Goal: Task Accomplishment & Management: Manage account settings

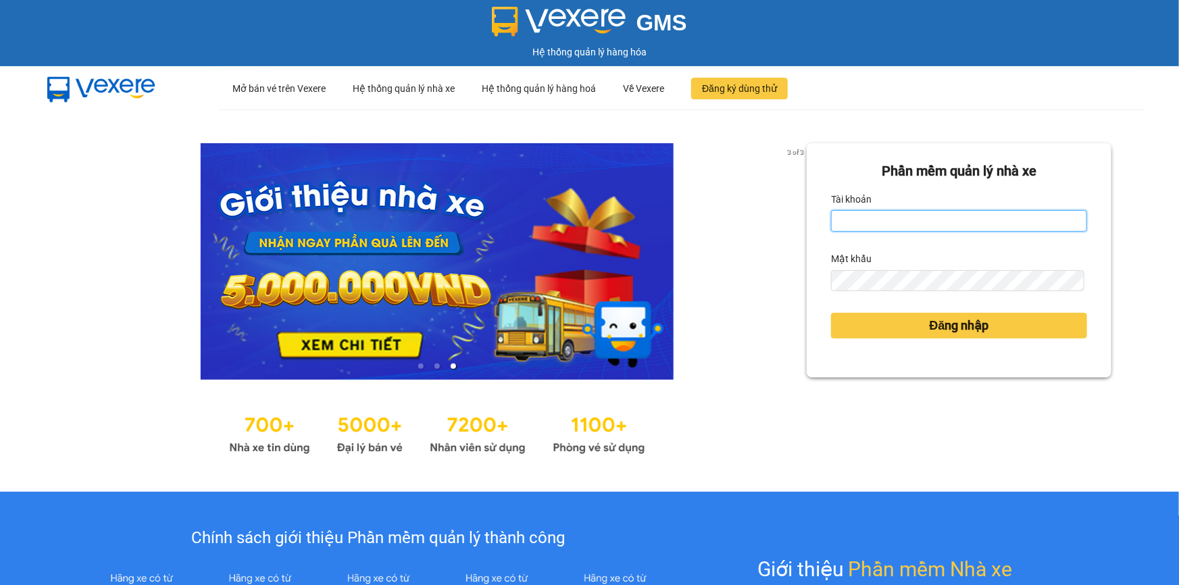
click at [902, 215] on input "Tài khoản" at bounding box center [959, 221] width 256 height 22
click at [902, 216] on input "Tài khoản" at bounding box center [959, 221] width 256 height 22
click at [902, 224] on input "Tài khoản" at bounding box center [959, 221] width 256 height 22
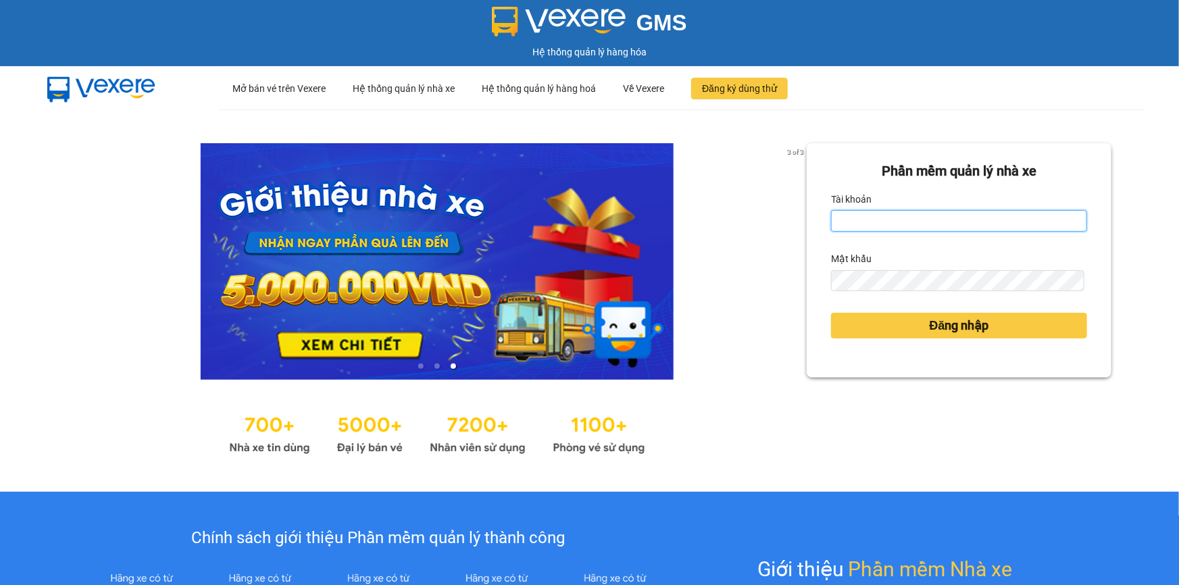
click at [902, 224] on input "Tài khoản" at bounding box center [959, 221] width 256 height 22
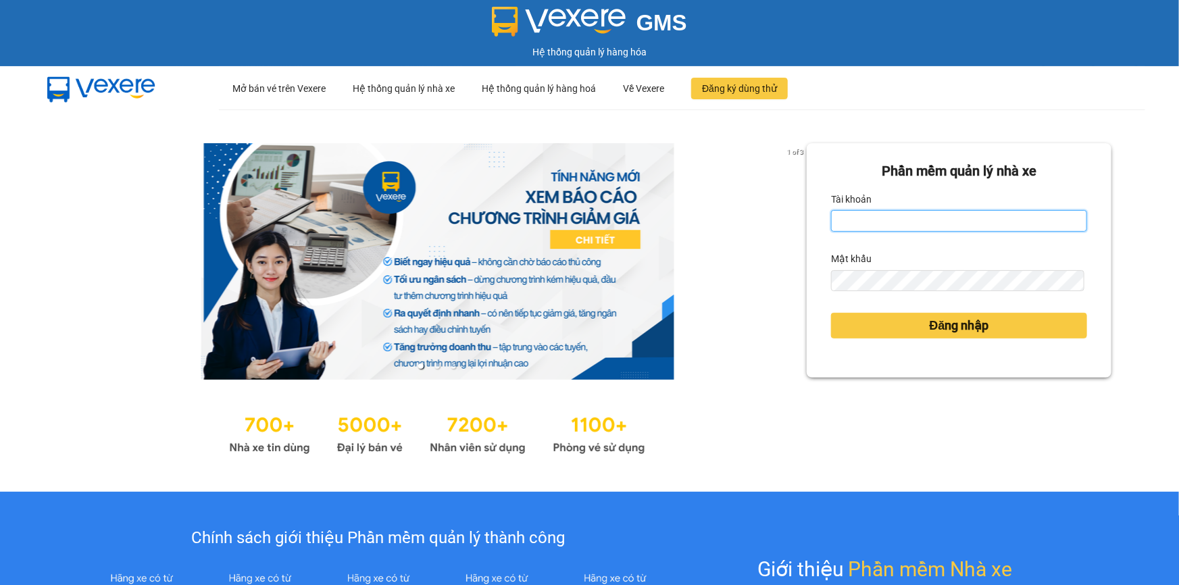
click at [901, 225] on input "Tài khoản" at bounding box center [959, 221] width 256 height 22
type input "yenlysg.tienoanh"
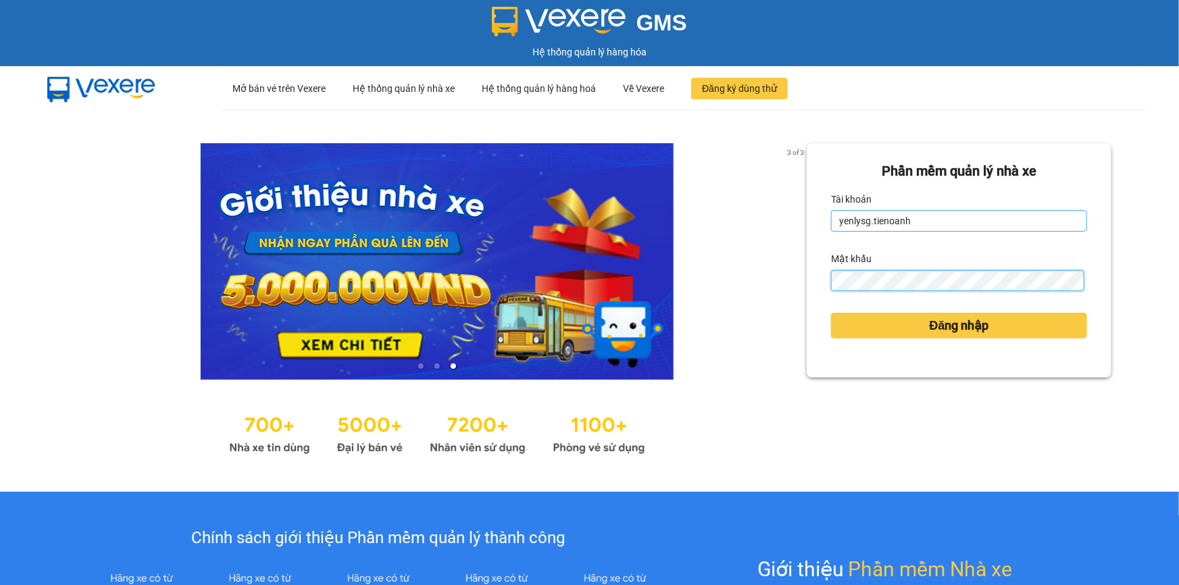
click at [831, 313] on button "Đăng nhập" at bounding box center [959, 326] width 256 height 26
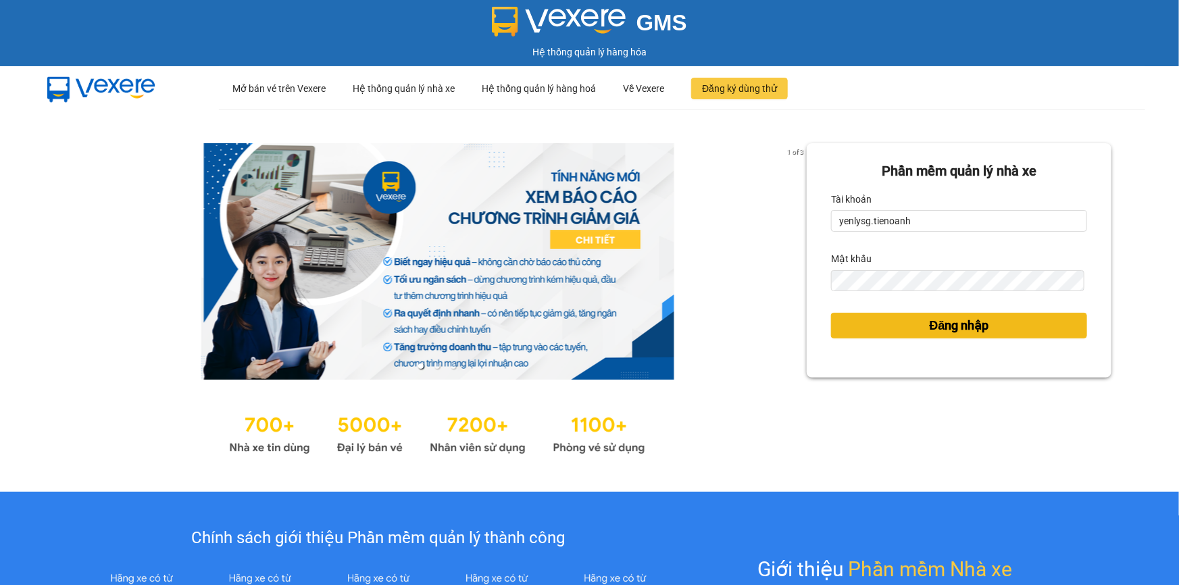
click at [949, 330] on span "Đăng nhập" at bounding box center [959, 325] width 59 height 19
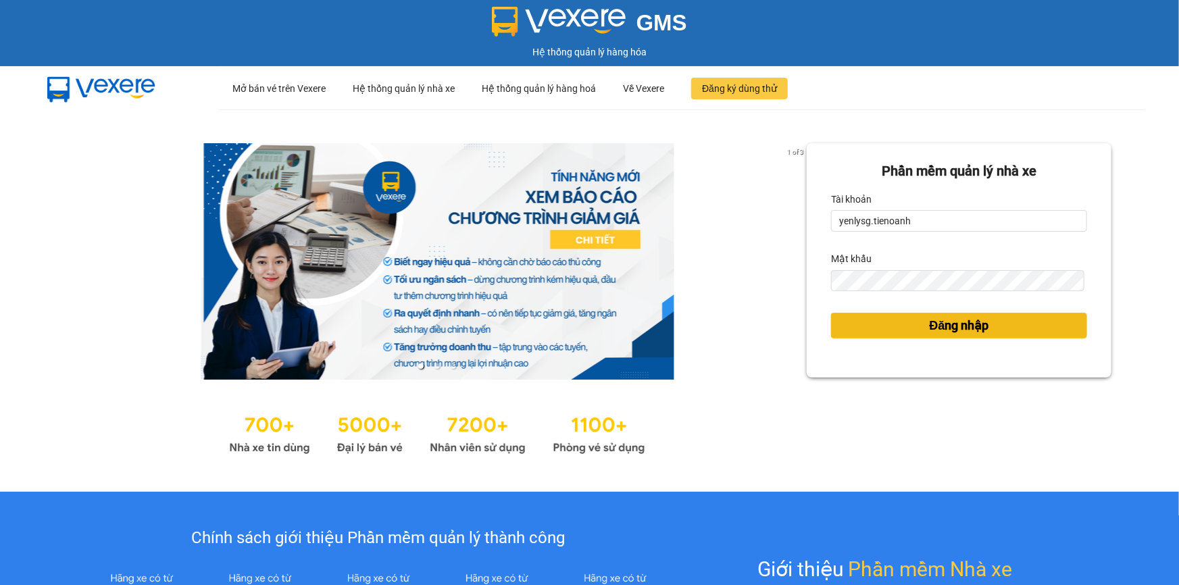
click at [949, 330] on span "Đăng nhập" at bounding box center [959, 325] width 59 height 19
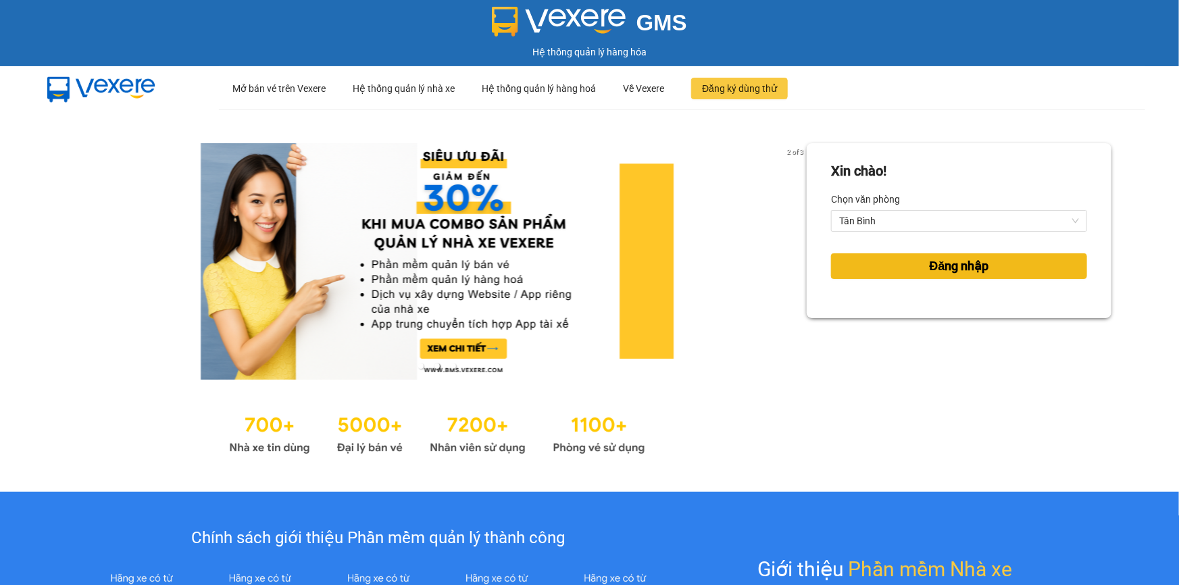
drag, startPoint x: 949, startPoint y: 278, endPoint x: 952, endPoint y: 271, distance: 7.9
click at [949, 278] on button "Đăng nhập" at bounding box center [959, 266] width 256 height 26
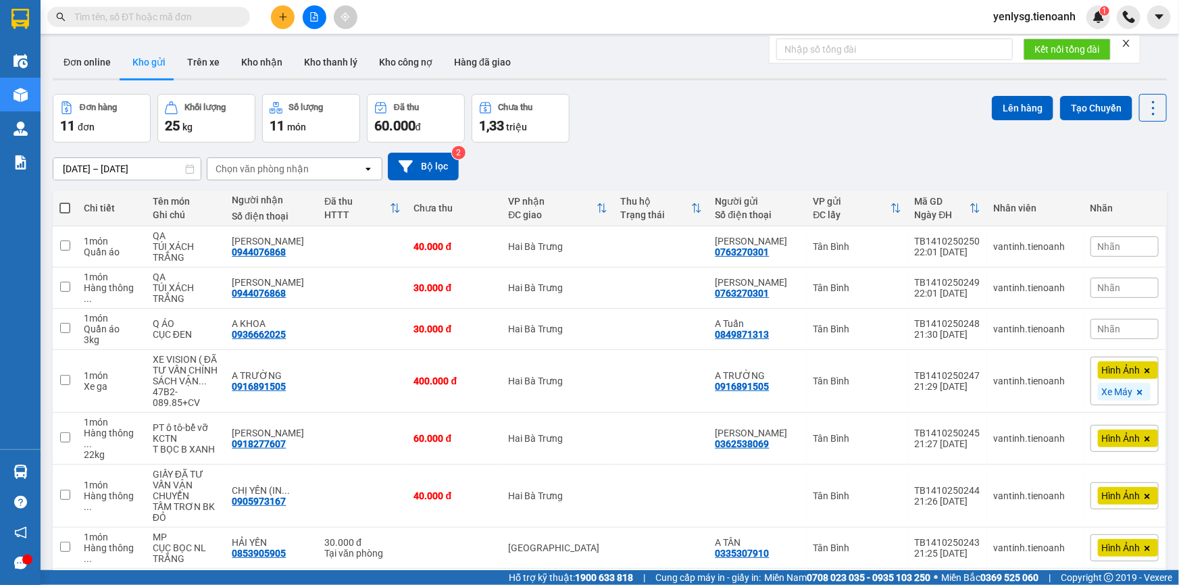
click at [599, 98] on div "Đơn hàng 11 đơn Khối lượng 25 kg Số lượng 11 món Đã thu 60.000 đ Chưa thu 1,33 …" at bounding box center [610, 118] width 1114 height 49
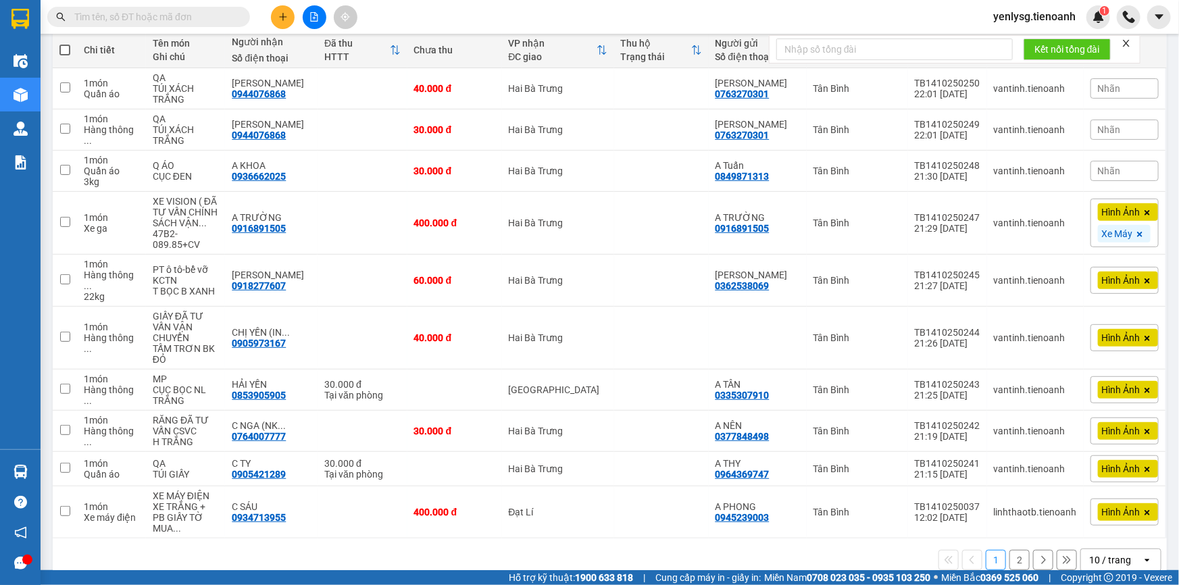
click at [1081, 549] on div "10 / trang" at bounding box center [1111, 560] width 61 height 22
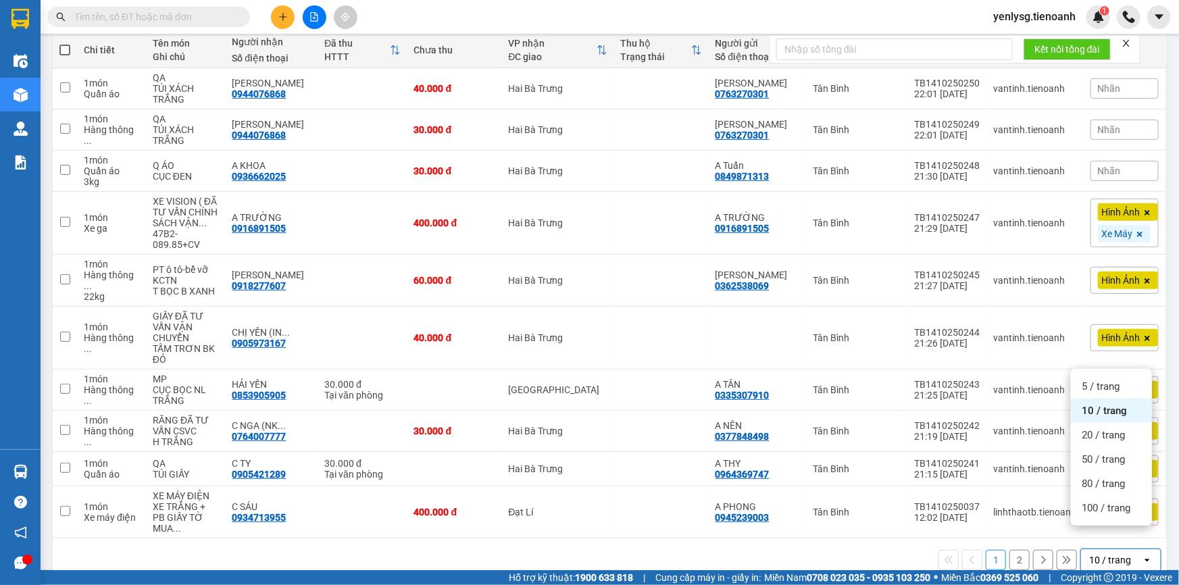
click at [1098, 553] on div "10 / trang" at bounding box center [1110, 560] width 42 height 14
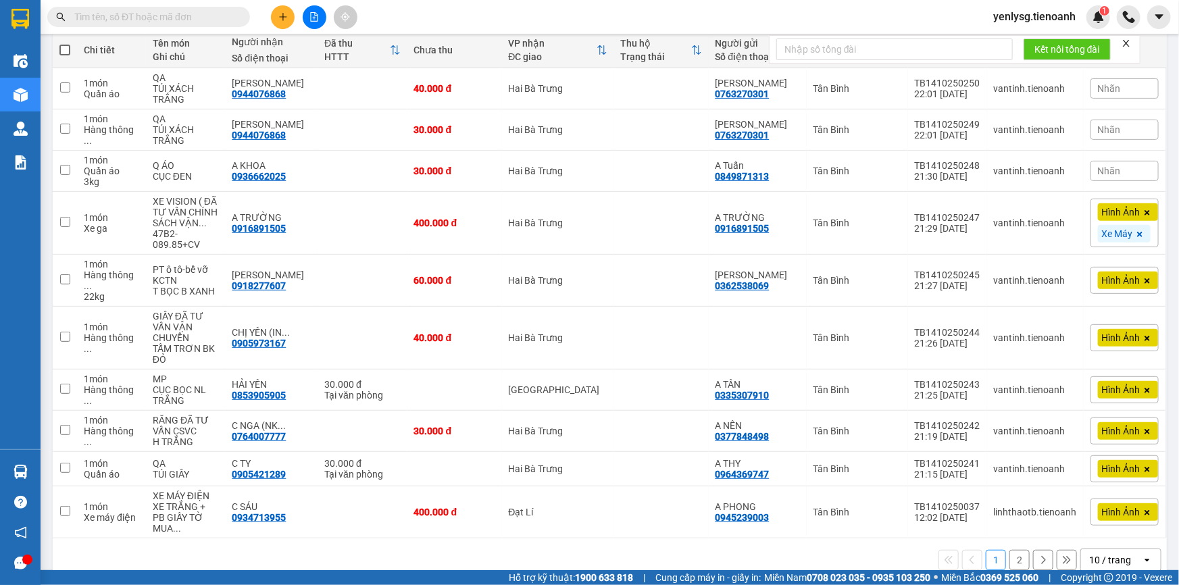
click at [1106, 549] on div "10 / trang" at bounding box center [1111, 560] width 61 height 22
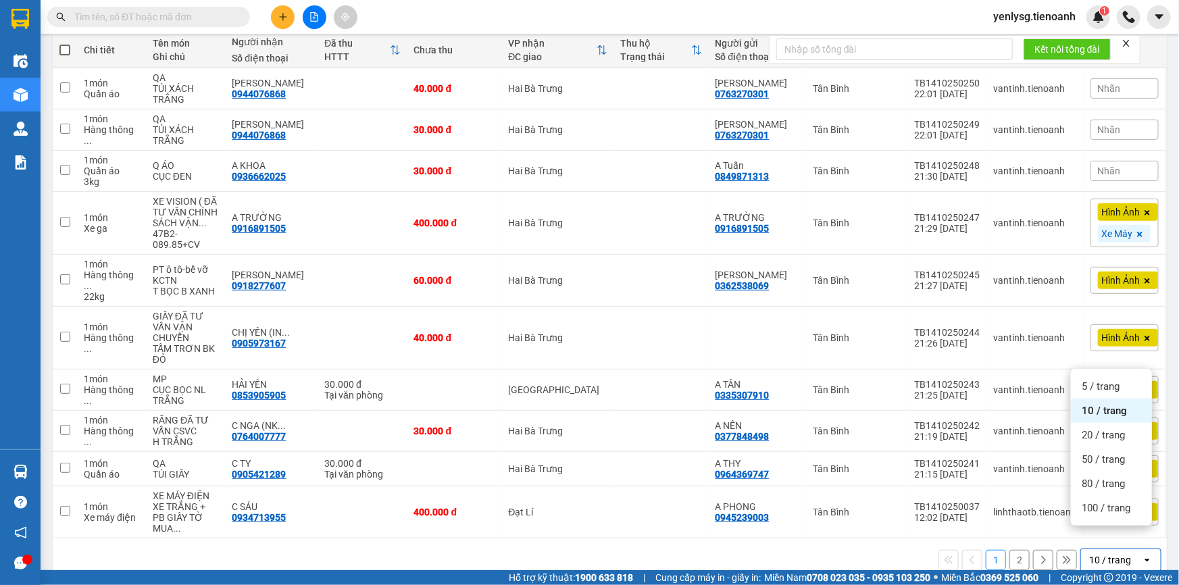
click at [1107, 549] on div "10 / trang" at bounding box center [1111, 560] width 61 height 22
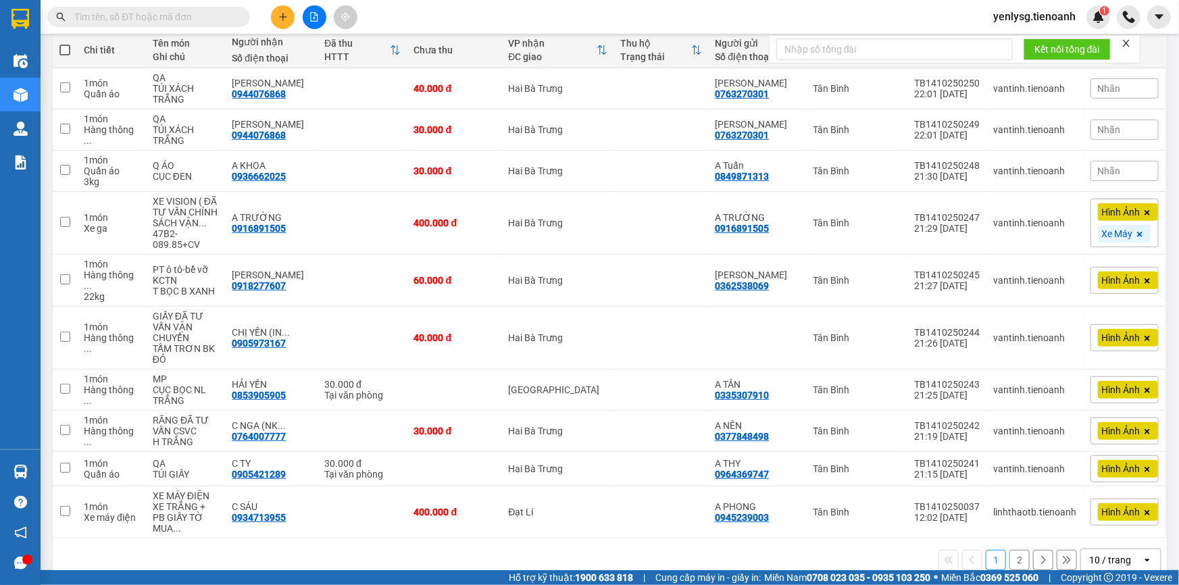
click at [1108, 553] on div "10 / trang" at bounding box center [1110, 560] width 42 height 14
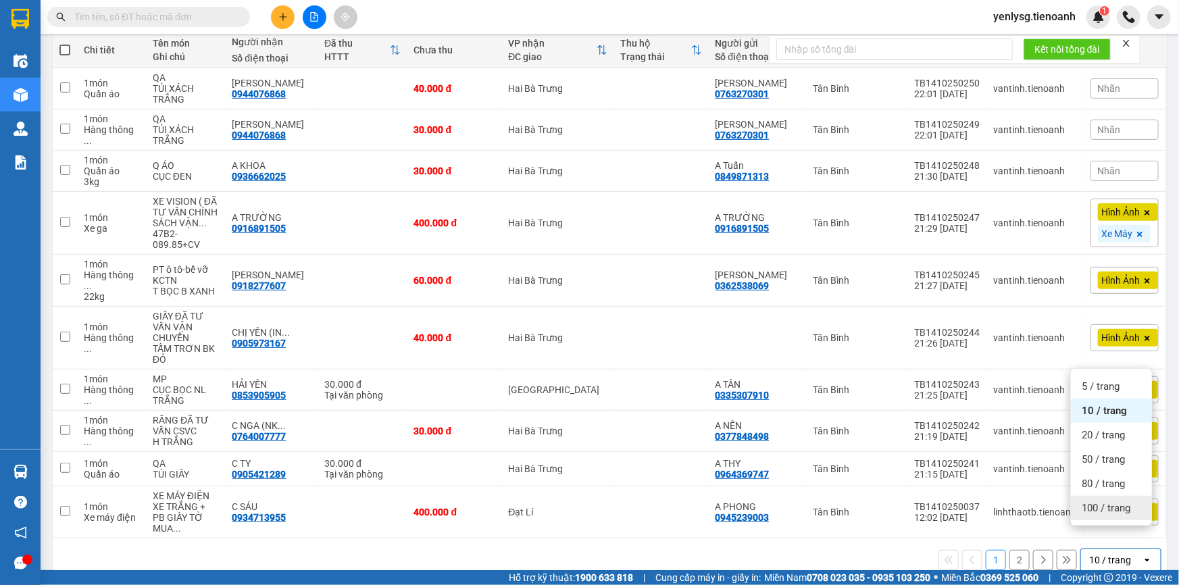
click at [1110, 513] on span "100 / trang" at bounding box center [1106, 508] width 49 height 14
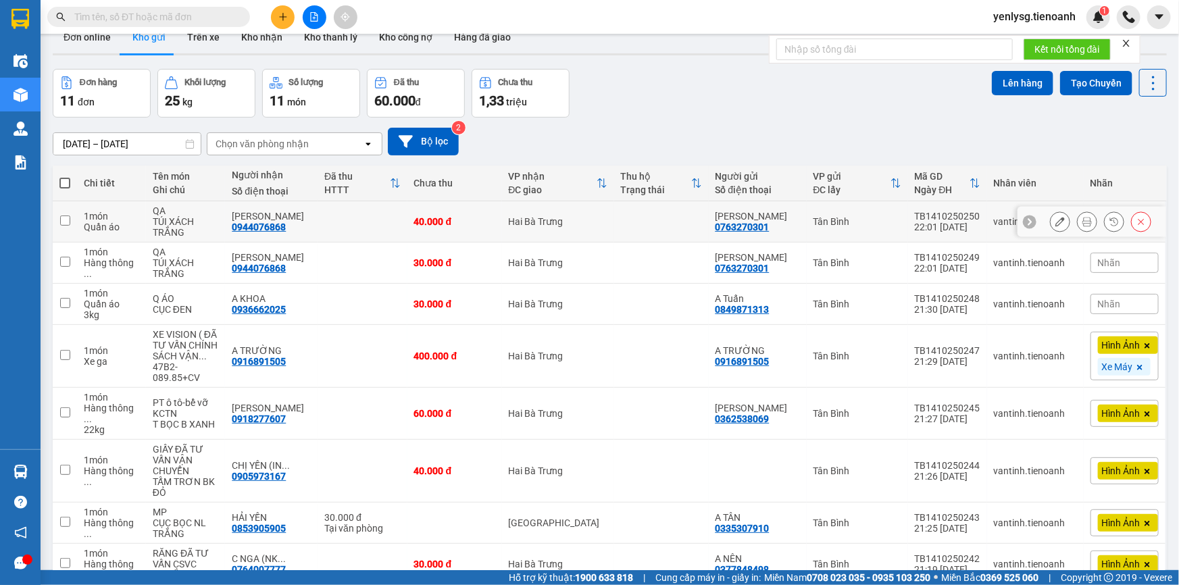
scroll to position [0, 0]
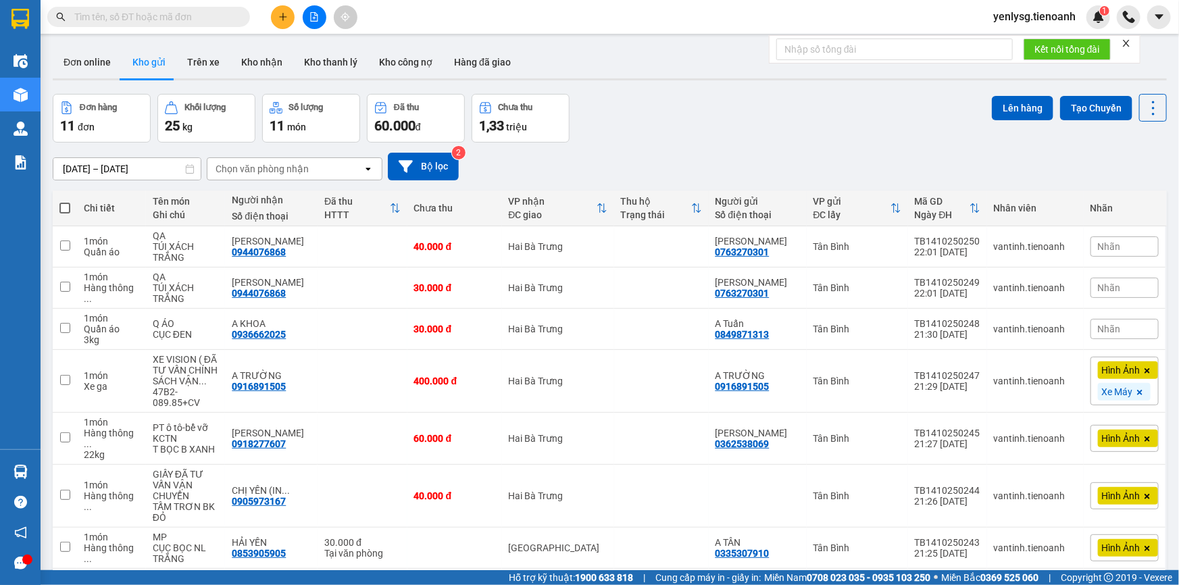
click at [64, 206] on span at bounding box center [64, 208] width 11 height 11
click at [65, 201] on input "checkbox" at bounding box center [65, 201] width 0 height 0
checkbox input "true"
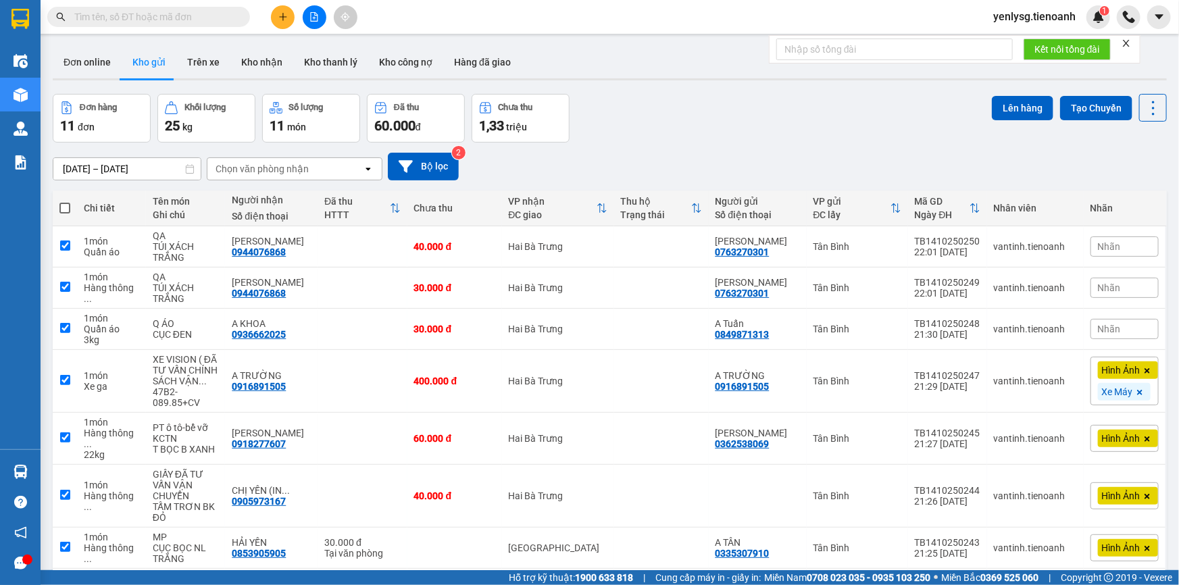
checkbox input "true"
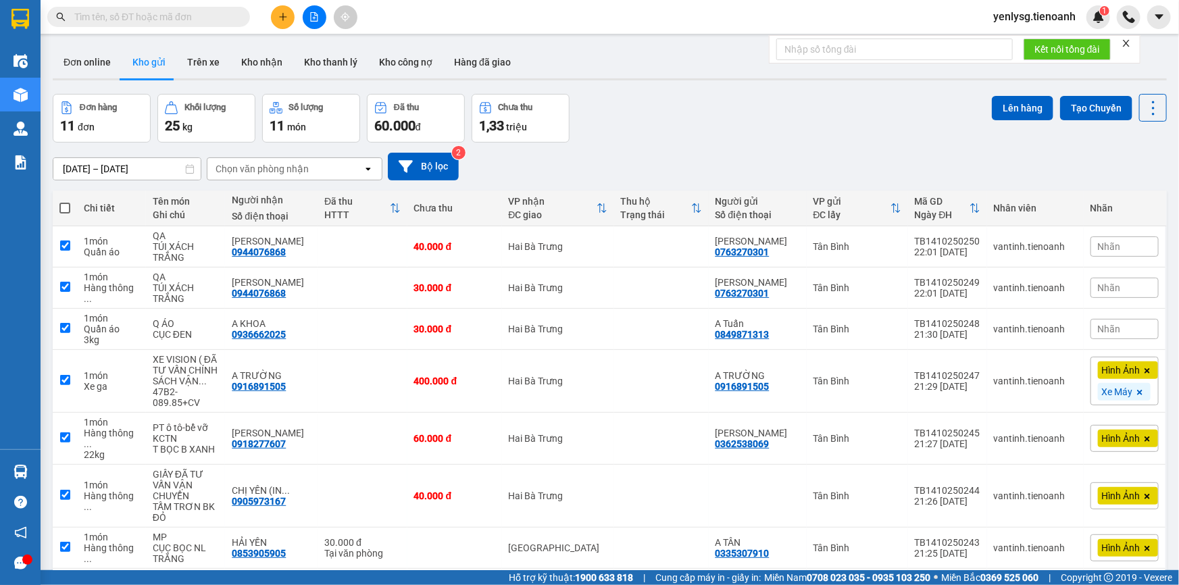
checkbox input "true"
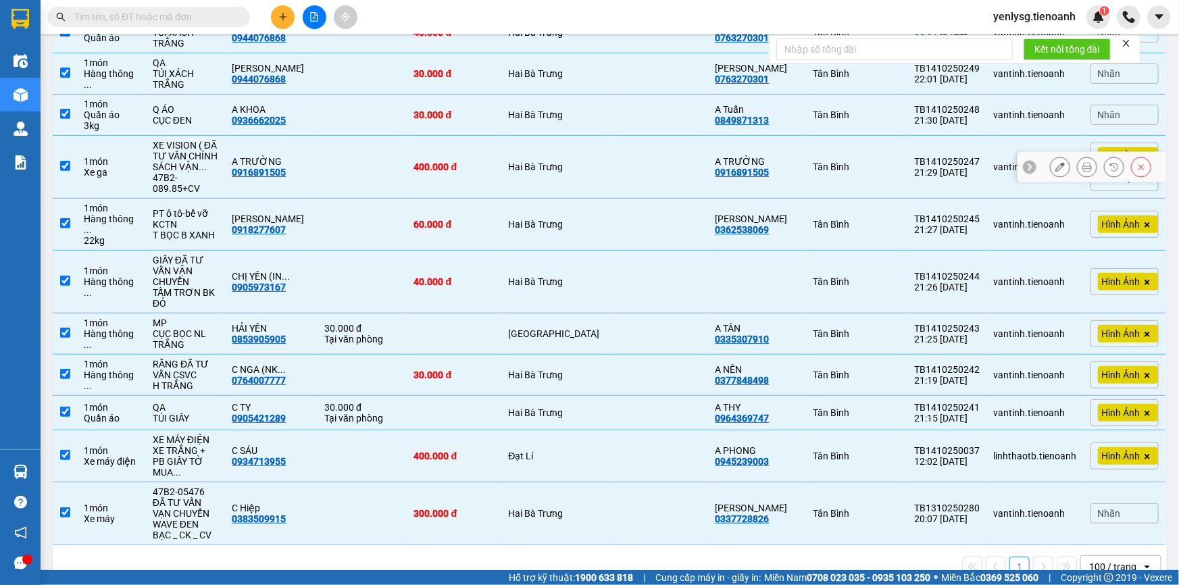
scroll to position [221, 0]
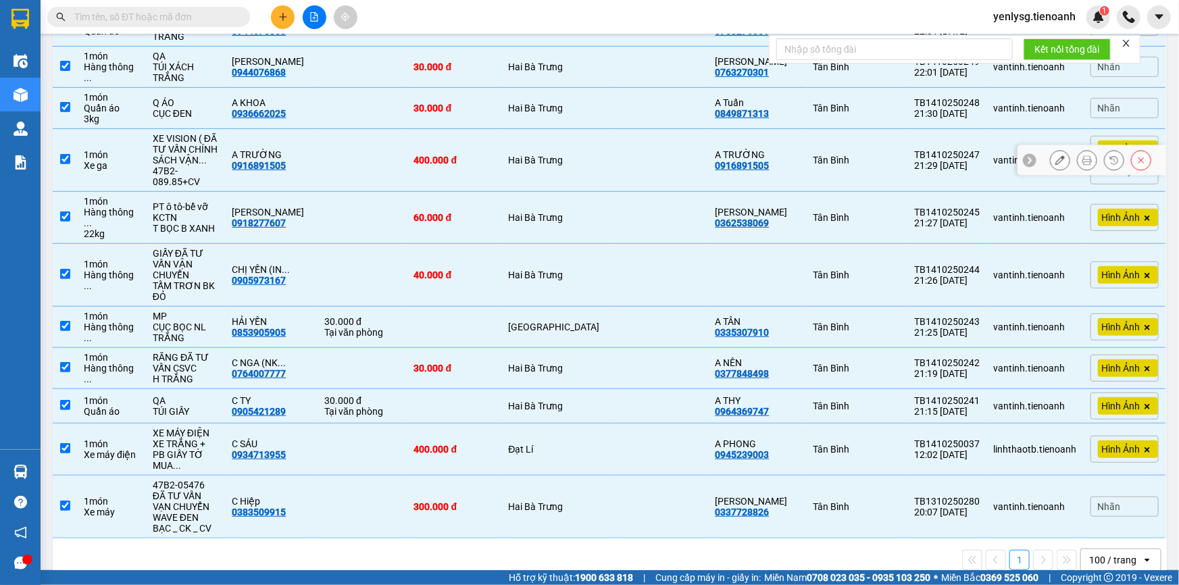
click at [357, 185] on td at bounding box center [363, 160] width 90 height 63
checkbox input "false"
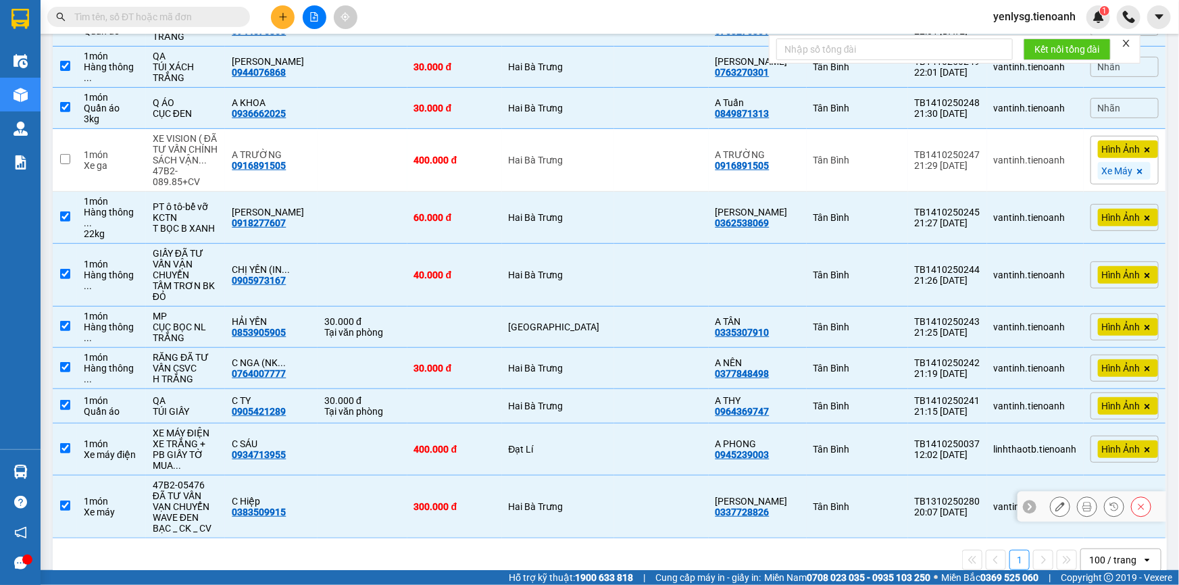
click at [330, 476] on td at bounding box center [363, 507] width 90 height 63
checkbox input "false"
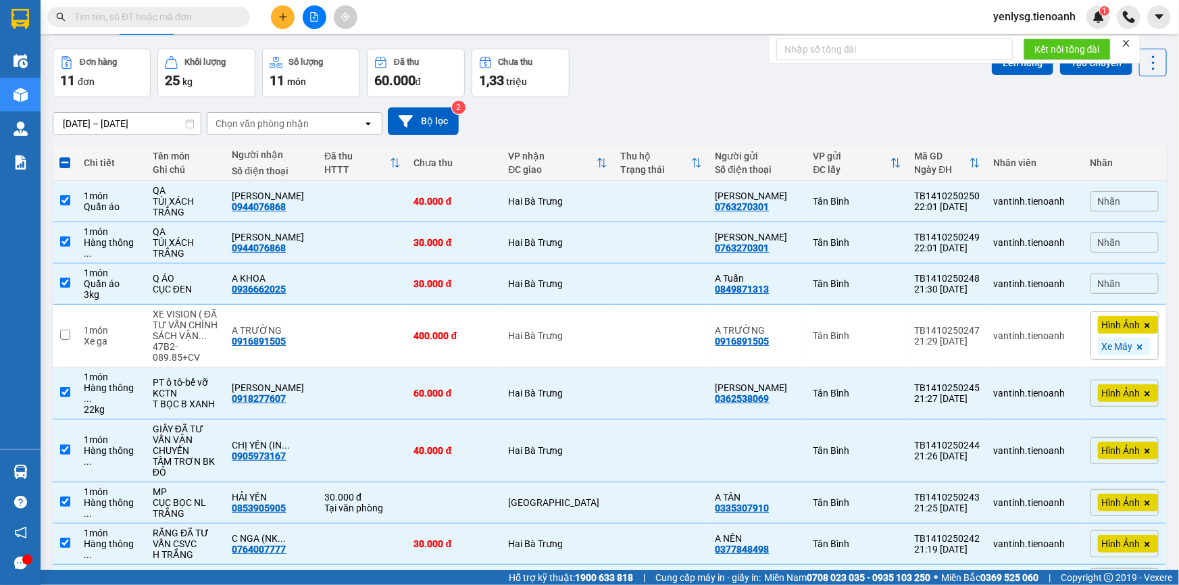
scroll to position [24, 0]
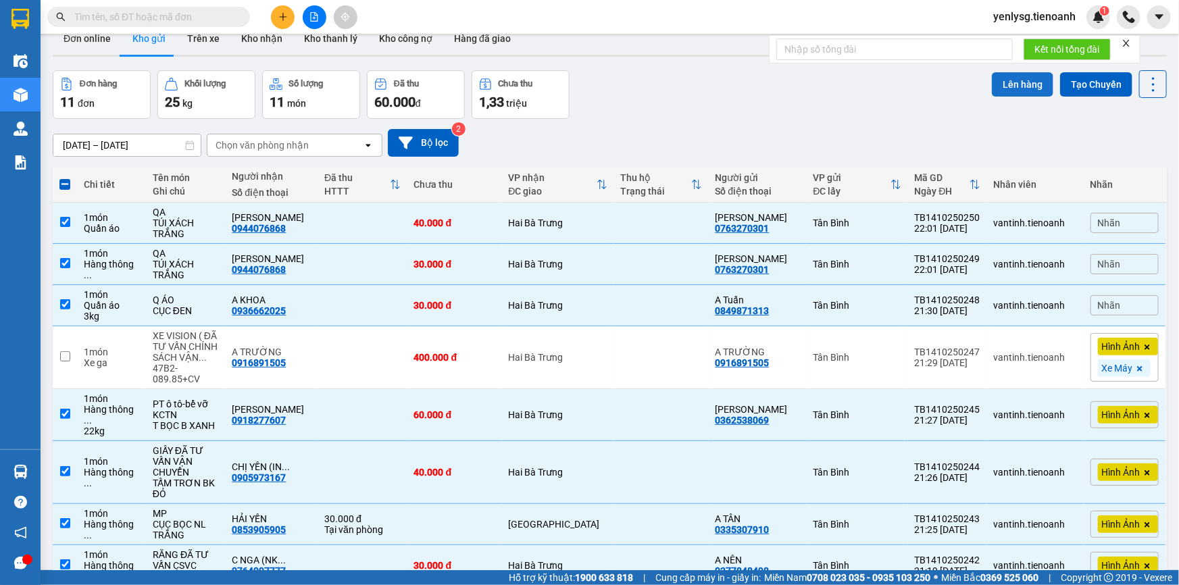
click at [1021, 86] on button "Lên hàng" at bounding box center [1022, 84] width 61 height 24
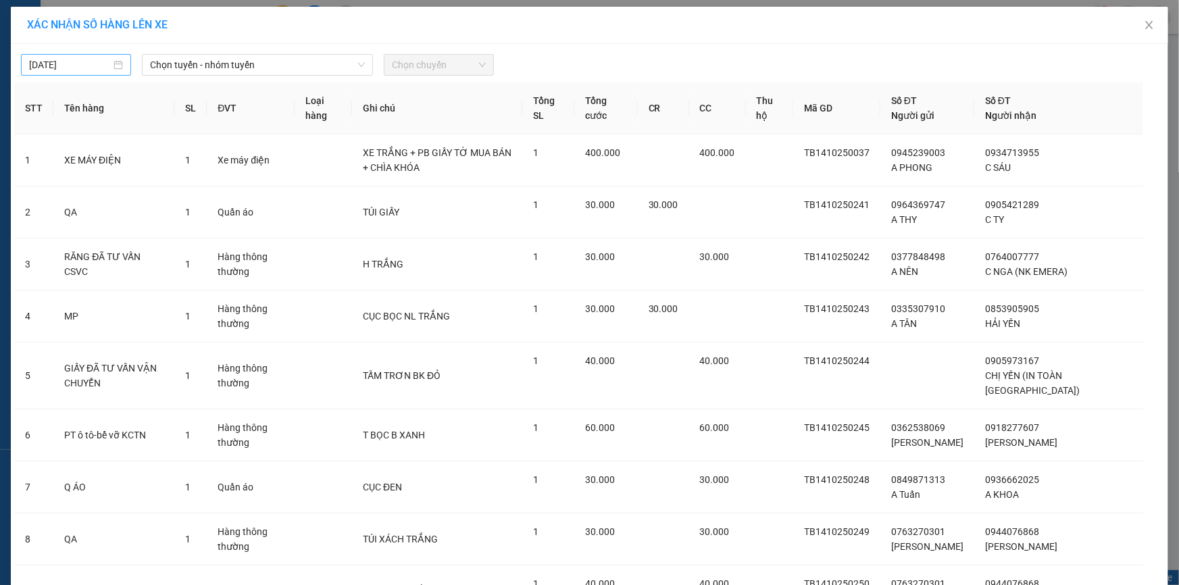
click at [67, 74] on div "[DATE]" at bounding box center [76, 65] width 110 height 22
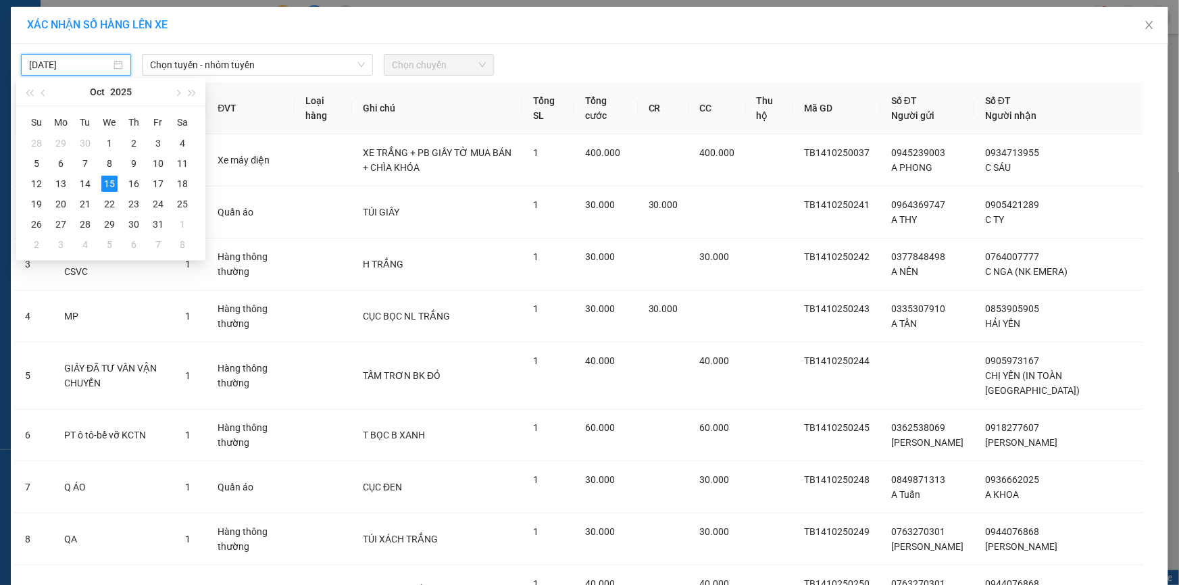
click at [67, 68] on input "[DATE]" at bounding box center [70, 64] width 82 height 15
click at [88, 178] on div "14" at bounding box center [85, 184] width 16 height 16
type input "14/10/2025"
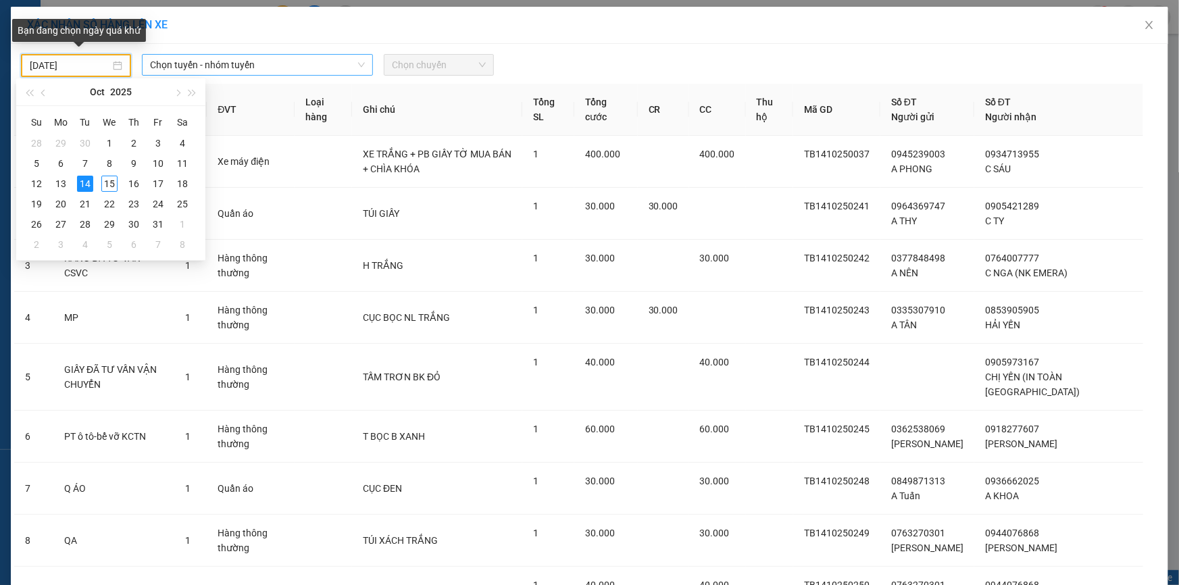
click at [193, 66] on span "Chọn tuyến - nhóm tuyến" at bounding box center [257, 65] width 215 height 20
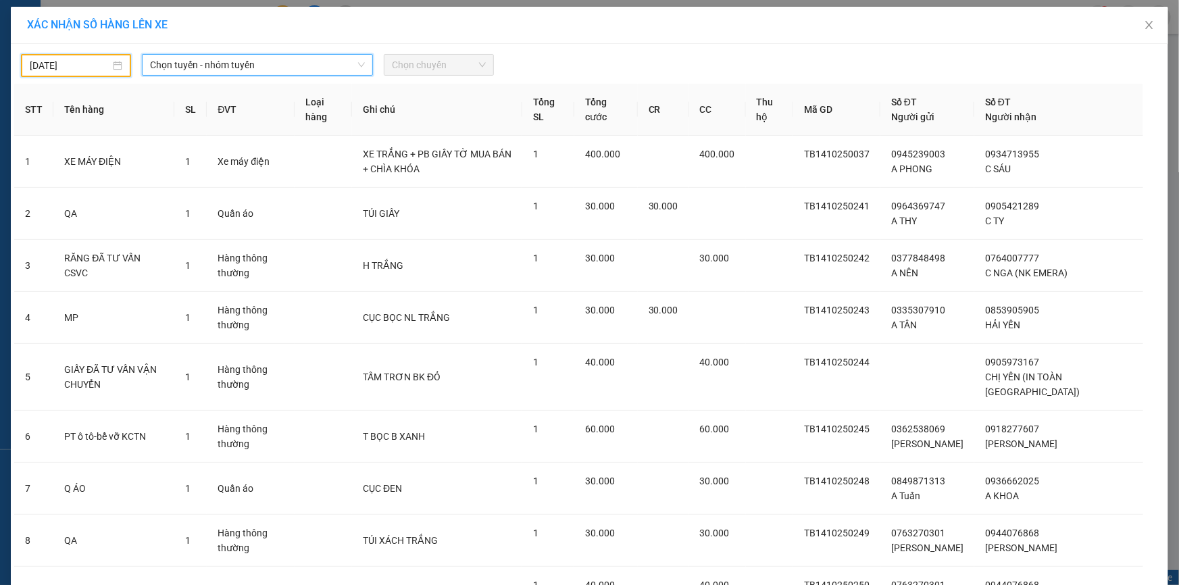
click at [174, 57] on span "Chọn tuyến - nhóm tuyến" at bounding box center [257, 65] width 215 height 20
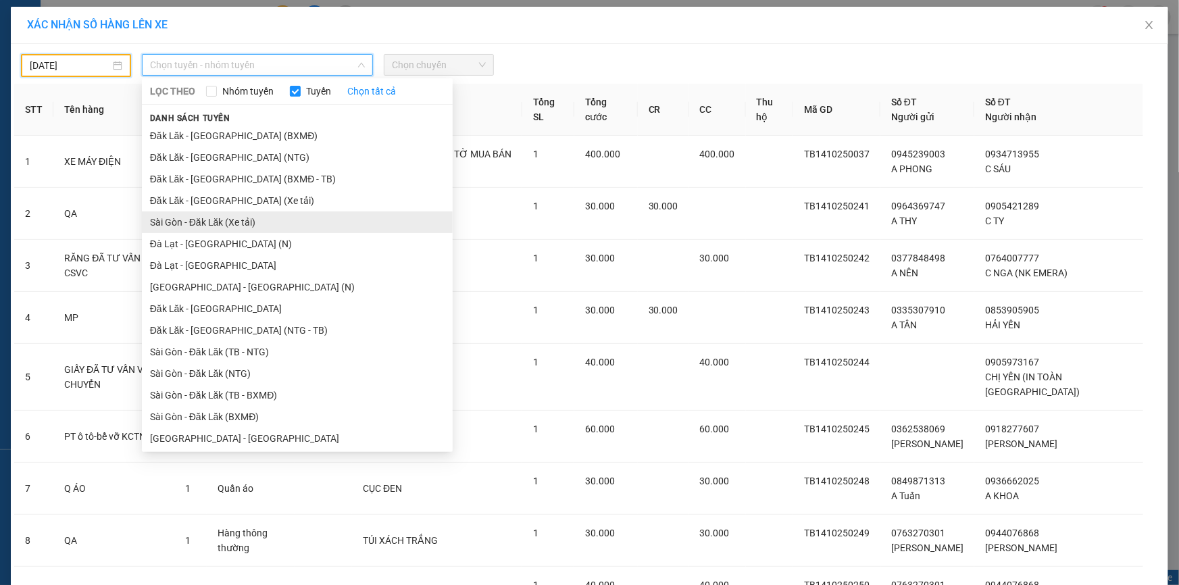
click at [196, 216] on li "Sài Gòn - Đăk Lăk (Xe tải)" at bounding box center [297, 223] width 311 height 22
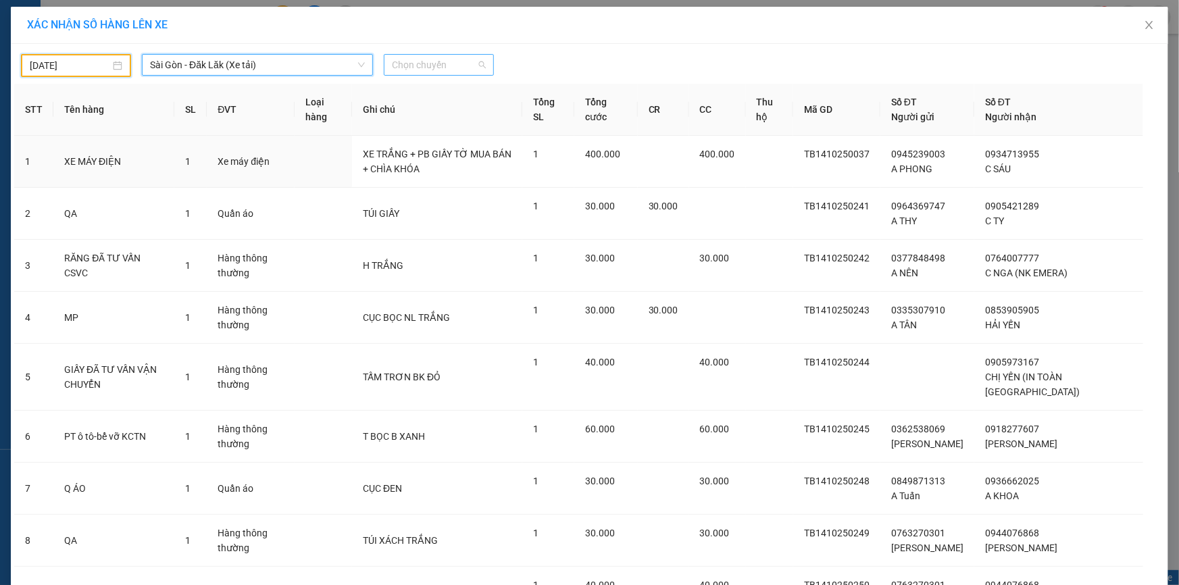
click at [397, 72] on span "Chọn chuyến" at bounding box center [439, 65] width 94 height 20
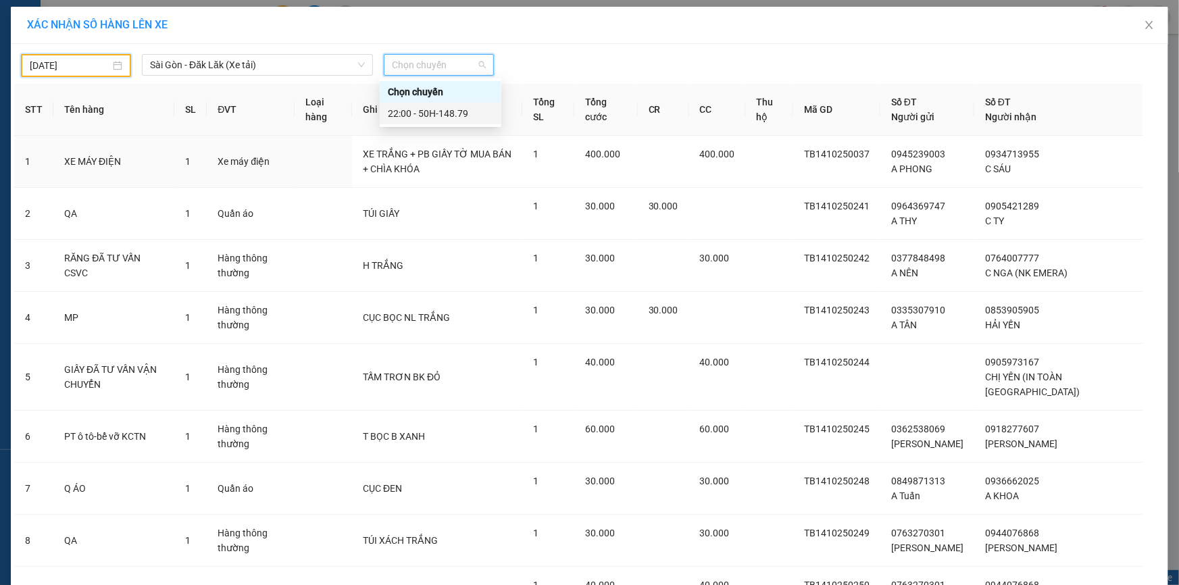
click at [393, 106] on div "22:00 - 50H-148.79" at bounding box center [440, 113] width 105 height 15
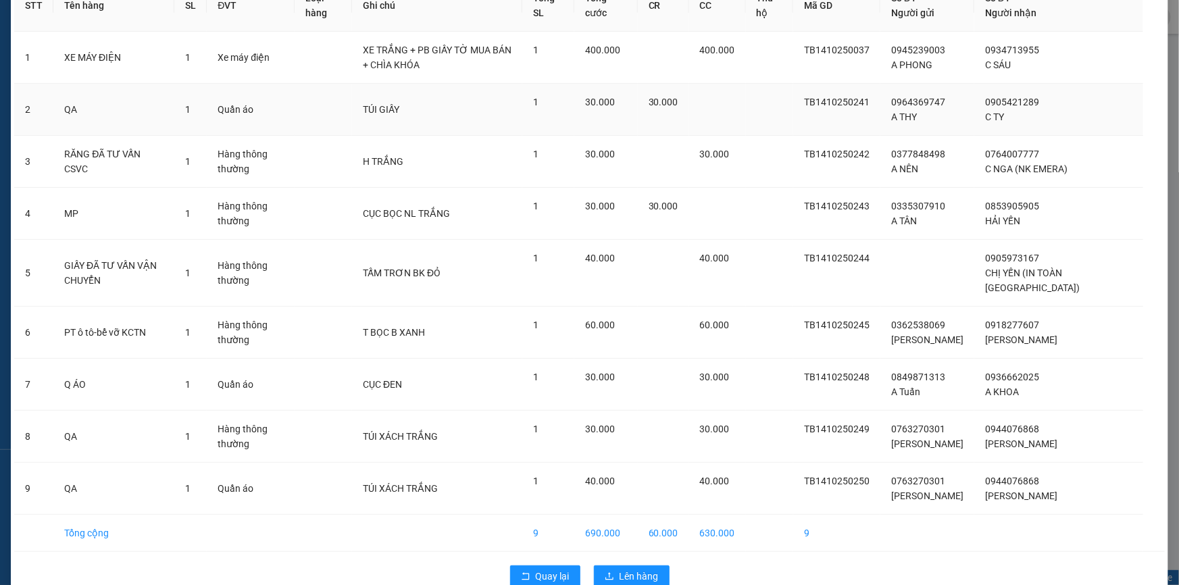
scroll to position [149, 0]
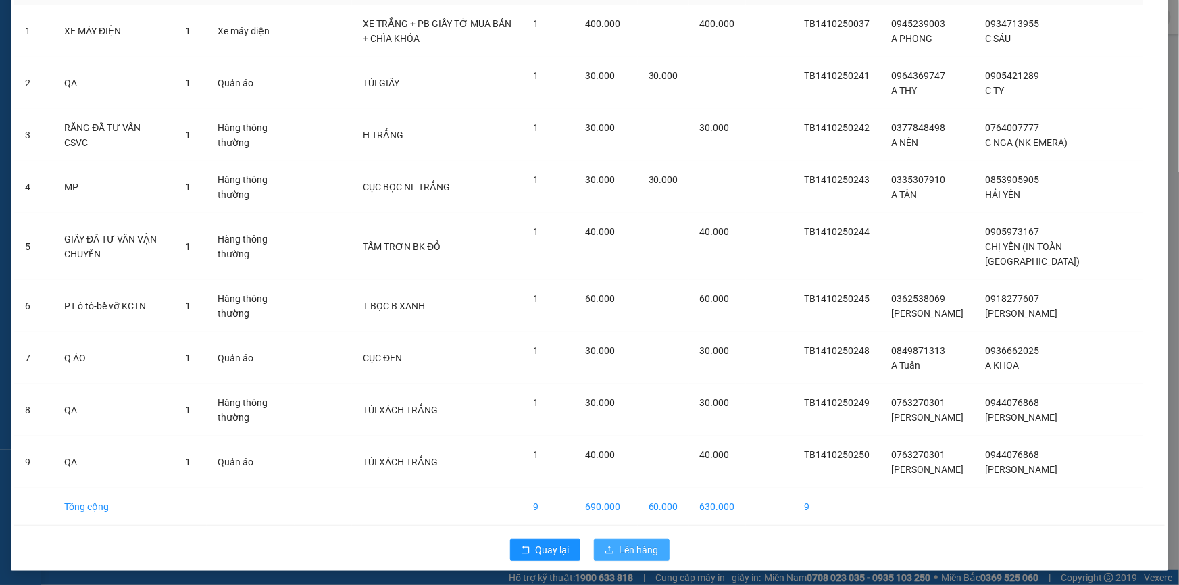
click at [653, 546] on span "Lên hàng" at bounding box center [639, 550] width 39 height 15
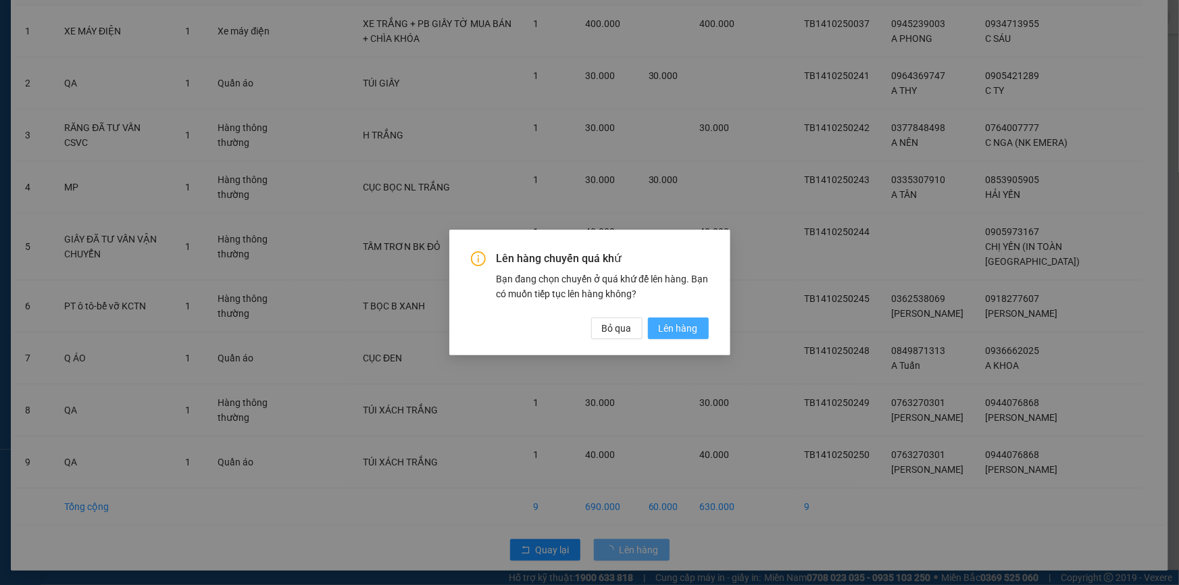
click at [686, 328] on span "Lên hàng" at bounding box center [678, 328] width 39 height 15
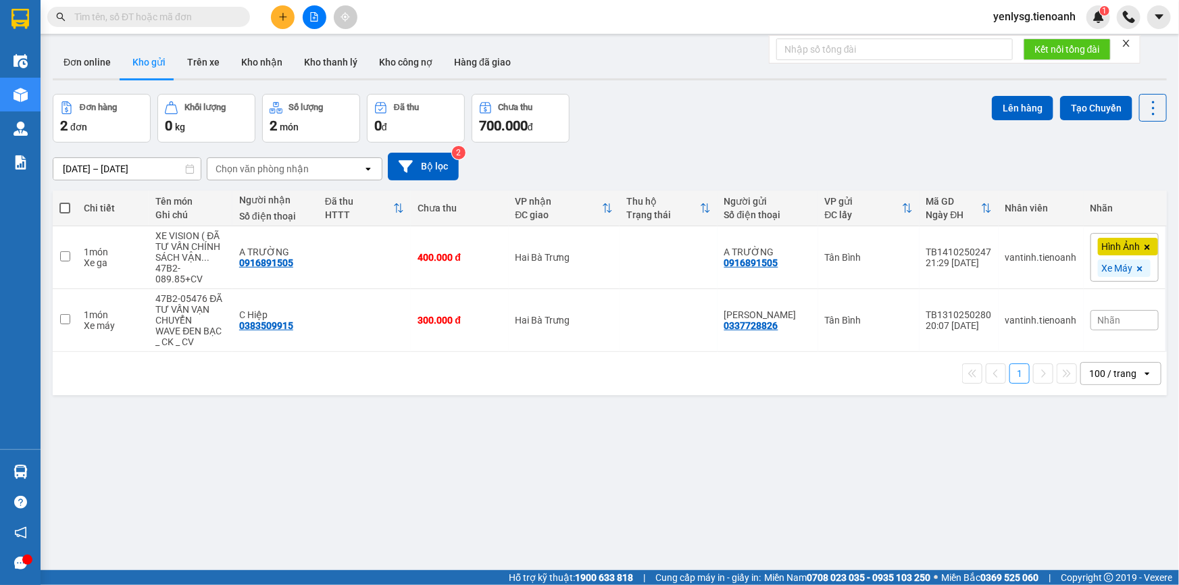
click at [148, 22] on input "text" at bounding box center [153, 16] width 159 height 15
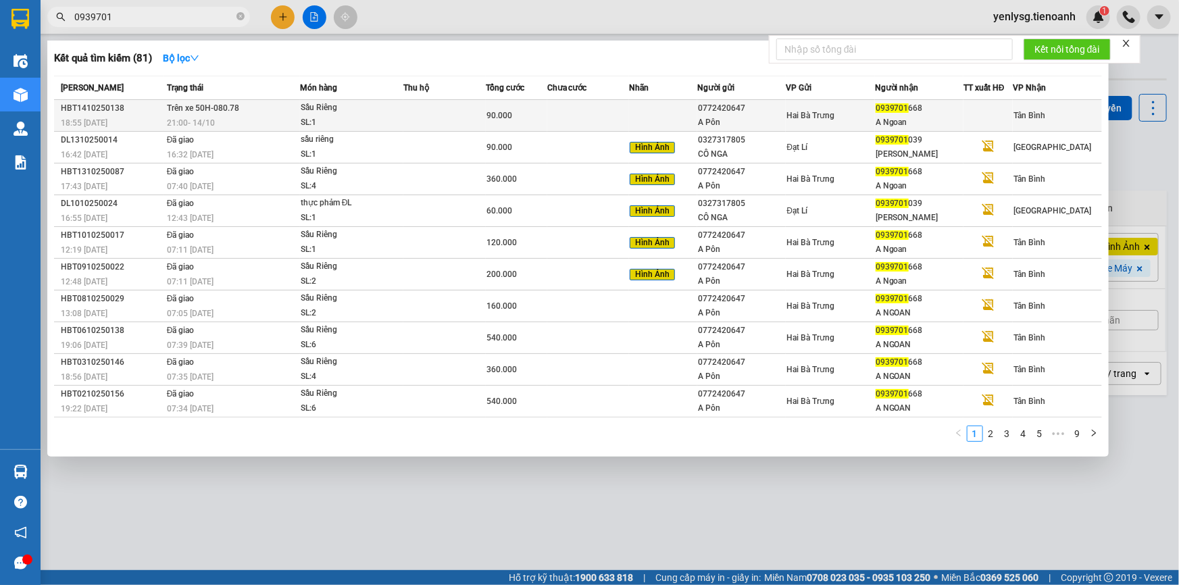
type input "0939701"
click at [280, 114] on td "Trên xe 50H-080.78 21:00 - 14/10" at bounding box center [232, 116] width 137 height 32
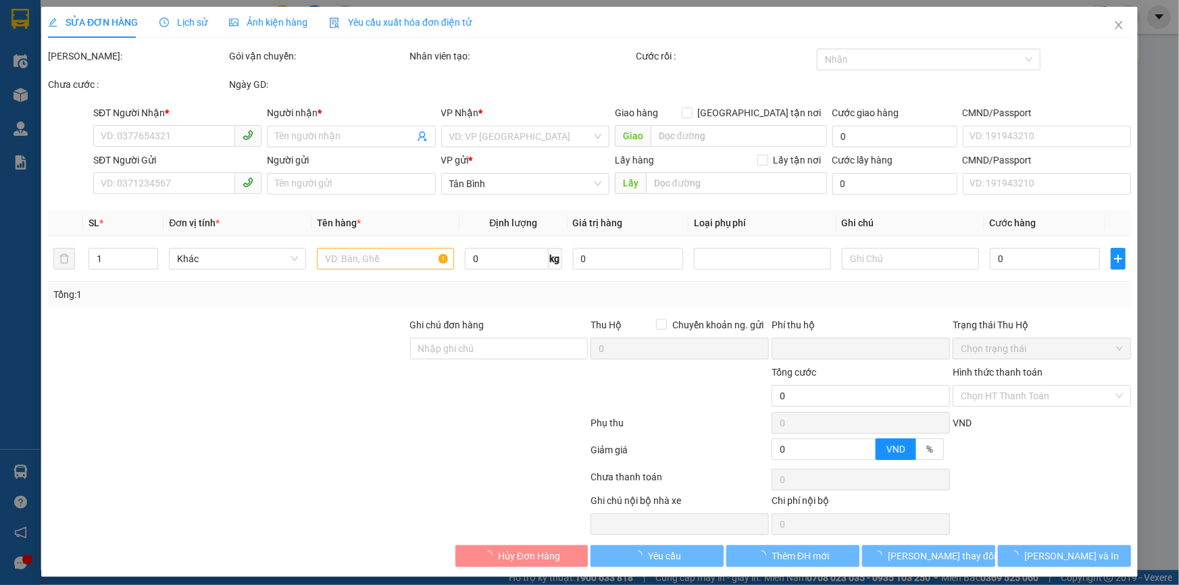
type input "0939701668"
type input "A Ngoan"
type input "0772420647"
type input "A Pôn"
type input "0"
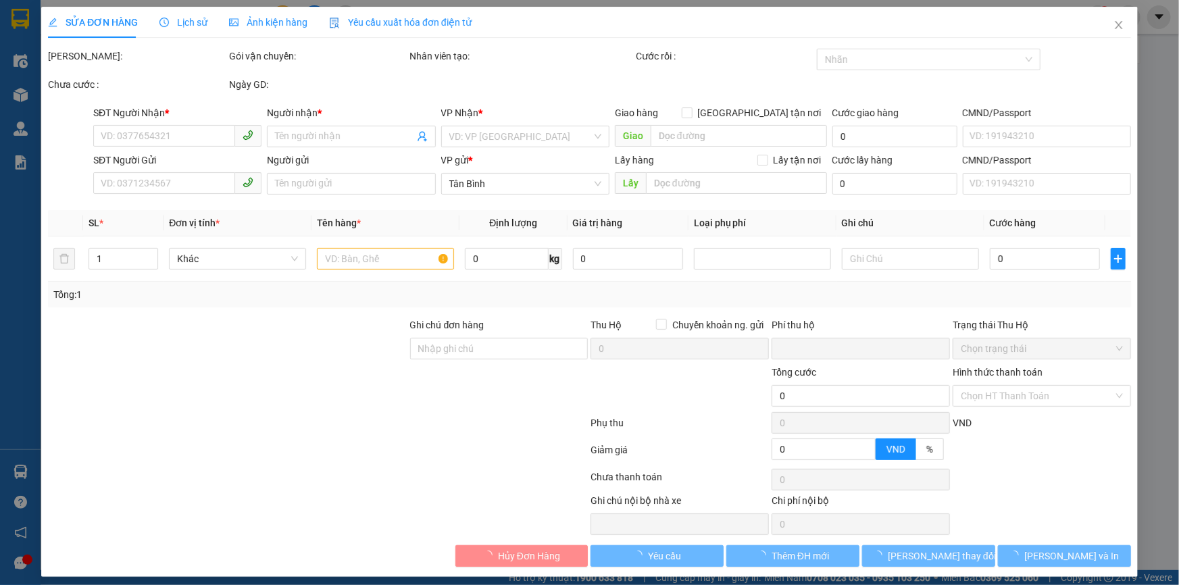
type input "90.000"
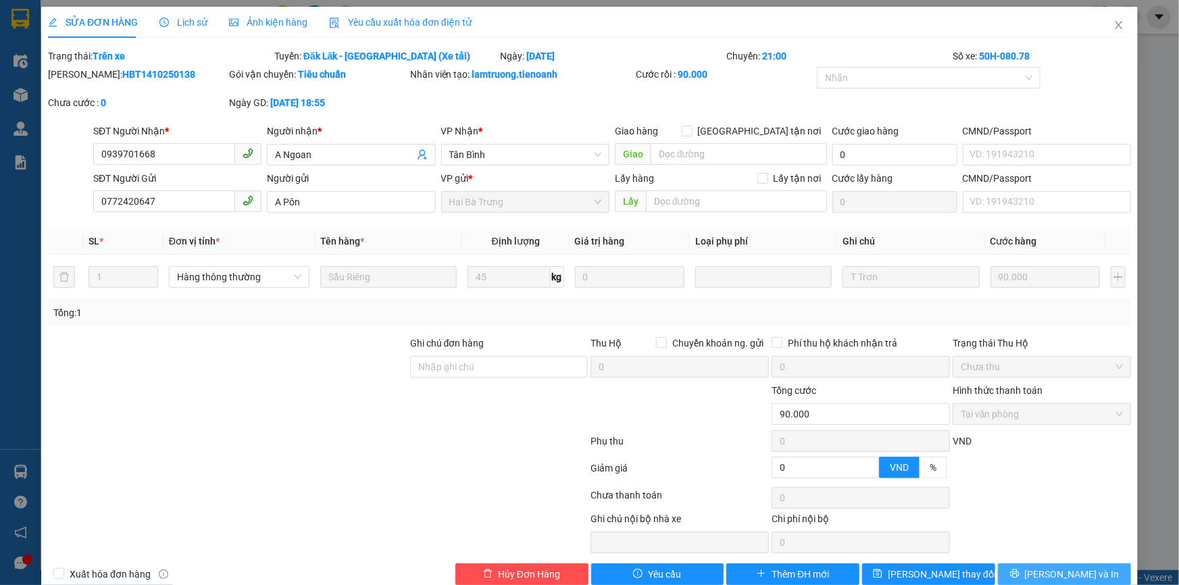
click at [1022, 574] on button "[PERSON_NAME] và In" at bounding box center [1064, 575] width 133 height 22
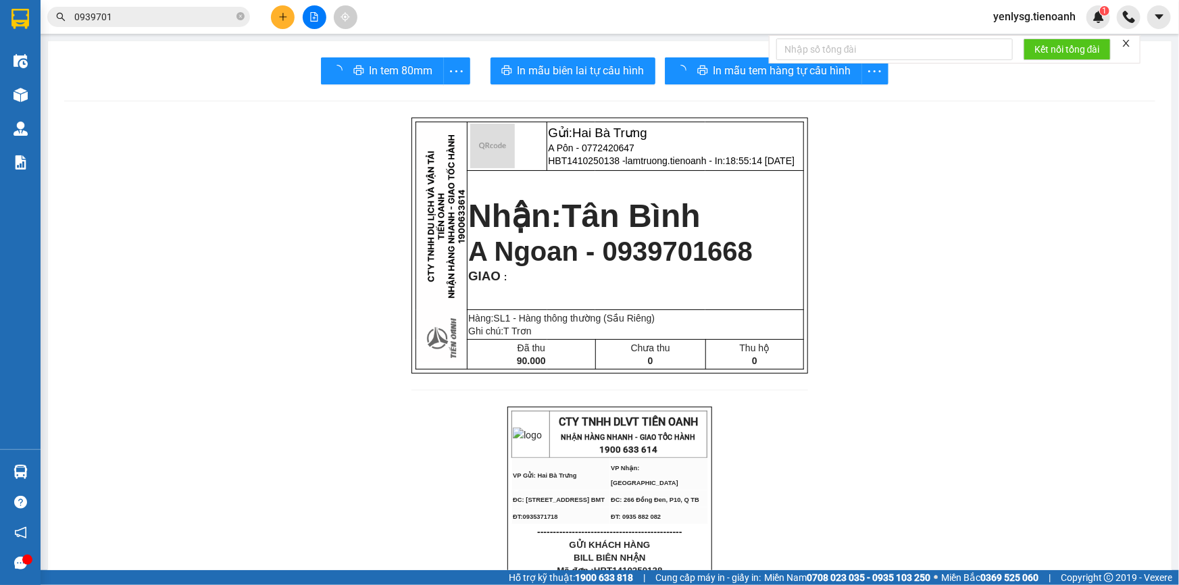
click at [1022, 574] on strong "0369 525 060" at bounding box center [1010, 577] width 58 height 11
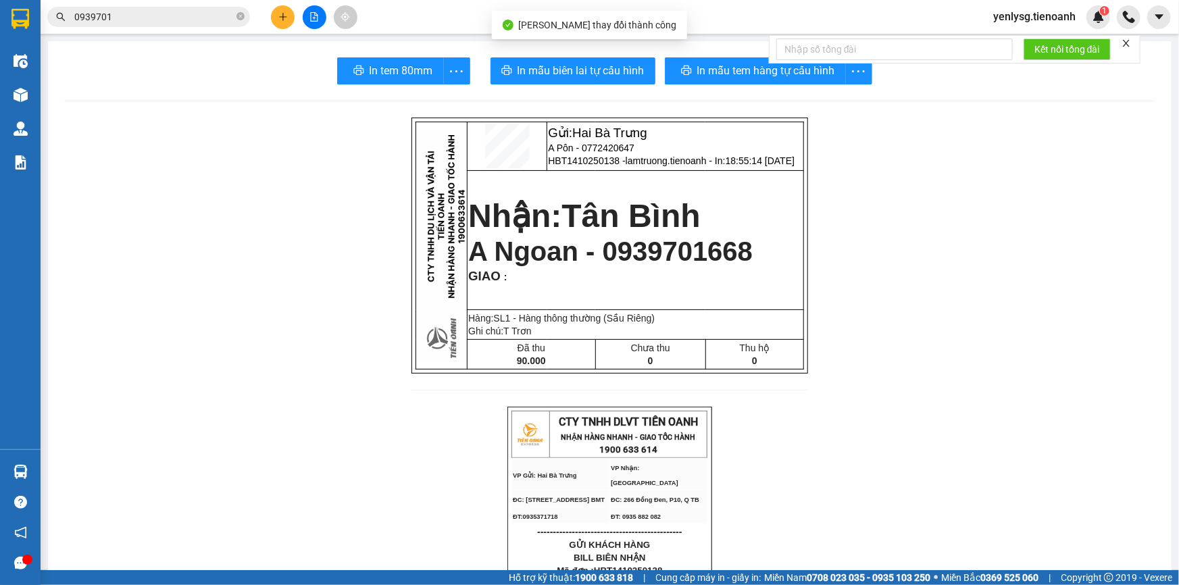
click at [1021, 572] on strong "0369 525 060" at bounding box center [1010, 577] width 58 height 11
click at [370, 66] on span "In tem 80mm" at bounding box center [402, 70] width 64 height 17
click at [317, 17] on icon "file-add" at bounding box center [313, 16] width 9 height 9
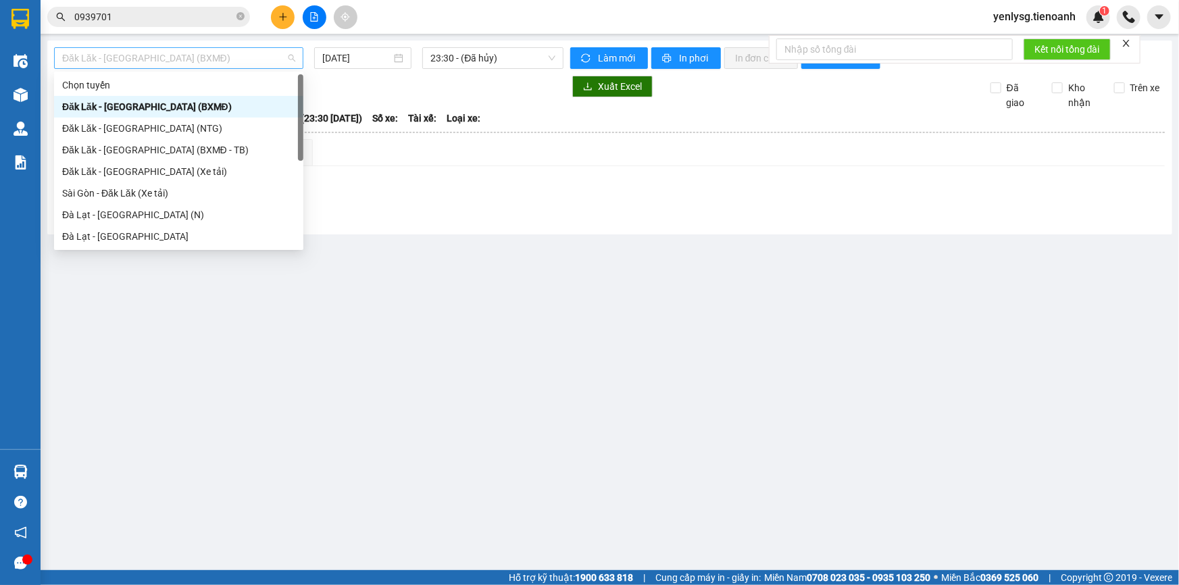
click at [95, 55] on span "Đăk Lăk - Sài Gòn (BXMĐ)" at bounding box center [178, 58] width 233 height 20
click at [94, 167] on div "Đăk Lăk - Sài Gòn (Xe tải)" at bounding box center [178, 171] width 233 height 15
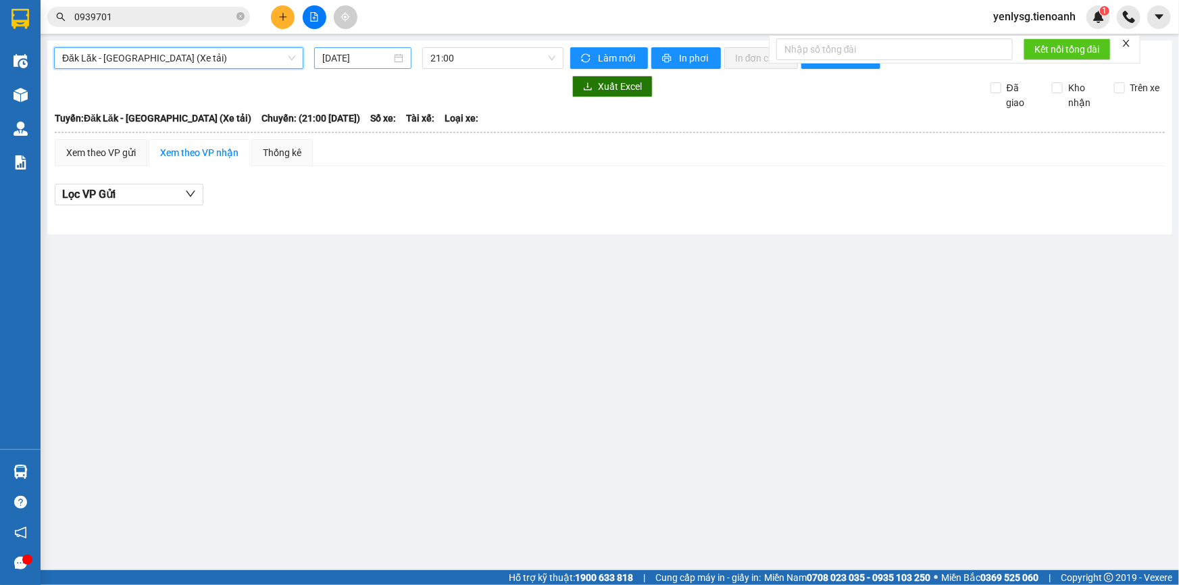
click at [334, 53] on input "[DATE]" at bounding box center [356, 58] width 69 height 15
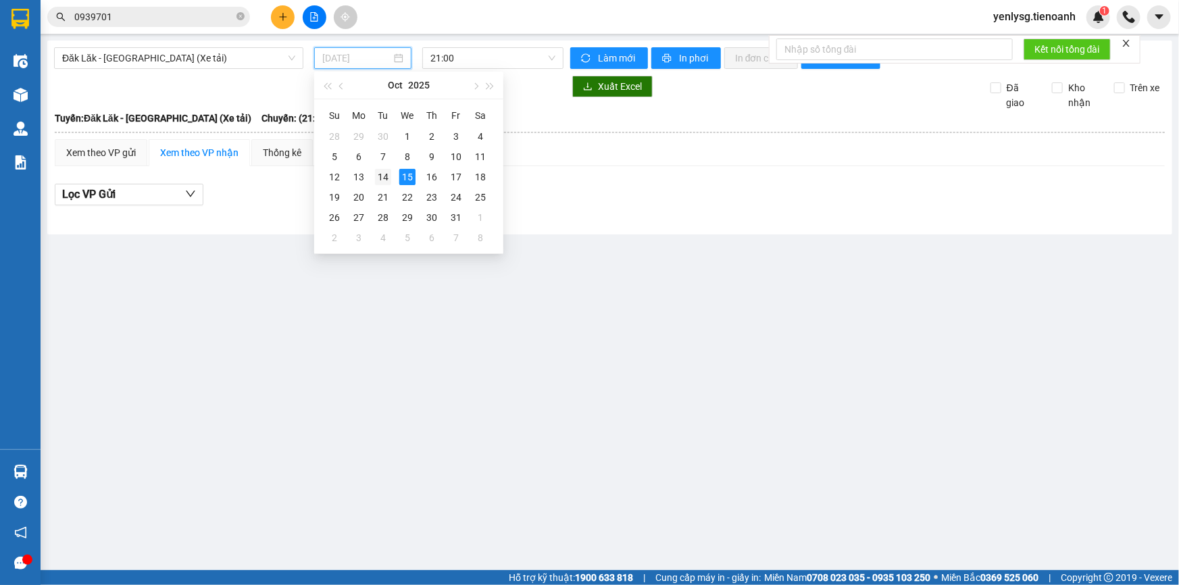
click at [380, 172] on div "14" at bounding box center [383, 177] width 16 height 16
type input "[DATE]"
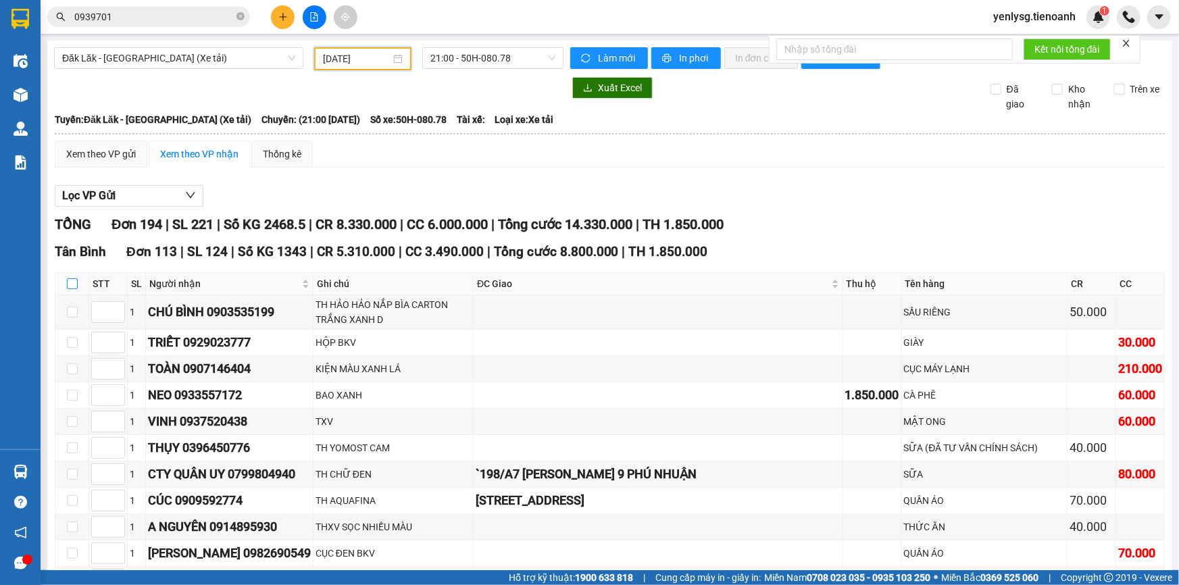
click at [72, 286] on input "checkbox" at bounding box center [72, 283] width 11 height 11
checkbox input "true"
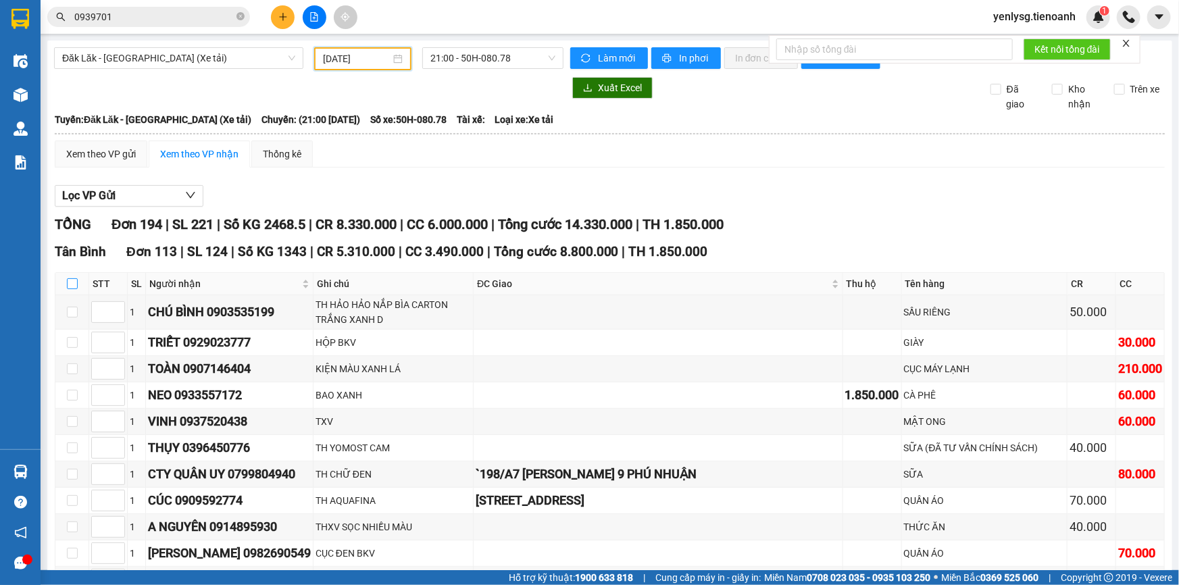
checkbox input "true"
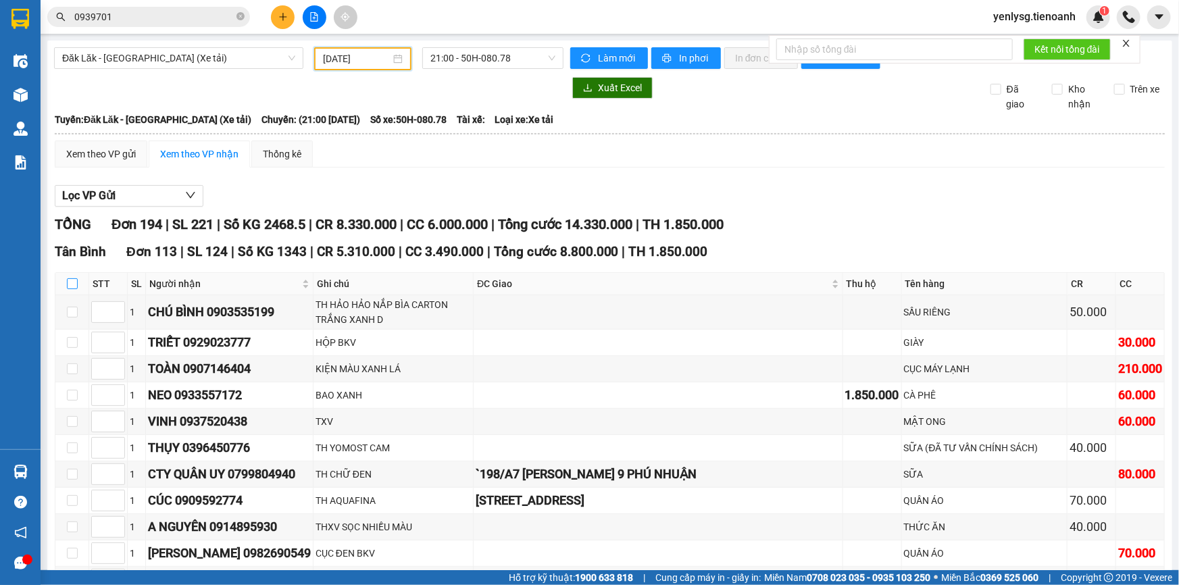
checkbox input "true"
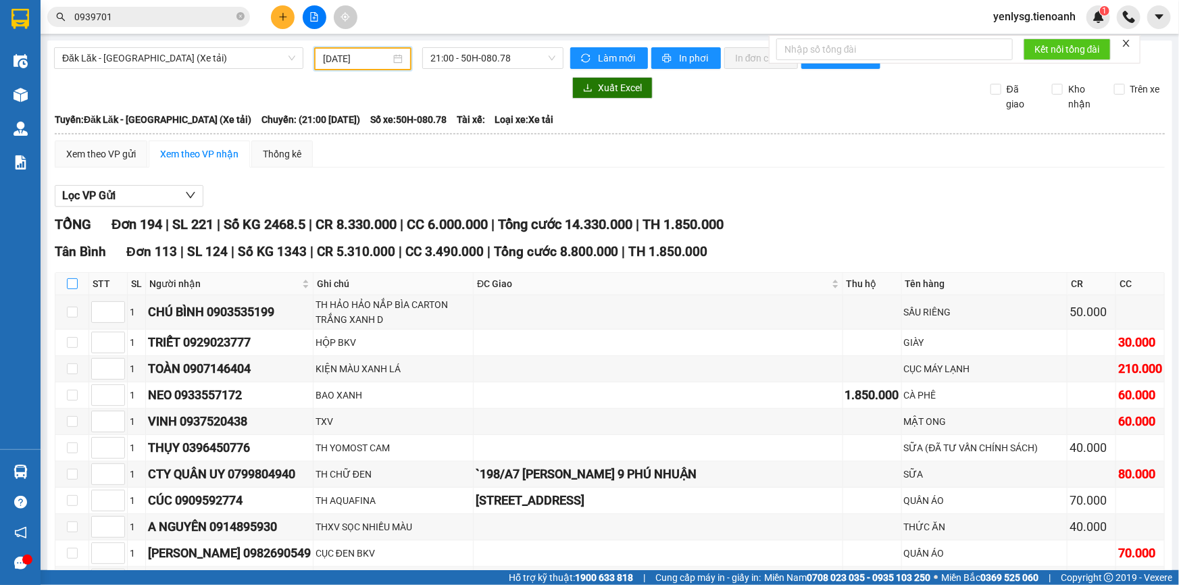
checkbox input "true"
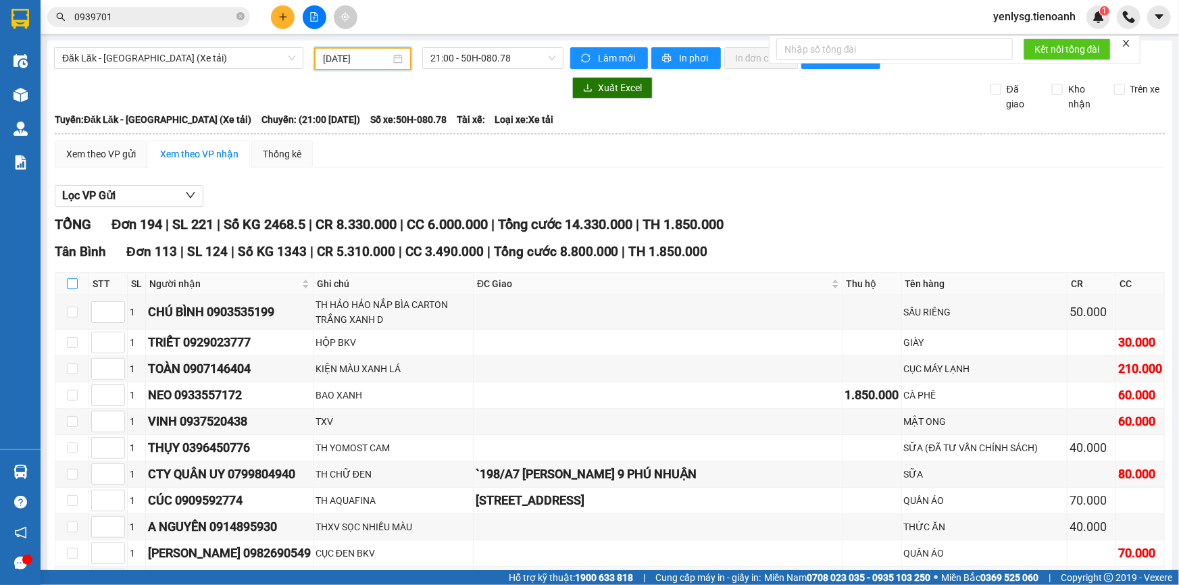
checkbox input "true"
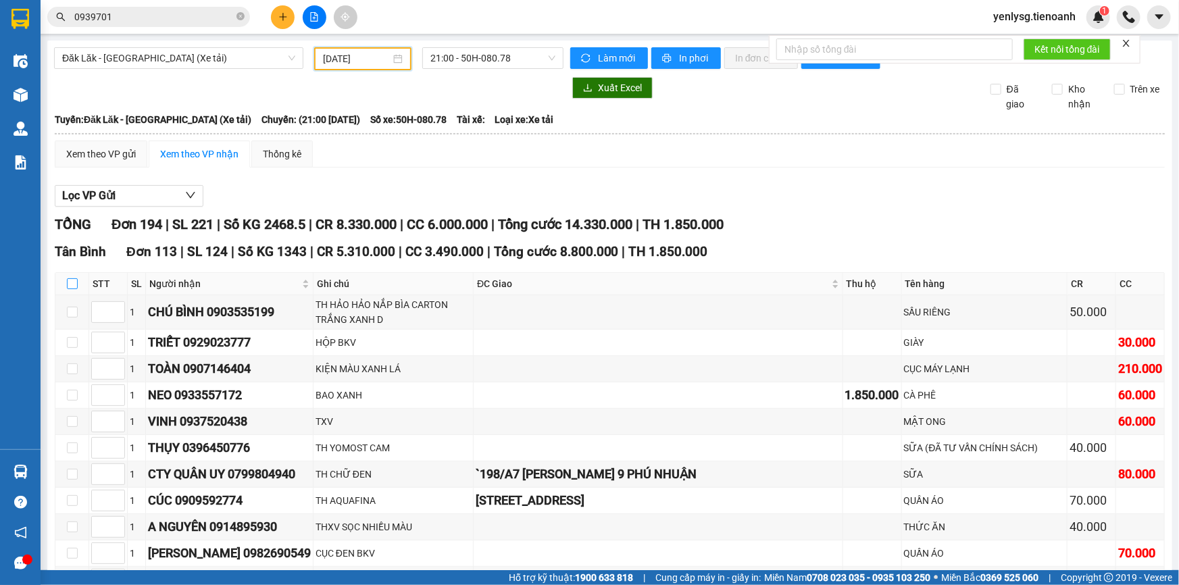
checkbox input "true"
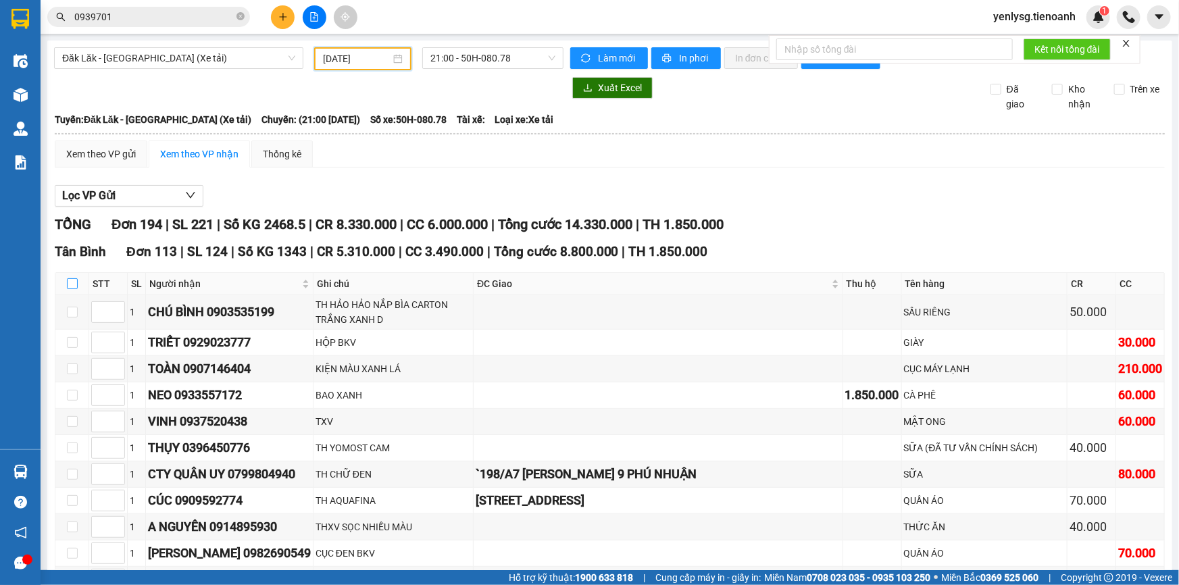
checkbox input "true"
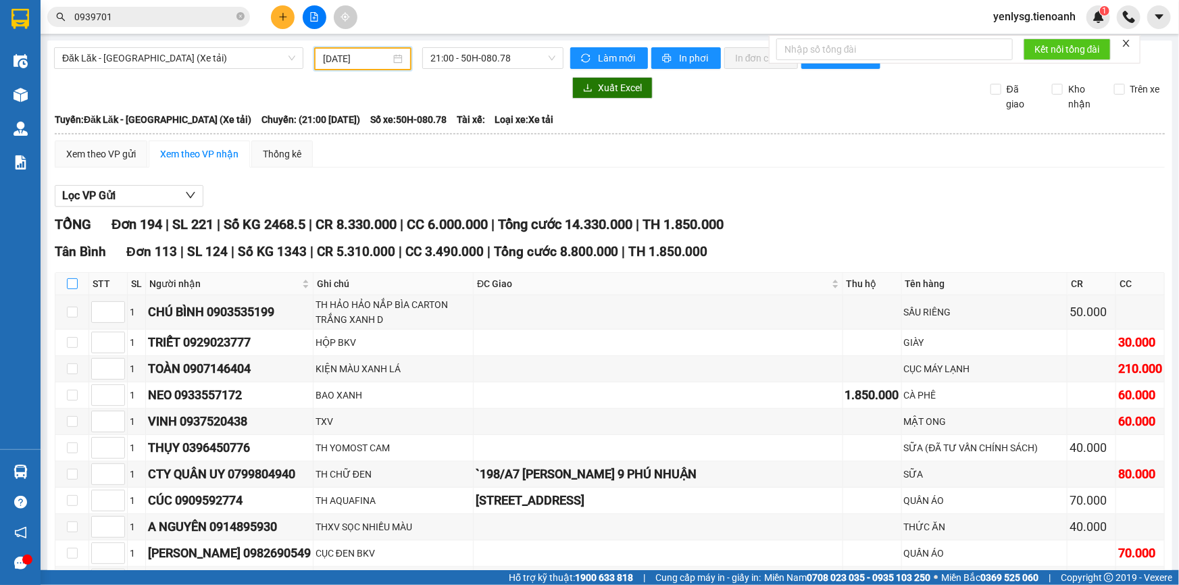
checkbox input "true"
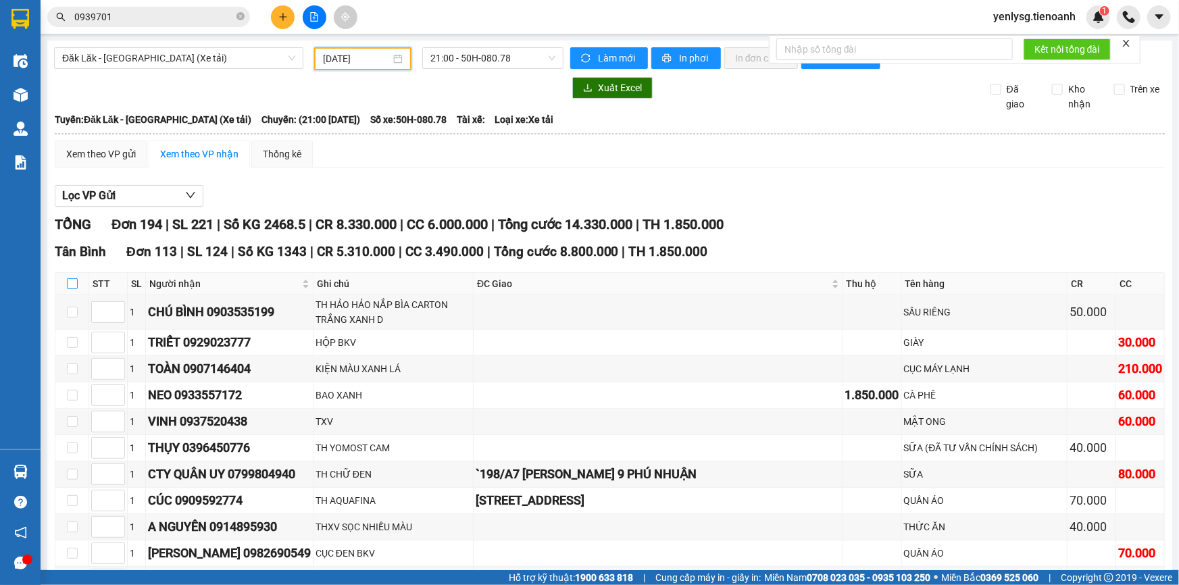
checkbox input "true"
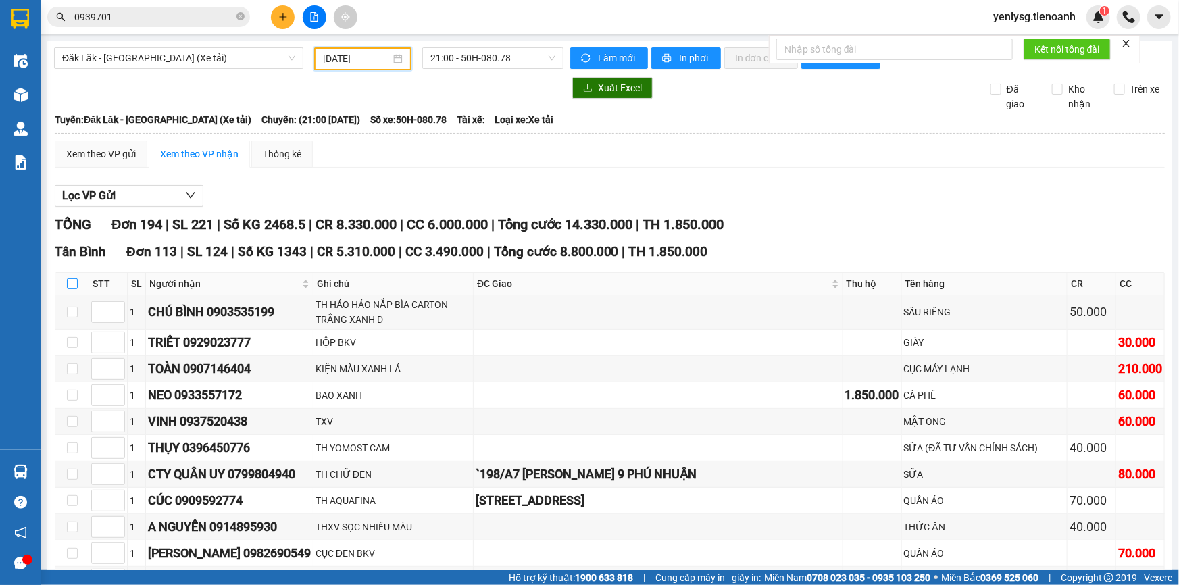
checkbox input "true"
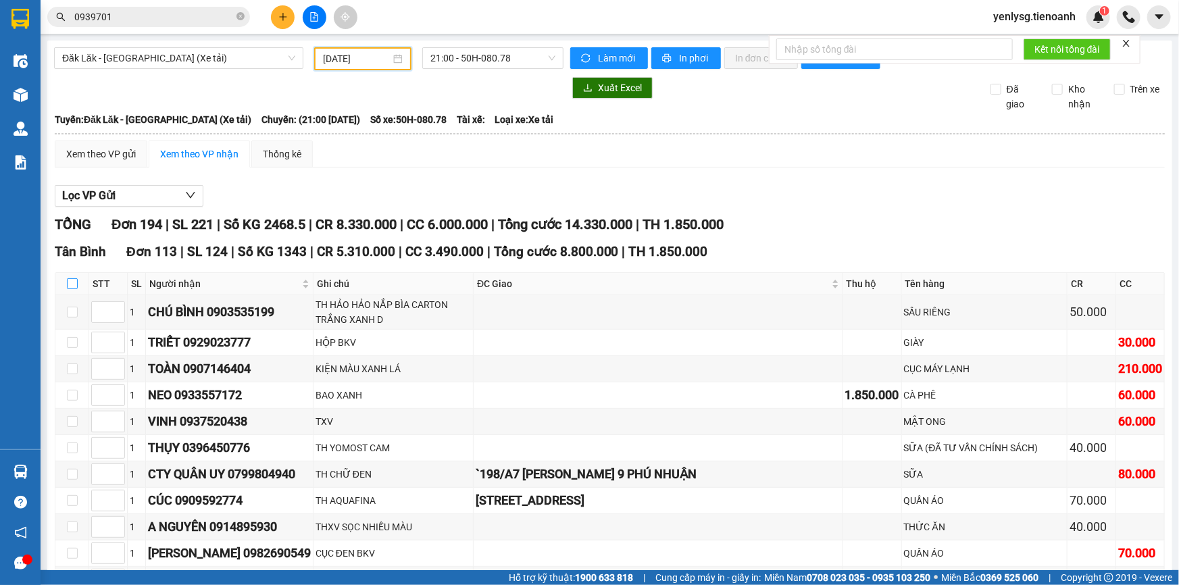
checkbox input "true"
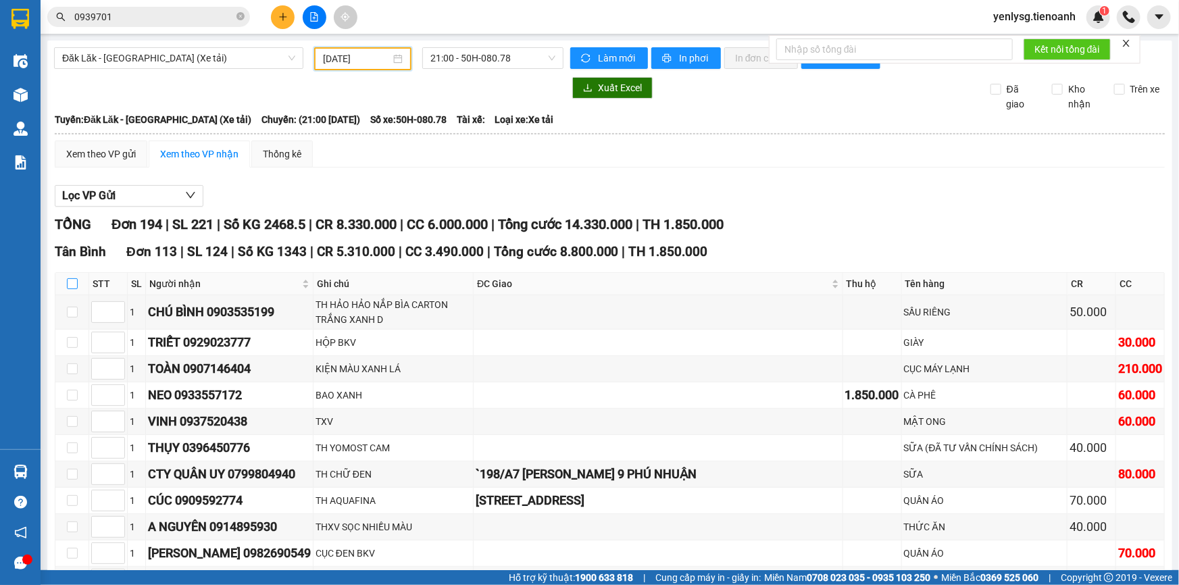
checkbox input "true"
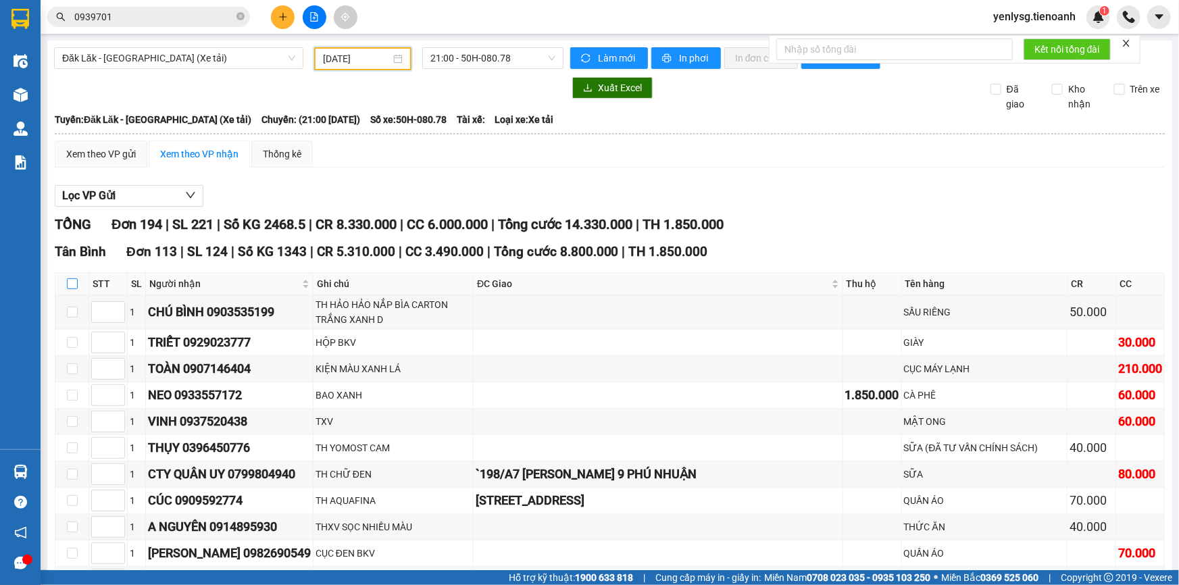
checkbox input "true"
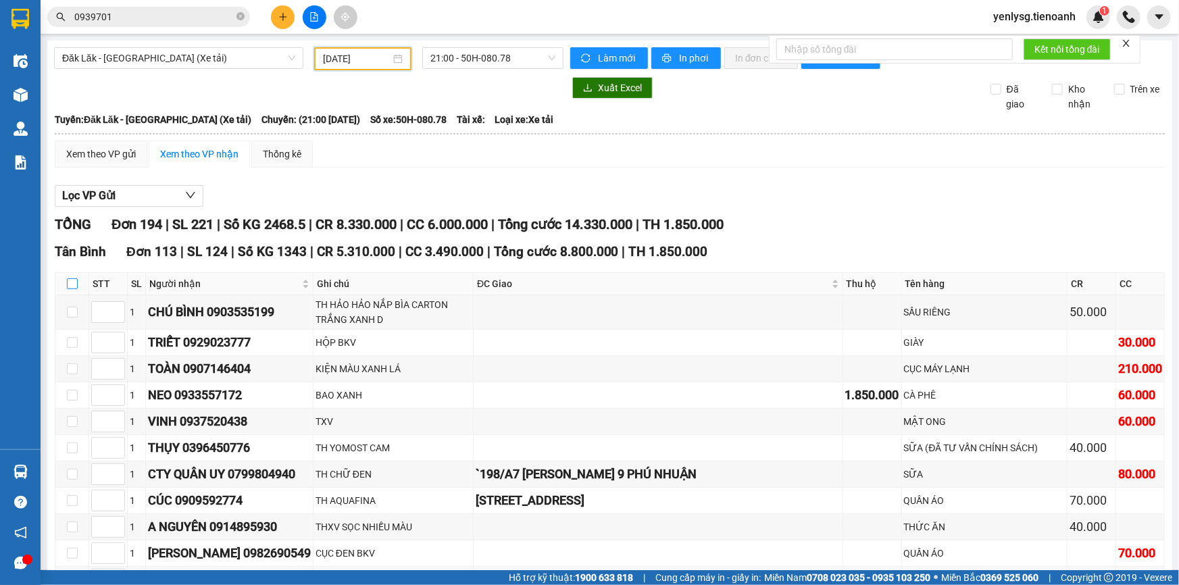
checkbox input "true"
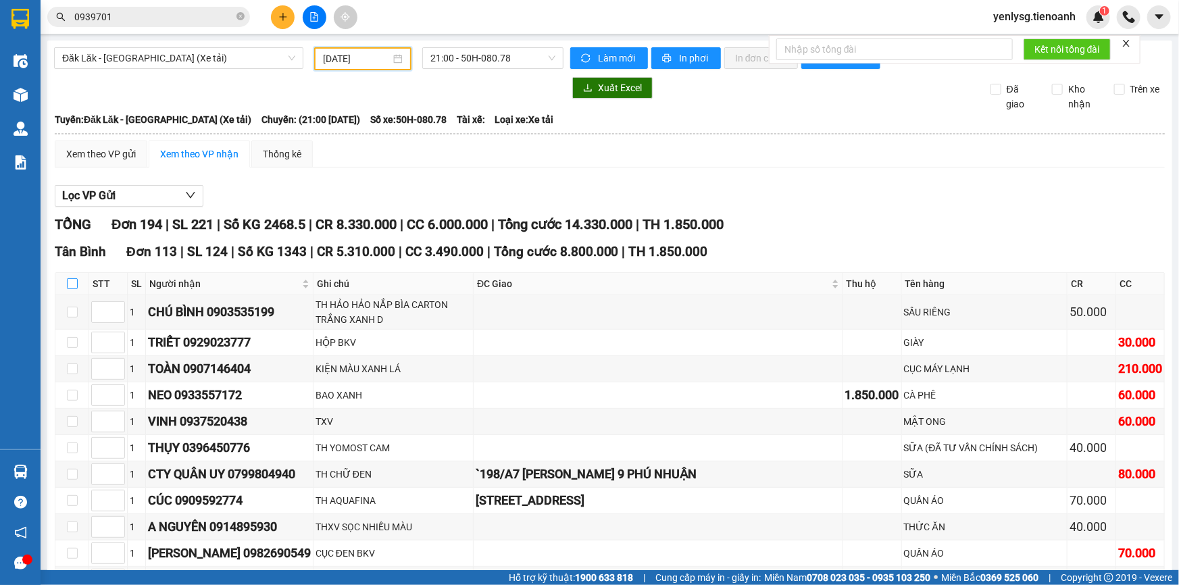
checkbox input "true"
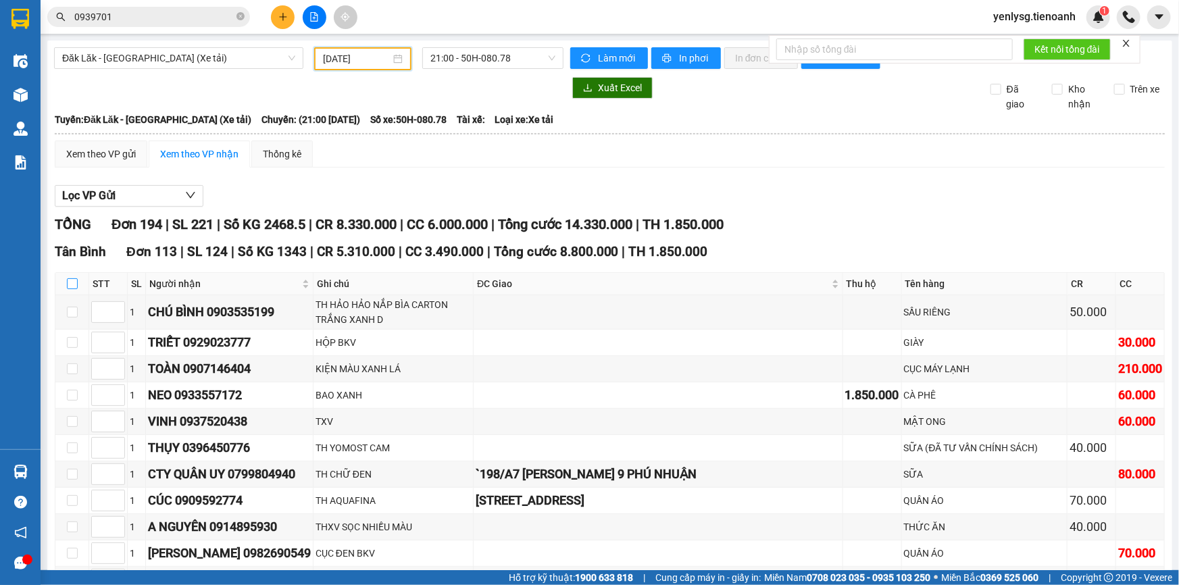
checkbox input "true"
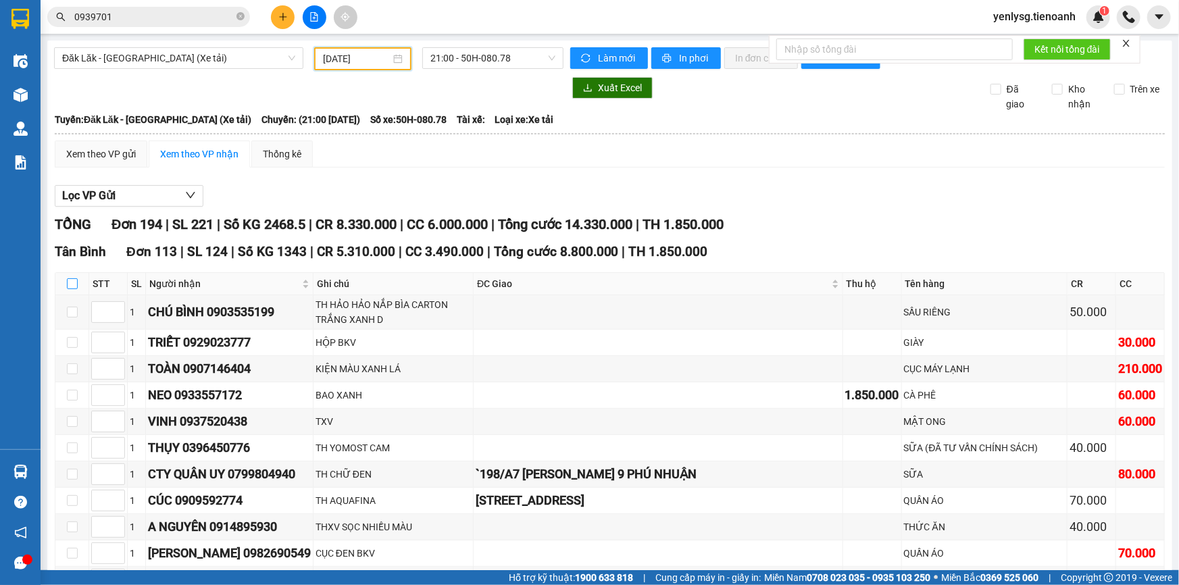
checkbox input "true"
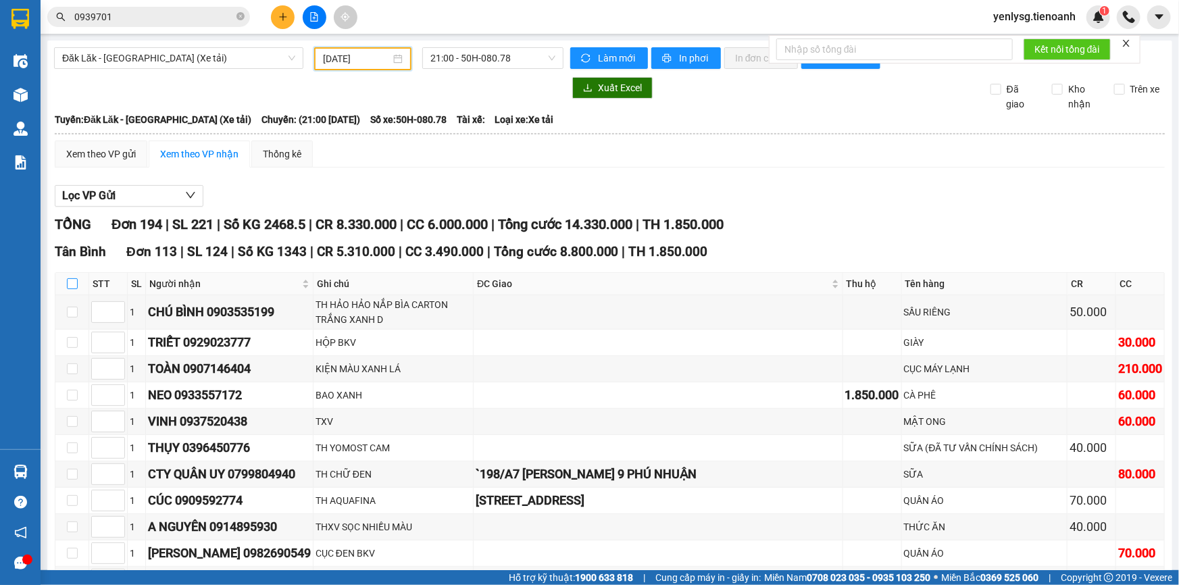
checkbox input "true"
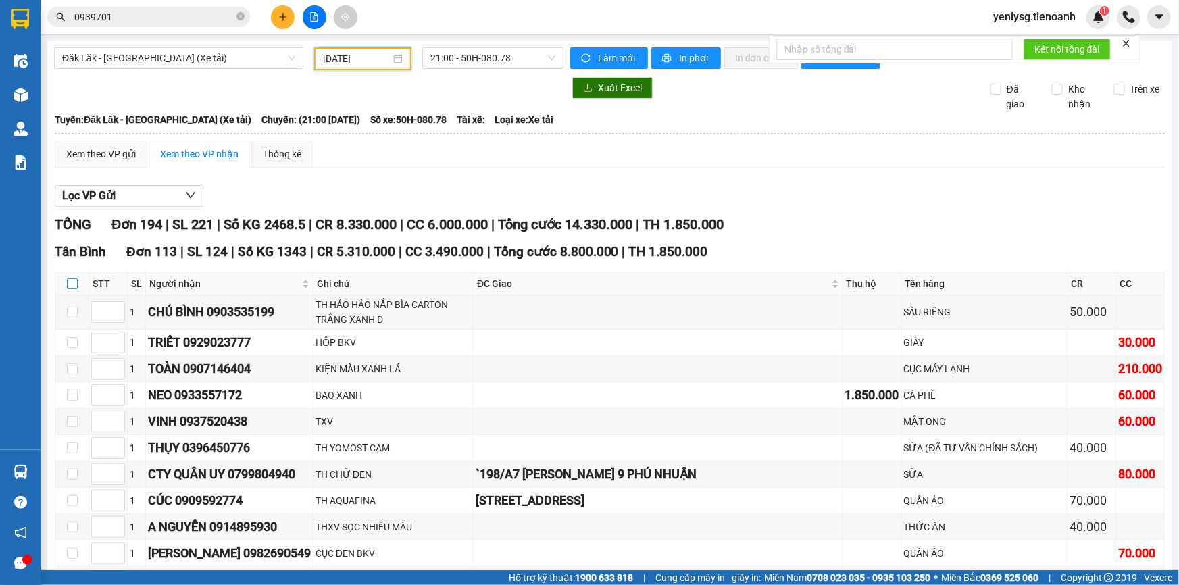
checkbox input "true"
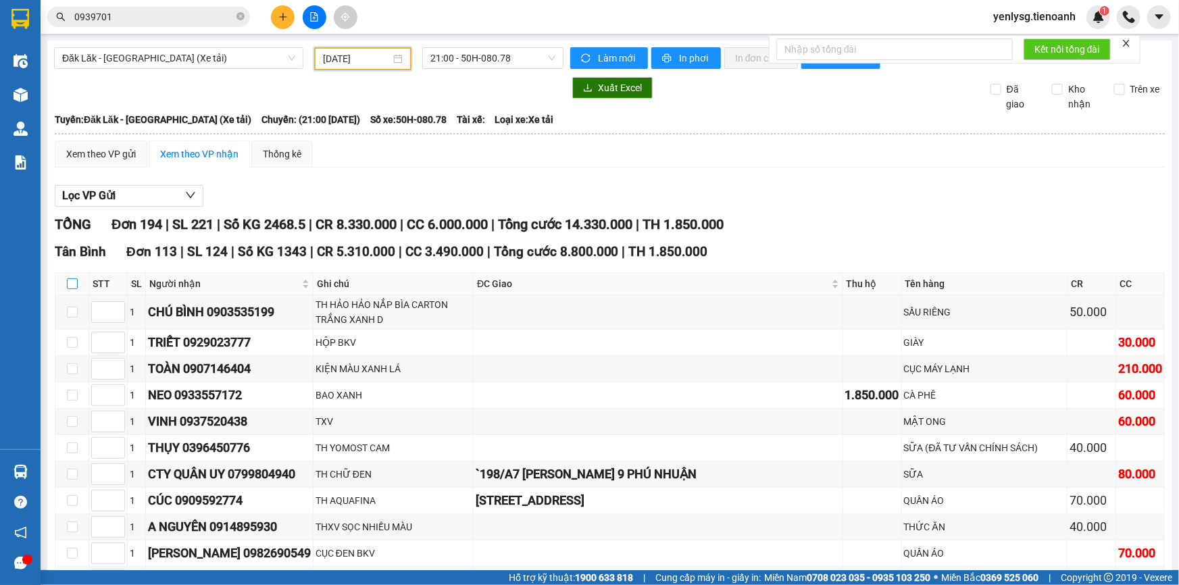
checkbox input "true"
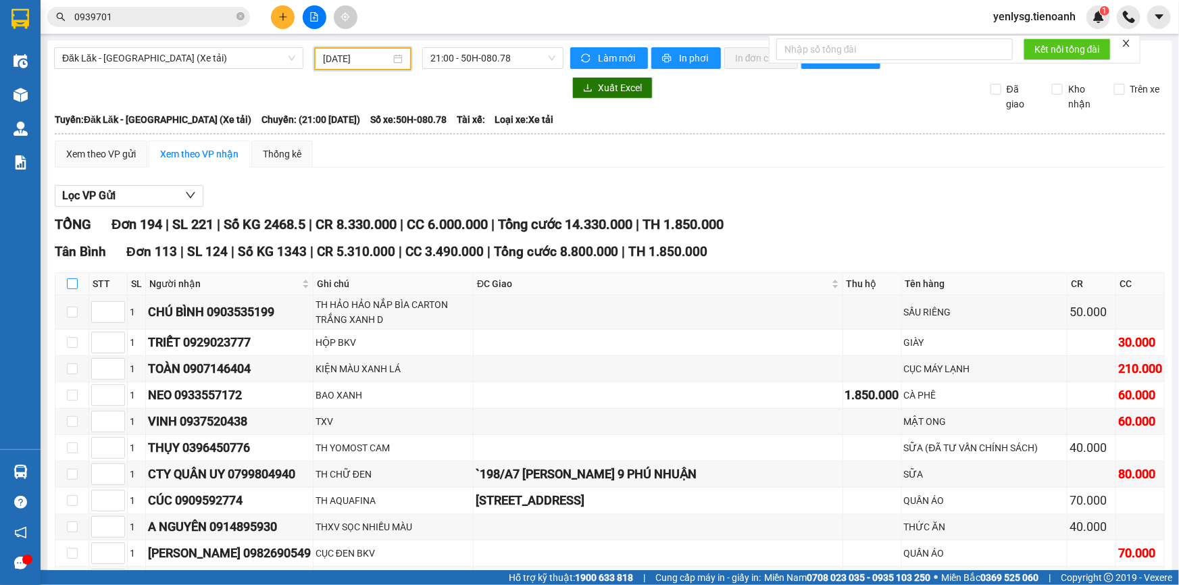
checkbox input "true"
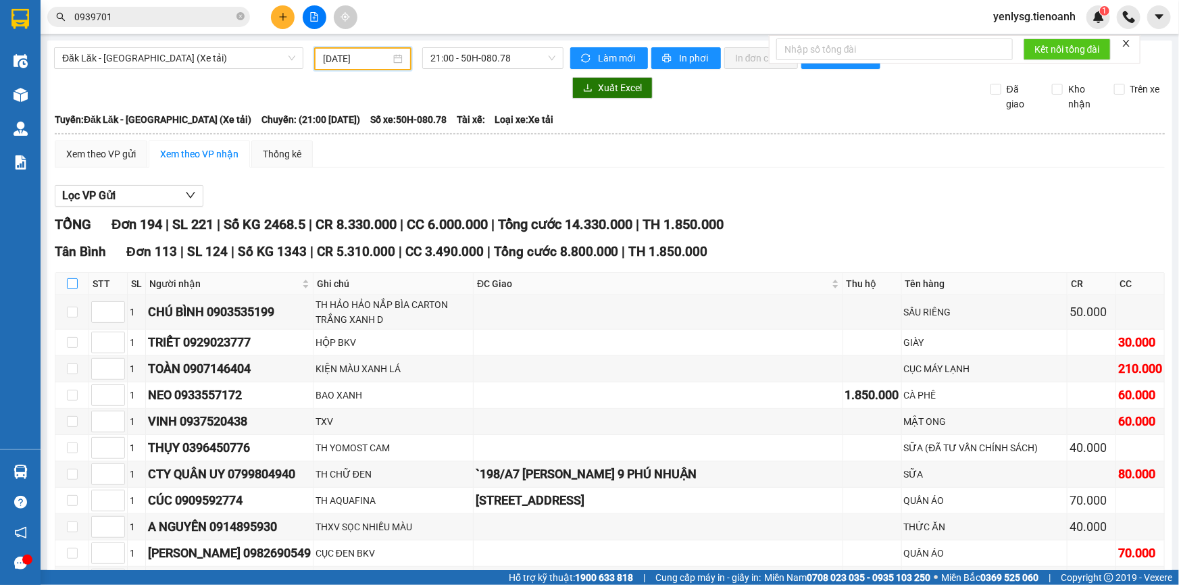
checkbox input "true"
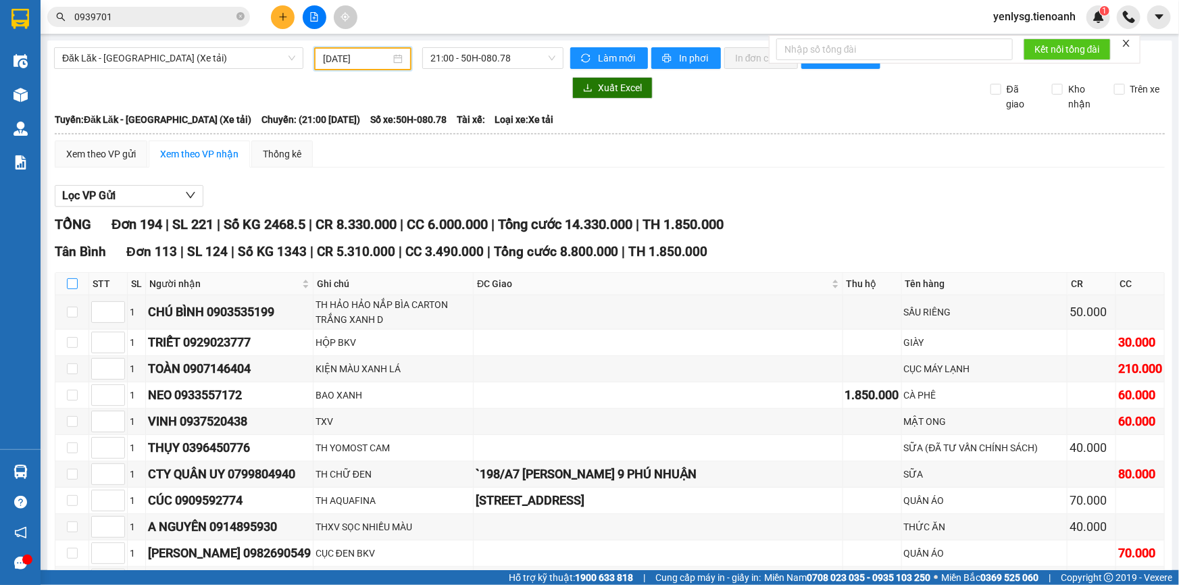
checkbox input "true"
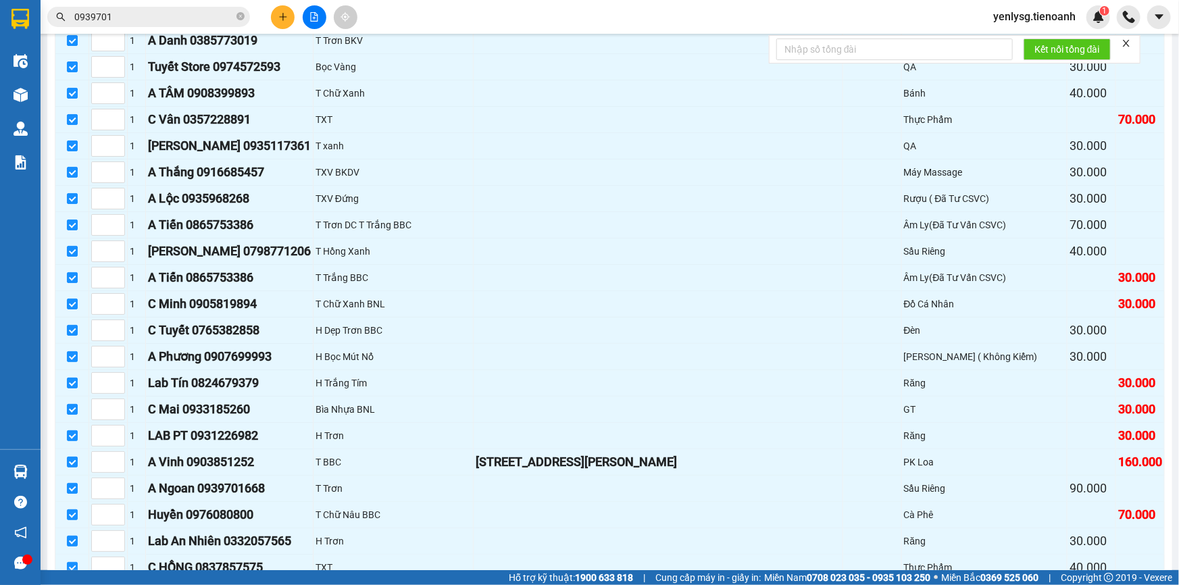
scroll to position [3107, 0]
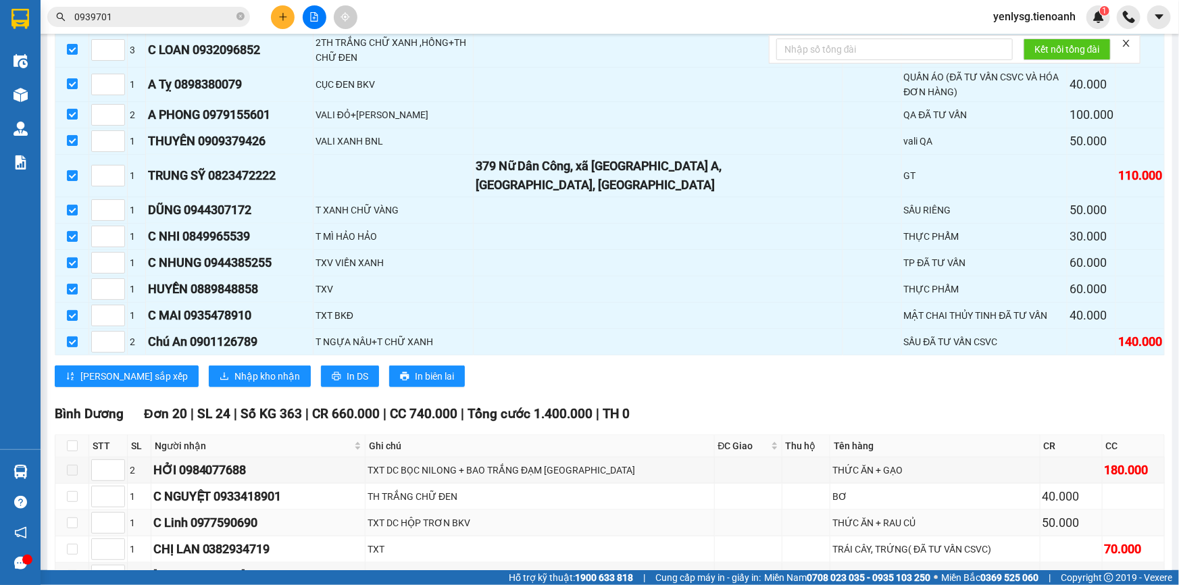
click at [222, 514] on div "C Linh 0977590690" at bounding box center [258, 523] width 210 height 19
click at [234, 369] on span "Nhập kho nhận" at bounding box center [267, 376] width 66 height 15
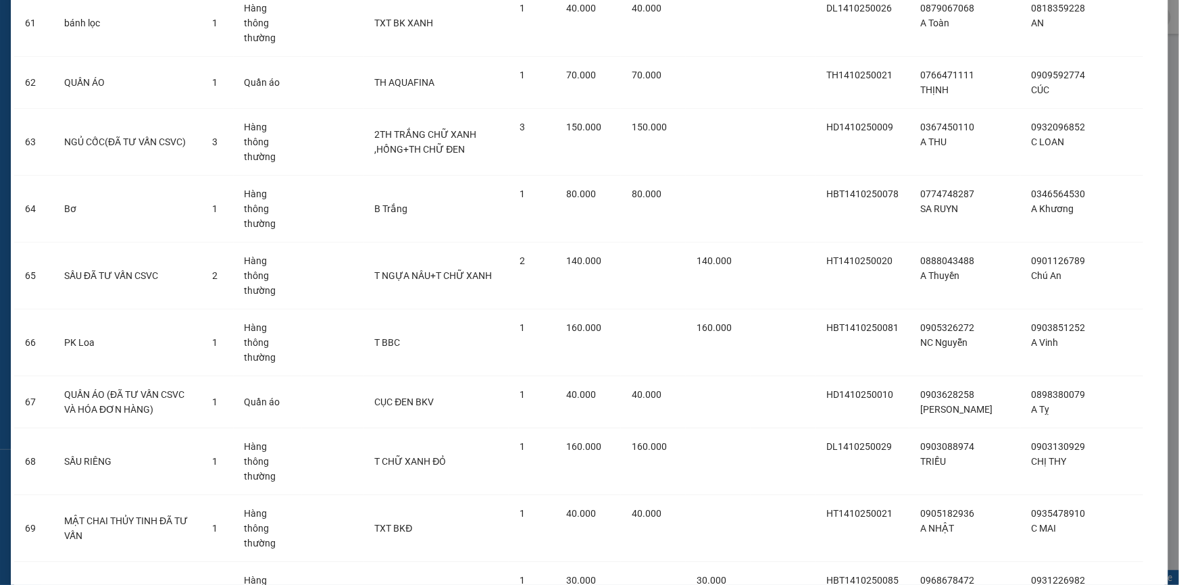
scroll to position [5543, 0]
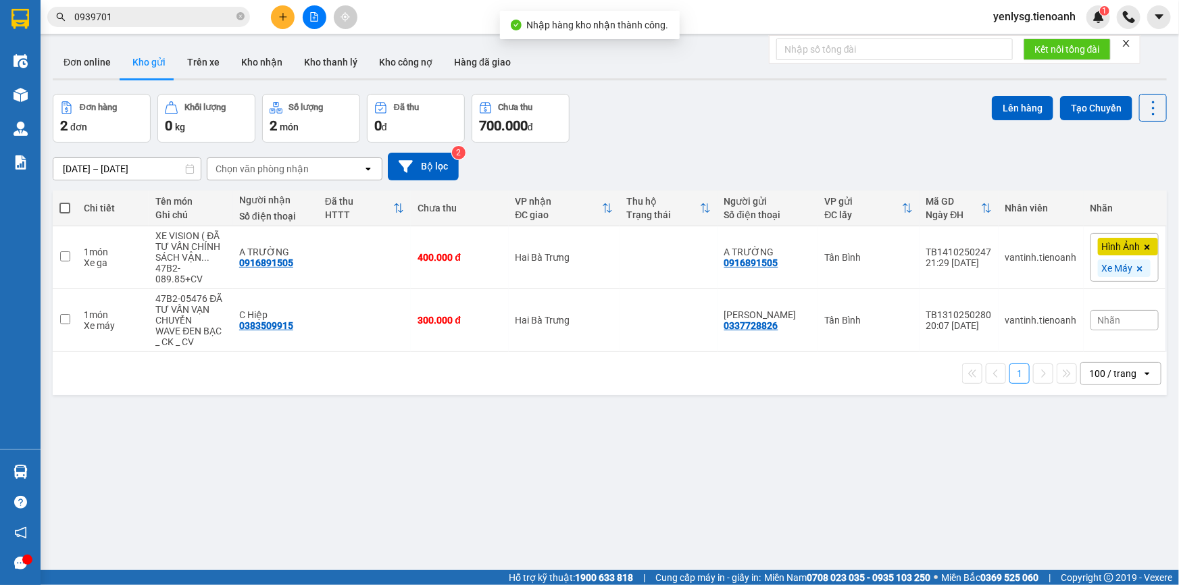
click at [212, 13] on input "0939701" at bounding box center [153, 16] width 159 height 15
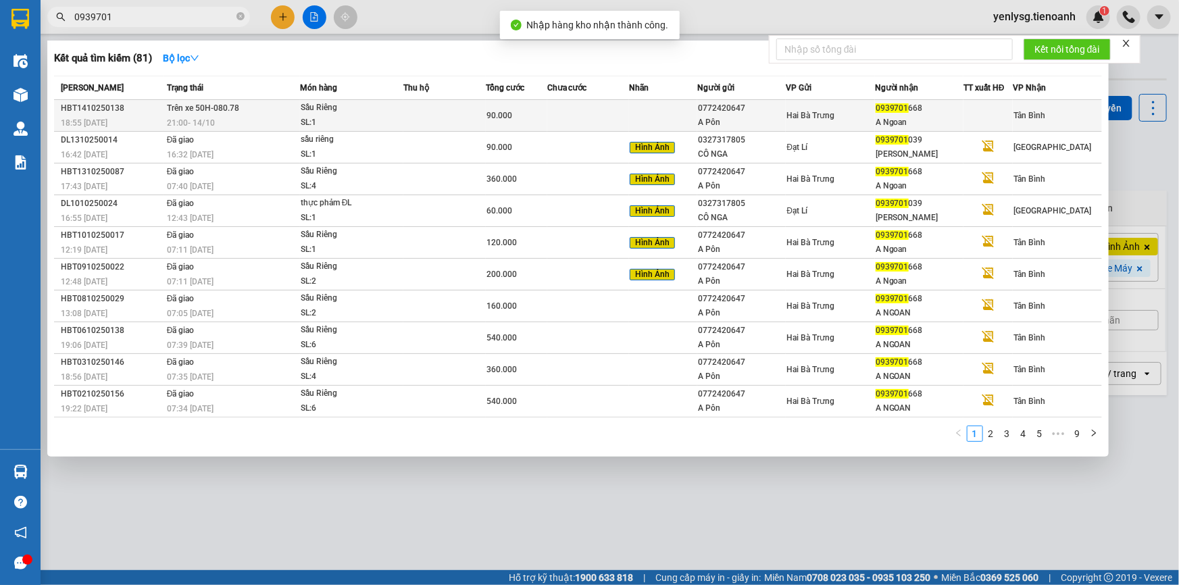
click at [285, 101] on td "Trên xe 50H-080.78 21:00 - 14/10" at bounding box center [232, 116] width 137 height 32
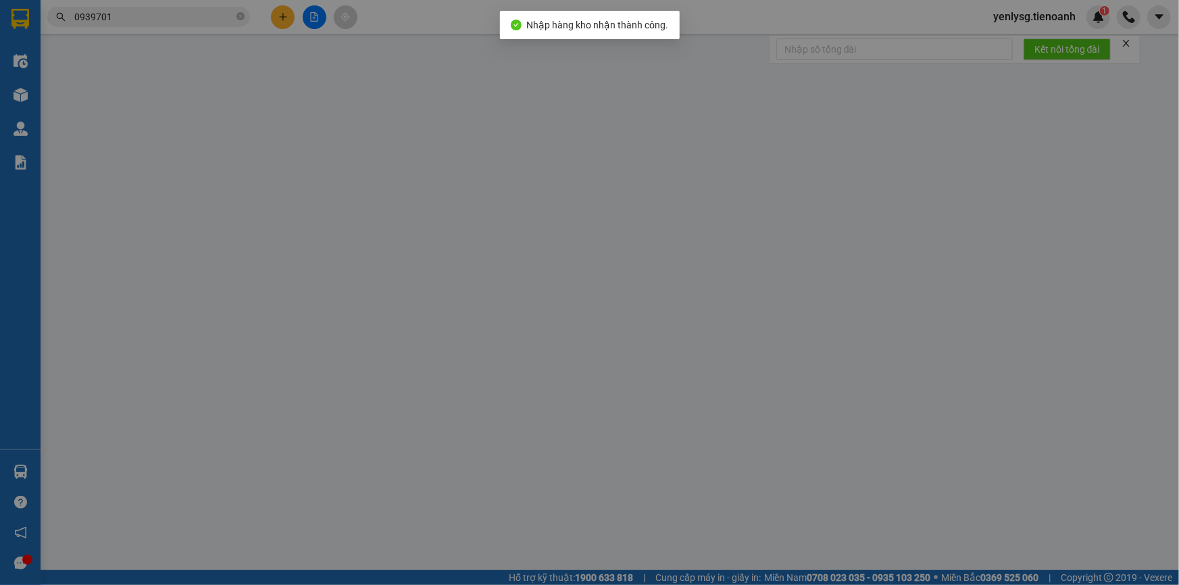
type input "0939701668"
type input "A Ngoan"
type input "0772420647"
type input "A Pôn"
type input "0"
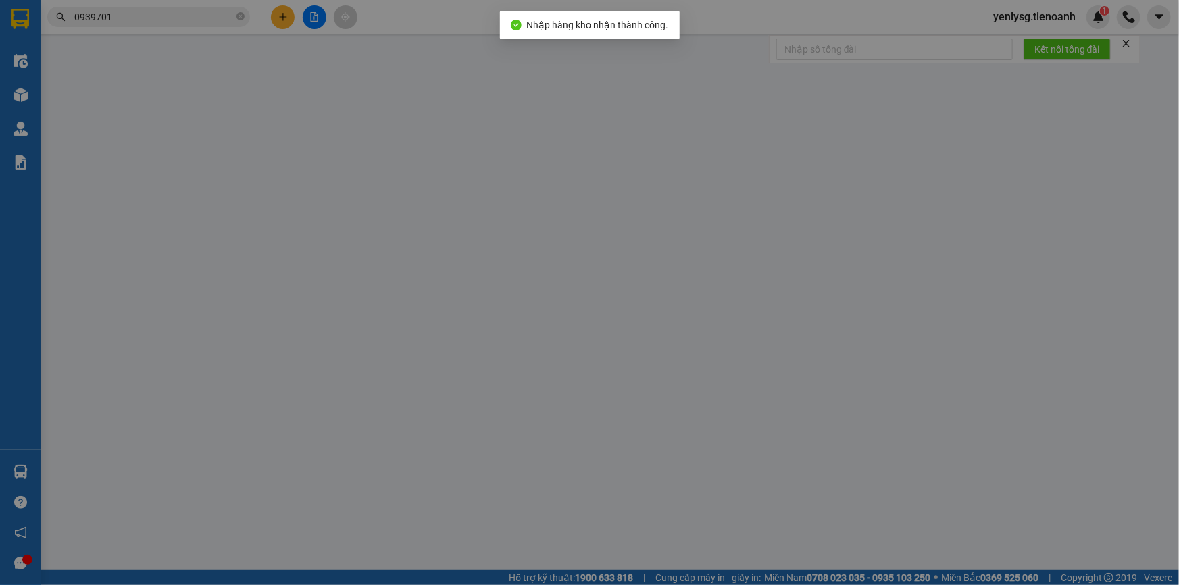
type input "90.000"
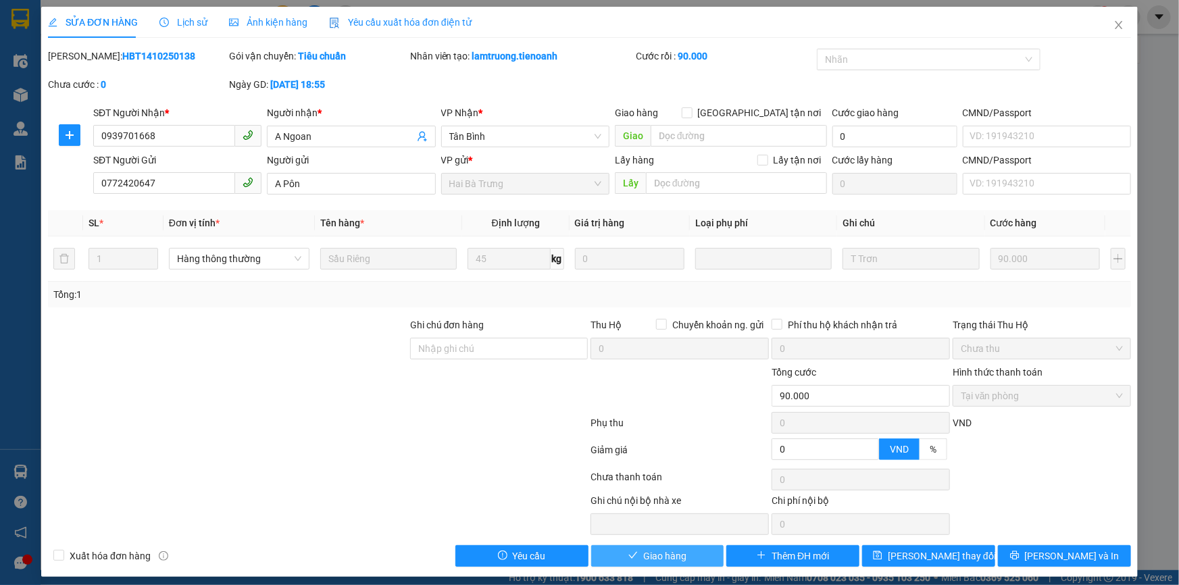
click at [668, 551] on span "Giao hàng" at bounding box center [664, 556] width 43 height 15
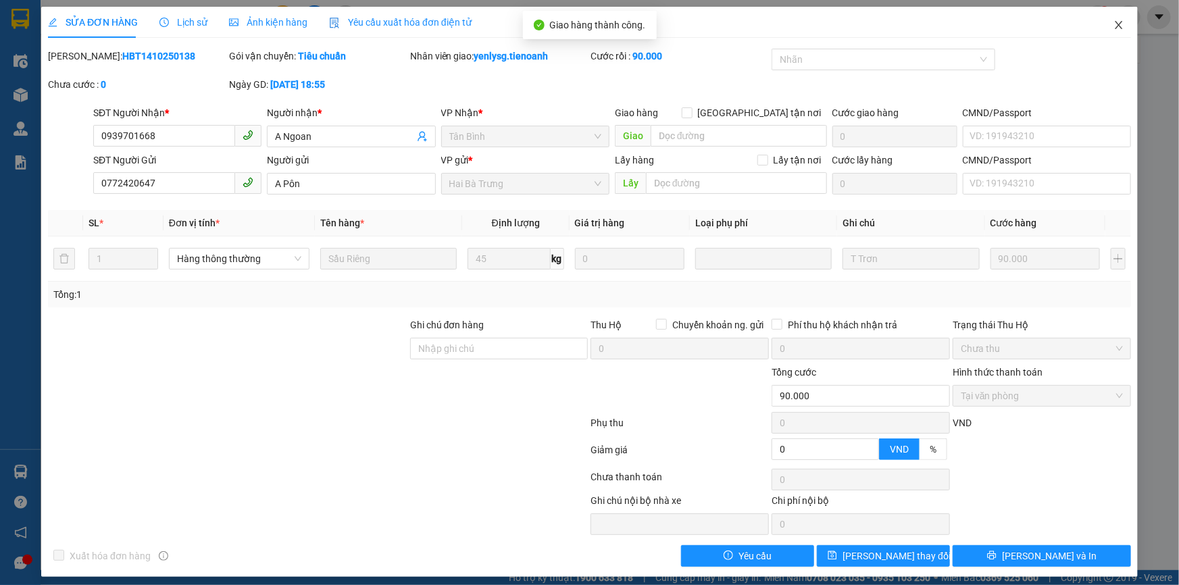
click at [1103, 39] on span "Close" at bounding box center [1119, 26] width 38 height 38
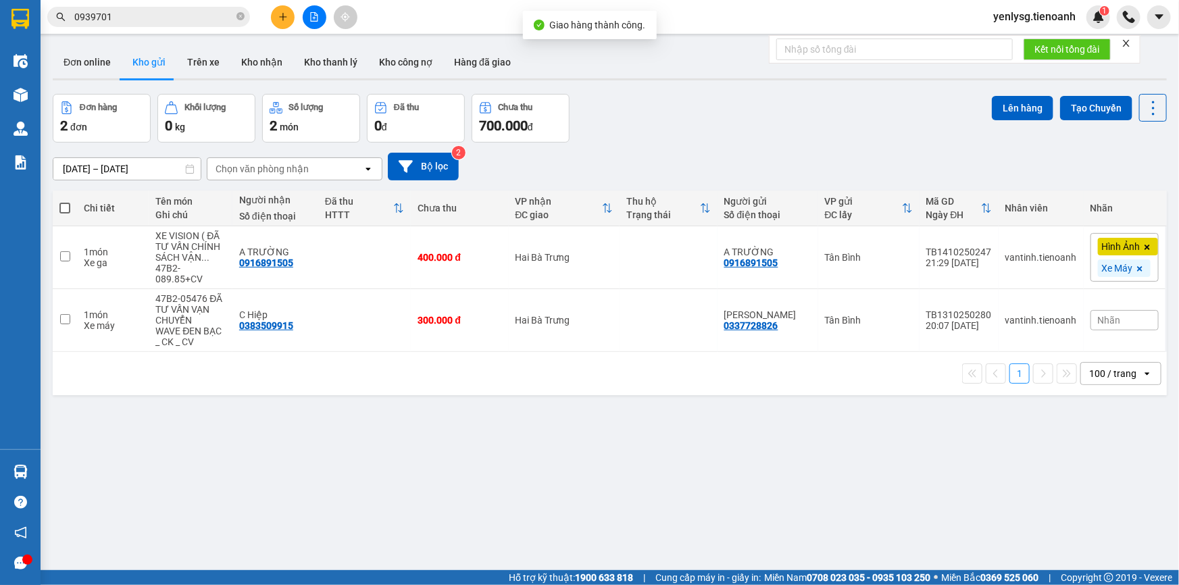
click at [174, 14] on input "0939701" at bounding box center [153, 16] width 159 height 15
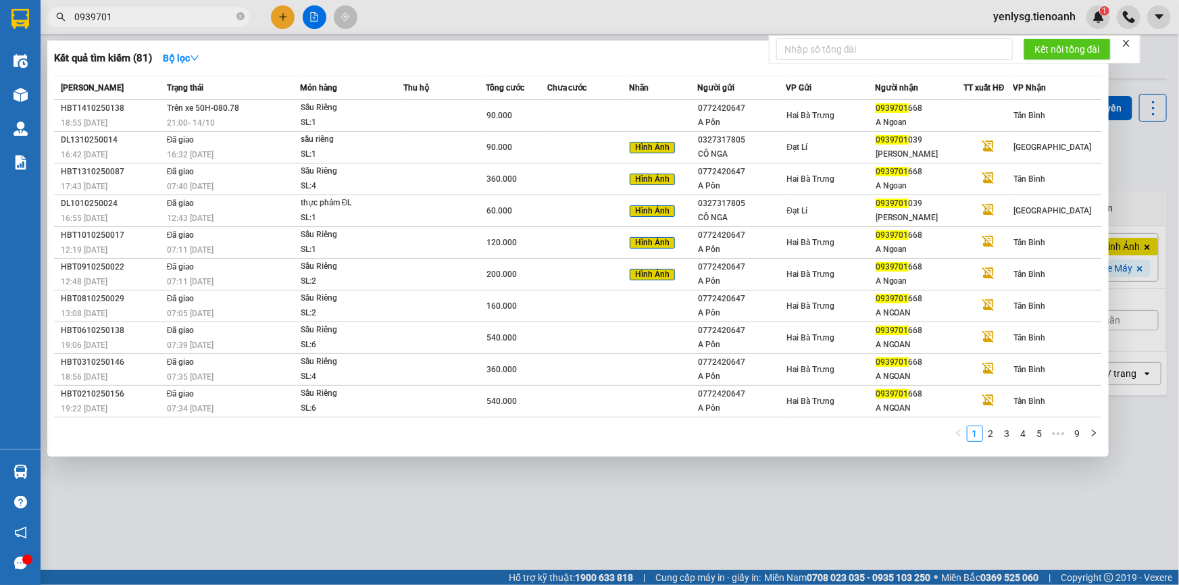
click at [174, 14] on input "0939701" at bounding box center [153, 16] width 159 height 15
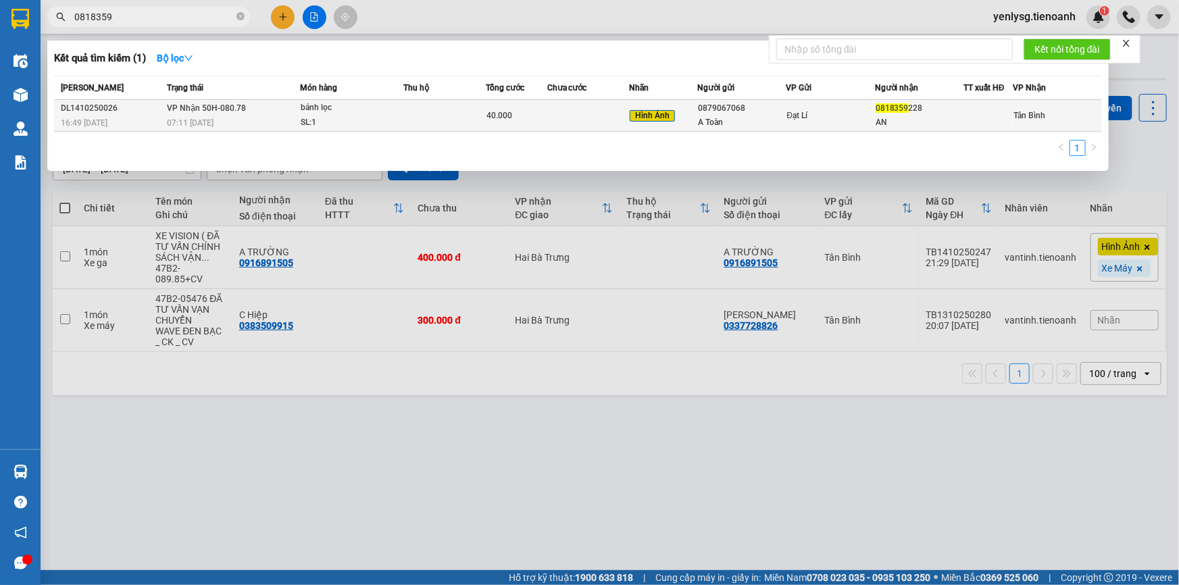
type input "0818359"
click at [656, 120] on span "Hình Ảnh" at bounding box center [652, 116] width 45 height 12
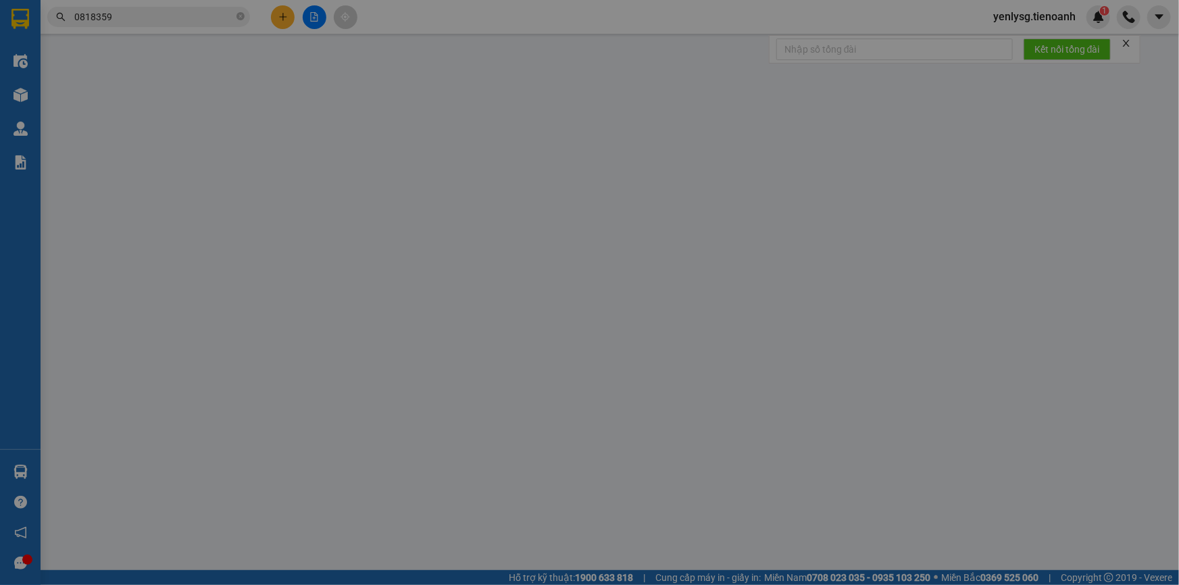
type input "0818359228"
type input "AN"
type input "0879067068"
type input "A Toàn"
type input "0"
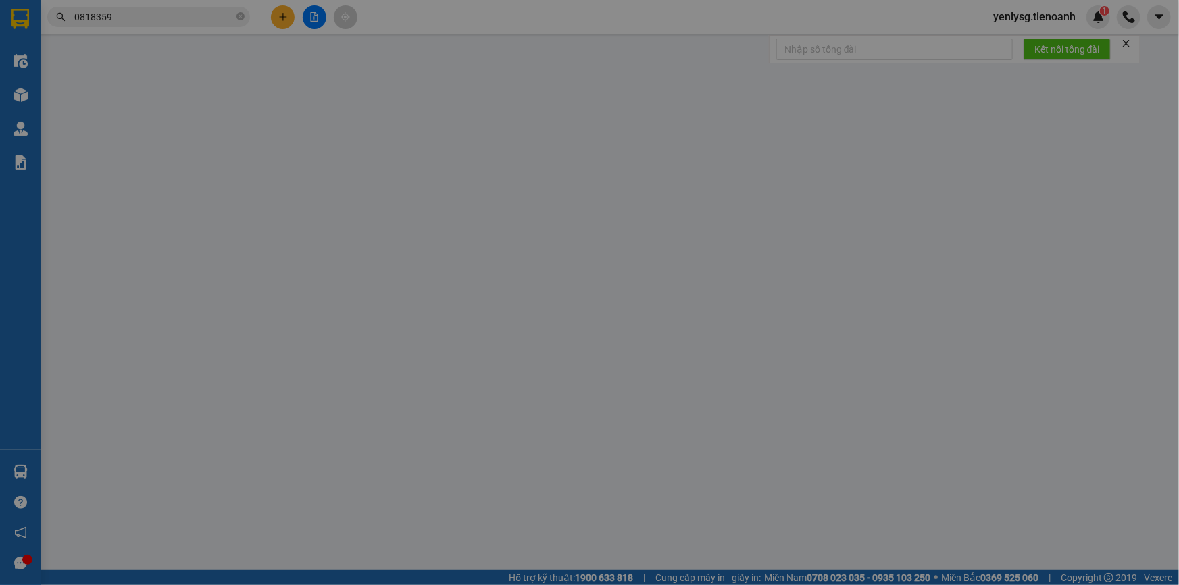
type input "40.000"
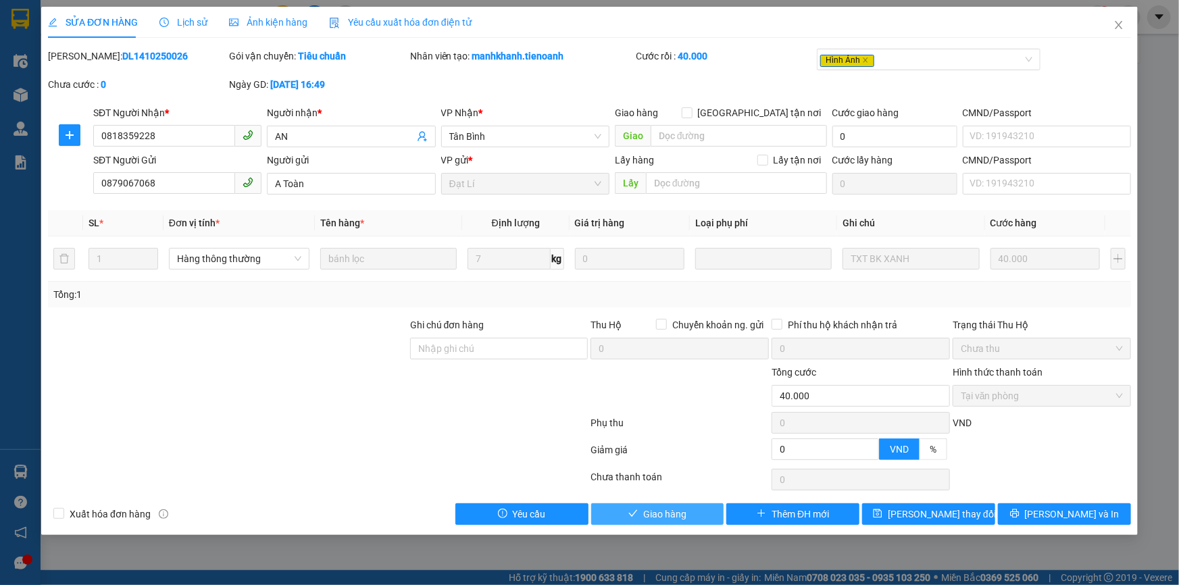
click at [670, 510] on span "Giao hàng" at bounding box center [664, 514] width 43 height 15
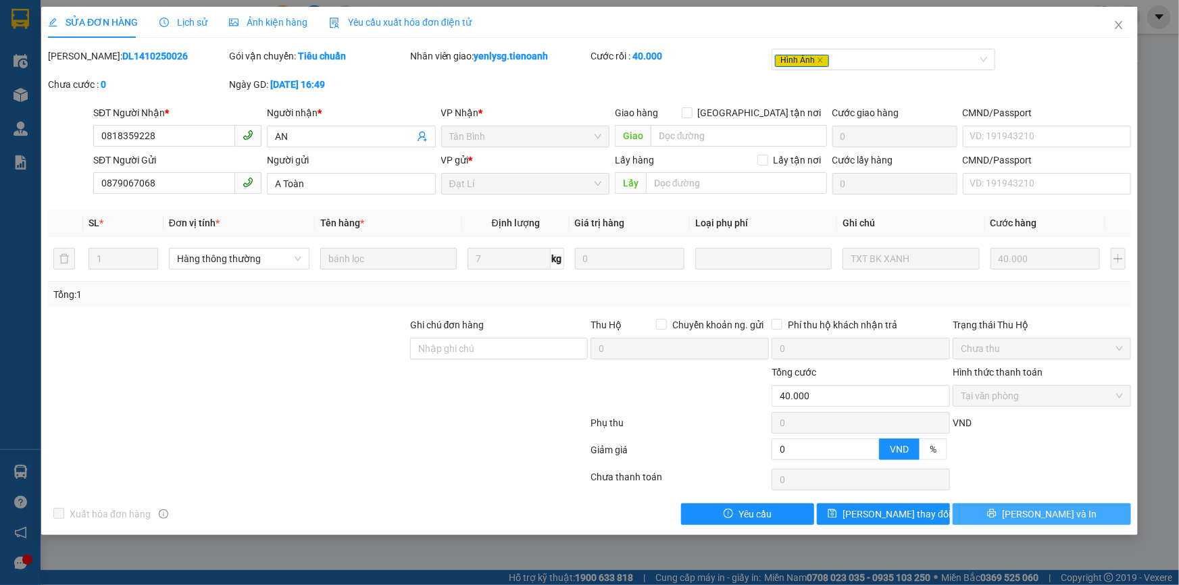
click at [1072, 522] on button "Lưu và In" at bounding box center [1042, 514] width 178 height 22
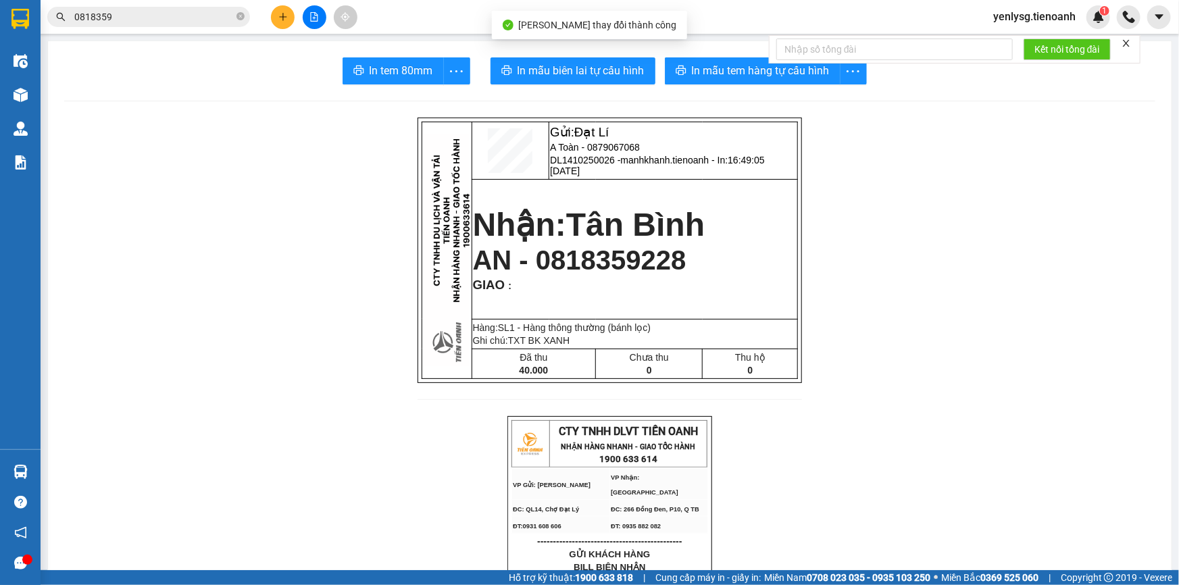
click at [389, 74] on span "In tem 80mm" at bounding box center [402, 70] width 64 height 17
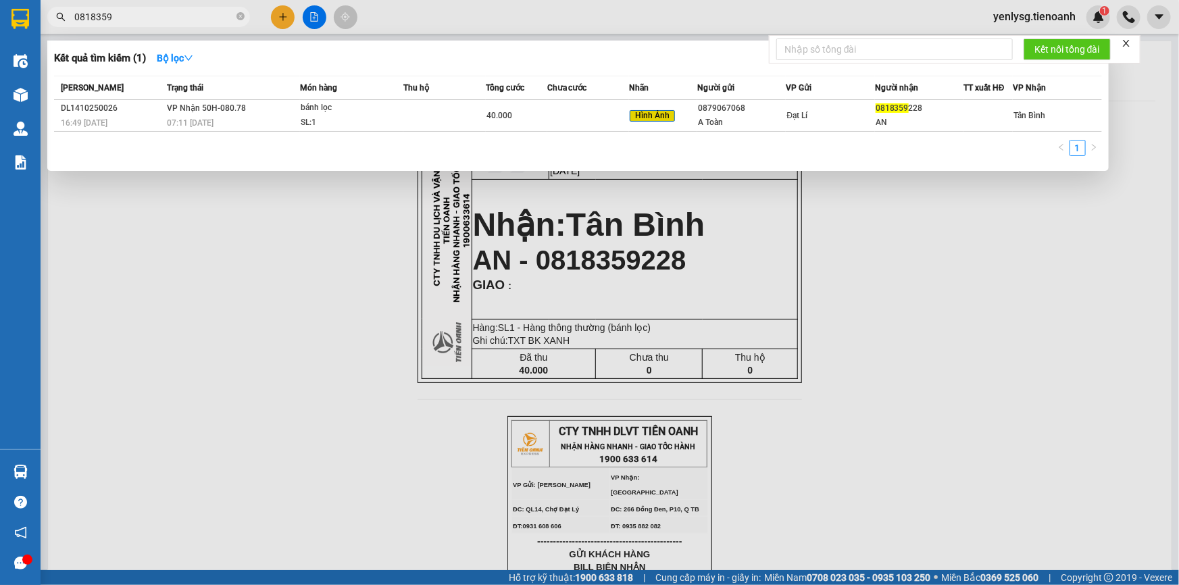
click at [134, 24] on input "0818359" at bounding box center [153, 16] width 159 height 15
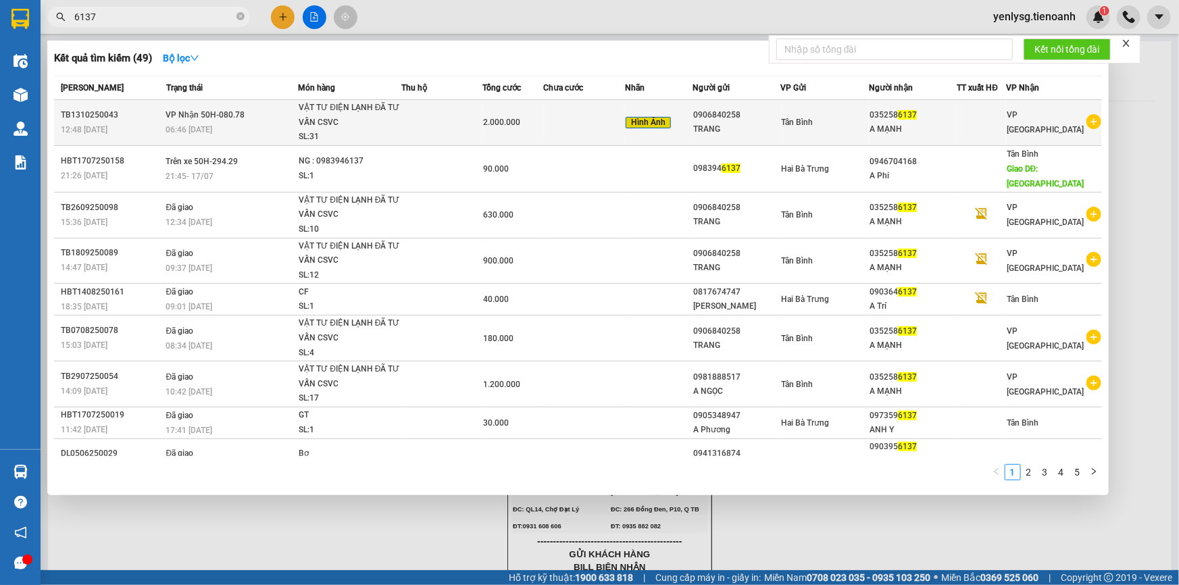
type input "6137"
click at [205, 118] on span "VP Nhận 50H-080.78" at bounding box center [205, 114] width 79 height 9
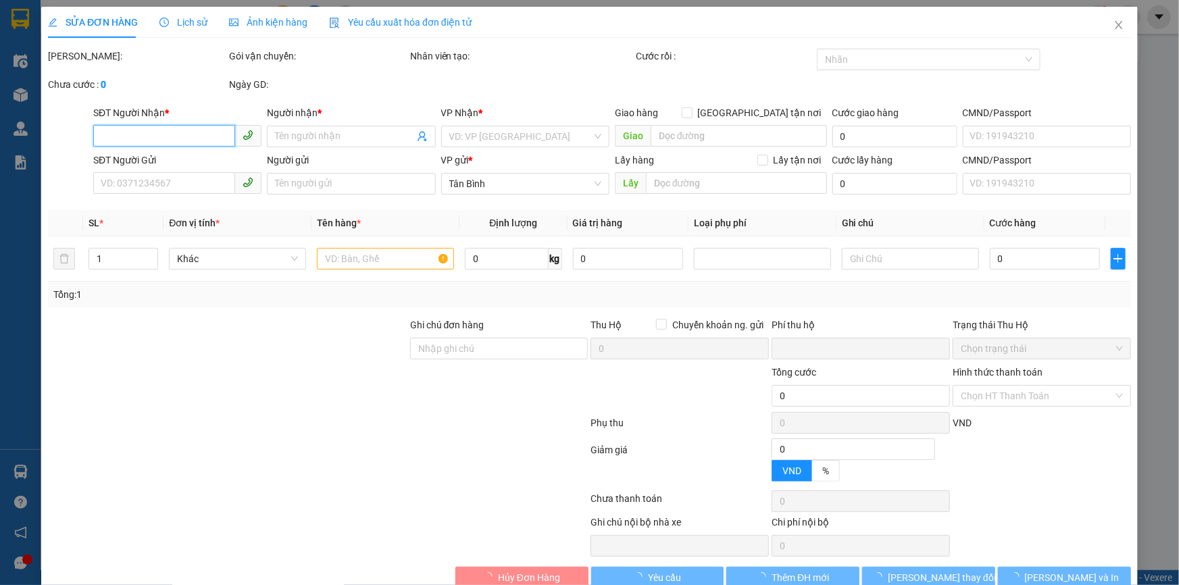
type input "0352586137"
type input "A MẠNH"
type input "0906840258"
type input "TRANG"
type input "0"
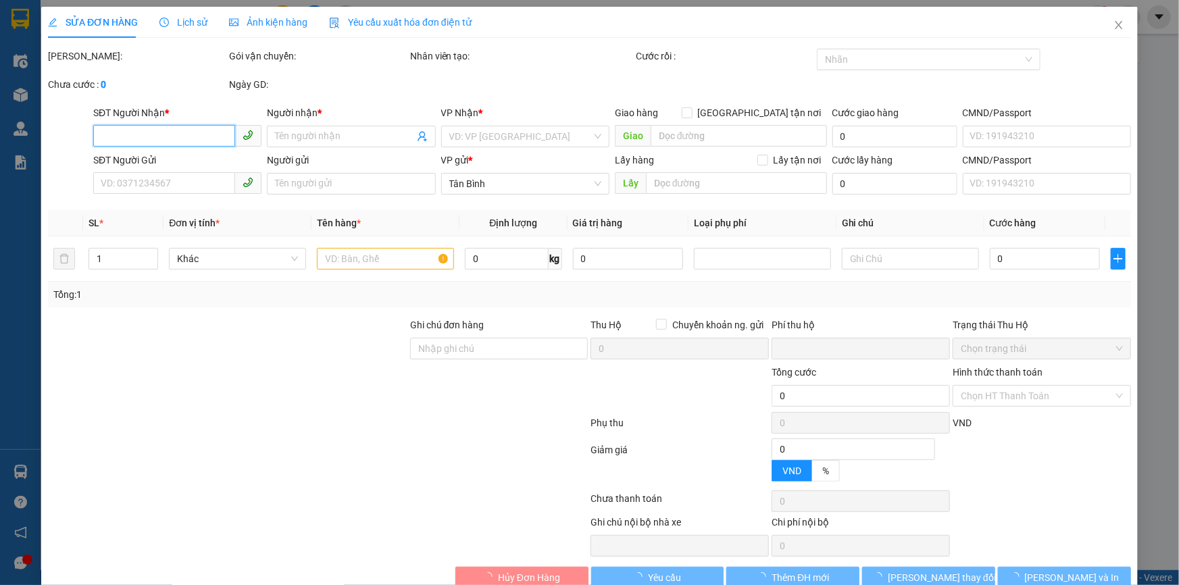
type input "2.000.000"
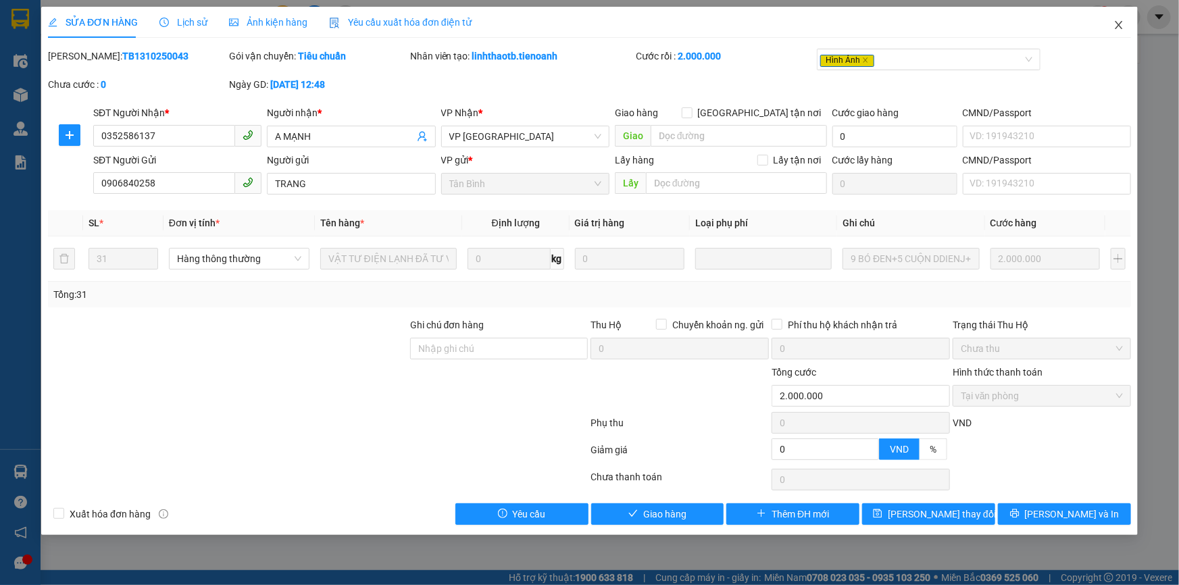
click at [1109, 26] on span "Close" at bounding box center [1119, 26] width 38 height 38
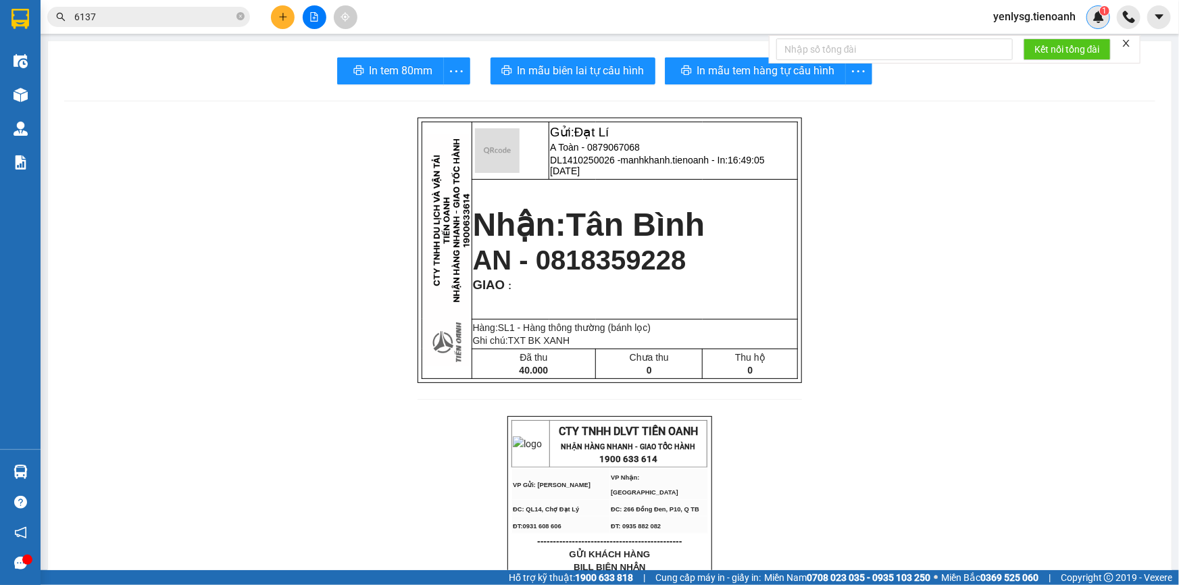
click at [1098, 11] on img at bounding box center [1099, 17] width 12 height 12
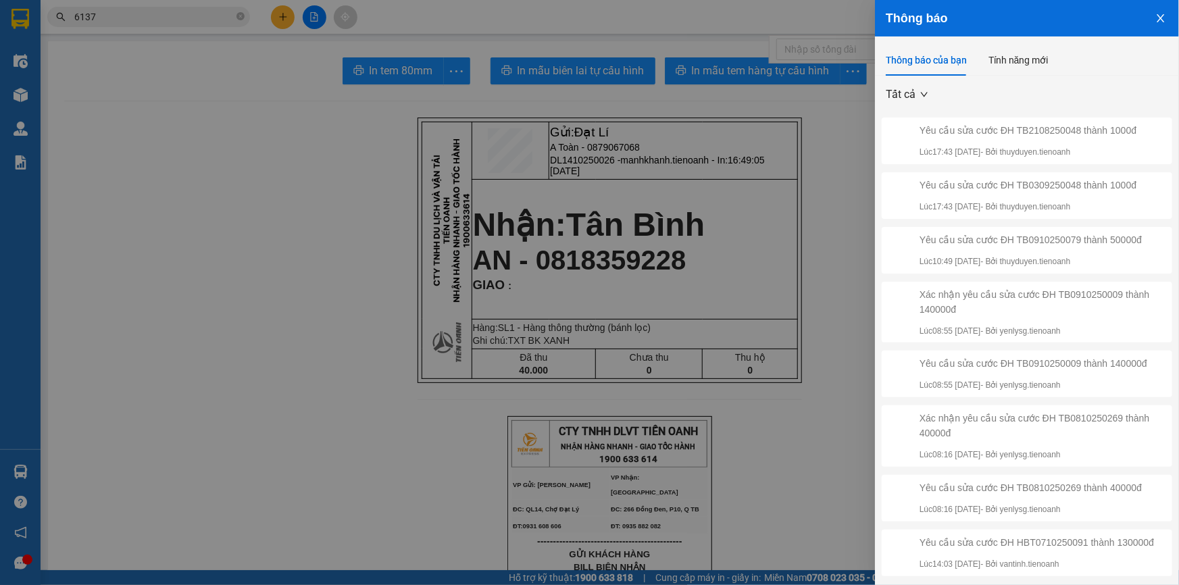
click at [569, 109] on div at bounding box center [589, 292] width 1179 height 585
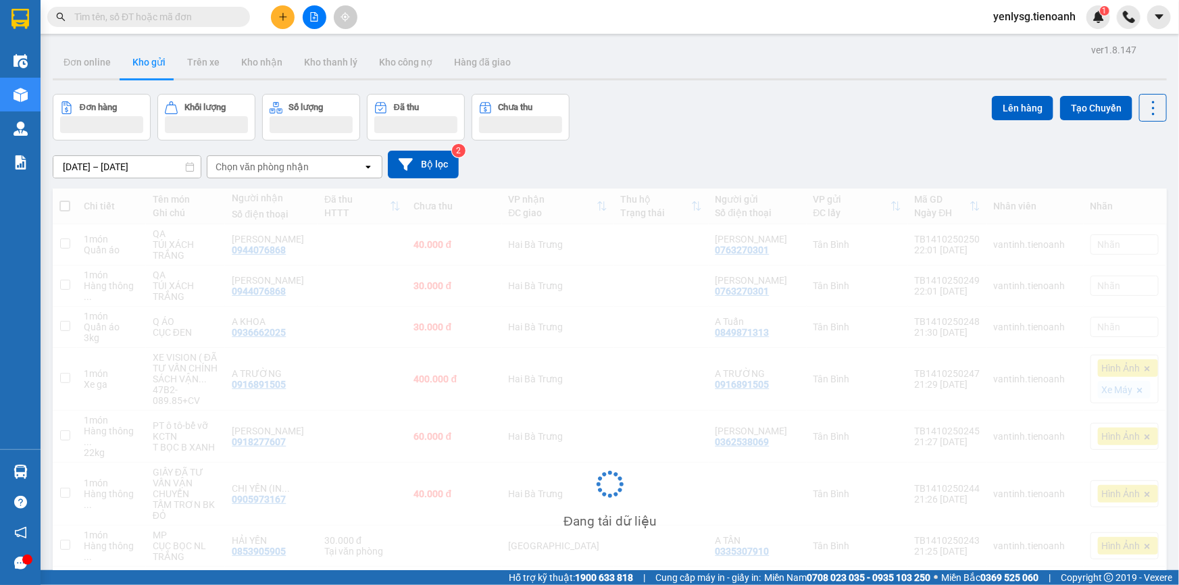
click at [223, 123] on div at bounding box center [206, 124] width 83 height 17
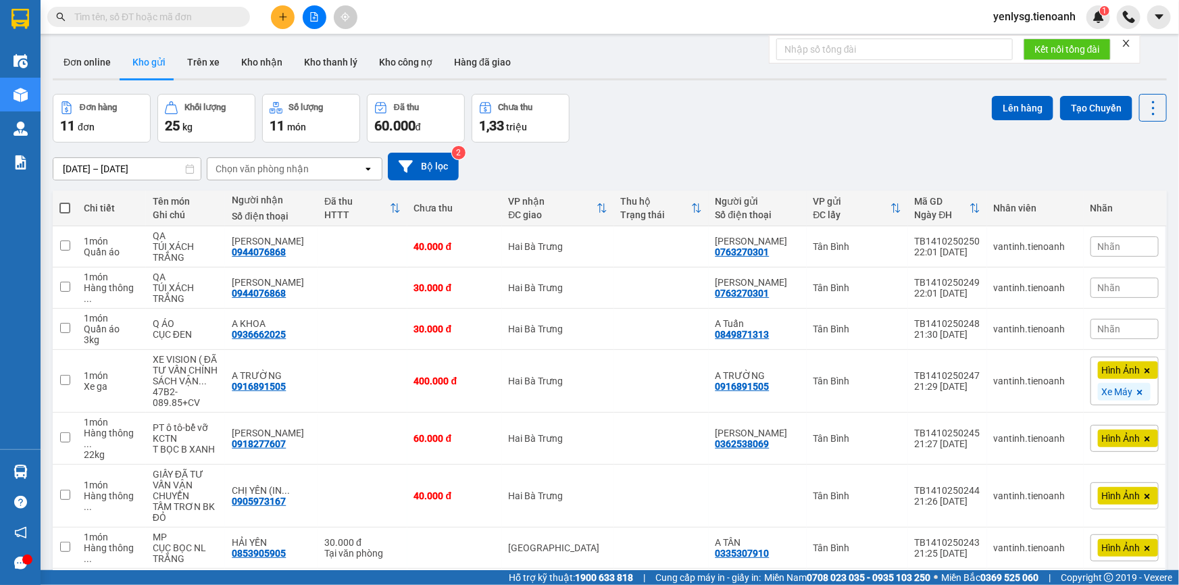
click at [274, 16] on button at bounding box center [283, 17] width 24 height 24
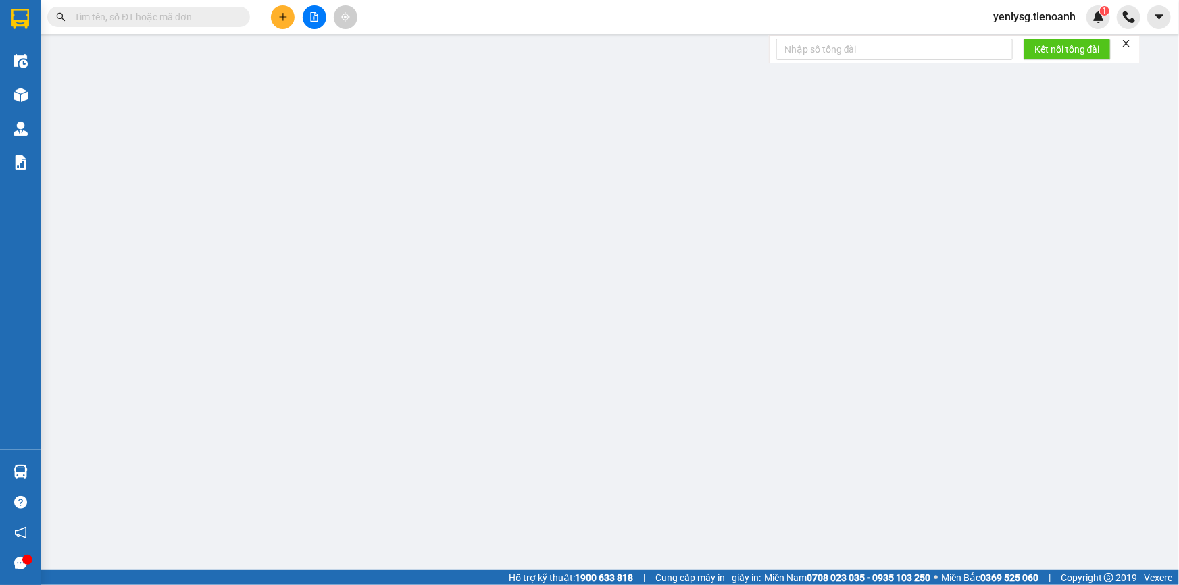
click at [276, 17] on span "Yêu cầu xuất hóa đơn điện tử" at bounding box center [228, 22] width 143 height 11
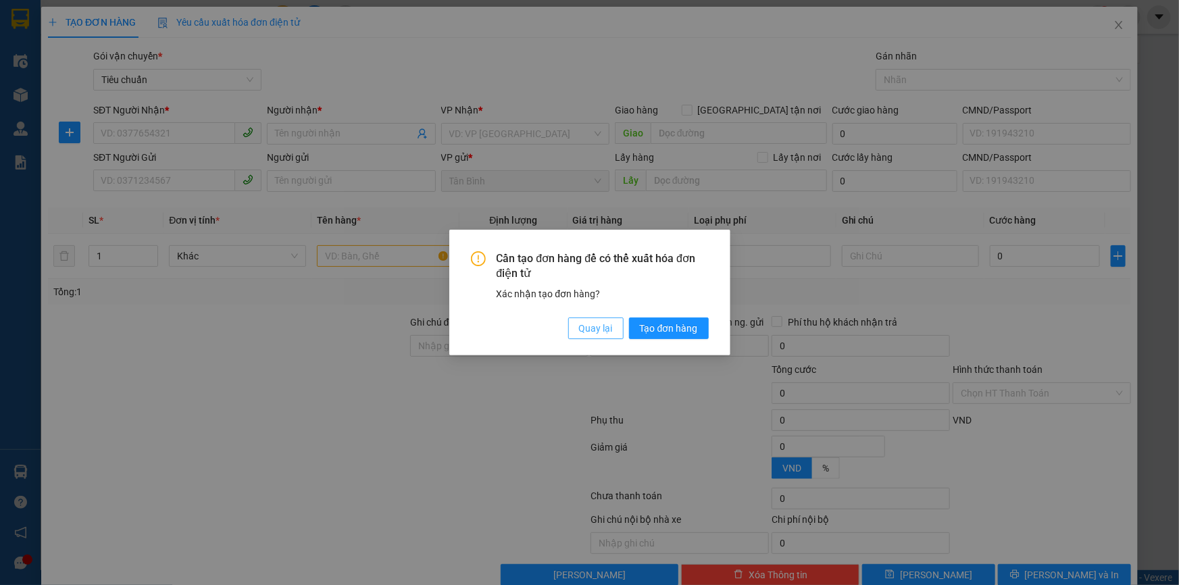
click at [570, 337] on button "Quay lại" at bounding box center [595, 329] width 55 height 22
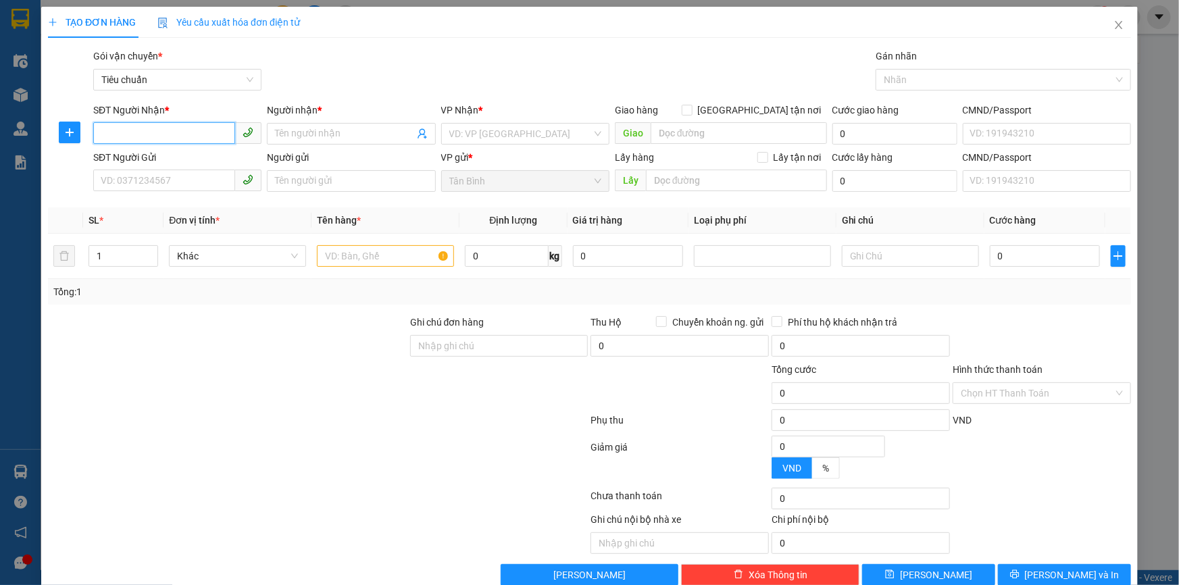
click at [189, 127] on input "SĐT Người Nhận *" at bounding box center [164, 133] width 142 height 22
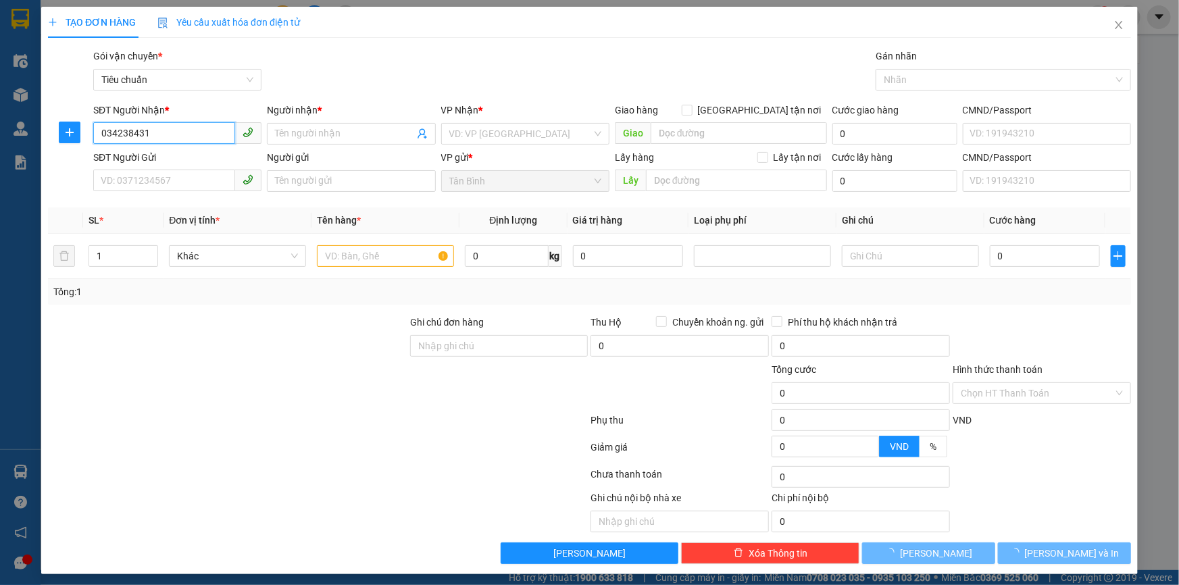
type input "0342384311"
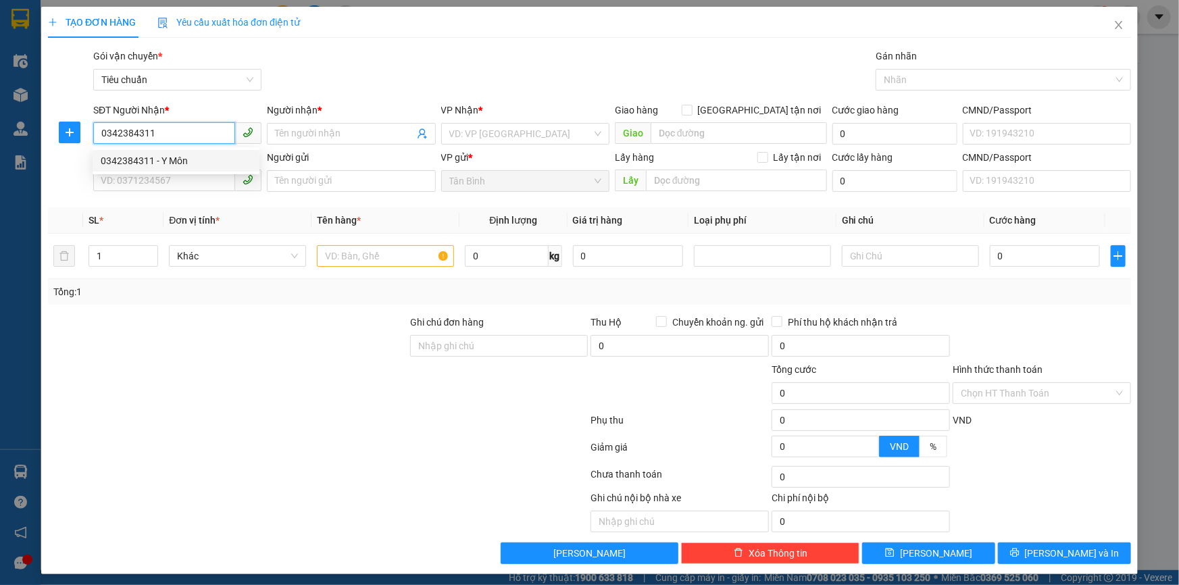
click at [217, 161] on div "0342384311 - Y Môn" at bounding box center [176, 160] width 151 height 15
type input "Y Môn"
type input "066088005063"
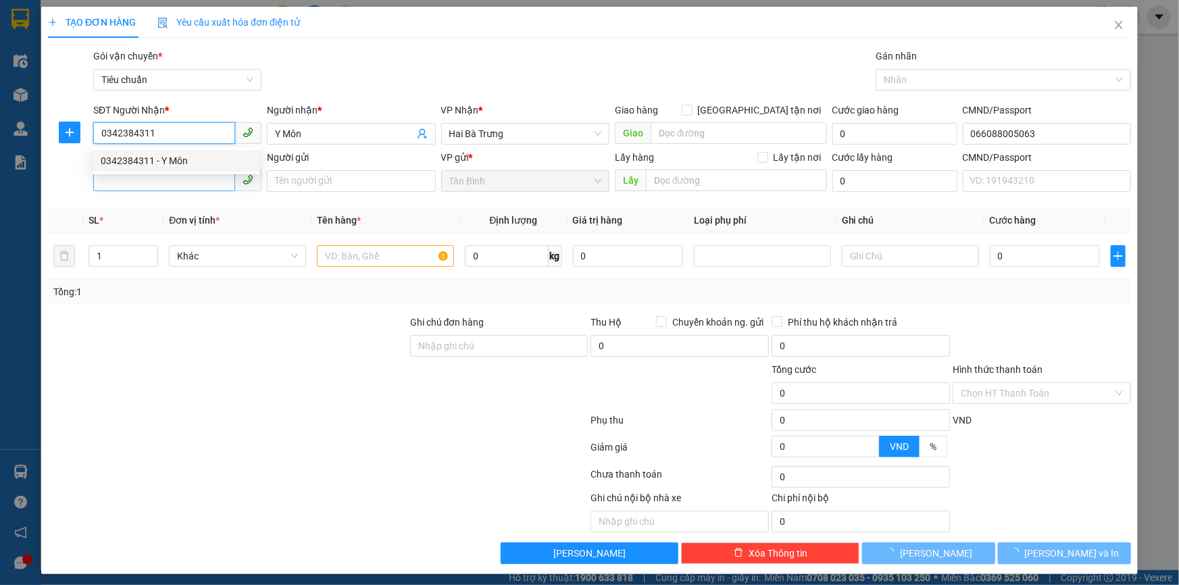
type input "0342384311"
type input "130.000"
click at [217, 180] on input "SĐT Người Gửi" at bounding box center [164, 181] width 142 height 22
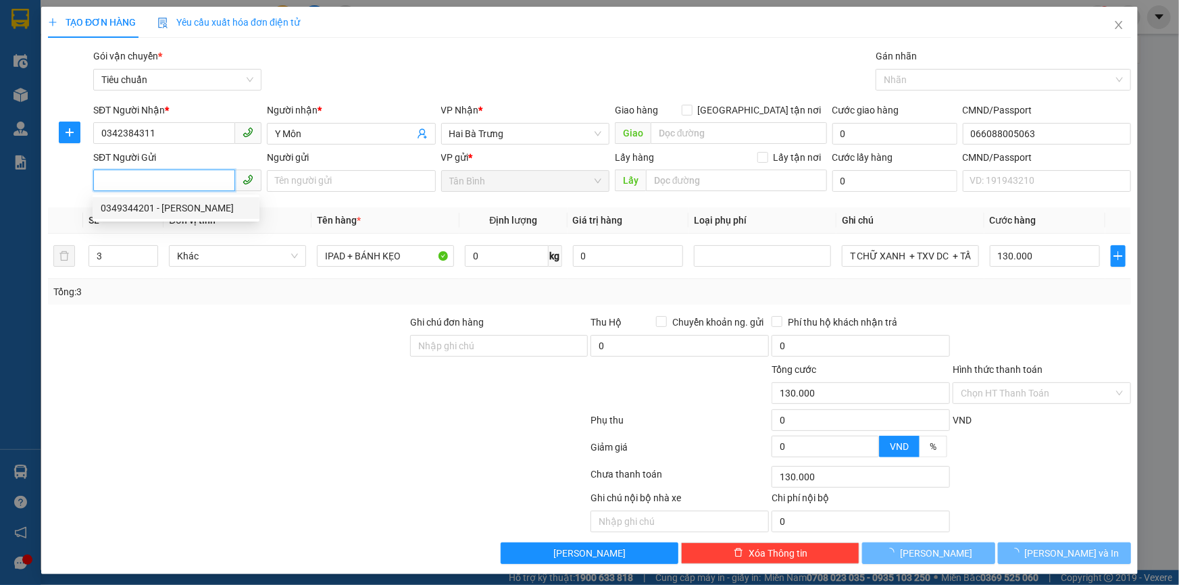
click at [218, 208] on div "0349344201 - C Ni" at bounding box center [176, 208] width 151 height 15
type input "0349344201"
type input "C Ni"
type input "241474325"
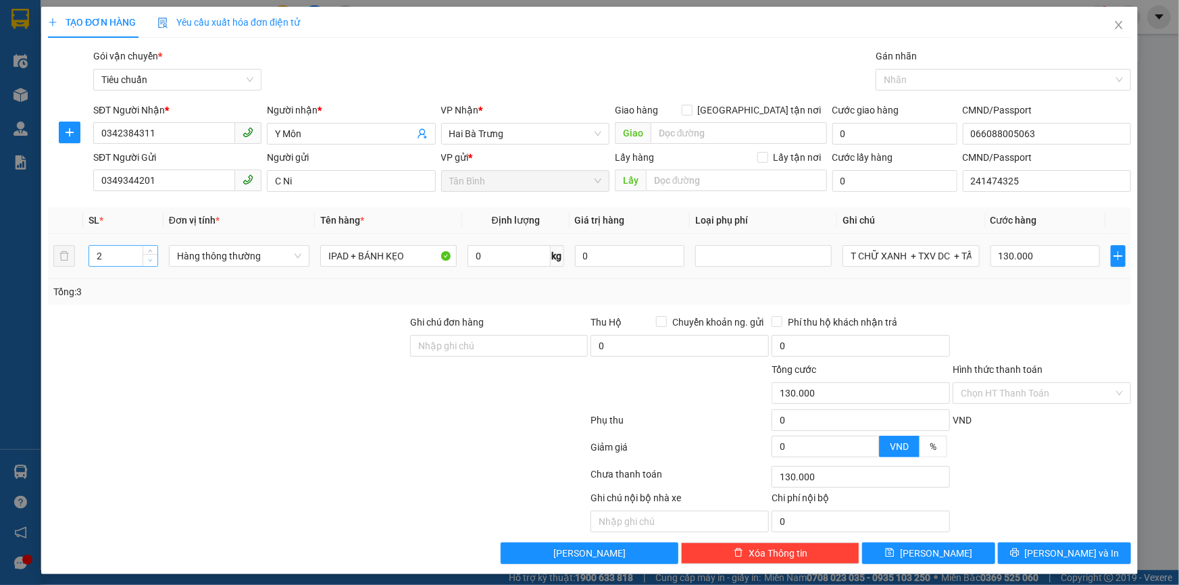
click at [149, 259] on icon "down" at bounding box center [150, 260] width 5 height 5
type input "1"
click at [149, 259] on icon "down" at bounding box center [150, 260] width 5 height 5
click at [395, 251] on input "IPAD + BÁNH KẸO" at bounding box center [388, 256] width 137 height 22
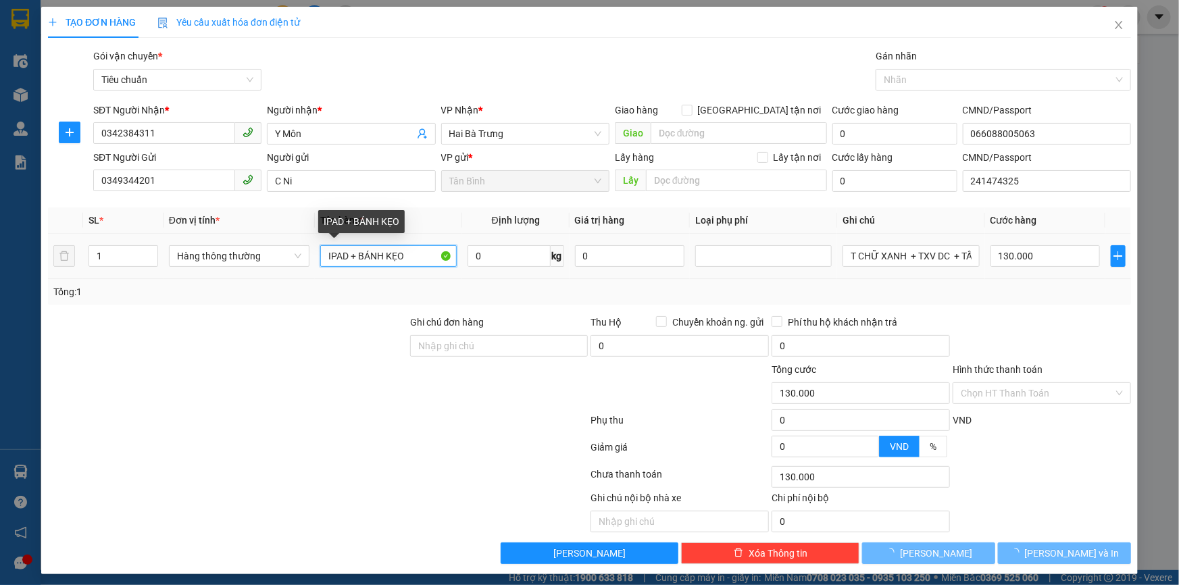
click at [395, 251] on input "IPAD + BÁNH KẸO" at bounding box center [388, 256] width 137 height 22
type input "0"
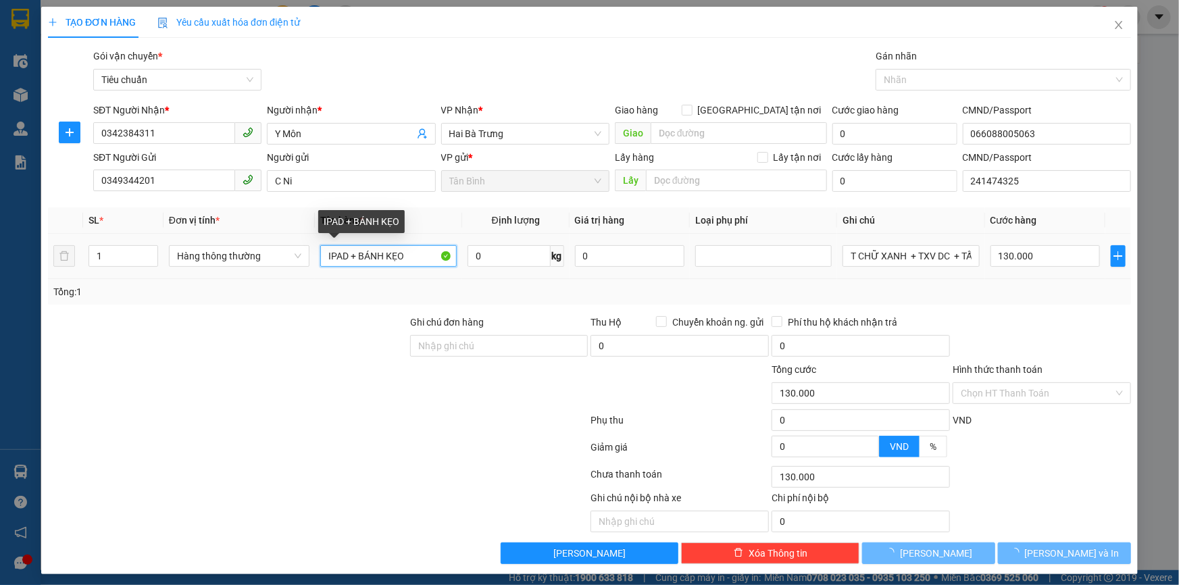
type input "0"
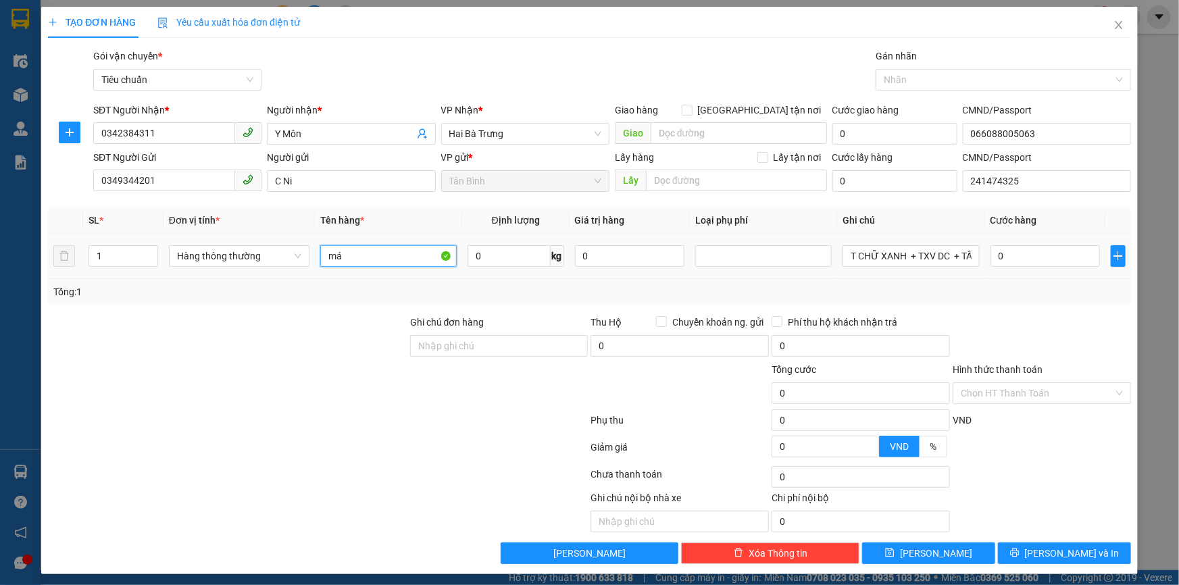
type input "m"
type input "MÁY TẬP TD + BÁNH KẸO"
type input "2"
click at [155, 250] on span "Increase Value" at bounding box center [150, 252] width 15 height 12
click at [849, 272] on td "T CHỮ XANH + TXV DC + TẤM NL ĐỎ" at bounding box center [910, 256] width 147 height 45
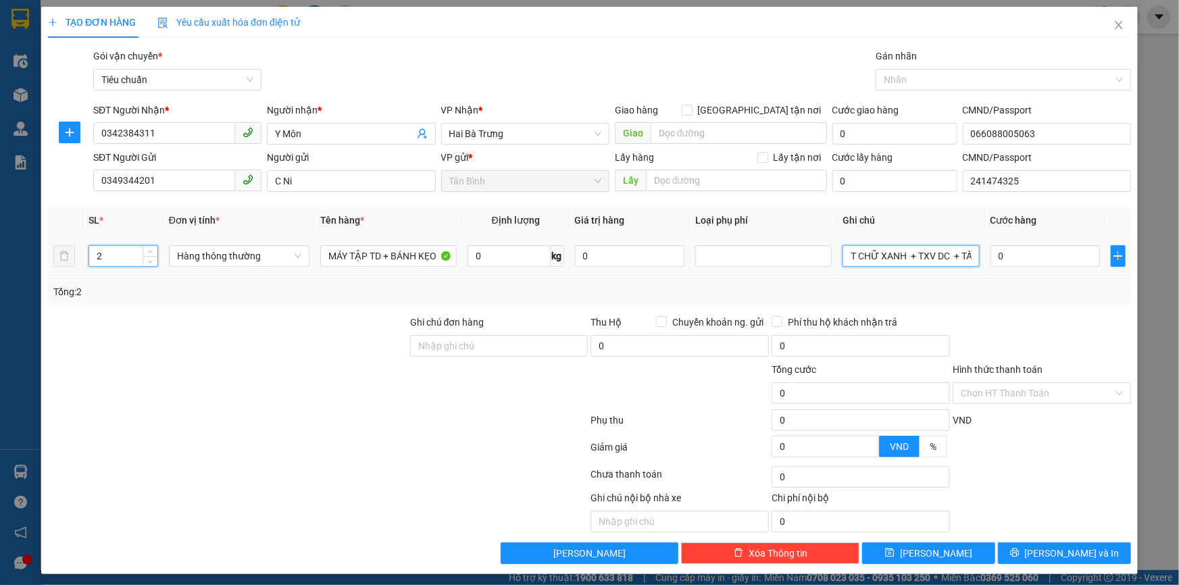
click at [858, 256] on input "T CHỮ XANH + TXV DC + TẤM NL ĐỎ" at bounding box center [911, 256] width 137 height 22
type input "T CHỮ ĐEN DC"
click at [154, 255] on span "Increase Value" at bounding box center [150, 252] width 15 height 12
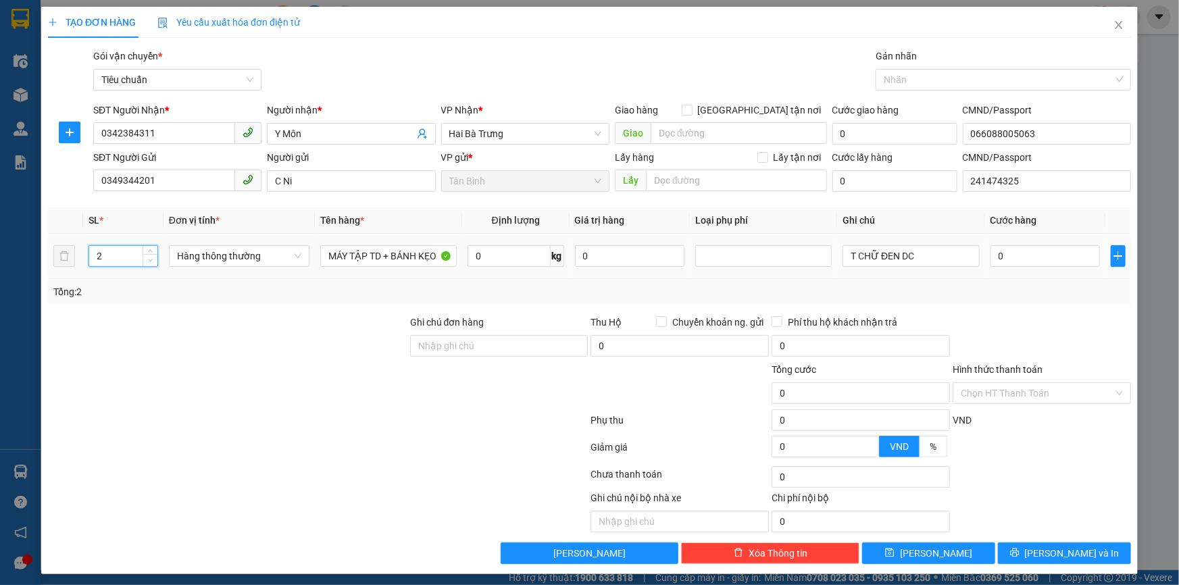
click at [154, 259] on span "Decrease Value" at bounding box center [150, 260] width 15 height 12
type input "1"
click at [154, 259] on span "Decrease Value" at bounding box center [150, 260] width 15 height 12
click at [995, 262] on input "0" at bounding box center [1046, 256] width 110 height 22
type input "6"
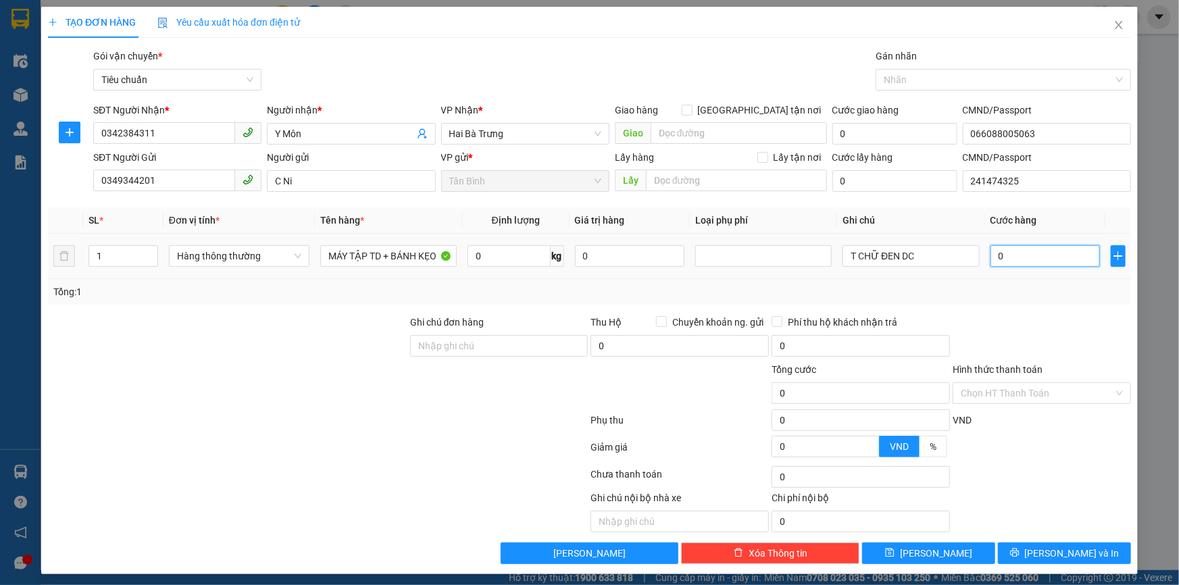
type input "6"
type input "60"
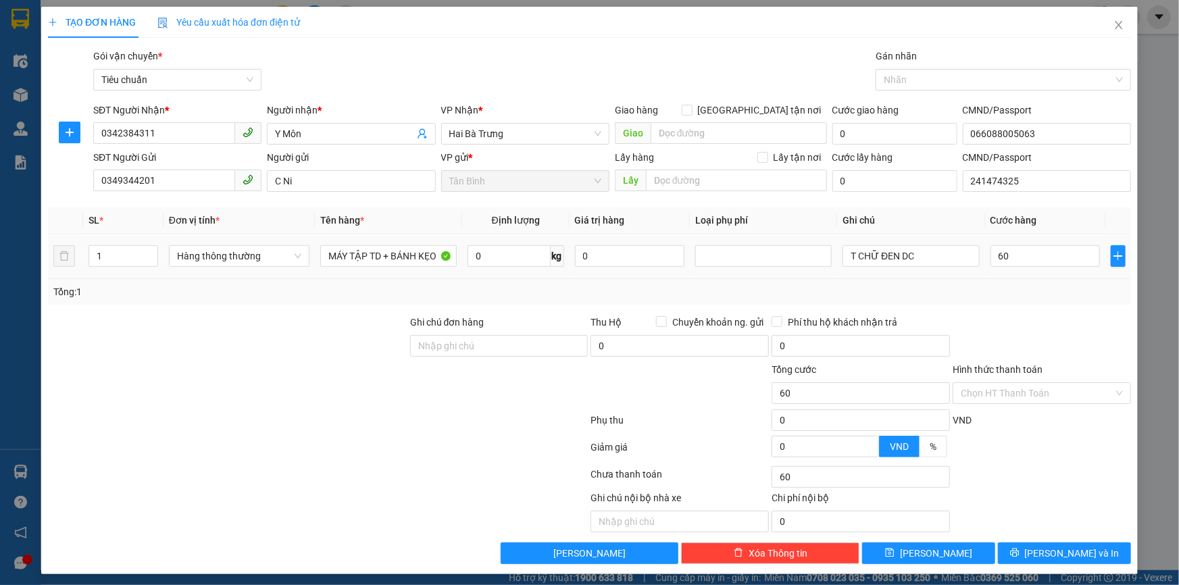
type input "60.000"
drag, startPoint x: 993, startPoint y: 337, endPoint x: 1011, endPoint y: 388, distance: 53.9
click at [994, 342] on div at bounding box center [1041, 338] width 181 height 47
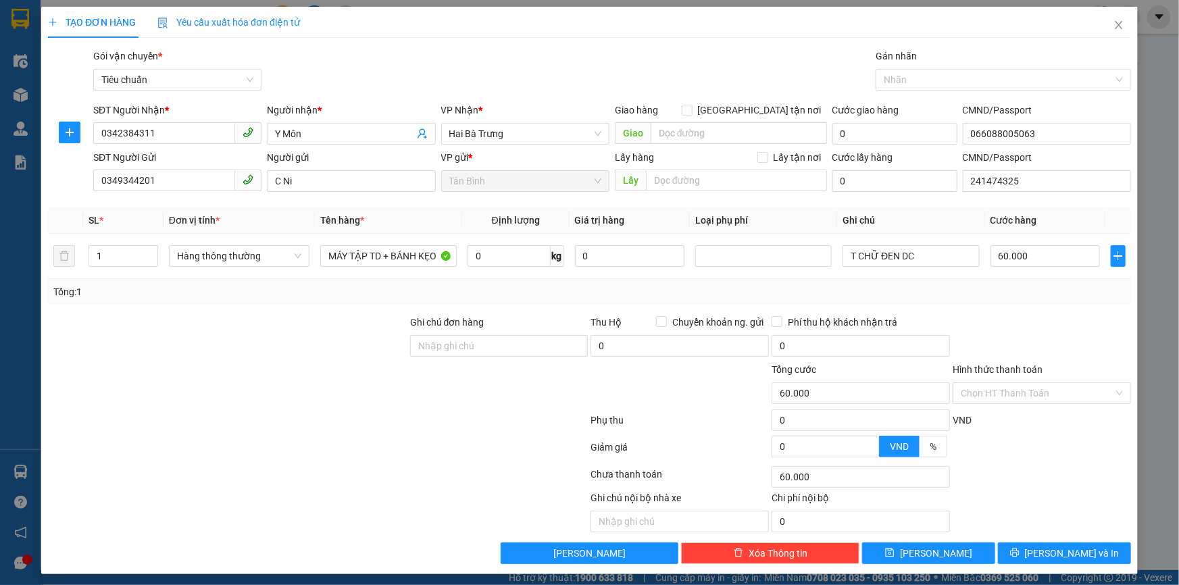
drag, startPoint x: 1011, startPoint y: 388, endPoint x: 1011, endPoint y: 403, distance: 15.5
click at [1011, 390] on input "Hình thức thanh toán" at bounding box center [1037, 393] width 153 height 20
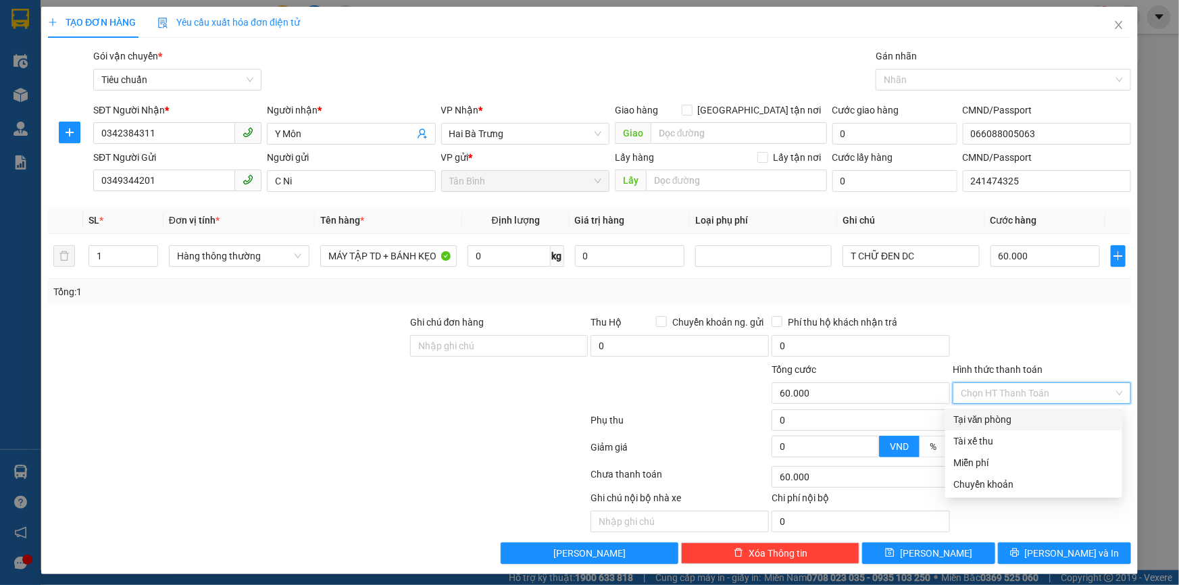
click at [1011, 407] on div "Transit Pickup Surcharge Ids Transit Deliver Surcharge Ids Transit Deliver Surc…" at bounding box center [589, 307] width 1083 height 516
click at [999, 400] on input "Hình thức thanh toán" at bounding box center [1037, 393] width 153 height 20
click at [999, 409] on div "Tại văn phòng" at bounding box center [1033, 420] width 177 height 22
type input "0"
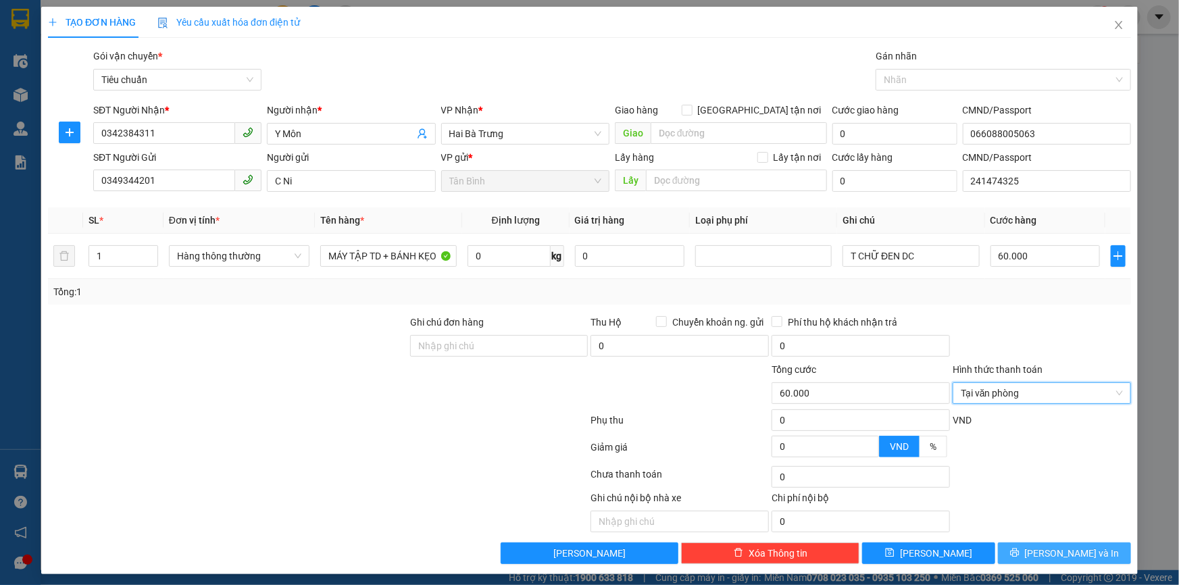
click at [1019, 556] on icon "printer" at bounding box center [1014, 553] width 9 height 9
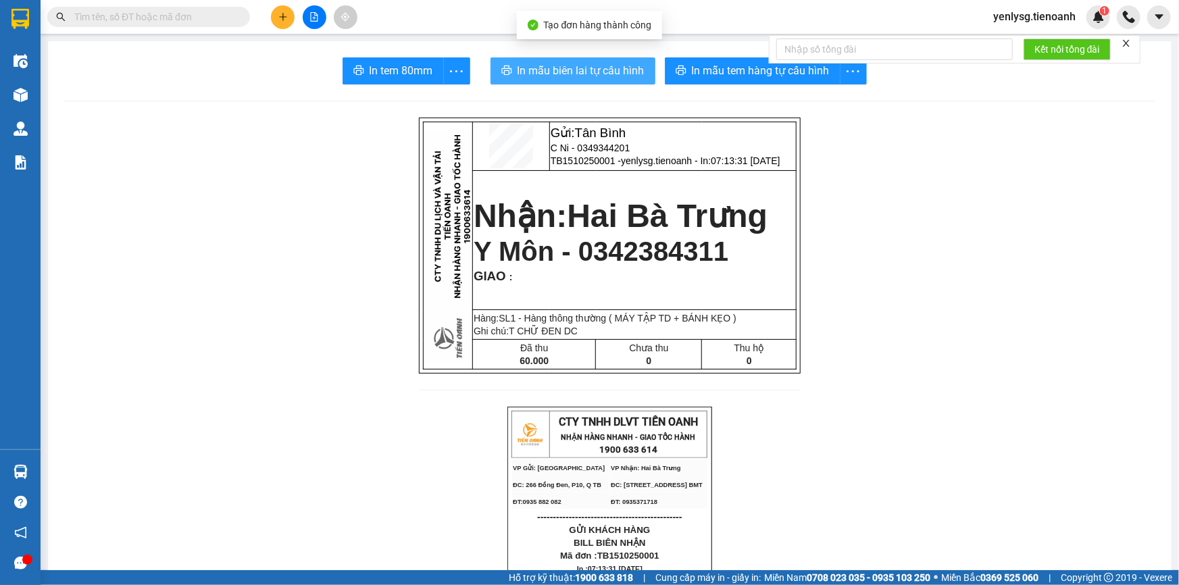
click at [551, 78] on span "In mẫu biên lai tự cấu hình" at bounding box center [581, 70] width 127 height 17
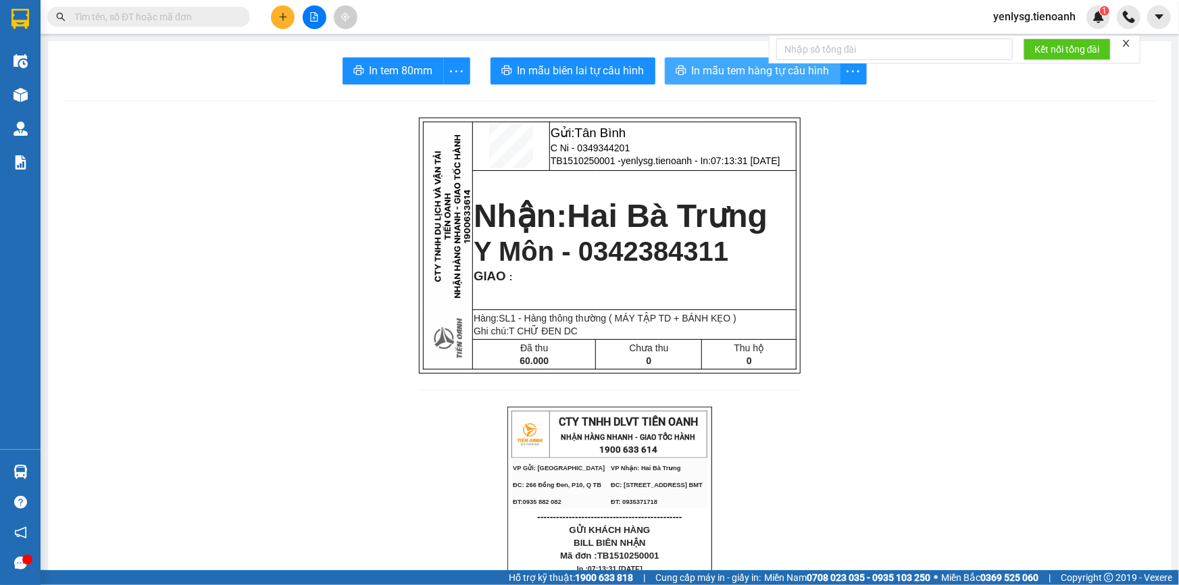
click at [735, 78] on span "In mẫu tem hàng tự cấu hình" at bounding box center [761, 70] width 138 height 17
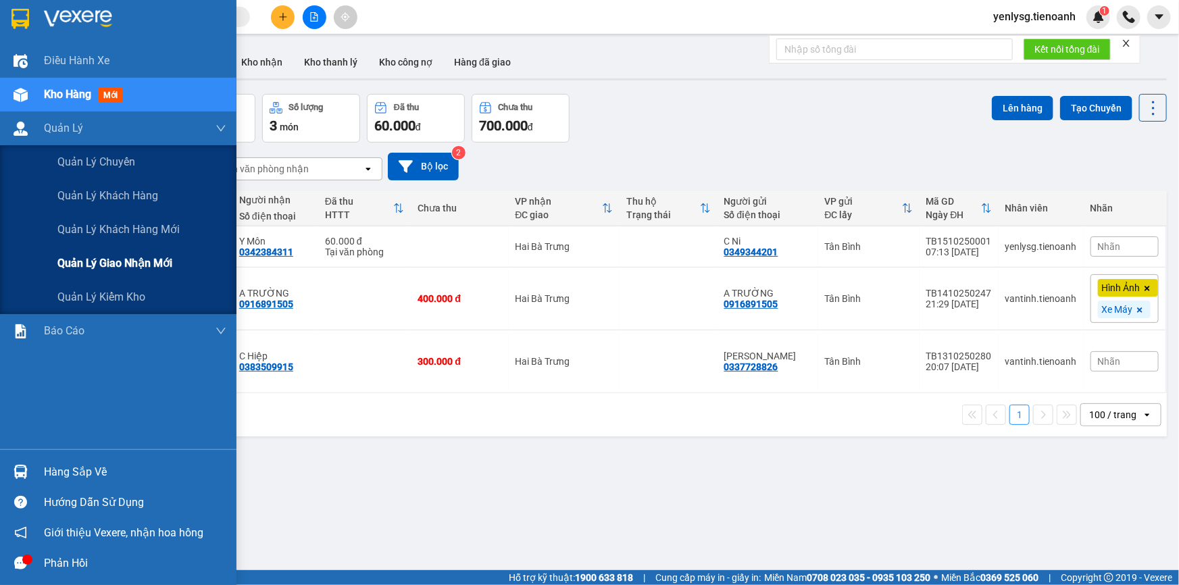
click at [109, 256] on span "Quản lý giao nhận mới" at bounding box center [114, 263] width 115 height 17
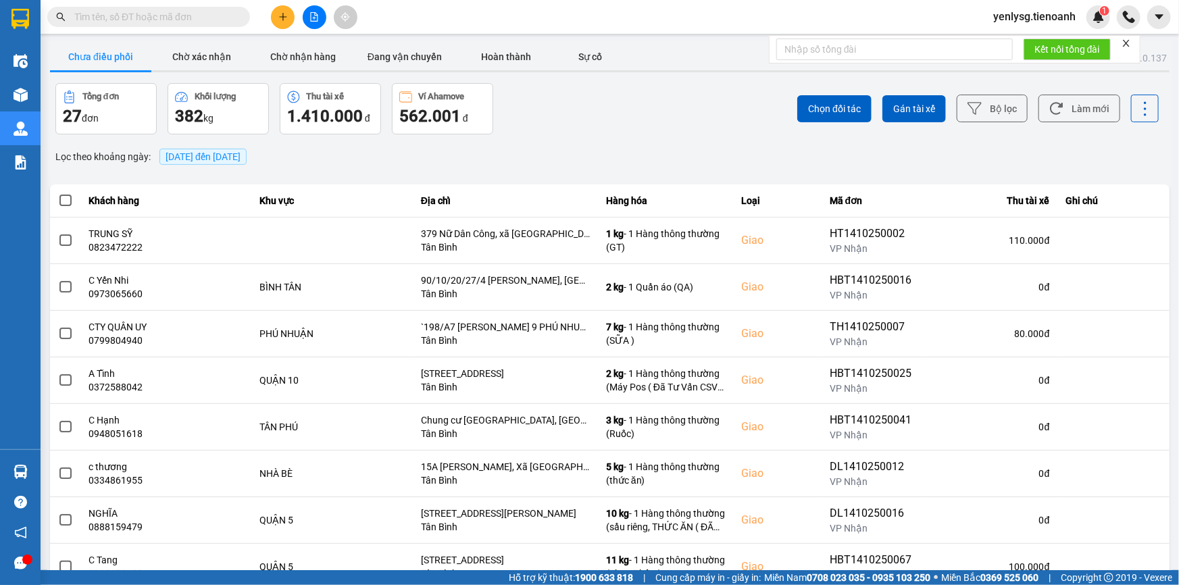
click at [241, 162] on span "15/10/2025 đến 15/10/2025" at bounding box center [203, 156] width 75 height 11
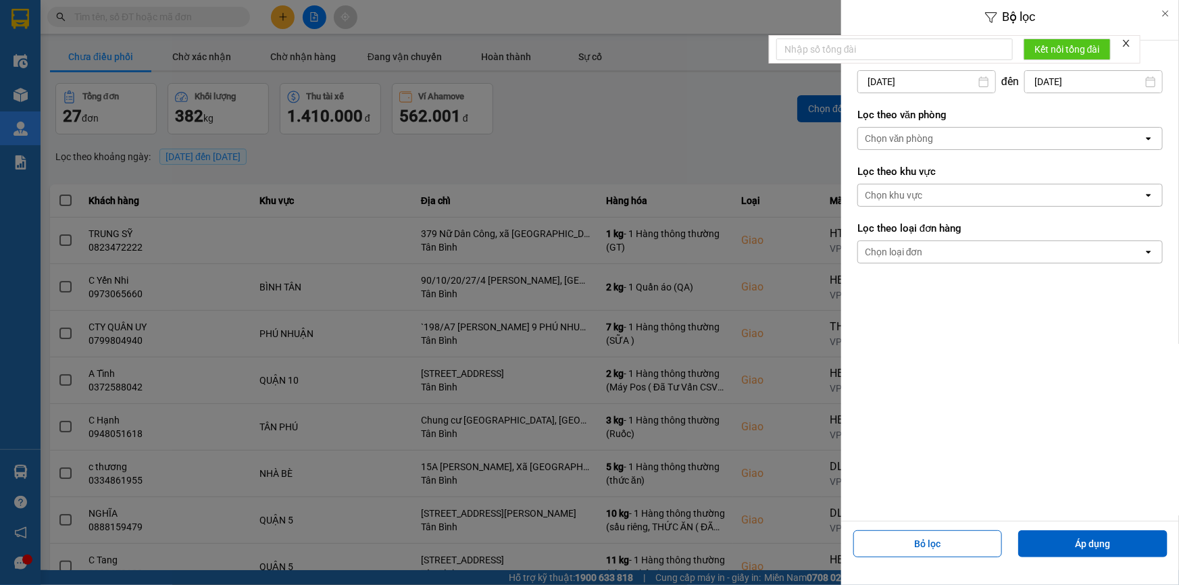
click at [894, 155] on form "Lọc theo khoảng ngày 15/10/2025 Press the down arrow key to interact with the c…" at bounding box center [1010, 160] width 305 height 227
click at [907, 145] on div "Chọn văn phòng" at bounding box center [1000, 139] width 285 height 22
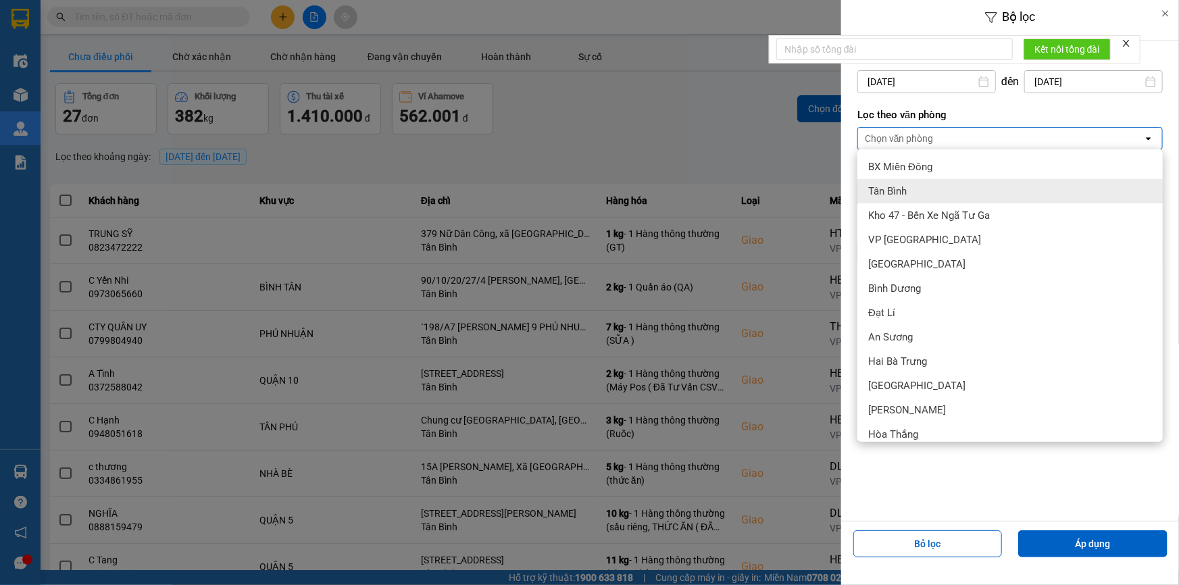
click at [897, 179] on div "Tân Bình" at bounding box center [1010, 191] width 305 height 24
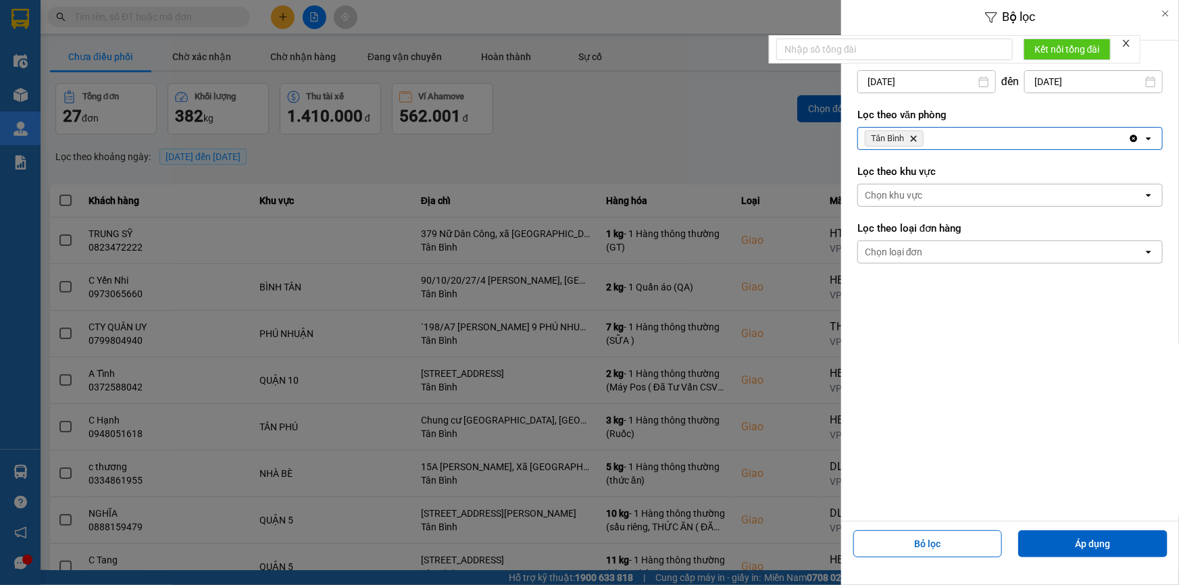
click at [893, 193] on div "Chọn khu vực" at bounding box center [893, 196] width 57 height 14
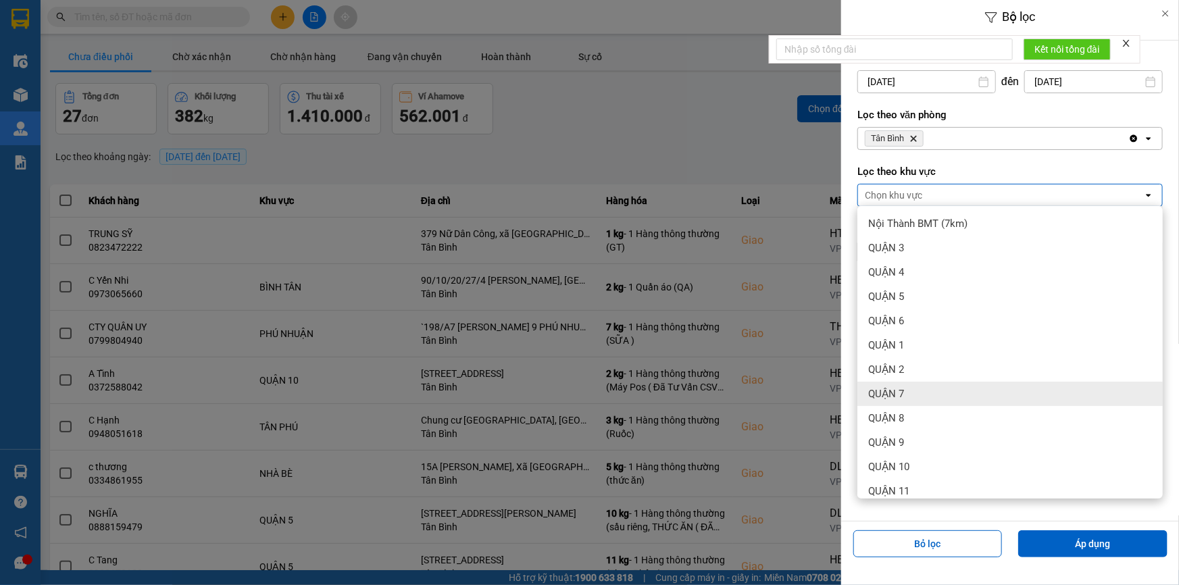
click at [921, 389] on div "QUẬN 7" at bounding box center [1010, 394] width 305 height 24
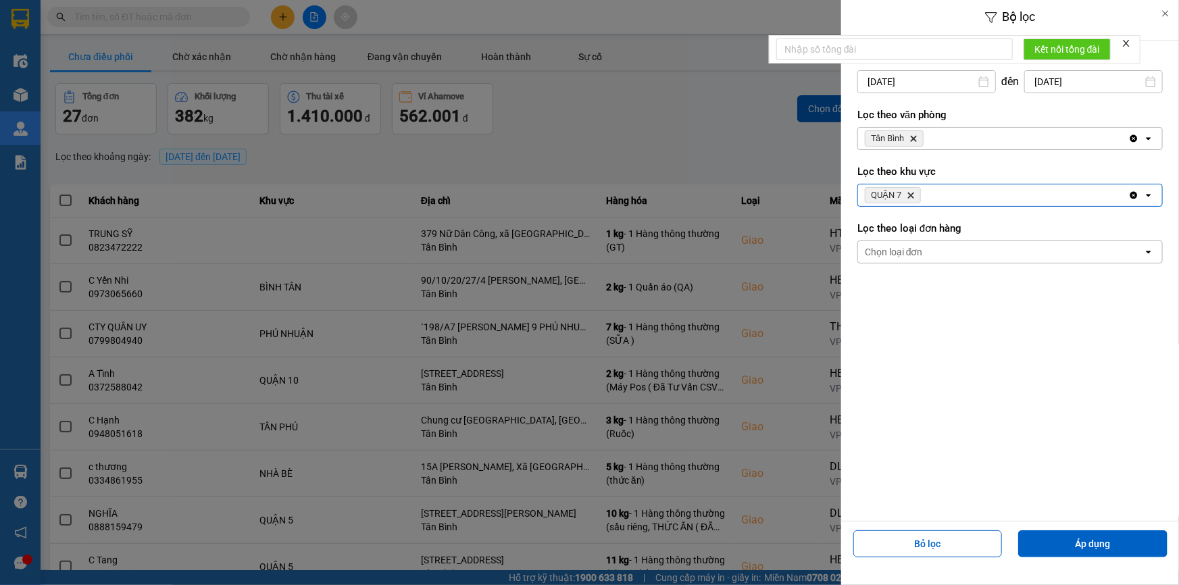
click at [1002, 197] on div "QUẬN 7 Delete" at bounding box center [993, 195] width 270 height 22
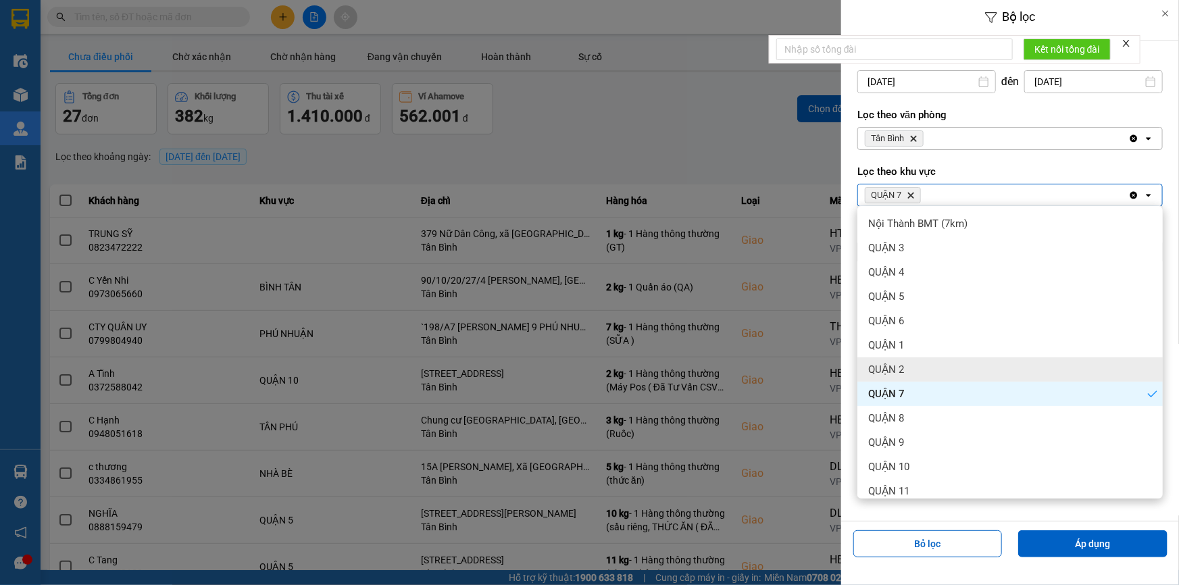
scroll to position [293, 0]
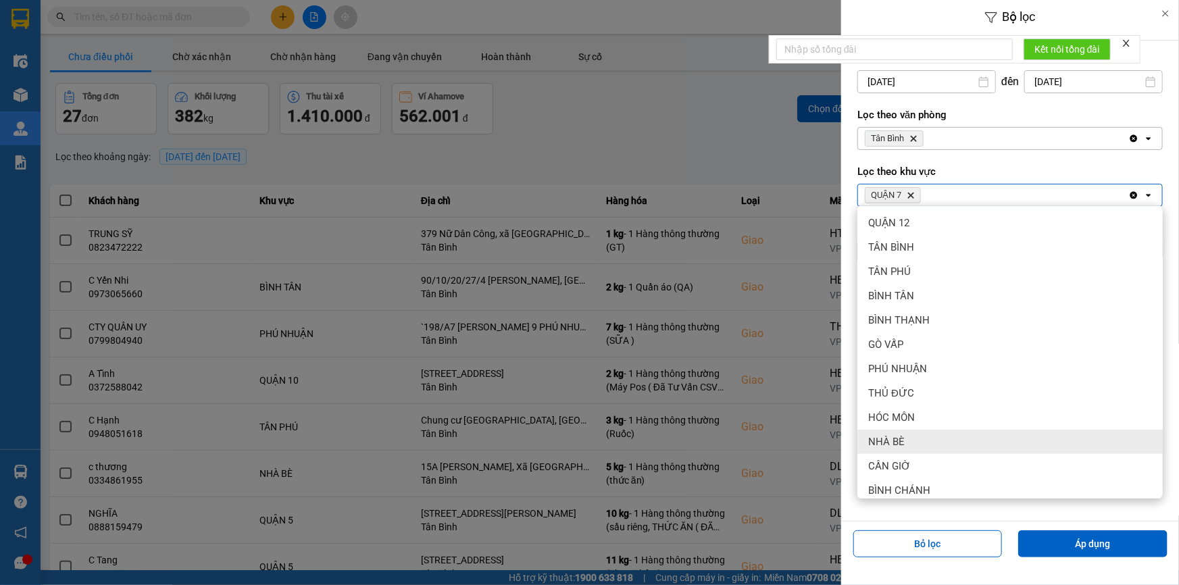
click at [927, 432] on div "NHÀ BÈ" at bounding box center [1010, 442] width 305 height 24
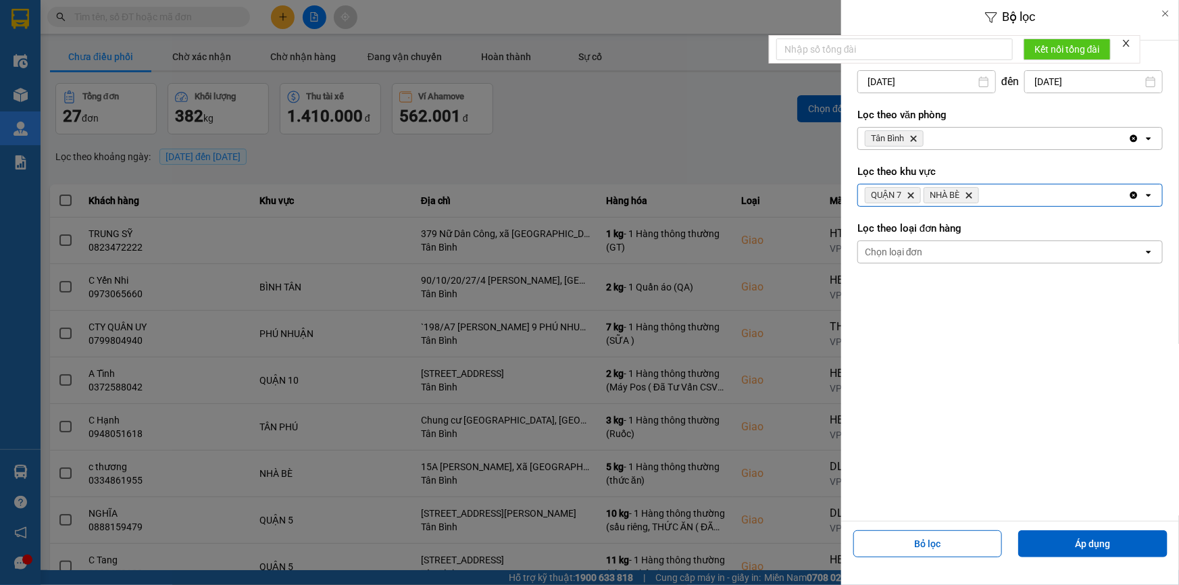
click at [1022, 200] on div "QUẬN 7 Delete NHÀ BÈ Delete" at bounding box center [993, 195] width 270 height 22
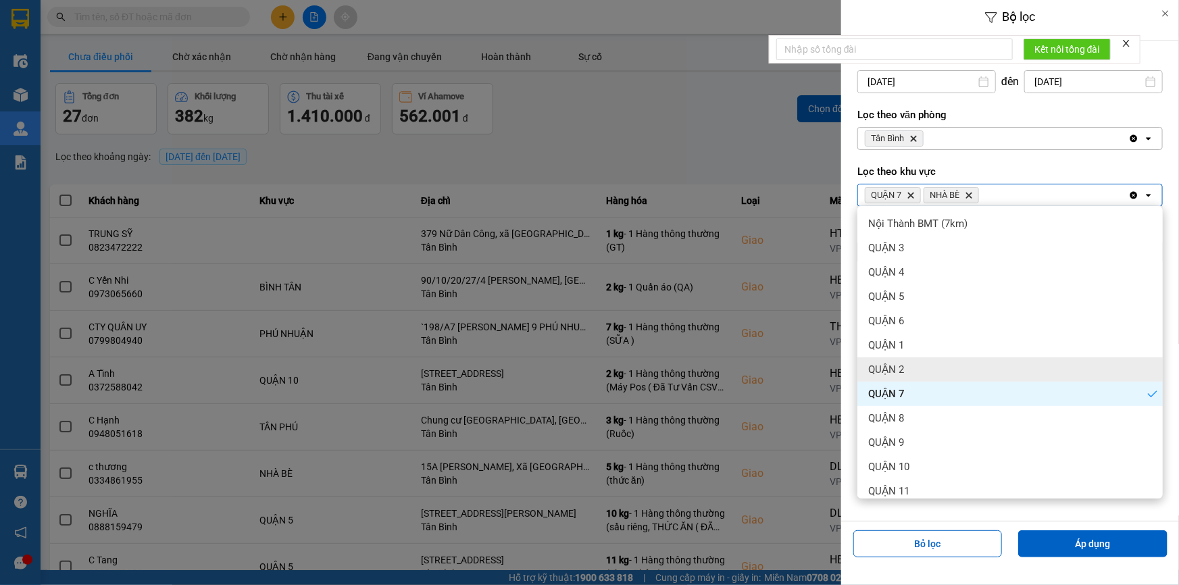
scroll to position [301, 0]
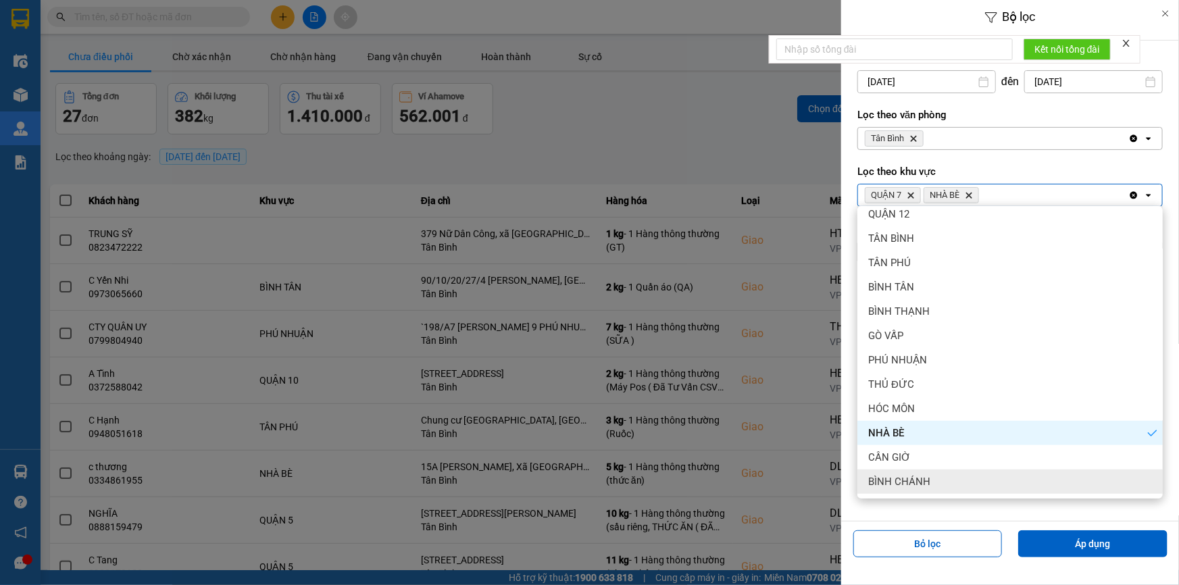
click at [953, 472] on div "BÌNH CHÁNH" at bounding box center [1010, 482] width 305 height 24
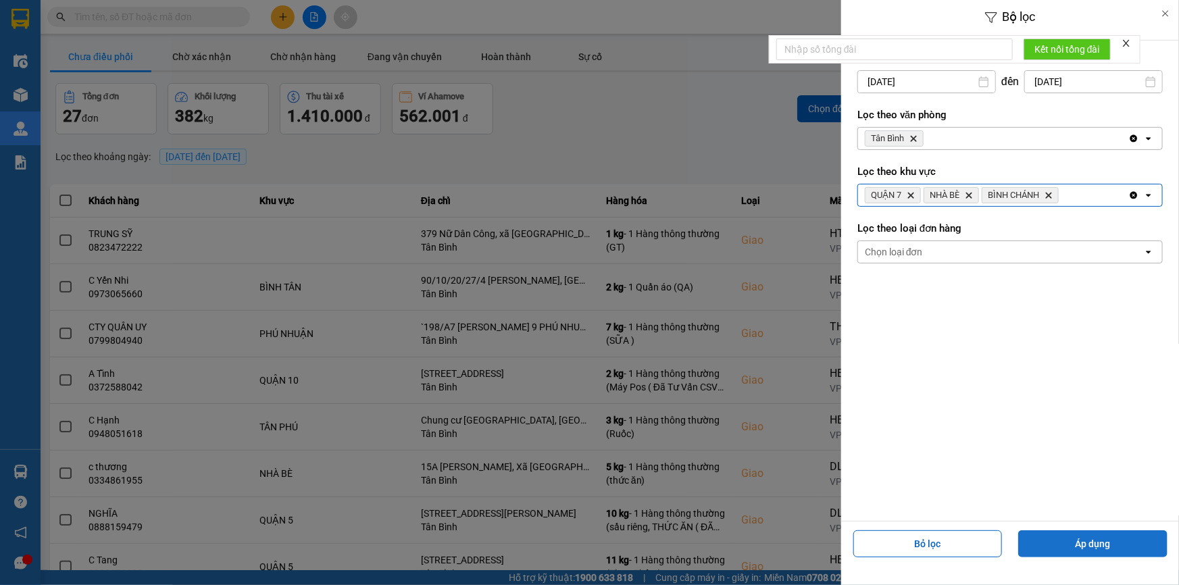
click at [1115, 547] on button "Áp dụng" at bounding box center [1092, 543] width 149 height 27
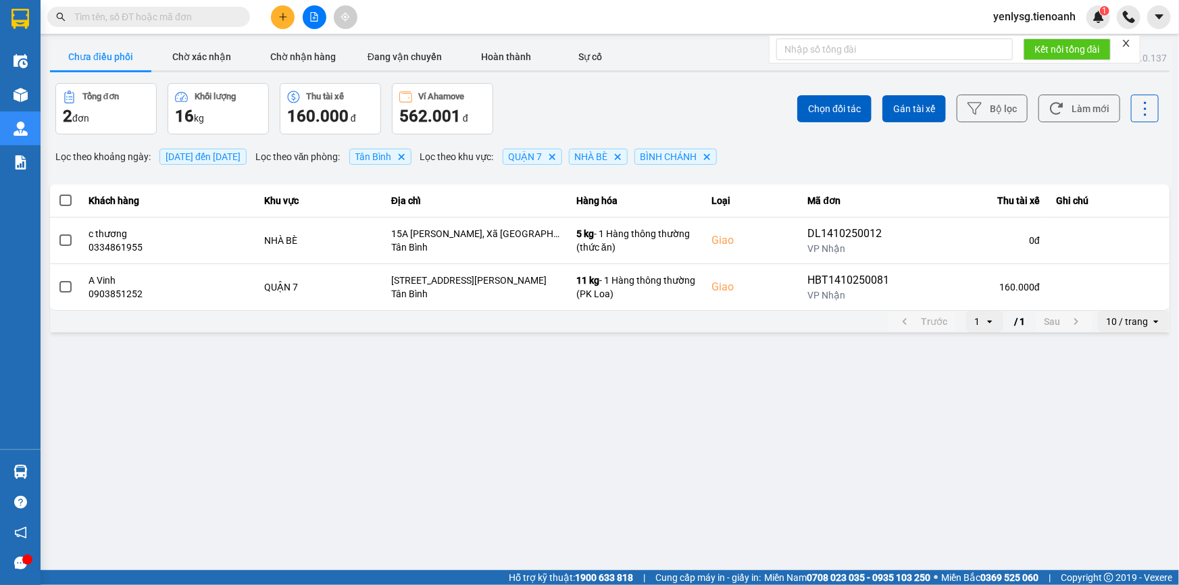
click at [1135, 324] on div "10 / trang" at bounding box center [1127, 322] width 42 height 14
click at [1118, 441] on div "100 / trang" at bounding box center [1134, 447] width 49 height 14
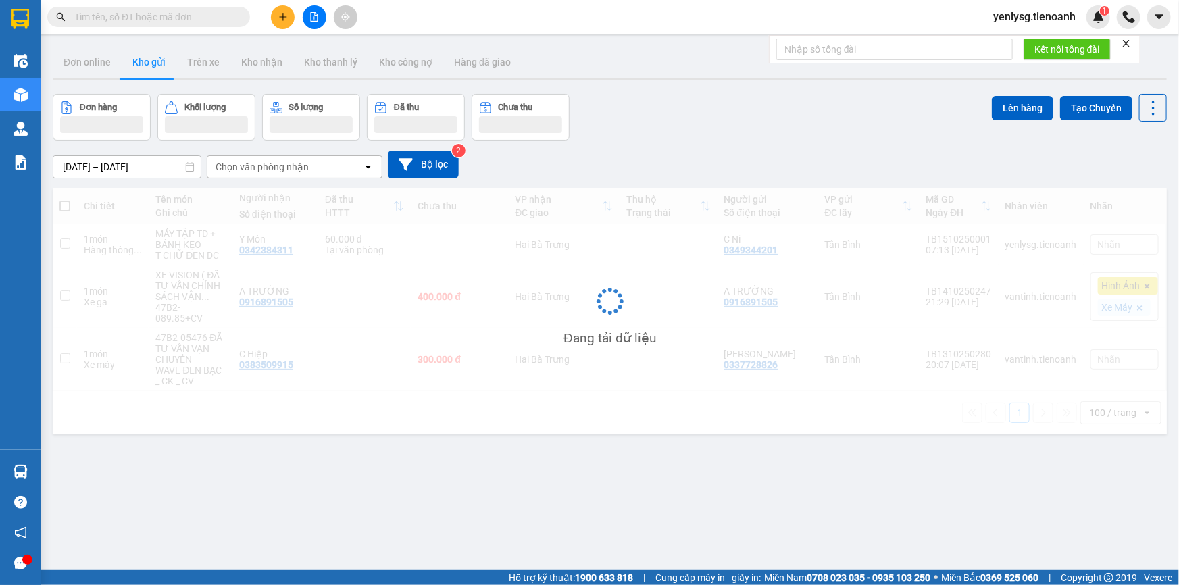
click at [217, 24] on span at bounding box center [148, 17] width 203 height 20
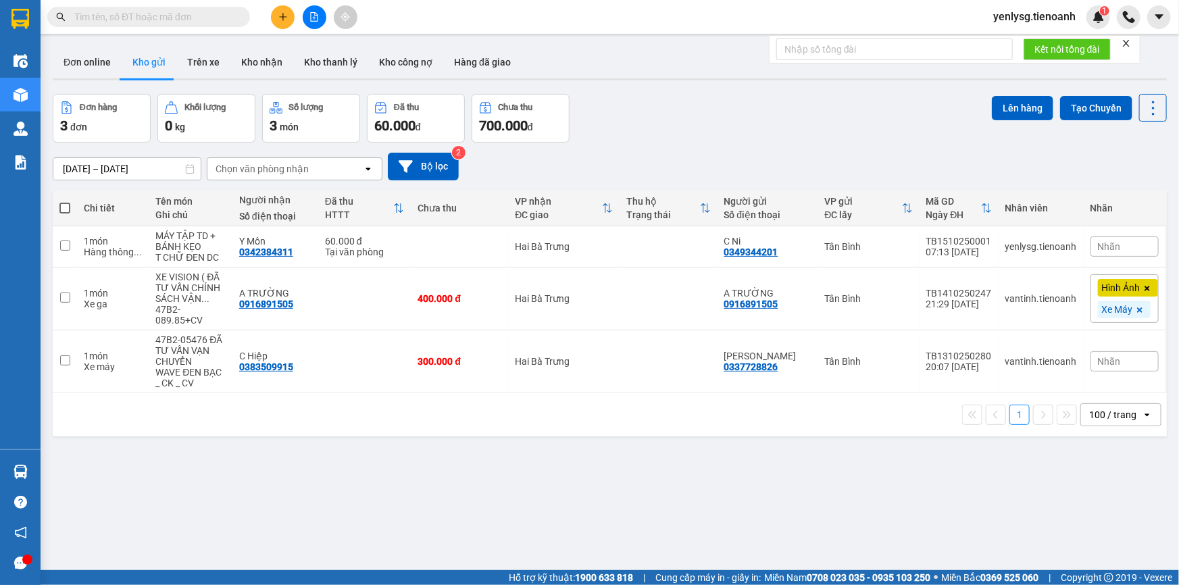
click at [215, 20] on input "text" at bounding box center [153, 16] width 159 height 15
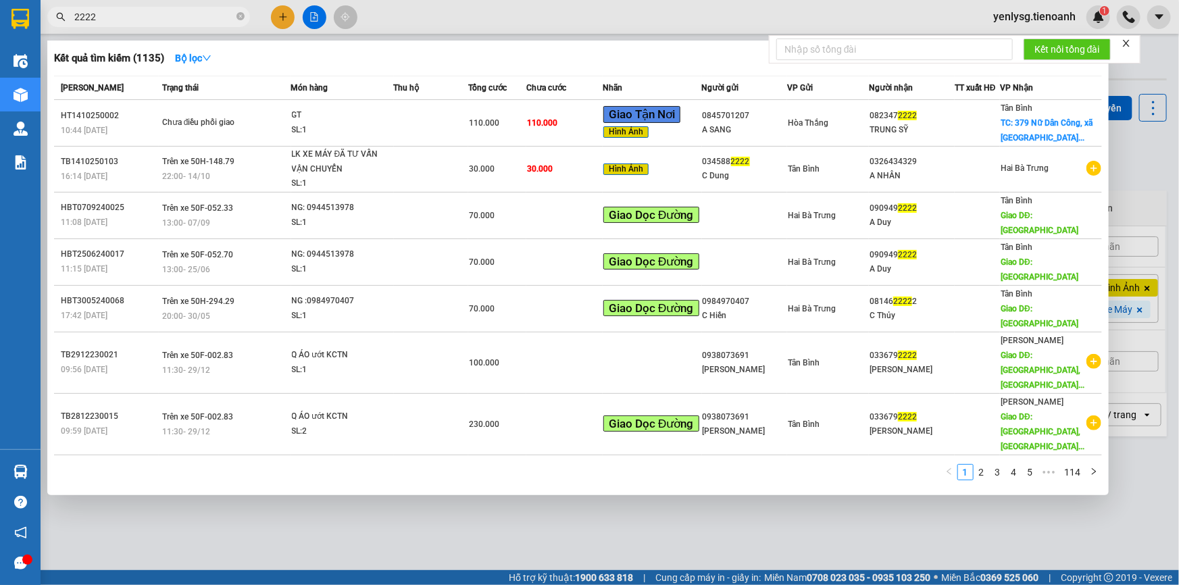
type input "2222"
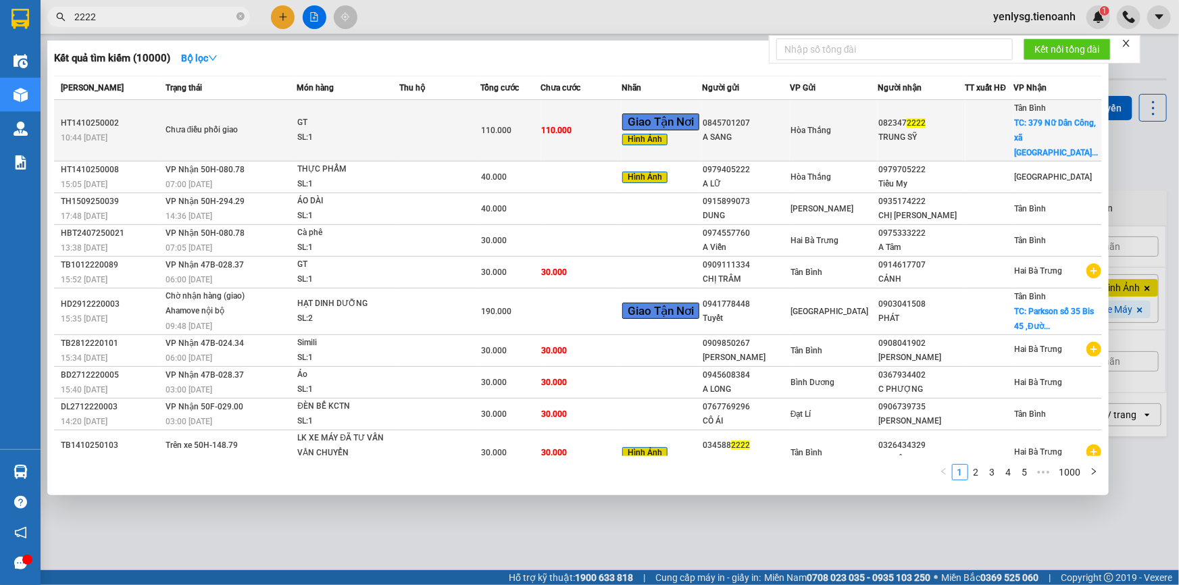
type input "2222"
click at [339, 130] on div "SL: 1" at bounding box center [347, 137] width 101 height 15
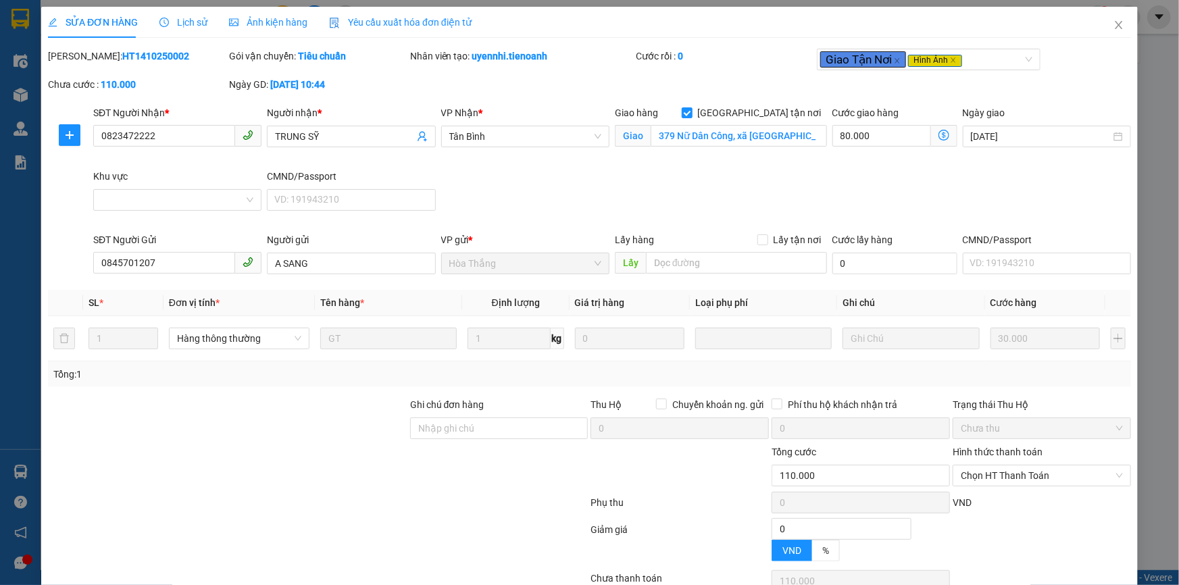
type input "0823472222"
type input "TRUNG SỸ"
checkbox input "true"
type input "379 Nữ Dân Công, xã [GEOGRAPHIC_DATA] A, [GEOGRAPHIC_DATA], [GEOGRAPHIC_DATA]"
type input "0845701207"
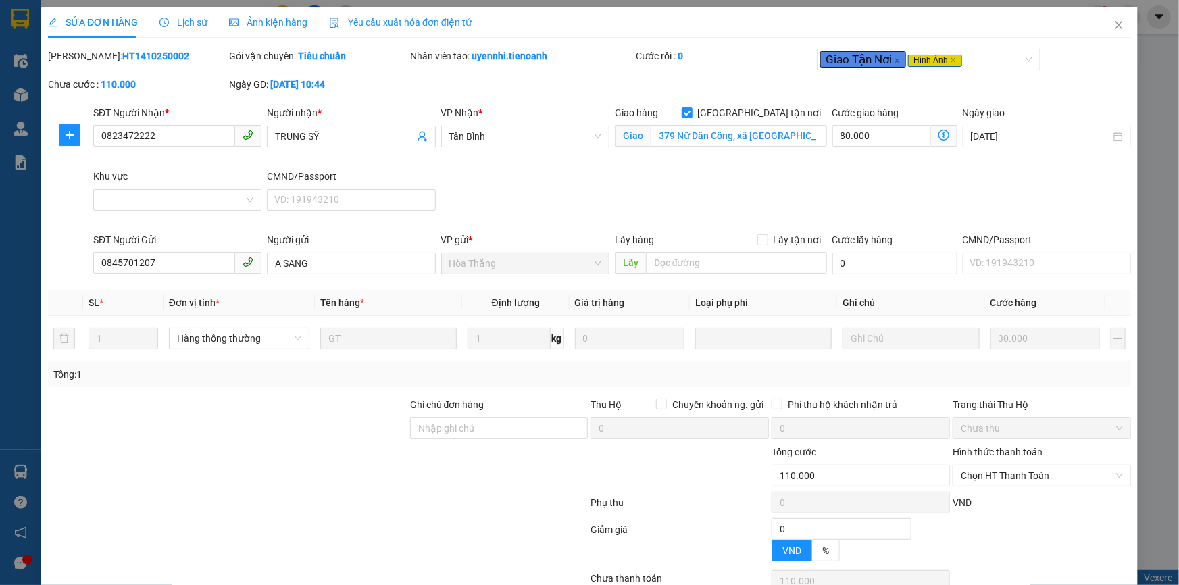
type input "A SANG"
type input "0"
type input "110.000"
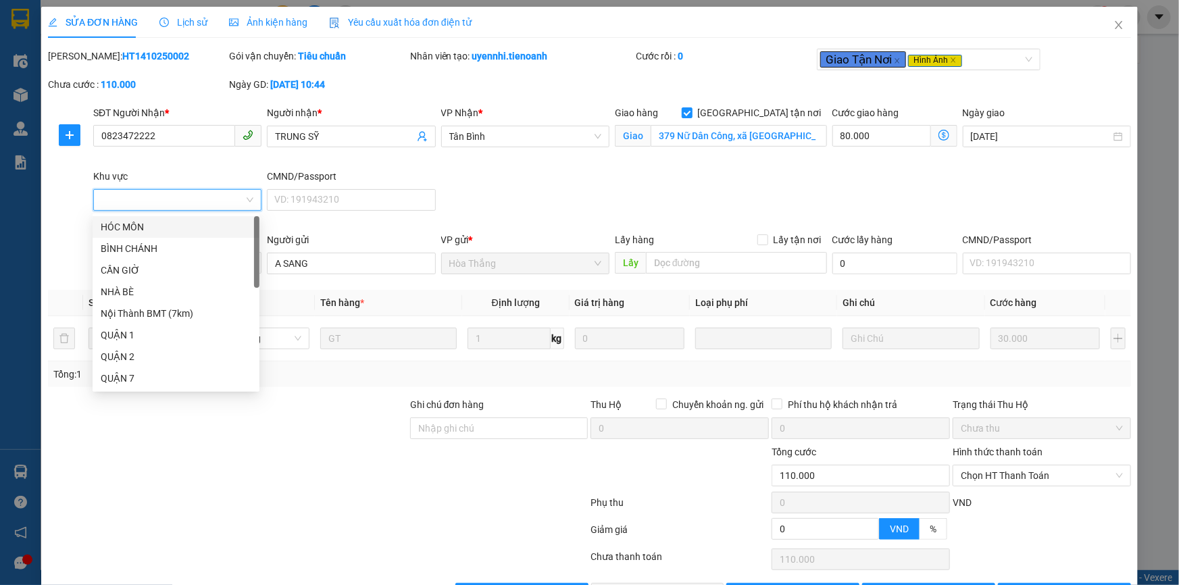
click at [203, 198] on input "Khu vực" at bounding box center [172, 200] width 143 height 20
drag, startPoint x: 253, startPoint y: 344, endPoint x: 251, endPoint y: 231, distance: 112.9
click at [251, 231] on div "HÓC MÔN BÌNH CHÁNH CẦN GIỜ NHÀ [GEOGRAPHIC_DATA] (7km) [GEOGRAPHIC_DATA]" at bounding box center [176, 302] width 167 height 173
click at [135, 241] on div "BÌNH CHÁNH" at bounding box center [176, 248] width 151 height 15
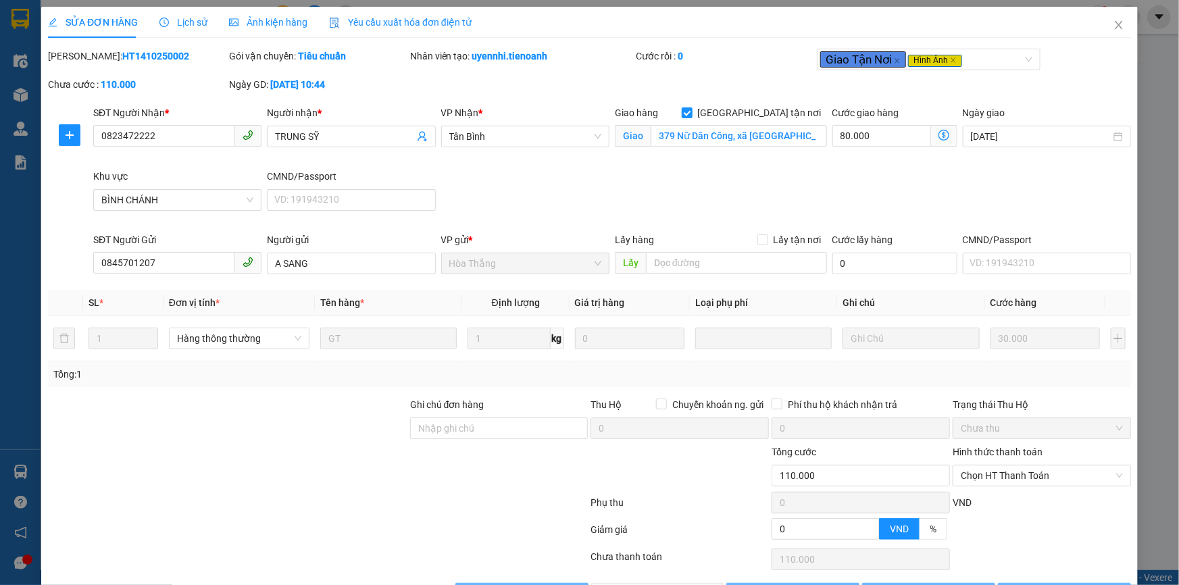
click at [546, 195] on div "SĐT Người Nhận * 0823472222 Người nhận * TRUNG SỸ VP Nhận * [GEOGRAPHIC_DATA] t…" at bounding box center [612, 168] width 1043 height 127
type input "140.000"
type input "110.000"
click at [833, 140] on input "110.000" at bounding box center [882, 136] width 99 height 22
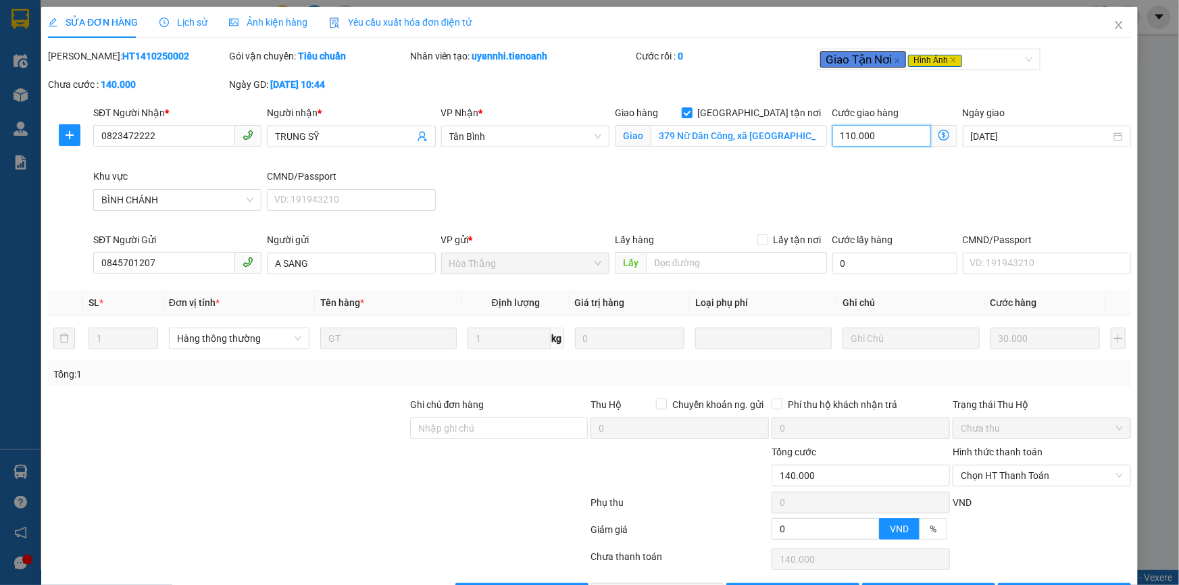
type input "30.008"
type input "8"
type input "30.080"
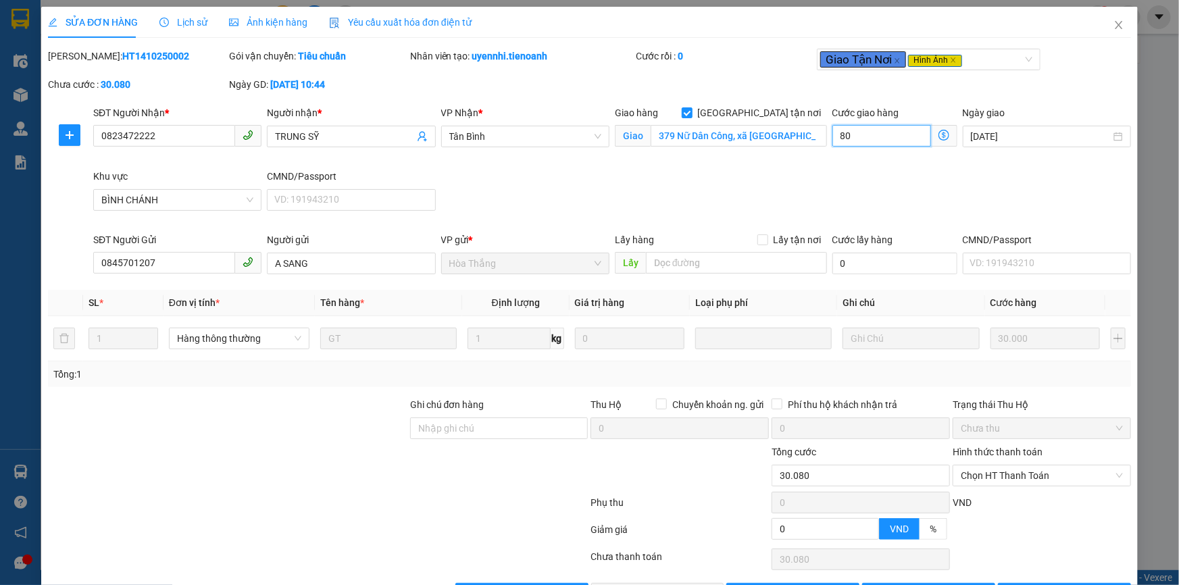
type input "80"
type input "110.000"
type input "80.000"
click at [771, 207] on div "SĐT Người Nhận * 0823472222 Người nhận * TRUNG SỸ VP Nhận * [GEOGRAPHIC_DATA] t…" at bounding box center [612, 168] width 1043 height 127
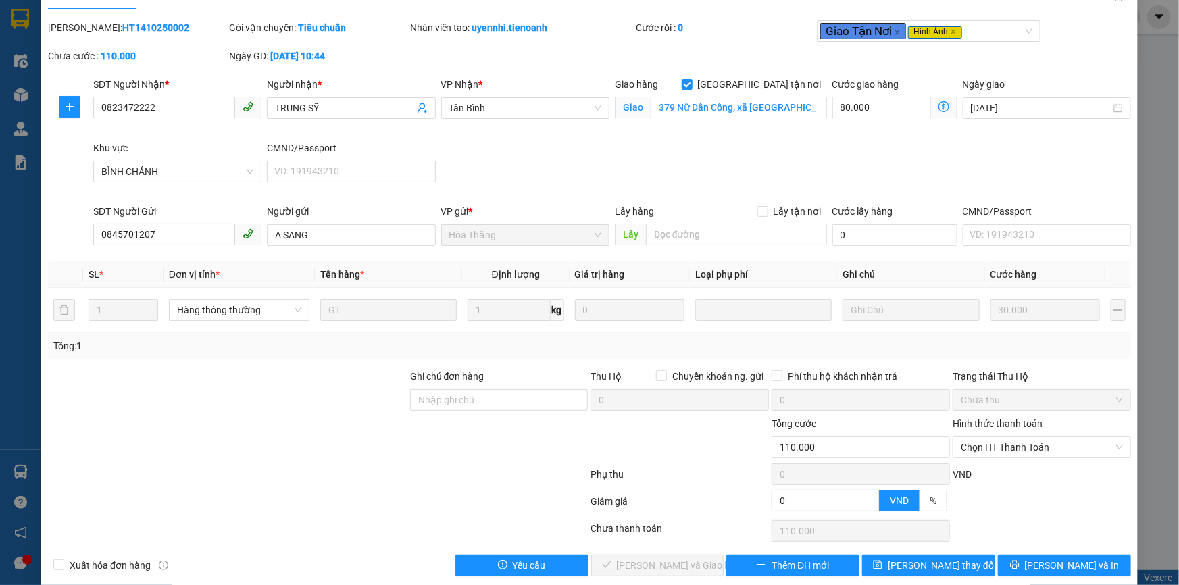
scroll to position [45, 0]
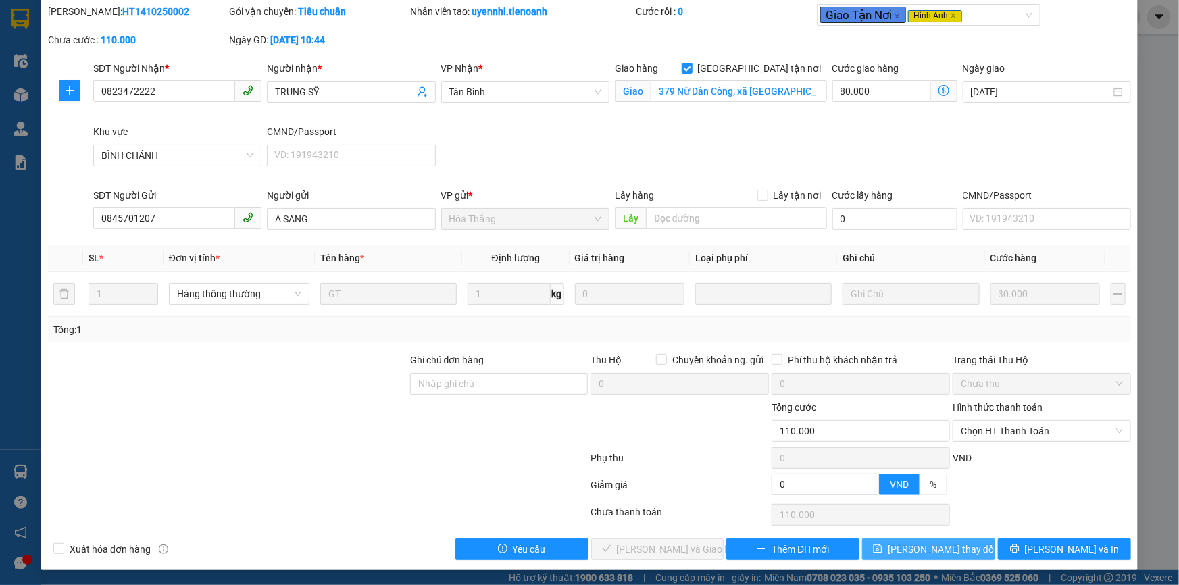
click at [958, 541] on button "[PERSON_NAME] thay đổi" at bounding box center [928, 550] width 133 height 22
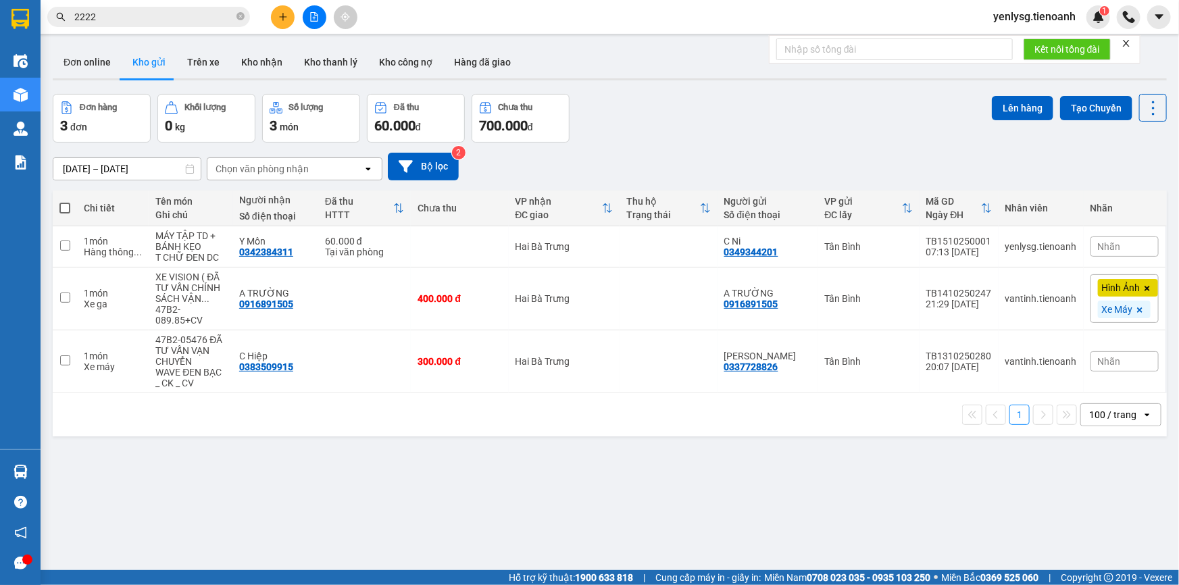
click at [198, 20] on input "2222" at bounding box center [153, 16] width 159 height 15
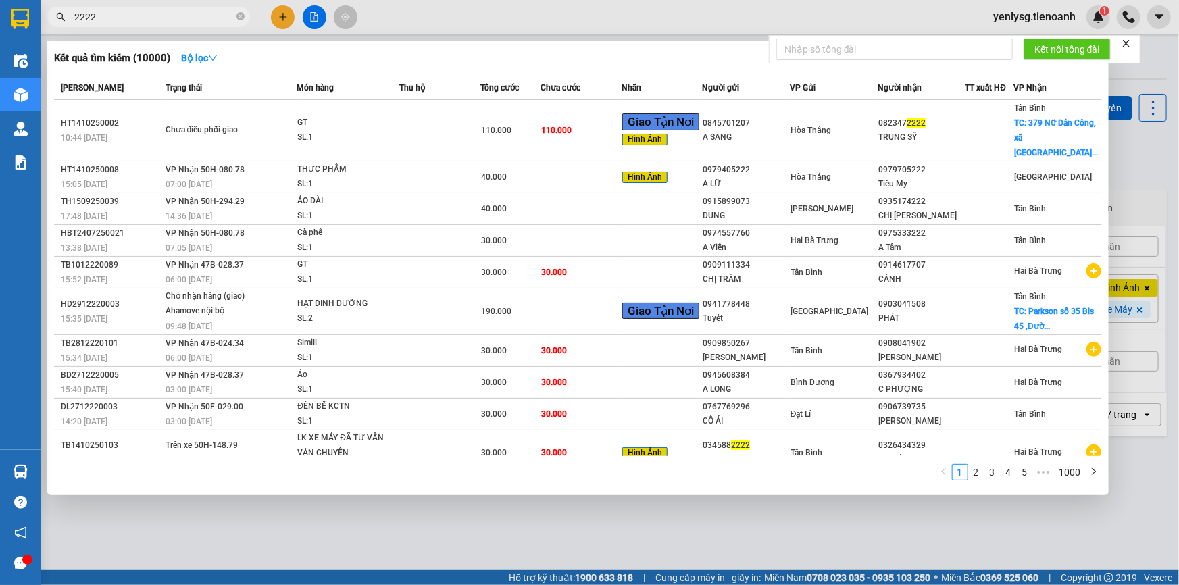
click at [198, 20] on input "2222" at bounding box center [153, 16] width 159 height 15
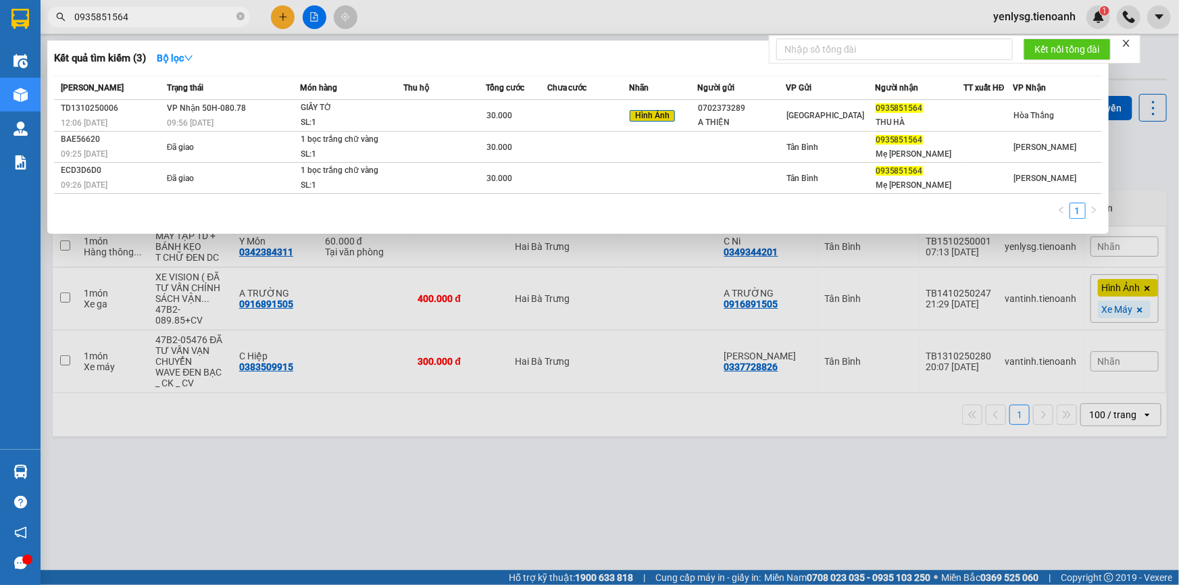
click at [197, 20] on input "0935851564" at bounding box center [153, 16] width 159 height 15
paste input "03130929"
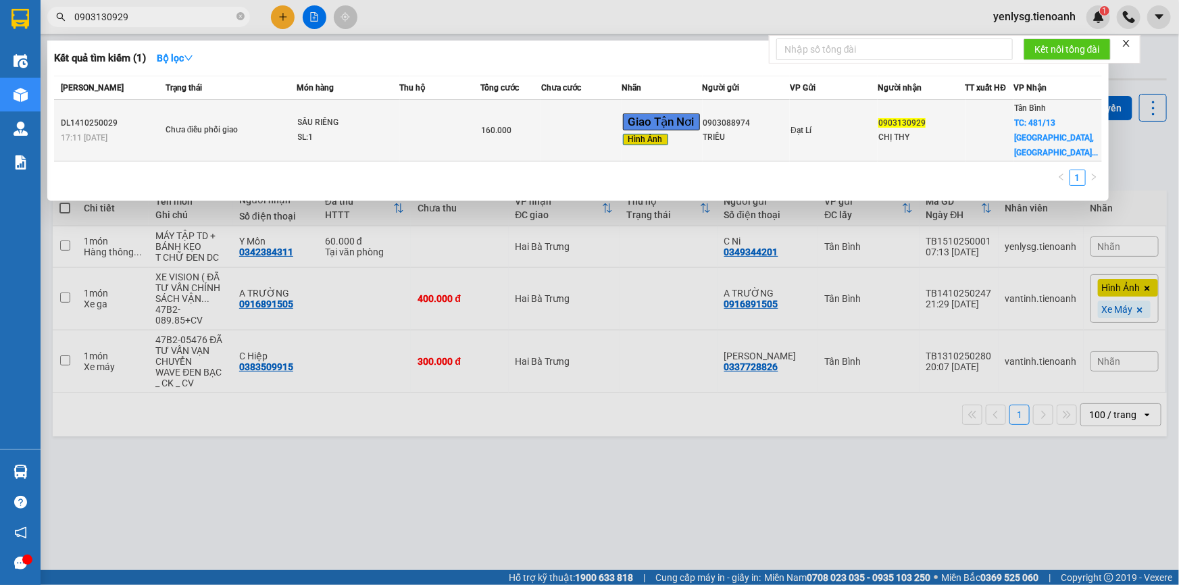
type input "0903130929"
click at [326, 142] on td "SẦU RIÊNG SL: 1" at bounding box center [348, 130] width 103 height 61
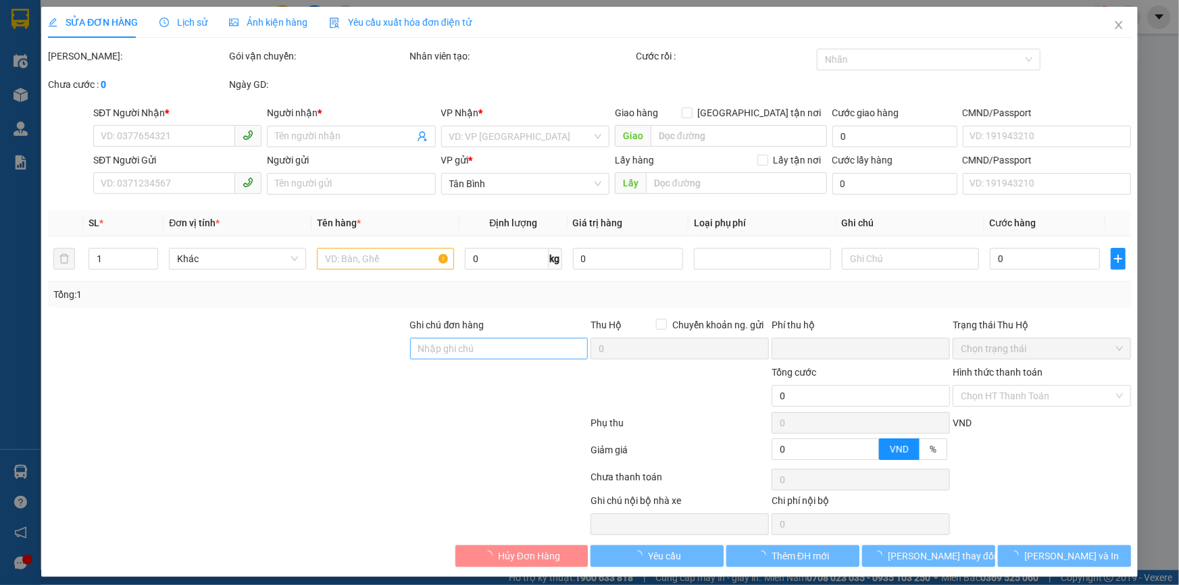
type input "0903130929"
type input "CHỊ THY"
checkbox input "true"
type input "481/13 [GEOGRAPHIC_DATA], [GEOGRAPHIC_DATA], [GEOGRAPHIC_DATA], [GEOGRAPHIC_DAT…"
type input "0903088974"
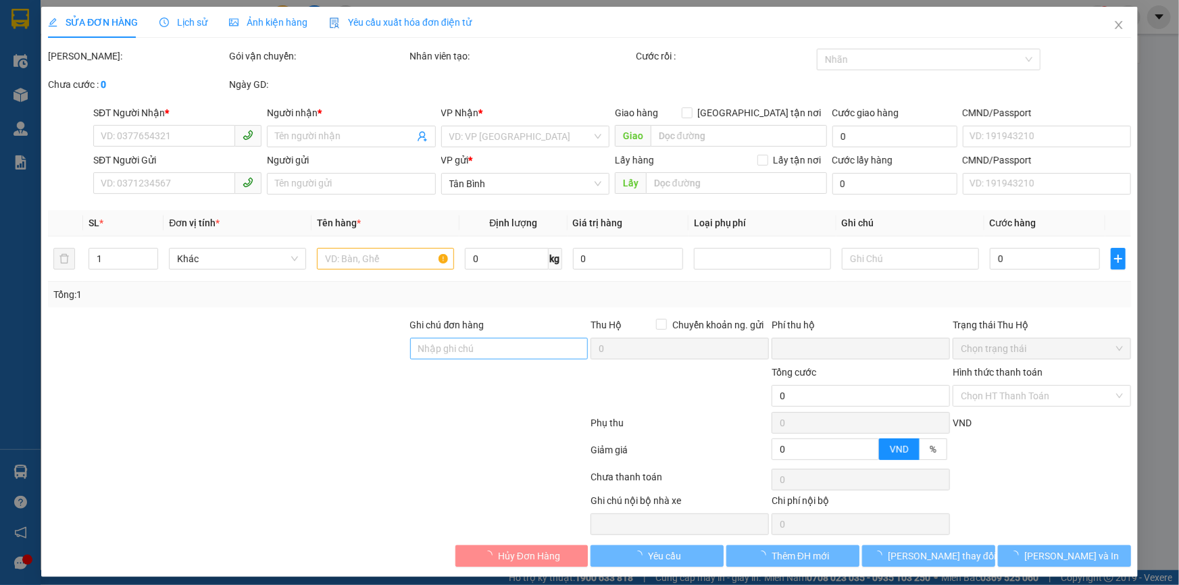
type input "TRIỀU"
type input "0"
type input "160.000"
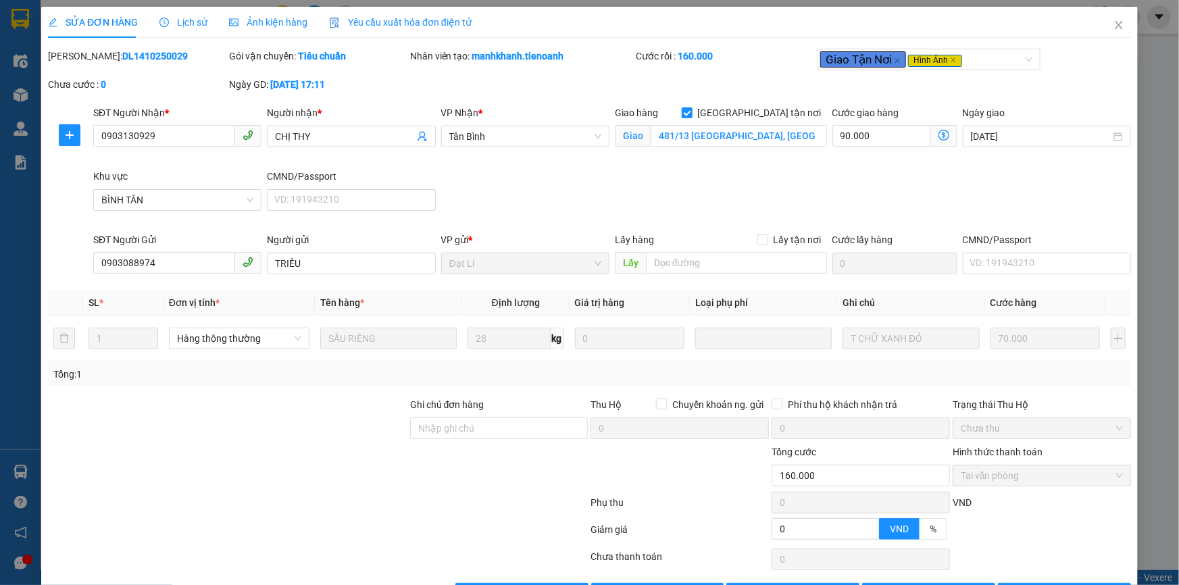
click at [310, 382] on div "Tổng: 1" at bounding box center [589, 375] width 1083 height 26
click at [537, 182] on div "SĐT Người Nhận * 0903130929 Người nhận * CHỊ THY VP Nhận * [GEOGRAPHIC_DATA] hà…" at bounding box center [612, 168] width 1043 height 127
click at [880, 216] on div "SĐT Người Nhận * 0903130929 Người nhận * CHỊ THY VP Nhận * [GEOGRAPHIC_DATA] hà…" at bounding box center [612, 168] width 1043 height 127
click at [491, 159] on div "VP Nhận * Tân Bình" at bounding box center [526, 137] width 174 height 64
click at [522, 435] on input "Ghi chú đơn hàng" at bounding box center [499, 429] width 178 height 22
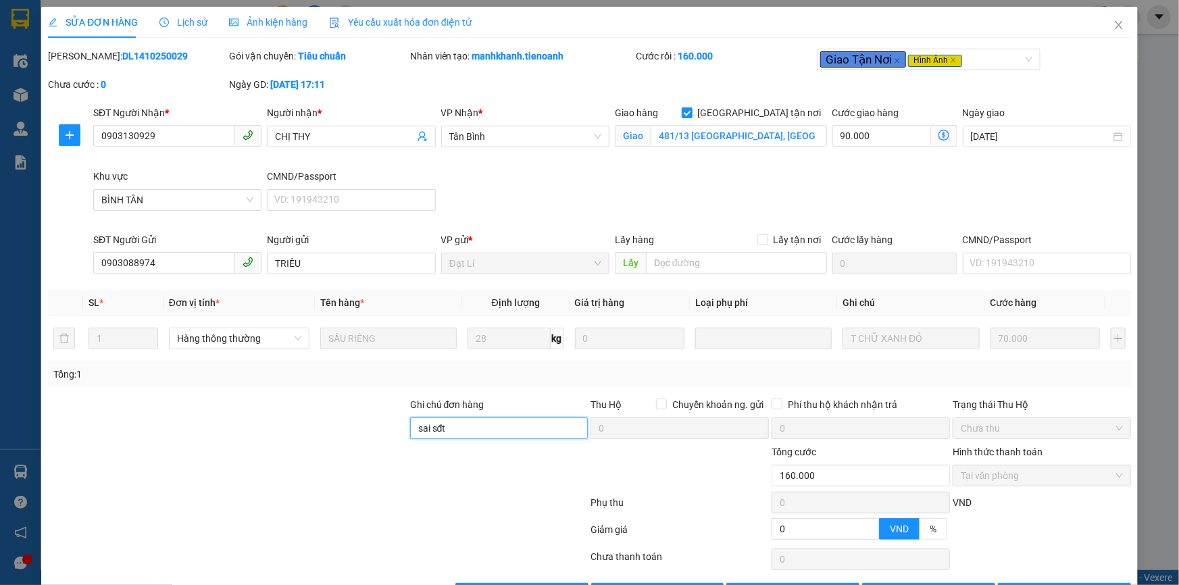
scroll to position [45, 0]
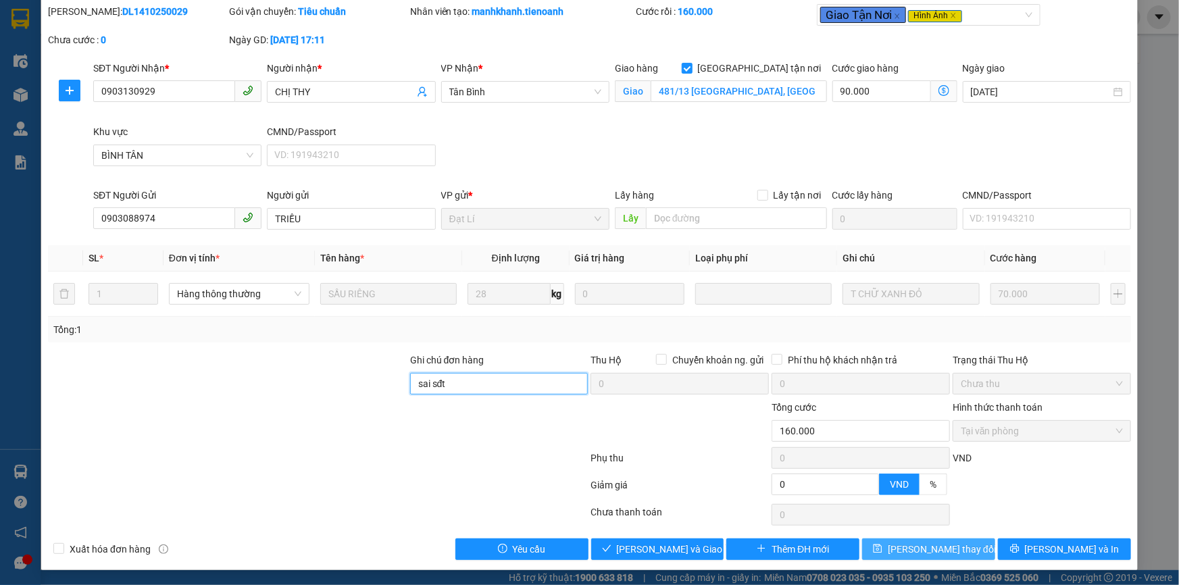
type input "sai sđt"
click at [960, 555] on button "[PERSON_NAME] thay đổi" at bounding box center [928, 550] width 133 height 22
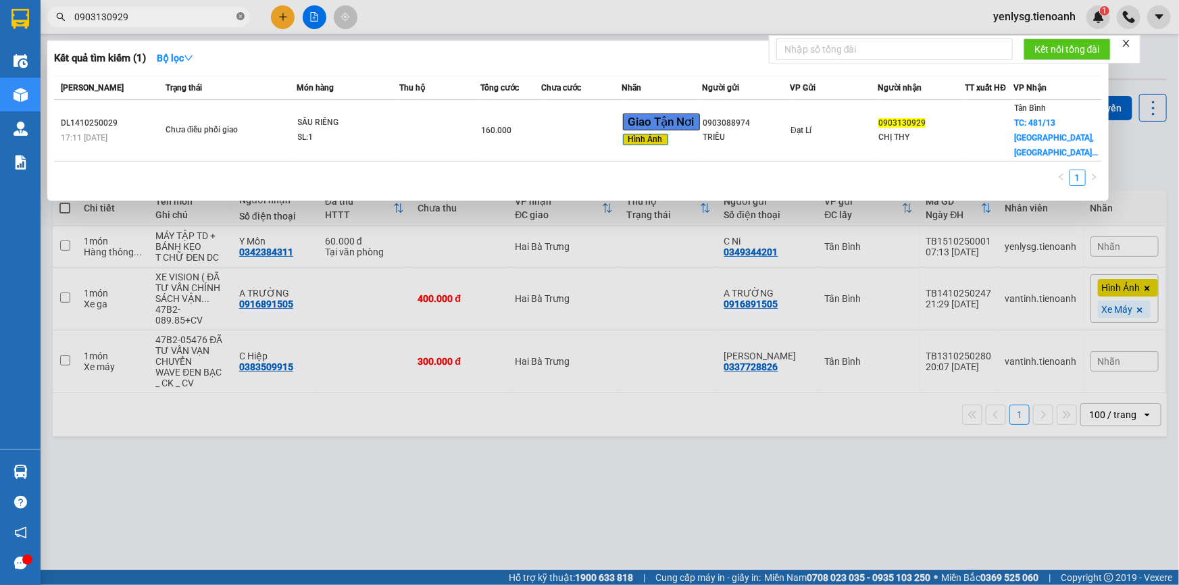
click at [237, 15] on icon "close-circle" at bounding box center [241, 16] width 8 height 8
click at [237, 15] on span at bounding box center [241, 16] width 8 height 15
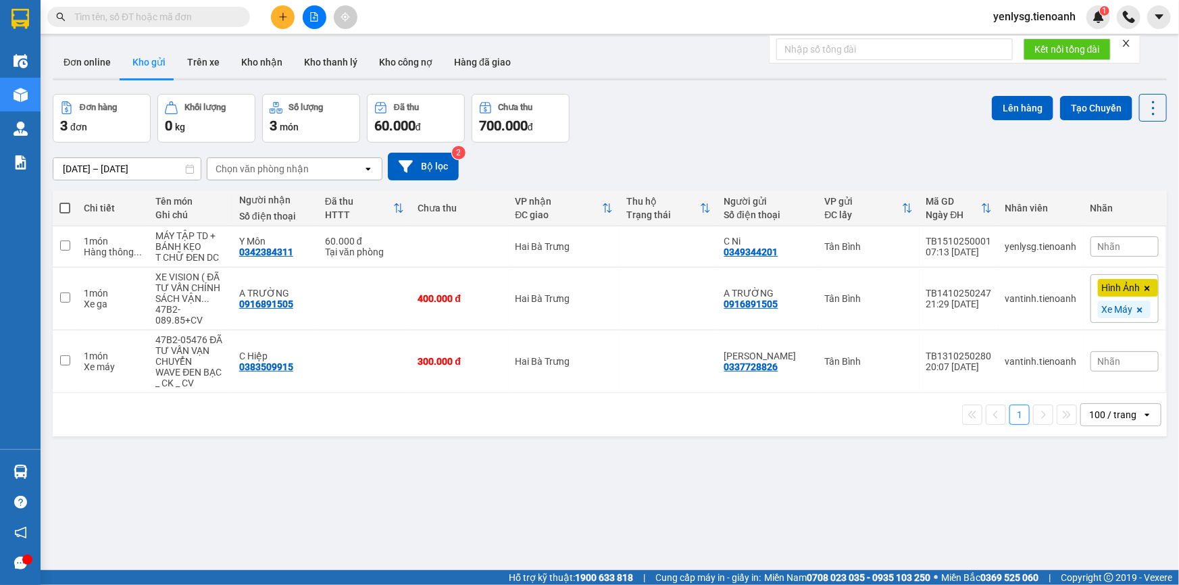
click at [229, 14] on input "text" at bounding box center [153, 16] width 159 height 15
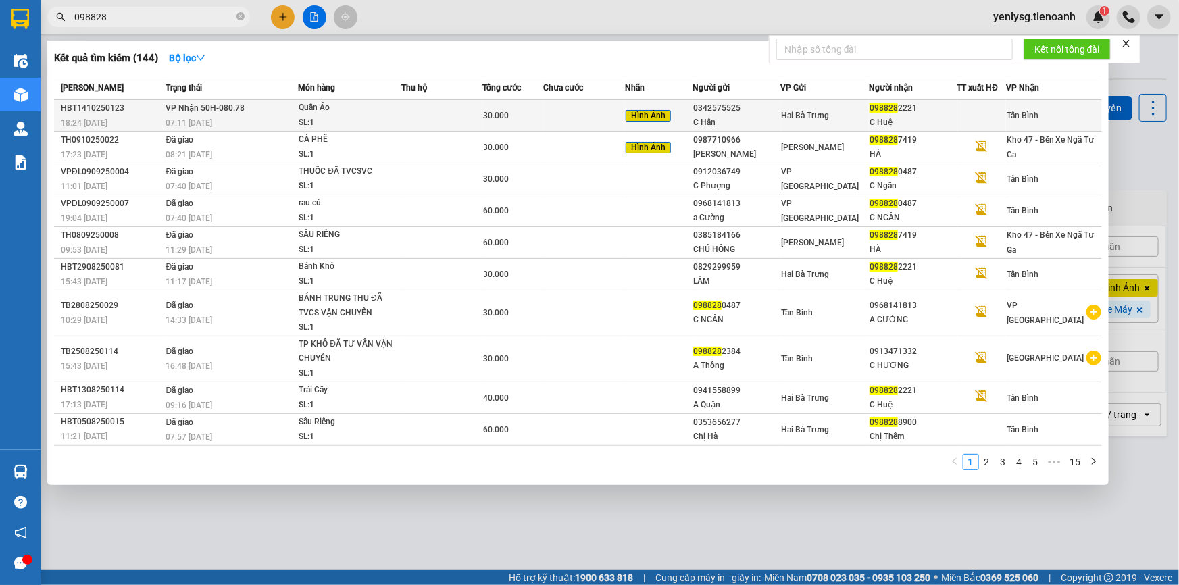
type input "098828"
click at [355, 113] on div "Quần Áo" at bounding box center [349, 108] width 101 height 15
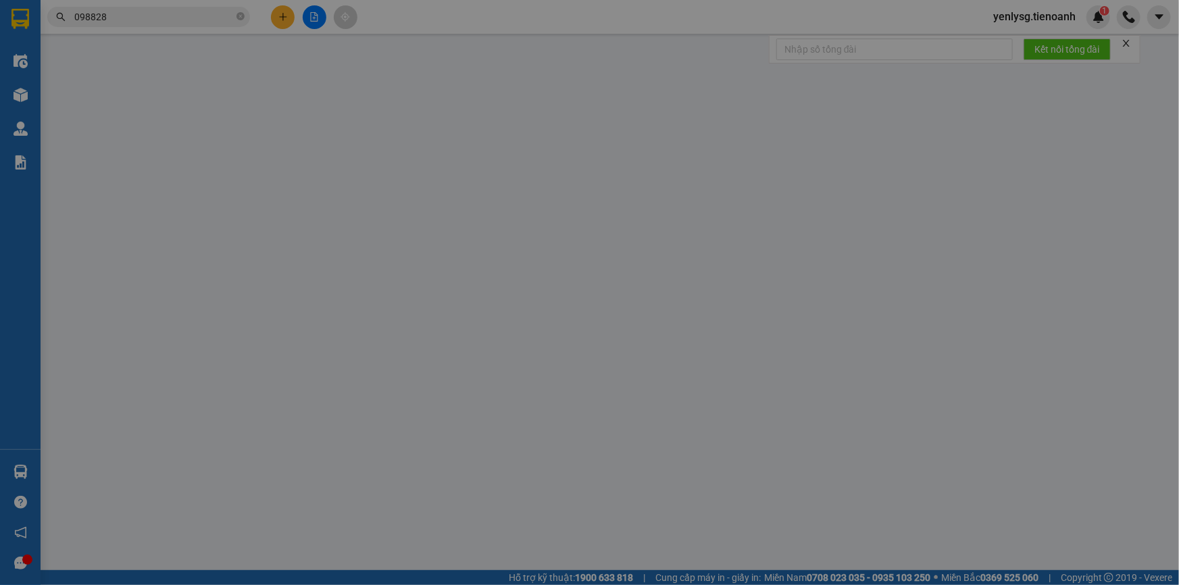
type input "0988282221"
type input "C Huệ"
type input "0342575525"
type input "C Hân"
type input "0"
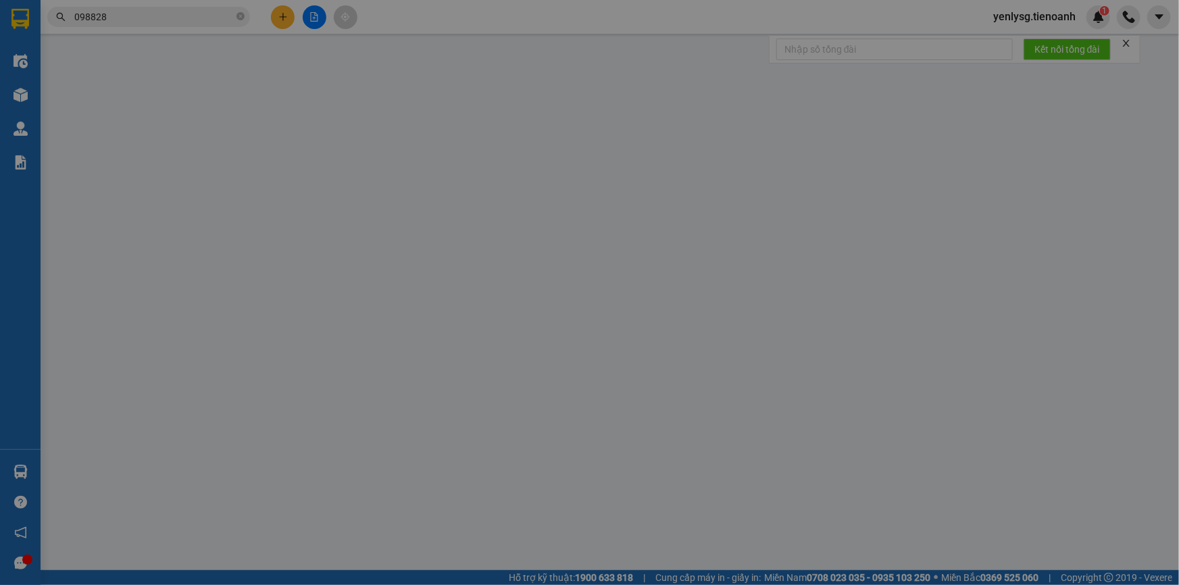
type input "30.000"
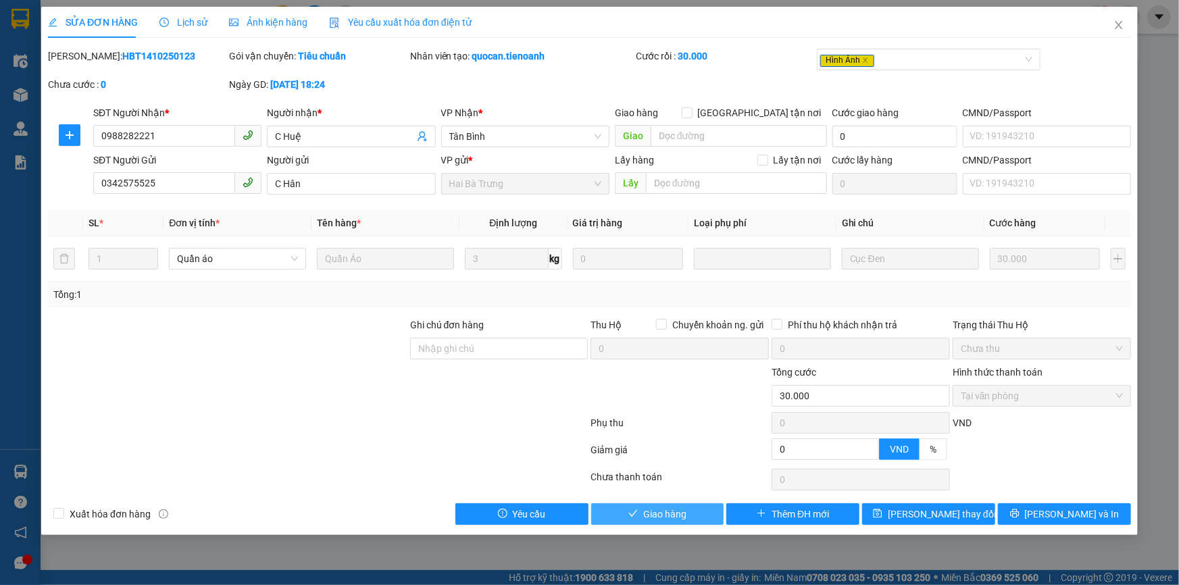
click at [620, 503] on button "Giao hàng" at bounding box center [657, 514] width 133 height 22
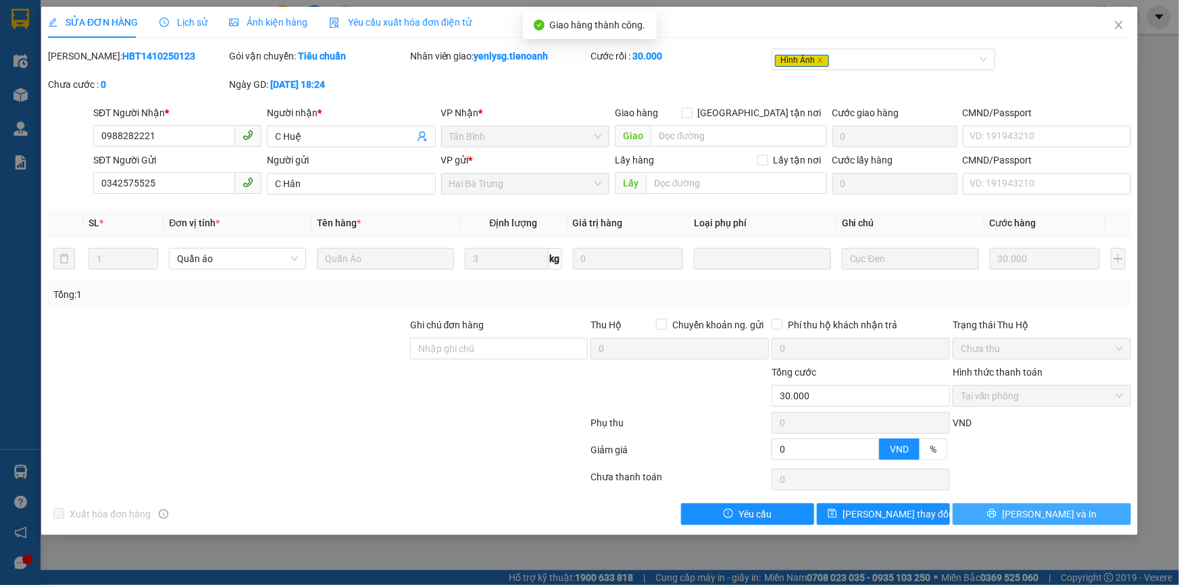
click at [1020, 520] on button "[PERSON_NAME] và In" at bounding box center [1042, 514] width 178 height 22
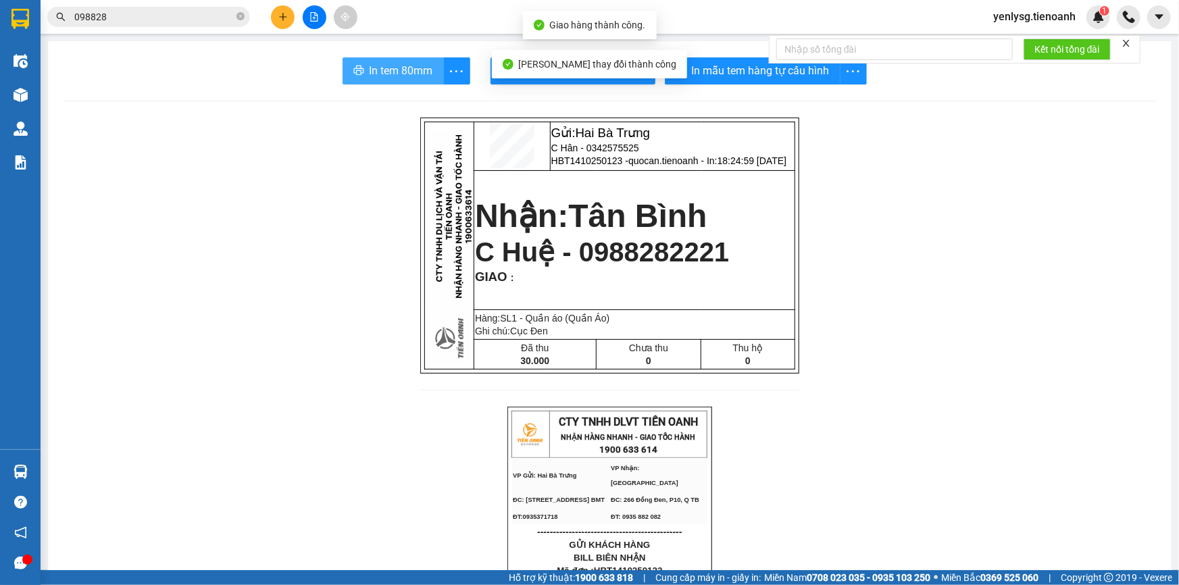
click at [392, 83] on button "In tem 80mm" at bounding box center [393, 70] width 101 height 27
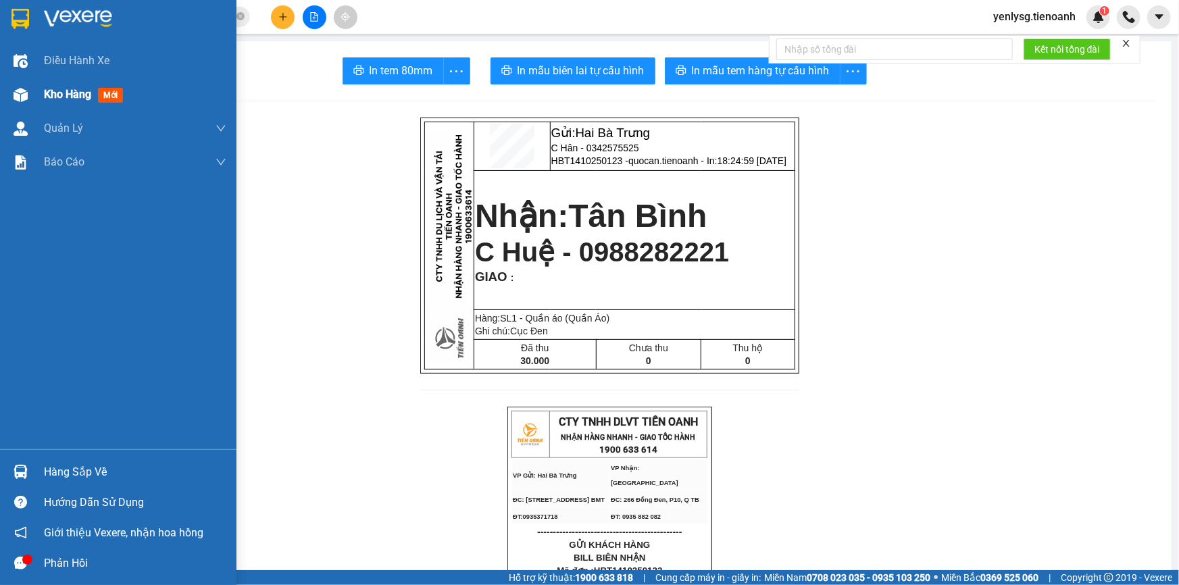
click at [27, 99] on div at bounding box center [21, 95] width 24 height 24
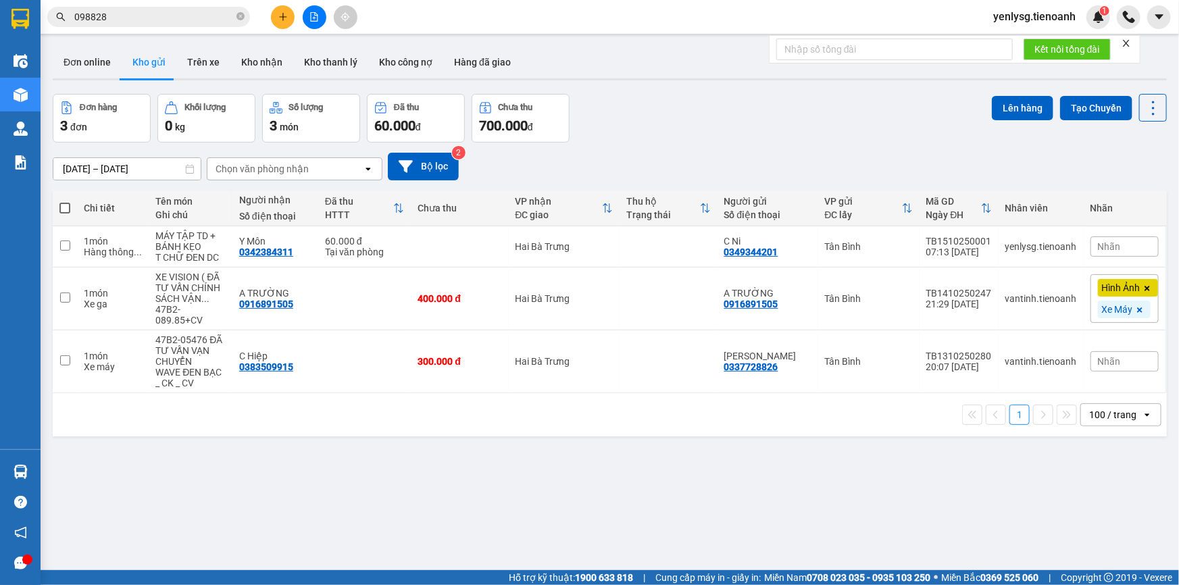
click at [142, 27] on div "Kết quả tìm kiếm ( 144 ) Bộ lọc Mã ĐH Trạng thái Món hàng Thu hộ Tổng cước Chưa…" at bounding box center [132, 17] width 264 height 24
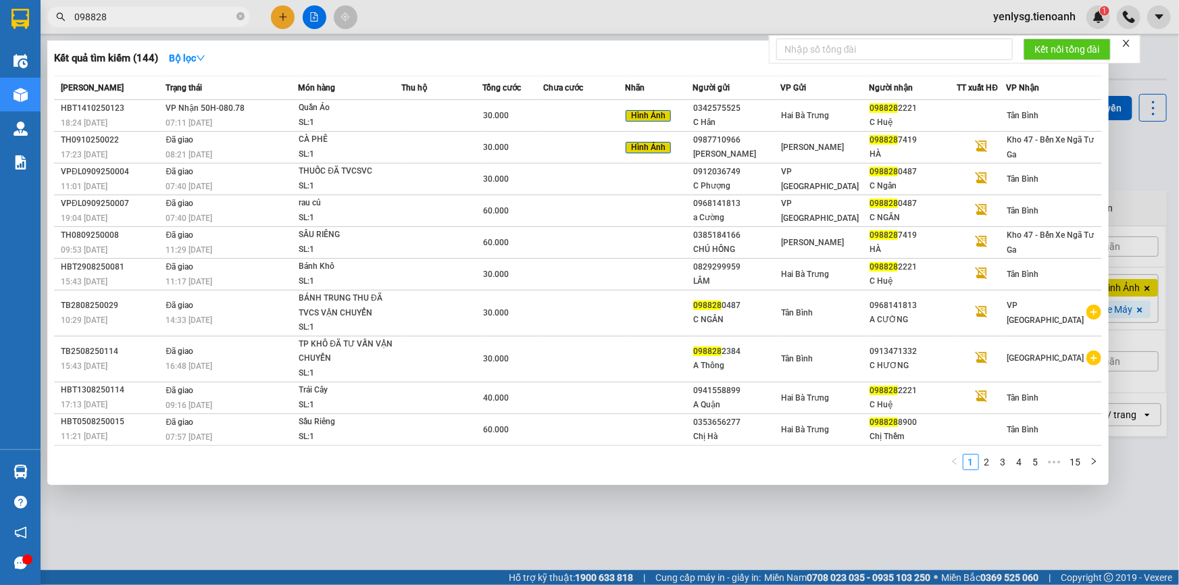
click at [147, 22] on input "098828" at bounding box center [153, 16] width 159 height 15
click at [147, 16] on input "098828" at bounding box center [153, 16] width 159 height 15
click at [291, 518] on div at bounding box center [589, 292] width 1179 height 585
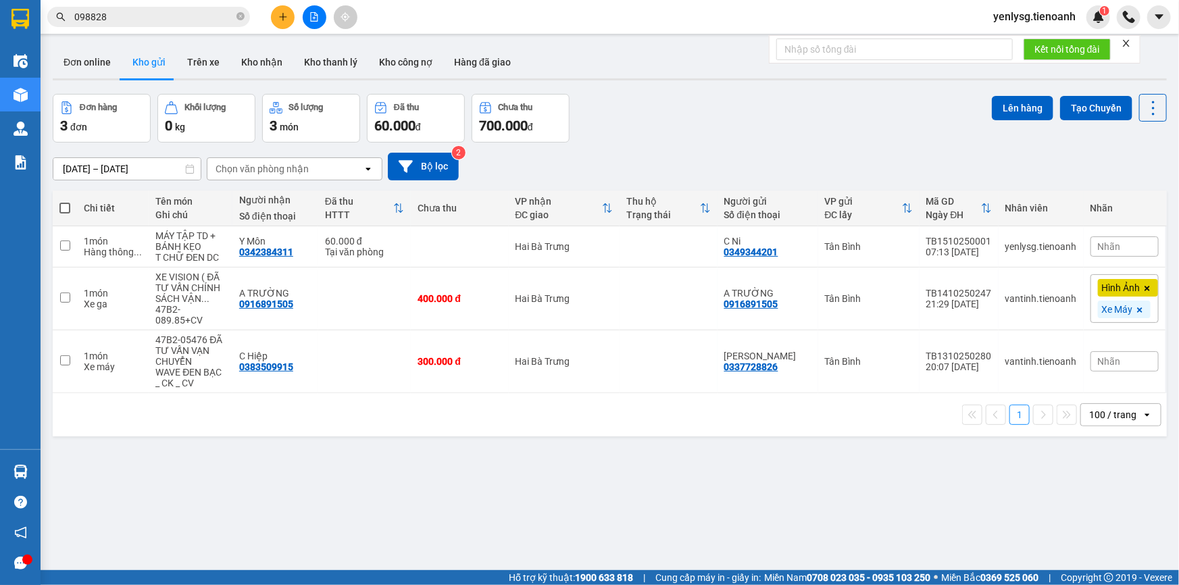
click at [676, 171] on div "13/10/2025 – 15/10/2025 Press the down arrow key to interact with the calendar …" at bounding box center [610, 167] width 1114 height 28
click at [1128, 404] on div "100 / trang" at bounding box center [1111, 415] width 61 height 22
click at [1099, 551] on span "100 / trang" at bounding box center [1107, 558] width 51 height 14
click at [268, 61] on button "Kho nhận" at bounding box center [261, 62] width 63 height 32
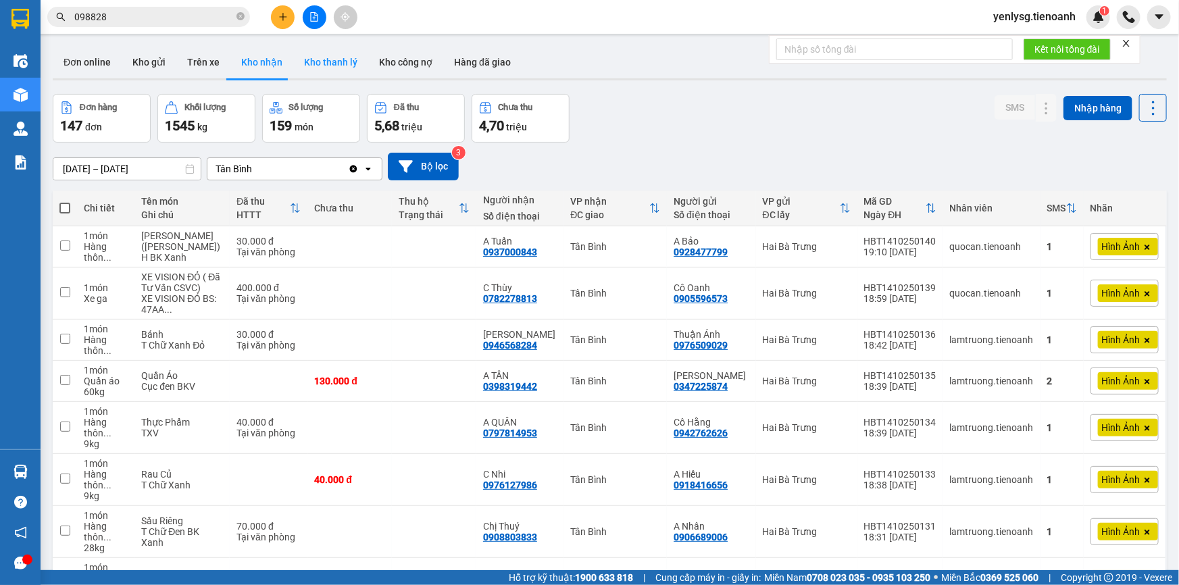
click at [351, 68] on button "Kho thanh lý" at bounding box center [330, 62] width 75 height 32
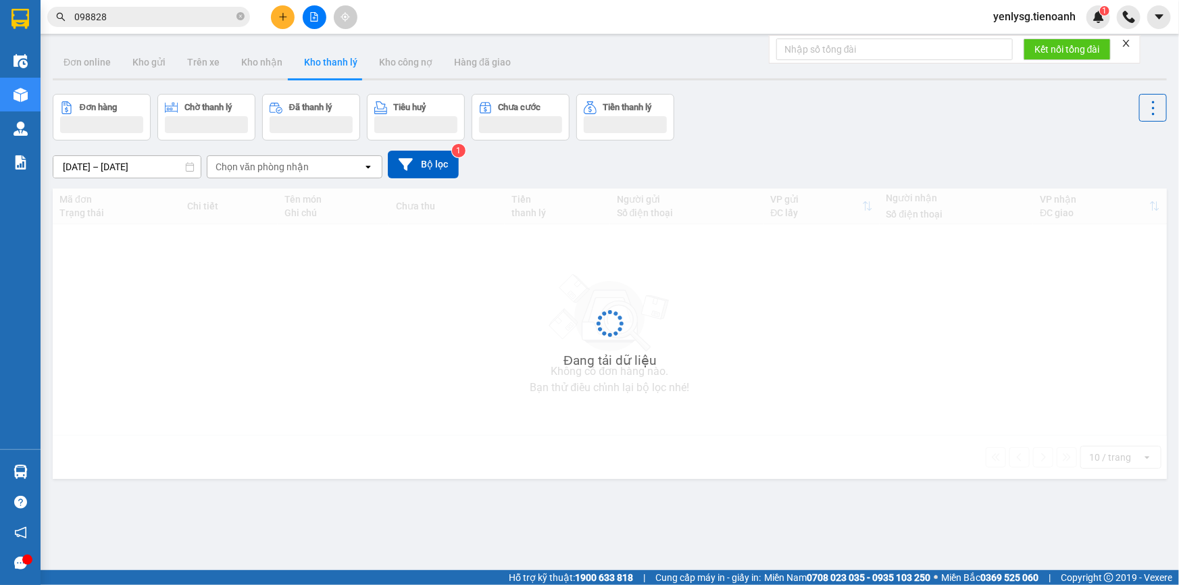
click at [1128, 46] on icon "close" at bounding box center [1126, 43] width 9 height 9
click at [1103, 15] on span "1" at bounding box center [1104, 10] width 5 height 9
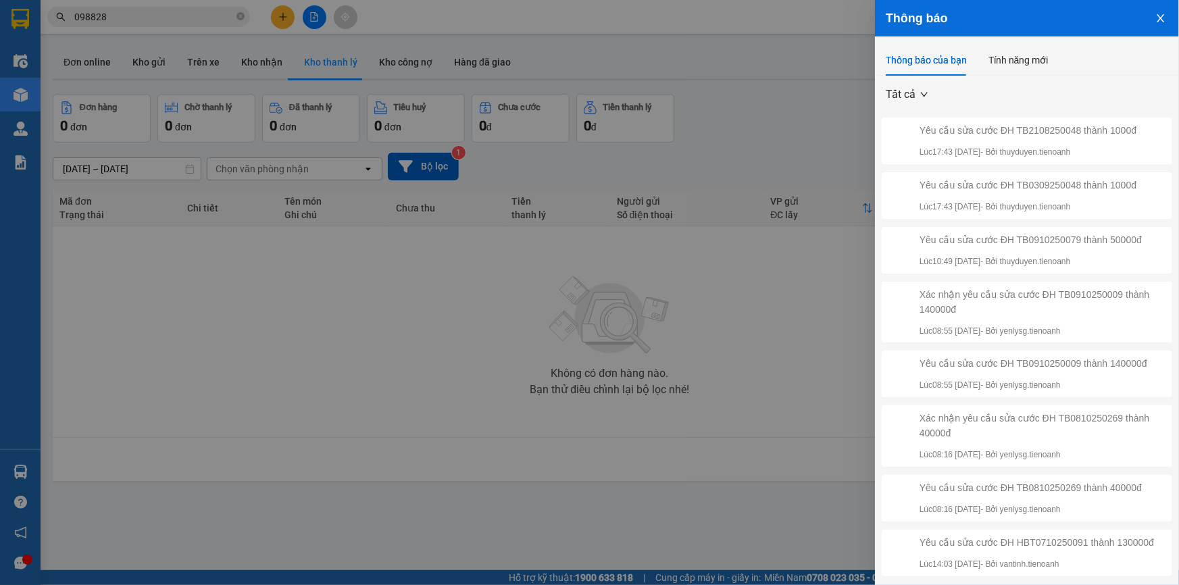
drag, startPoint x: 827, startPoint y: 89, endPoint x: 814, endPoint y: 89, distance: 12.9
click at [826, 90] on div at bounding box center [589, 292] width 1179 height 585
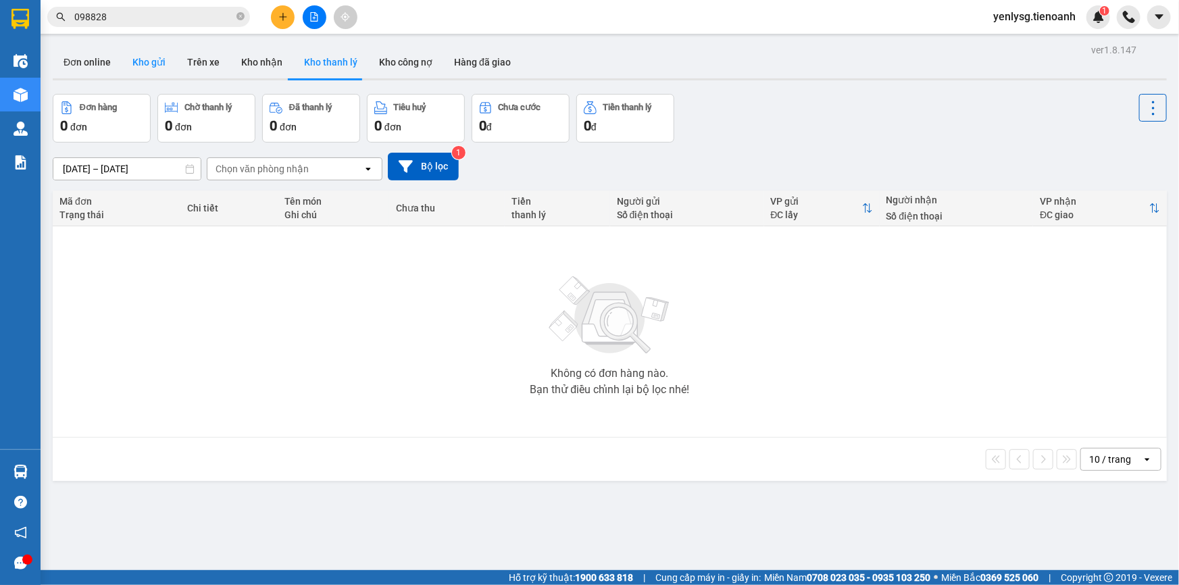
click at [150, 70] on button "Kho gửi" at bounding box center [149, 62] width 55 height 32
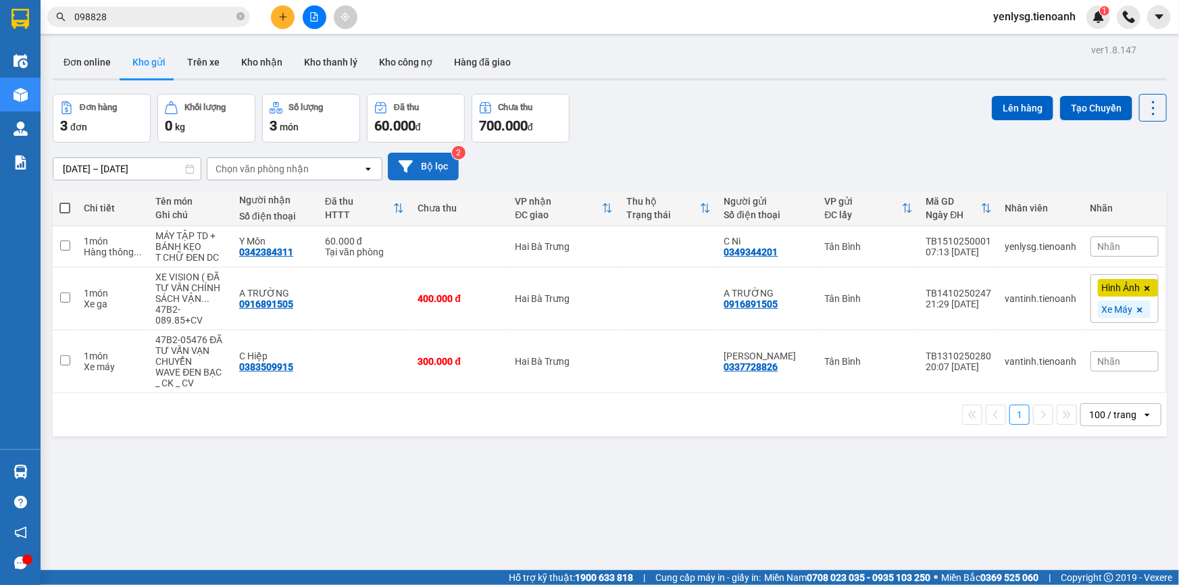
click at [451, 168] on button "Bộ lọc" at bounding box center [423, 167] width 71 height 28
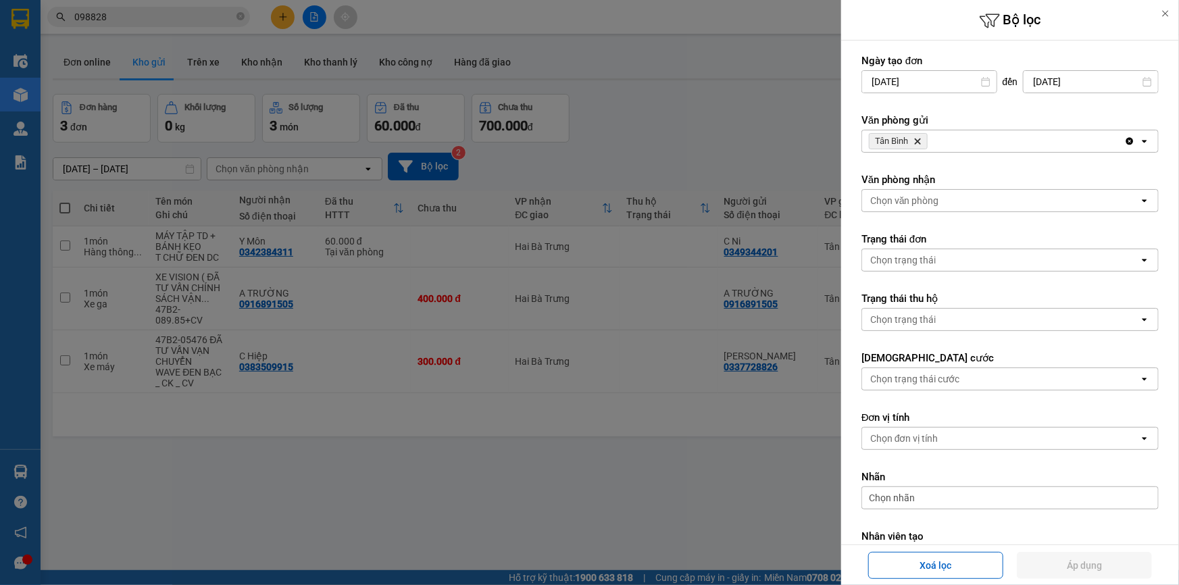
click at [724, 147] on div at bounding box center [589, 292] width 1179 height 585
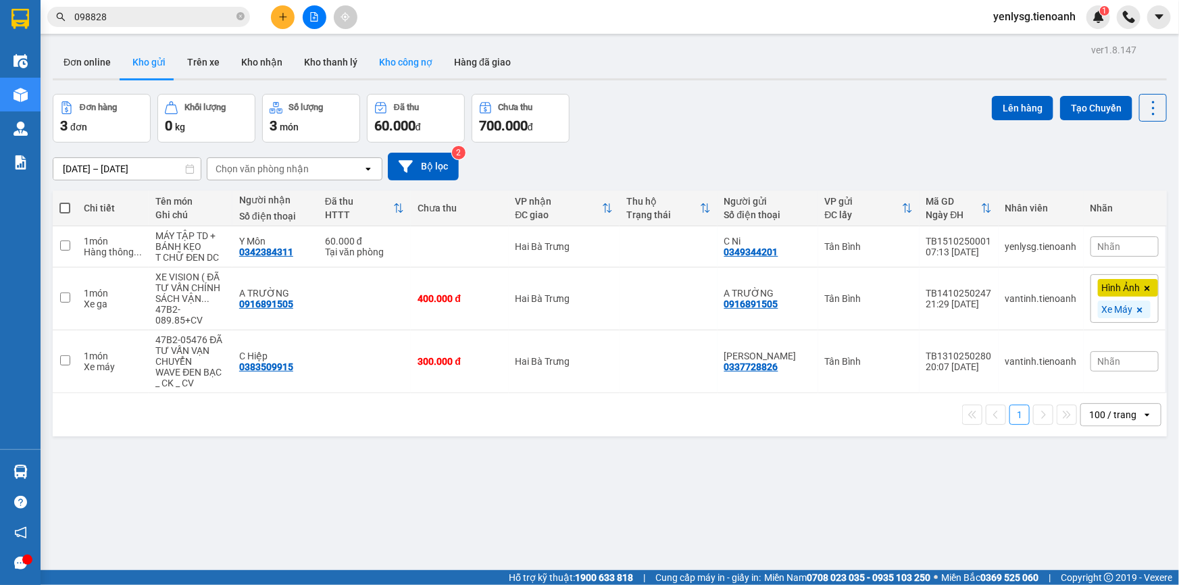
click at [416, 64] on button "Kho công nợ" at bounding box center [405, 62] width 75 height 32
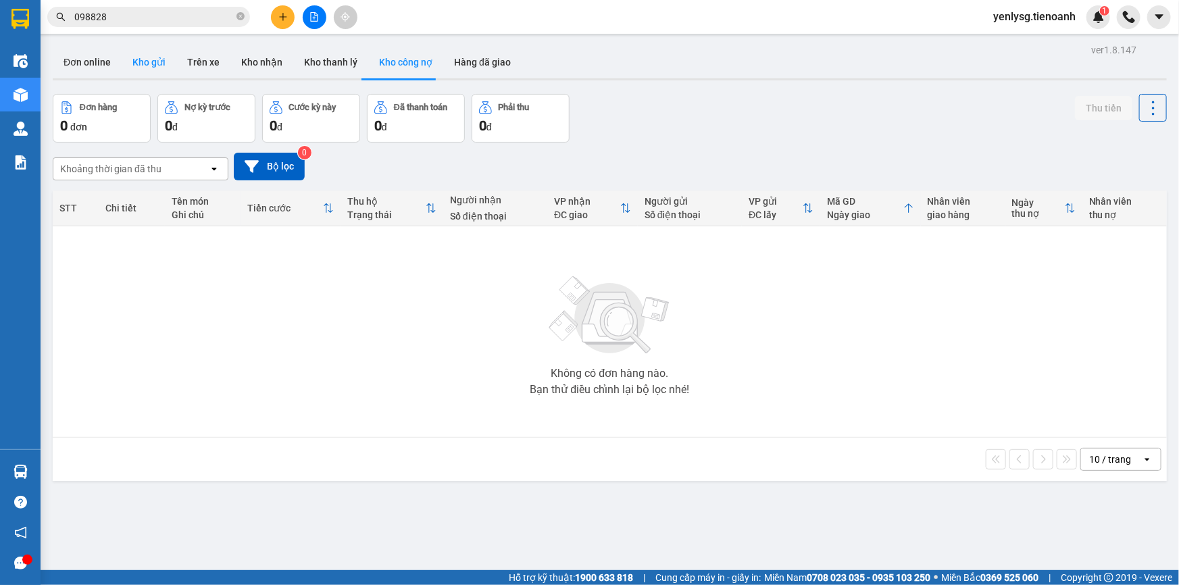
click at [141, 74] on button "Kho gửi" at bounding box center [149, 62] width 55 height 32
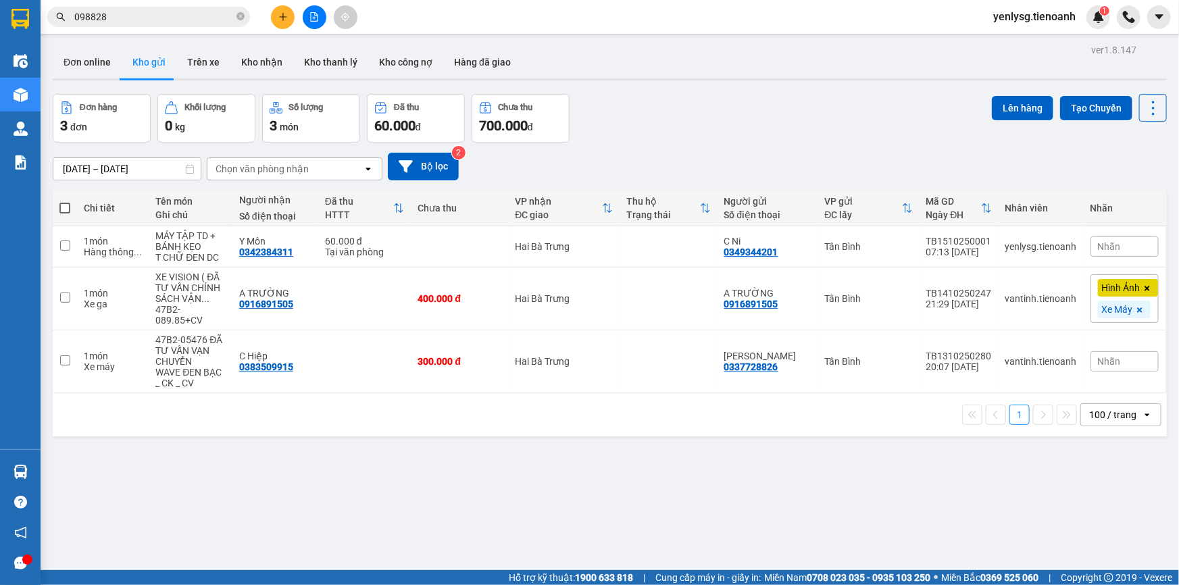
click at [1106, 408] on div "100 / trang" at bounding box center [1112, 415] width 47 height 14
click at [1106, 546] on div "100 / trang" at bounding box center [1111, 558] width 81 height 24
click at [495, 539] on div "ver 1.8.147 Đơn online Kho gửi Trên xe Kho nhận Kho thanh lý Kho công nợ Hàng đ…" at bounding box center [609, 333] width 1125 height 585
click at [1093, 9] on div "1" at bounding box center [1099, 17] width 24 height 24
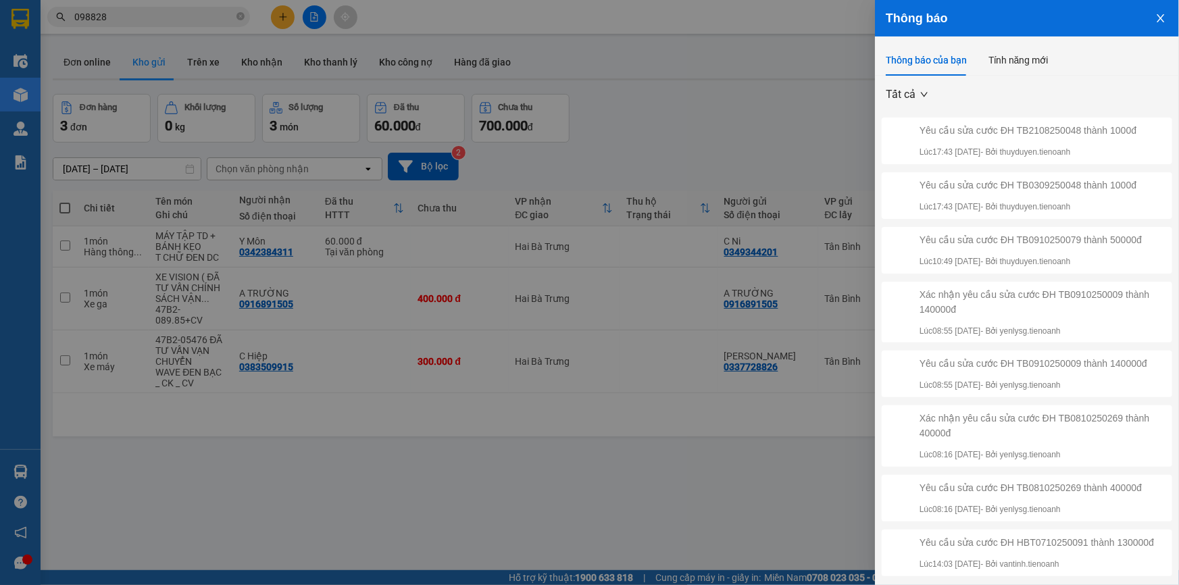
click at [785, 61] on div at bounding box center [589, 292] width 1179 height 585
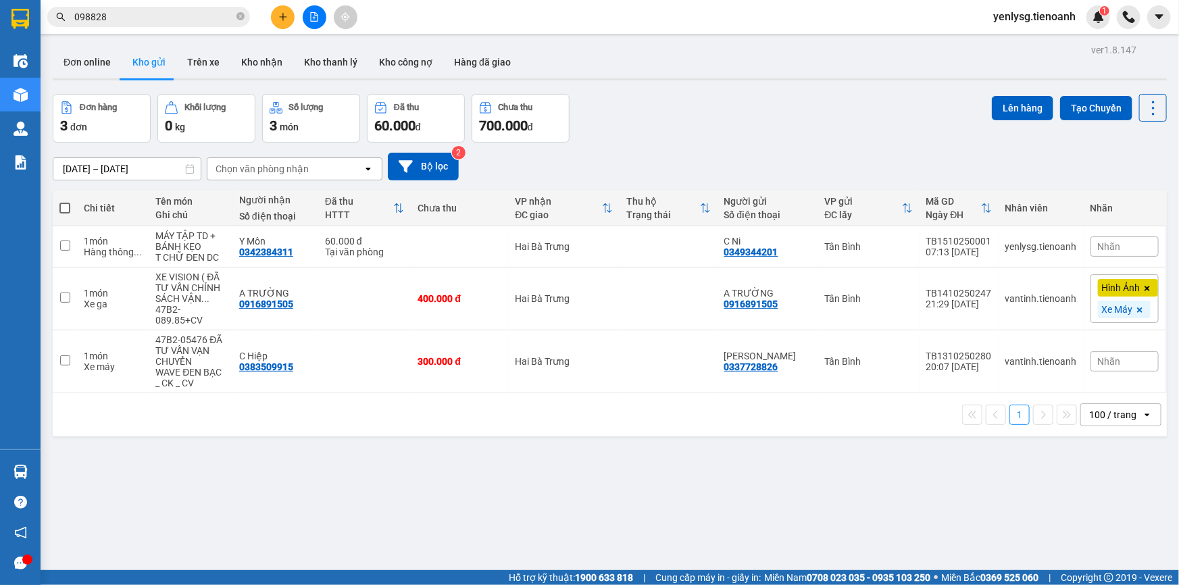
click at [1131, 406] on div "100 / trang" at bounding box center [1111, 415] width 61 height 22
click at [1123, 385] on div "100 / trang" at bounding box center [1111, 378] width 81 height 24
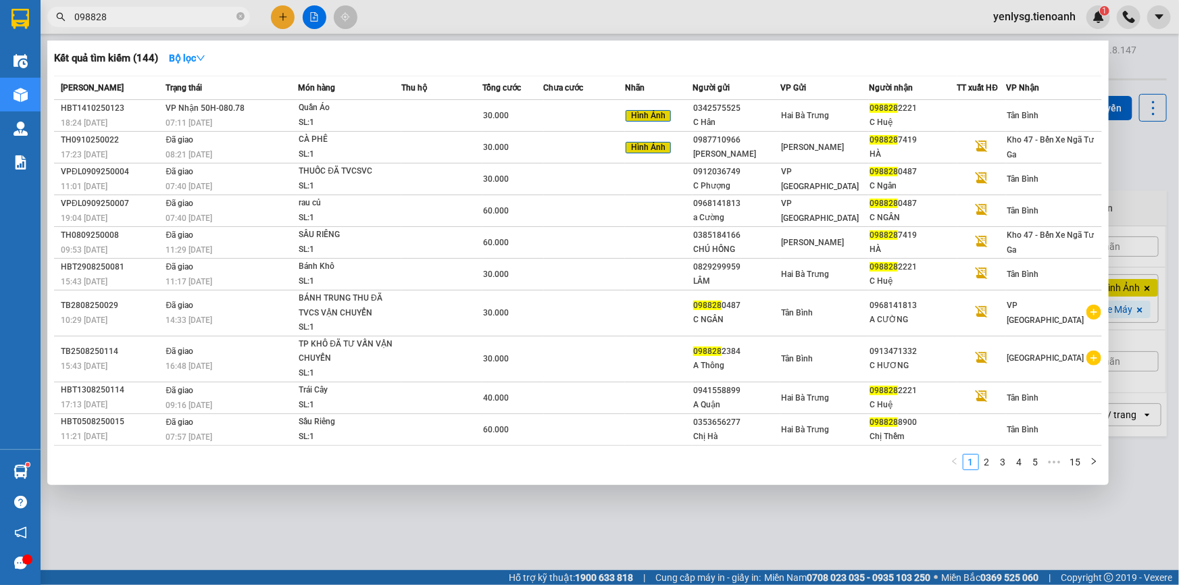
click at [198, 13] on input "098828" at bounding box center [153, 16] width 159 height 15
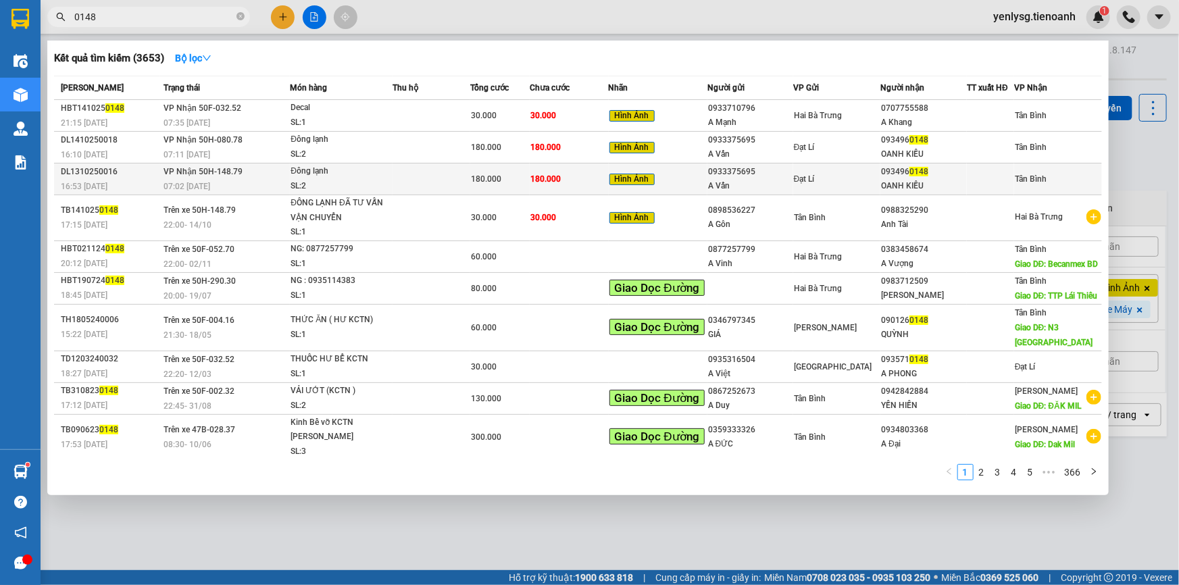
type input "0148"
click at [378, 179] on div "SL: 2" at bounding box center [341, 186] width 101 height 15
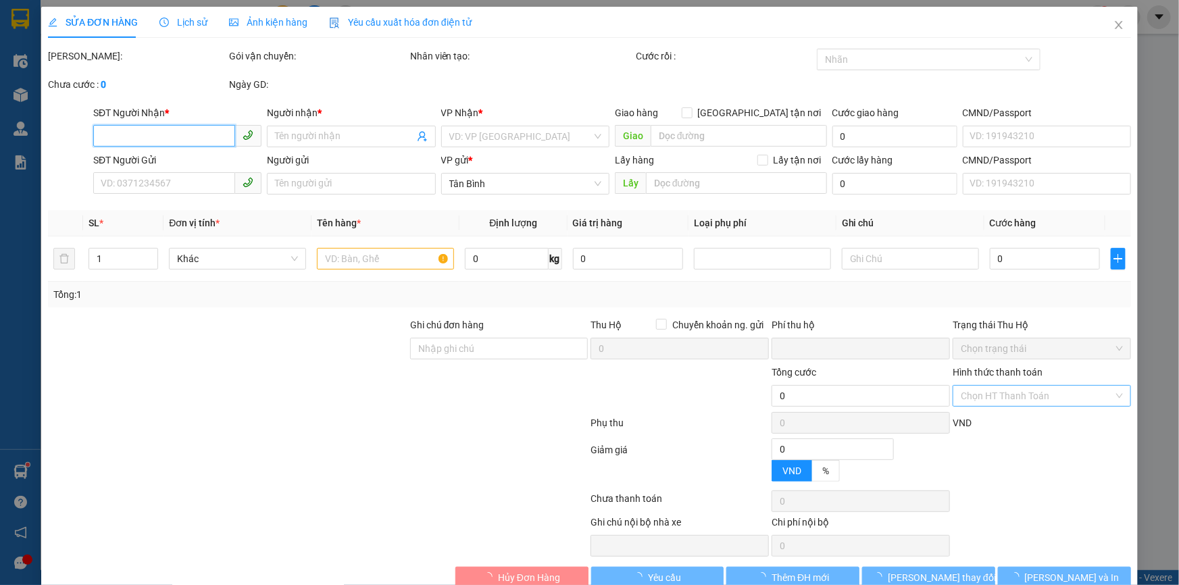
type input "0934960148"
type input "OANH KIỀU"
type input "0933375695"
type input "A Vấn"
type input "0"
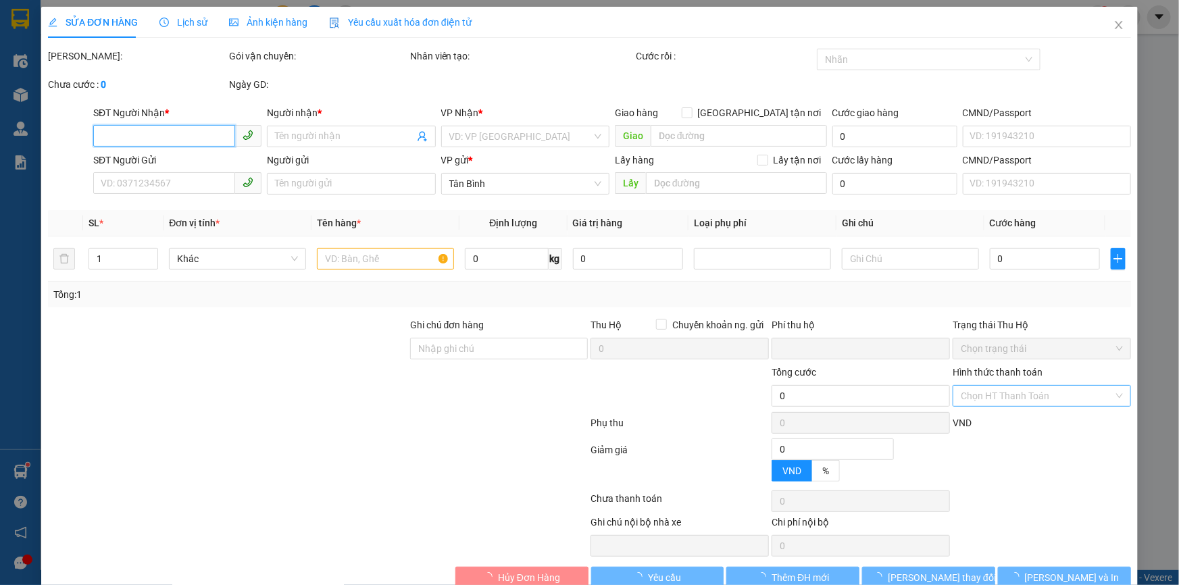
type input "180.000"
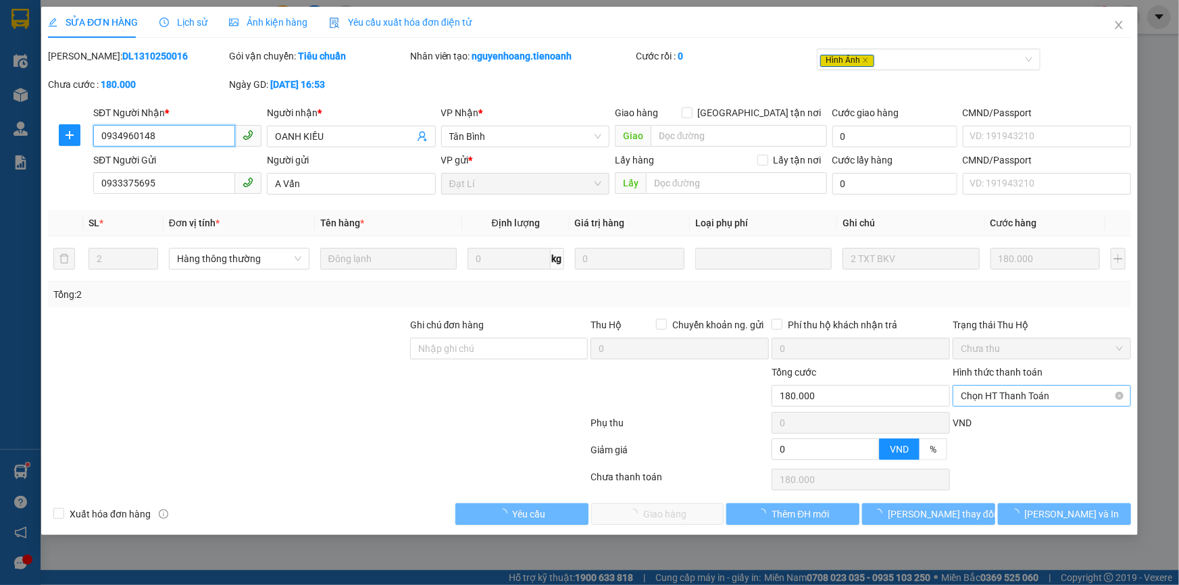
click at [1012, 398] on span "Chọn HT Thanh Toán" at bounding box center [1042, 396] width 162 height 20
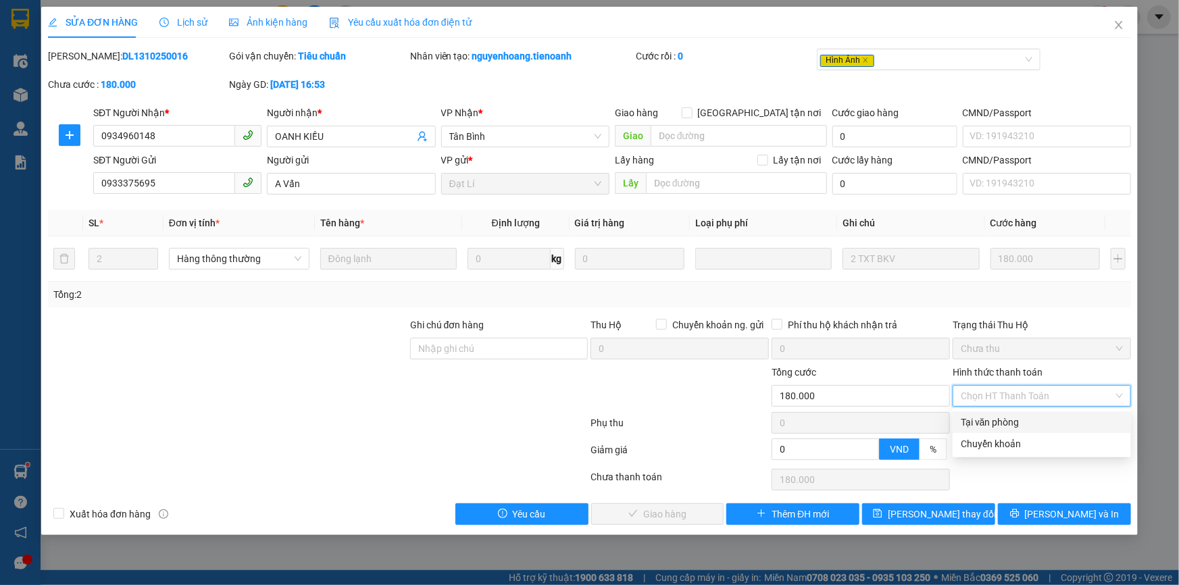
click at [1002, 415] on div "Tại văn phòng" at bounding box center [1042, 422] width 162 height 15
type input "0"
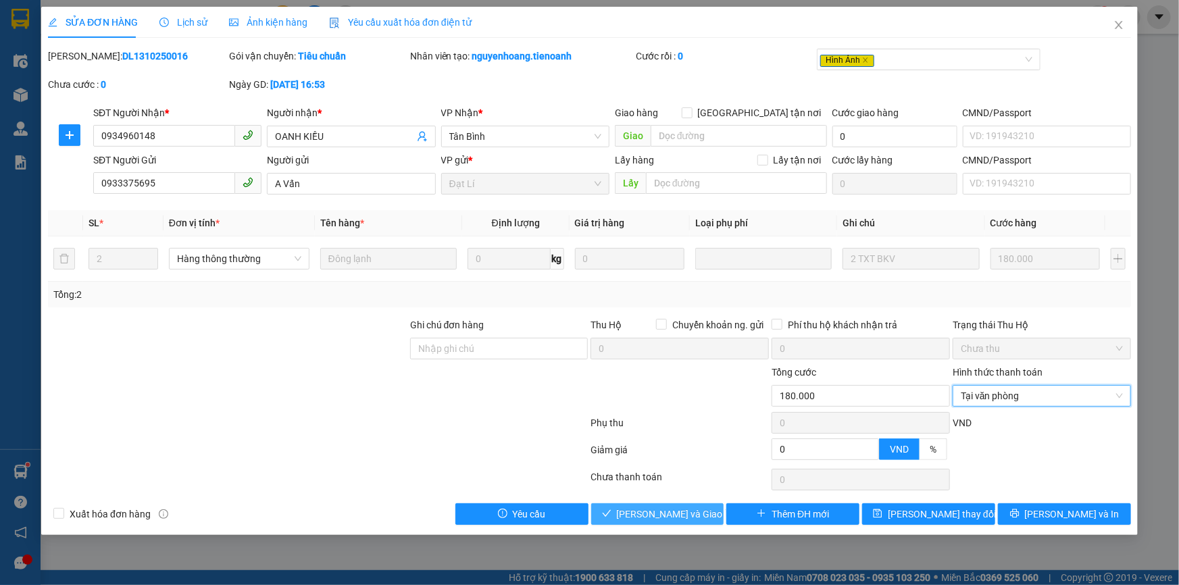
click at [673, 507] on span "[PERSON_NAME] và Giao hàng" at bounding box center [682, 514] width 130 height 15
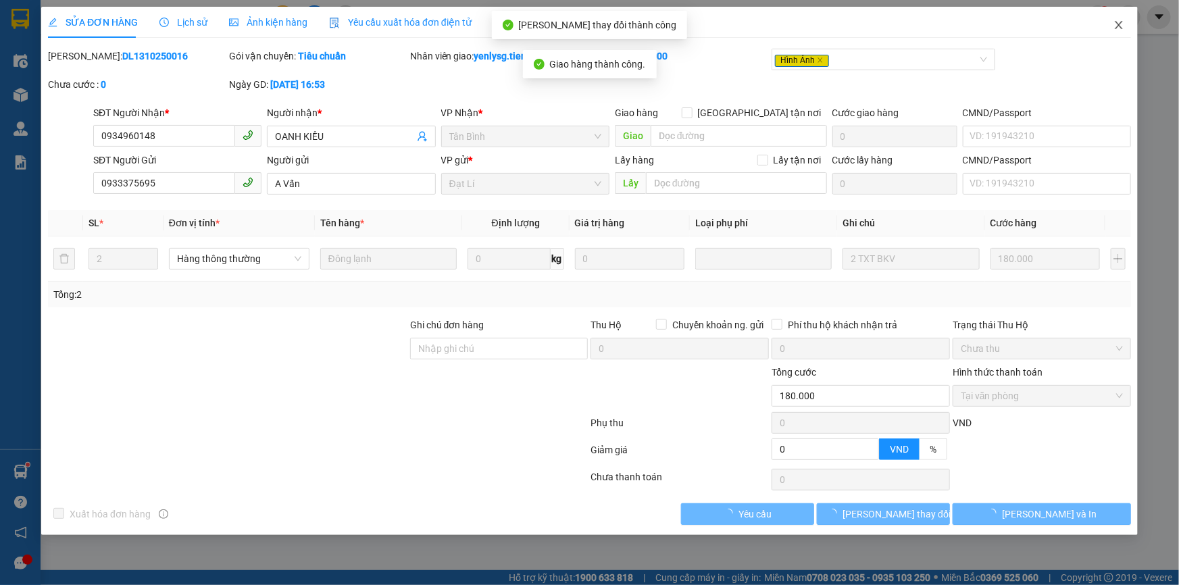
click at [1119, 20] on icon "close" at bounding box center [1119, 25] width 11 height 11
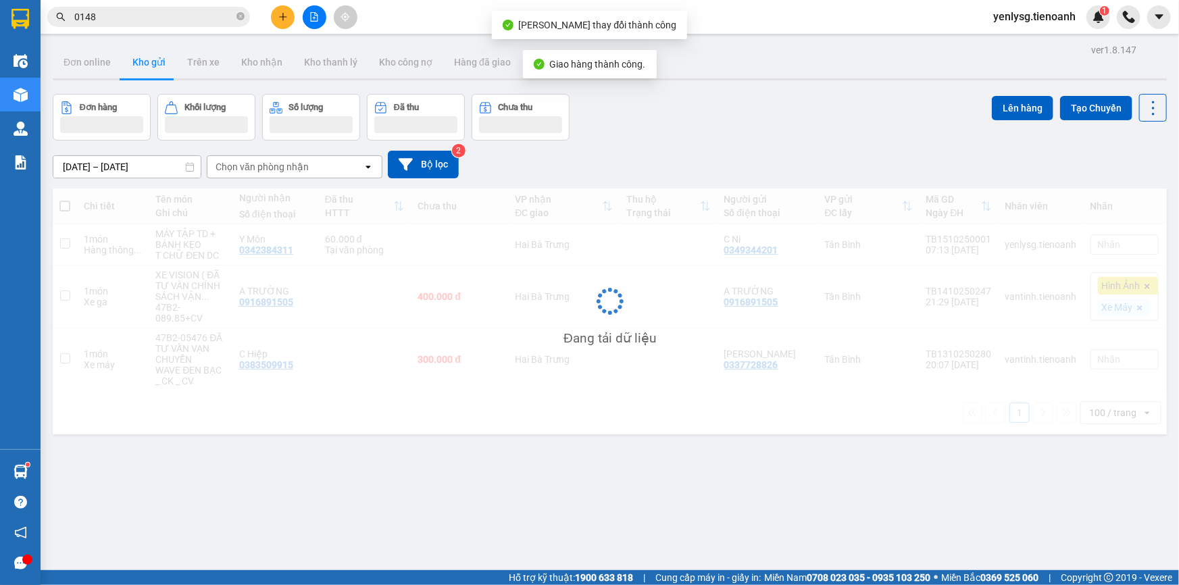
click at [203, 13] on input "0148" at bounding box center [153, 16] width 159 height 15
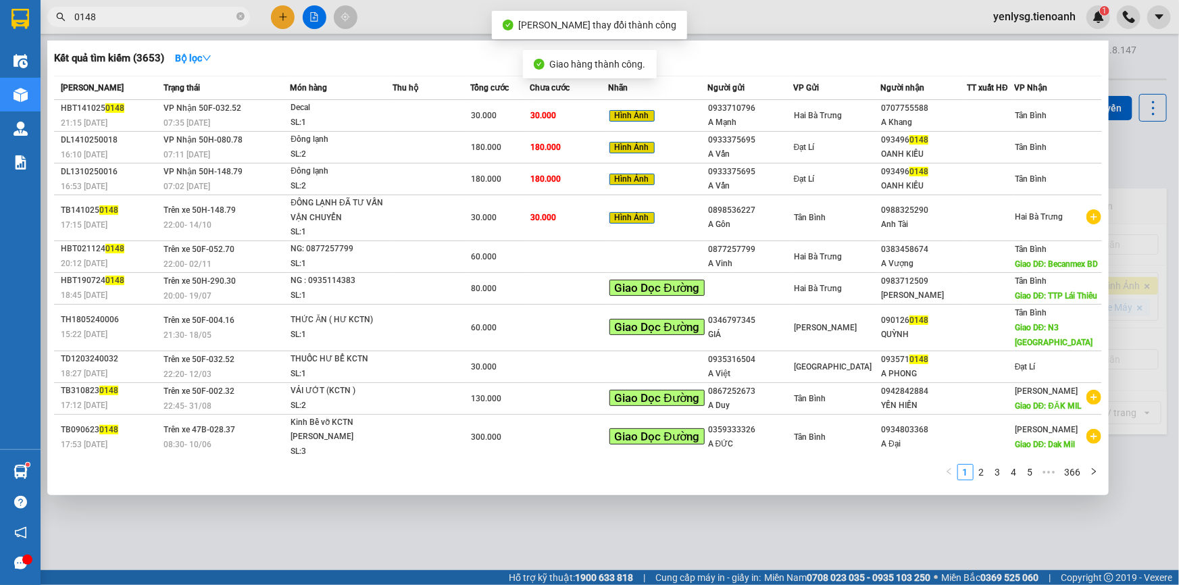
click at [203, 13] on input "0148" at bounding box center [153, 16] width 159 height 15
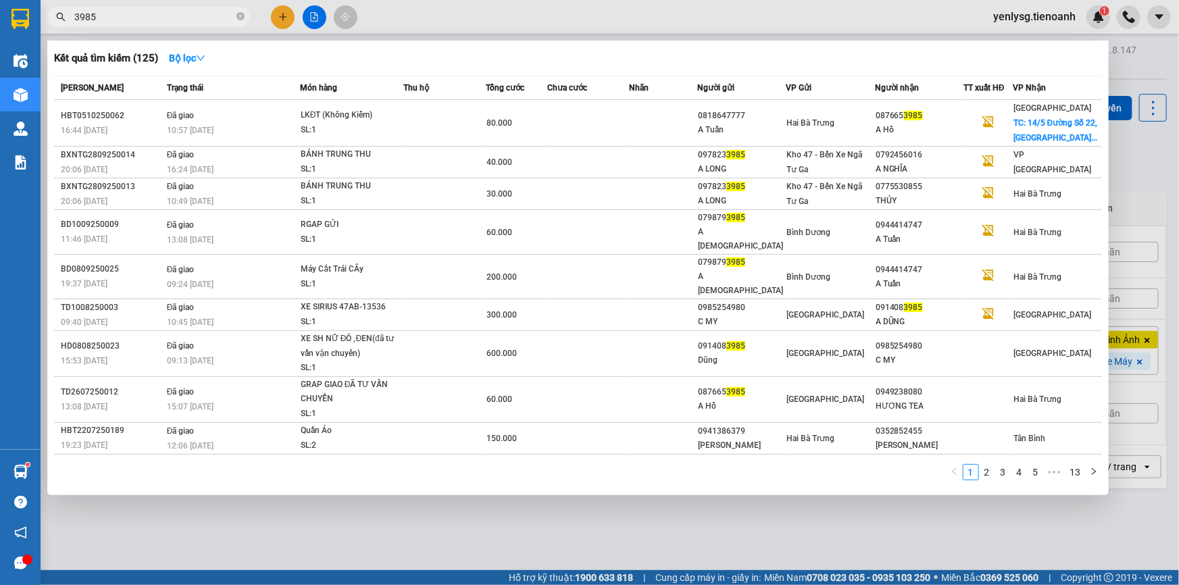
click at [184, 17] on input "3985" at bounding box center [153, 16] width 159 height 15
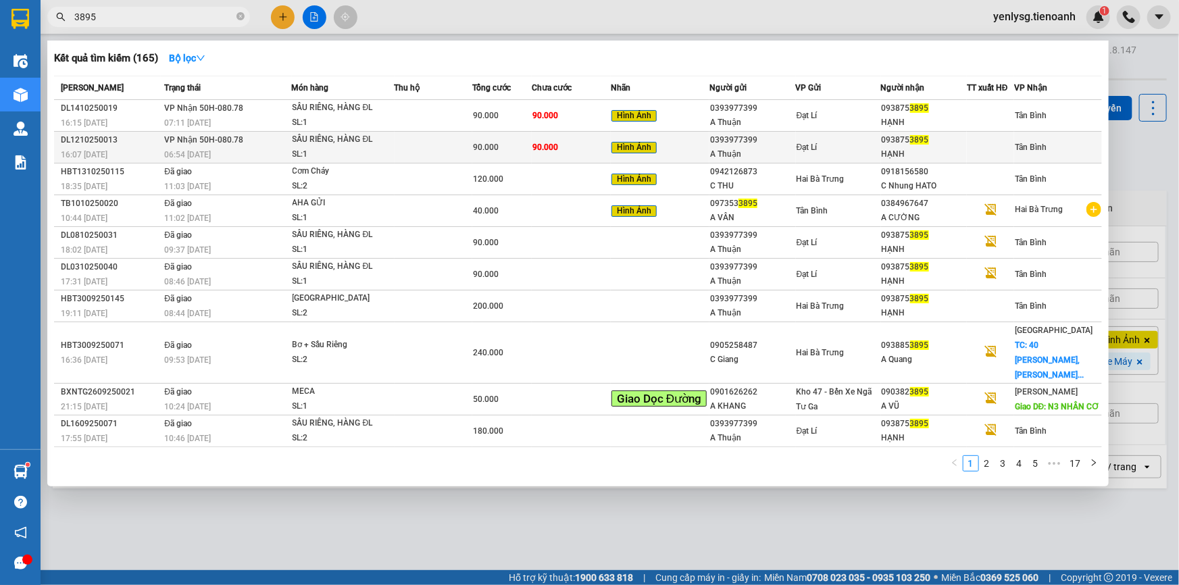
type input "3895"
click at [475, 147] on span "90.000" at bounding box center [486, 147] width 26 height 9
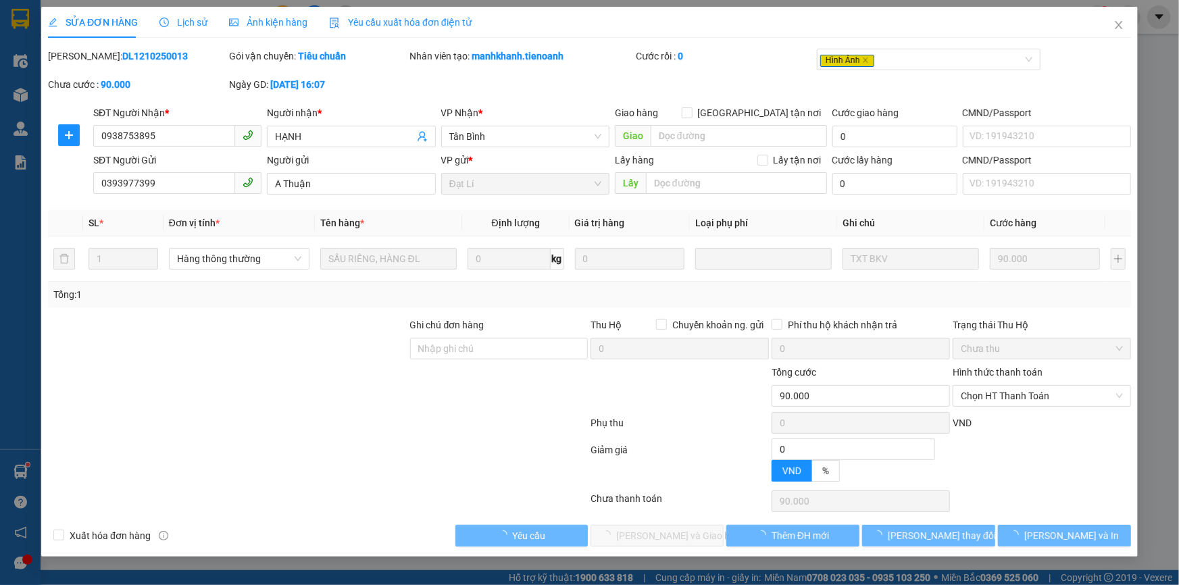
type input "0938753895"
type input "HẠNH"
type input "0393977399"
type input "A Thuận"
type input "0"
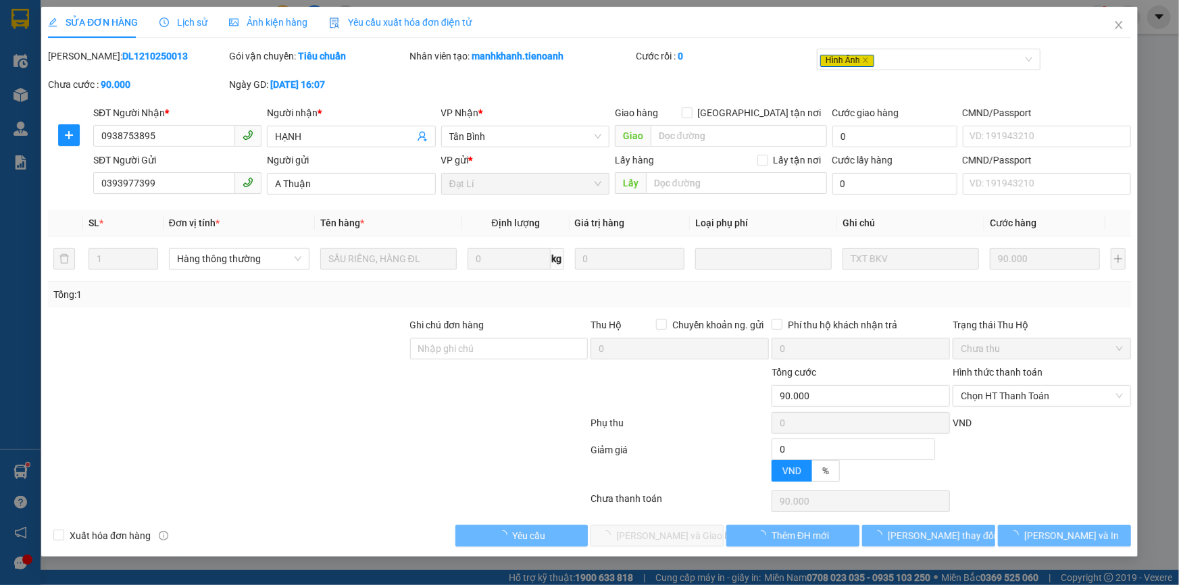
type input "90.000"
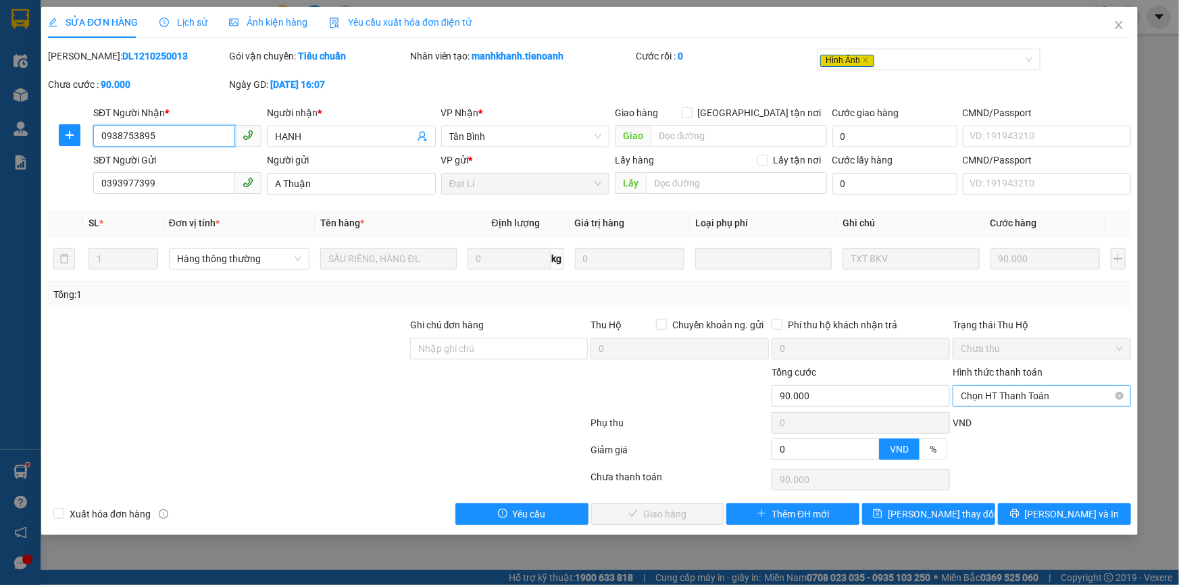
click at [985, 399] on span "Chọn HT Thanh Toán" at bounding box center [1042, 396] width 162 height 20
click at [985, 410] on div "Total Paid Fee 0 Total UnPaid Fee 90.000 Cash Collection Total Fee Mã ĐH: DL121…" at bounding box center [589, 287] width 1083 height 476
click at [1006, 397] on span "Chọn HT Thanh Toán" at bounding box center [1042, 396] width 162 height 20
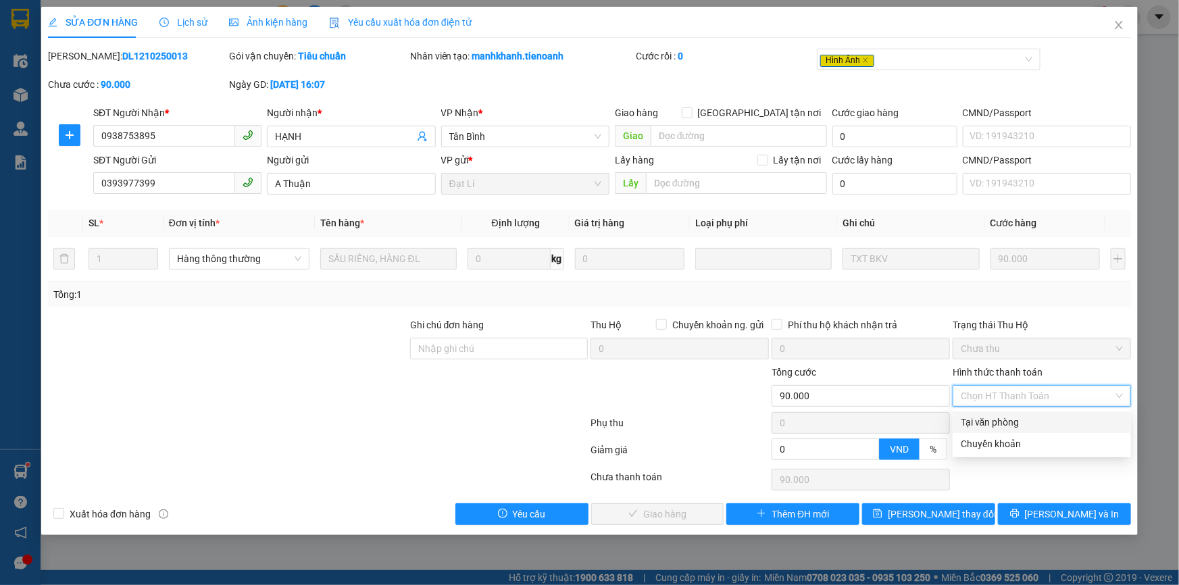
click at [1000, 412] on div "Tại văn phòng" at bounding box center [1042, 423] width 178 height 22
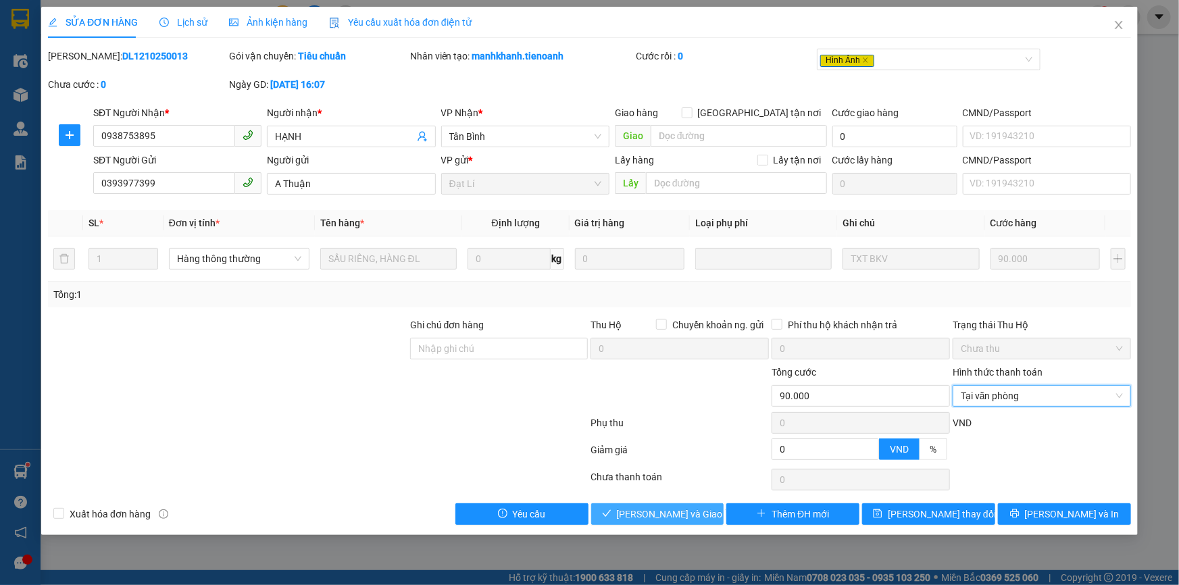
click at [687, 510] on span "[PERSON_NAME] và Giao hàng" at bounding box center [682, 514] width 130 height 15
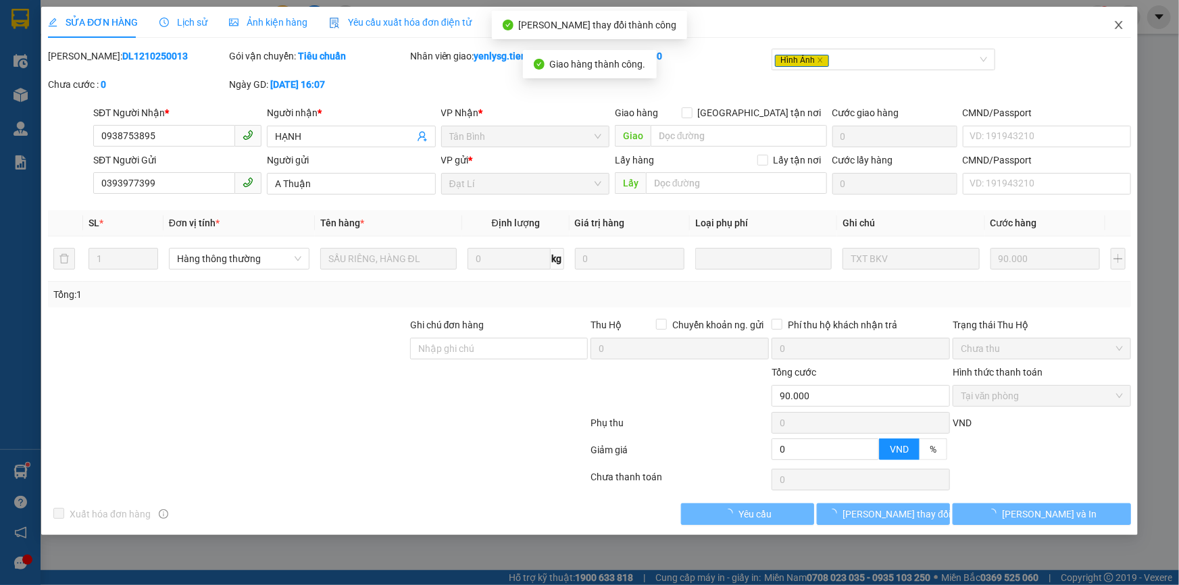
click at [1114, 26] on icon "close" at bounding box center [1119, 25] width 11 height 11
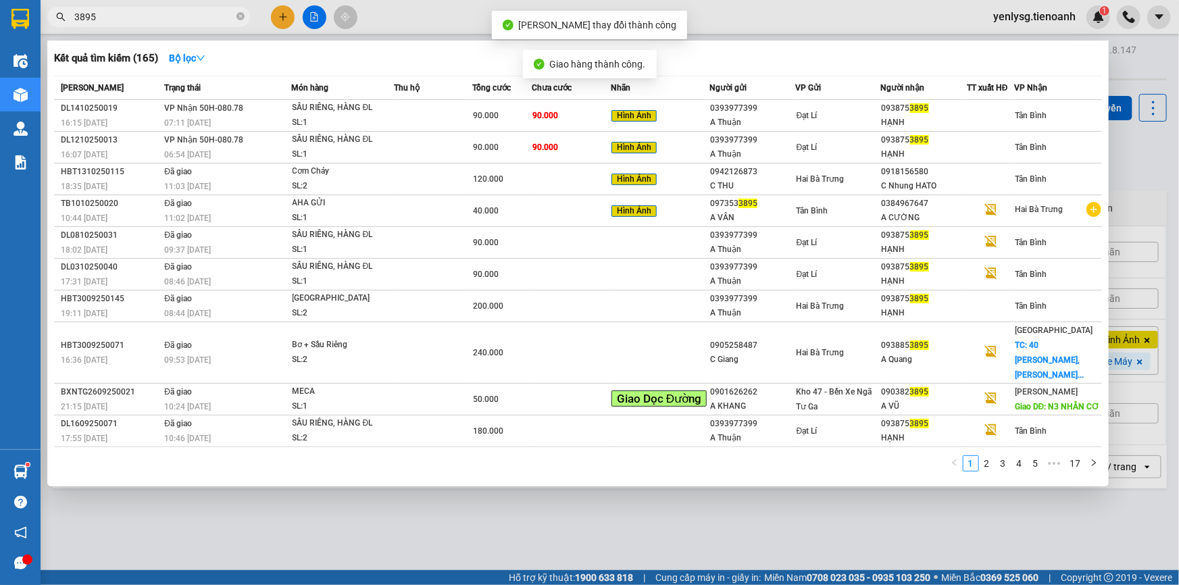
click at [157, 22] on input "3895" at bounding box center [153, 16] width 159 height 15
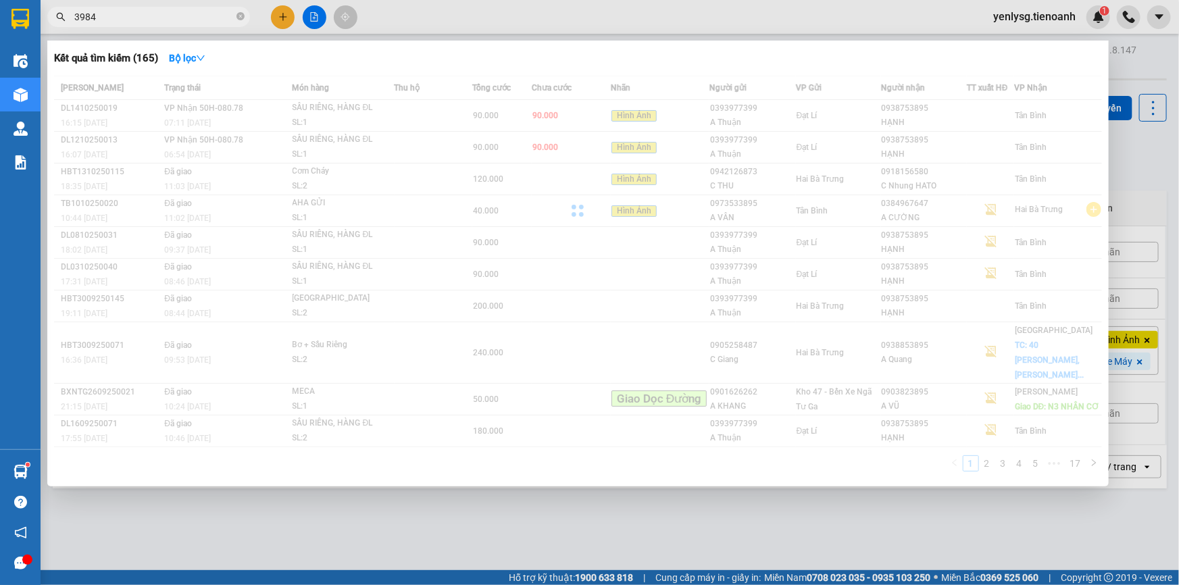
click at [157, 22] on input "3984" at bounding box center [153, 16] width 159 height 15
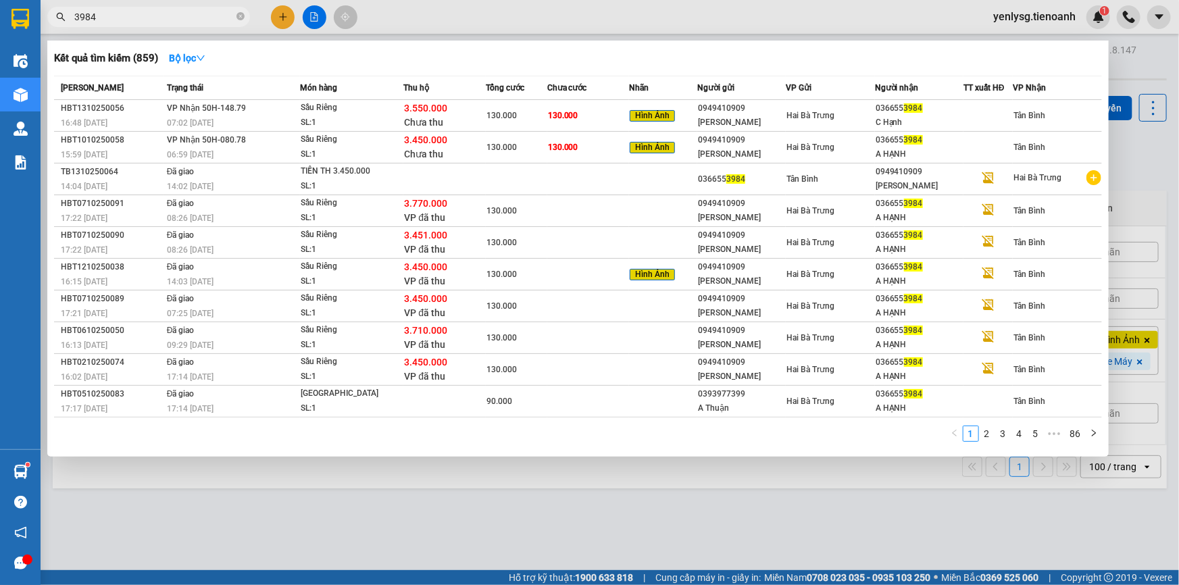
click at [157, 22] on input "3984" at bounding box center [153, 16] width 159 height 15
type input "3984"
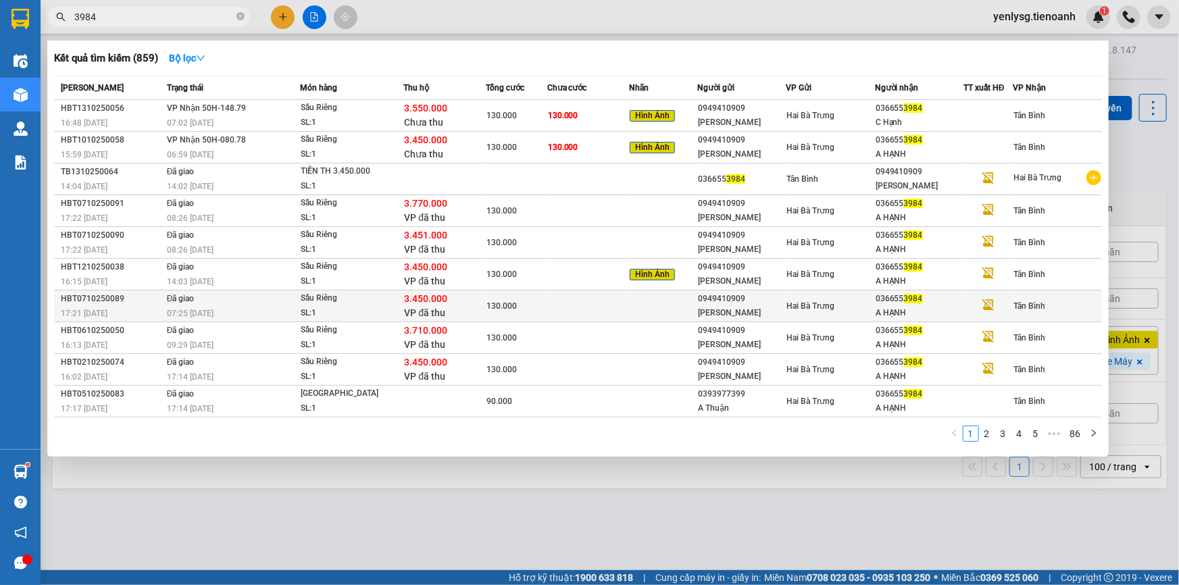
click at [330, 309] on div "SL: 1" at bounding box center [351, 313] width 101 height 15
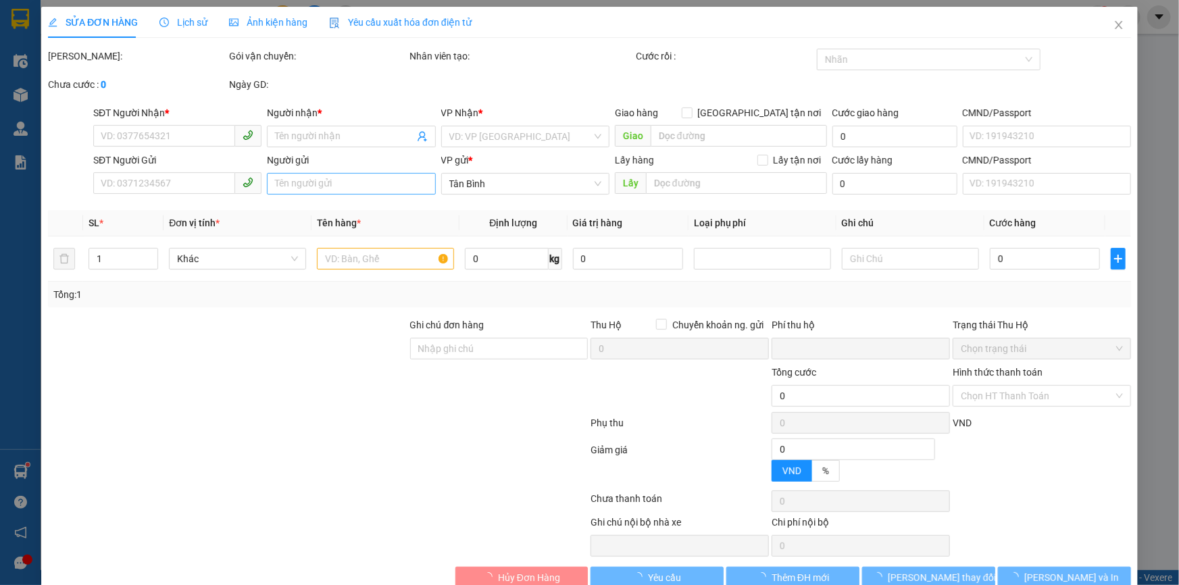
type input "0366553984"
type input "A HẠNH"
type input "0949410909"
type input "[PERSON_NAME]"
type input "TTH CR"
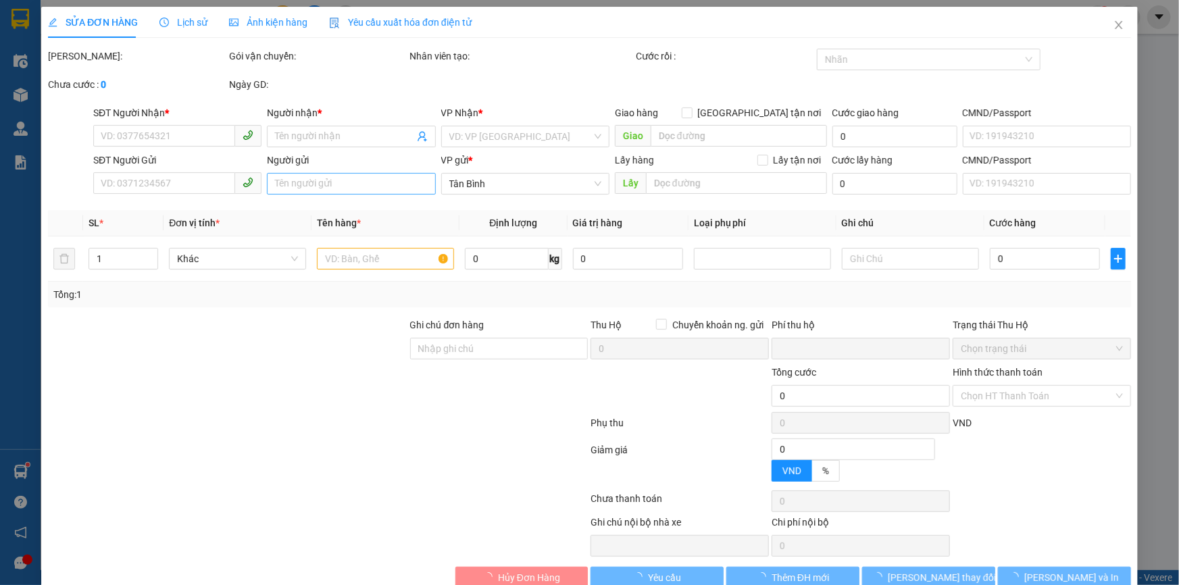
type input "3.450.000"
type input "0"
type input "130.000"
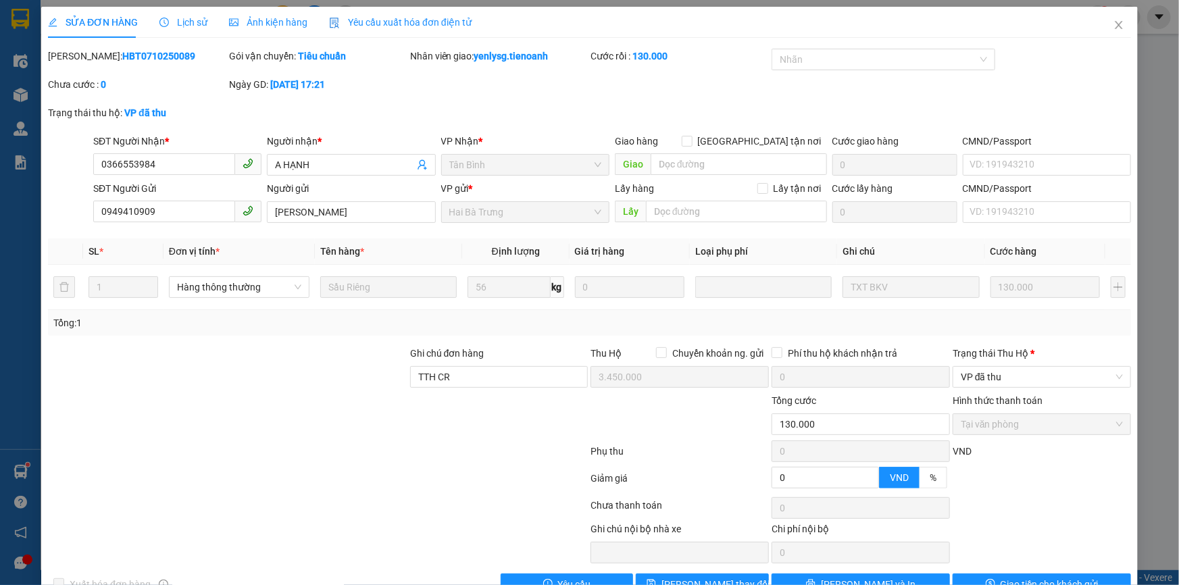
click at [191, 19] on span "Lịch sử" at bounding box center [183, 22] width 48 height 11
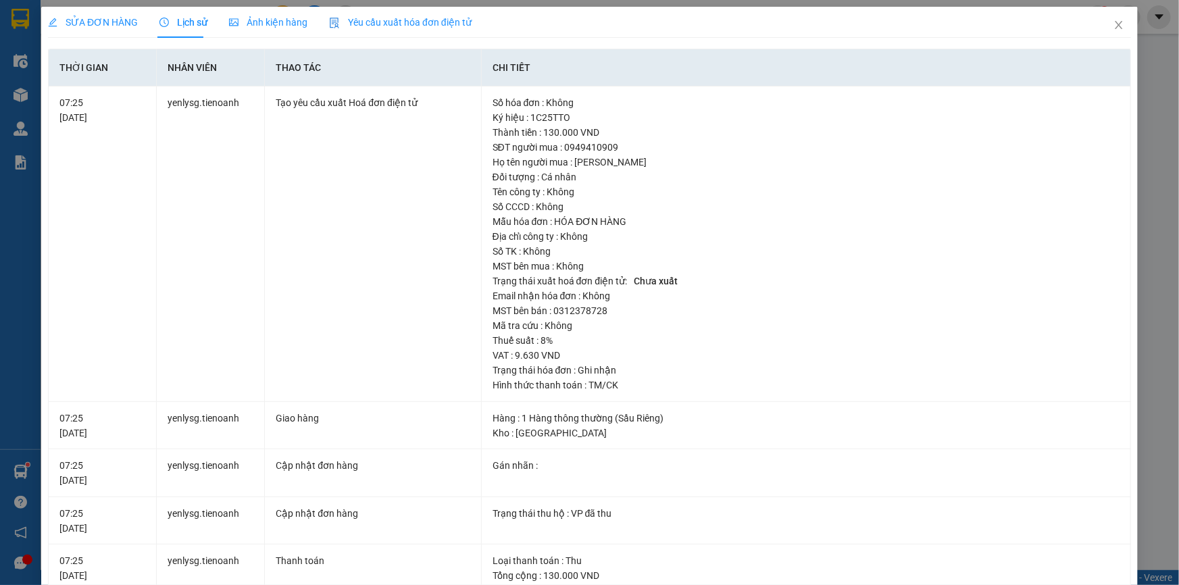
click at [86, 20] on span "SỬA ĐƠN HÀNG" at bounding box center [93, 22] width 90 height 11
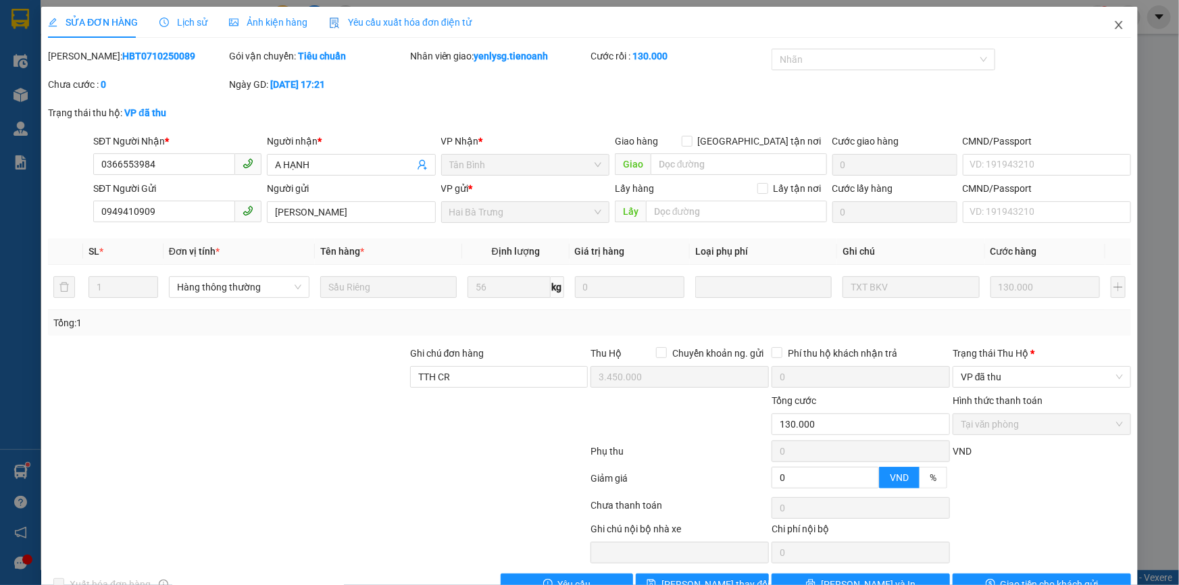
drag, startPoint x: 1119, startPoint y: 22, endPoint x: 527, endPoint y: 20, distance: 592.0
click at [1119, 22] on span "Close" at bounding box center [1119, 26] width 38 height 38
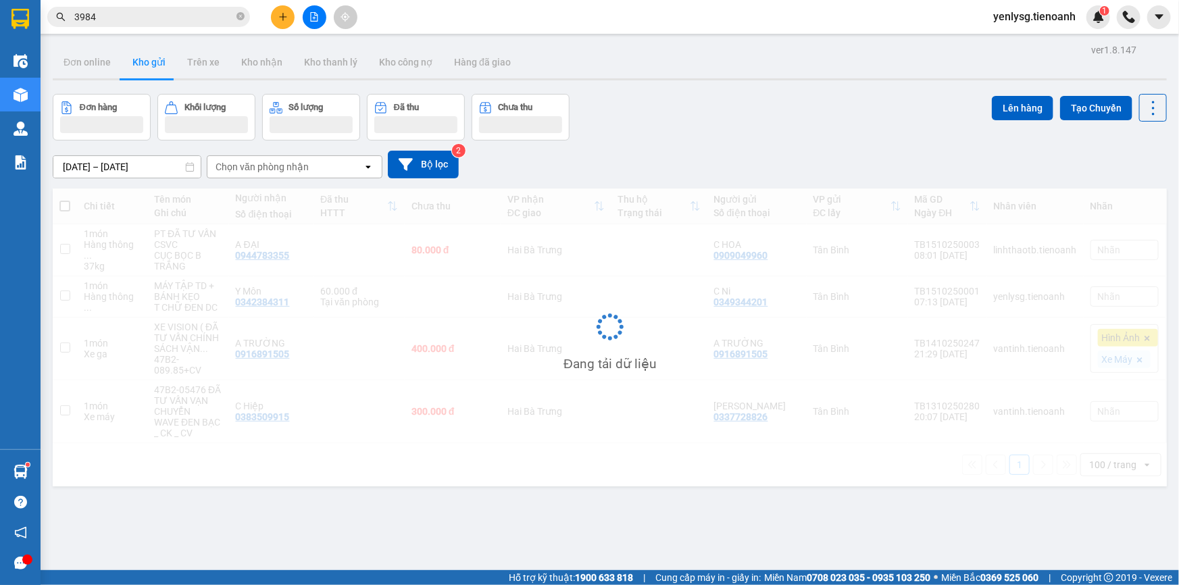
click at [170, 15] on input "3984" at bounding box center [153, 16] width 159 height 15
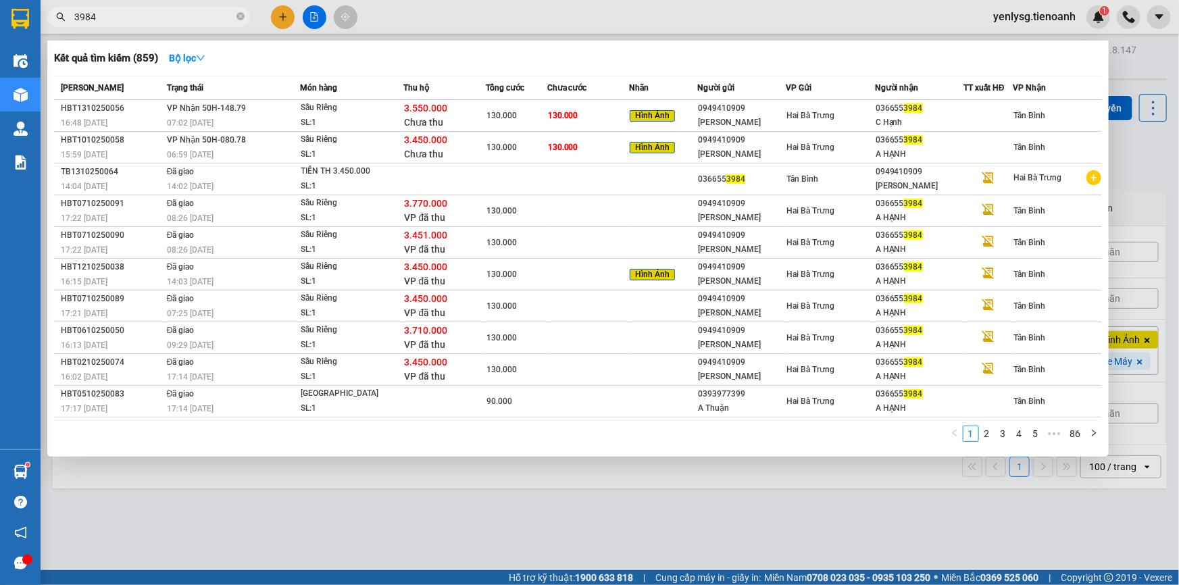
click at [130, 11] on input "3984" at bounding box center [153, 16] width 159 height 15
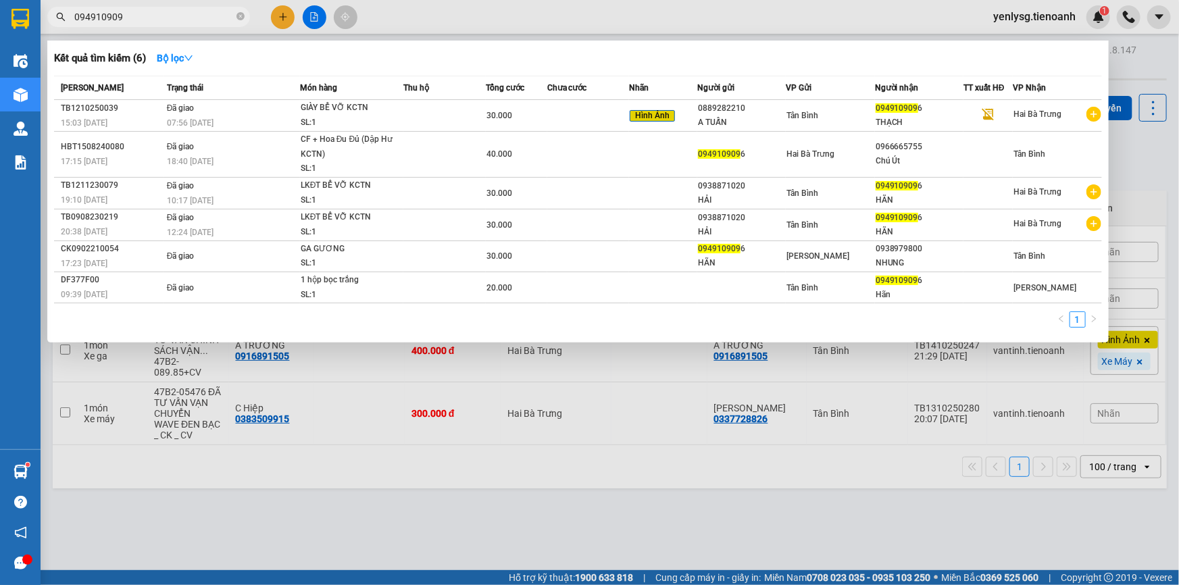
click at [99, 18] on input "094910909" at bounding box center [153, 16] width 159 height 15
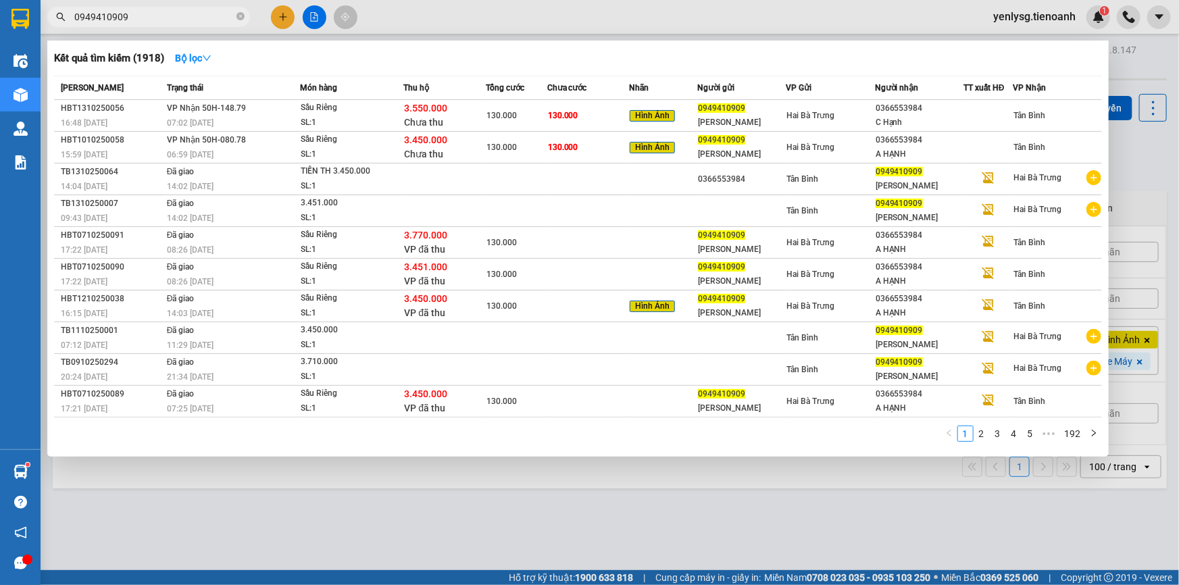
click at [99, 18] on input "0949410909" at bounding box center [153, 16] width 159 height 15
type input "0949410909"
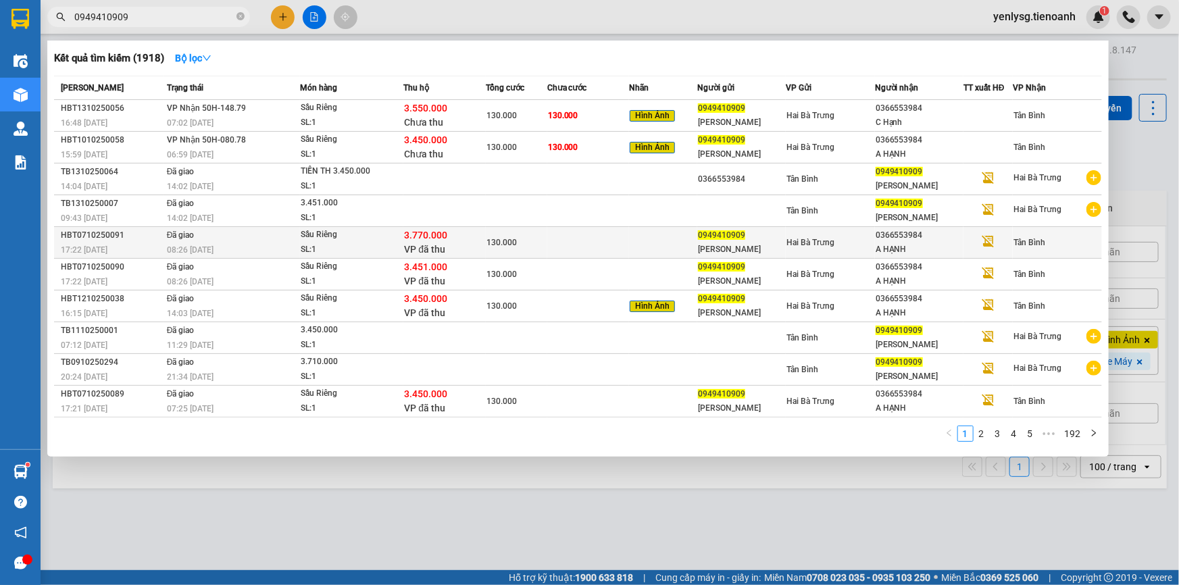
click at [449, 245] on div "3.770.000 VP đã thu" at bounding box center [444, 242] width 80 height 28
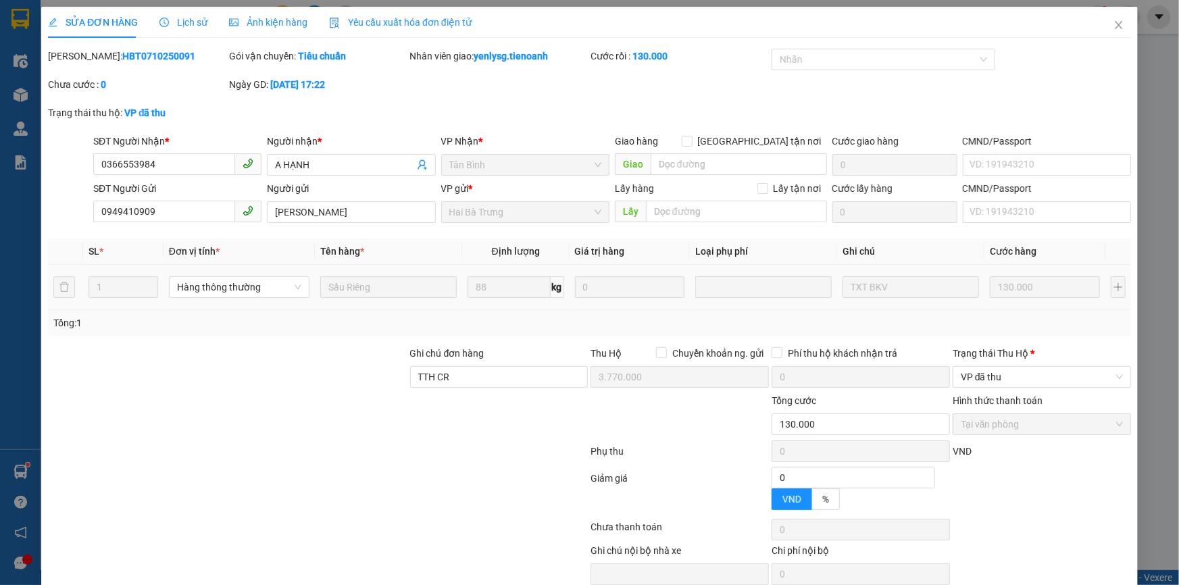
type input "0366553984"
type input "A HẠNH"
type input "0949410909"
type input "[PERSON_NAME]"
type input "TTH CR"
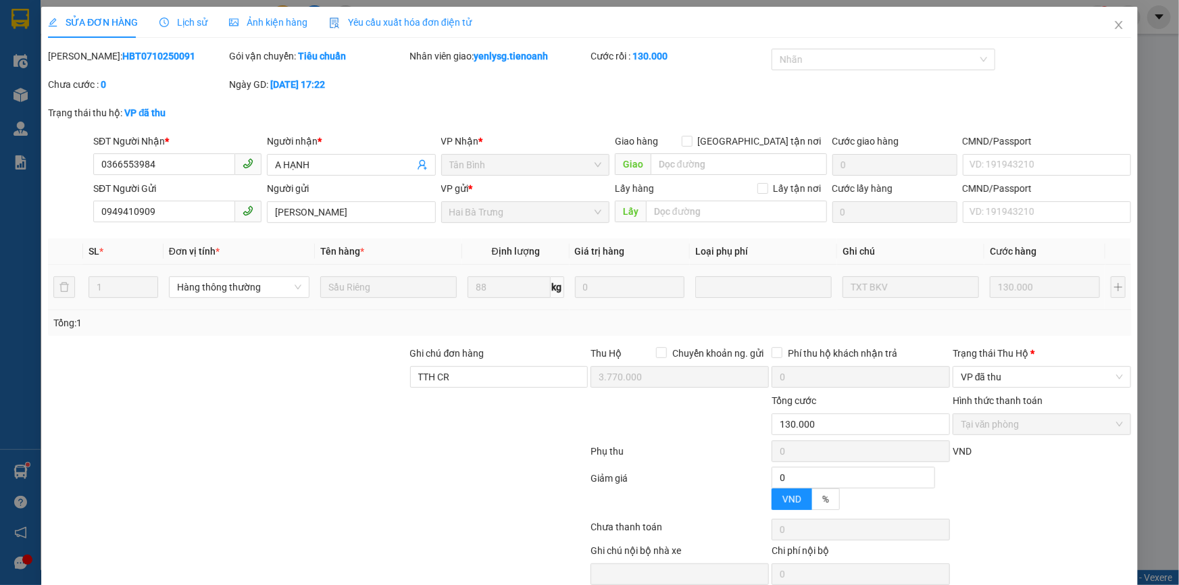
type input "3.770.000"
type input "0"
type input "130.000"
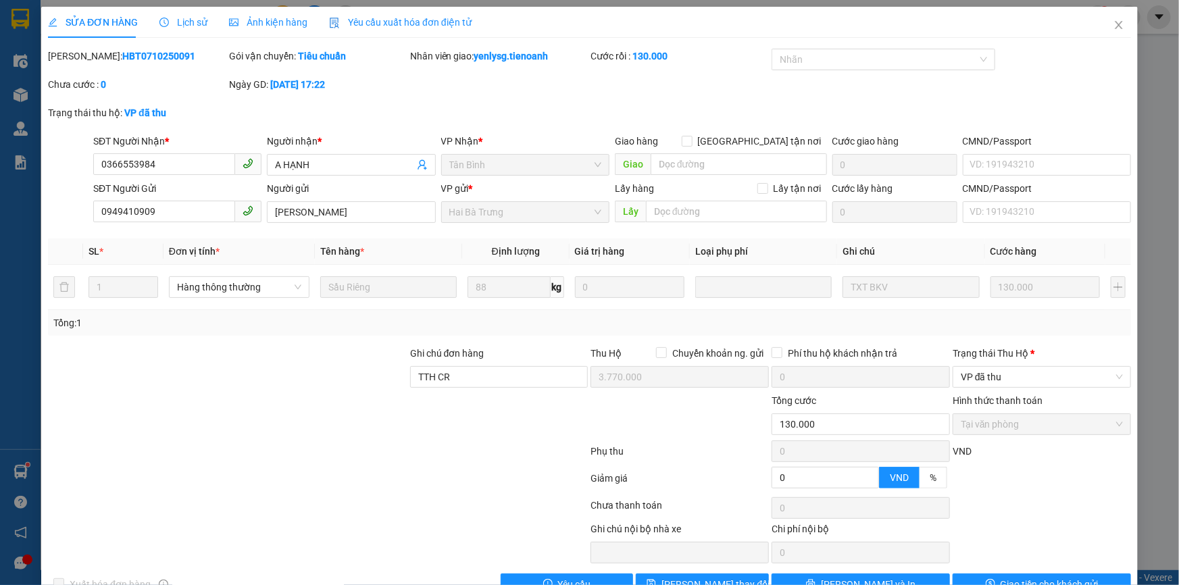
click at [135, 54] on b "HBT0710250091" at bounding box center [158, 56] width 73 height 11
click at [1100, 21] on span "Close" at bounding box center [1119, 26] width 38 height 38
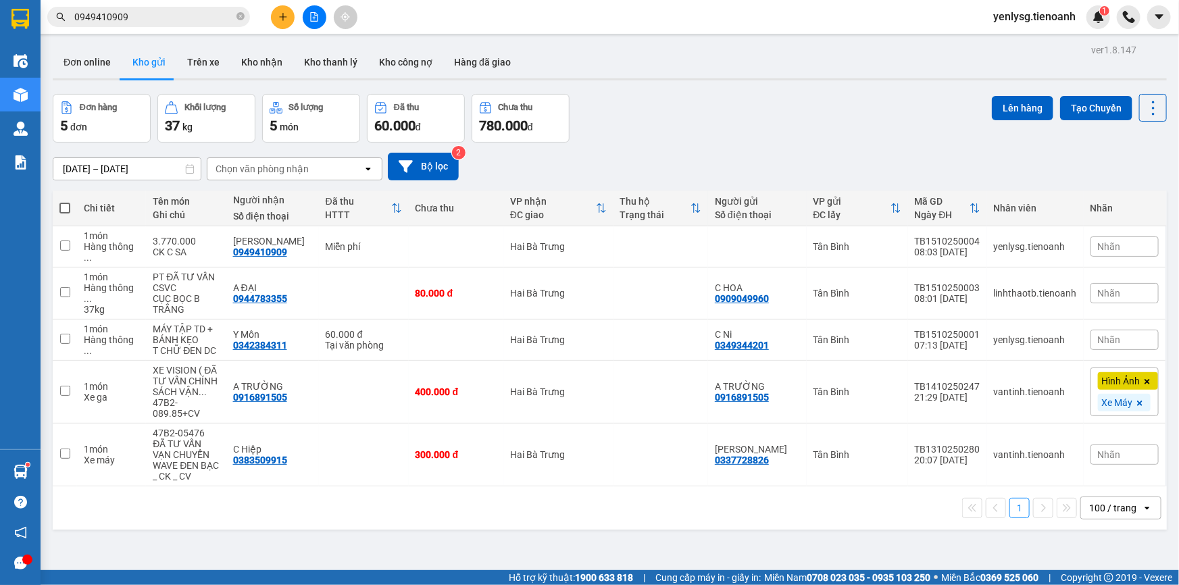
click at [152, 26] on span "0949410909" at bounding box center [148, 17] width 203 height 20
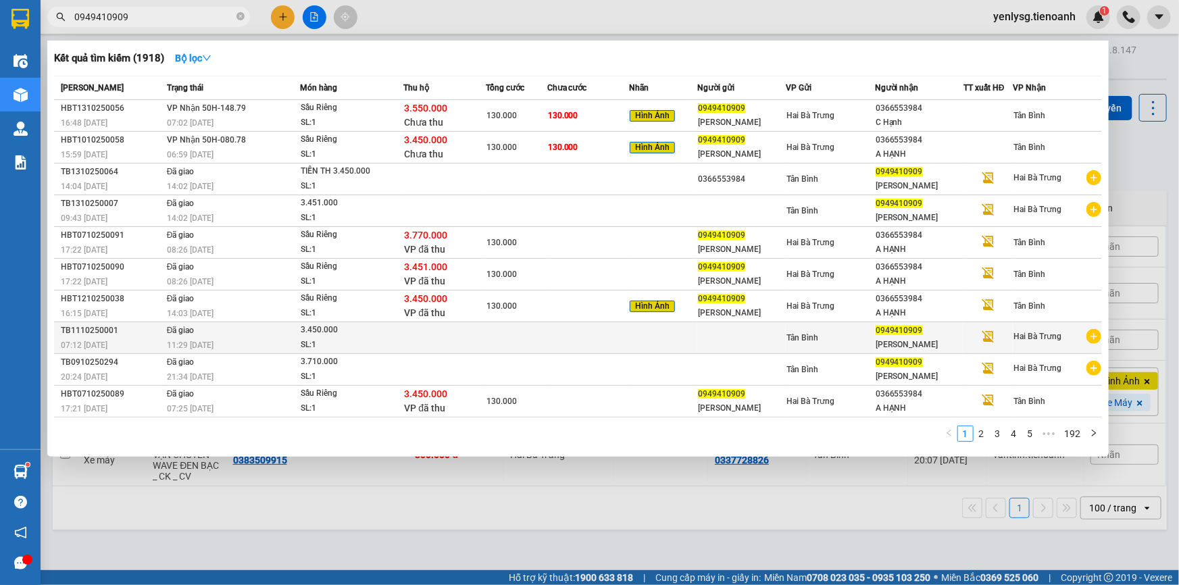
click at [284, 326] on td "Đã giao 11:29 - 12/10" at bounding box center [232, 338] width 137 height 32
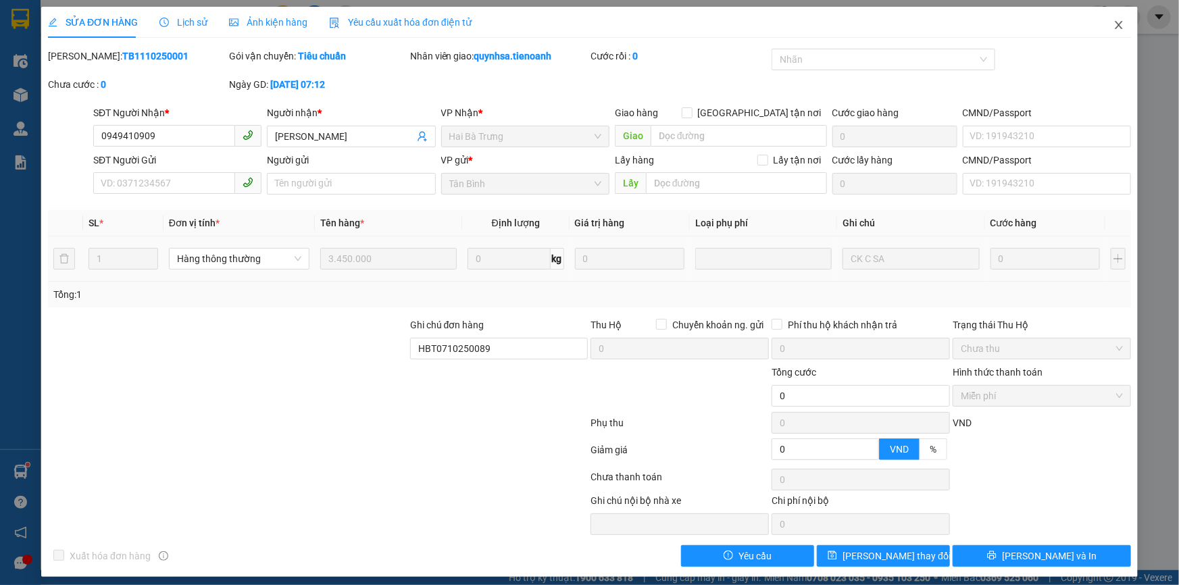
click at [1101, 26] on span "Close" at bounding box center [1119, 26] width 38 height 38
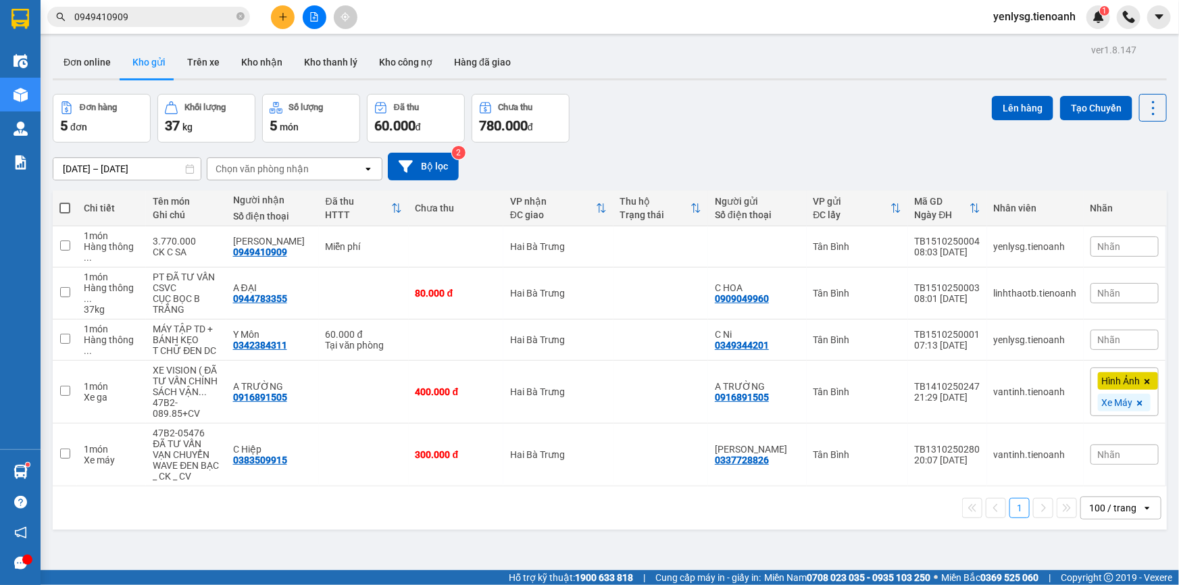
click at [155, 16] on input "0949410909" at bounding box center [153, 16] width 159 height 15
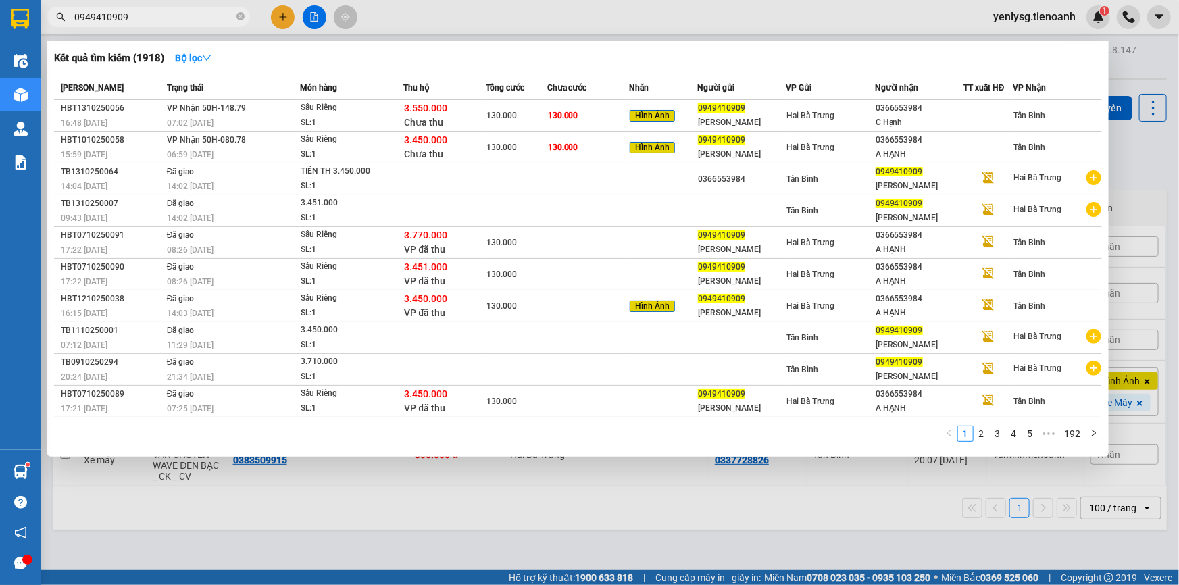
click at [489, 485] on div at bounding box center [589, 292] width 1179 height 585
click at [180, 19] on input "0949410909" at bounding box center [153, 16] width 159 height 15
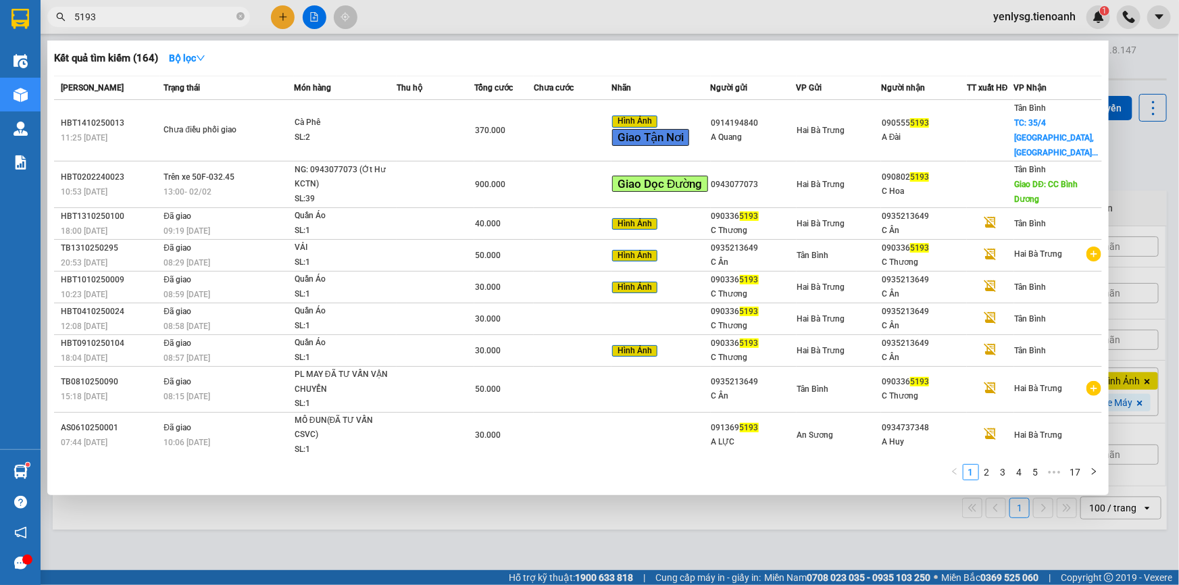
click at [182, 16] on input "5193" at bounding box center [153, 16] width 159 height 15
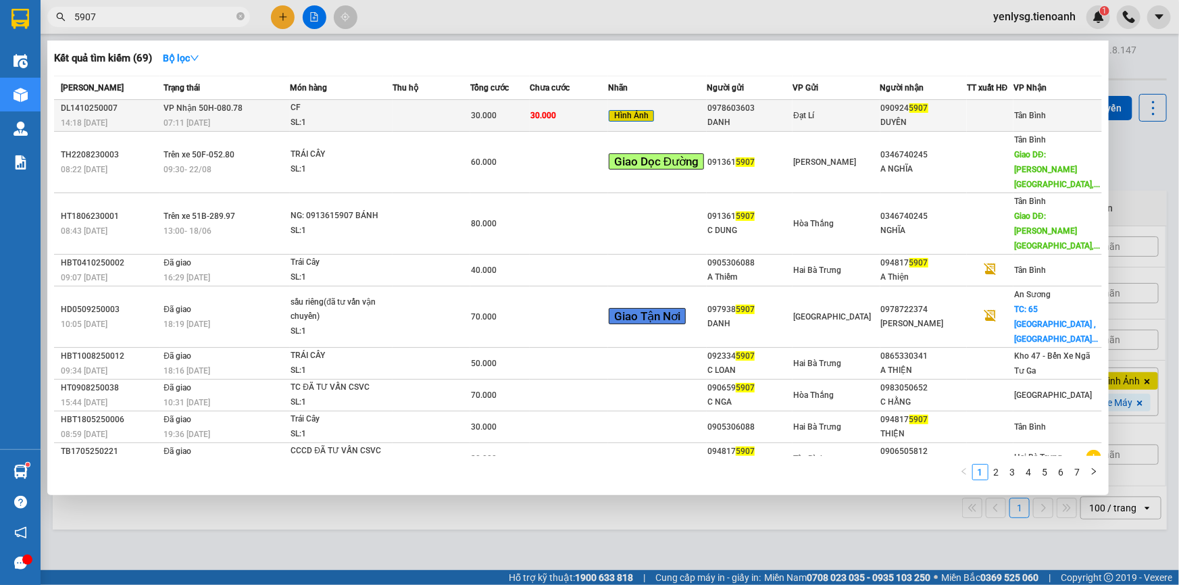
type input "5907"
click at [224, 113] on span "VP Nhận 50H-080.78" at bounding box center [203, 107] width 79 height 11
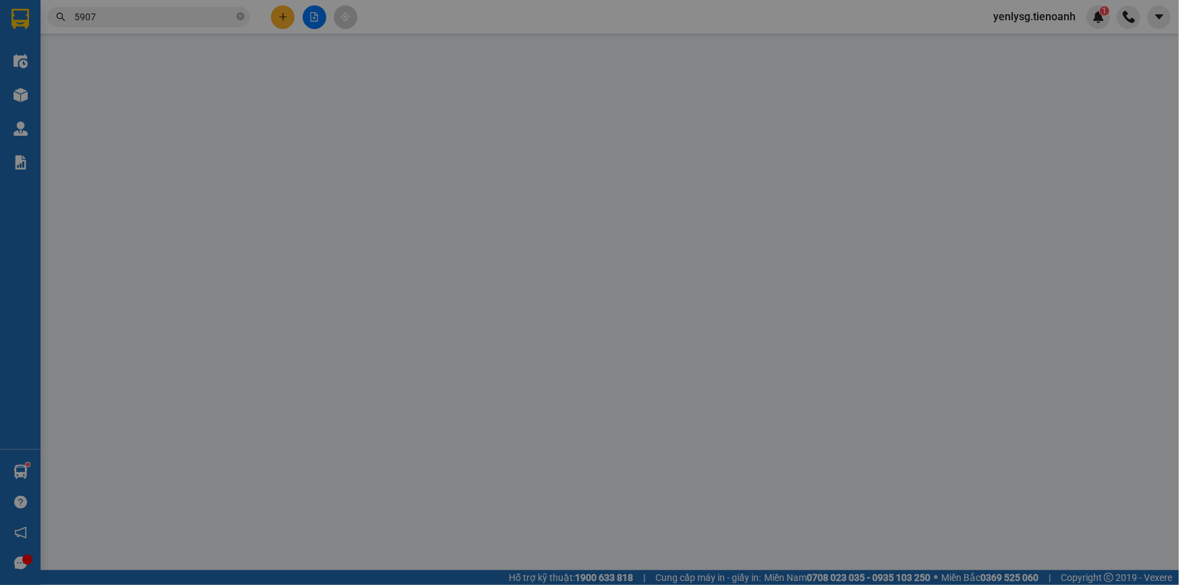
type input "0909245907"
type input "DUYÊN"
type input "0978603603"
type input "DANH"
type input "240913932"
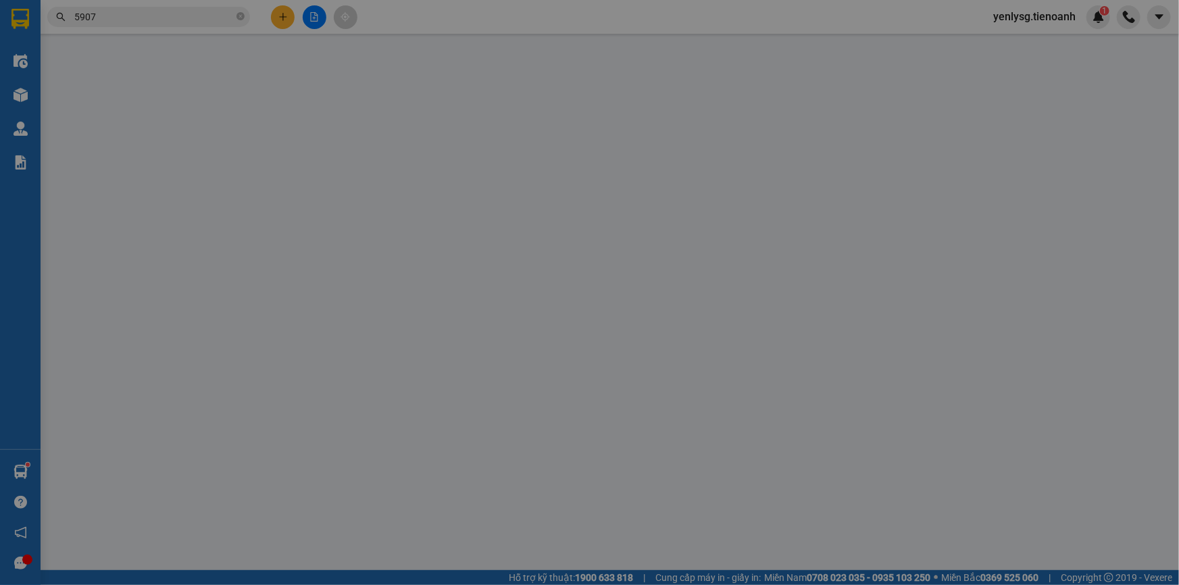
type input "0"
type input "30.000"
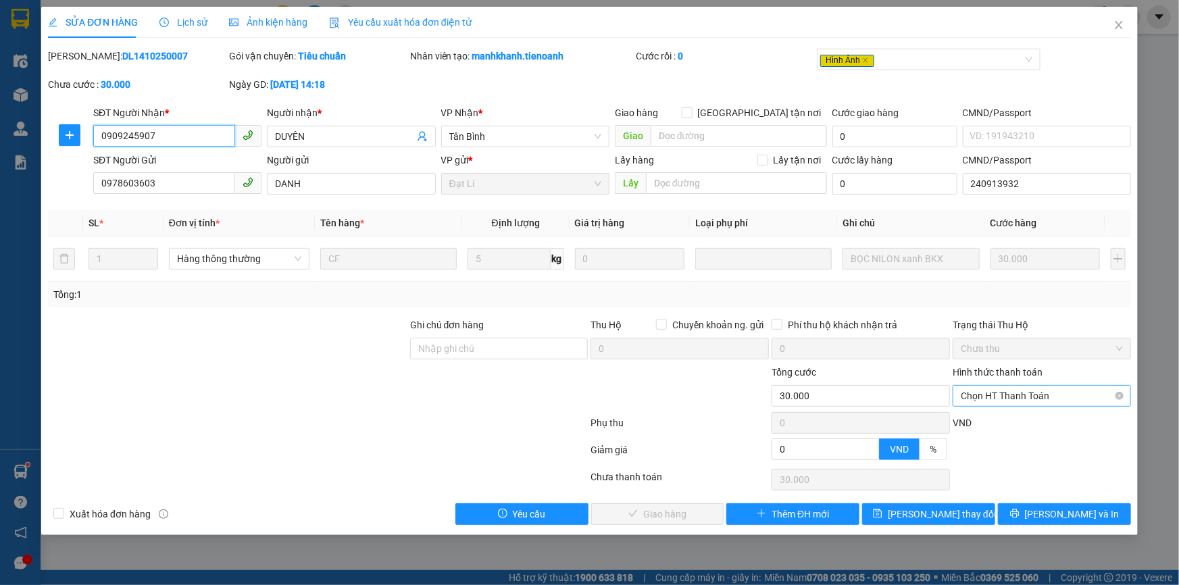
click at [1010, 393] on span "Chọn HT Thanh Toán" at bounding box center [1042, 396] width 162 height 20
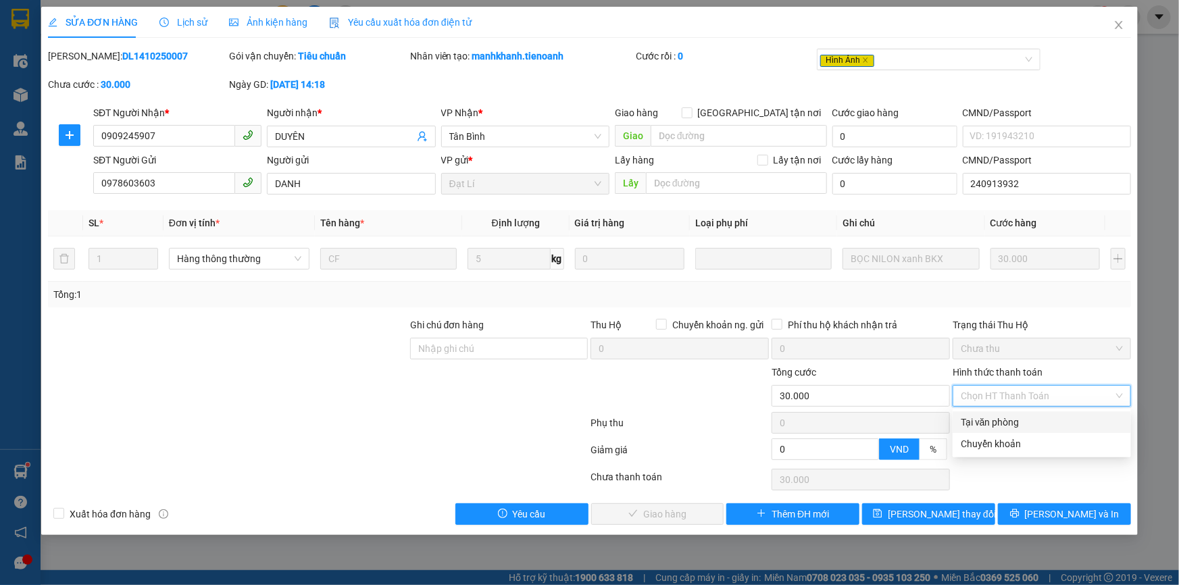
click at [1001, 416] on div "Tại văn phòng" at bounding box center [1042, 422] width 162 height 15
type input "0"
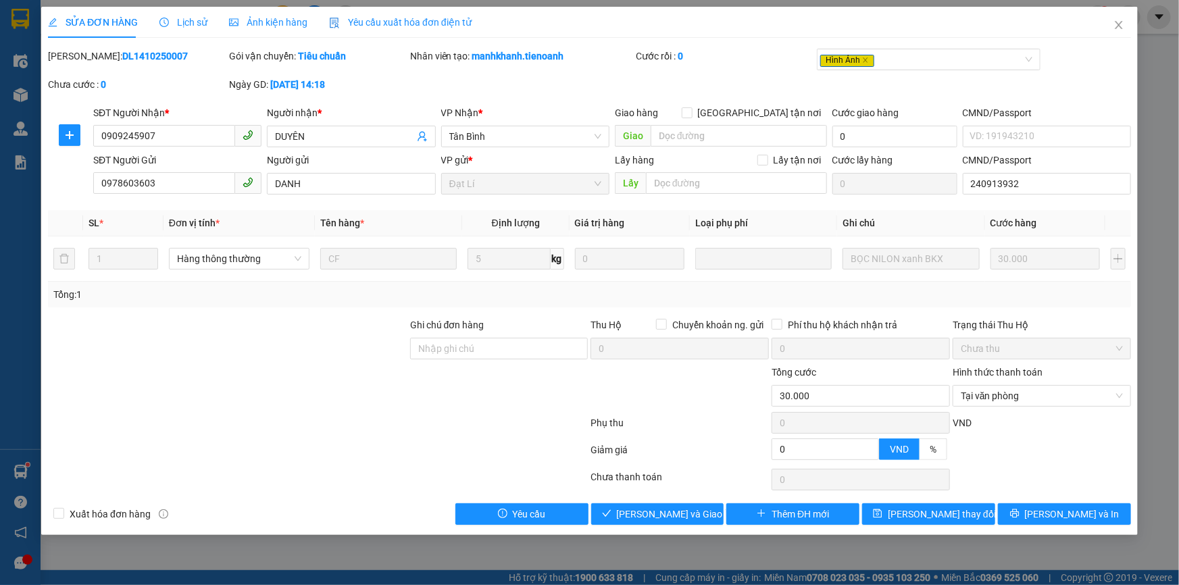
drag, startPoint x: 678, startPoint y: 490, endPoint x: 675, endPoint y: 500, distance: 10.7
click at [675, 498] on div "Total Paid Fee 0 Total UnPaid Fee 30.000 Cash Collection Total Fee Mã ĐH: DL141…" at bounding box center [589, 287] width 1083 height 476
click at [675, 501] on div "Total Paid Fee 0 Total UnPaid Fee 30.000 Cash Collection Total Fee Mã ĐH: DL141…" at bounding box center [589, 287] width 1083 height 476
click at [670, 510] on span "[PERSON_NAME] và Giao hàng" at bounding box center [682, 514] width 130 height 15
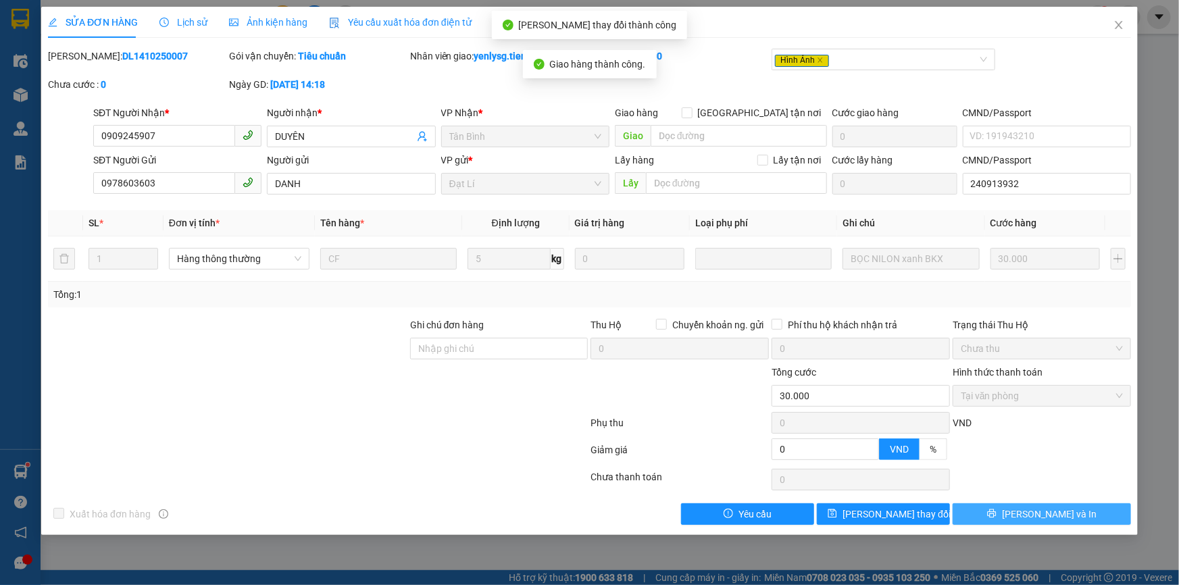
click at [997, 518] on icon "printer" at bounding box center [991, 513] width 9 height 9
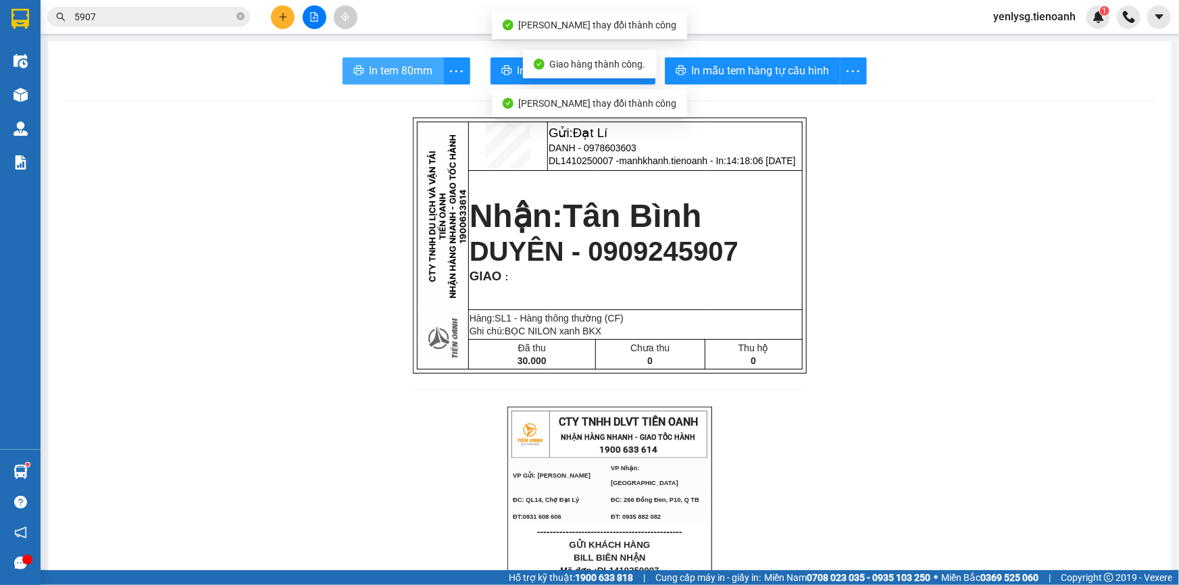
click at [410, 72] on span "In tem 80mm" at bounding box center [402, 70] width 64 height 17
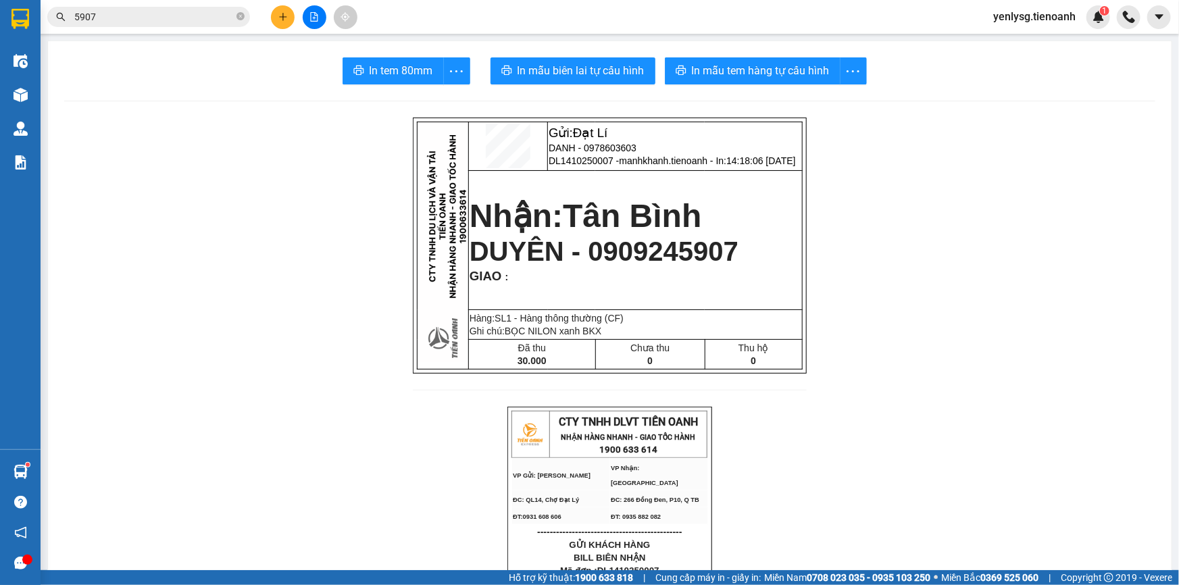
drag, startPoint x: 116, startPoint y: 25, endPoint x: 127, endPoint y: 28, distance: 11.8
click at [116, 24] on span "5907" at bounding box center [148, 17] width 203 height 20
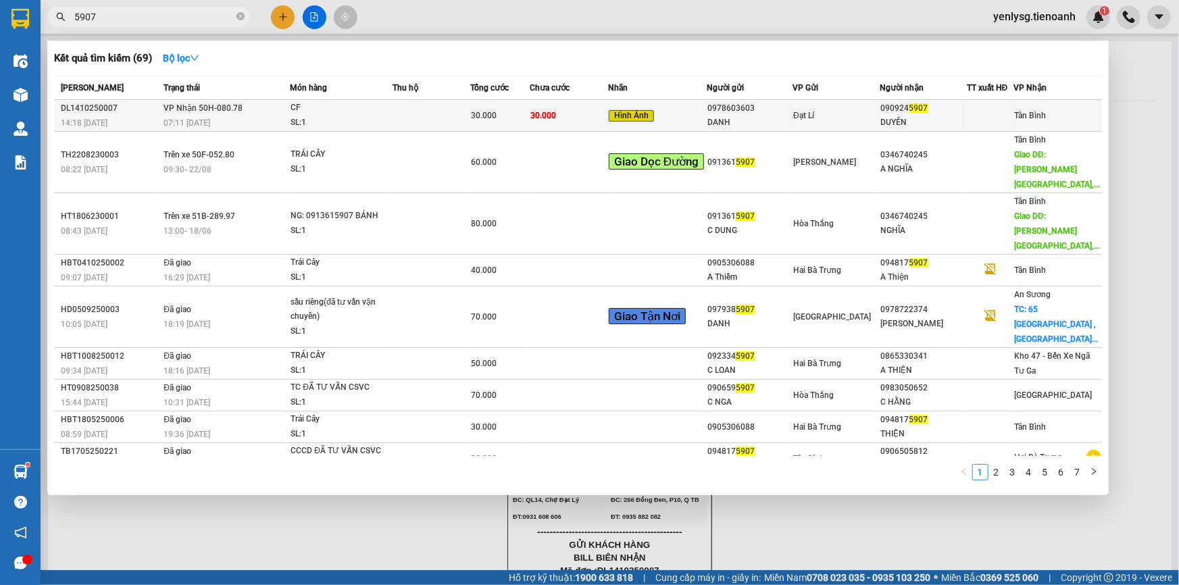
click at [217, 113] on span "VP Nhận 50H-080.78" at bounding box center [203, 107] width 79 height 11
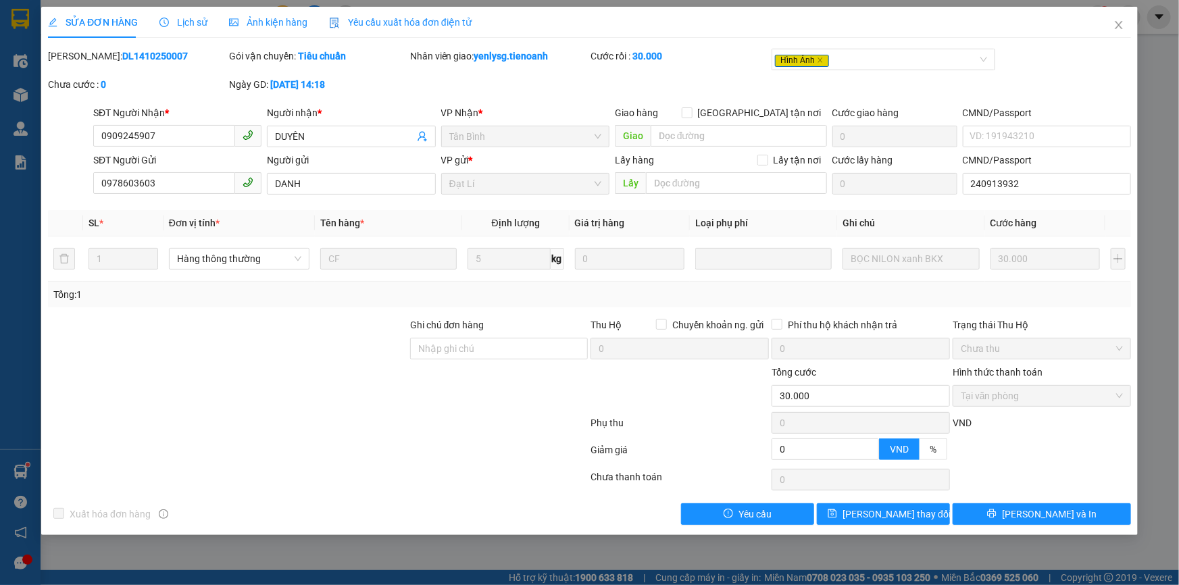
click at [257, 27] on span "Ảnh kiện hàng" at bounding box center [268, 22] width 78 height 11
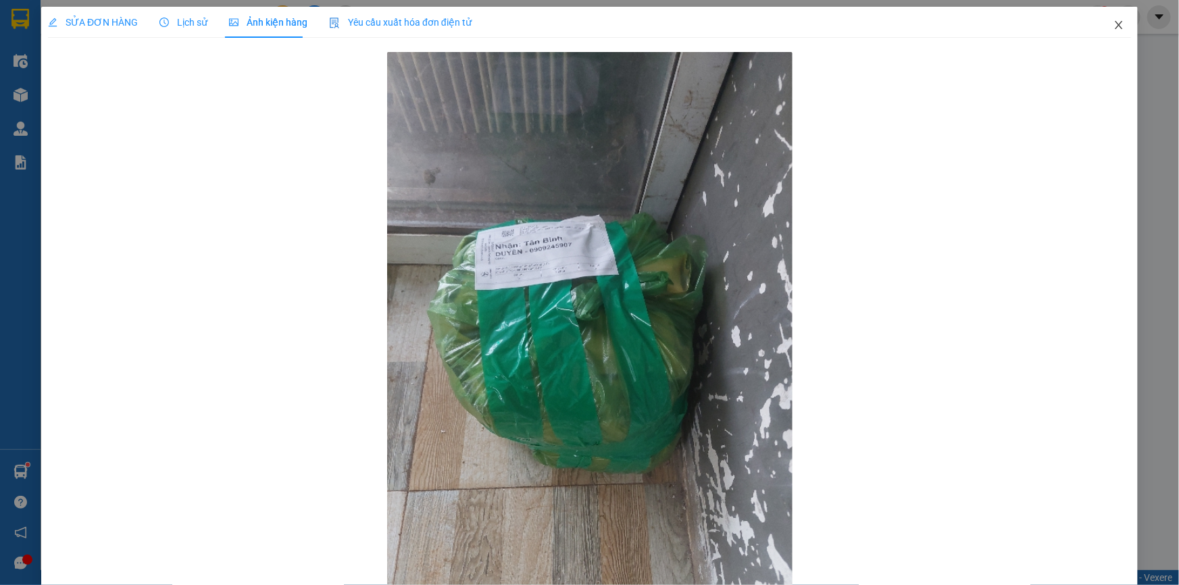
click at [1118, 18] on span "Close" at bounding box center [1119, 26] width 38 height 38
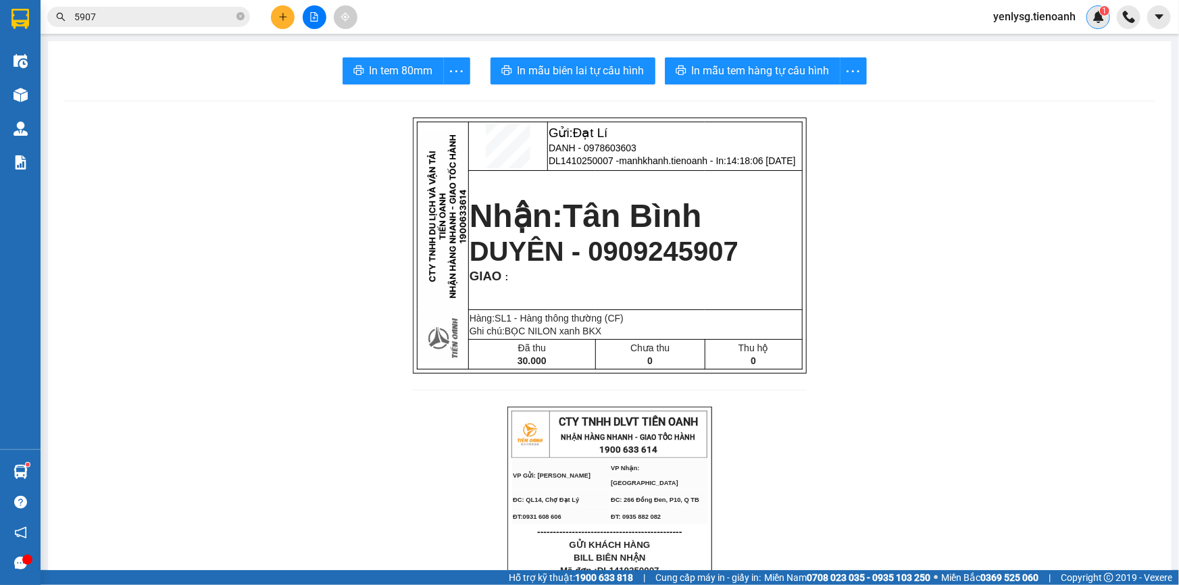
click at [1101, 17] on img at bounding box center [1099, 17] width 12 height 12
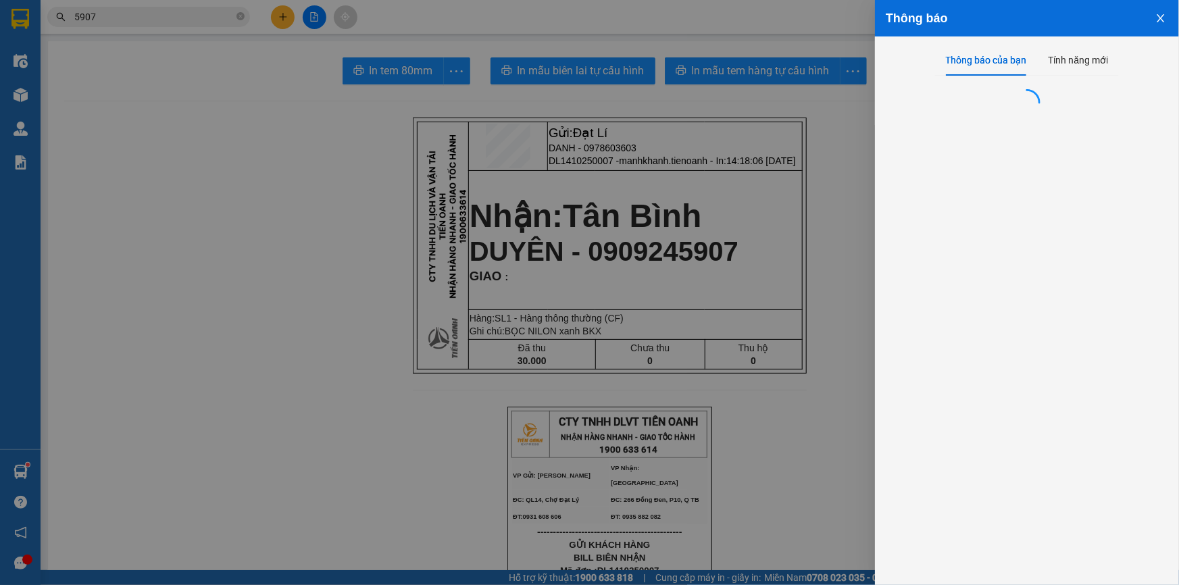
click at [635, 219] on div at bounding box center [589, 292] width 1179 height 585
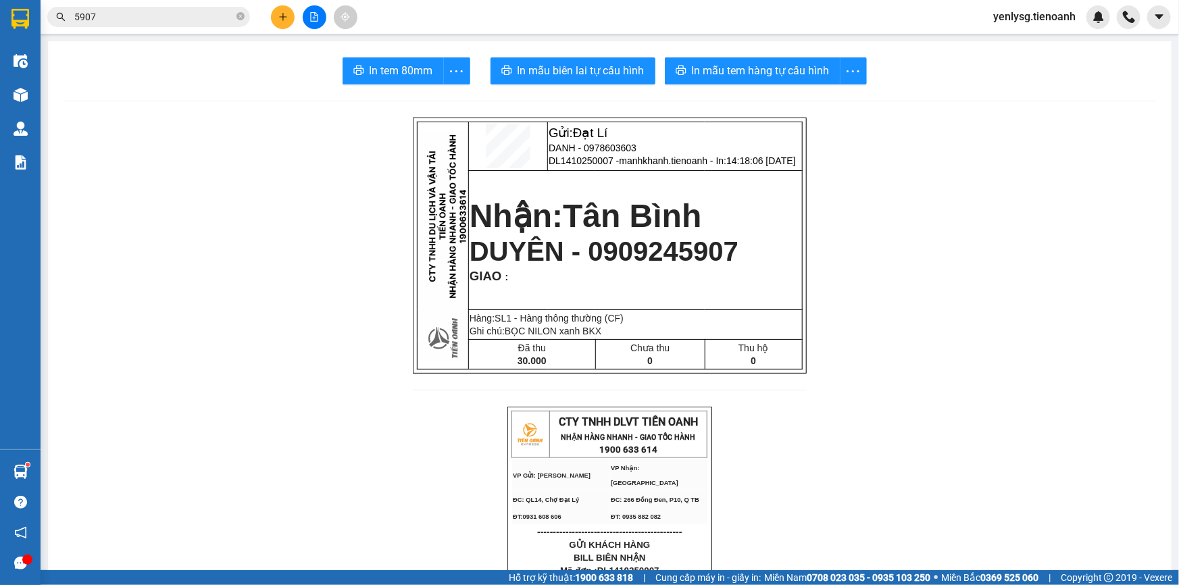
click at [146, 18] on input "5907" at bounding box center [153, 16] width 159 height 15
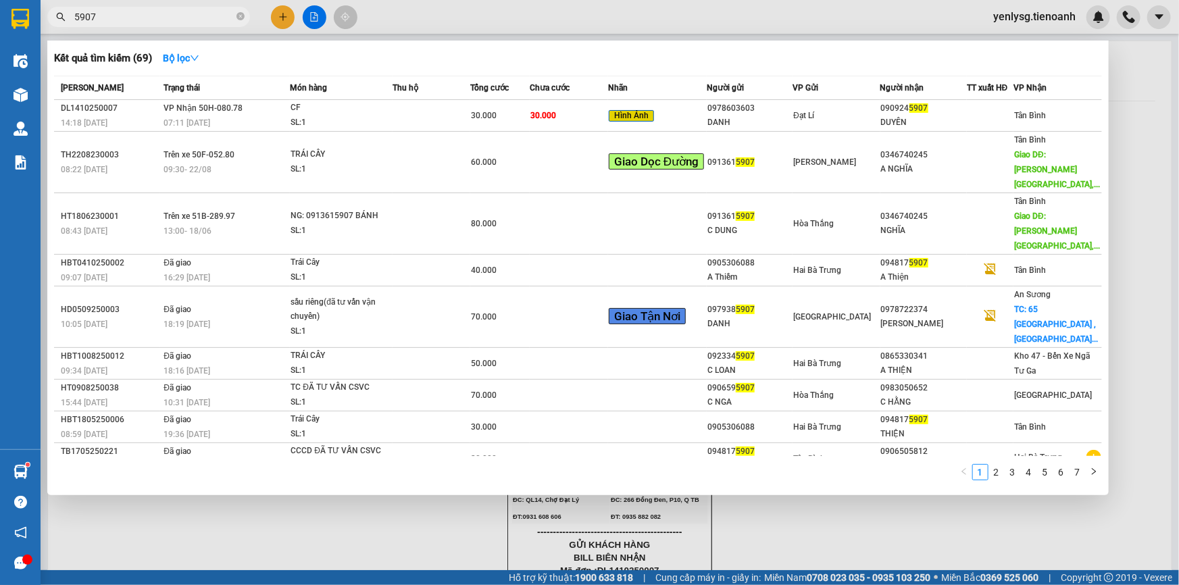
click at [146, 18] on input "5907" at bounding box center [153, 16] width 159 height 15
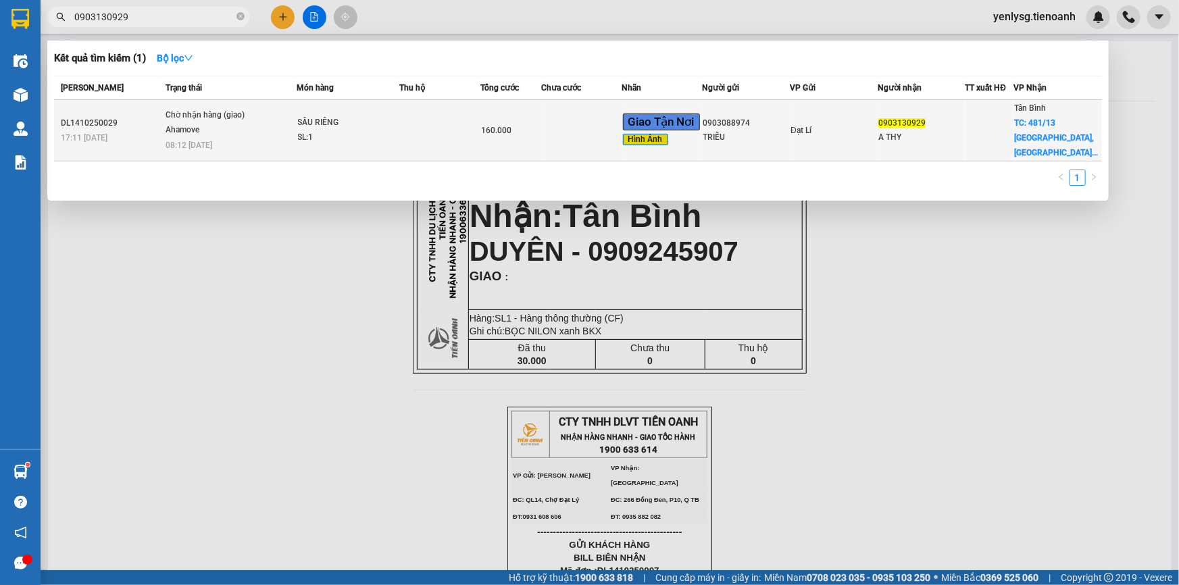
type input "0903130929"
click at [637, 115] on span "Giao Tận Nơi" at bounding box center [661, 122] width 77 height 16
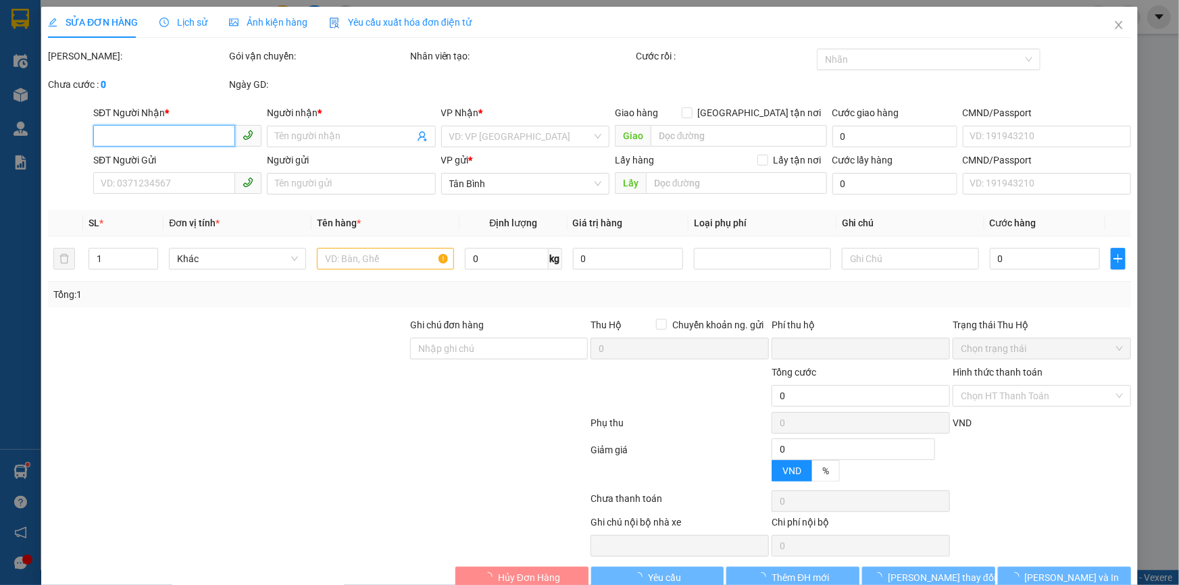
type input "0903130929"
type input "A THY"
checkbox input "true"
type input "481/13 Bình Thành, Bình Hưng Hòa B, Bình Tân, Hồ Chí Minh"
type input "0903088974"
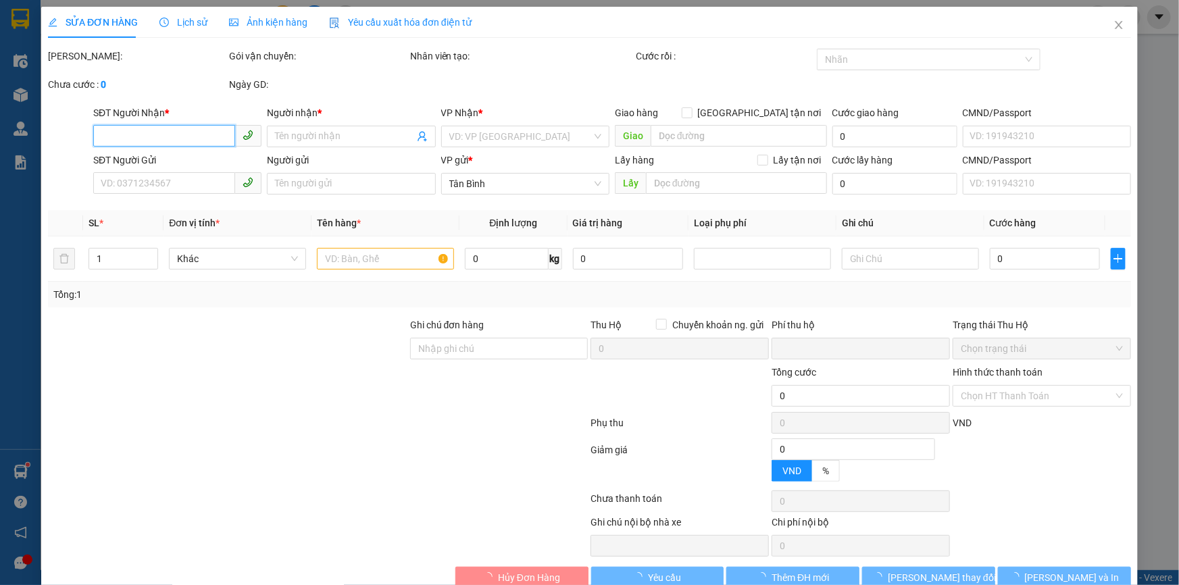
type input "TRIỀU"
type input "KNM"
type input "0"
type input "160.000"
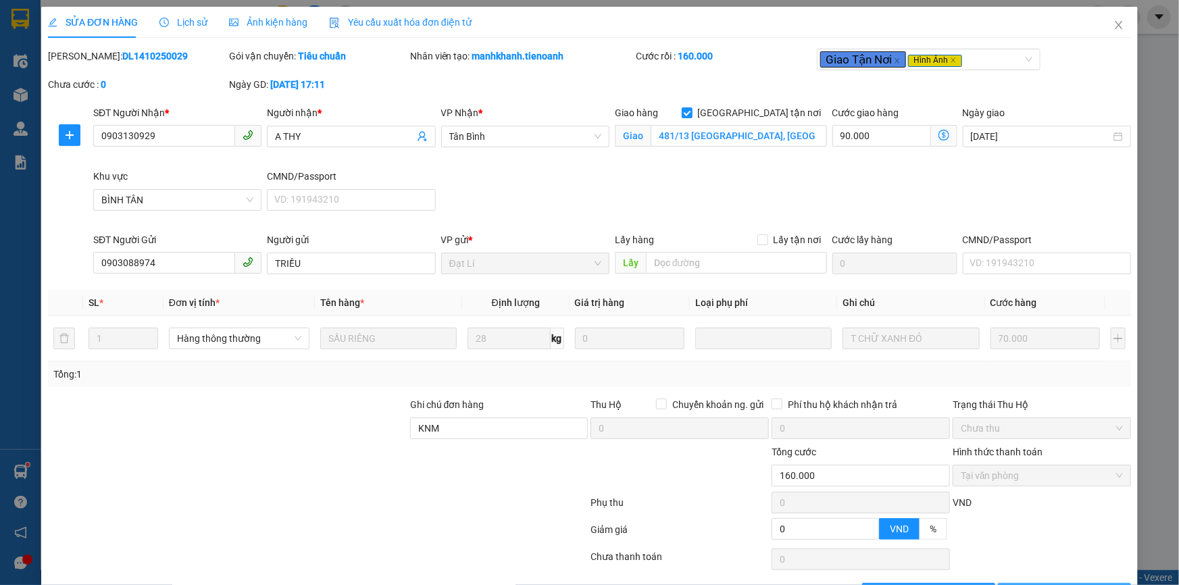
click at [1053, 564] on span "In biên lai" at bounding box center [1072, 594] width 39 height 15
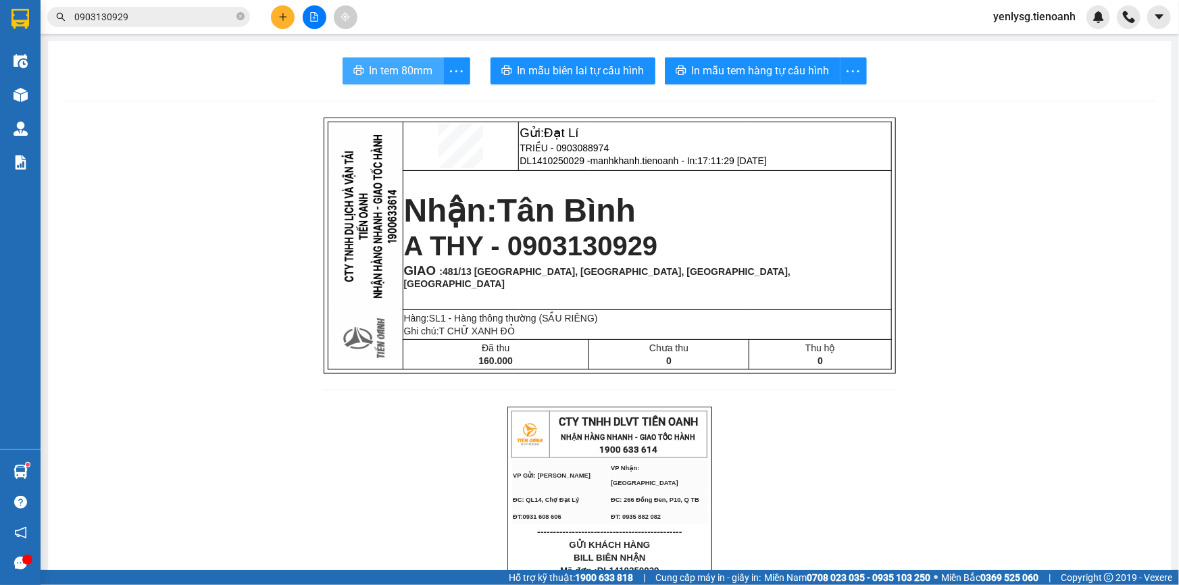
click at [343, 75] on button "In tem 80mm" at bounding box center [393, 70] width 101 height 27
click at [287, 12] on icon "plus" at bounding box center [282, 16] width 9 height 9
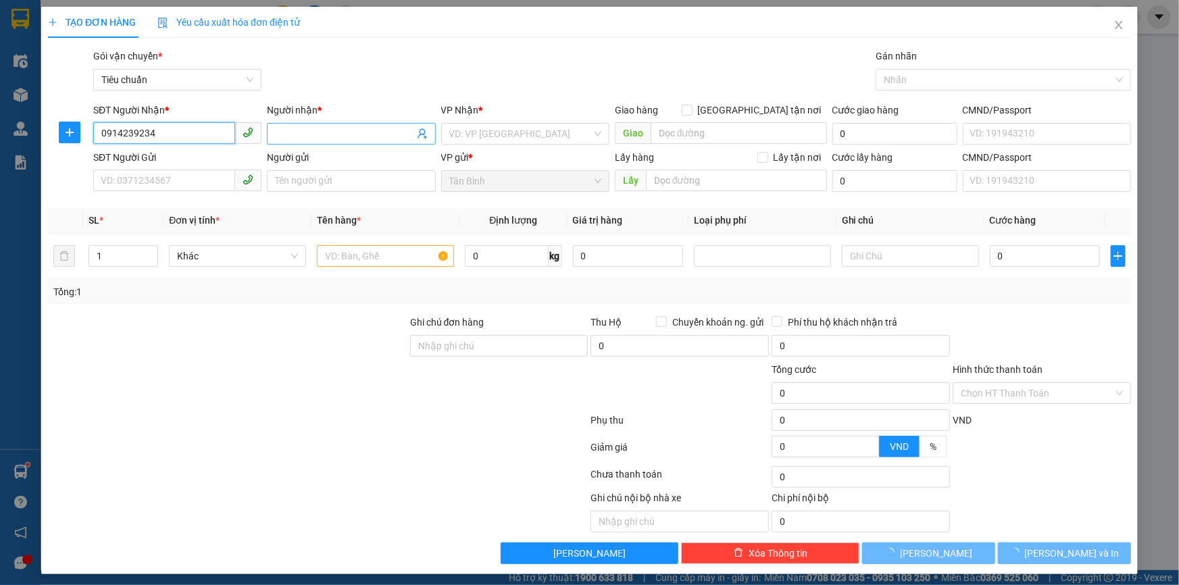
type input "0914239234"
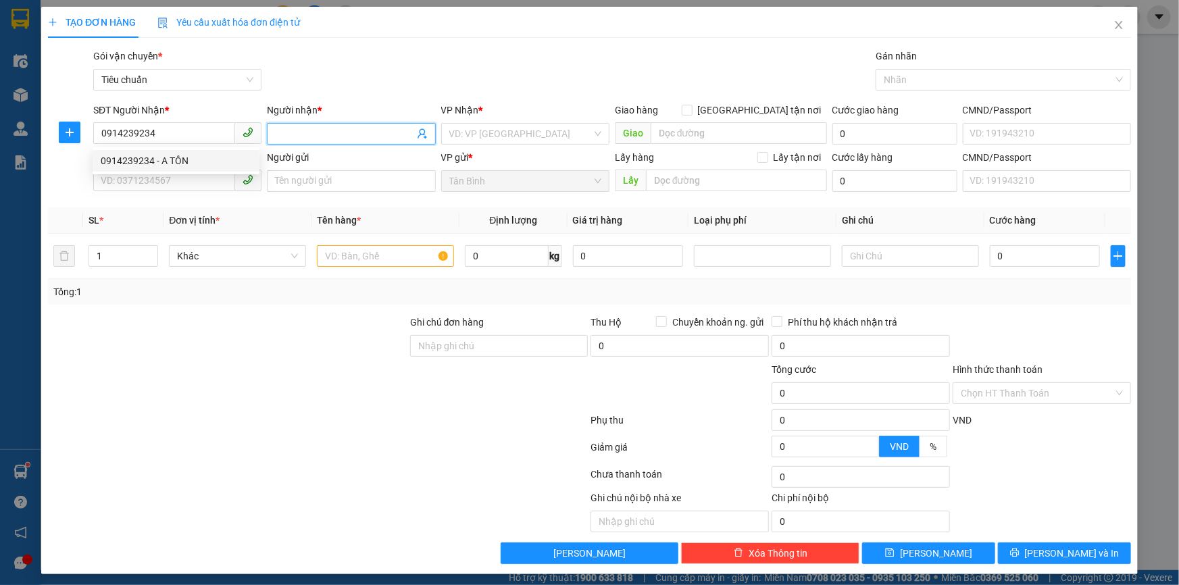
click at [281, 138] on input "Người nhận *" at bounding box center [344, 133] width 139 height 15
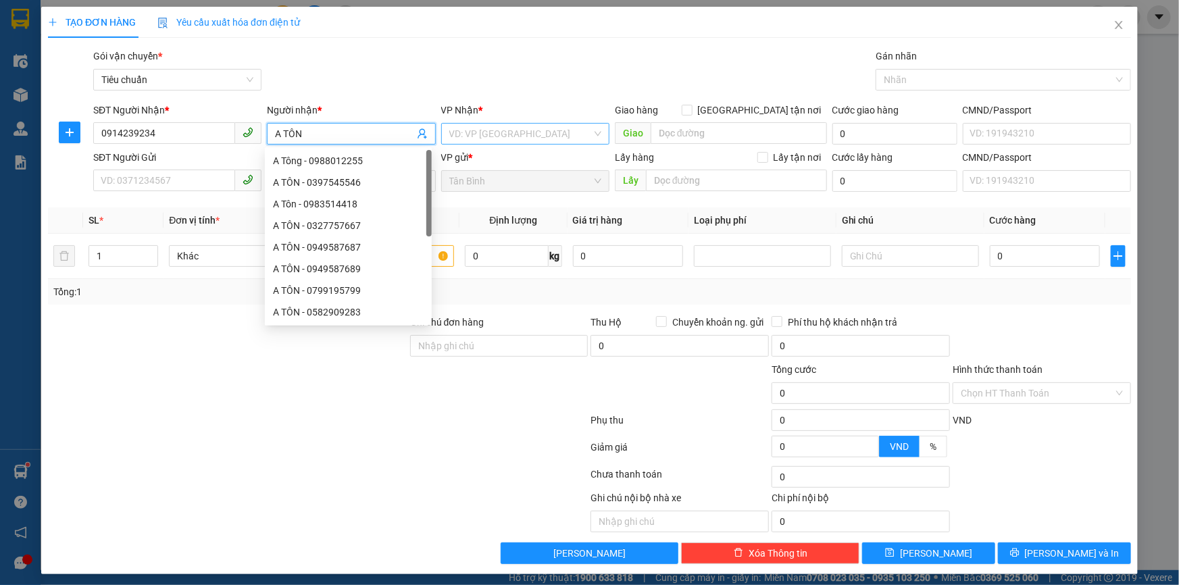
type input "A TÔN"
click at [547, 123] on div "VP Nhận * VD: VP Sài Gòn" at bounding box center [525, 126] width 168 height 47
click at [547, 124] on input "search" at bounding box center [520, 134] width 143 height 20
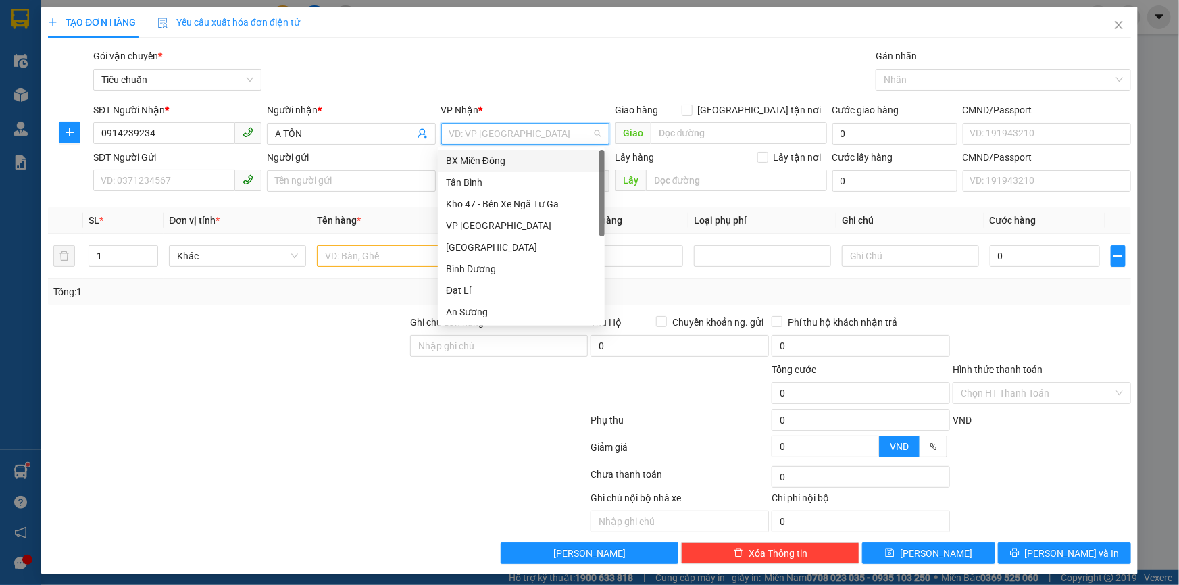
type input "C"
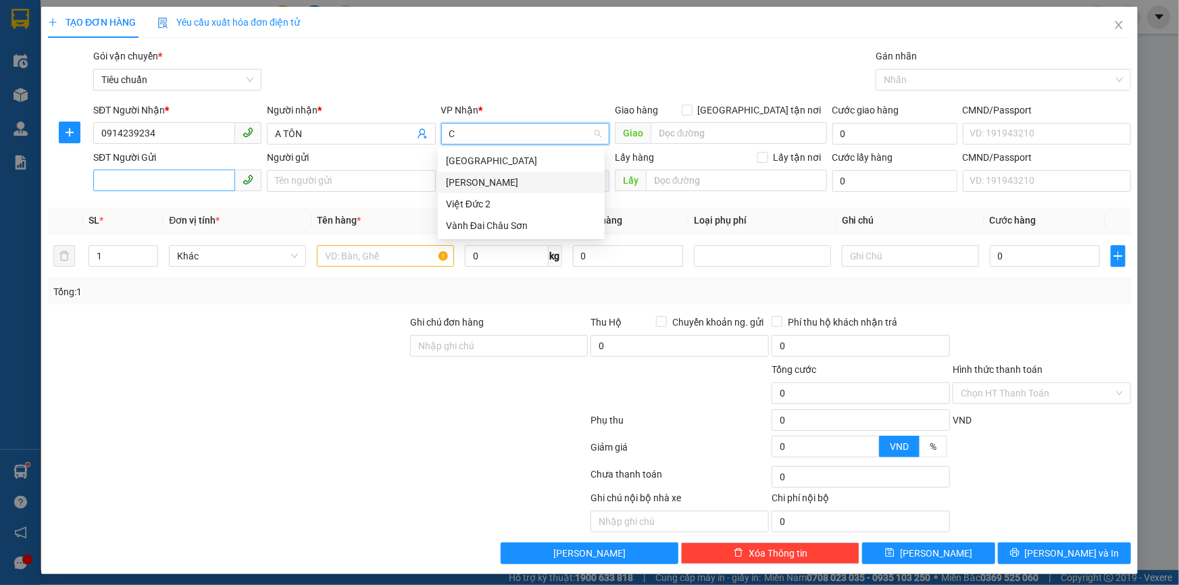
drag, startPoint x: 476, startPoint y: 180, endPoint x: 197, endPoint y: 178, distance: 279.8
click at [476, 182] on div "Cư Kuin" at bounding box center [521, 182] width 151 height 15
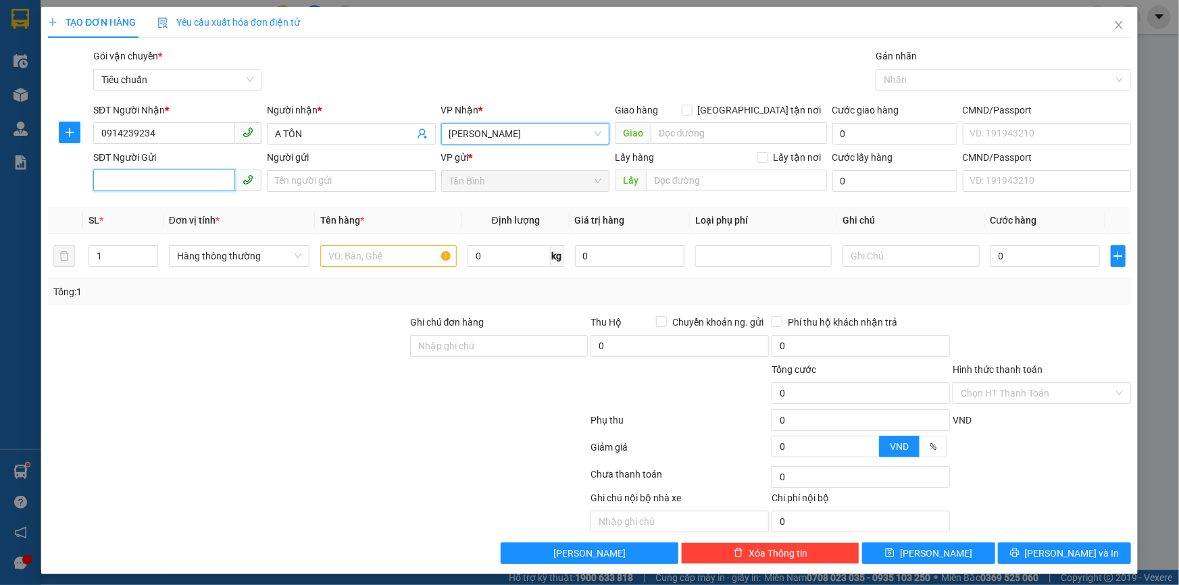
click at [196, 178] on input "SĐT Người Gửi" at bounding box center [164, 181] width 142 height 22
type input "0979052504"
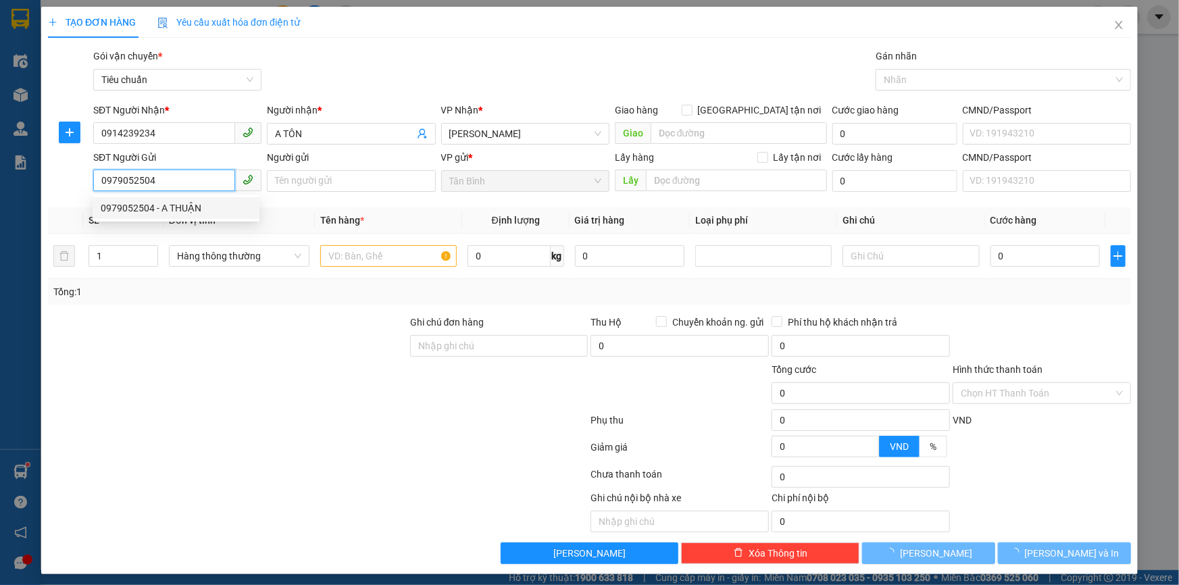
drag, startPoint x: 197, startPoint y: 205, endPoint x: 278, endPoint y: 272, distance: 105.6
click at [197, 206] on div "0979052504 - A THUẬN" at bounding box center [176, 208] width 151 height 15
type input "A THUẬN"
type input "0979052504"
type input "30.000"
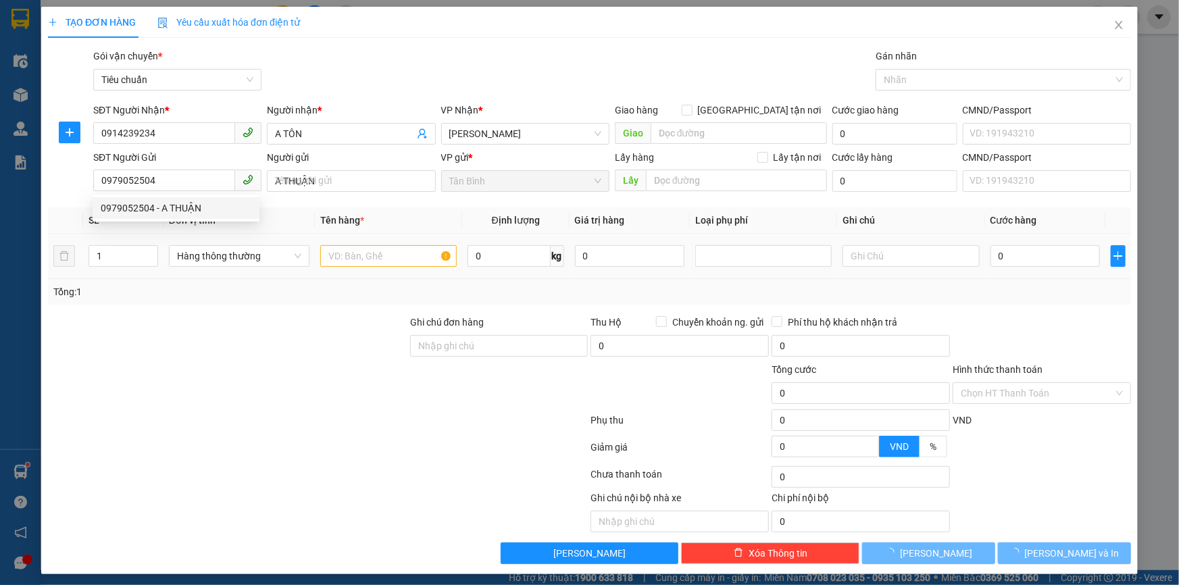
type input "30.000"
click at [280, 274] on td "Khác" at bounding box center [238, 256] width 148 height 45
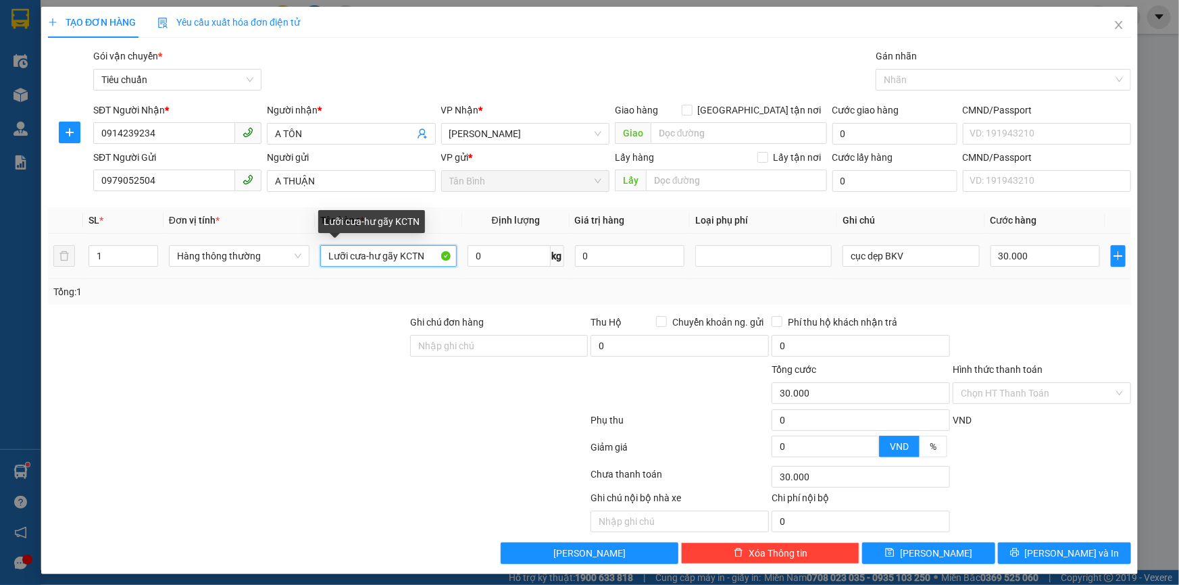
click at [382, 256] on input "Lưỡi cưa-hư gãy KCTN" at bounding box center [388, 256] width 137 height 22
type input "BÀO GỖ"
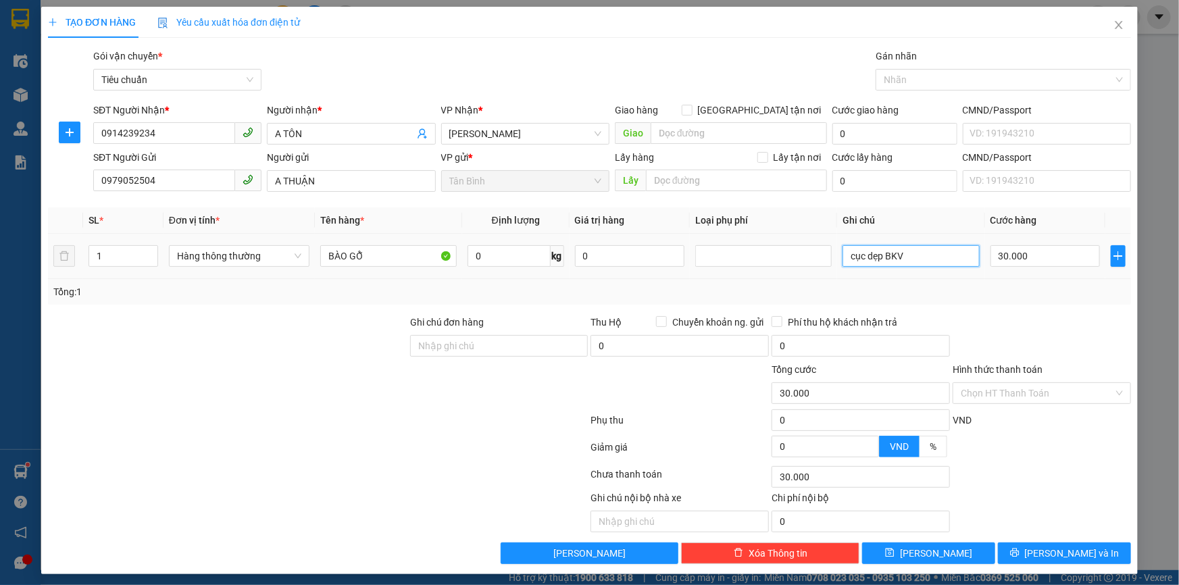
click at [923, 257] on input "cục dẹp BKV" at bounding box center [911, 256] width 137 height 22
type input "CỤC BNLK"
type input "3"
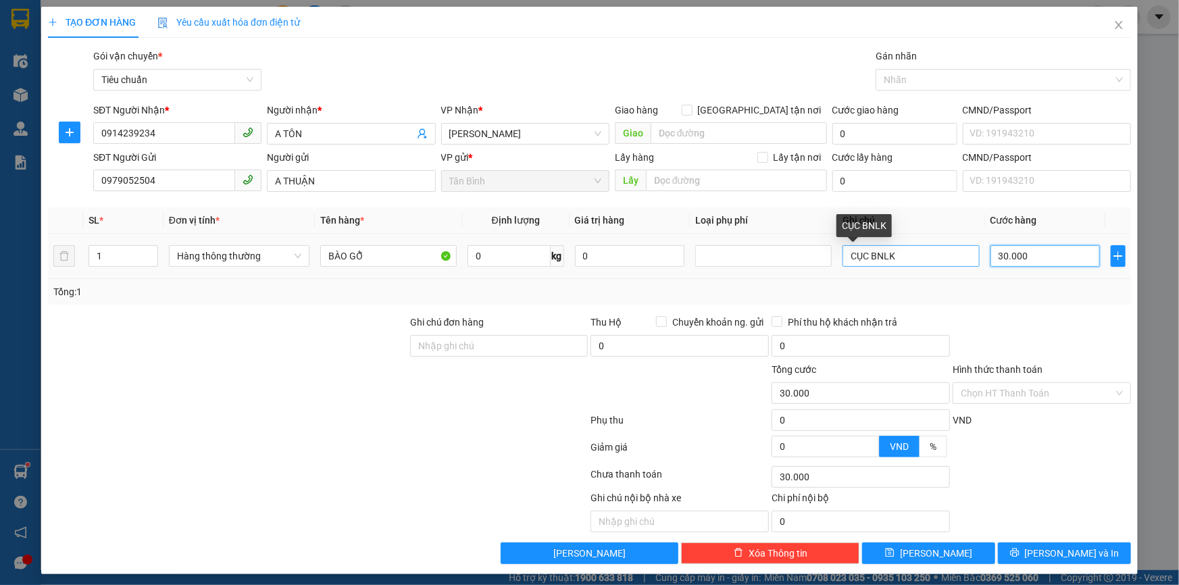
type input "3"
type input "30"
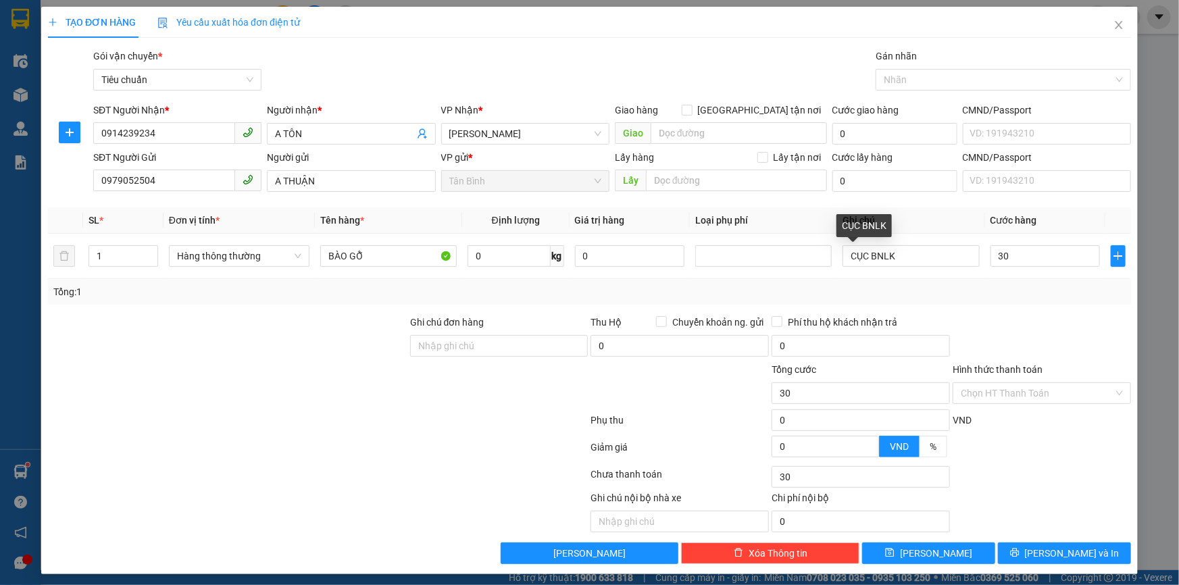
type input "30.000"
drag, startPoint x: 943, startPoint y: 291, endPoint x: 933, endPoint y: 291, distance: 10.1
click at [943, 291] on div "Tổng: 1" at bounding box center [589, 291] width 1072 height 15
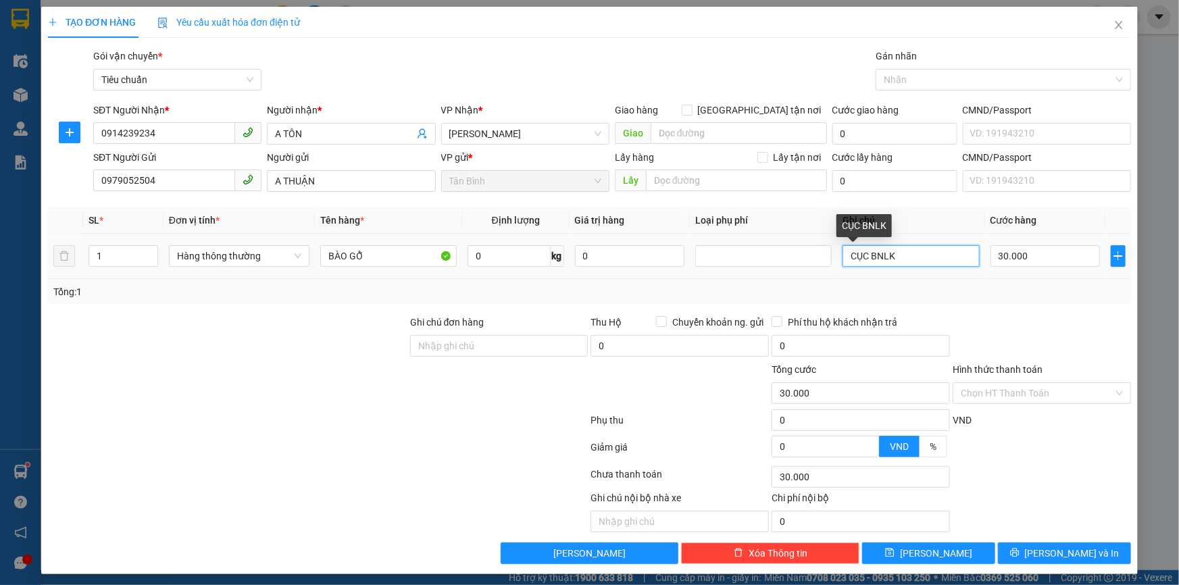
drag, startPoint x: 883, startPoint y: 256, endPoint x: 895, endPoint y: 255, distance: 11.6
click at [895, 255] on input "CỤC BNLK" at bounding box center [911, 256] width 137 height 22
type input "CỤC BNL"
drag, startPoint x: 1007, startPoint y: 387, endPoint x: 1007, endPoint y: 405, distance: 18.9
click at [1007, 391] on input "Hình thức thanh toán" at bounding box center [1037, 393] width 153 height 20
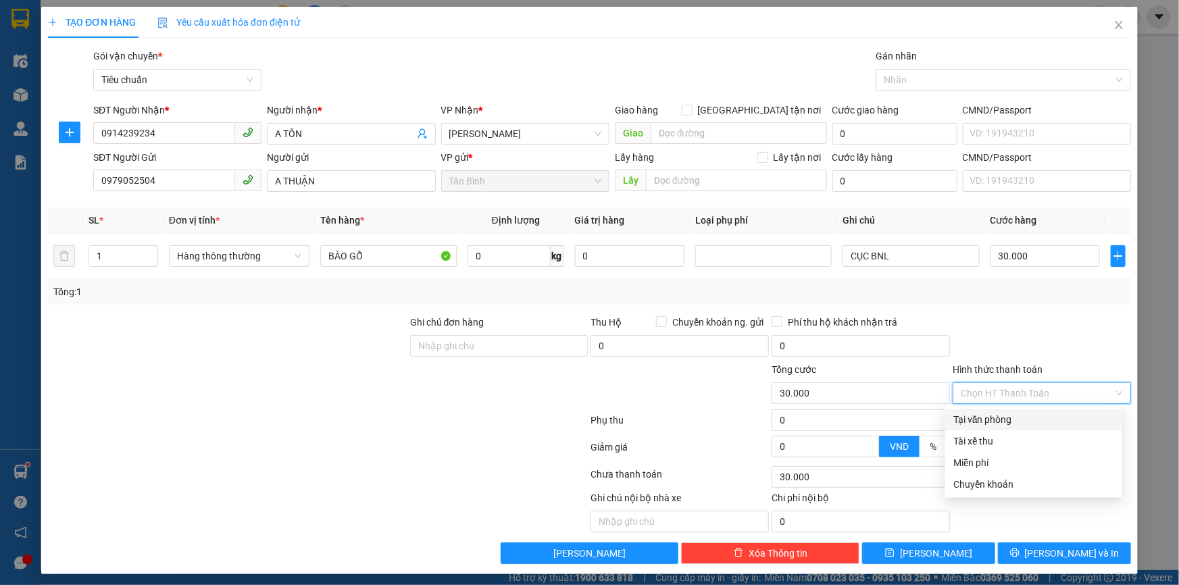
click at [1007, 407] on div "Transit Pickup Surcharge Ids Transit Deliver Surcharge Ids Transit Deliver Surc…" at bounding box center [589, 307] width 1083 height 516
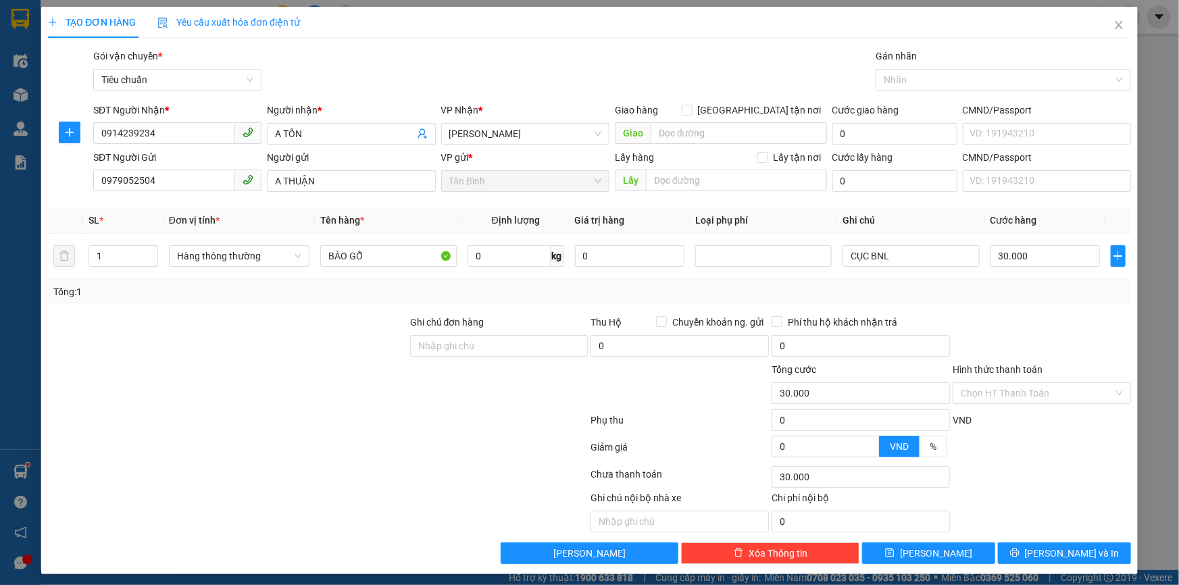
drag, startPoint x: 998, startPoint y: 392, endPoint x: 993, endPoint y: 412, distance: 20.8
click at [993, 407] on div "Transit Pickup Surcharge Ids Transit Deliver Surcharge Ids Transit Deliver Surc…" at bounding box center [589, 307] width 1083 height 516
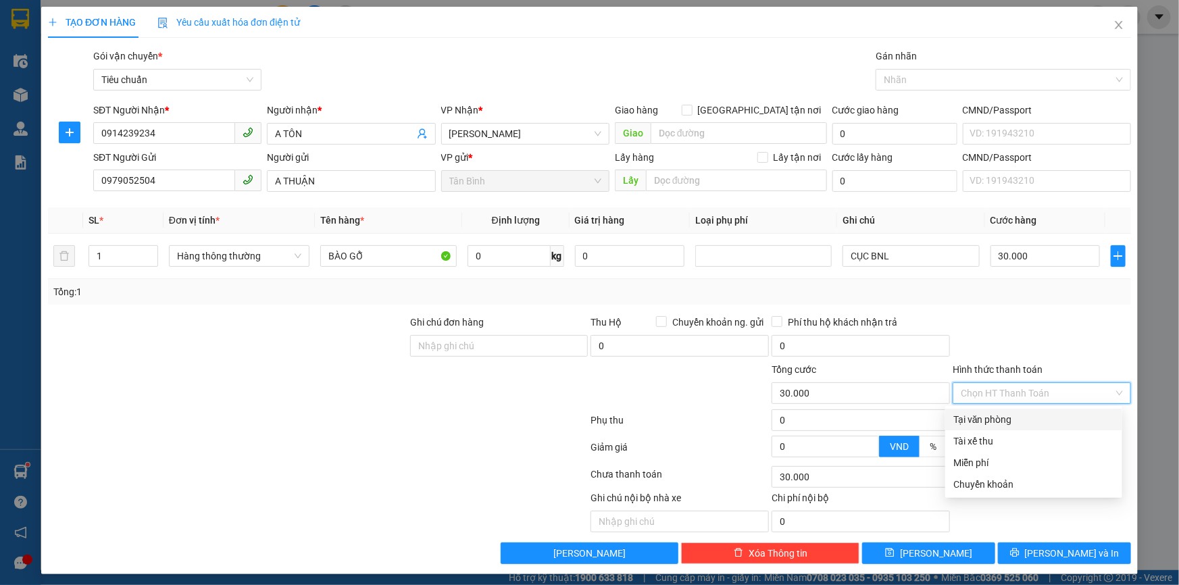
drag, startPoint x: 993, startPoint y: 412, endPoint x: 1013, endPoint y: 487, distance: 76.9
click at [993, 413] on div "Tại văn phòng" at bounding box center [1033, 419] width 161 height 15
type input "0"
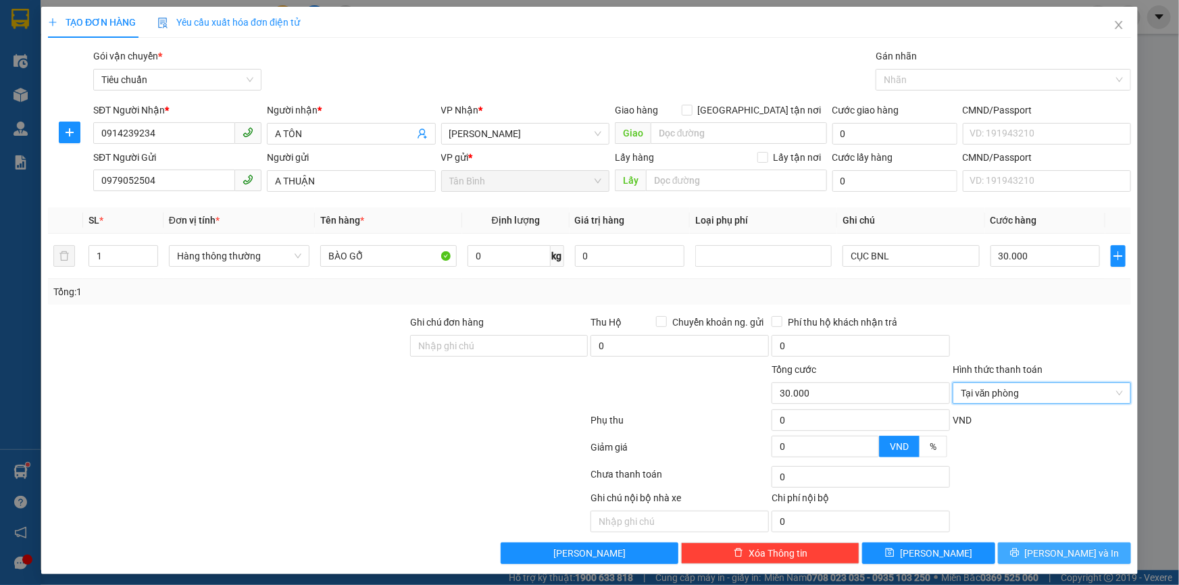
click at [1020, 550] on icon "printer" at bounding box center [1014, 552] width 9 height 9
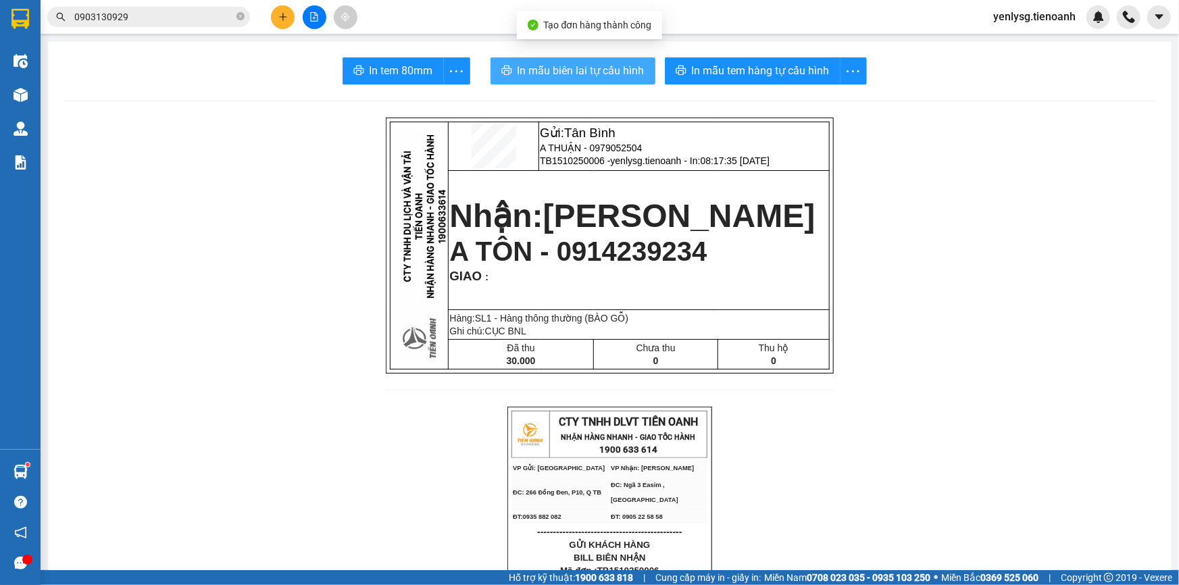
click at [518, 70] on span "In mẫu biên lai tự cấu hình" at bounding box center [581, 70] width 127 height 17
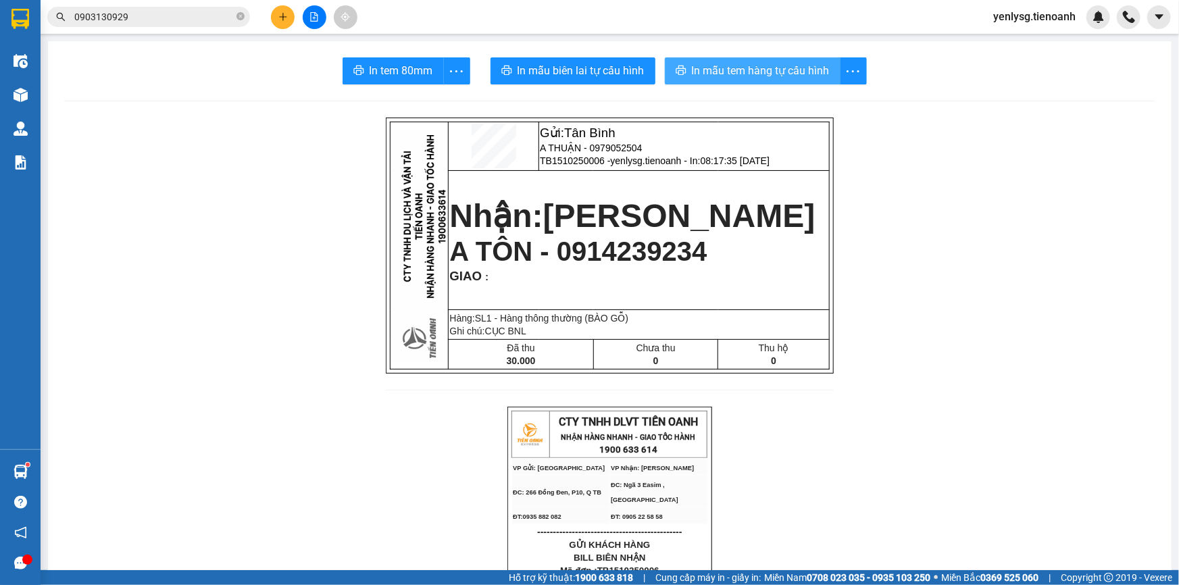
click at [727, 65] on span "In mẫu tem hàng tự cấu hình" at bounding box center [761, 70] width 138 height 17
click at [653, 266] on span "A TÔN - 0914239234" at bounding box center [577, 252] width 257 height 30
click at [151, 17] on input "0903130929" at bounding box center [153, 16] width 159 height 15
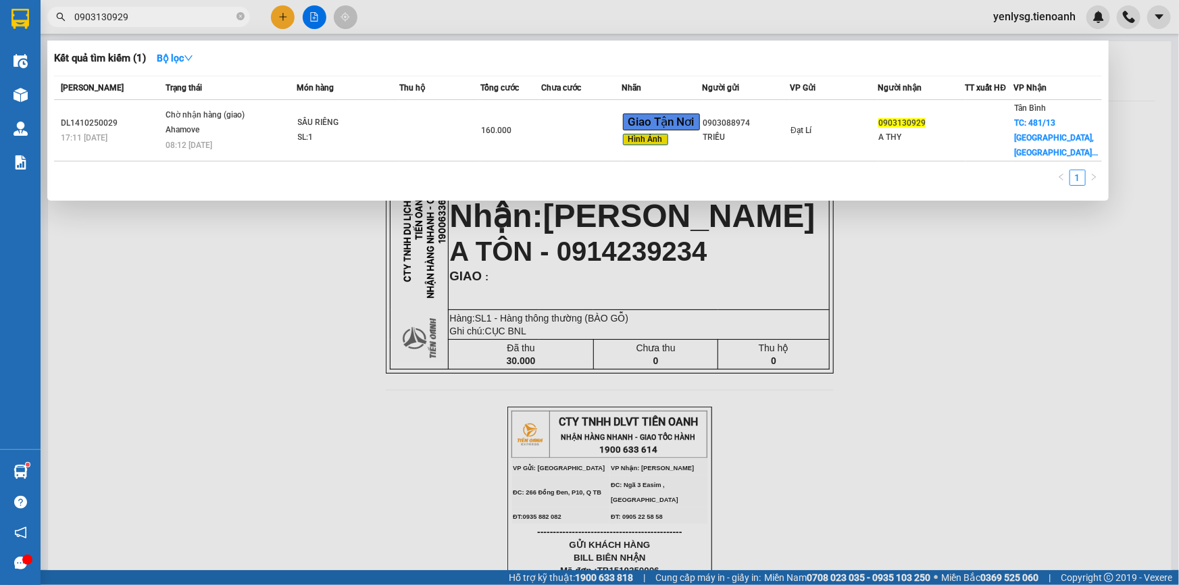
click at [151, 17] on input "0903130929" at bounding box center [153, 16] width 159 height 15
paste input "14239234"
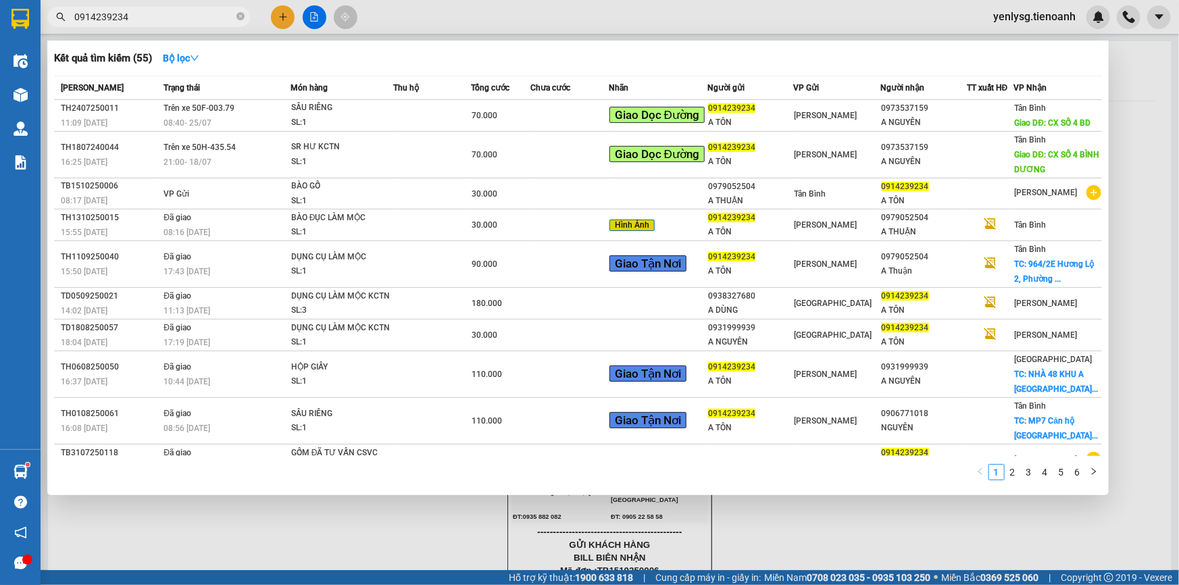
click at [151, 9] on input "0914239234" at bounding box center [153, 16] width 159 height 15
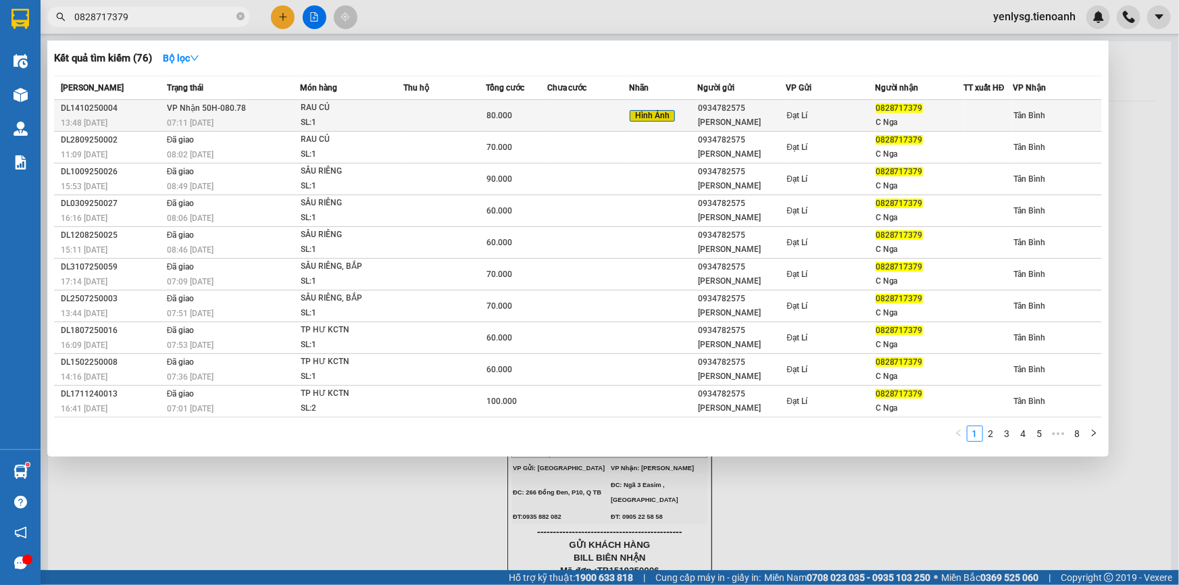
click at [503, 115] on span "80.000" at bounding box center [500, 115] width 26 height 9
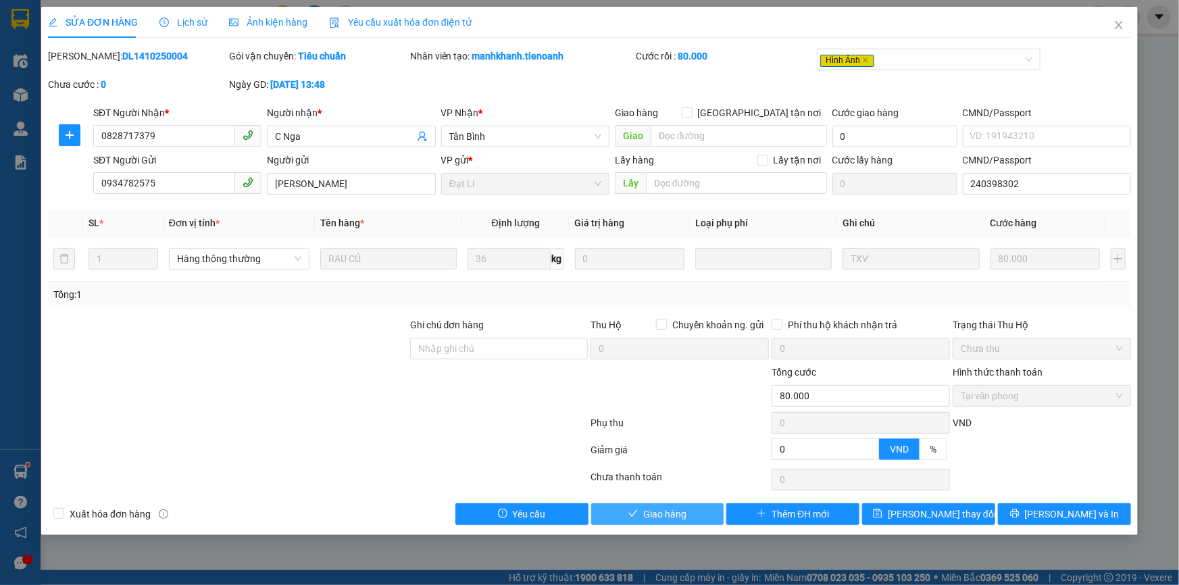
drag, startPoint x: 643, startPoint y: 516, endPoint x: 917, endPoint y: 503, distance: 274.7
click at [643, 516] on span "Giao hàng" at bounding box center [664, 514] width 43 height 15
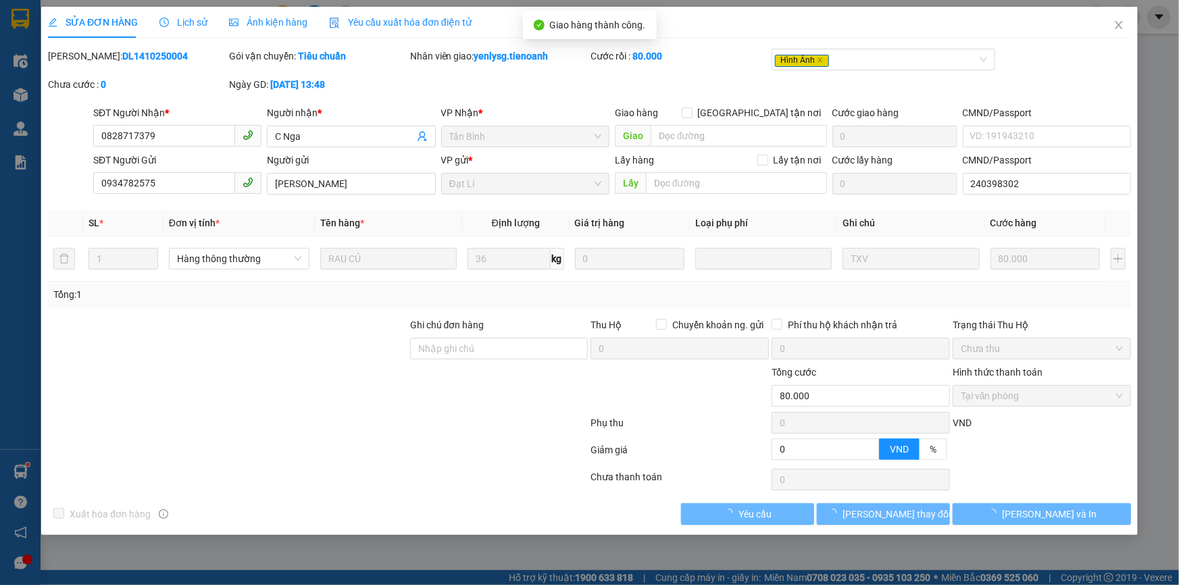
click at [1043, 518] on span "Lưu và In" at bounding box center [1049, 514] width 95 height 15
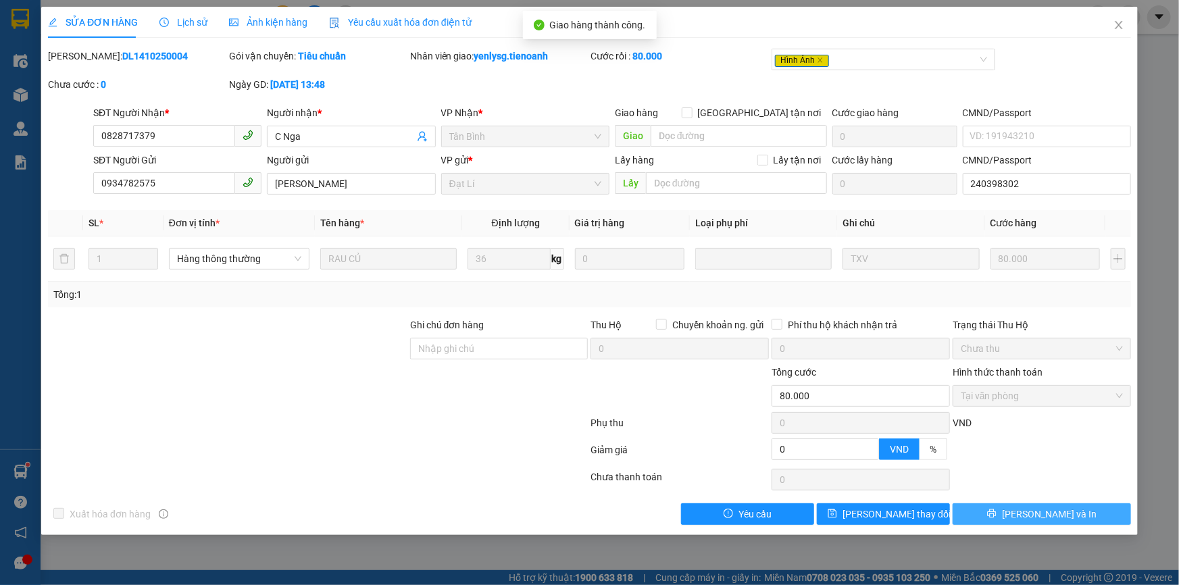
click at [1043, 518] on span "Lưu và In" at bounding box center [1049, 514] width 95 height 15
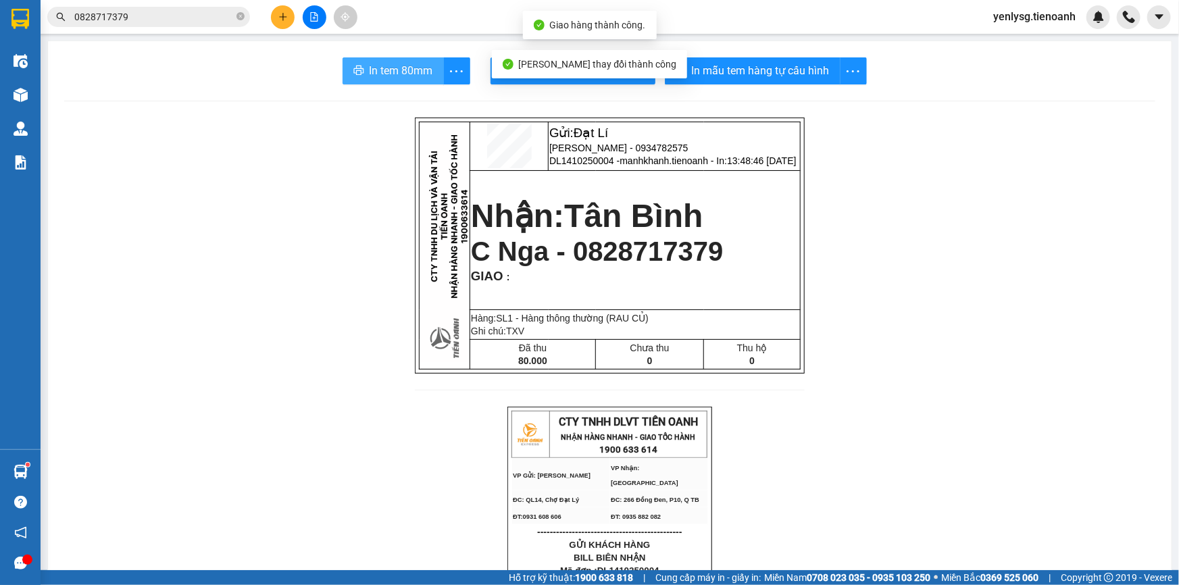
click at [359, 70] on button "In tem 80mm" at bounding box center [393, 70] width 101 height 27
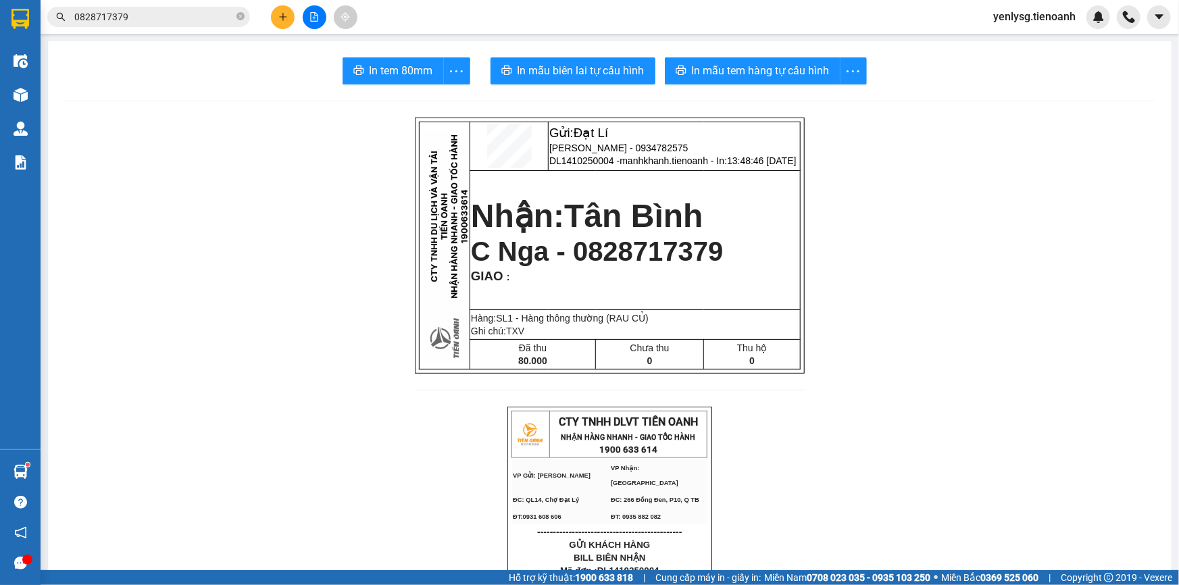
click at [183, 26] on span "0828717379" at bounding box center [148, 17] width 203 height 20
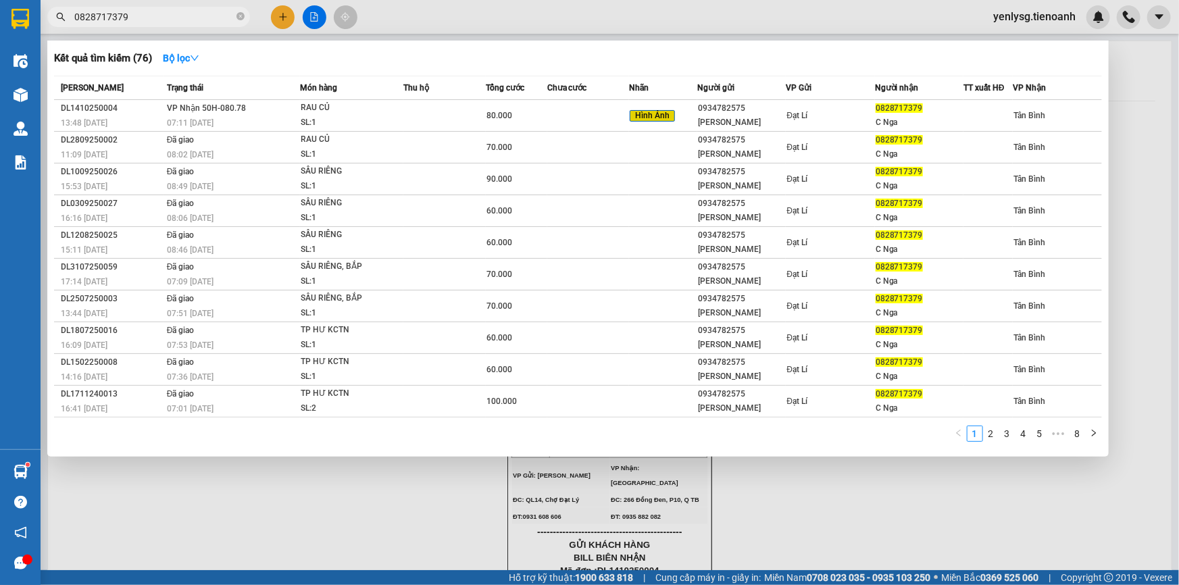
click at [183, 21] on input "0828717379" at bounding box center [153, 16] width 159 height 15
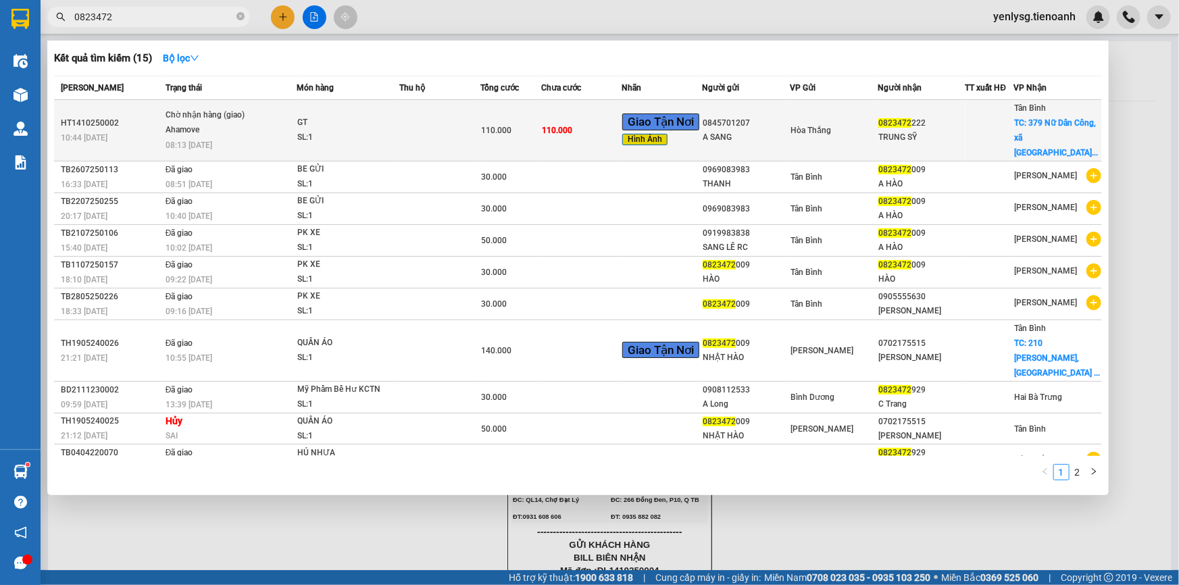
type input "0823472"
click at [355, 130] on div "SL: 1" at bounding box center [347, 137] width 101 height 15
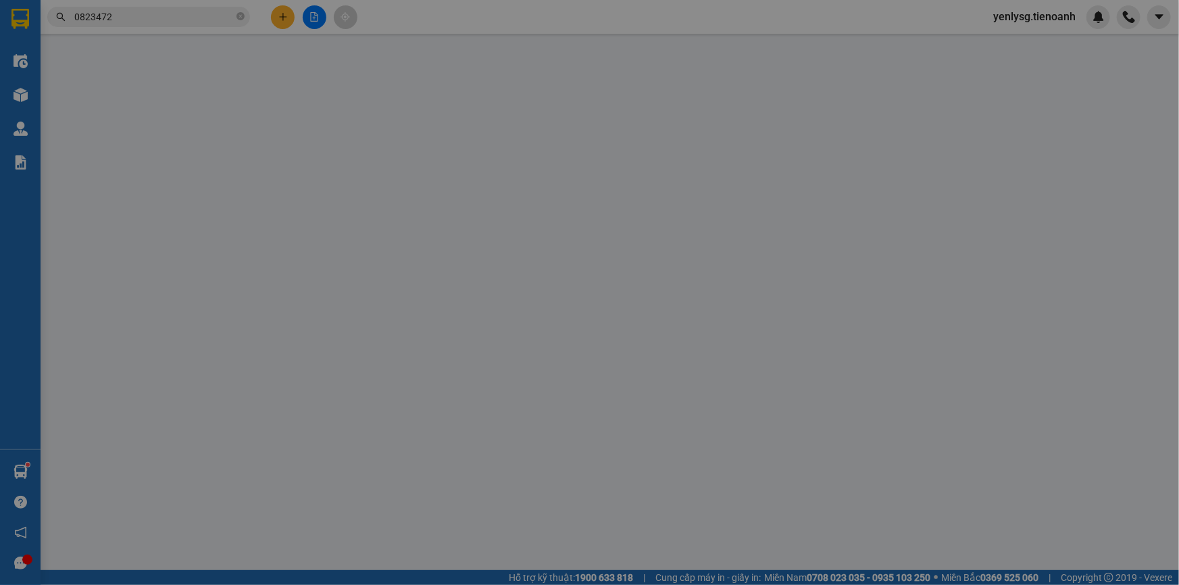
type input "0823472222"
type input "TRUNG SỸ"
checkbox input "true"
type input "379 Nữ Dân Công, xã Vĩnh Lộc A, Bình Chánh, Hồ Chí Minh"
type input "0845701207"
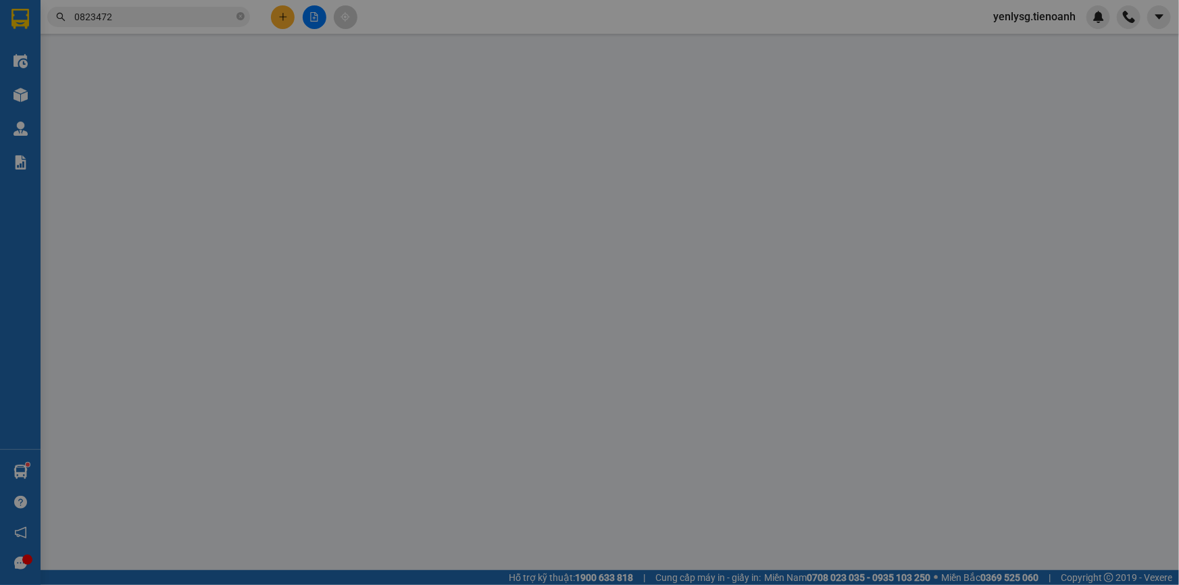
type input "A SANG"
type input "0"
type input "110.000"
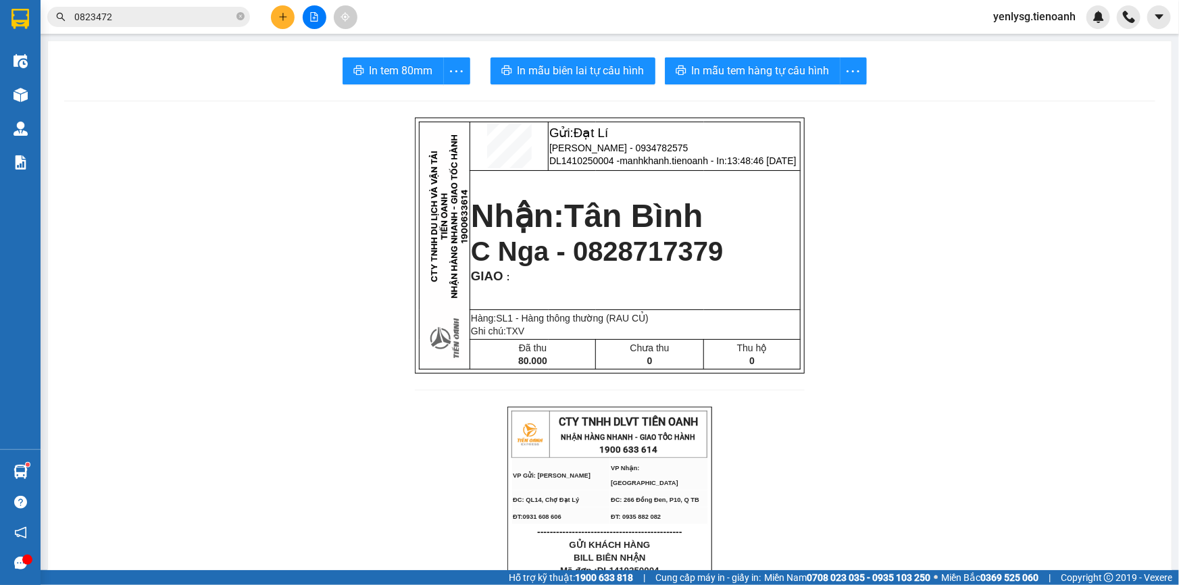
click at [220, 7] on span "0823472" at bounding box center [148, 17] width 203 height 20
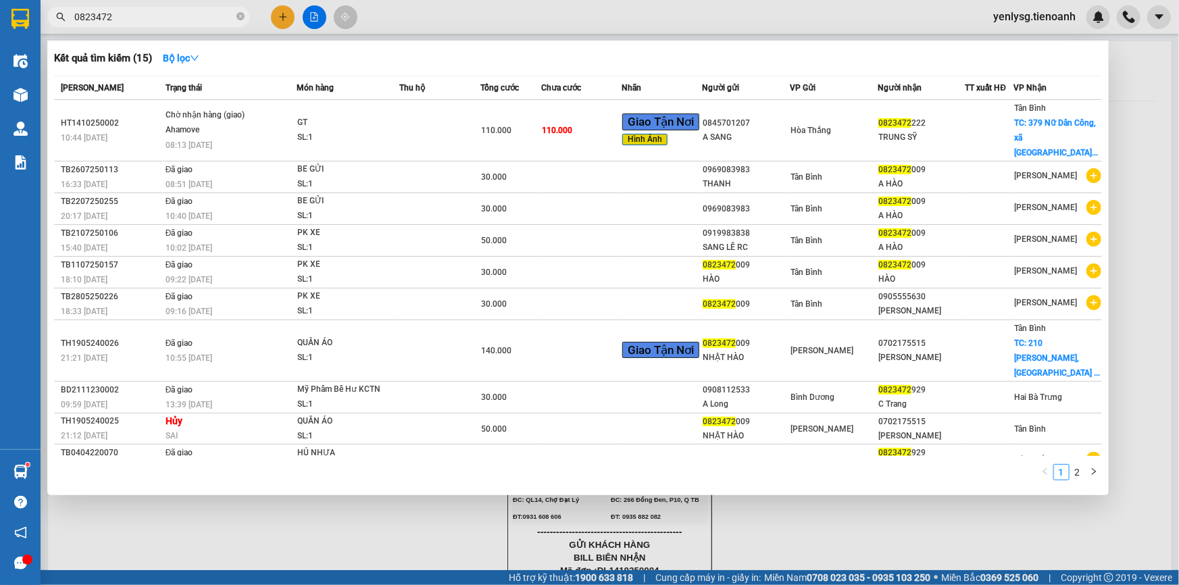
click at [209, 21] on input "0823472" at bounding box center [153, 16] width 159 height 15
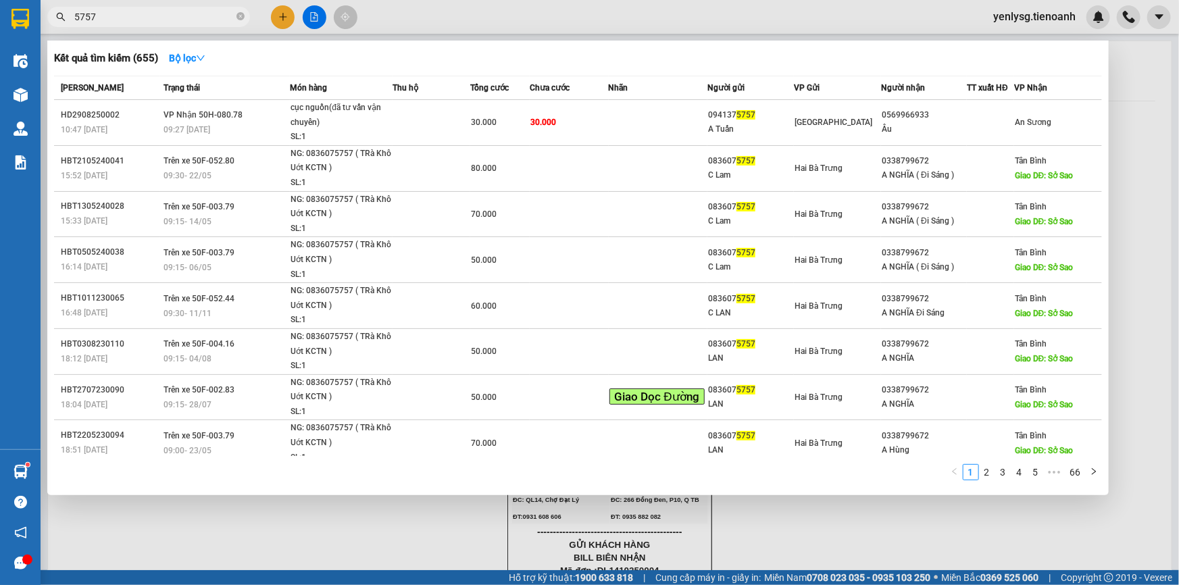
type input "5757"
click at [869, 498] on td "Tân Bình" at bounding box center [837, 521] width 87 height 46
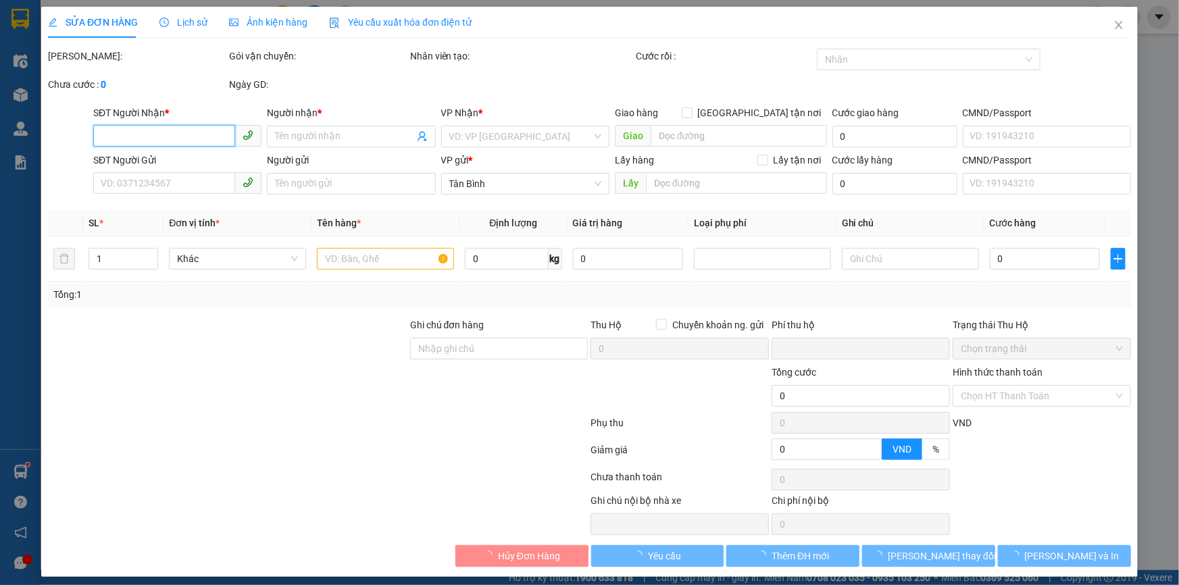
type input "0905965757"
type input "C THUỴ"
type input "0352235223"
type input "ANH ĐAN"
type input "0"
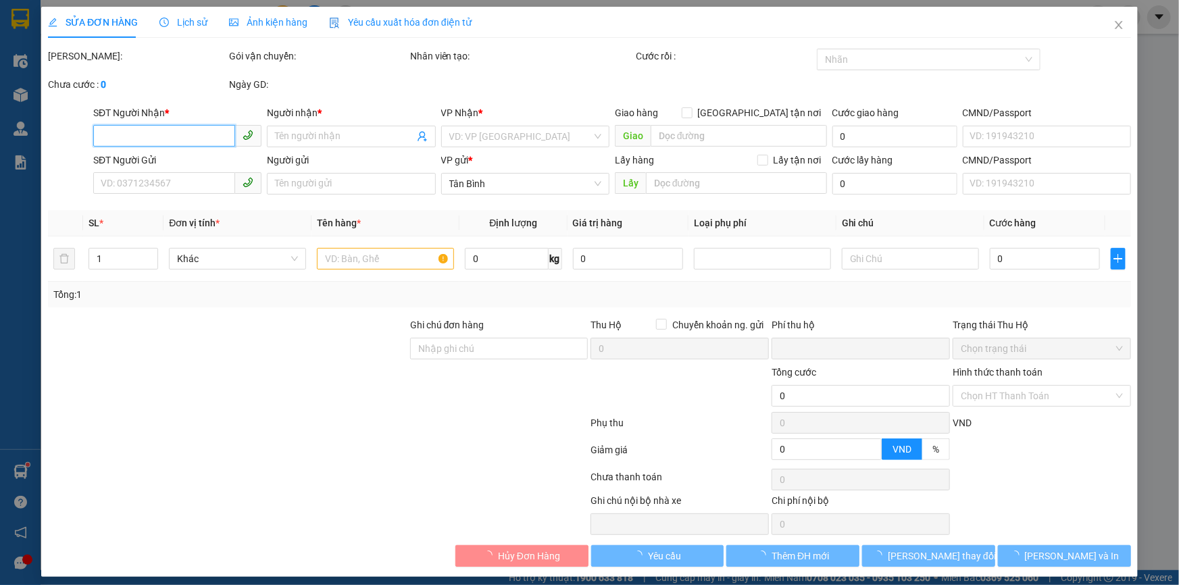
type input "350.000"
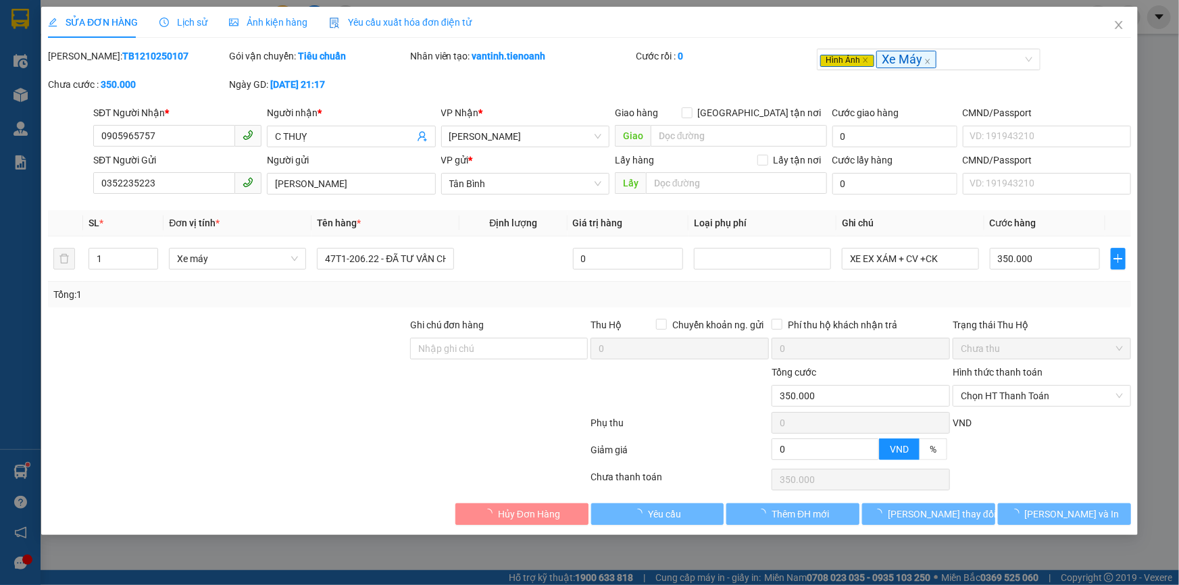
click at [269, 347] on div at bounding box center [228, 341] width 362 height 47
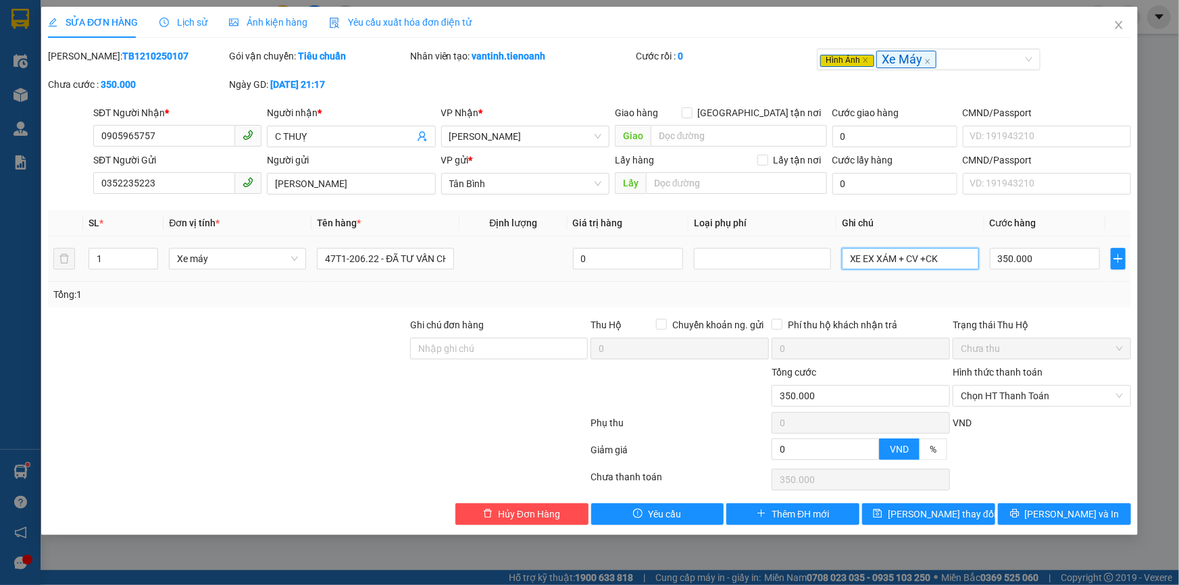
click at [946, 264] on input "XE EX XÁM + CV +CK" at bounding box center [910, 259] width 137 height 22
click at [1133, 25] on span "Close" at bounding box center [1119, 26] width 38 height 38
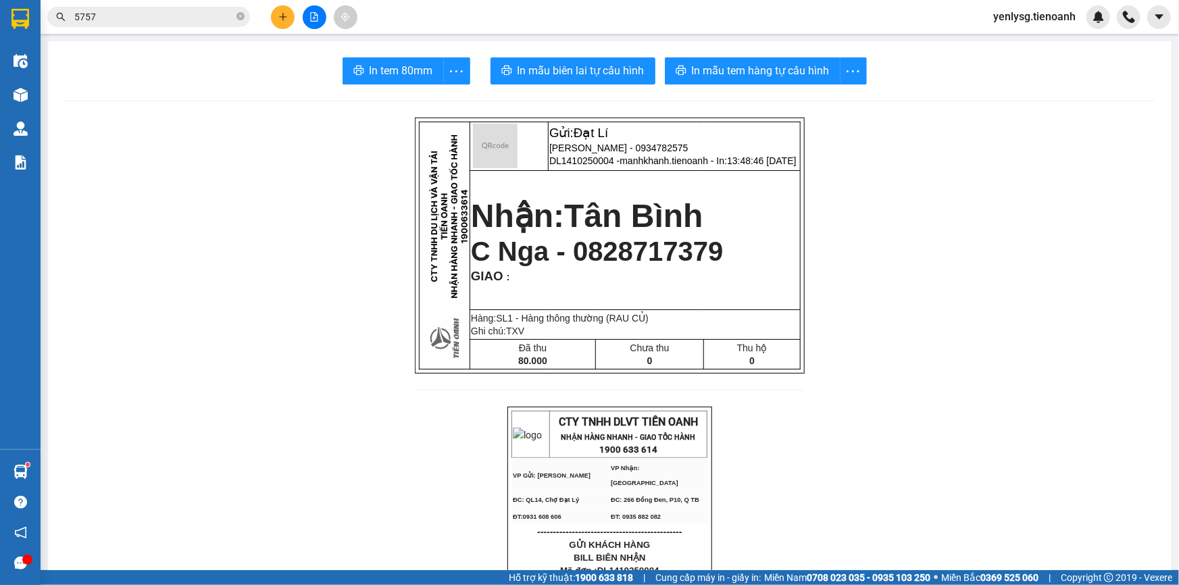
click at [1117, 25] on div at bounding box center [1129, 17] width 24 height 24
click at [1101, 22] on img at bounding box center [1099, 17] width 12 height 12
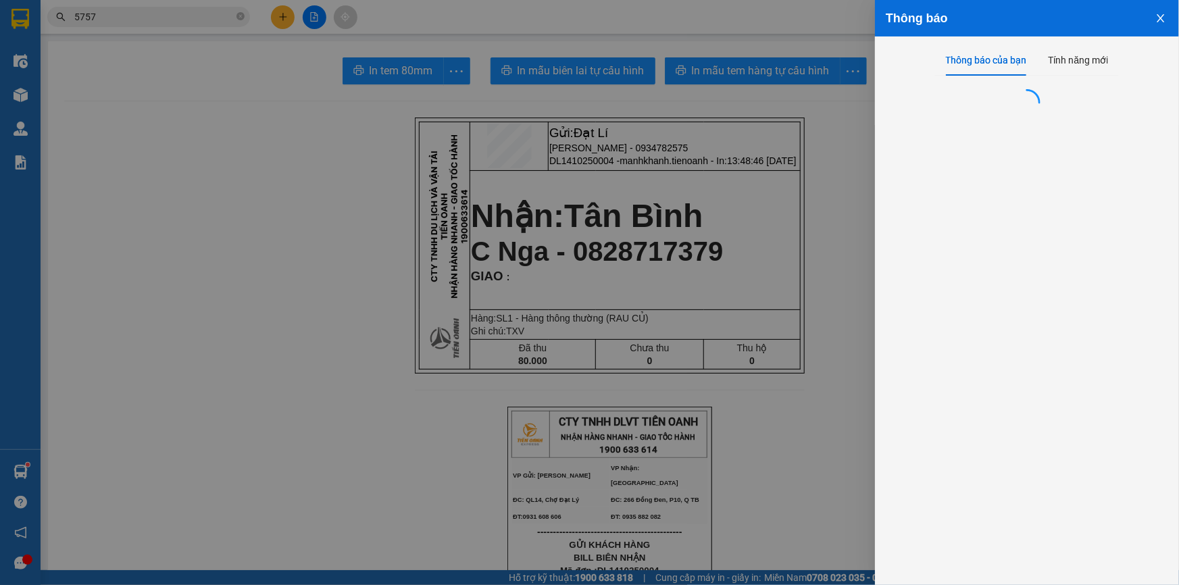
click at [516, 225] on div at bounding box center [589, 292] width 1179 height 585
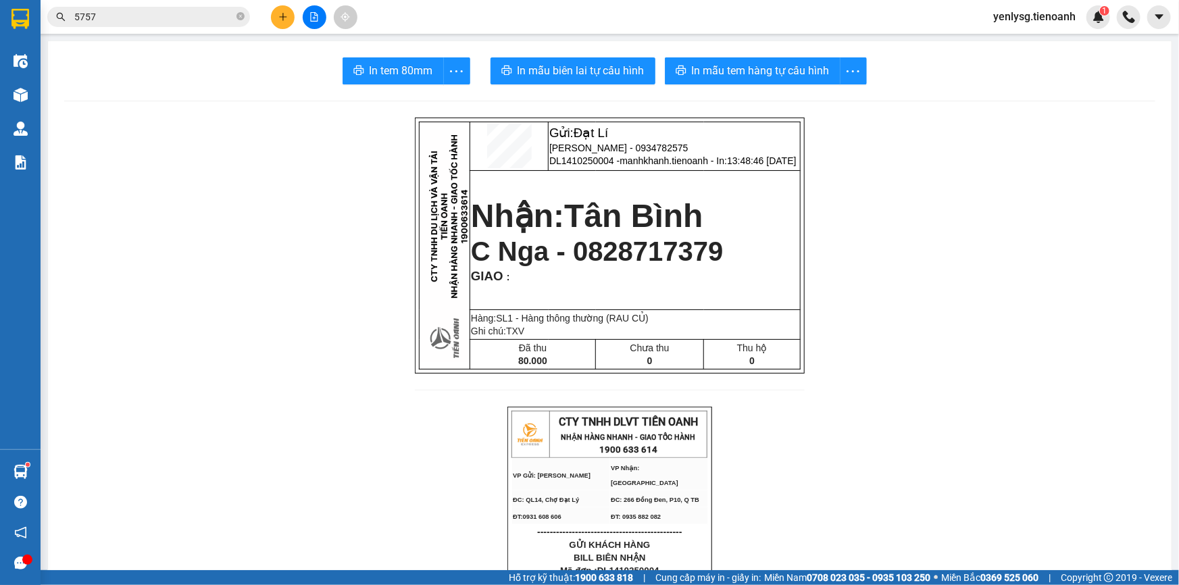
click at [97, 11] on input "5757" at bounding box center [153, 16] width 159 height 15
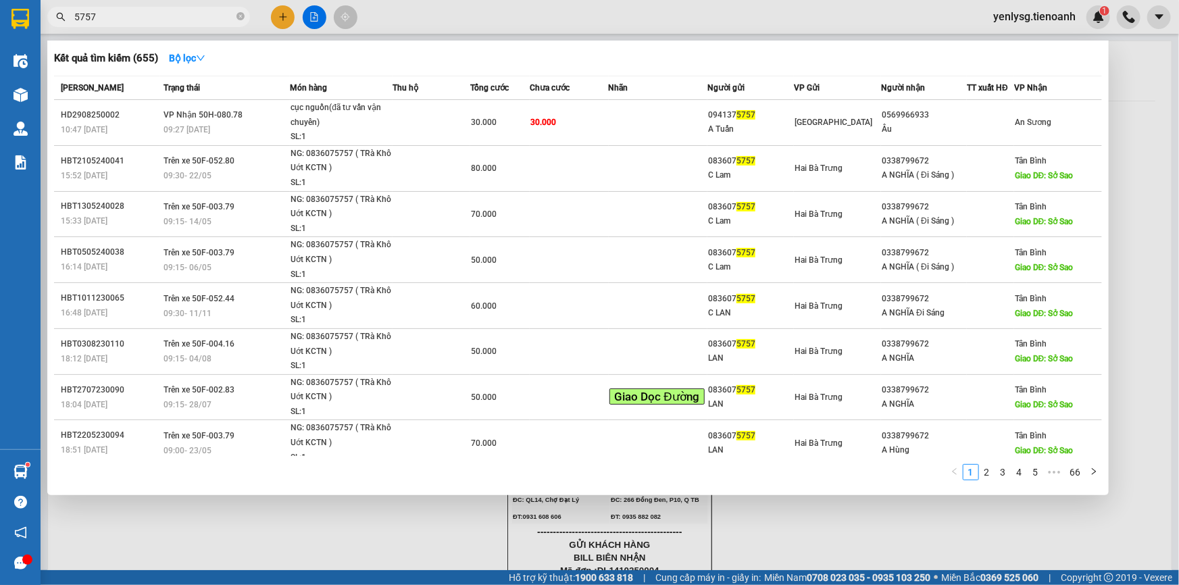
click at [276, 28] on div at bounding box center [589, 292] width 1179 height 585
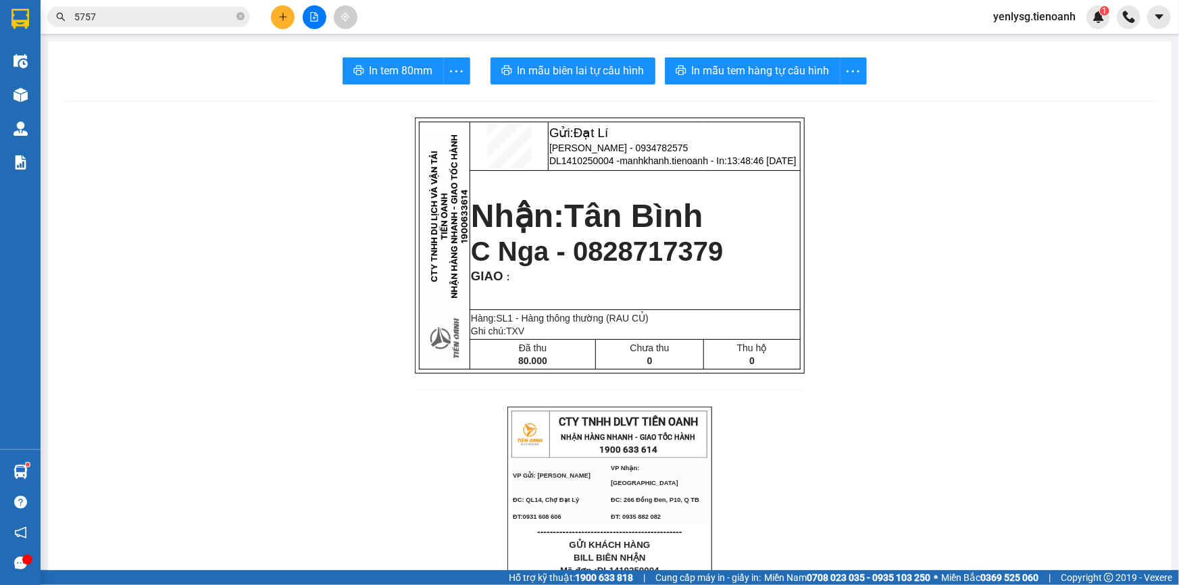
click at [276, 22] on button at bounding box center [283, 17] width 24 height 24
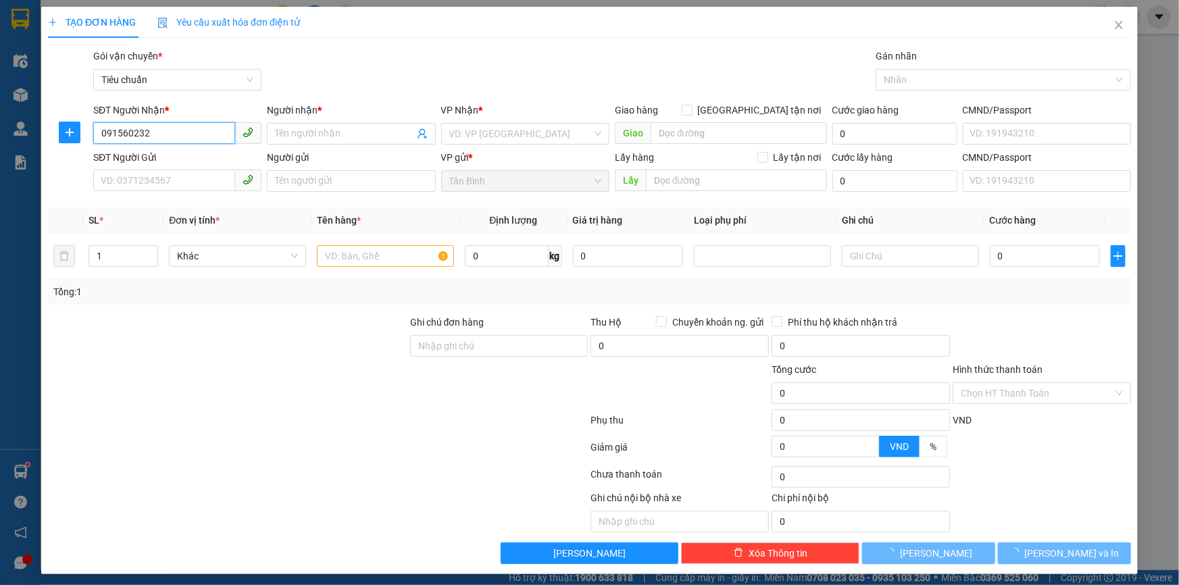
type input "0915602323"
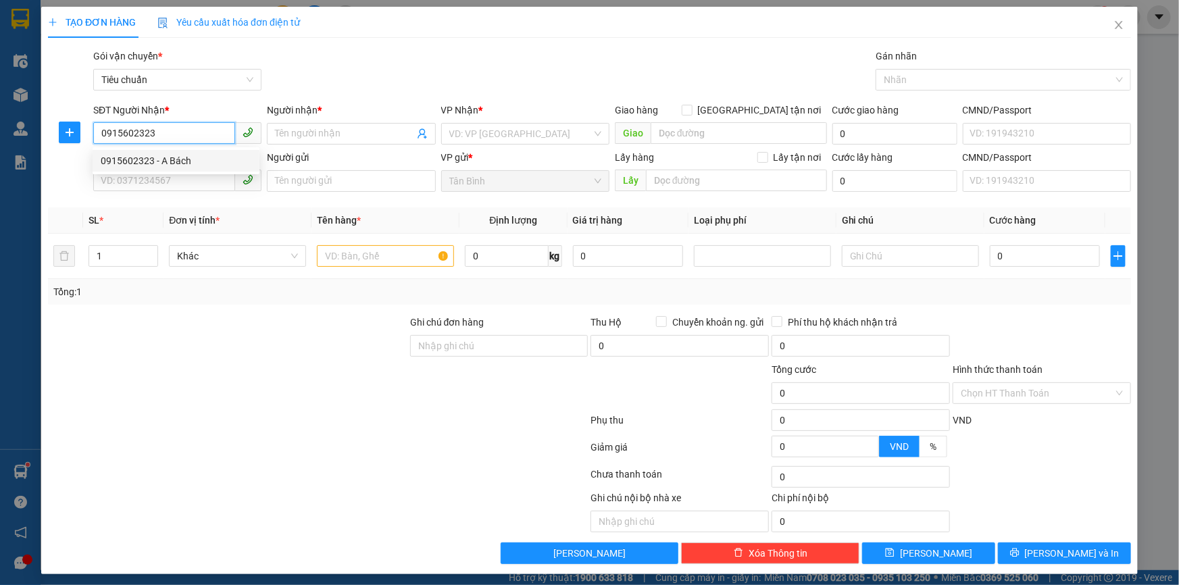
click at [195, 150] on div "0915602323 - A Bách" at bounding box center [176, 161] width 167 height 22
type input "A Bách"
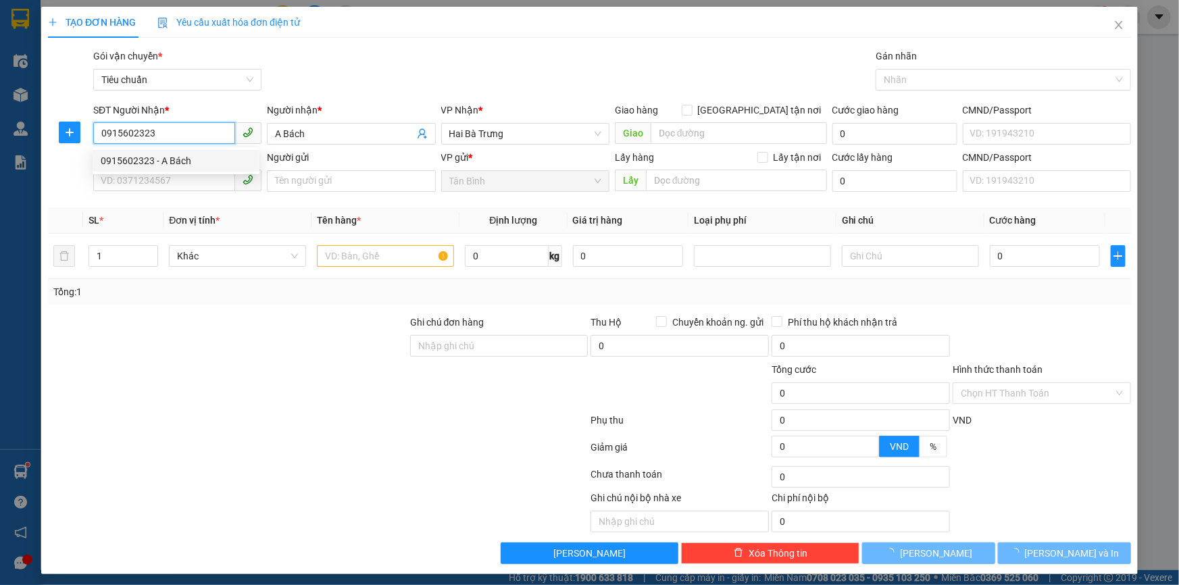
type input "60.000"
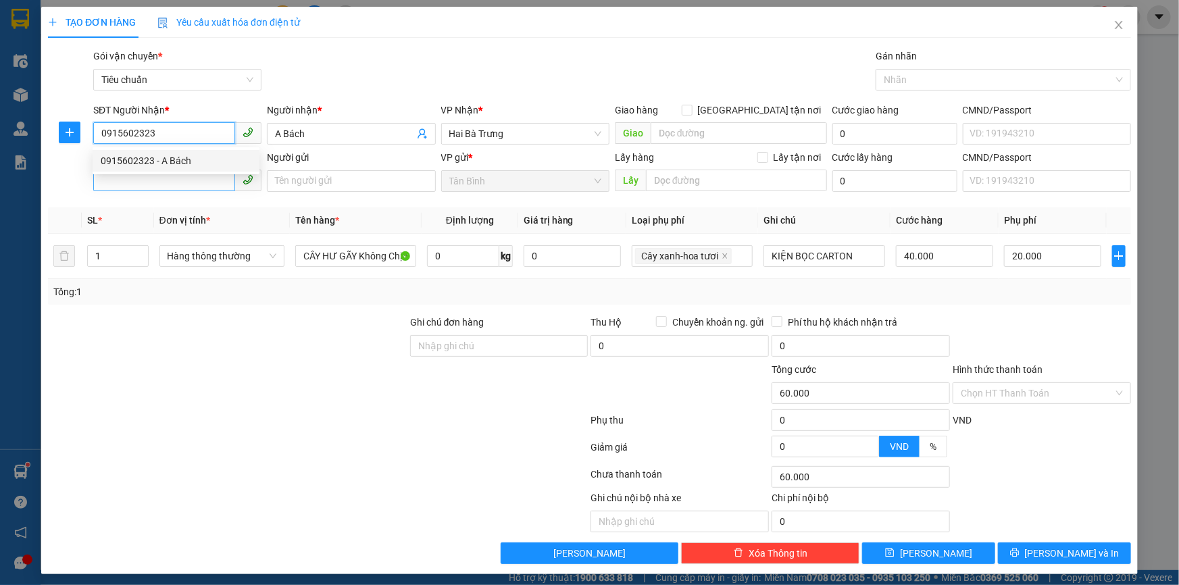
type input "0915602323"
click at [187, 172] on input "SĐT Người Gửi" at bounding box center [164, 181] width 142 height 22
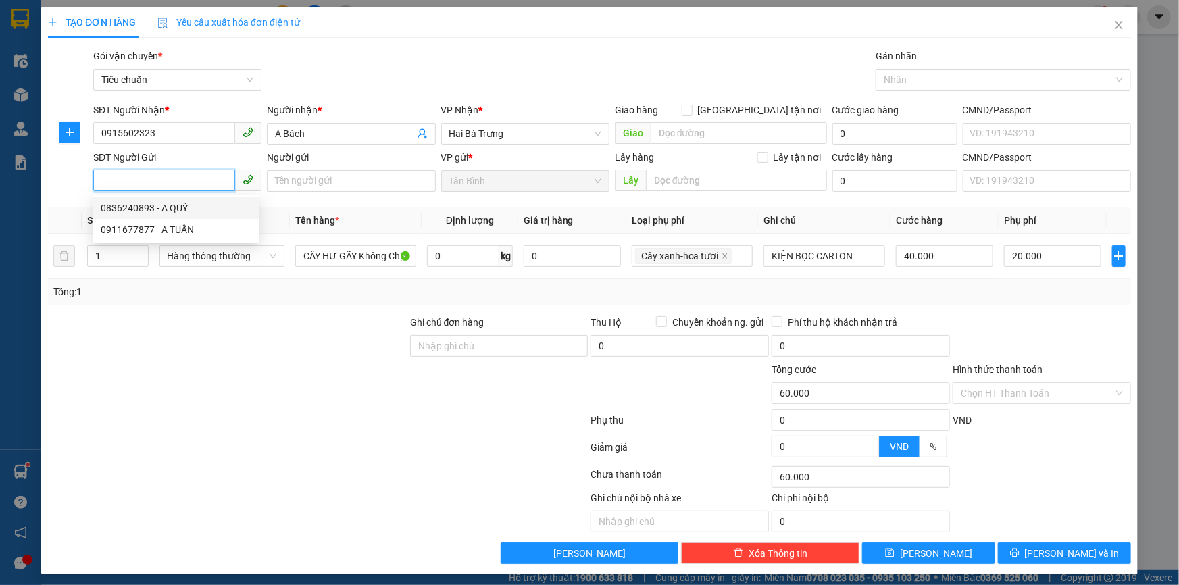
click at [196, 214] on div "0836240893 - A QUÝ" at bounding box center [176, 208] width 151 height 15
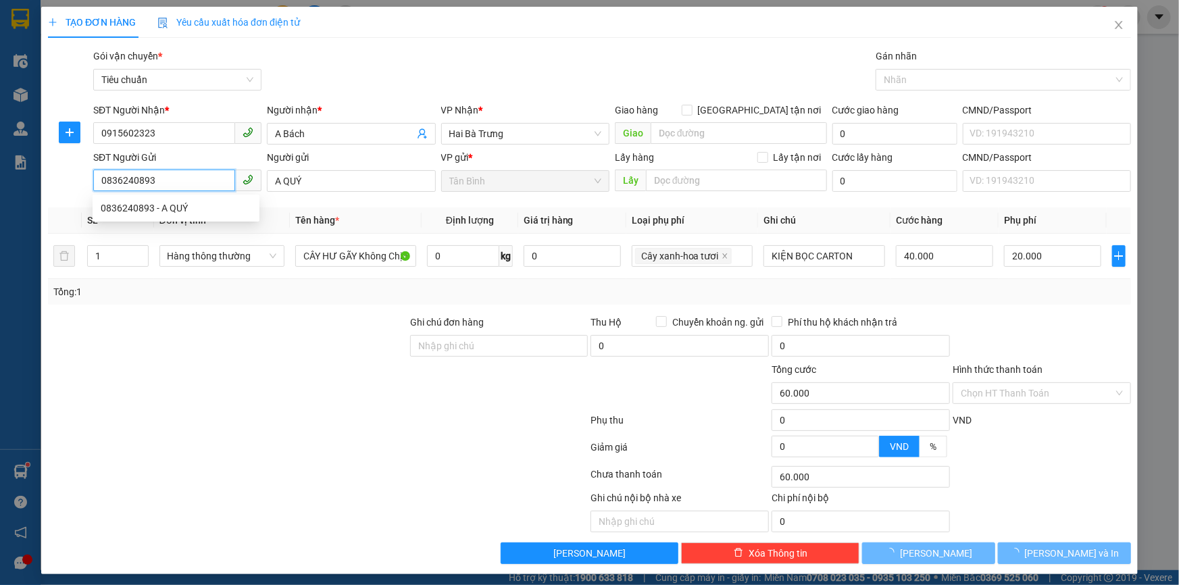
type input "0836240893"
type input "A QUÝ"
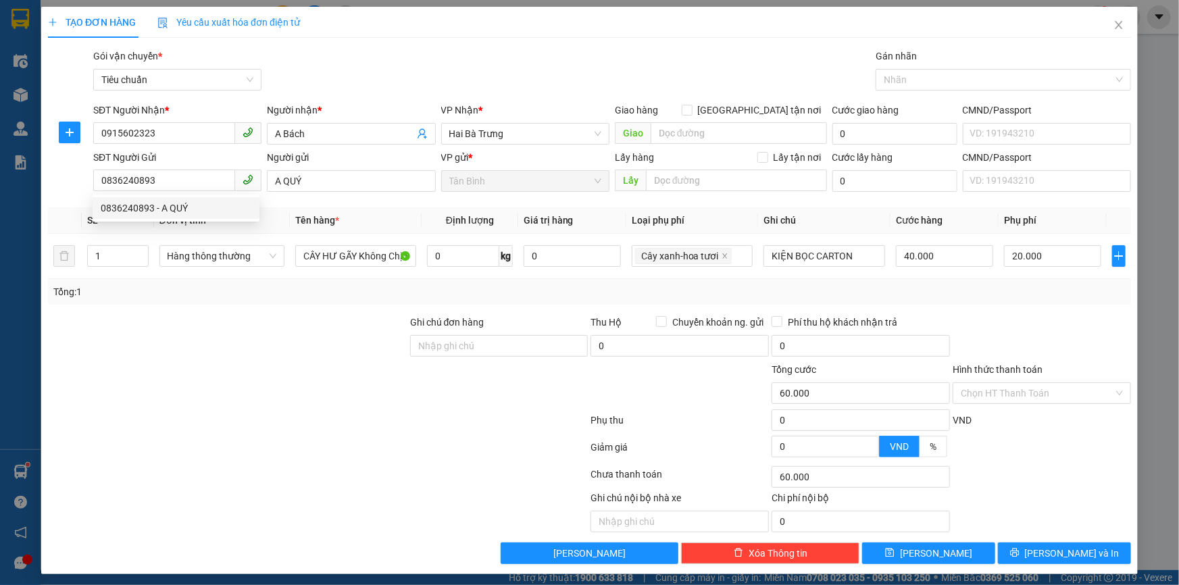
click at [196, 286] on div "Tổng: 1" at bounding box center [254, 291] width 402 height 15
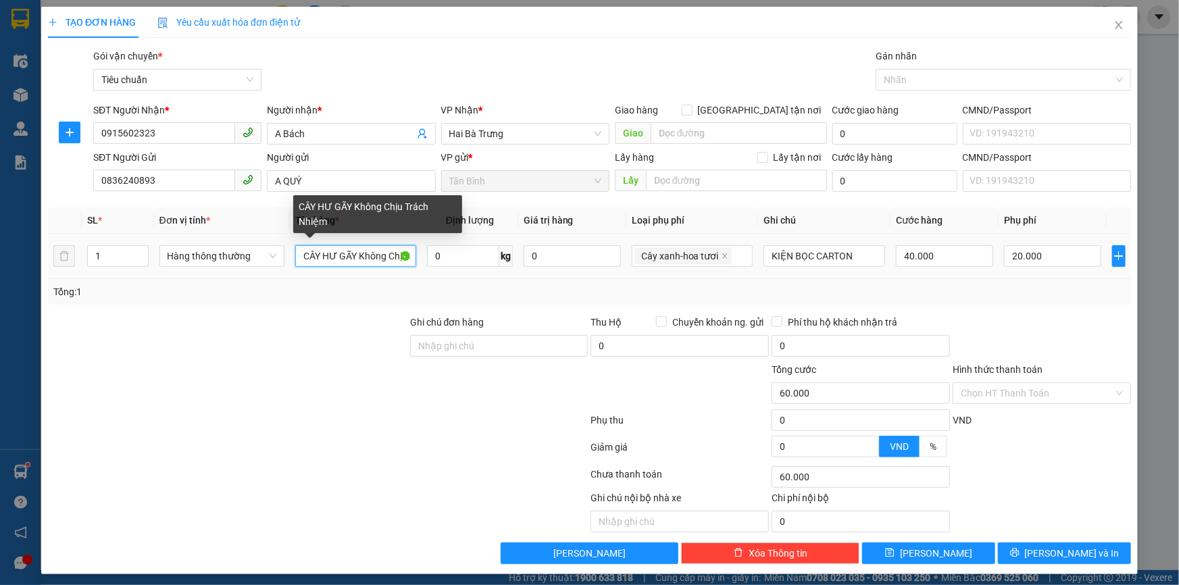
click at [332, 255] on input "CÂY HƯ GÃY Không Chịu Trách Nhiệm" at bounding box center [356, 256] width 122 height 22
click at [315, 264] on input "CÂY CẢNH ĐÃ TVCS VẬN CHUYỂN" at bounding box center [356, 256] width 122 height 22
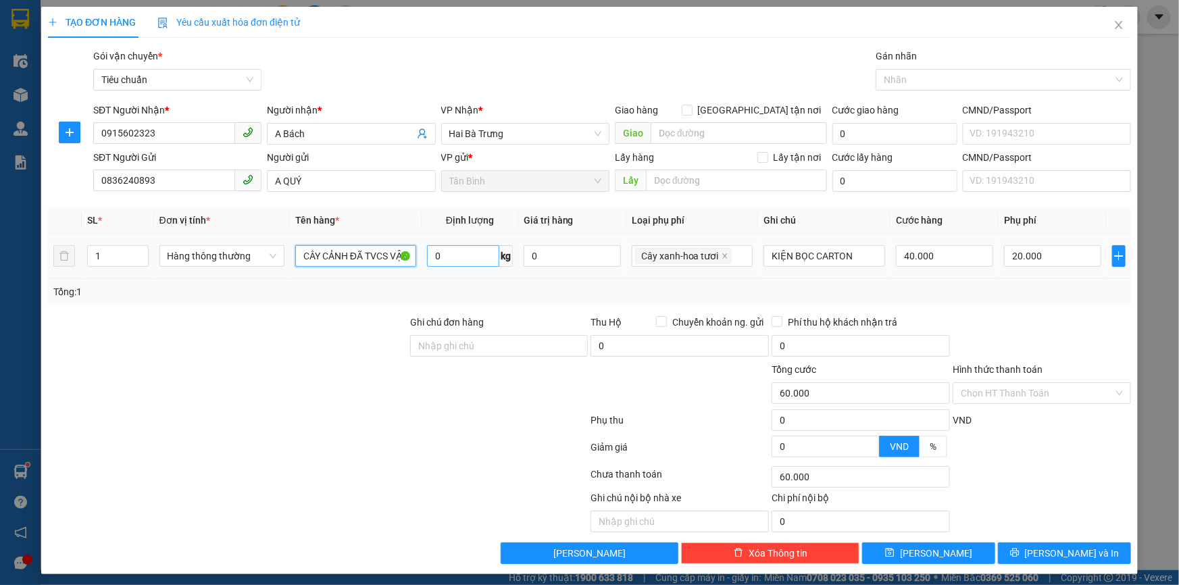
type input "CÂY CẢNH ĐÃ TVCS VẬN CHUYỂN"
click at [437, 264] on input "0" at bounding box center [463, 256] width 72 height 22
type input "10"
click at [853, 249] on input "KIỆN BỌC CARTON" at bounding box center [825, 256] width 122 height 22
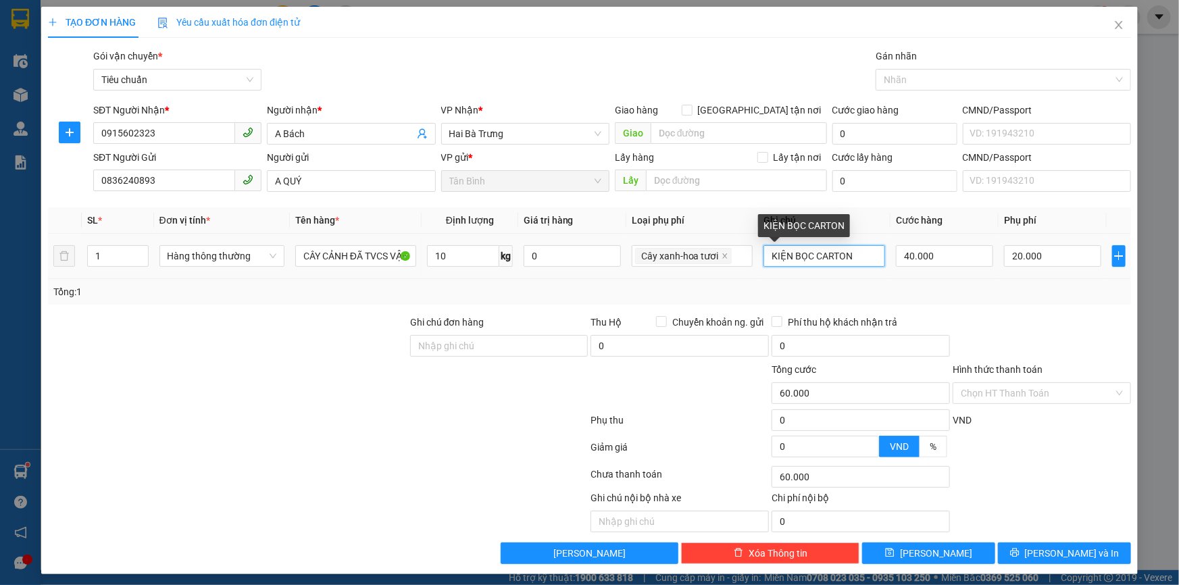
click at [853, 249] on input "KIỆN BỌC CARTON" at bounding box center [825, 256] width 122 height 22
click at [851, 249] on input "KIỆN BỌC CARTON" at bounding box center [825, 256] width 122 height 22
type input "T CHỮ XANH"
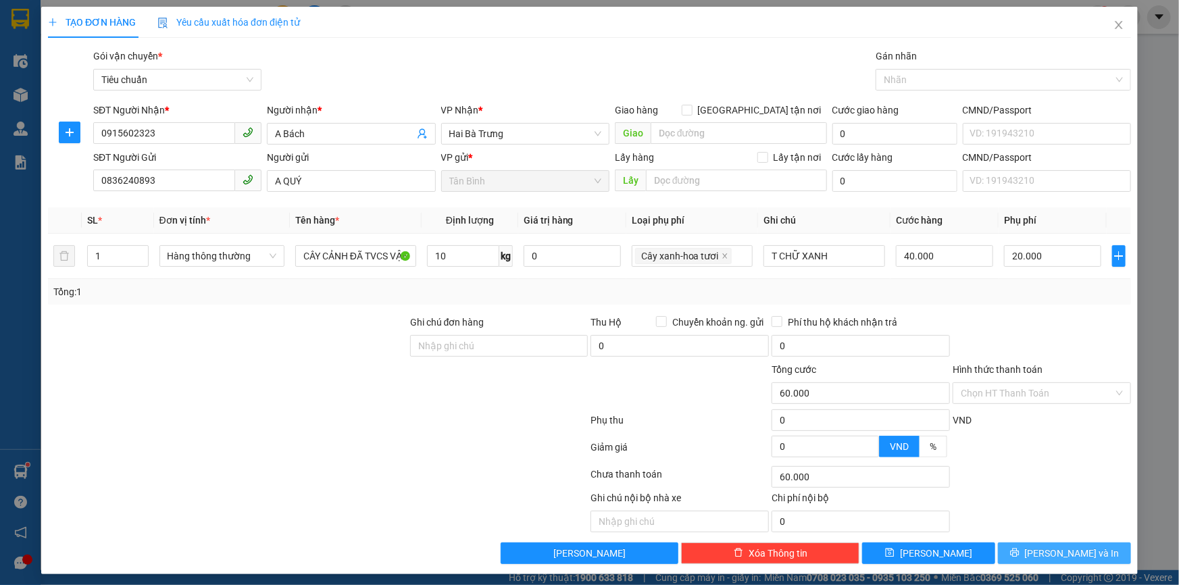
click at [1026, 552] on button "Lưu và In" at bounding box center [1064, 554] width 133 height 22
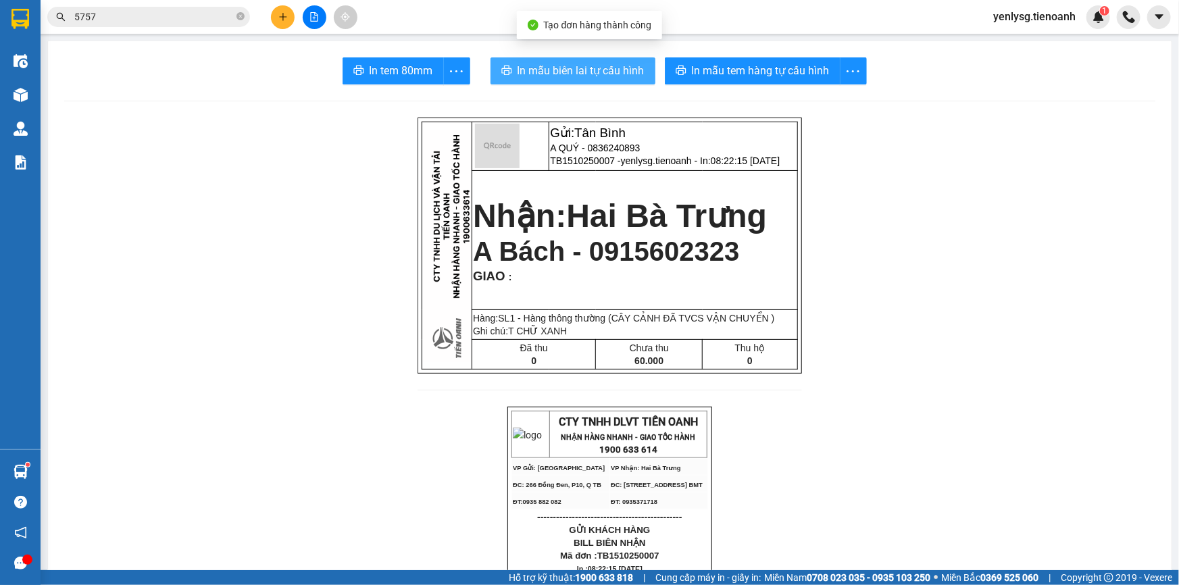
click at [560, 72] on span "In mẫu biên lai tự cấu hình" at bounding box center [581, 70] width 127 height 17
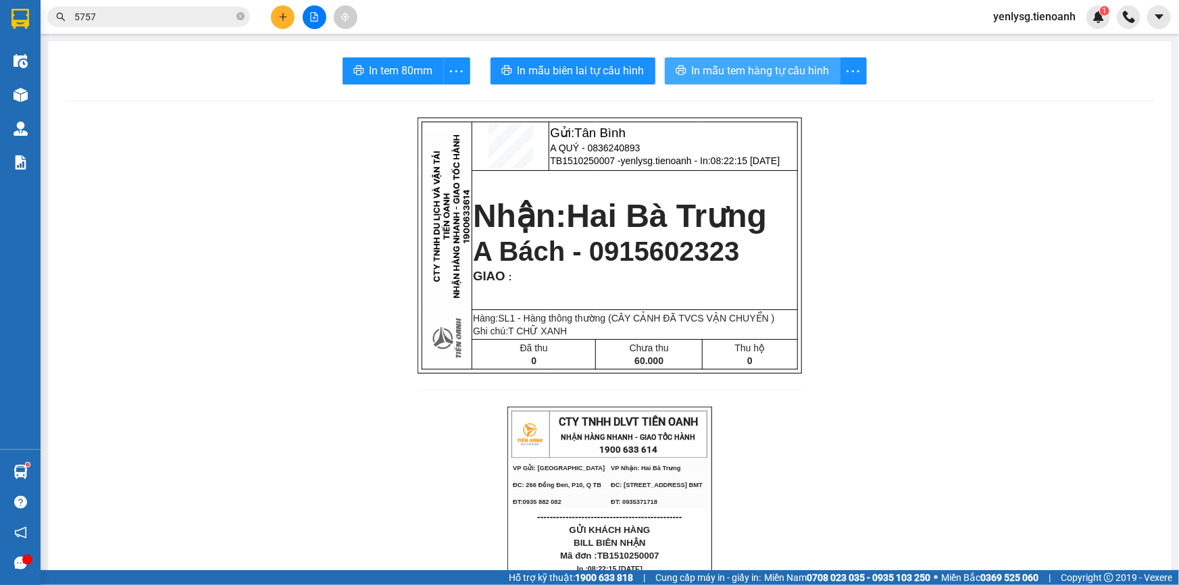
click at [746, 76] on span "In mẫu tem hàng tự cấu hình" at bounding box center [761, 70] width 138 height 17
click at [289, 13] on button at bounding box center [283, 17] width 24 height 24
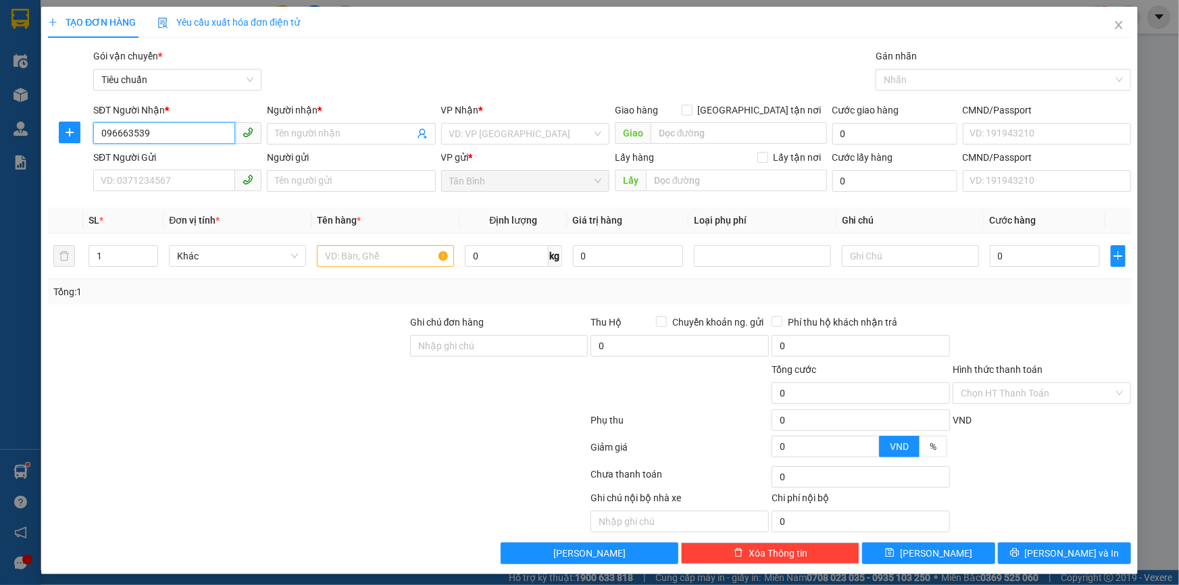
type input "0966635393"
click at [161, 155] on div "0966635393 - A Khoa" at bounding box center [176, 160] width 151 height 15
type input "A Khoa"
type input "241667800"
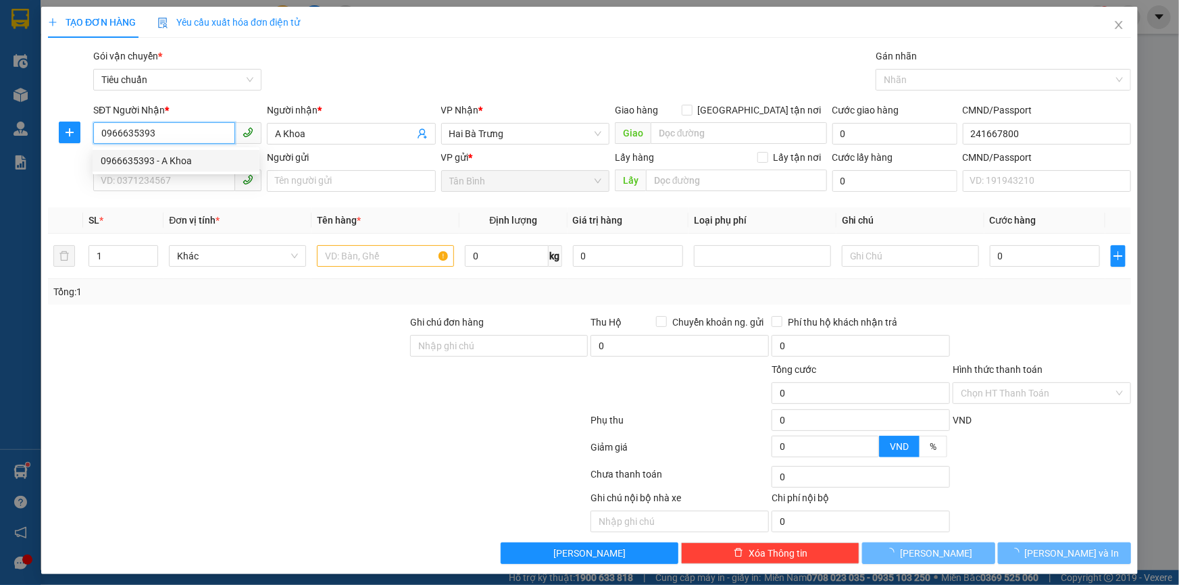
type input "80.000"
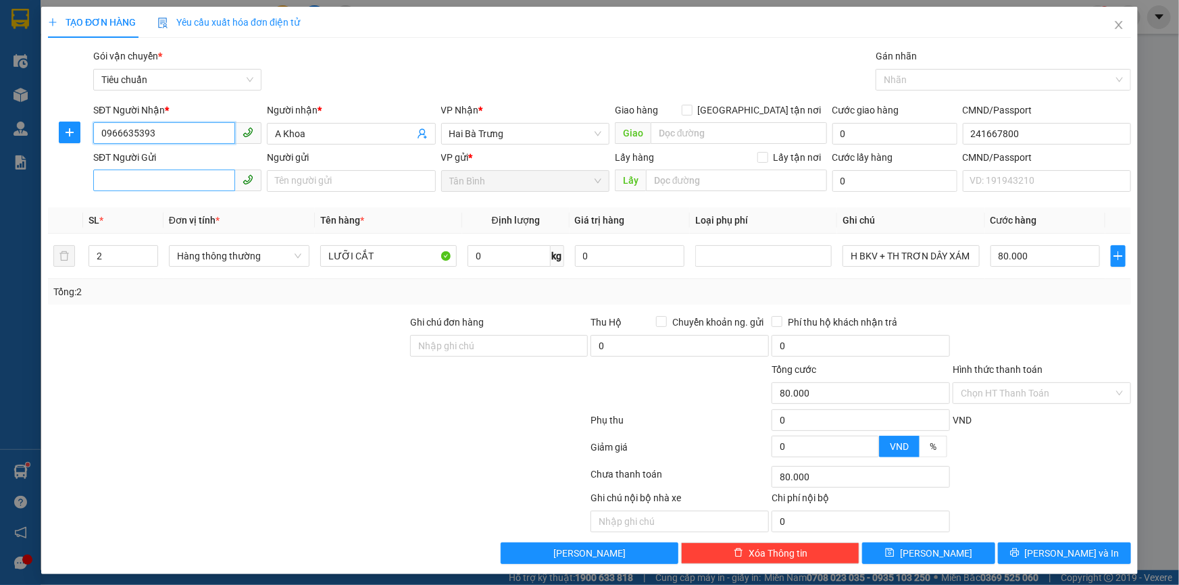
type input "0966635393"
click at [170, 176] on input "SĐT Người Gửi" at bounding box center [164, 181] width 142 height 22
type input "02837657684"
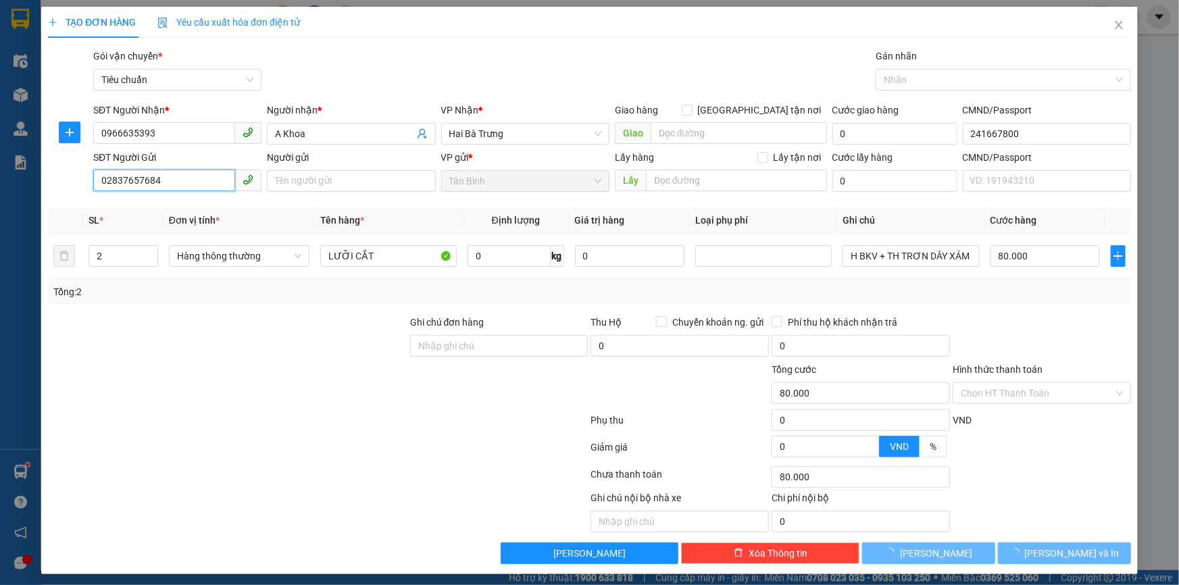
click at [189, 183] on input "02837657684" at bounding box center [164, 181] width 142 height 22
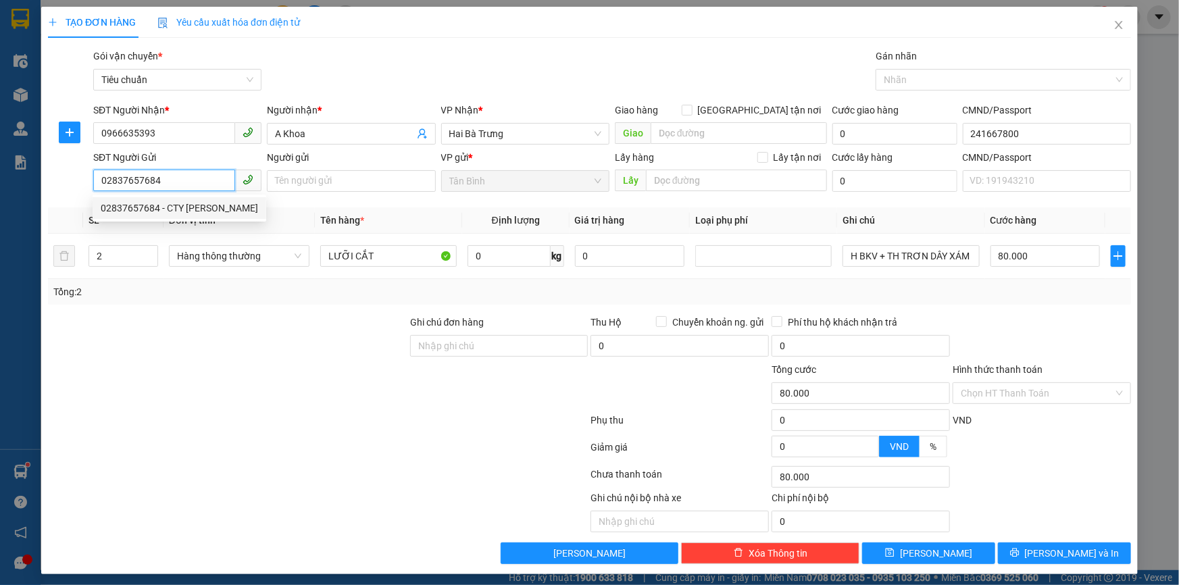
click at [189, 183] on input "02837657684" at bounding box center [164, 181] width 142 height 22
click at [210, 205] on div "02837657684 - CTY MARTINO" at bounding box center [179, 208] width 157 height 15
type input "CTY MARTINO"
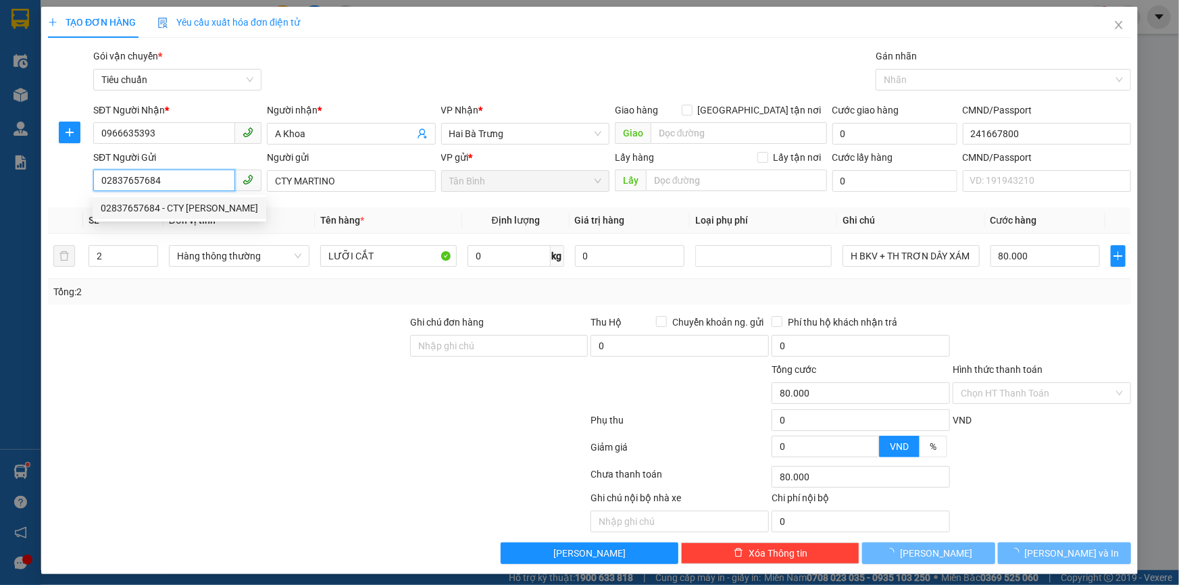
type input "30.000"
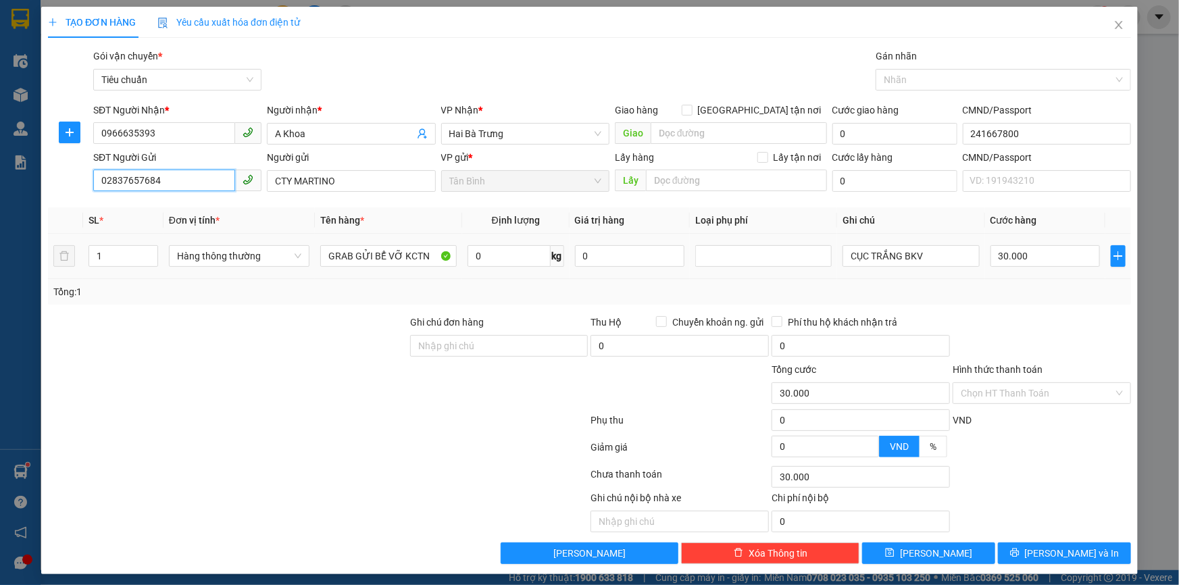
type input "02837657684"
drag, startPoint x: 351, startPoint y: 270, endPoint x: 367, endPoint y: 257, distance: 20.2
click at [354, 269] on td "GRAB GỬI BỂ VỠ KCTN" at bounding box center [388, 256] width 147 height 45
click at [367, 257] on input "GRAB GỬI BỂ VỠ KCTN" at bounding box center [388, 256] width 137 height 22
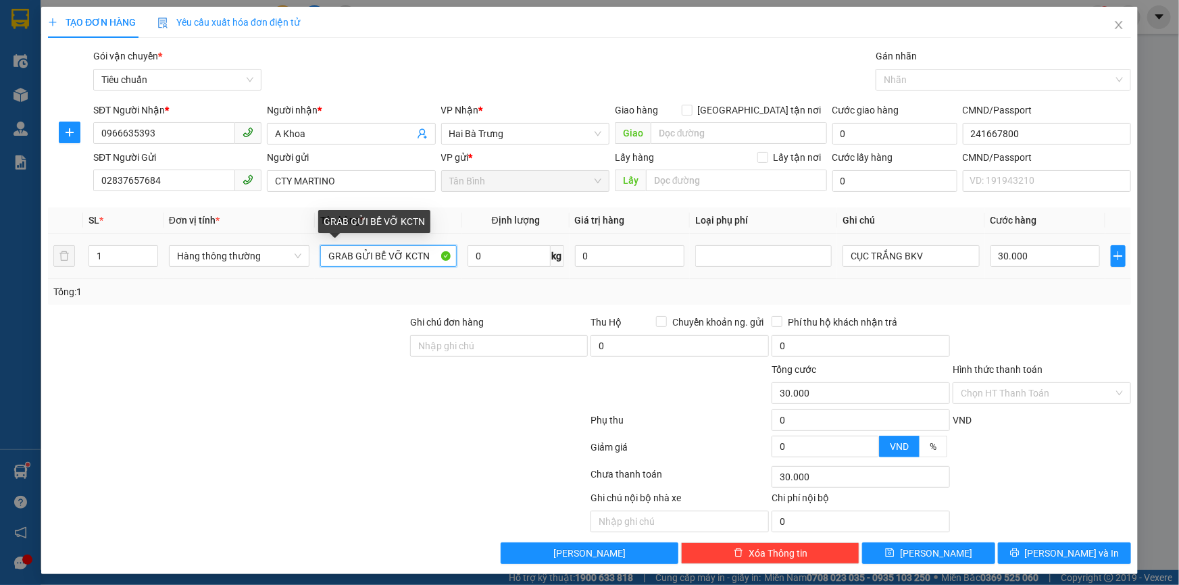
click at [367, 257] on input "GRAB GỬI BỂ VỠ KCTN" at bounding box center [388, 256] width 137 height 22
type input "LƯỠI CẮT"
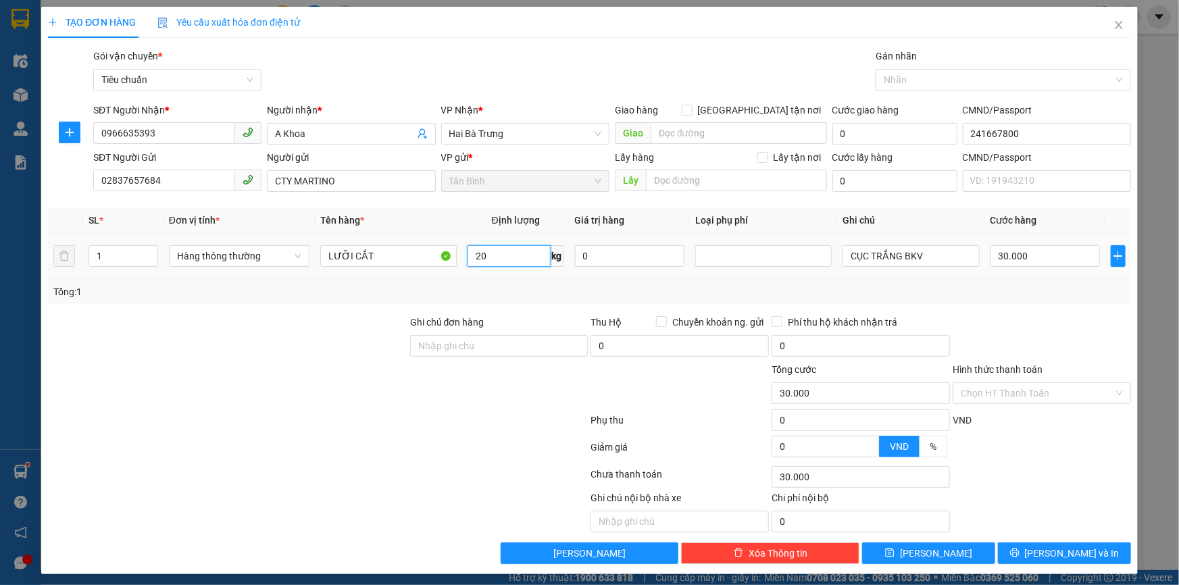
type input "20"
drag, startPoint x: 994, startPoint y: 243, endPoint x: 950, endPoint y: 253, distance: 45.1
click at [991, 244] on div "30.000" at bounding box center [1046, 256] width 110 height 27
type input "55.000"
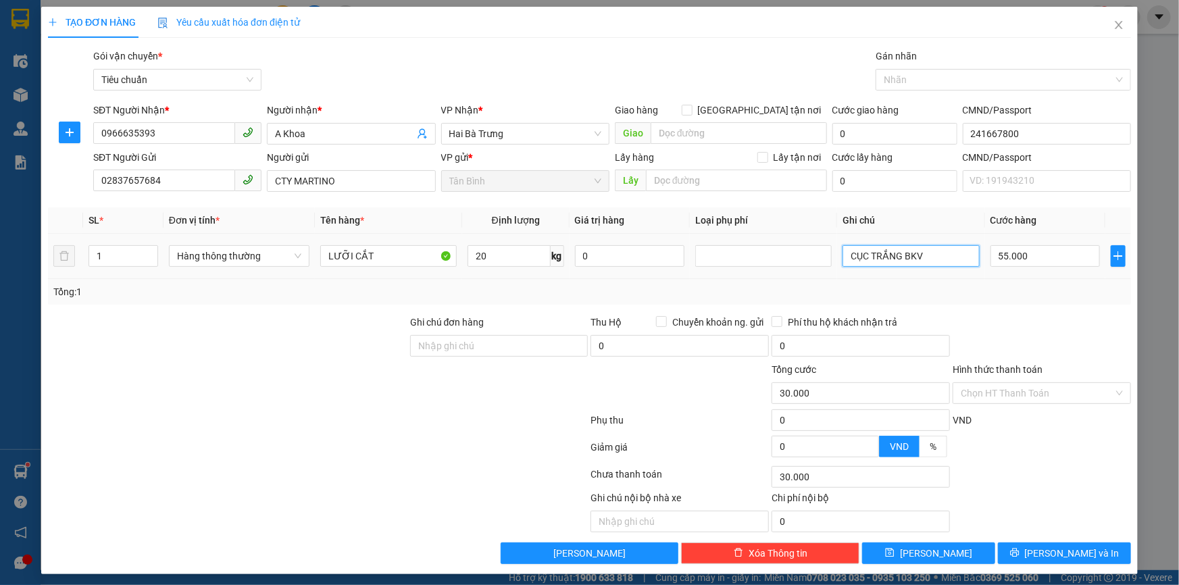
type input "55.000"
click at [950, 253] on input "CỤC TRẮNG BKV" at bounding box center [911, 256] width 137 height 22
type input "R"
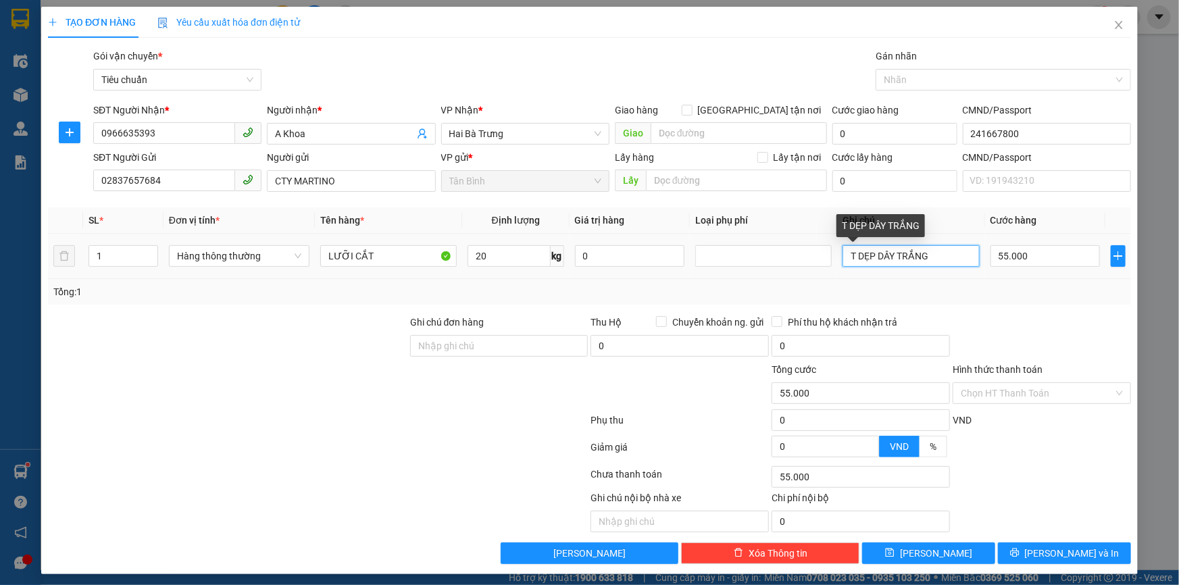
type input "T DẸP DÂY TRẮNG"
type input "6"
type input "60"
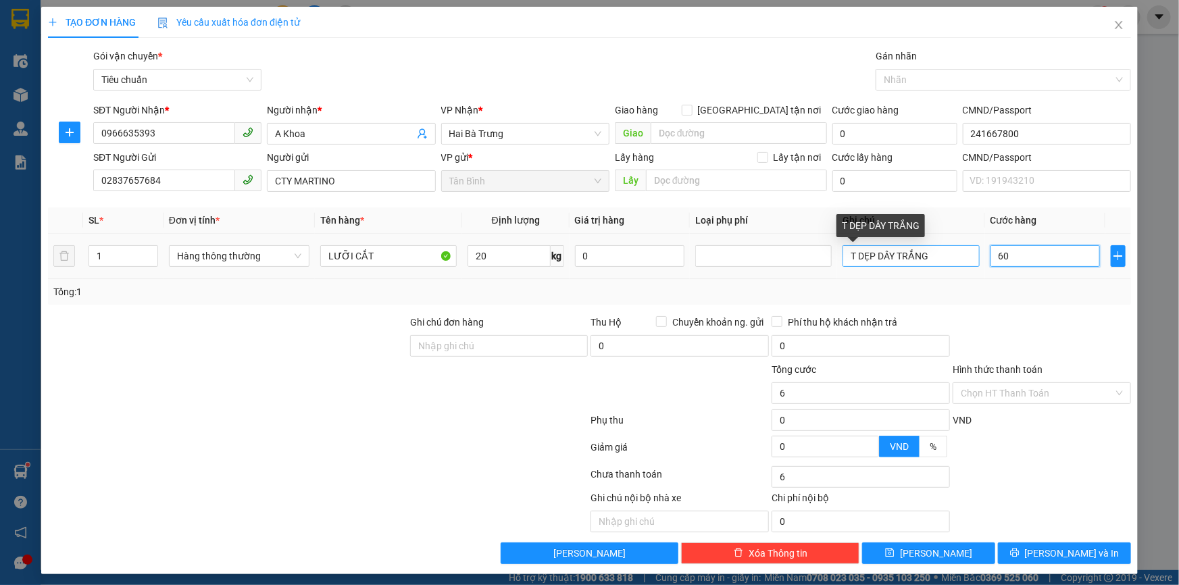
type input "60"
click at [968, 292] on div "Tổng: 1" at bounding box center [589, 291] width 1072 height 15
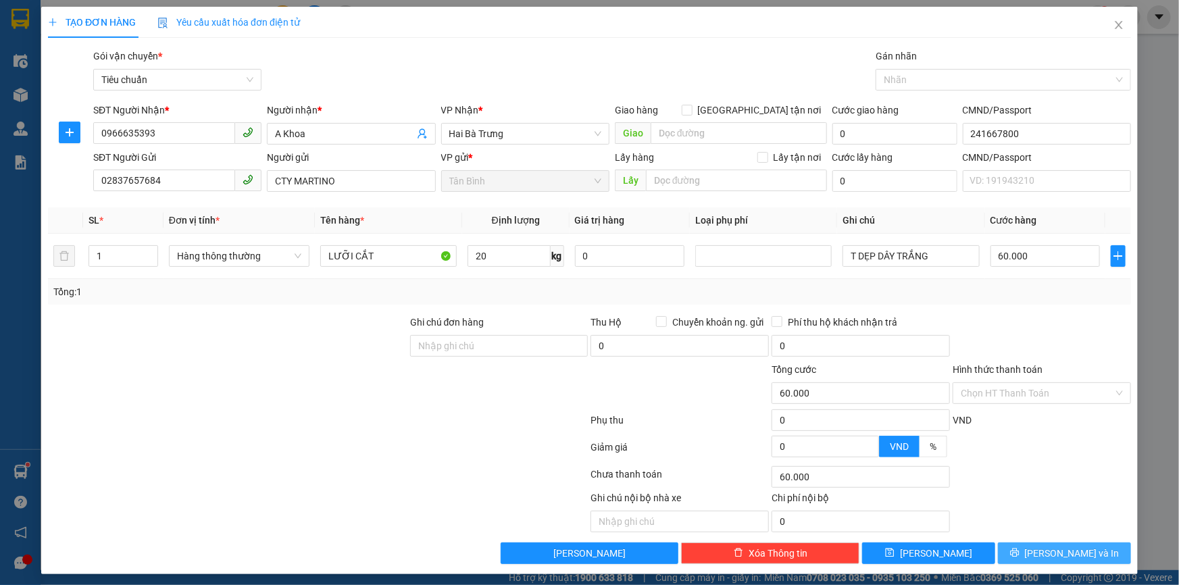
click at [1028, 547] on button "Lưu và In" at bounding box center [1064, 554] width 133 height 22
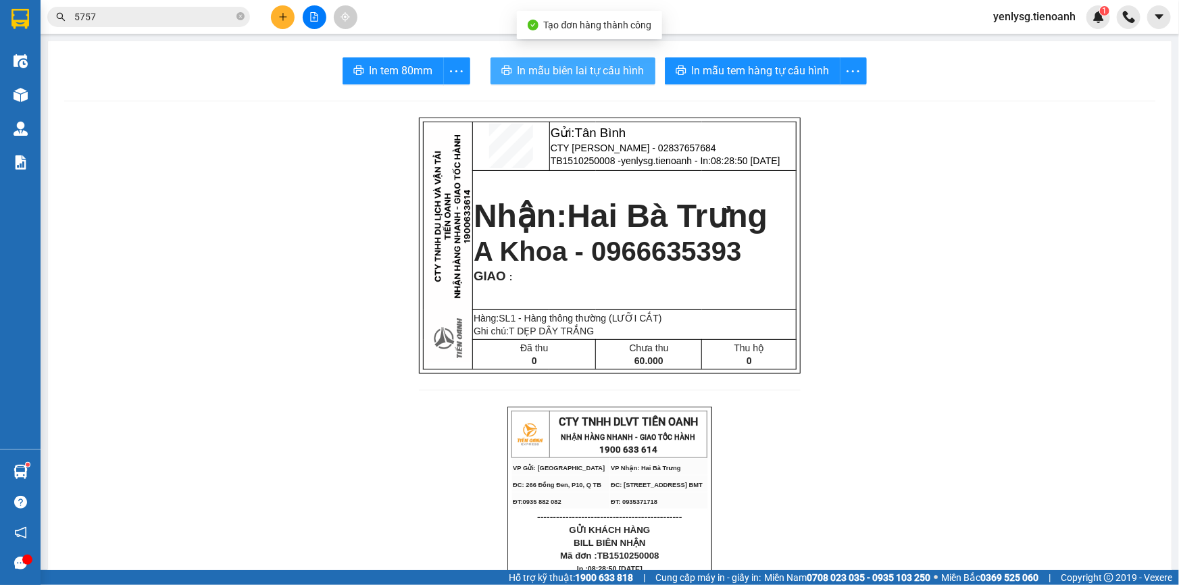
click at [568, 74] on span "In mẫu biên lai tự cấu hình" at bounding box center [581, 70] width 127 height 17
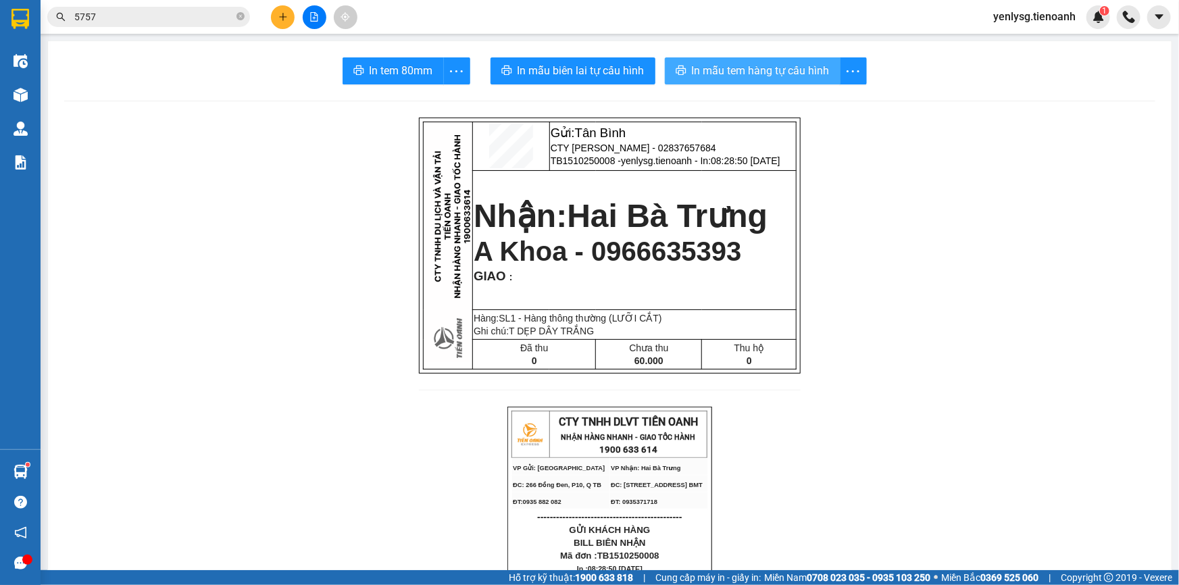
click at [748, 64] on span "In mẫu tem hàng tự cấu hình" at bounding box center [761, 70] width 138 height 17
click at [168, 24] on span "5757" at bounding box center [148, 17] width 203 height 20
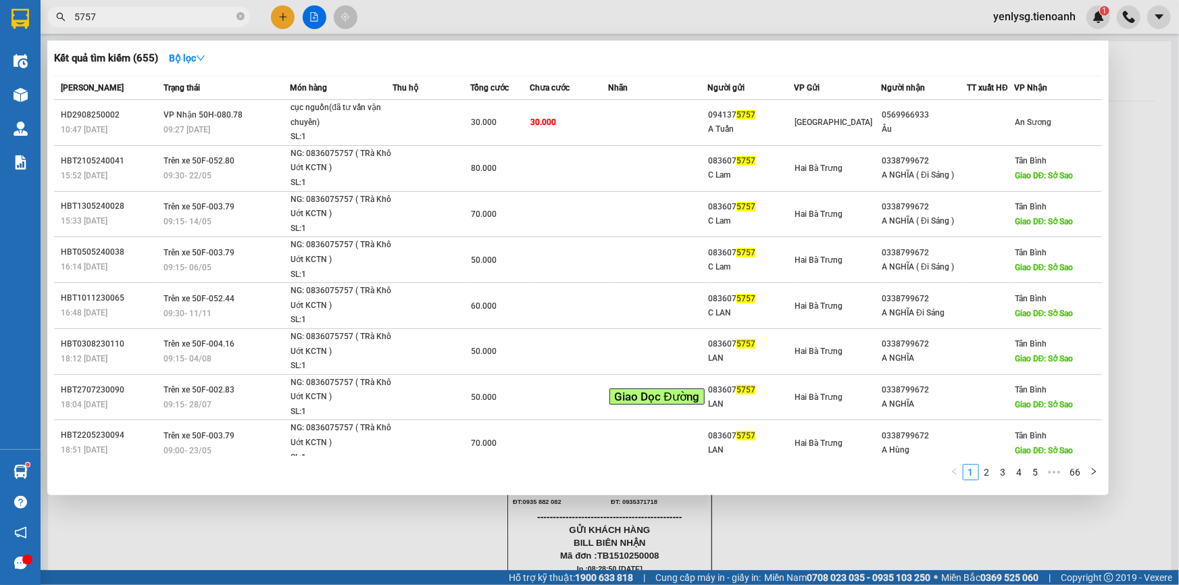
click at [168, 24] on span "5757" at bounding box center [148, 17] width 203 height 20
click at [168, 22] on input "5757" at bounding box center [153, 16] width 159 height 15
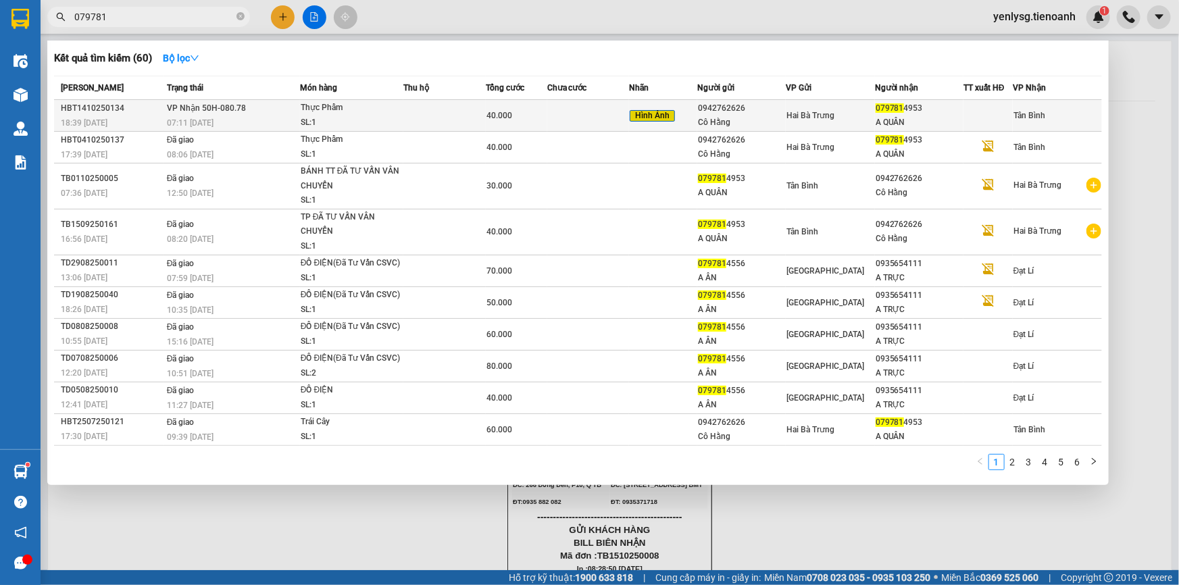
type input "079781"
click at [582, 116] on td at bounding box center [588, 116] width 82 height 32
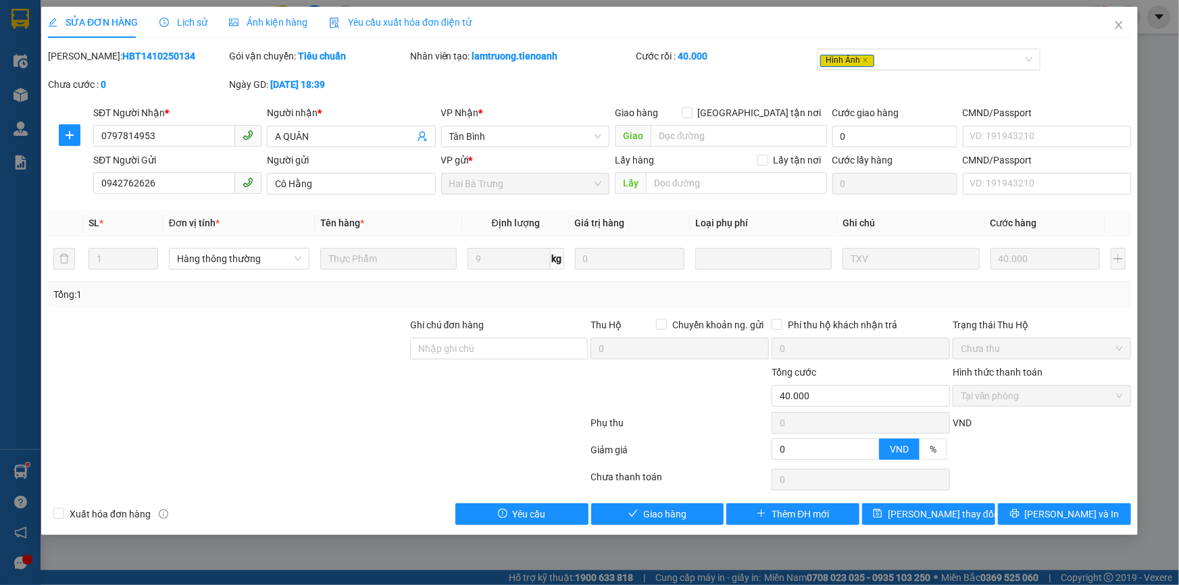
click at [672, 542] on div "SỬA ĐƠN HÀNG Lịch sử Ảnh kiện hàng Yêu cầu xuất hóa đơn điện tử Total Paid Fee …" at bounding box center [589, 292] width 1179 height 585
click at [671, 532] on div "SỬA ĐƠN HÀNG Lịch sử Ảnh kiện hàng Yêu cầu xuất hóa đơn điện tử Total Paid Fee …" at bounding box center [589, 271] width 1097 height 528
click at [693, 520] on button "Giao hàng" at bounding box center [657, 514] width 133 height 22
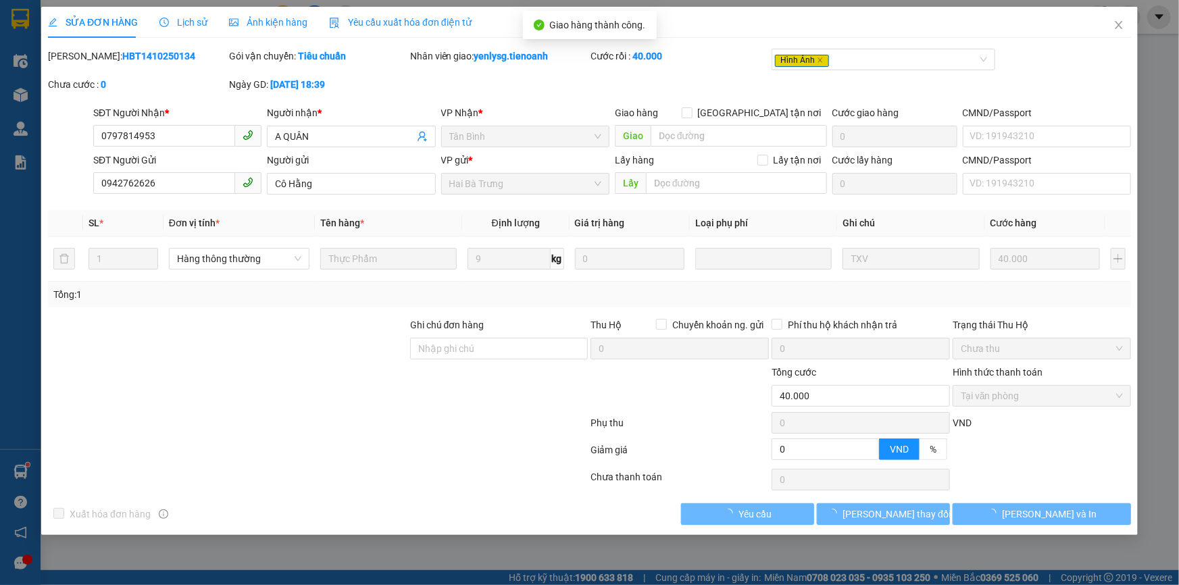
click at [1049, 524] on div "SỬA ĐƠN HÀNG Lịch sử Ảnh kiện hàng Yêu cầu xuất hóa đơn điện tử Total Paid Fee …" at bounding box center [589, 271] width 1097 height 528
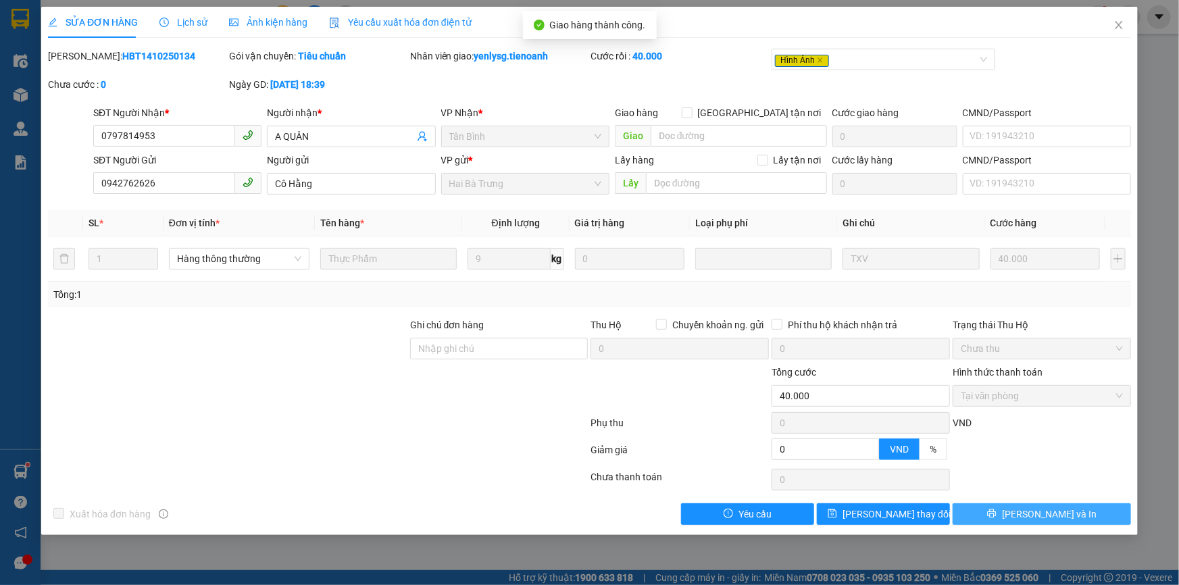
click at [1047, 517] on span "Lưu và In" at bounding box center [1049, 514] width 95 height 15
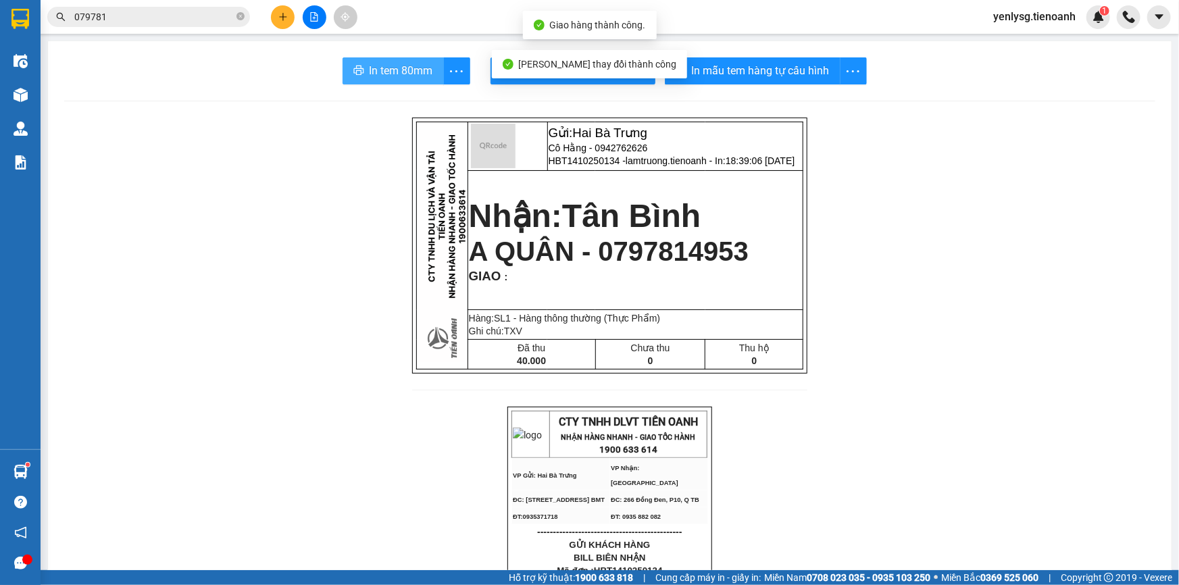
click at [400, 72] on span "In tem 80mm" at bounding box center [402, 70] width 64 height 17
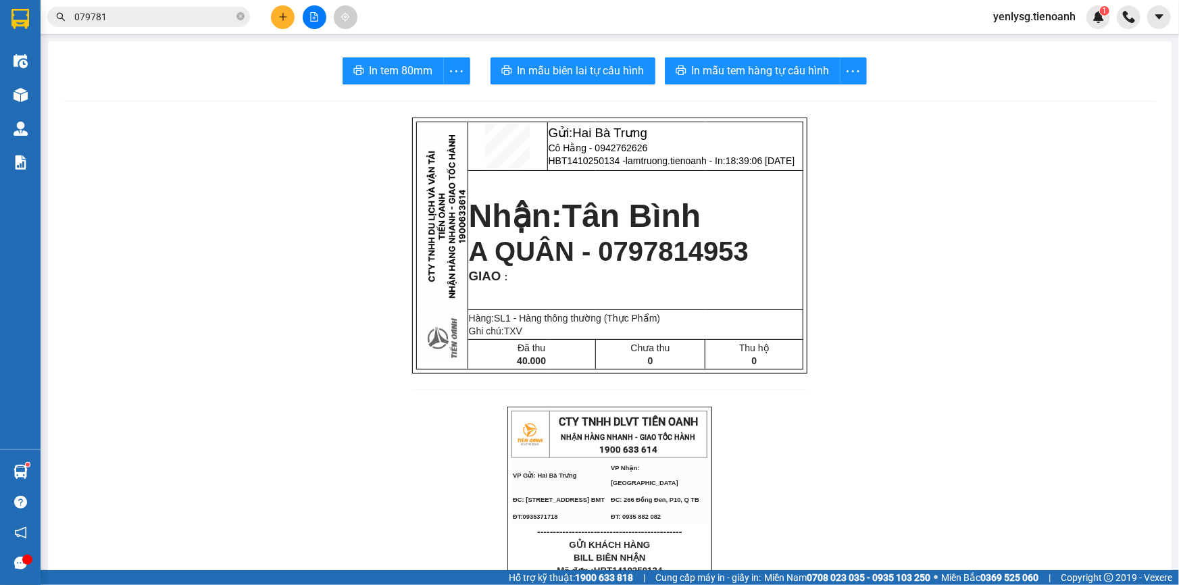
click at [155, 17] on input "079781" at bounding box center [153, 16] width 159 height 15
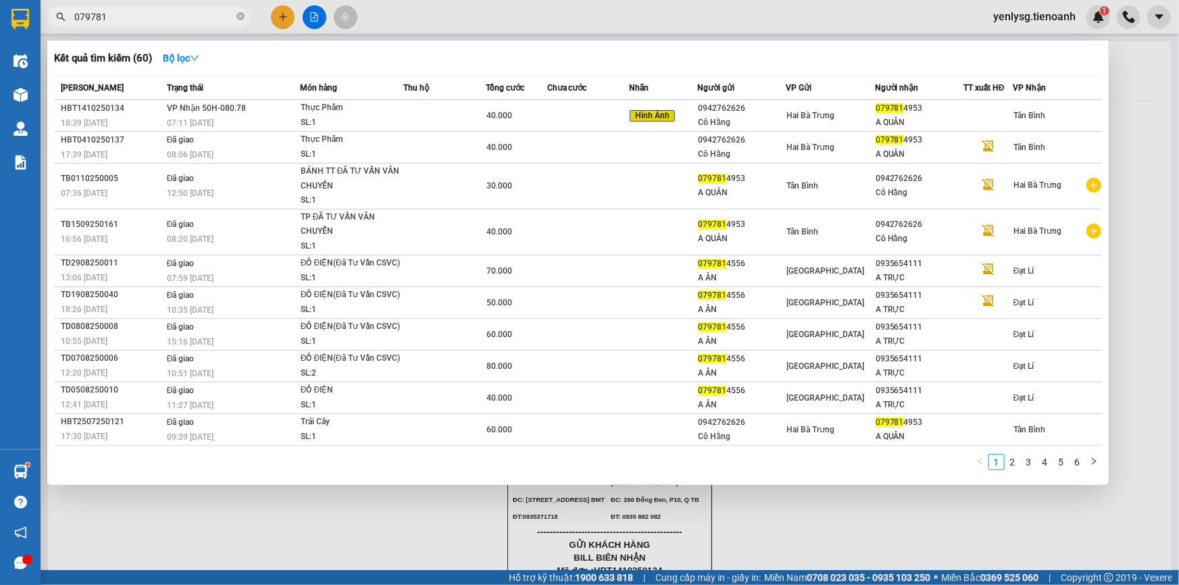
click at [155, 17] on input "079781" at bounding box center [153, 16] width 159 height 15
click at [236, 19] on span "079781" at bounding box center [148, 17] width 203 height 20
click at [241, 14] on icon "close-circle" at bounding box center [241, 16] width 8 height 8
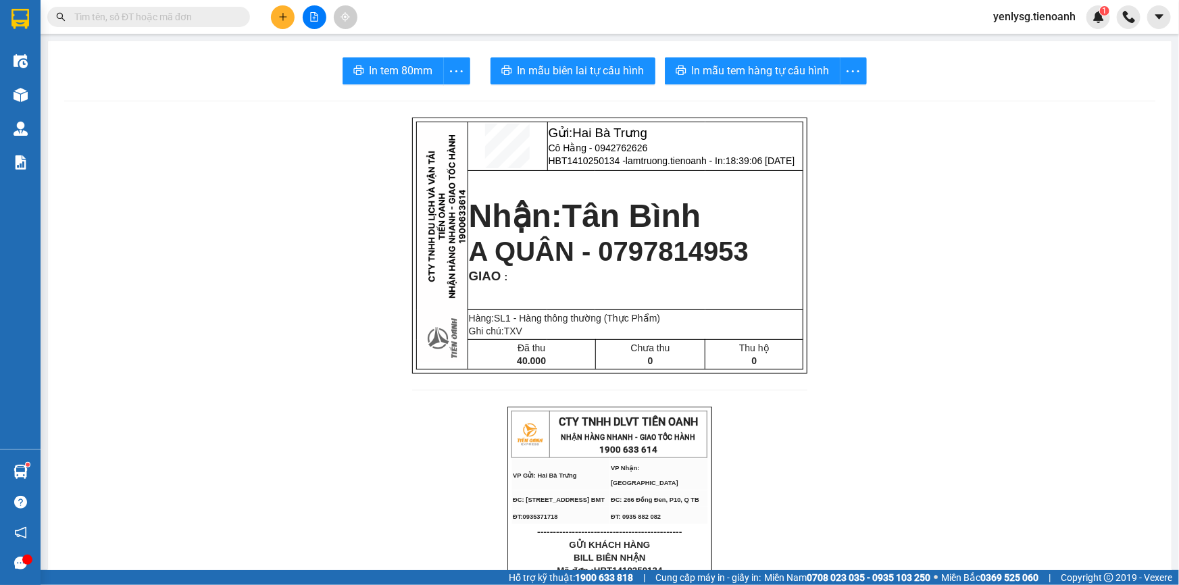
click at [232, 14] on input "text" at bounding box center [153, 16] width 159 height 15
click at [1090, 27] on div "yenlysg.tienoanh 1" at bounding box center [1047, 17] width 128 height 24
click at [1093, 20] on img at bounding box center [1099, 17] width 12 height 12
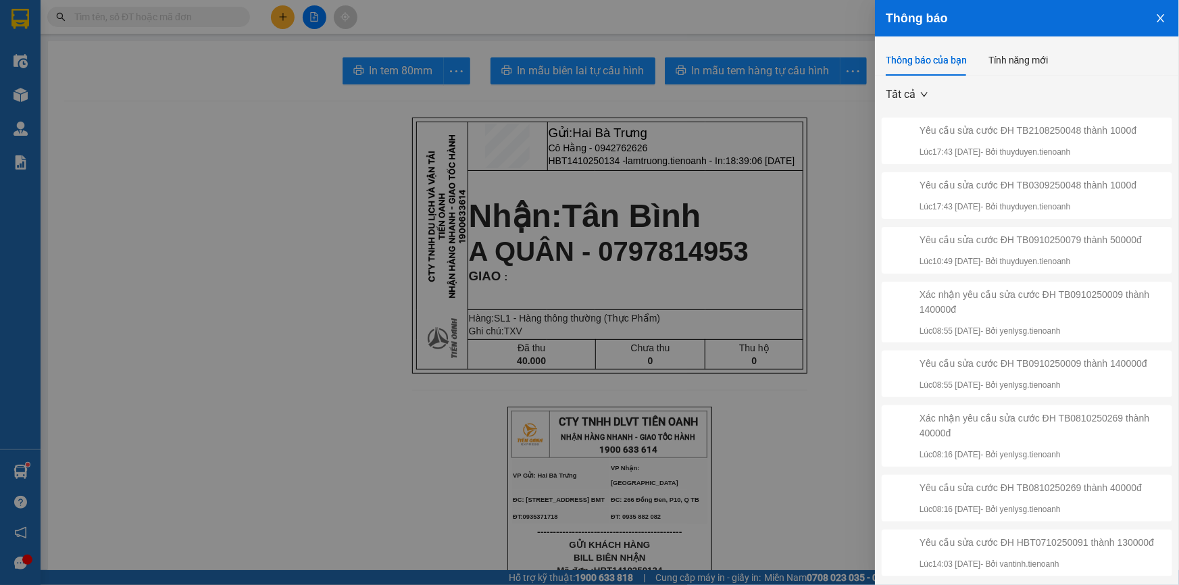
click at [452, 125] on div at bounding box center [589, 292] width 1179 height 585
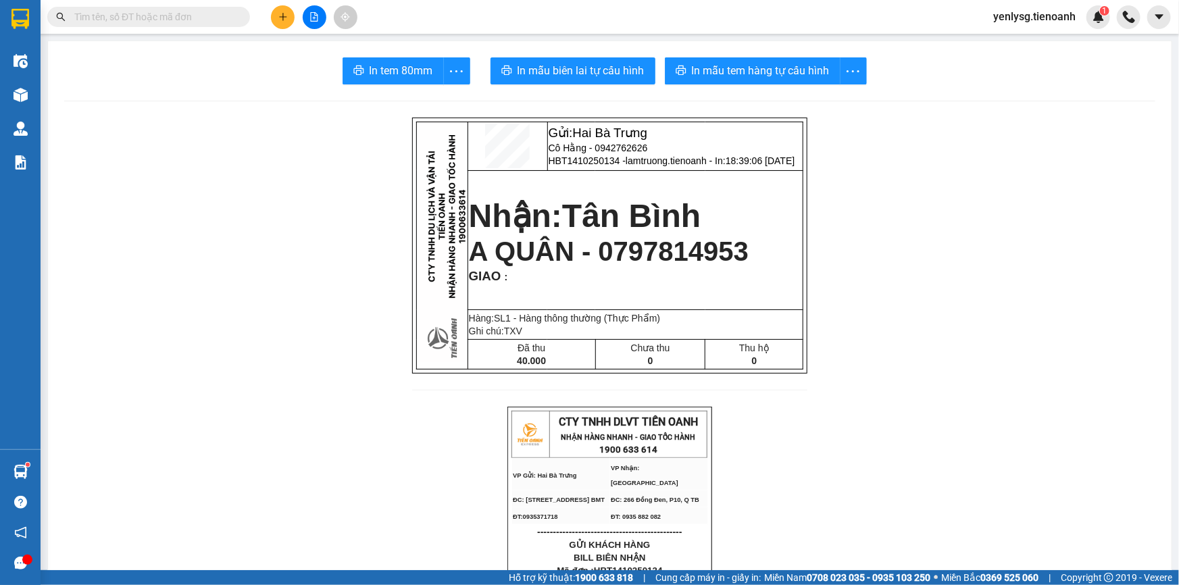
click at [217, 22] on input "text" at bounding box center [153, 16] width 159 height 15
click at [276, 20] on button at bounding box center [283, 17] width 24 height 24
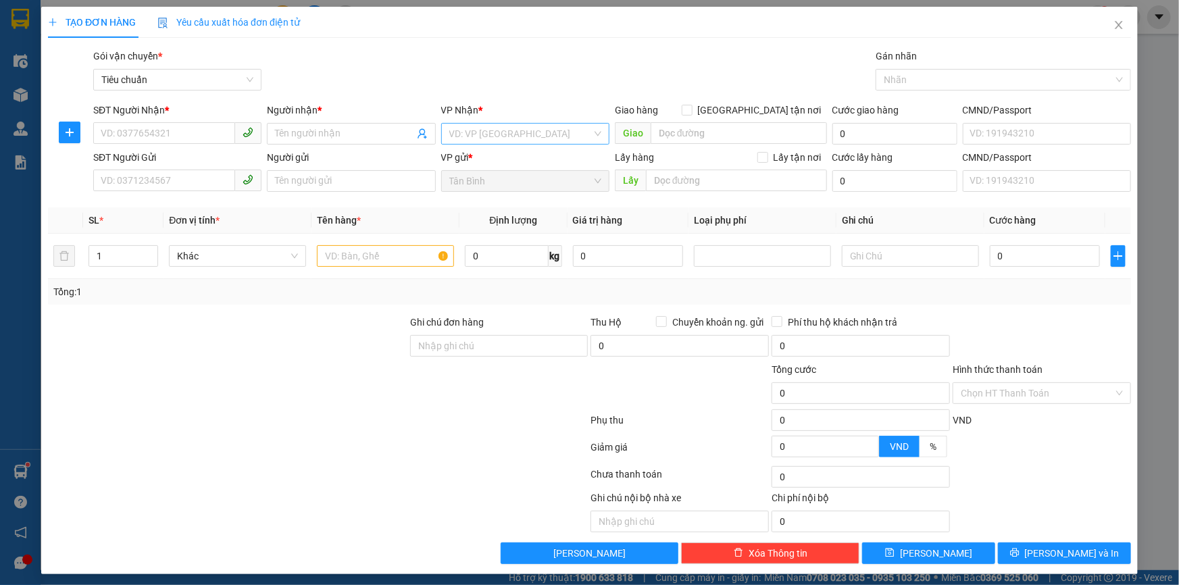
click at [453, 126] on input "search" at bounding box center [520, 134] width 143 height 20
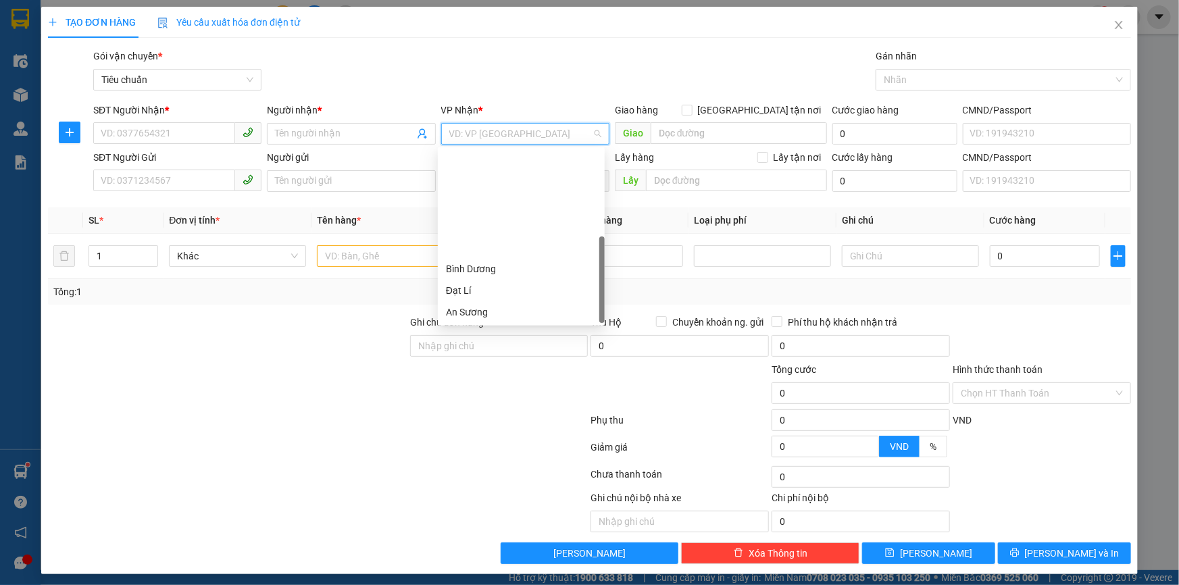
click at [482, 348] on div "Hòa Đông" at bounding box center [521, 355] width 151 height 15
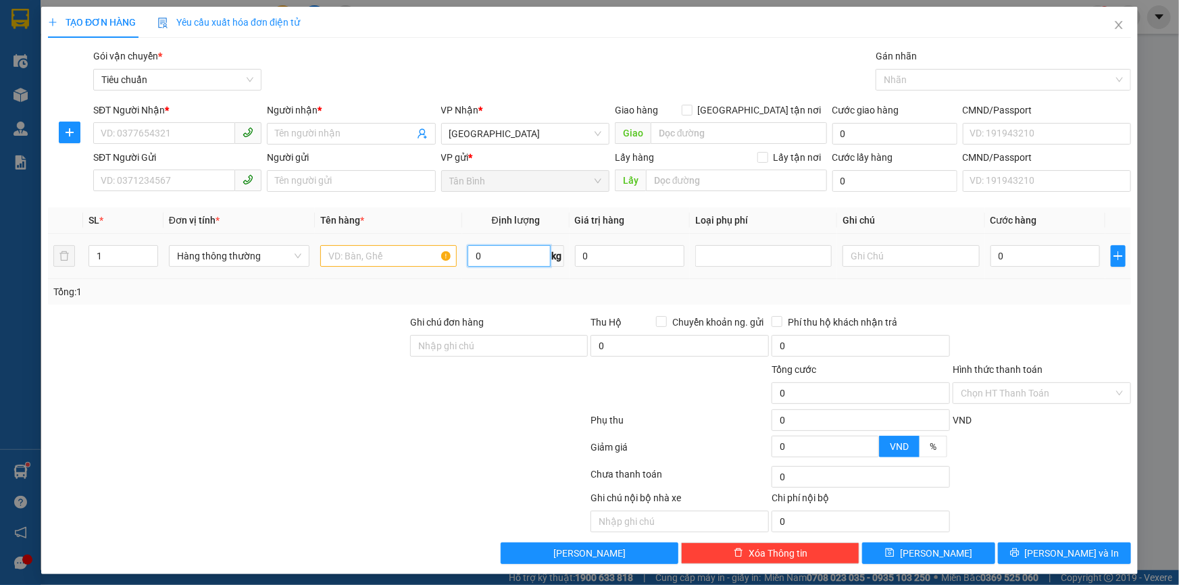
click at [514, 256] on input "0" at bounding box center [509, 256] width 83 height 22
type input "10"
click at [512, 284] on div "Tổng: 1" at bounding box center [589, 291] width 1072 height 15
type input "40.000"
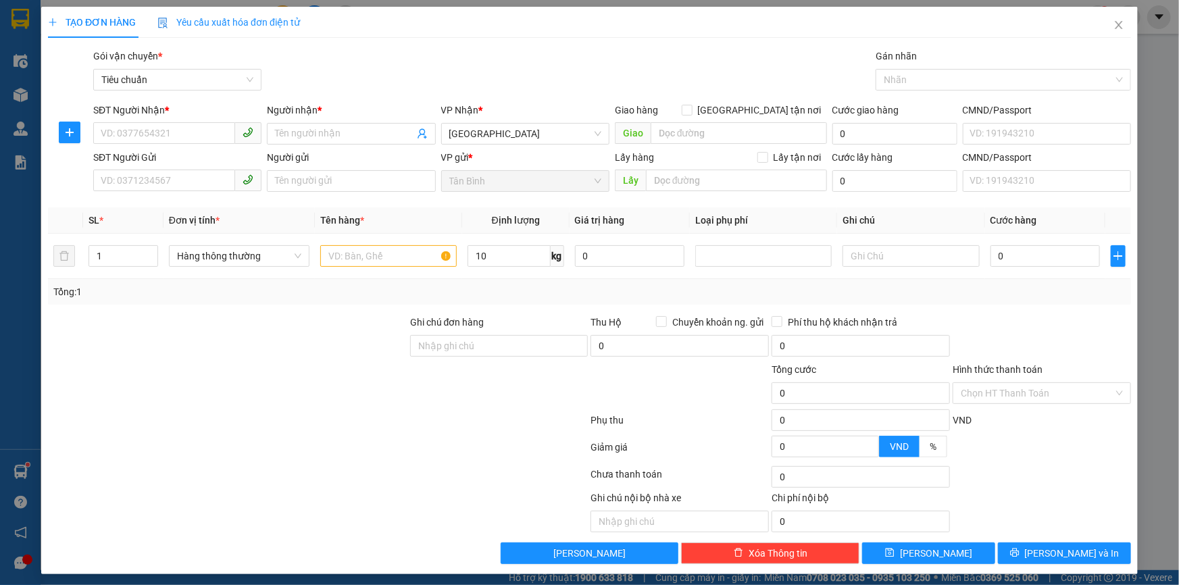
type input "40.000"
click at [1071, 262] on input "40.000" at bounding box center [1046, 256] width 110 height 22
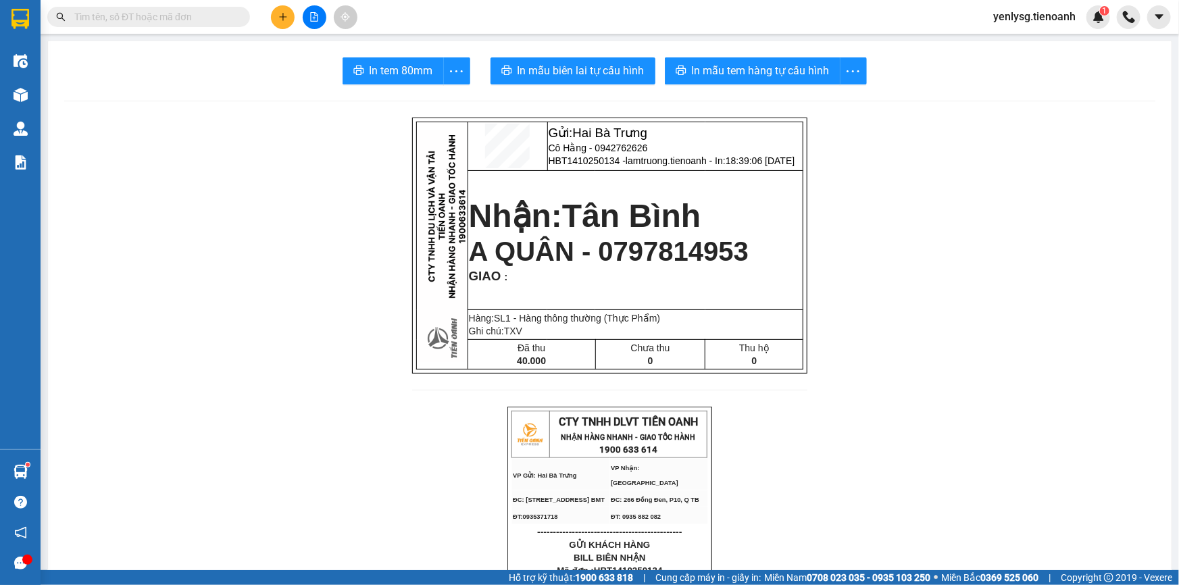
click at [184, 18] on input "text" at bounding box center [153, 16] width 159 height 15
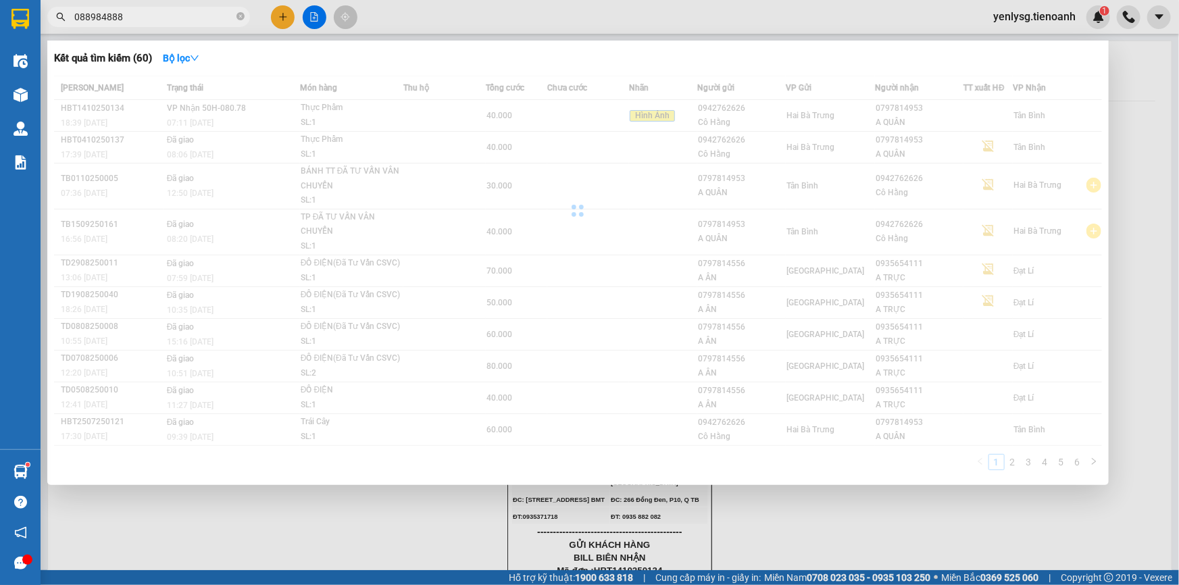
type input "0889848888"
click at [183, 18] on input "0889848888" at bounding box center [153, 16] width 159 height 15
click at [205, 21] on input "0889848888" at bounding box center [153, 16] width 159 height 15
click at [205, 22] on input "0889848888" at bounding box center [153, 16] width 159 height 15
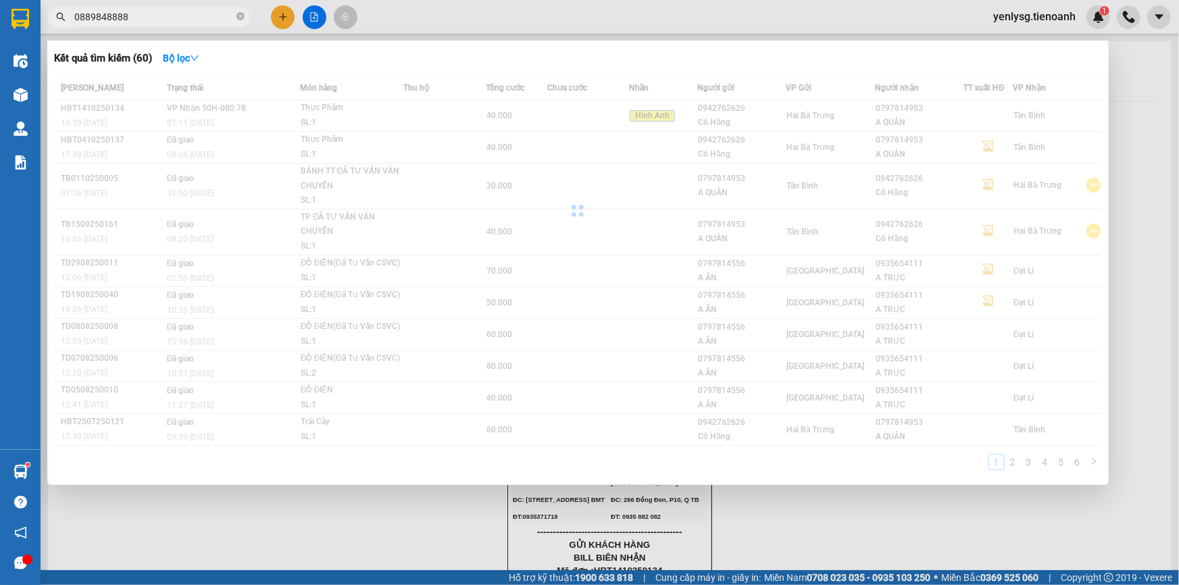
click at [205, 22] on input "0889848888" at bounding box center [153, 16] width 159 height 15
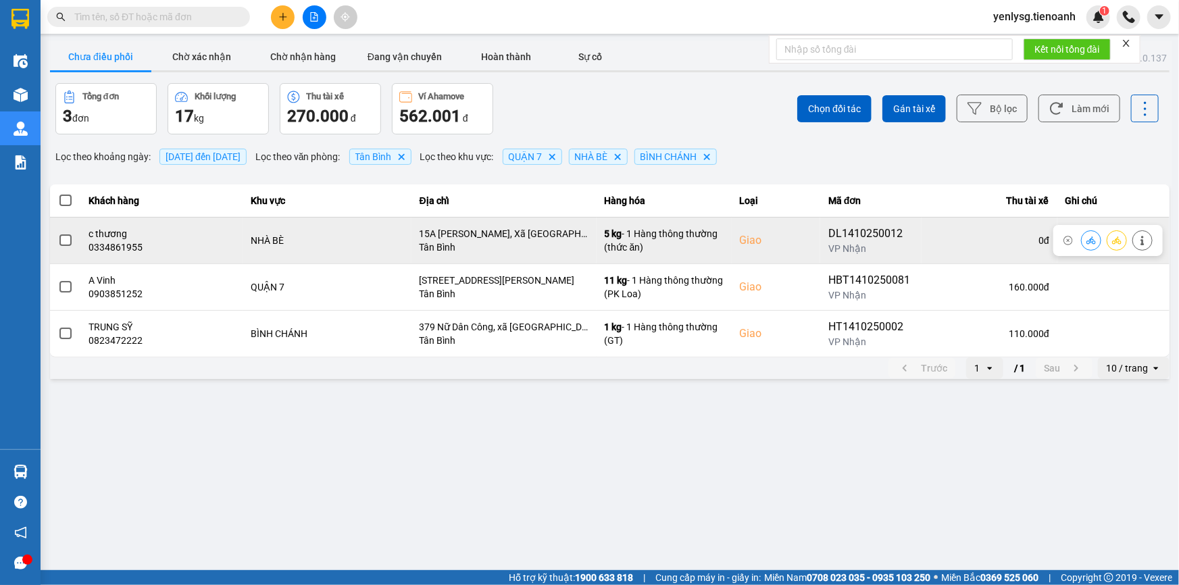
click at [1081, 240] on div at bounding box center [1107, 240] width 109 height 31
click at [1081, 239] on div at bounding box center [1107, 240] width 109 height 31
click at [1083, 241] on button at bounding box center [1091, 240] width 19 height 24
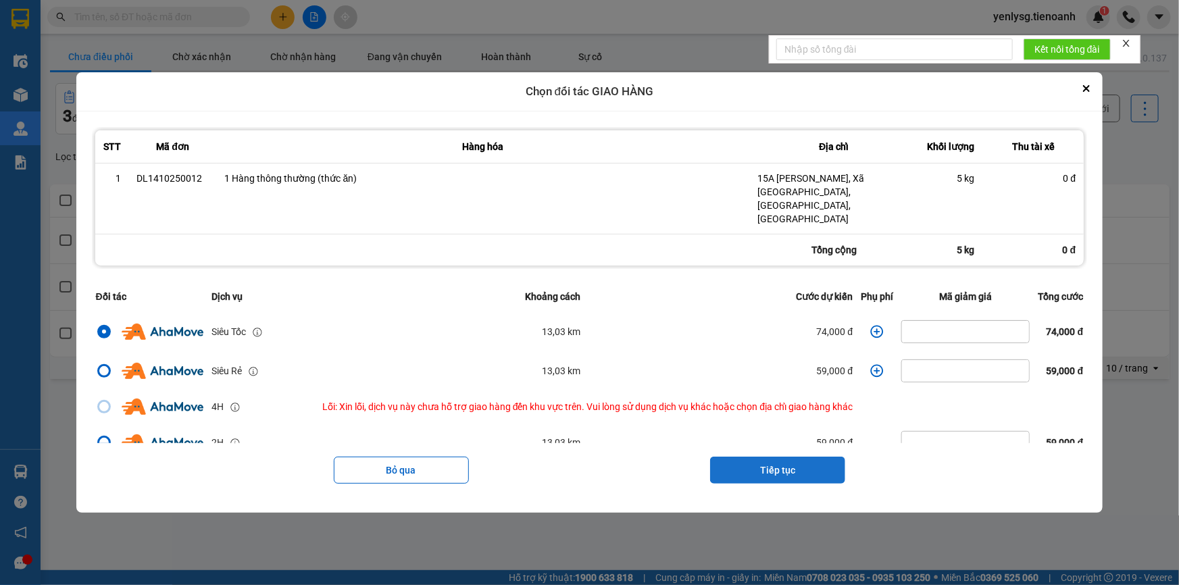
click at [778, 460] on button "Tiếp tục" at bounding box center [777, 470] width 135 height 27
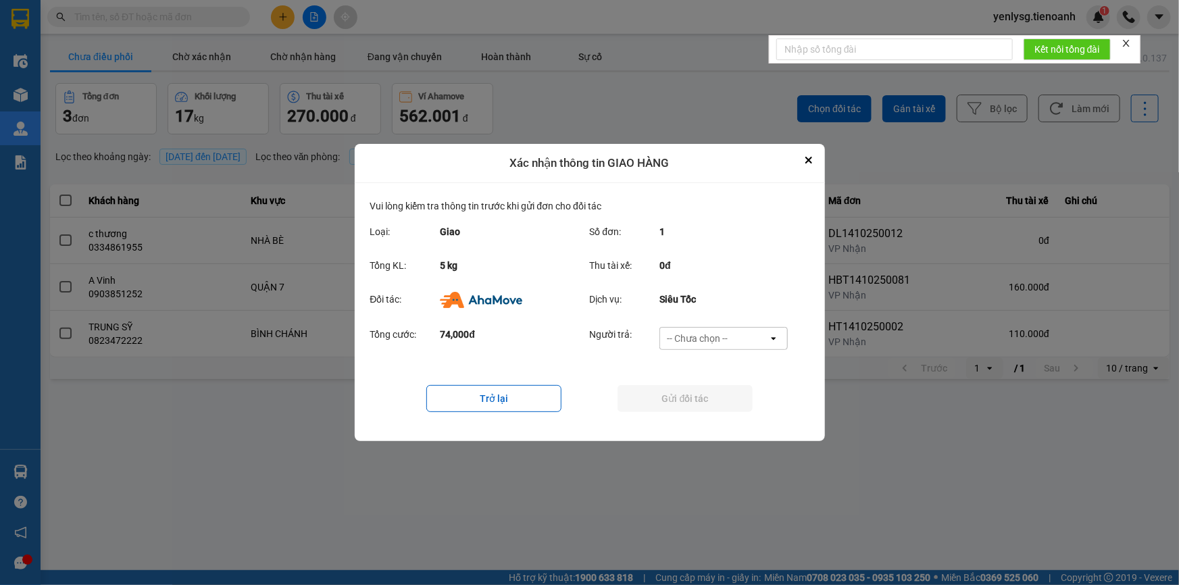
drag, startPoint x: 736, startPoint y: 343, endPoint x: 714, endPoint y: 401, distance: 62.0
click at [729, 351] on div "Người trả: -- Chưa chọn -- open" at bounding box center [693, 342] width 207 height 31
click at [727, 349] on div "-- Chưa chọn --" at bounding box center [714, 339] width 108 height 22
click at [703, 416] on span "Ví Ahamove" at bounding box center [697, 417] width 55 height 14
click at [703, 412] on button "Gửi đối tác" at bounding box center [685, 398] width 135 height 27
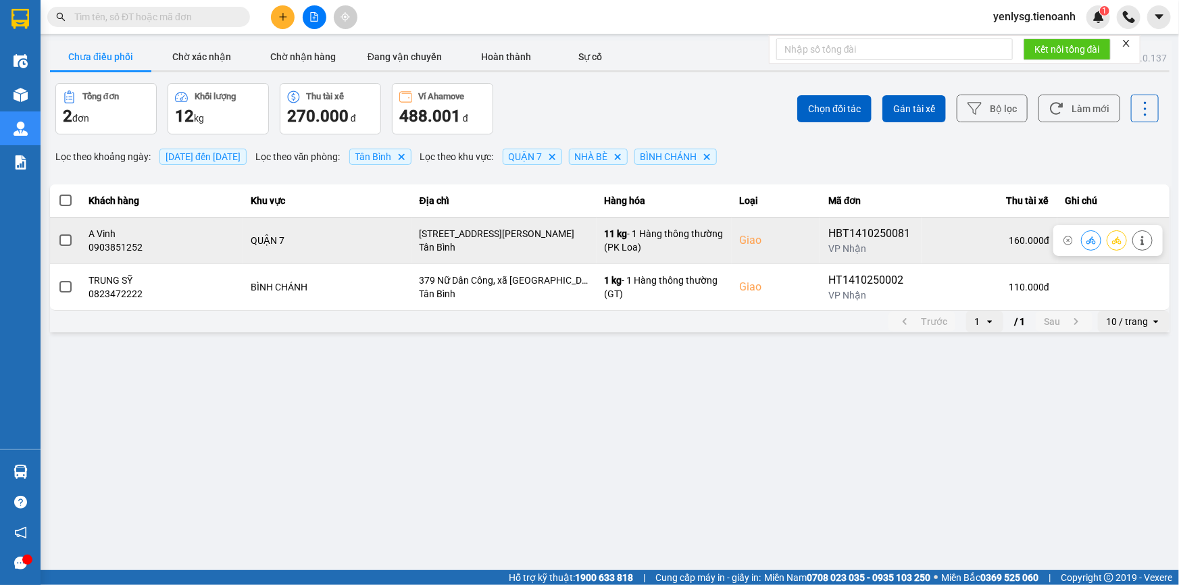
click at [1136, 240] on button at bounding box center [1142, 240] width 19 height 24
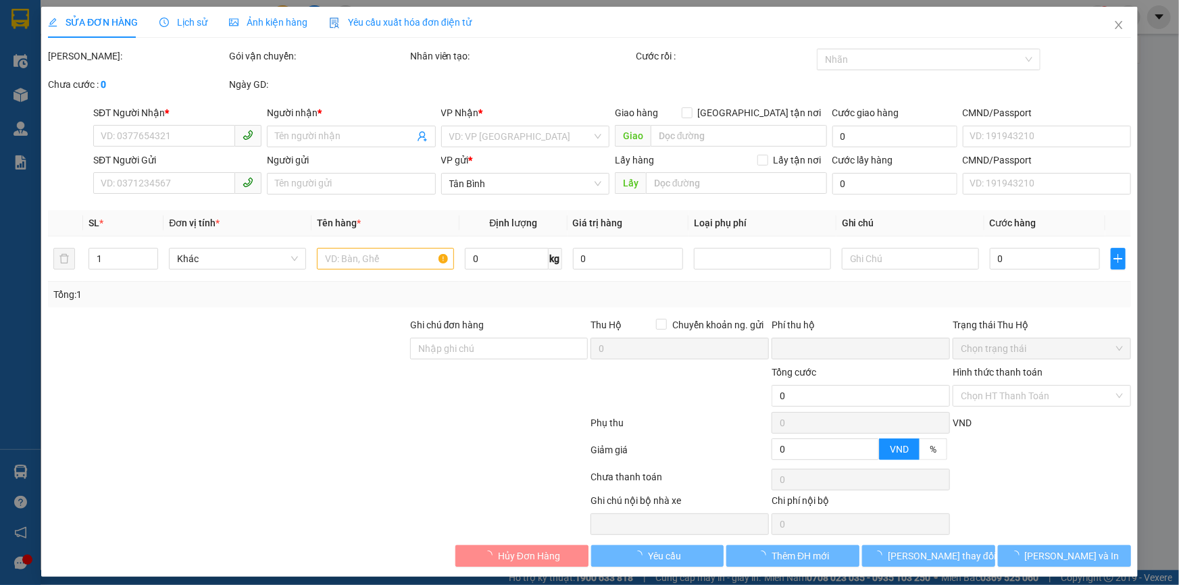
type input "0903851252"
type input "A Vinh"
checkbox input "true"
type input "[STREET_ADDRESS][PERSON_NAME]"
type input "0905326272"
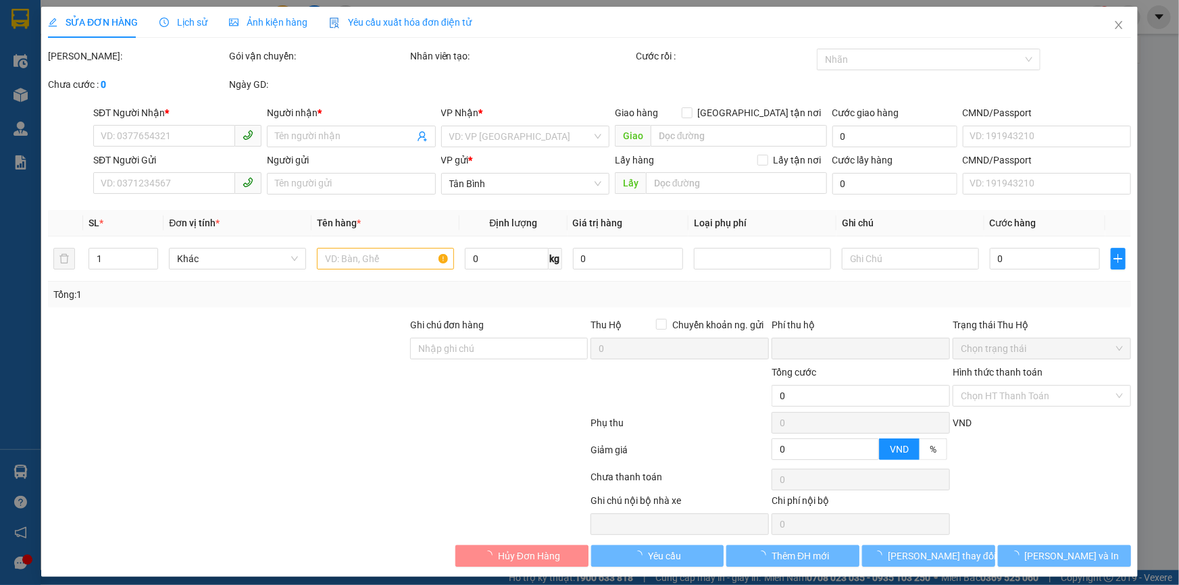
type input "NC Nguyễn"
type input "0"
type input "160.000"
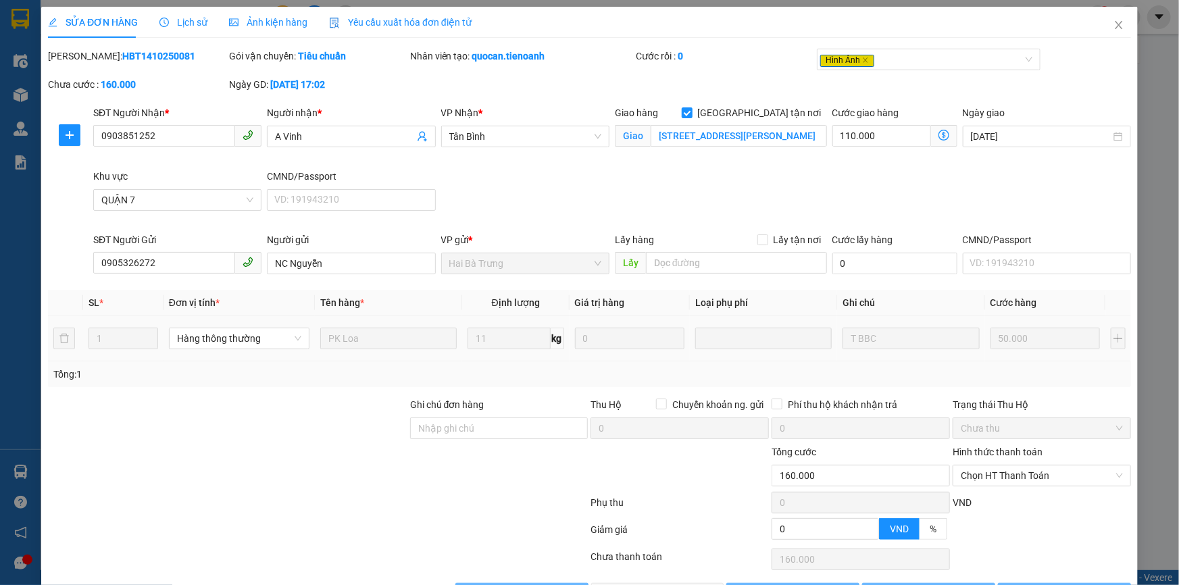
click at [462, 352] on td "11 kg" at bounding box center [515, 338] width 107 height 45
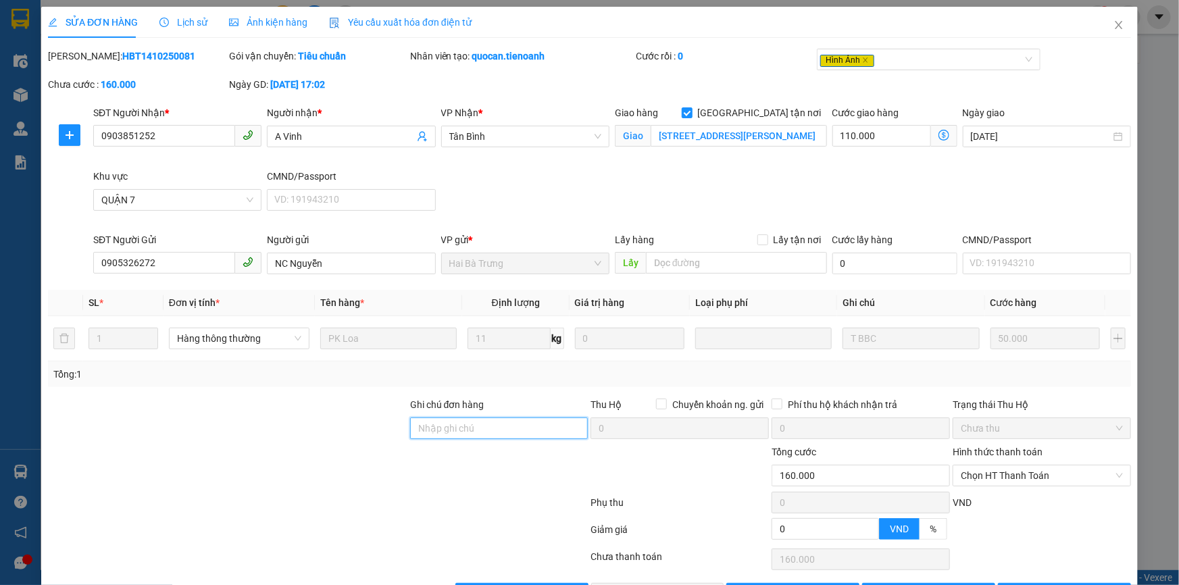
click at [446, 437] on input "Ghi chú đơn hàng" at bounding box center [499, 429] width 178 height 22
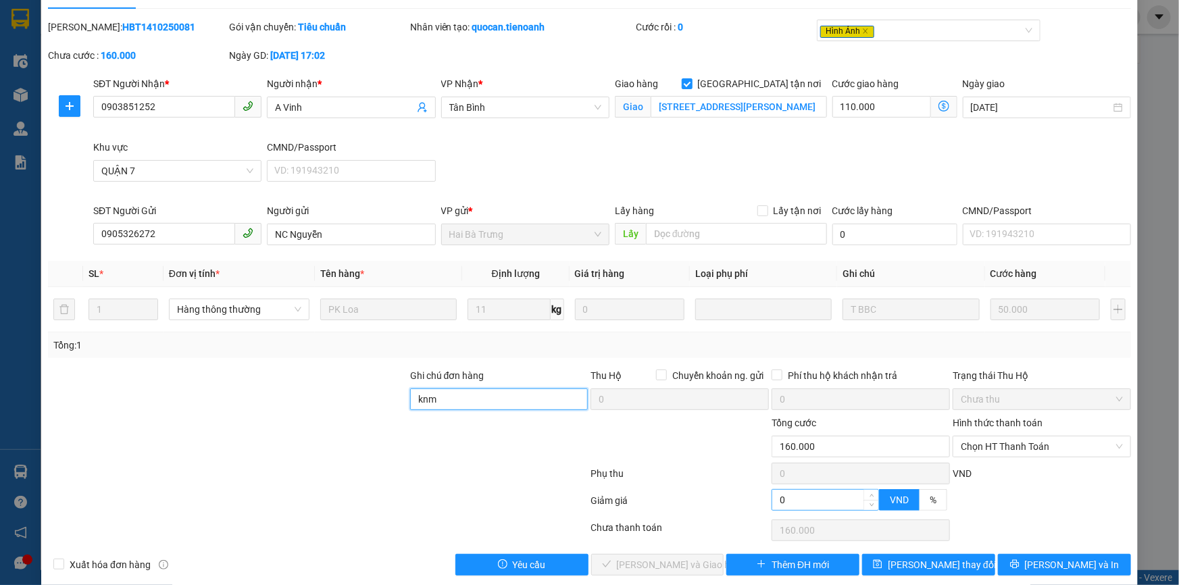
scroll to position [45, 0]
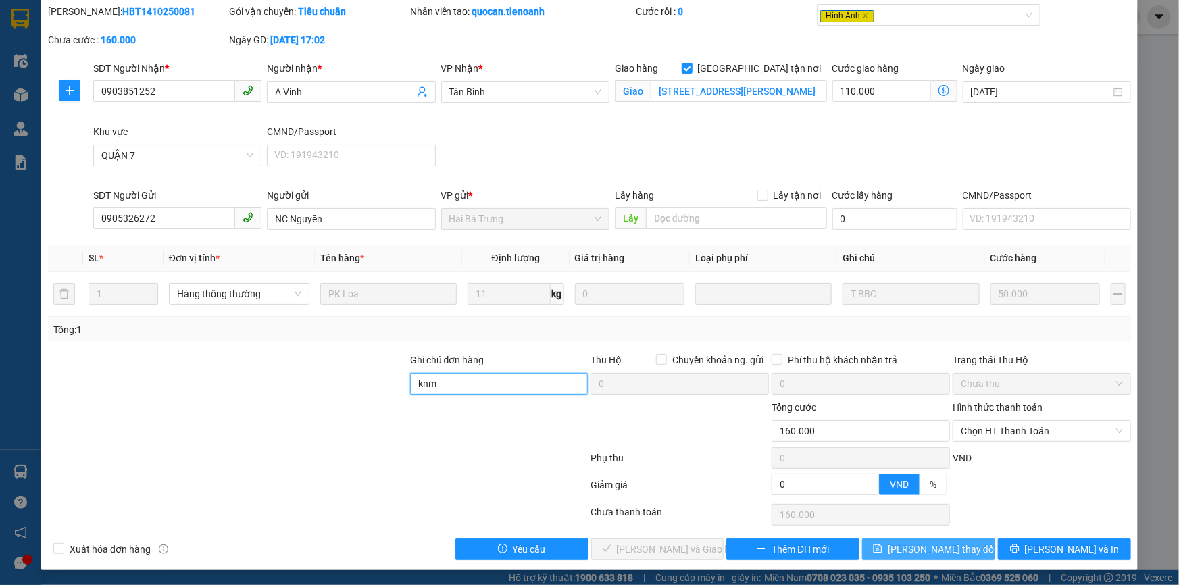
type input "knm"
click at [878, 545] on button "[PERSON_NAME] thay đổi" at bounding box center [928, 550] width 133 height 22
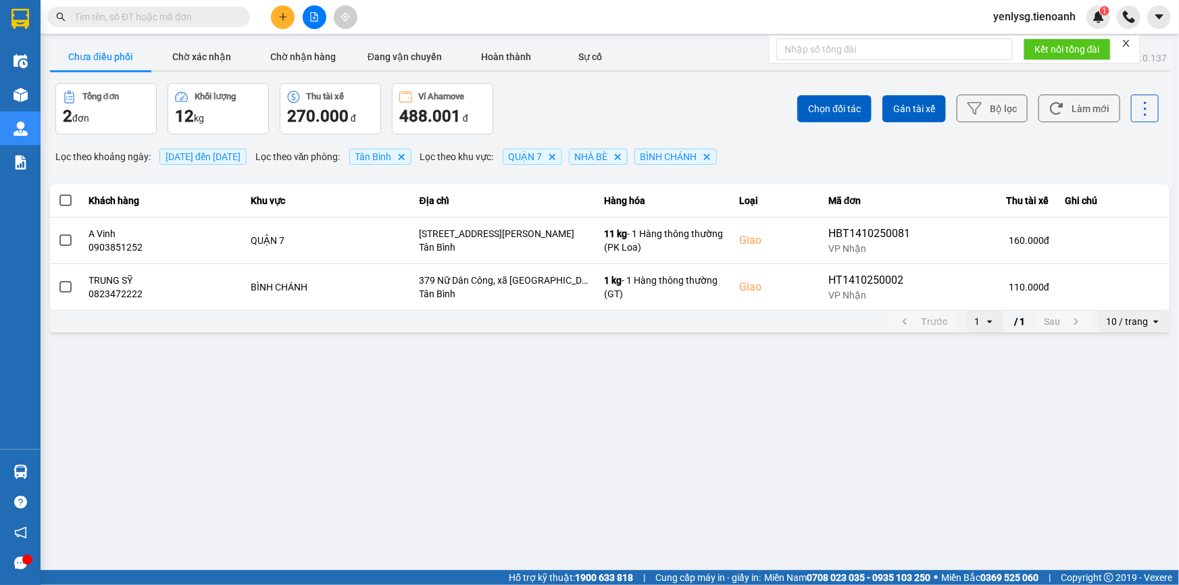
click at [1133, 43] on form "Kết nối tổng đài" at bounding box center [955, 49] width 372 height 28
click at [1128, 43] on icon "close" at bounding box center [1126, 43] width 9 height 9
click at [1101, 20] on img at bounding box center [1099, 17] width 12 height 12
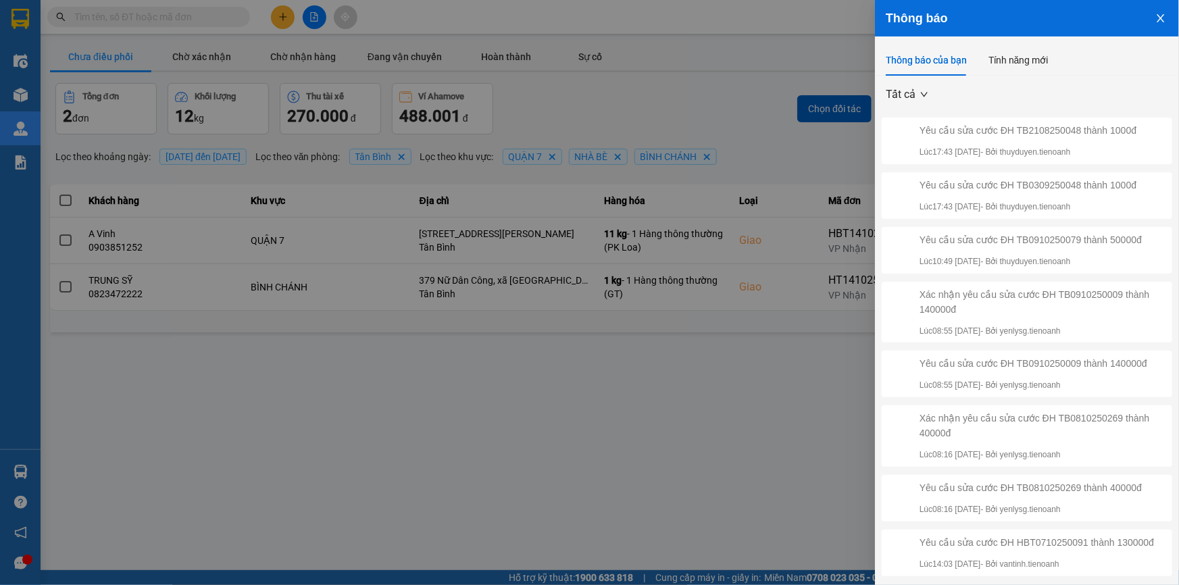
click at [568, 112] on div at bounding box center [589, 292] width 1179 height 585
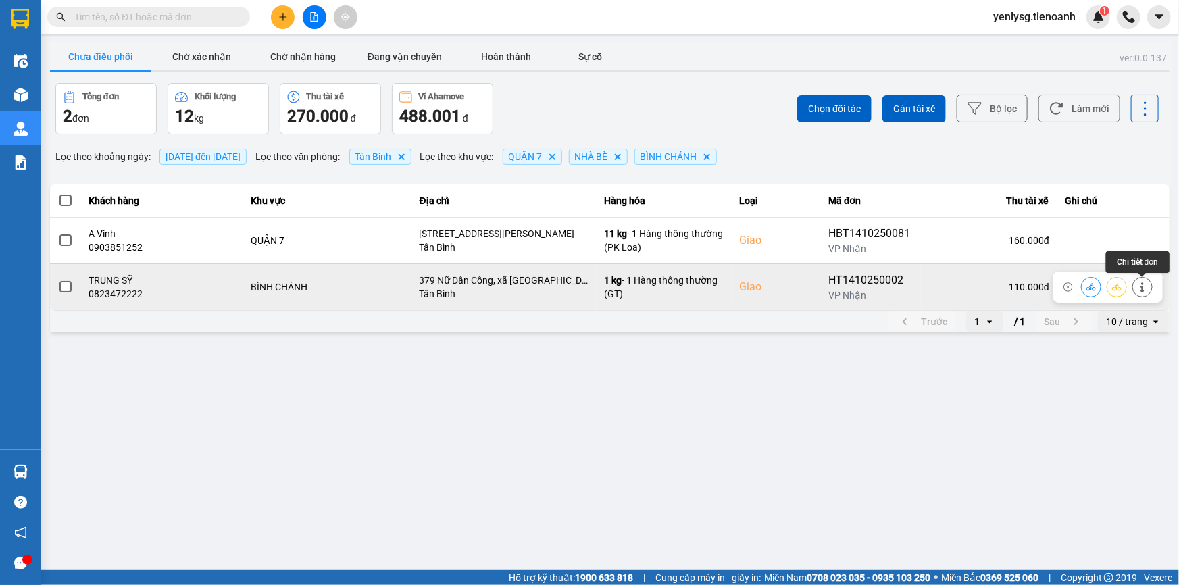
click at [1142, 282] on icon at bounding box center [1142, 286] width 9 height 9
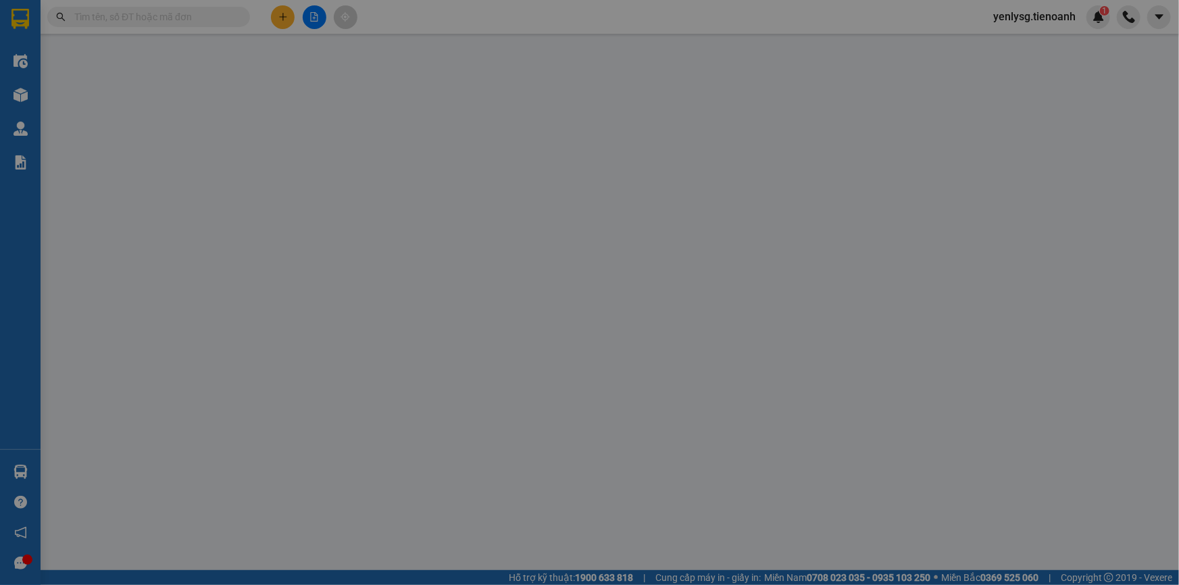
type input "0823472222"
type input "TRUNG SỸ"
checkbox input "true"
type input "379 Nữ Dân Công, xã [GEOGRAPHIC_DATA] A, [GEOGRAPHIC_DATA], [GEOGRAPHIC_DATA]"
type input "0845701207"
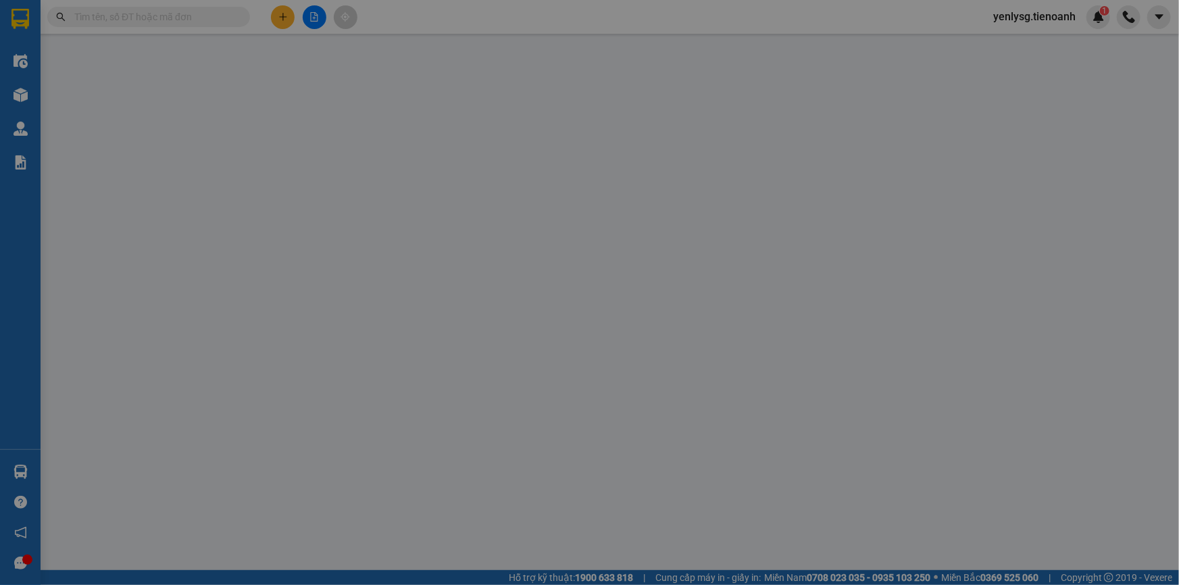
type input "A SANG"
type input "0"
type input "110.000"
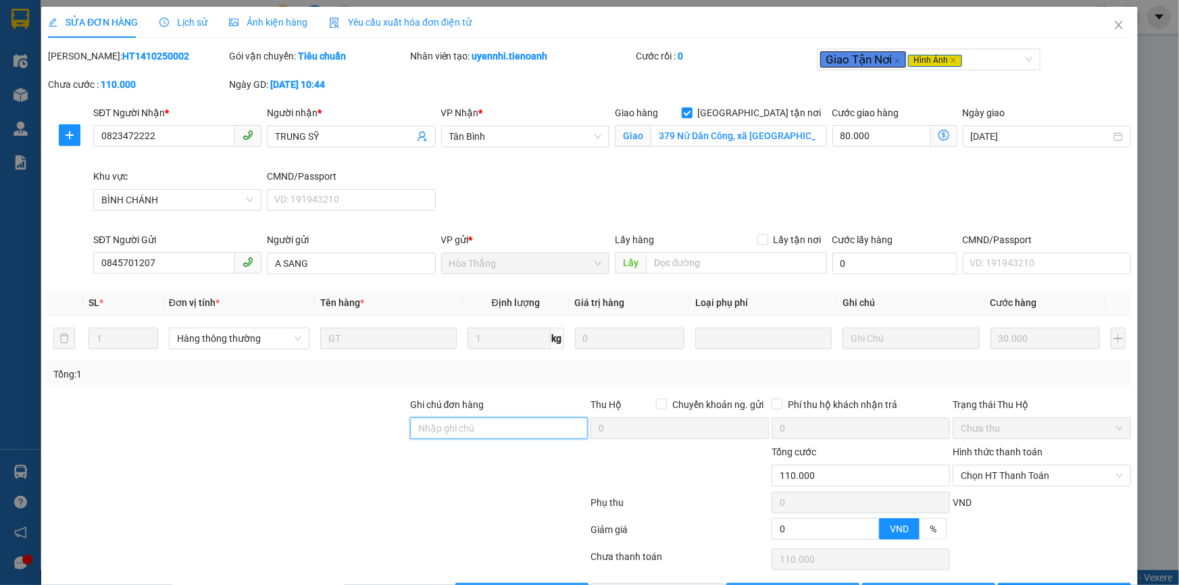
click at [442, 422] on input "Ghi chú đơn hàng" at bounding box center [499, 429] width 178 height 22
type input "KNM"
click at [539, 406] on div "Ghi chú đơn hàng" at bounding box center [499, 407] width 178 height 20
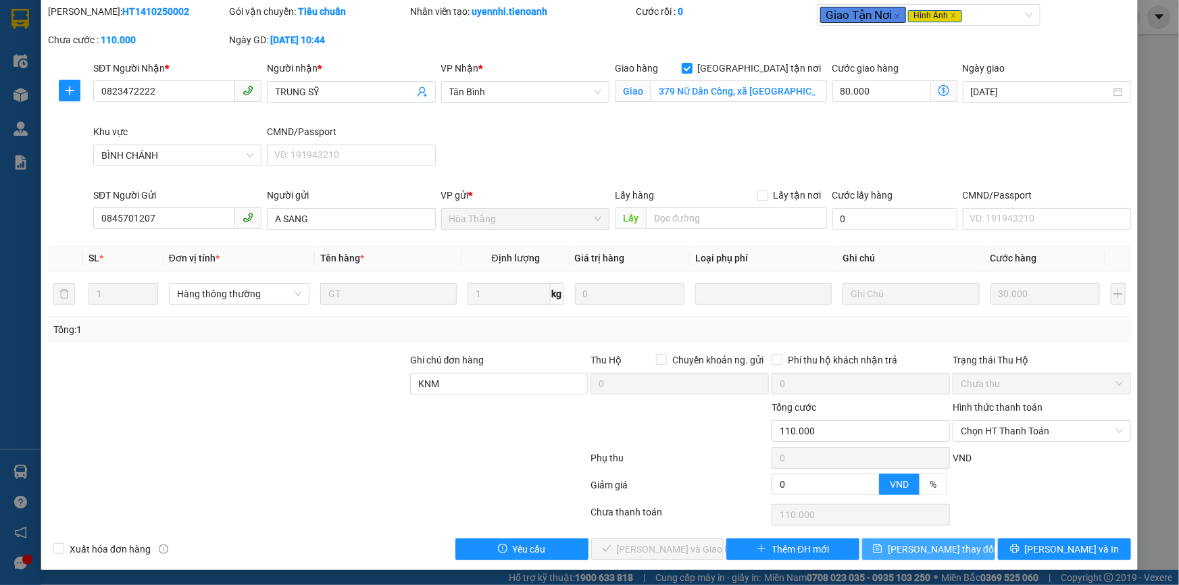
click at [928, 555] on span "[PERSON_NAME] thay đổi" at bounding box center [942, 549] width 108 height 15
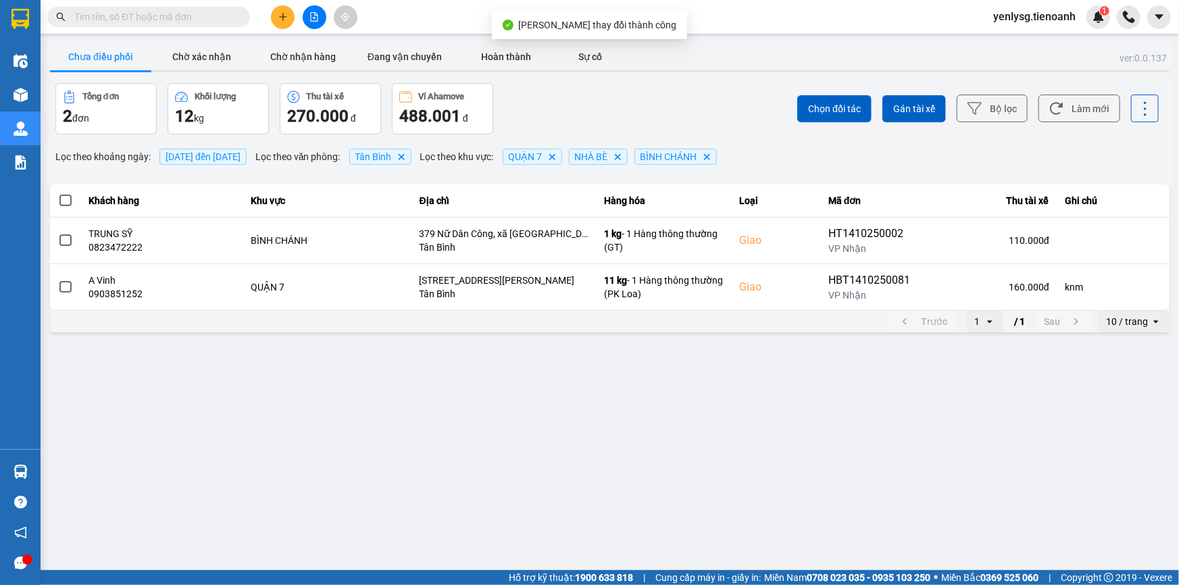
click at [206, 159] on span "[DATE] đến [DATE]" at bounding box center [203, 156] width 75 height 11
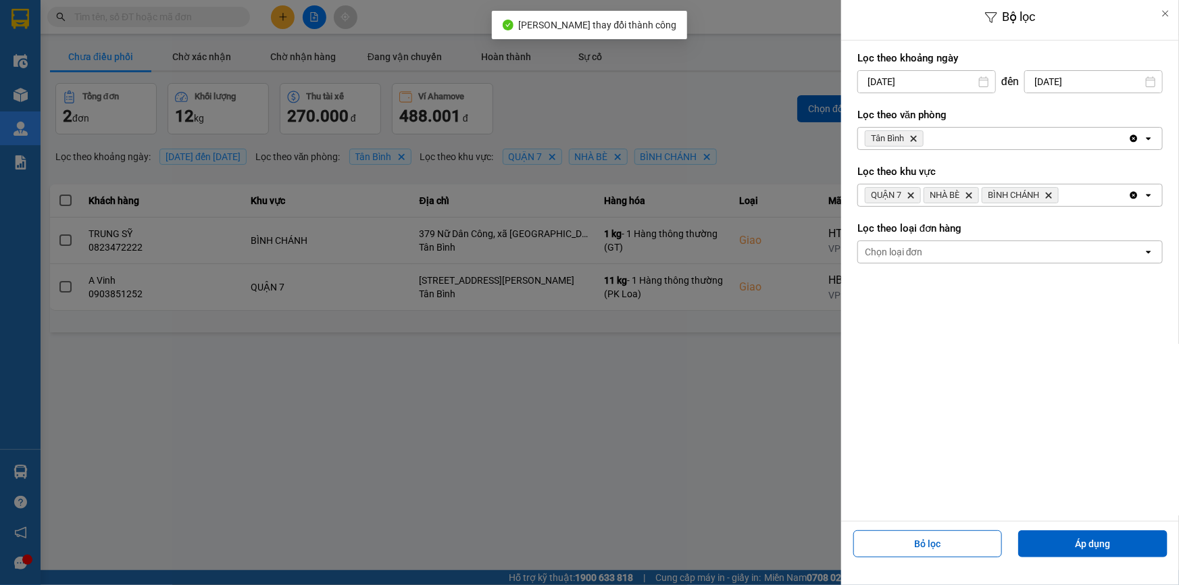
click at [1078, 199] on div "QUẬN 7 Delete NHÀ BÈ Delete BÌNH CHÁNH Delete" at bounding box center [993, 195] width 270 height 22
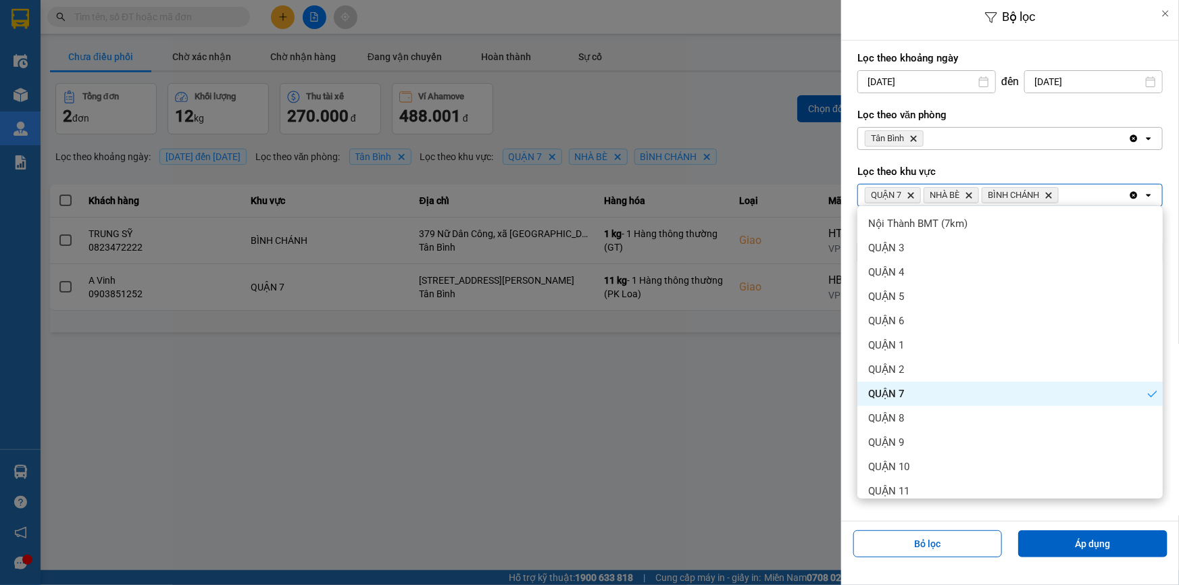
scroll to position [301, 0]
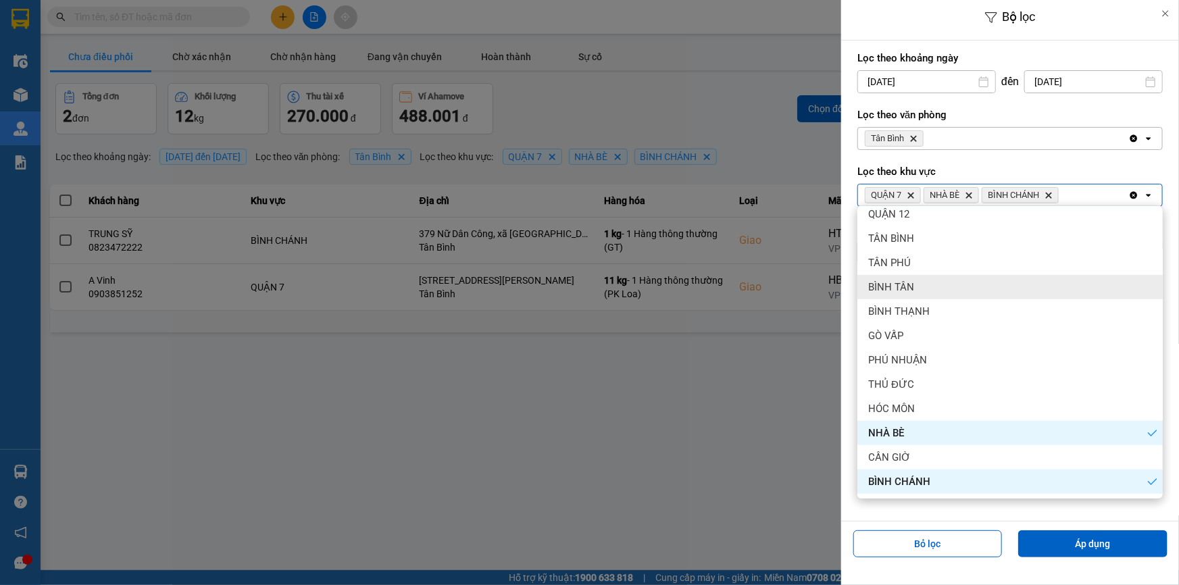
click at [936, 282] on div "BÌNH TÂN" at bounding box center [1010, 287] width 305 height 24
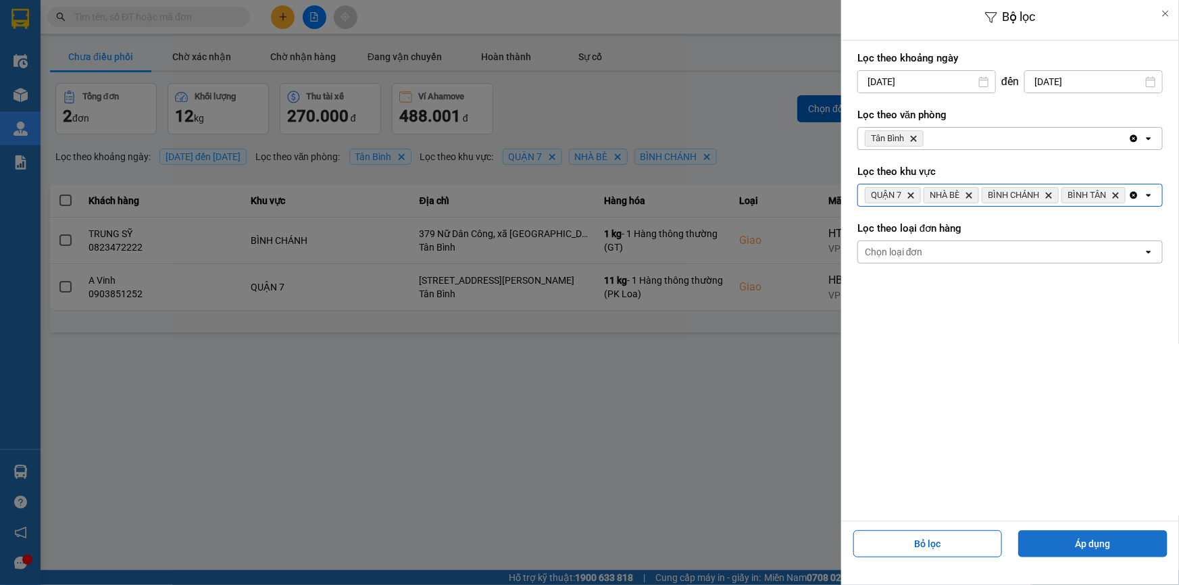
click at [1053, 546] on button "Áp dụng" at bounding box center [1092, 543] width 149 height 27
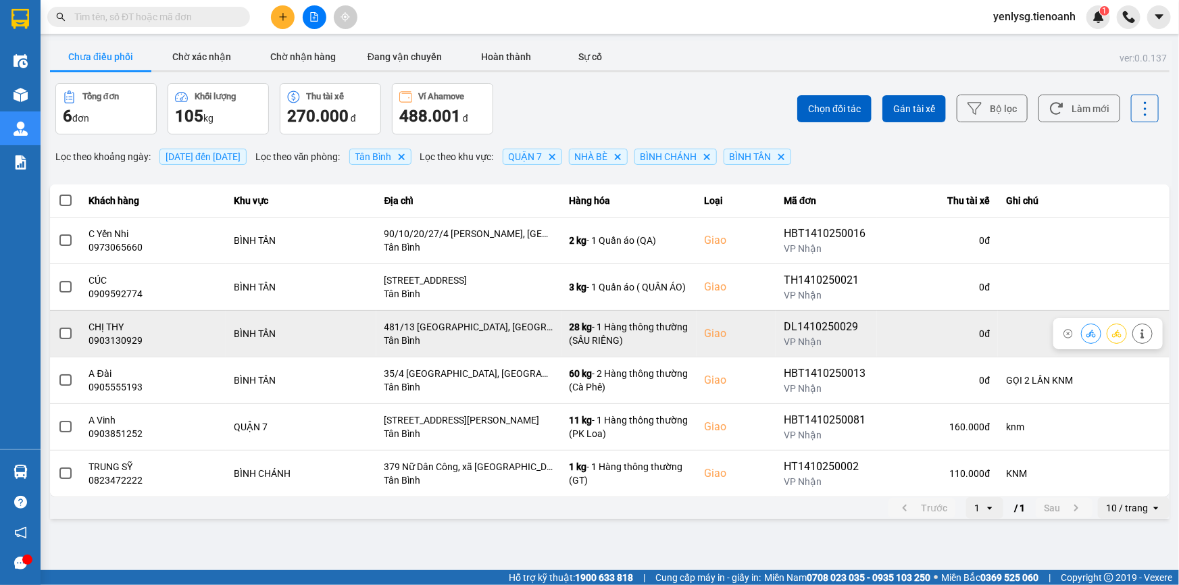
click at [502, 335] on div "Tân Bình" at bounding box center [469, 341] width 169 height 14
click at [1147, 336] on icon at bounding box center [1142, 333] width 9 height 9
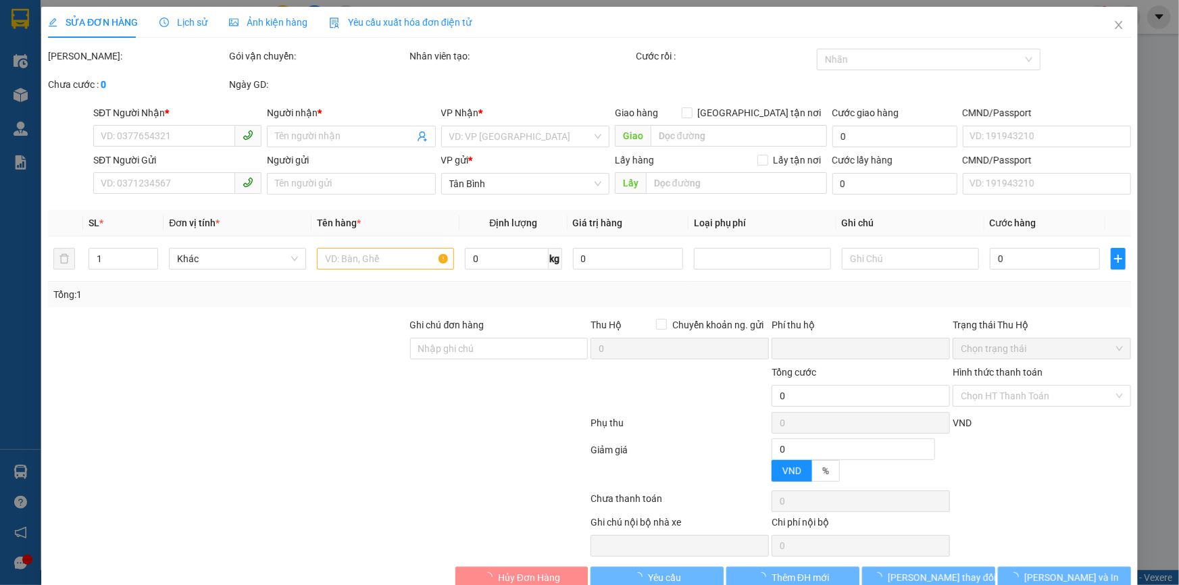
type input "0903130929"
type input "CHỊ THY"
checkbox input "true"
type input "481/13 [GEOGRAPHIC_DATA], [GEOGRAPHIC_DATA], [GEOGRAPHIC_DATA], [GEOGRAPHIC_DAT…"
type input "0903088974"
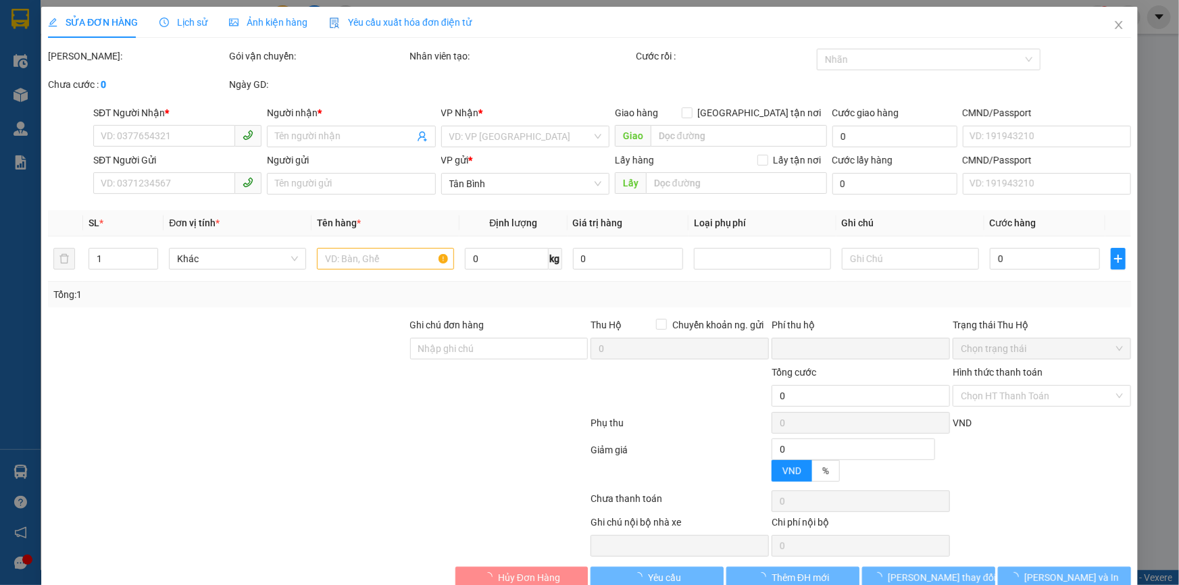
type input "TRIỀU"
type input "0"
type input "160.000"
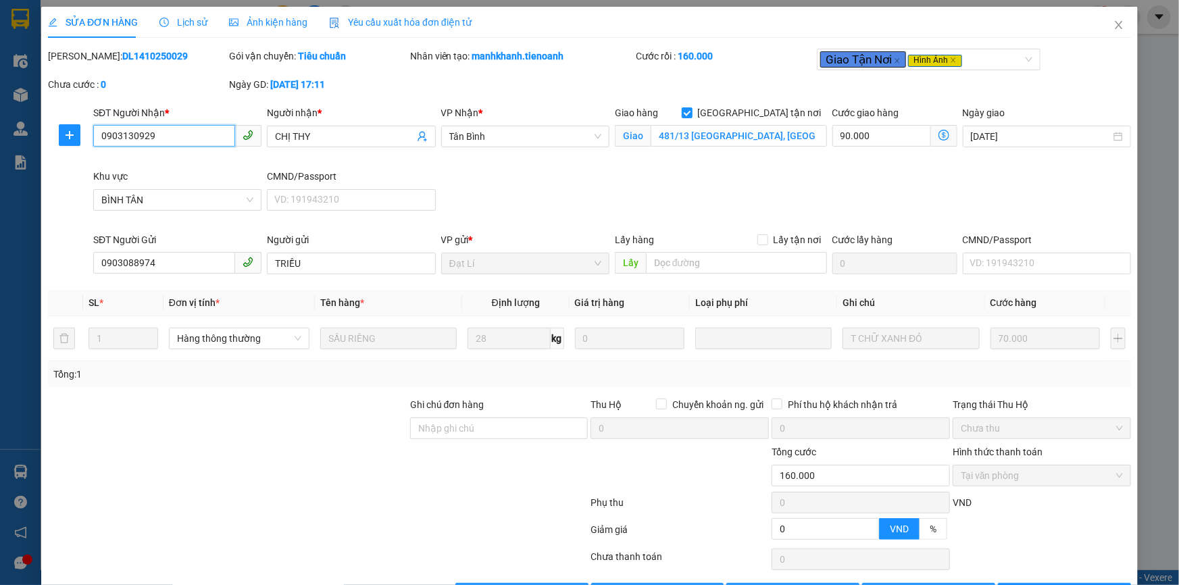
click at [186, 137] on input "0903130929" at bounding box center [164, 136] width 142 height 22
click at [570, 182] on div "SĐT Người Nhận * 0903130929 Người nhận * CHỊ THY VP Nhận * [GEOGRAPHIC_DATA] hà…" at bounding box center [612, 168] width 1043 height 127
click at [1114, 28] on icon "close" at bounding box center [1119, 25] width 11 height 11
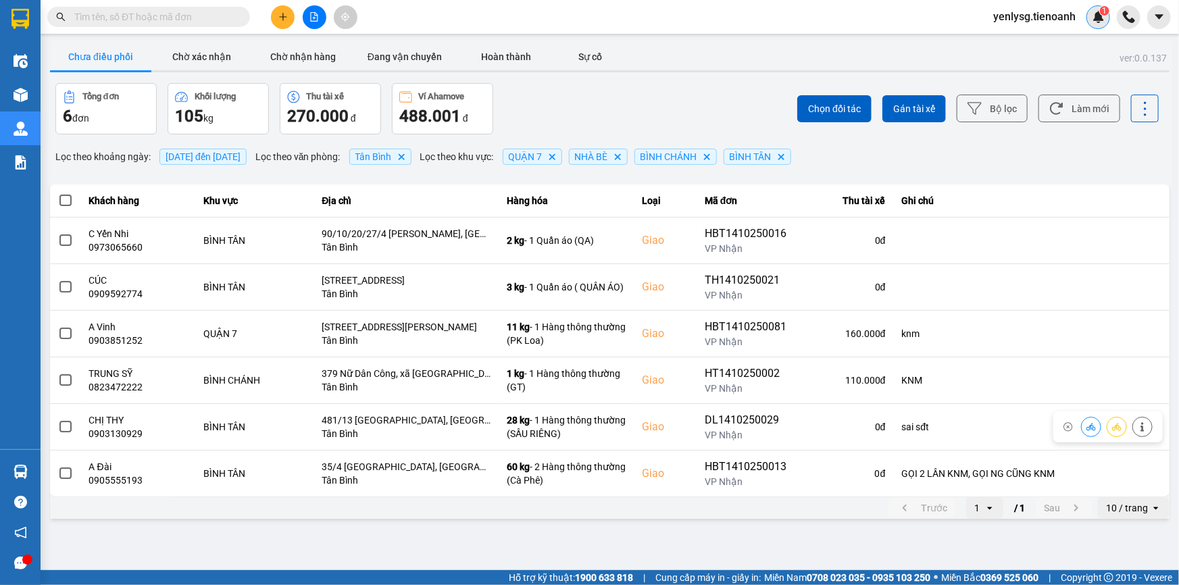
click at [1102, 18] on img at bounding box center [1099, 17] width 12 height 12
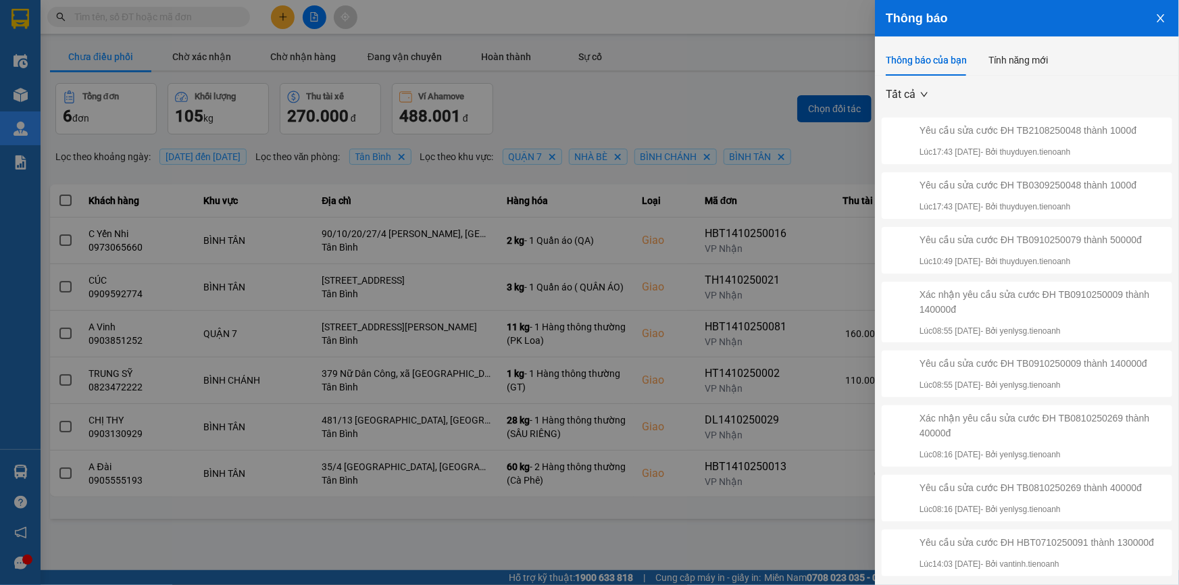
click at [547, 264] on div at bounding box center [589, 292] width 1179 height 585
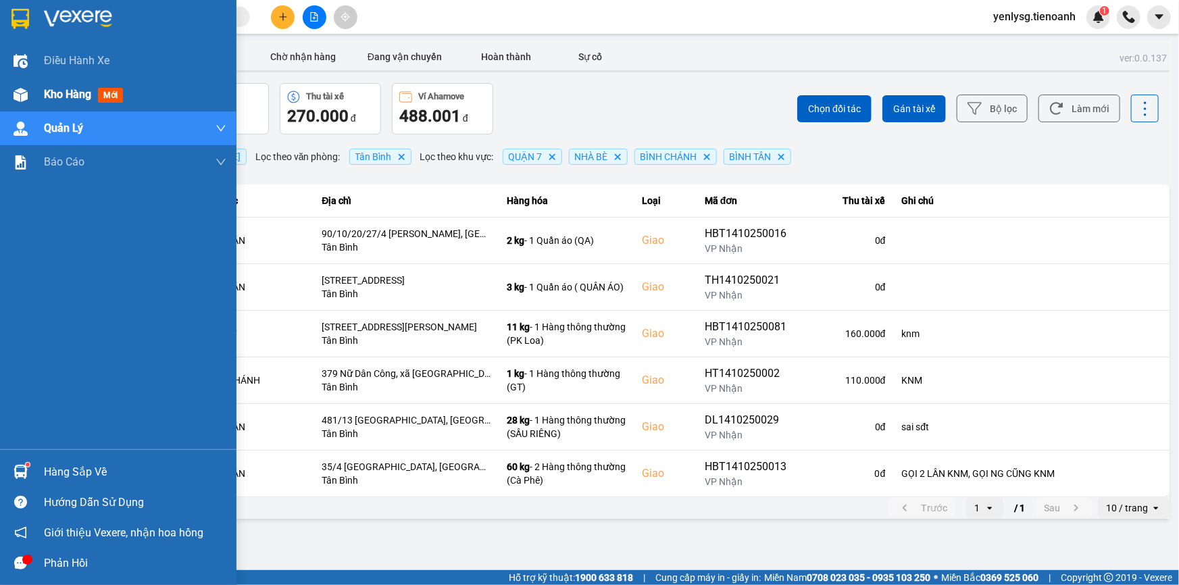
click at [22, 91] on img at bounding box center [21, 95] width 14 height 14
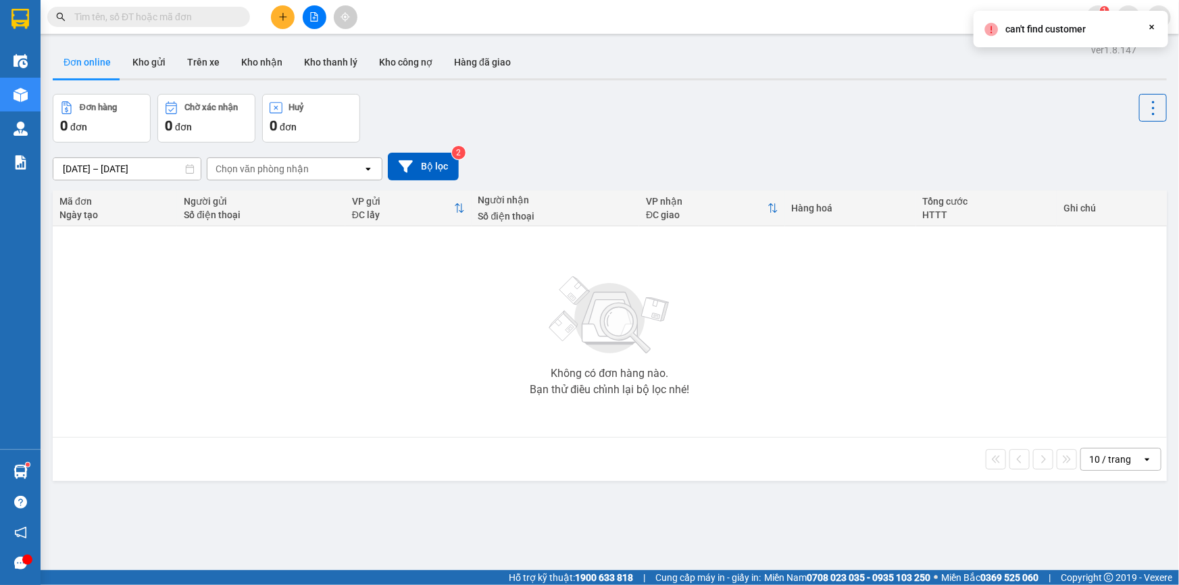
click at [196, 17] on input "text" at bounding box center [153, 16] width 159 height 15
click at [276, 14] on button at bounding box center [283, 17] width 24 height 24
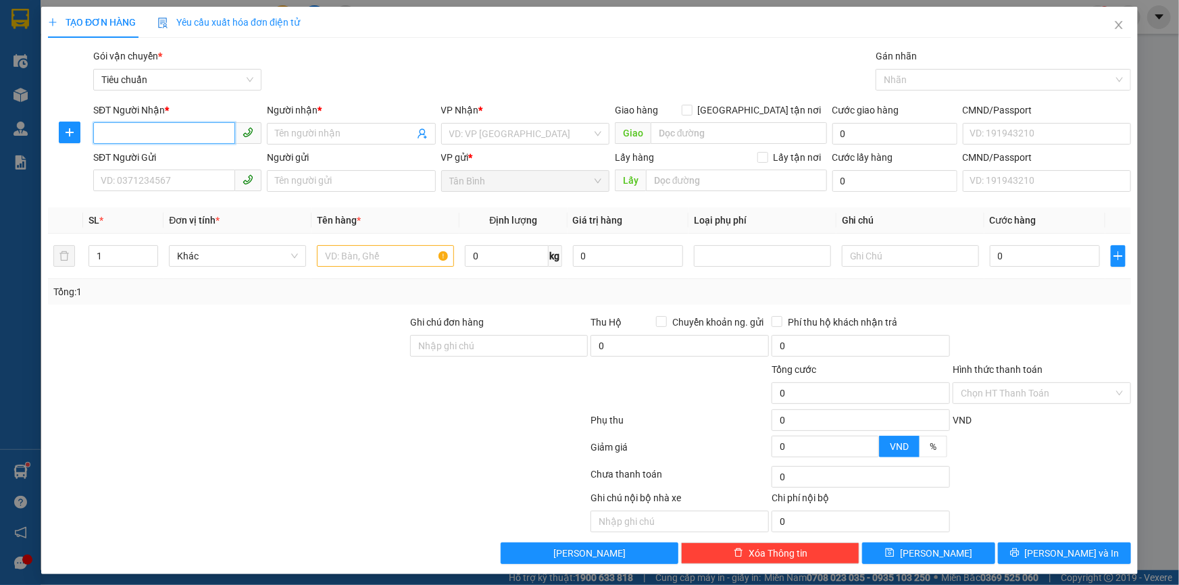
click at [185, 126] on input "SĐT Người Nhận *" at bounding box center [164, 133] width 142 height 22
paste input "0949410909"
type input "0949410909"
click at [196, 162] on div "0949410909 - [PERSON_NAME]" at bounding box center [176, 160] width 151 height 15
type input "[PERSON_NAME]"
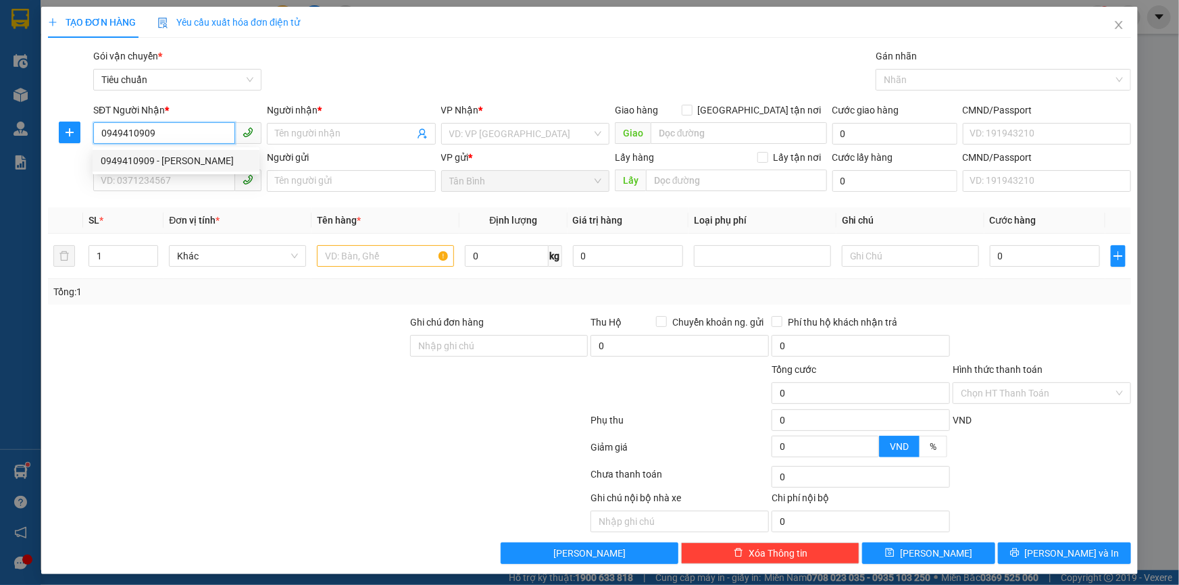
type input "HBT1210250038"
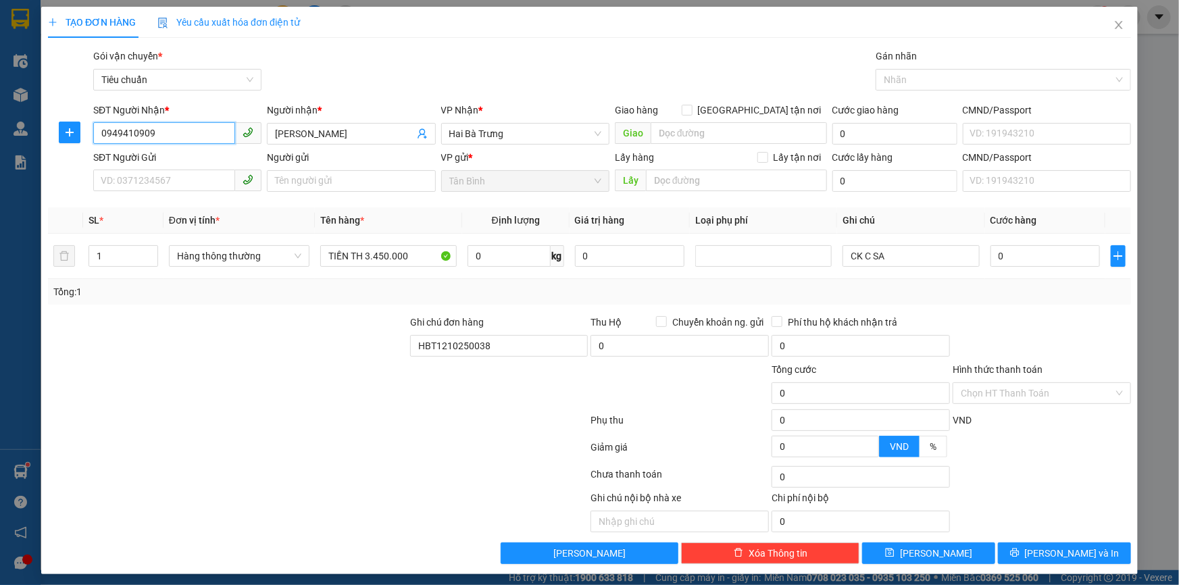
type input "0949410909"
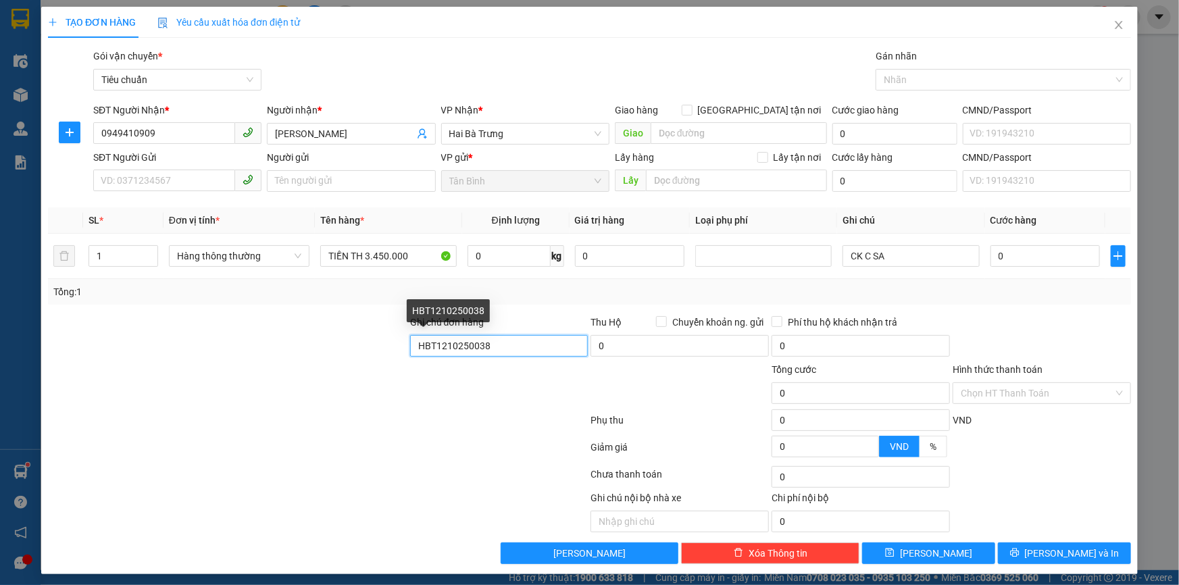
click at [517, 353] on input "HBT1210250038" at bounding box center [499, 346] width 178 height 22
paste input "0710250091"
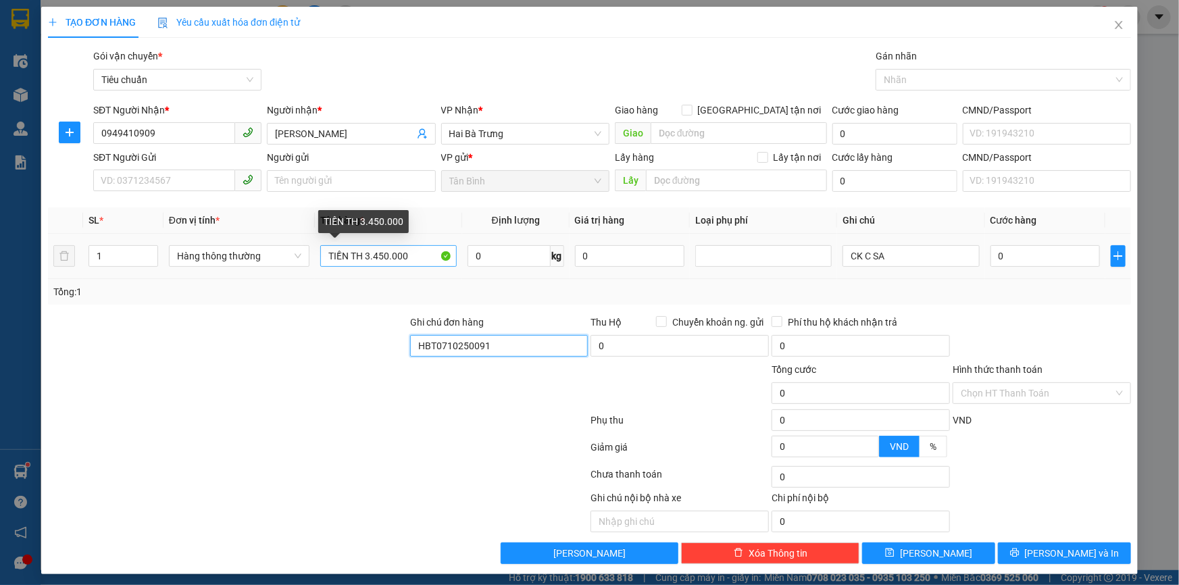
type input "HBT0710250091"
click at [366, 252] on input "TIỀN TH 3.450.000" at bounding box center [388, 256] width 137 height 22
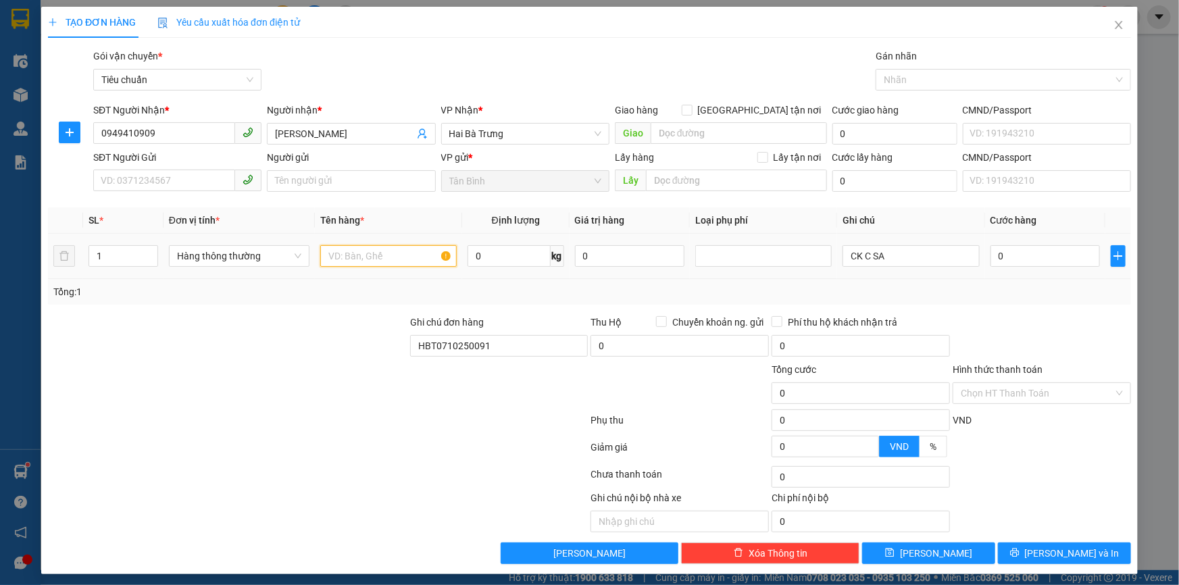
click at [345, 265] on input "text" at bounding box center [388, 256] width 137 height 22
paste input "3.770.000"
type input "3.770.000"
click at [990, 388] on input "Hình thức thanh toán" at bounding box center [1037, 393] width 153 height 20
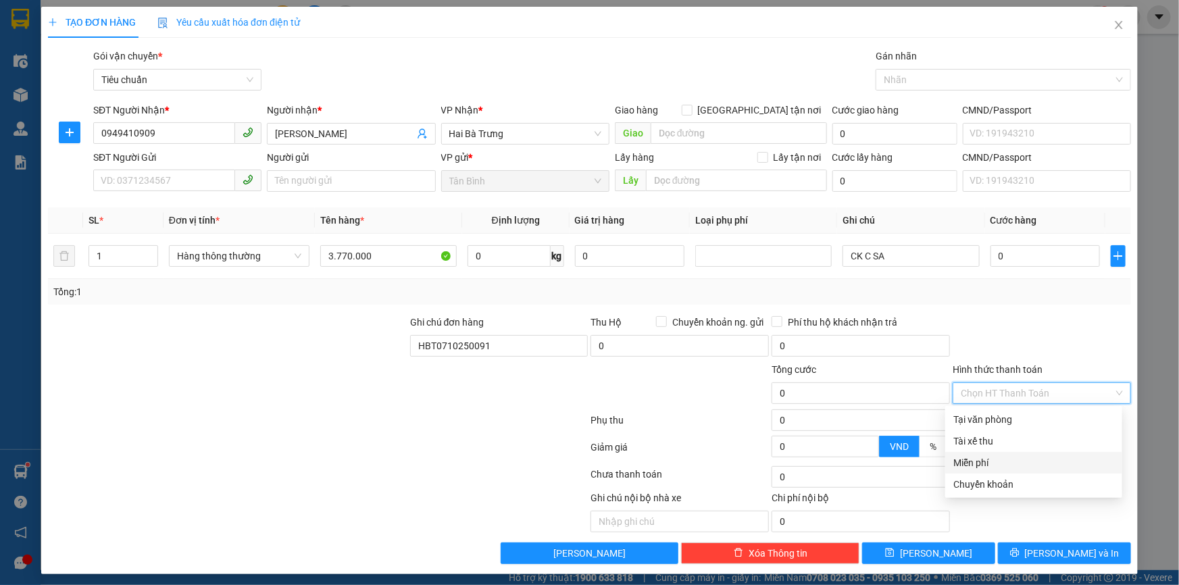
click at [1003, 456] on div "Miễn phí" at bounding box center [1033, 462] width 161 height 15
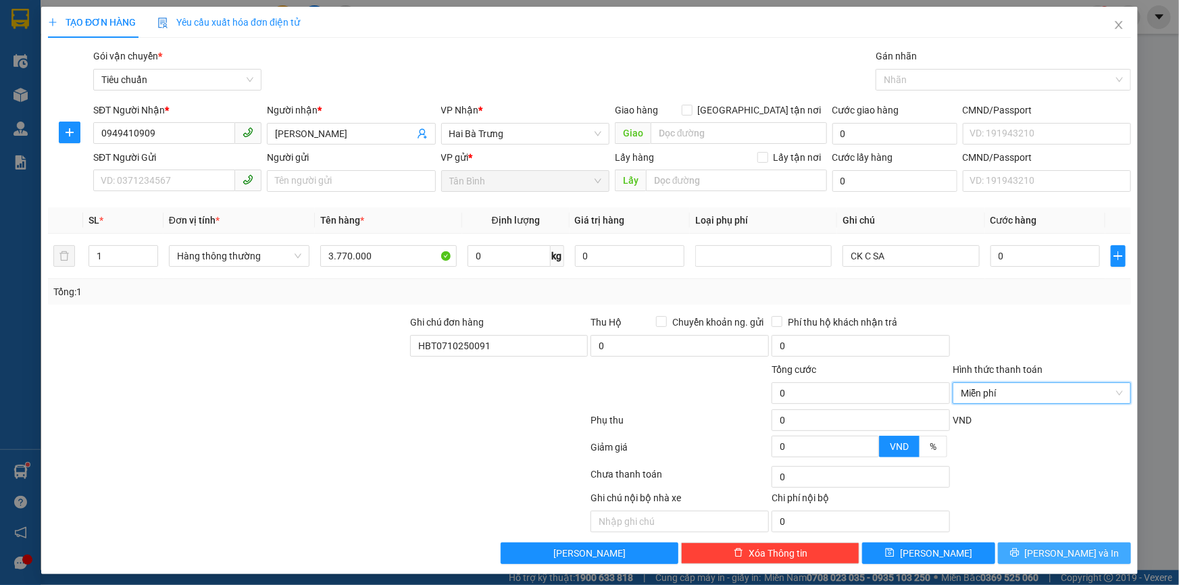
click at [1007, 543] on button "[PERSON_NAME] và In" at bounding box center [1064, 554] width 133 height 22
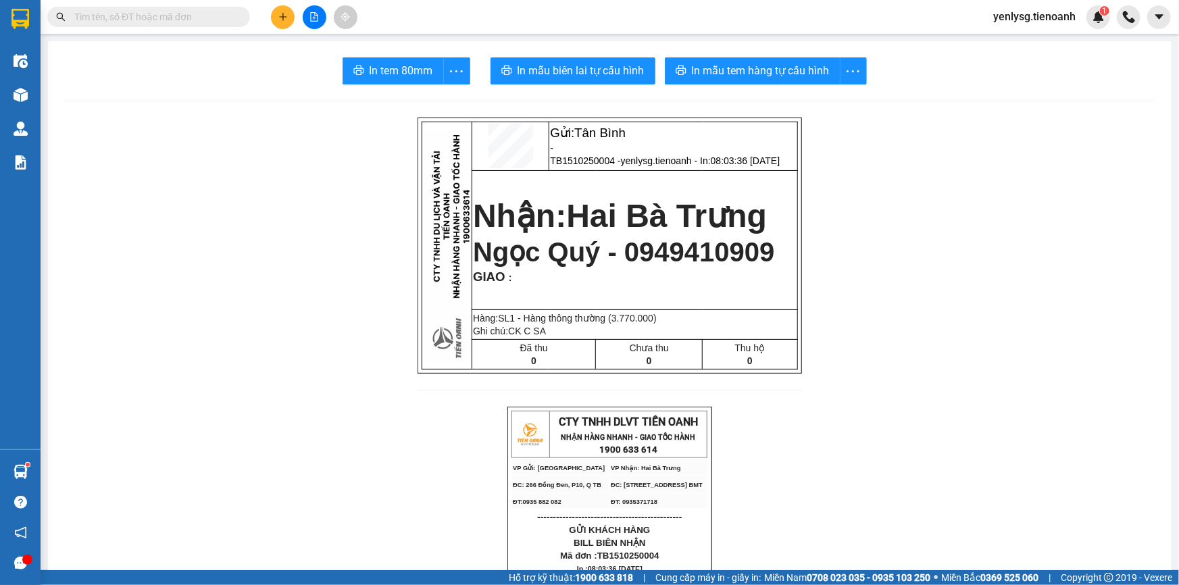
click at [98, 20] on input "text" at bounding box center [153, 16] width 159 height 15
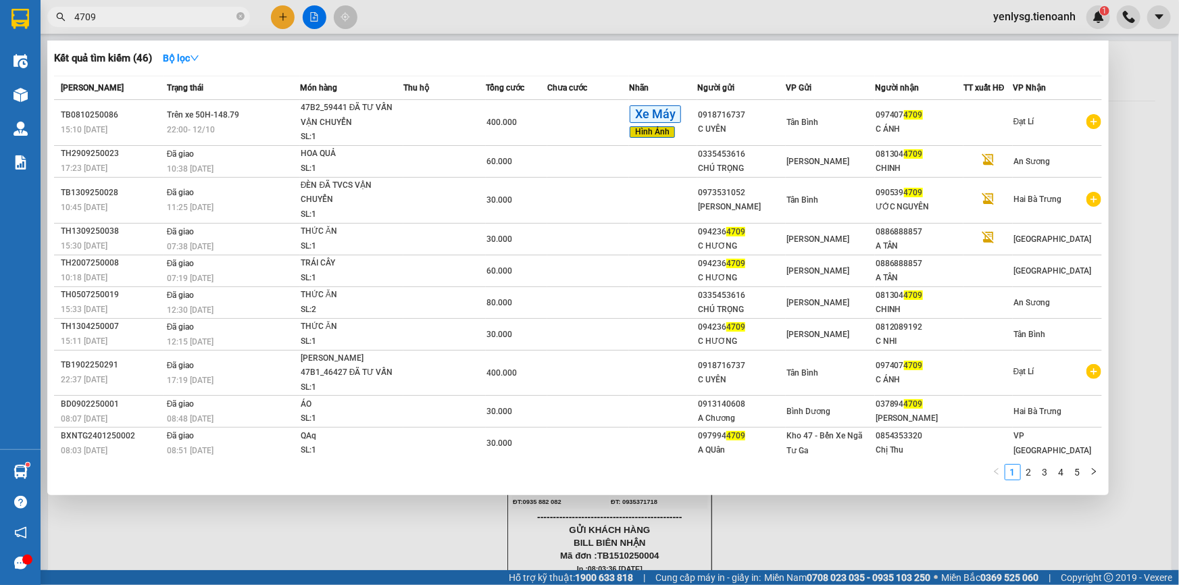
click at [98, 20] on input "4709" at bounding box center [153, 16] width 159 height 15
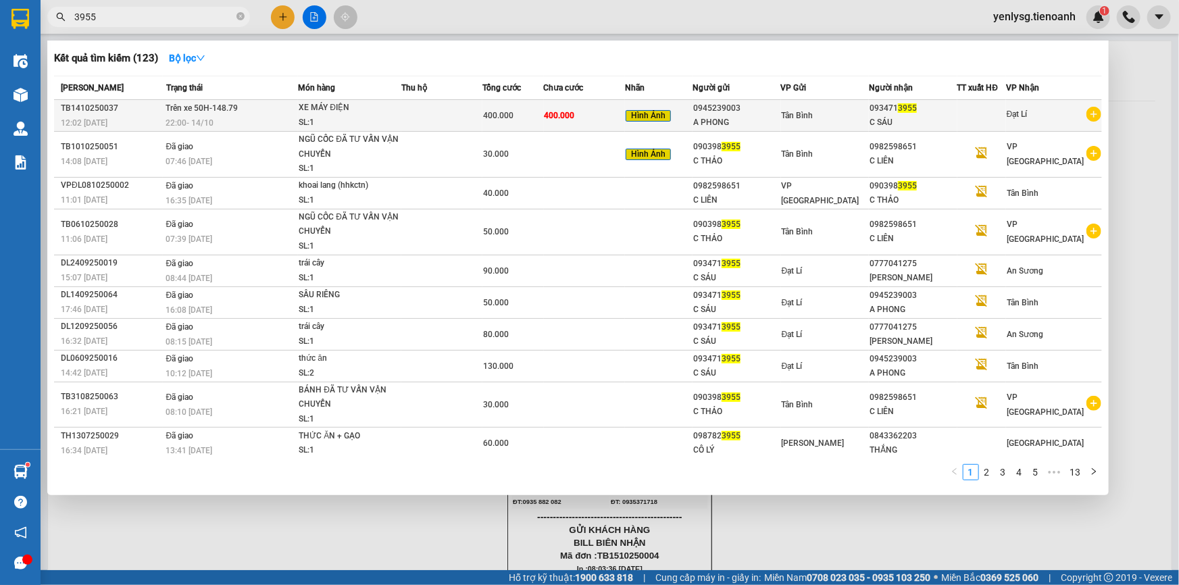
type input "3955"
click at [184, 111] on span "Trên xe 50H-148.79" at bounding box center [202, 107] width 72 height 9
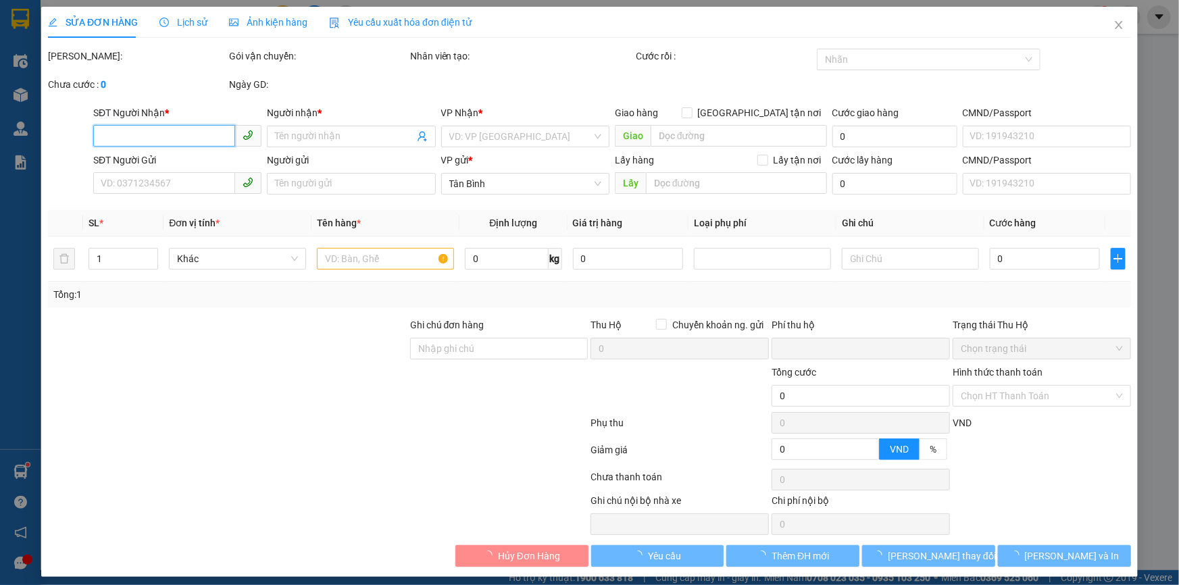
type input "0934713955"
type input "C SÁU"
type input "0945239003"
type input "A PHONG"
type input "0"
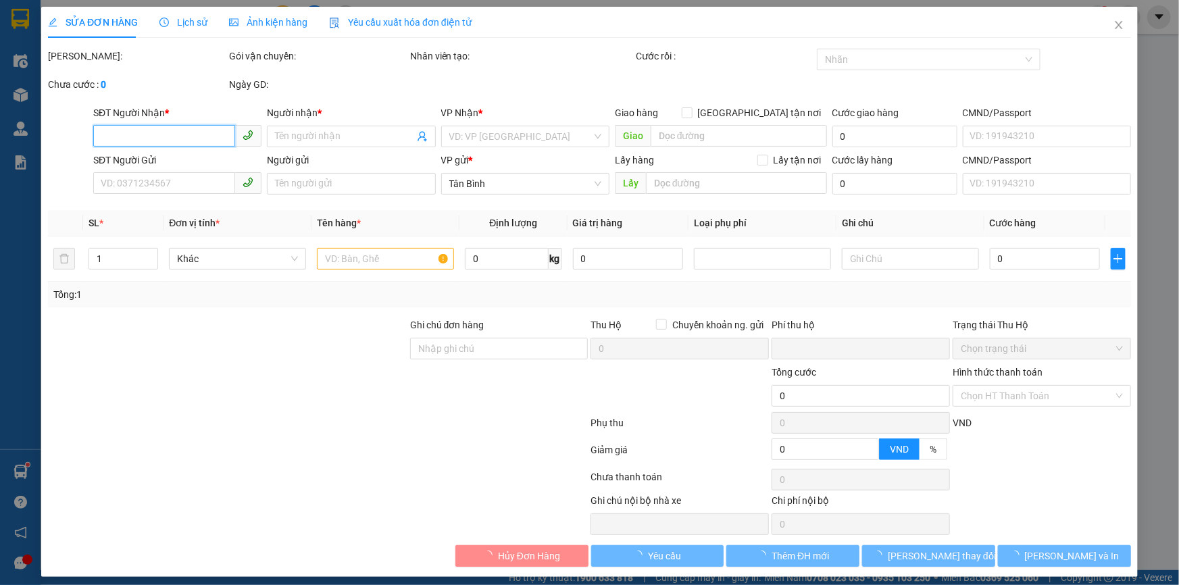
type input "400.000"
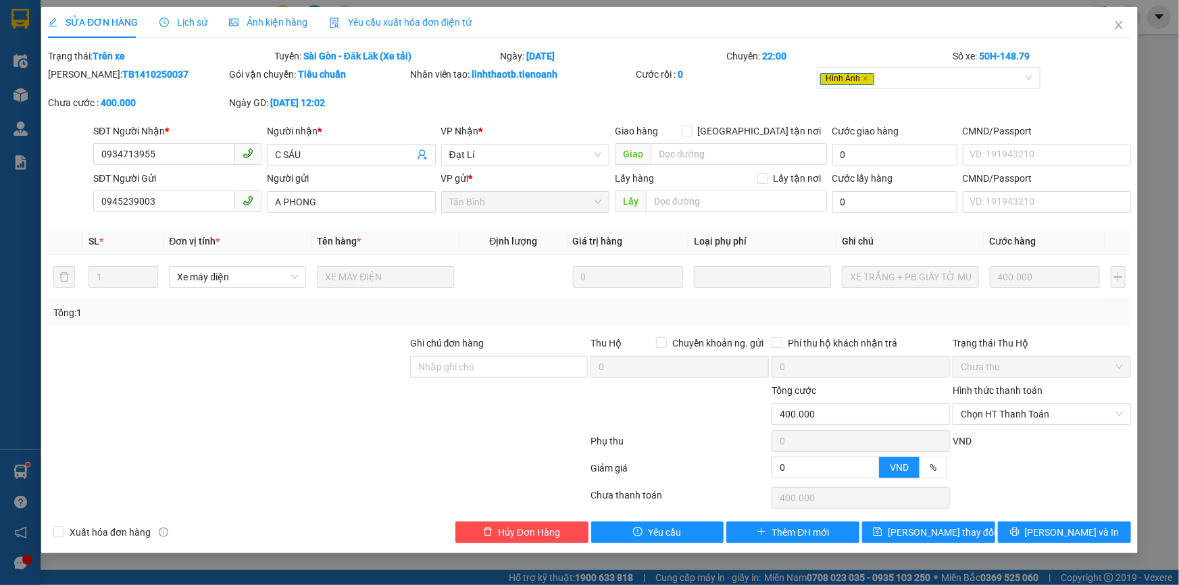
click at [184, 24] on span "Lịch sử" at bounding box center [183, 22] width 48 height 11
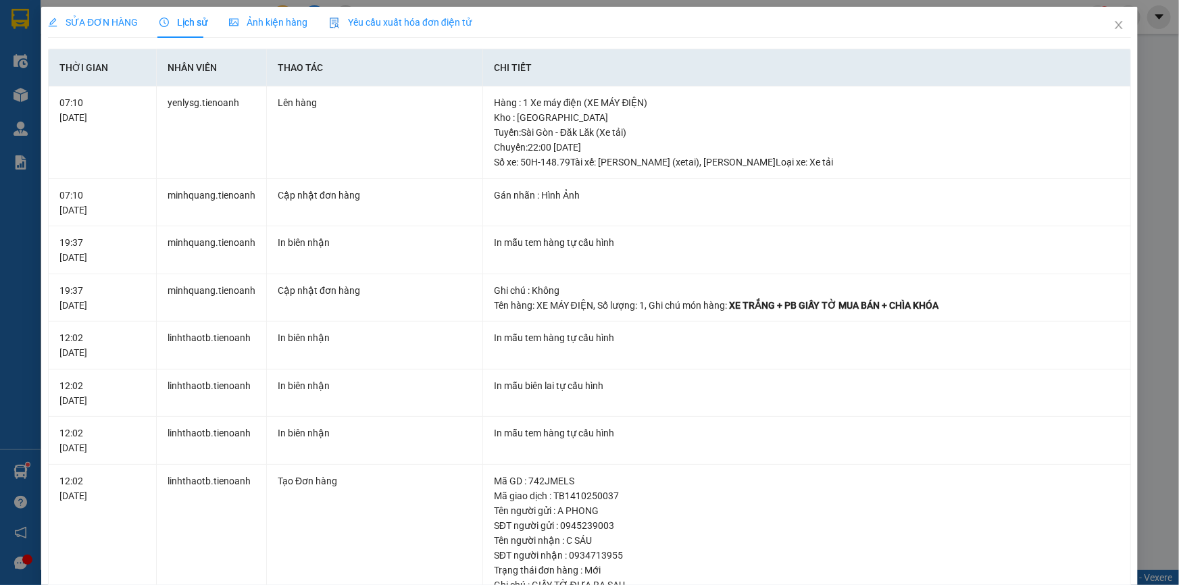
click at [88, 24] on span "SỬA ĐƠN HÀNG" at bounding box center [93, 22] width 90 height 11
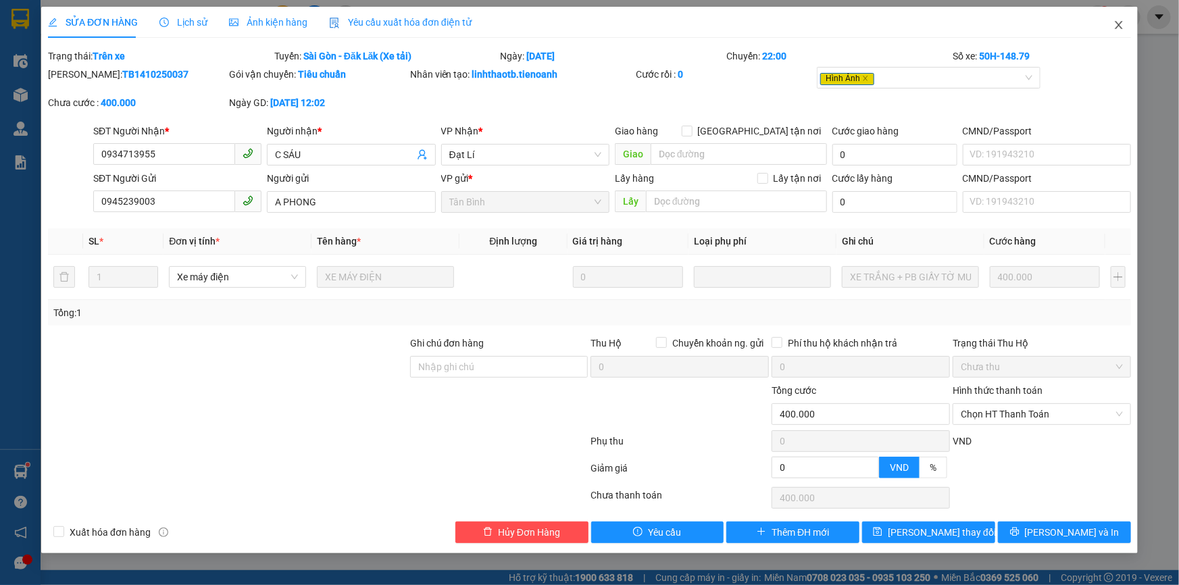
click at [1108, 24] on span "Close" at bounding box center [1119, 26] width 38 height 38
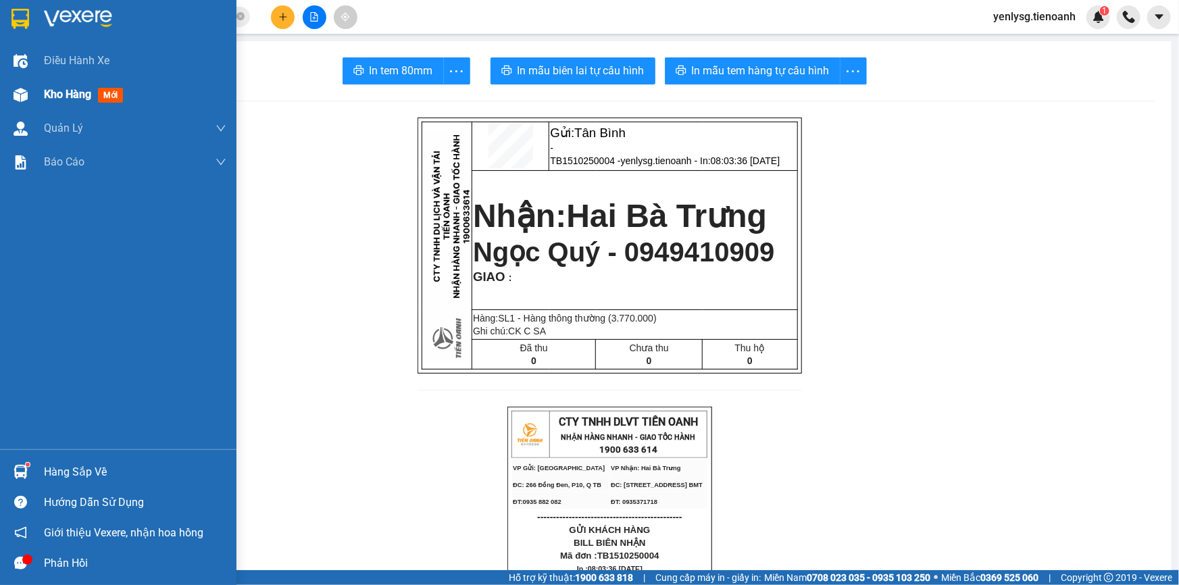
click at [32, 109] on div "Kho hàng mới" at bounding box center [118, 95] width 237 height 34
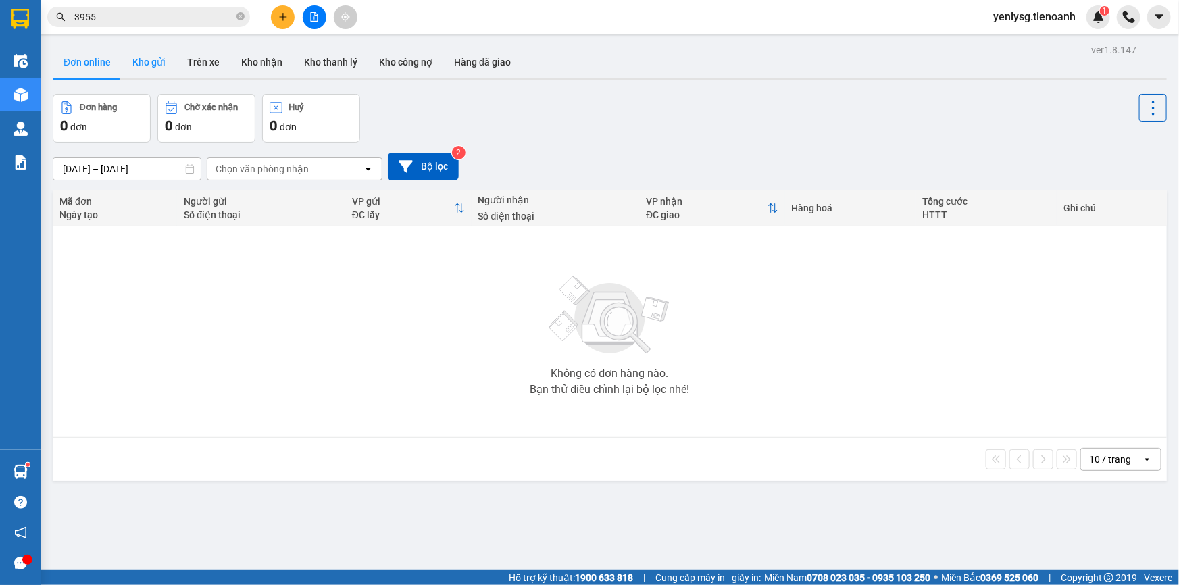
click at [164, 64] on button "Kho gửi" at bounding box center [149, 62] width 55 height 32
type input "[DATE] – [DATE]"
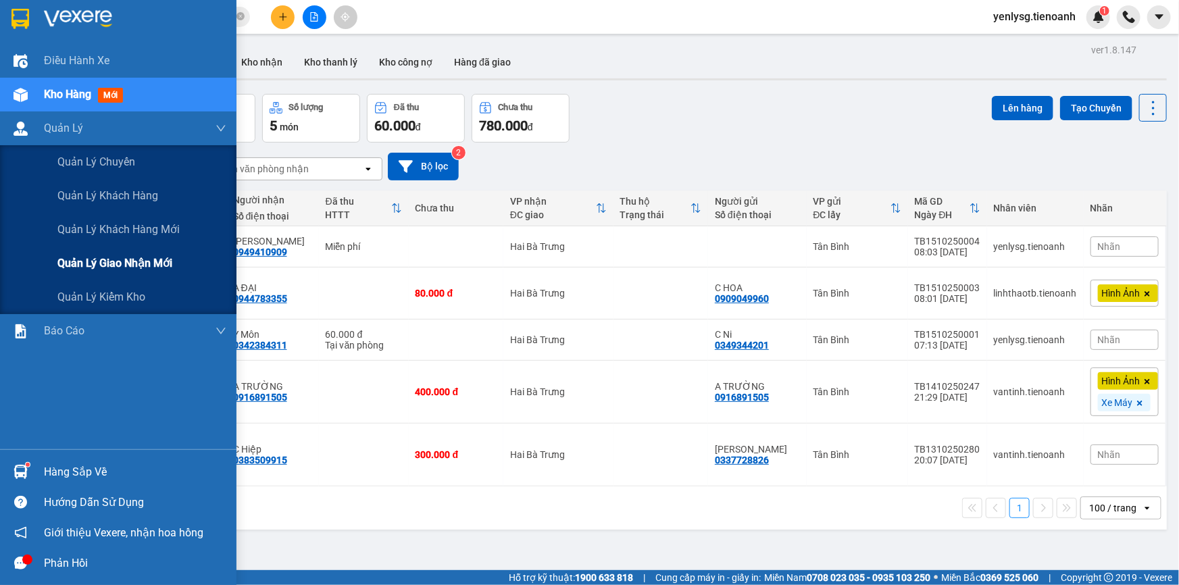
click at [105, 251] on div "Quản lý giao nhận mới" at bounding box center [141, 264] width 169 height 34
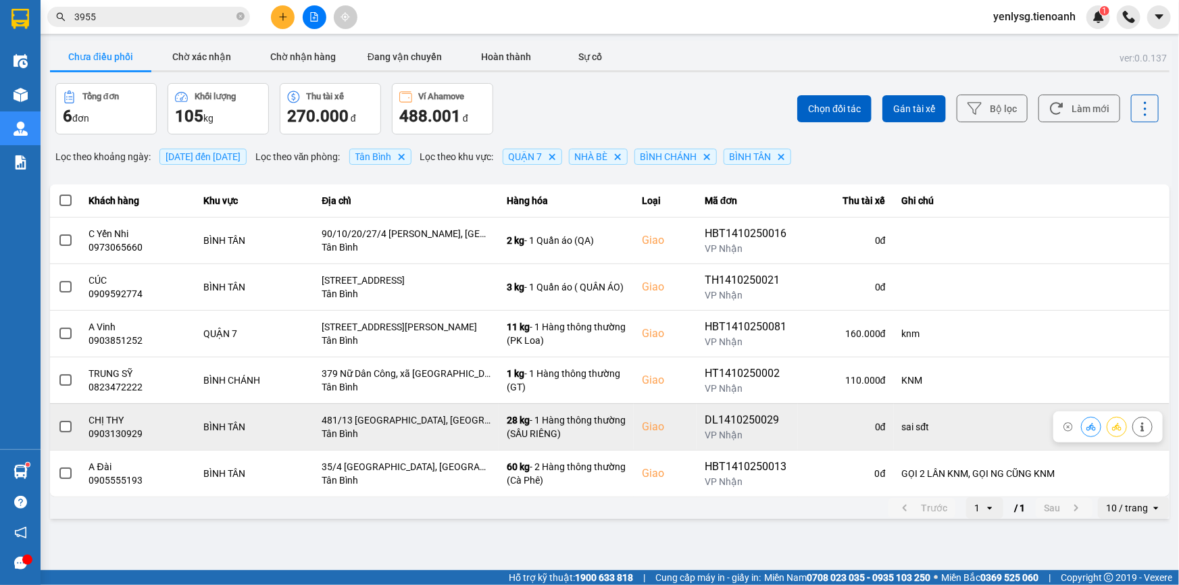
click at [1148, 427] on button at bounding box center [1142, 427] width 19 height 24
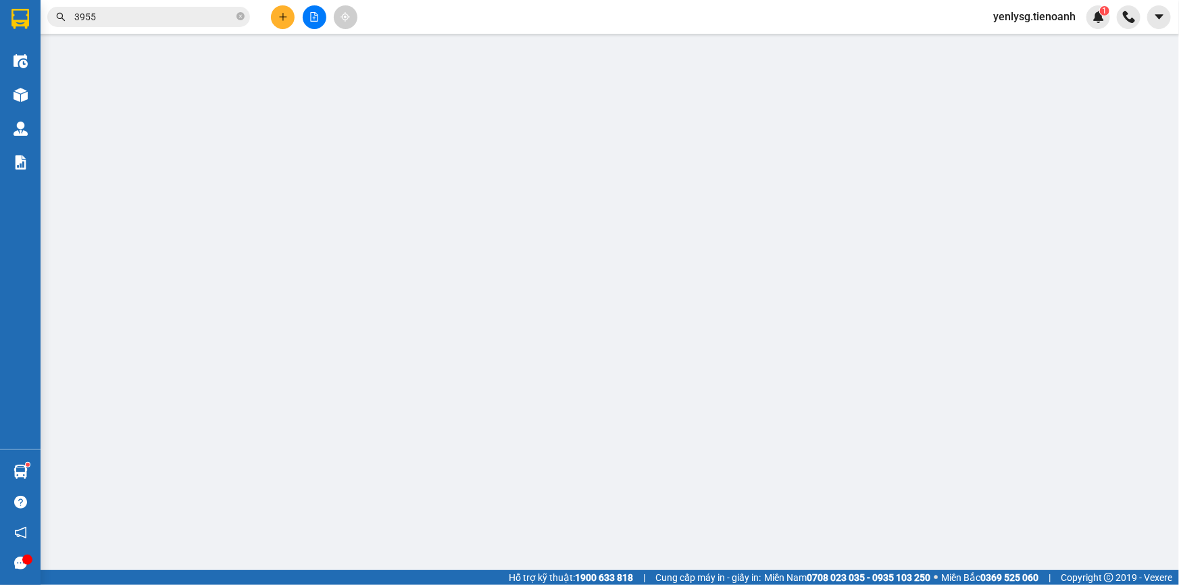
type input "0903130929"
type input "CHỊ THY"
checkbox input "true"
type input "481/13 [GEOGRAPHIC_DATA], [GEOGRAPHIC_DATA], [GEOGRAPHIC_DATA], [GEOGRAPHIC_DAT…"
type input "0903088974"
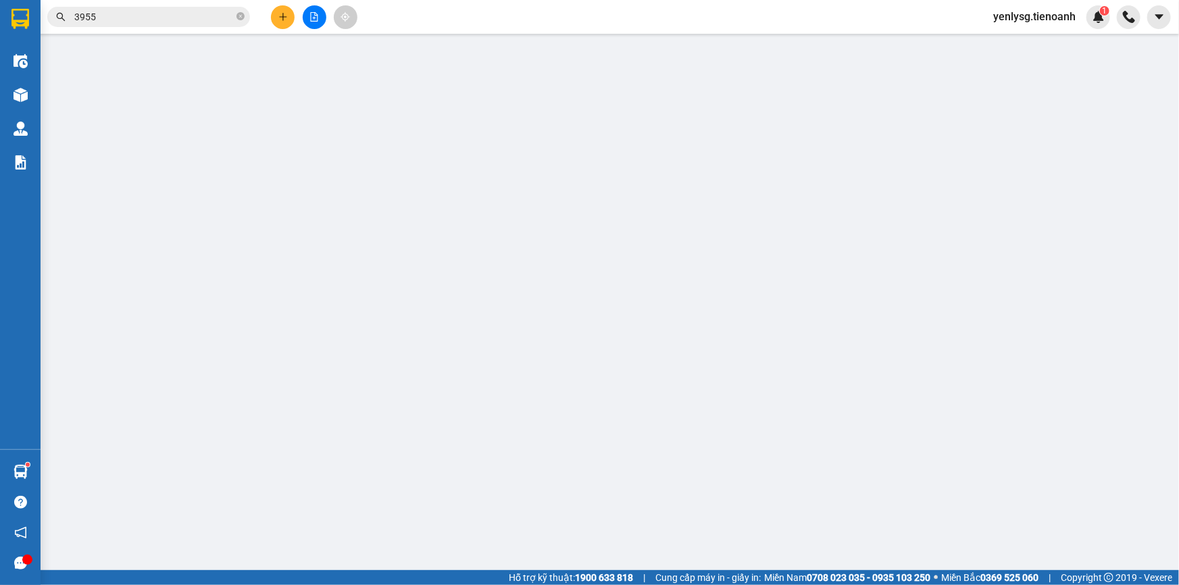
type input "TRIỀU"
type input "sai sđt"
type input "0"
type input "160.000"
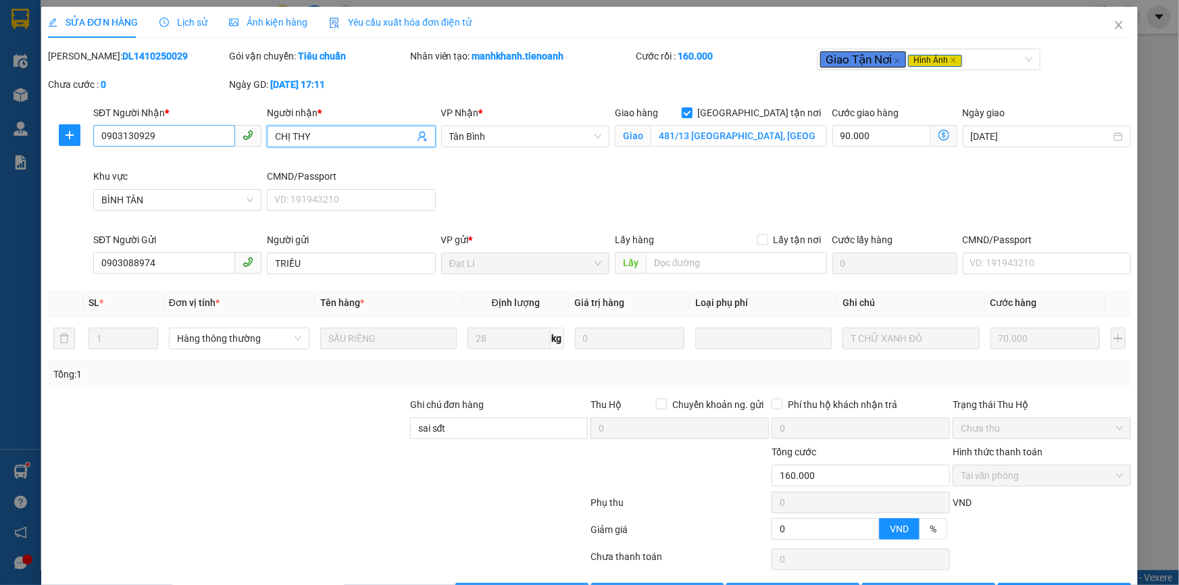
drag, startPoint x: 290, startPoint y: 137, endPoint x: 215, endPoint y: 139, distance: 75.0
click at [215, 139] on div "SĐT Người Nhận * 0903130929 Người nhận * CHỊ THY CHỊ THY VP Nhận * Tân Bình Gia…" at bounding box center [612, 168] width 1043 height 127
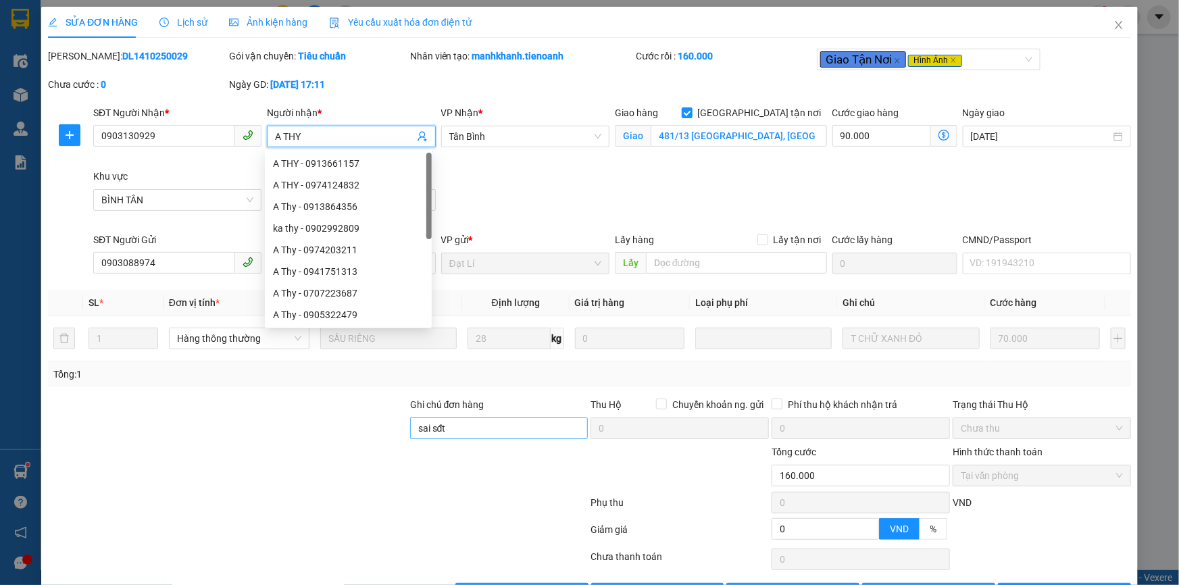
type input "A THY"
click at [448, 418] on input "sai sđt" at bounding box center [499, 429] width 178 height 22
click at [448, 419] on input "sai sđt" at bounding box center [499, 429] width 178 height 22
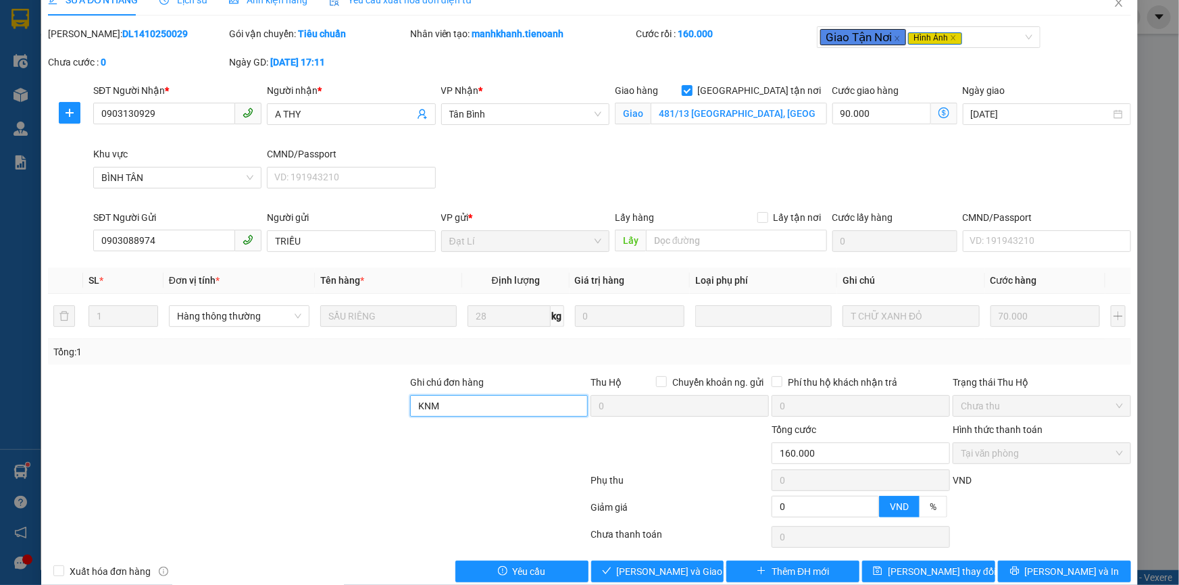
scroll to position [45, 0]
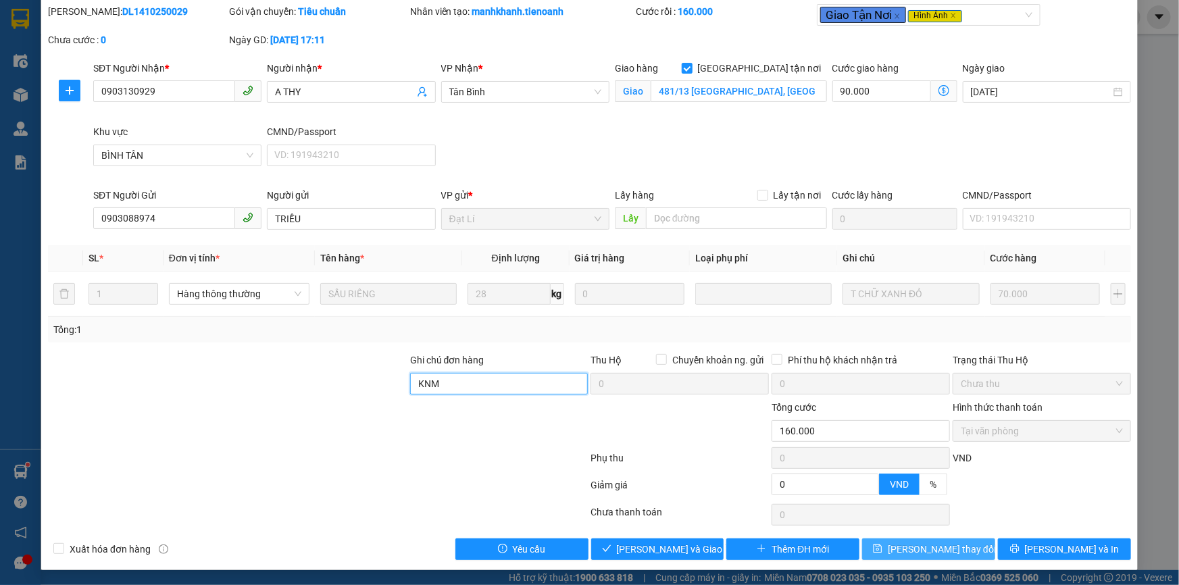
type input "KNM"
click at [917, 545] on span "[PERSON_NAME] thay đổi" at bounding box center [942, 549] width 108 height 15
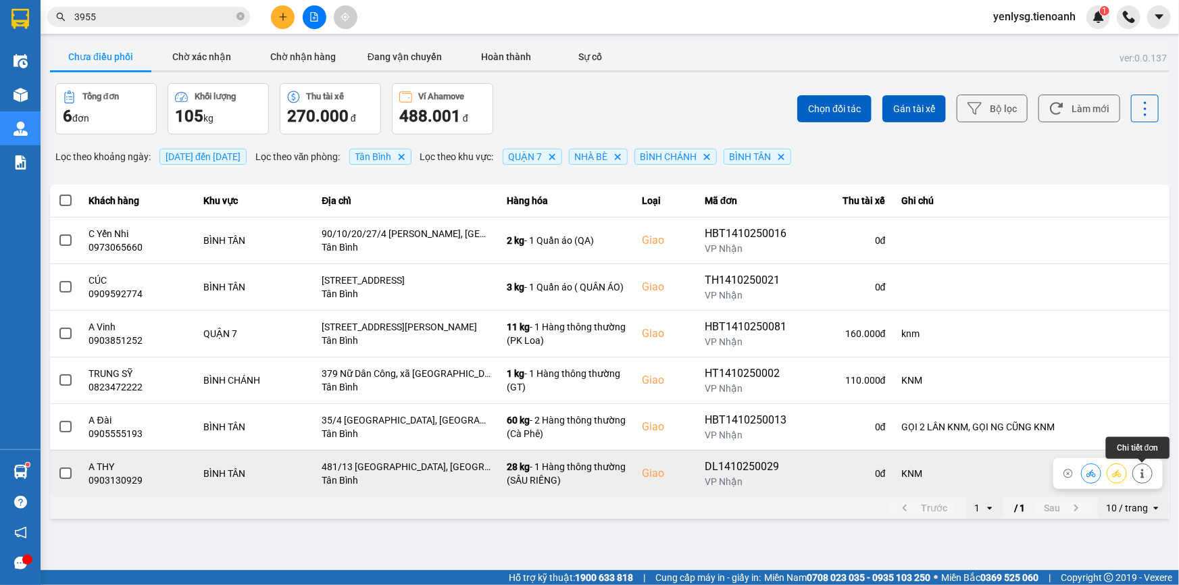
click at [1144, 467] on button at bounding box center [1142, 474] width 19 height 24
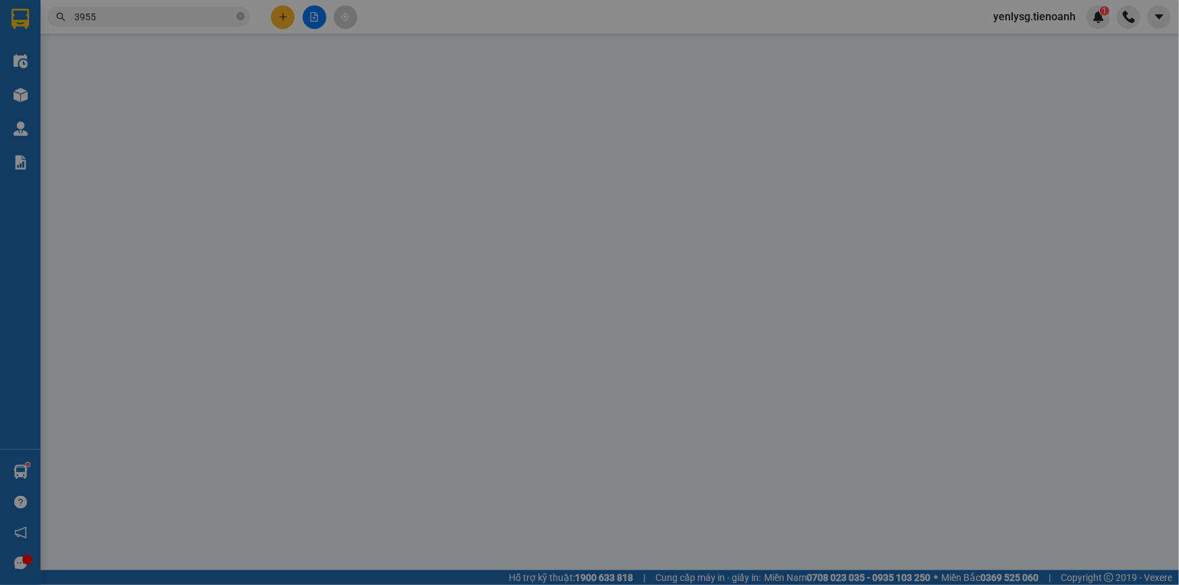
type input "0903130929"
type input "A THY"
checkbox input "true"
type input "481/13 [GEOGRAPHIC_DATA], [GEOGRAPHIC_DATA], [GEOGRAPHIC_DATA], [GEOGRAPHIC_DAT…"
type input "0903088974"
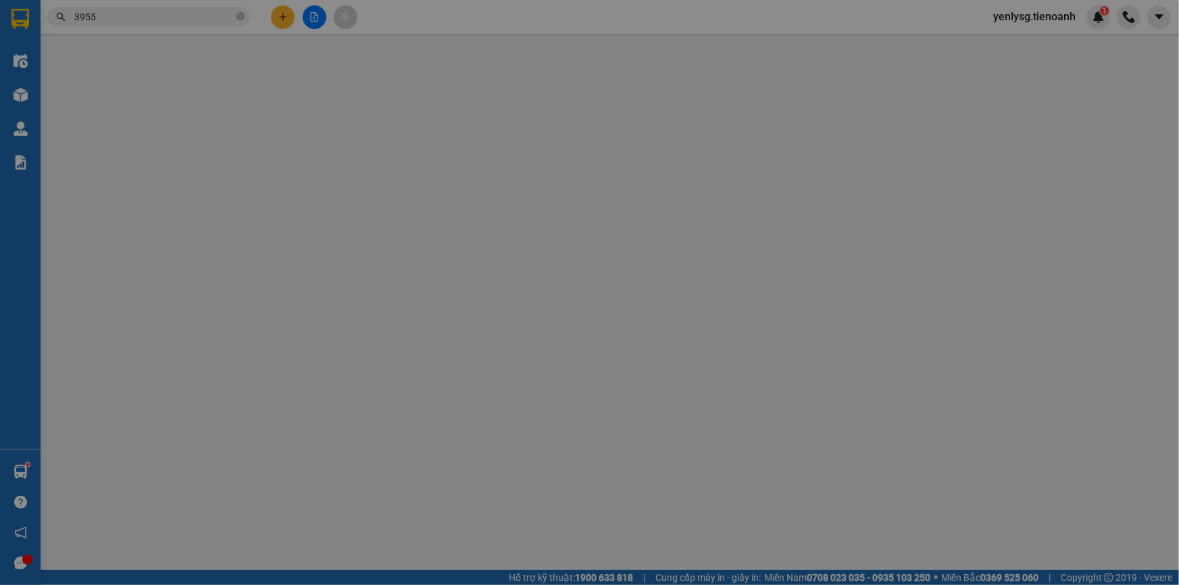
type input "TRIỀU"
type input "KNM"
type input "0"
type input "160.000"
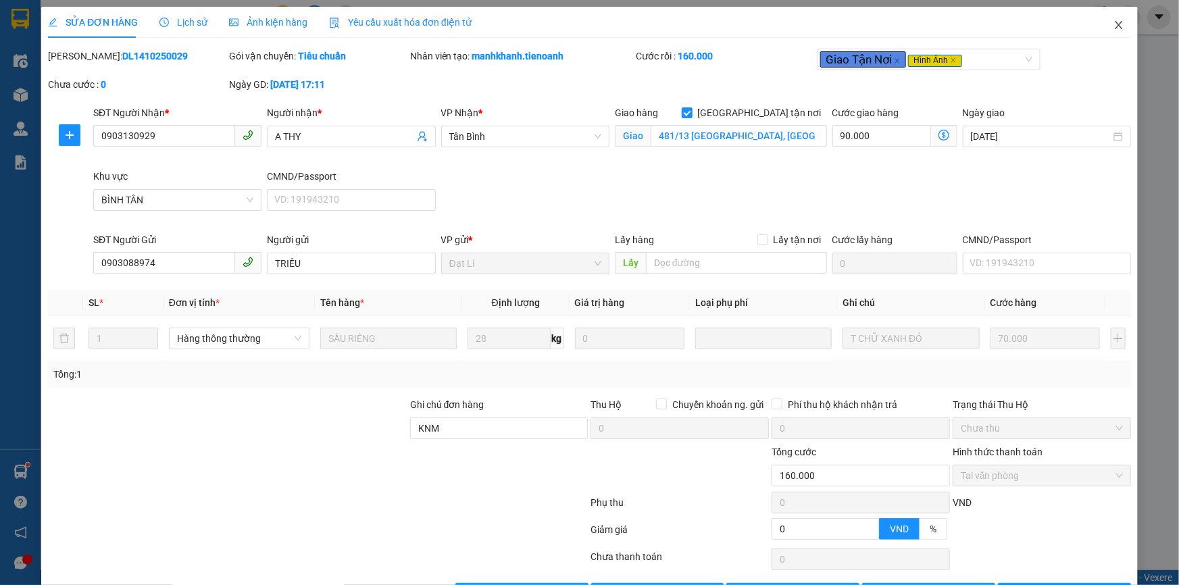
click at [1113, 34] on span "Close" at bounding box center [1119, 26] width 38 height 38
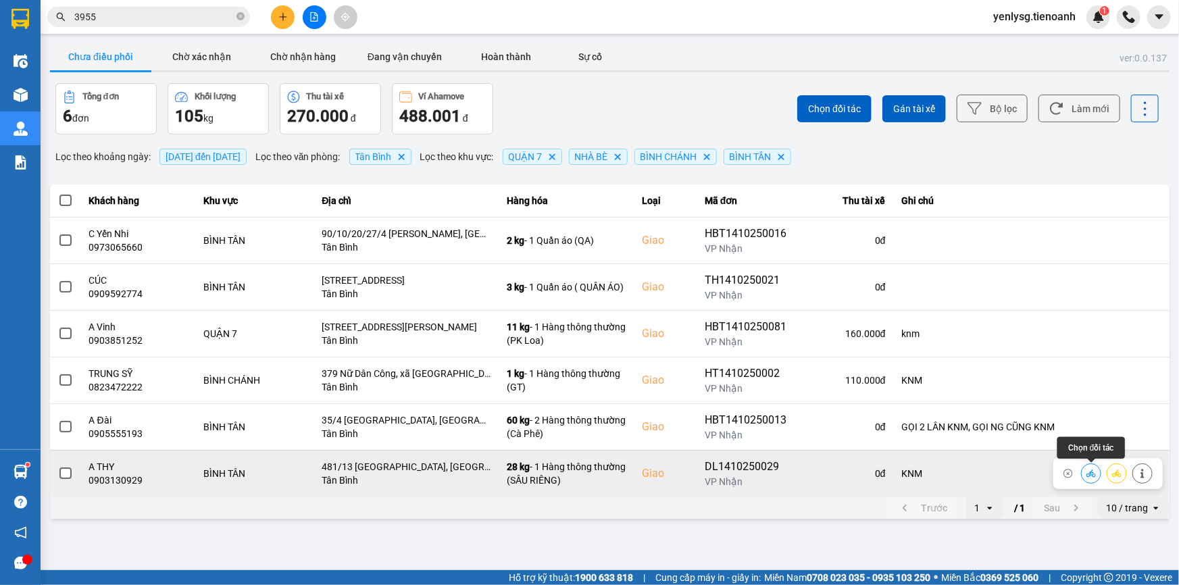
click at [1086, 473] on button at bounding box center [1091, 474] width 19 height 24
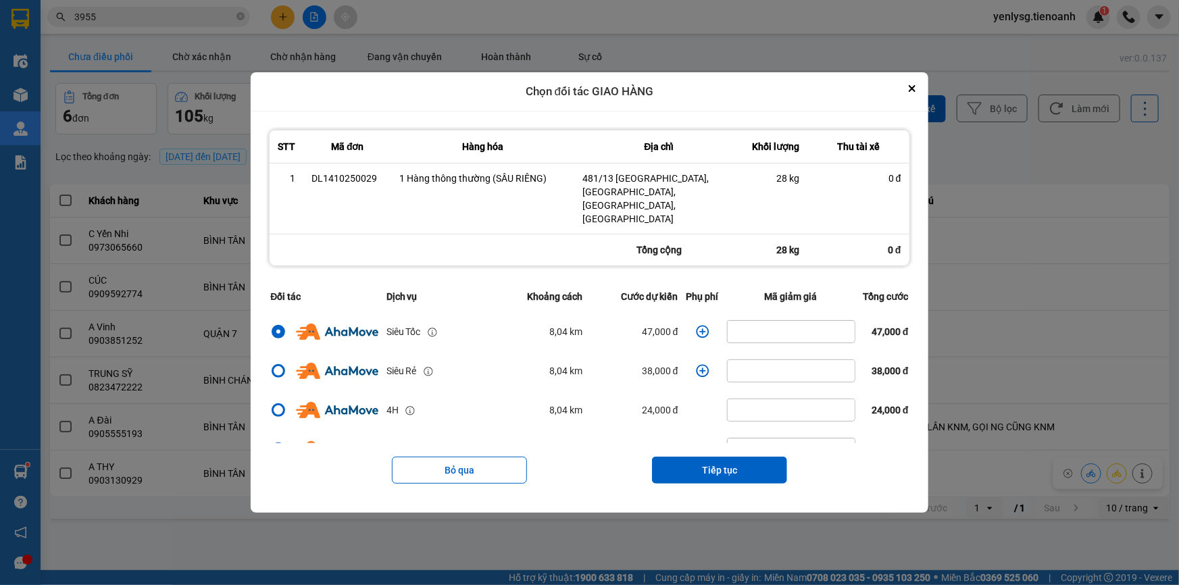
click at [696, 325] on icon "dialog" at bounding box center [703, 332] width 14 height 14
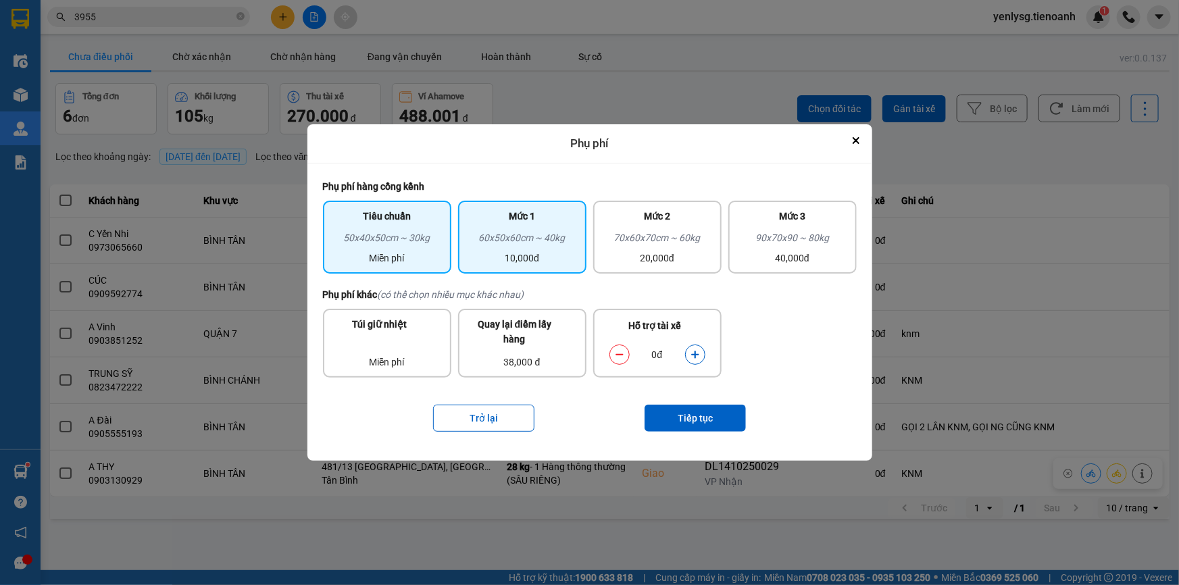
click at [518, 250] on div "60x50x60cm ~ 40kg" at bounding box center [522, 240] width 112 height 20
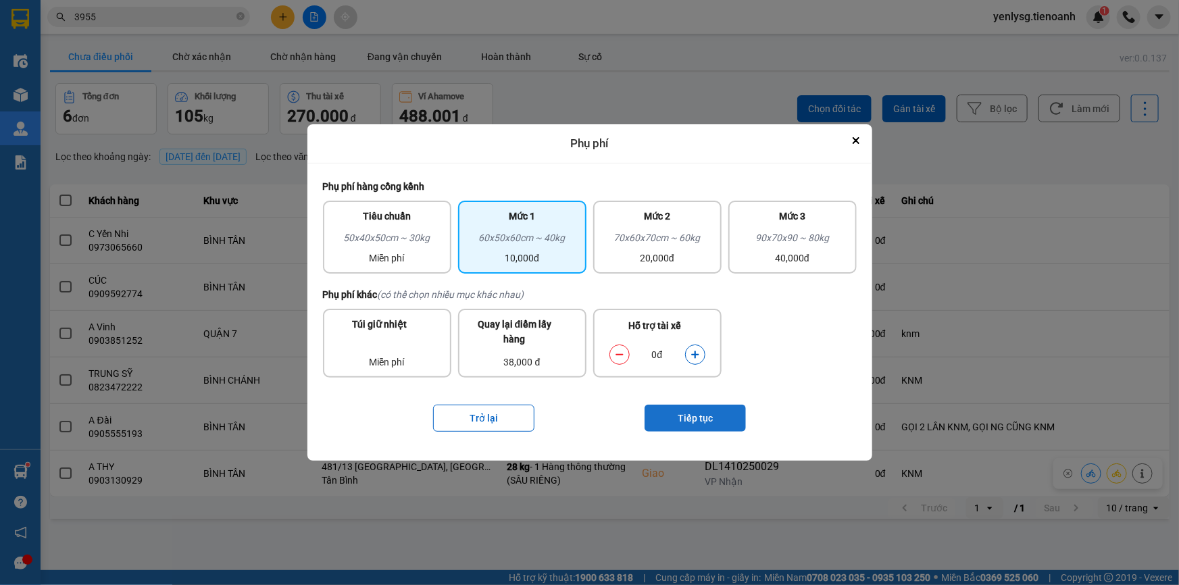
click at [727, 424] on button "Tiếp tục" at bounding box center [695, 418] width 101 height 27
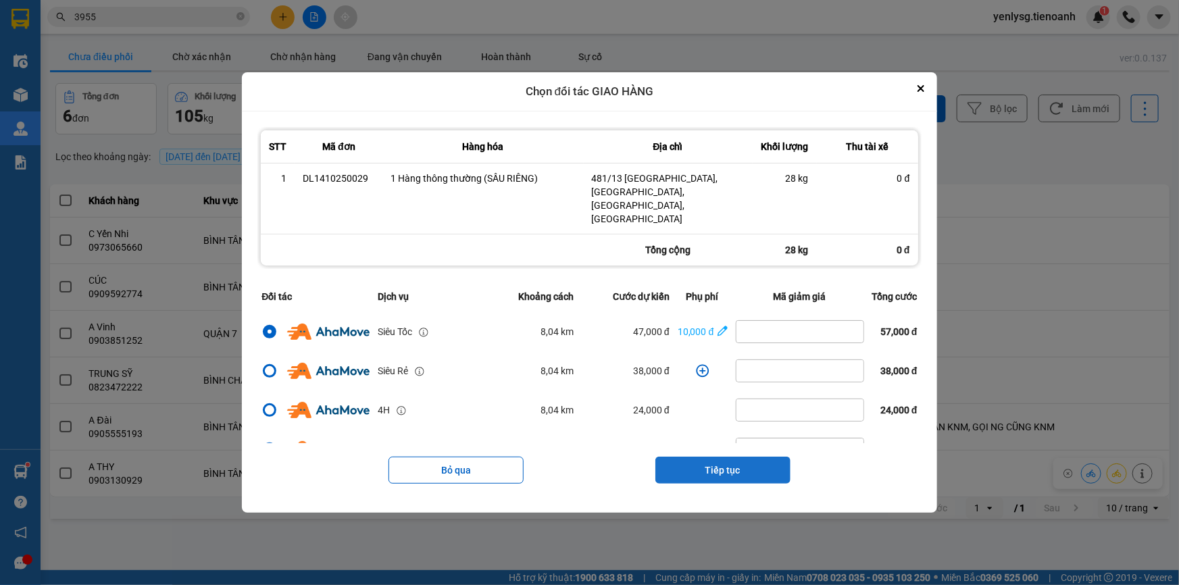
click at [727, 457] on button "Tiếp tục" at bounding box center [722, 470] width 135 height 27
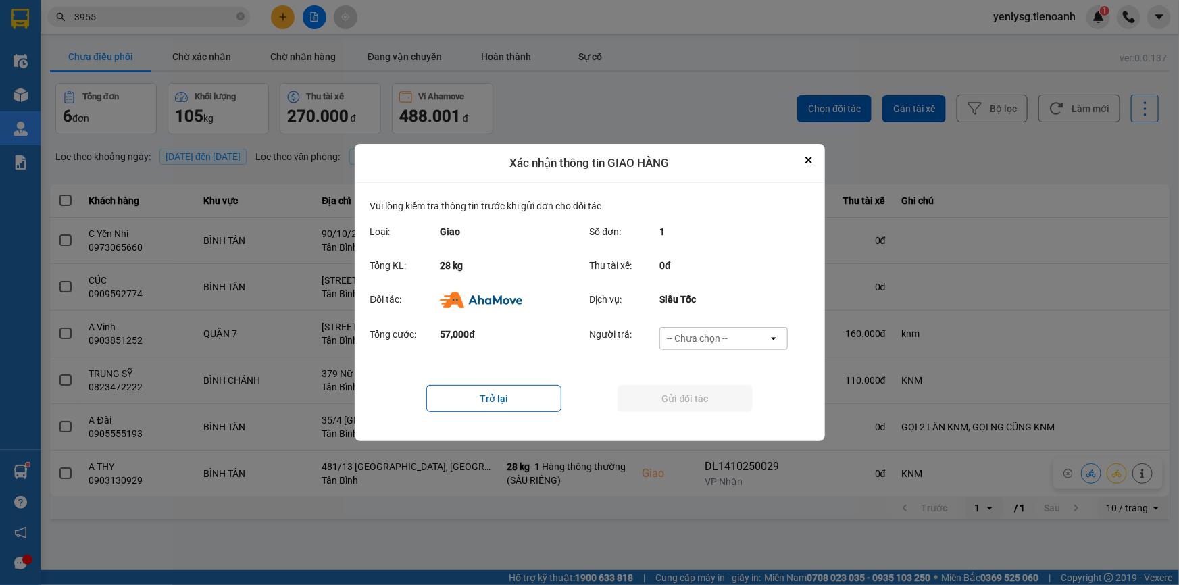
click at [700, 355] on div "Người trả: -- Chưa chọn -- open" at bounding box center [693, 342] width 207 height 31
click at [710, 349] on div "-- Chưa chọn -- open" at bounding box center [724, 338] width 128 height 23
click at [716, 418] on span "Ví Ahamove" at bounding box center [697, 417] width 55 height 14
click at [718, 397] on button "Gửi đối tác" at bounding box center [685, 398] width 135 height 27
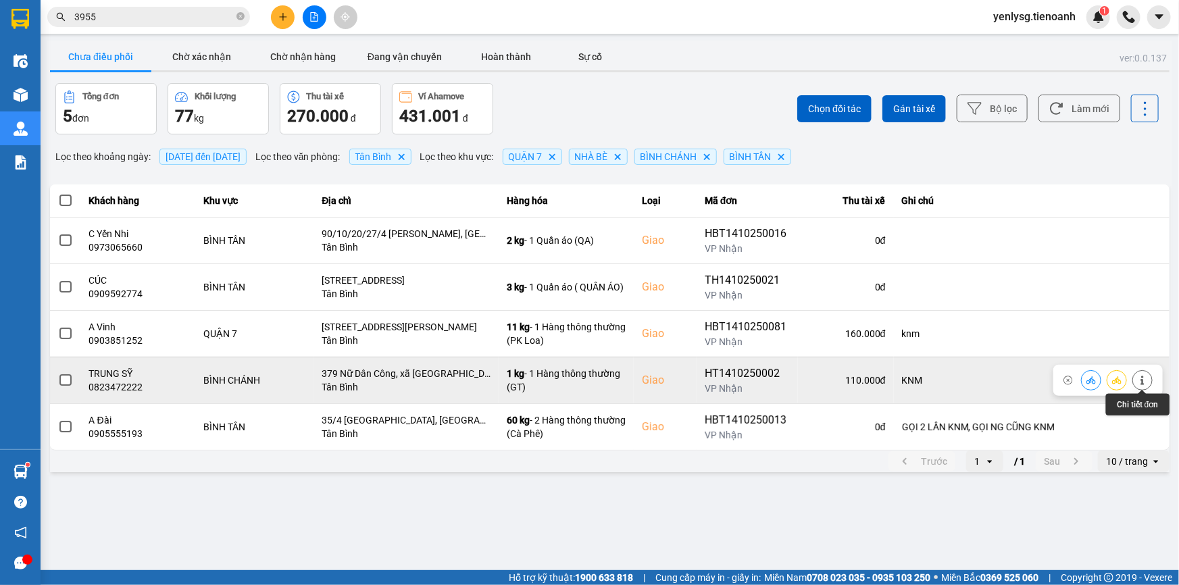
click at [1145, 385] on button at bounding box center [1142, 380] width 19 height 24
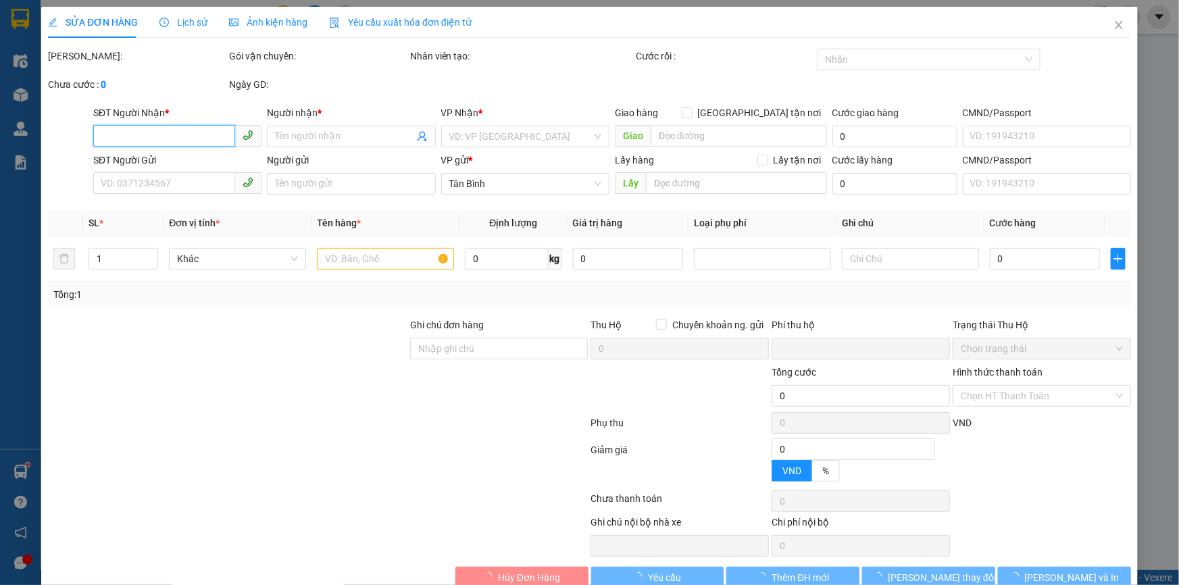
type input "0823472222"
type input "TRUNG SỸ"
checkbox input "true"
type input "379 Nữ Dân Công, xã [GEOGRAPHIC_DATA] A, [GEOGRAPHIC_DATA], [GEOGRAPHIC_DATA]"
type input "0845701207"
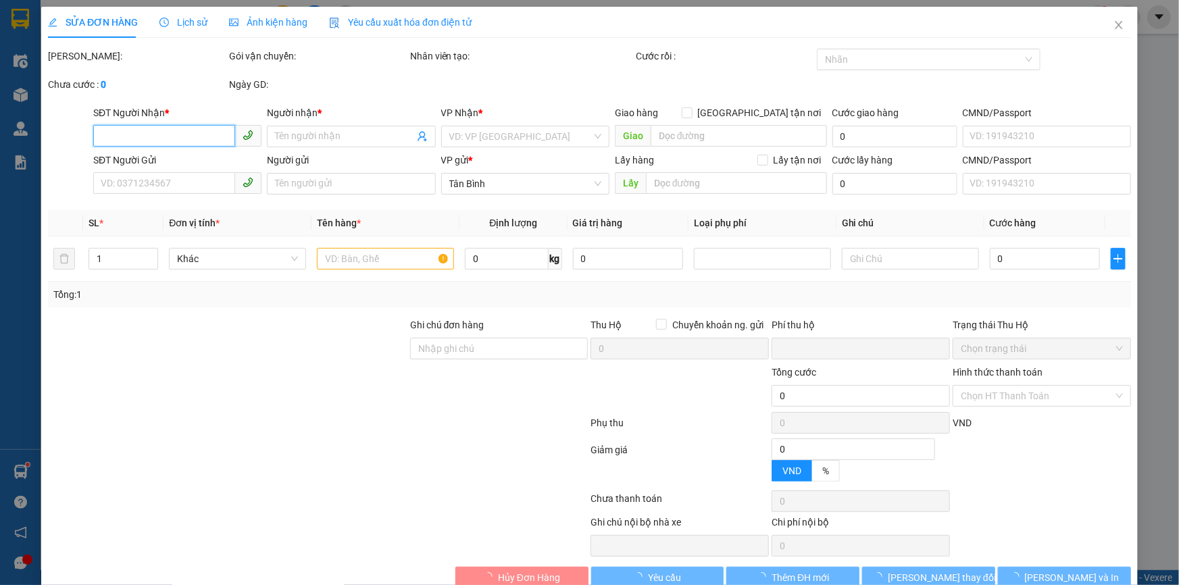
type input "A SANG"
type input "KNM"
type input "0"
type input "110.000"
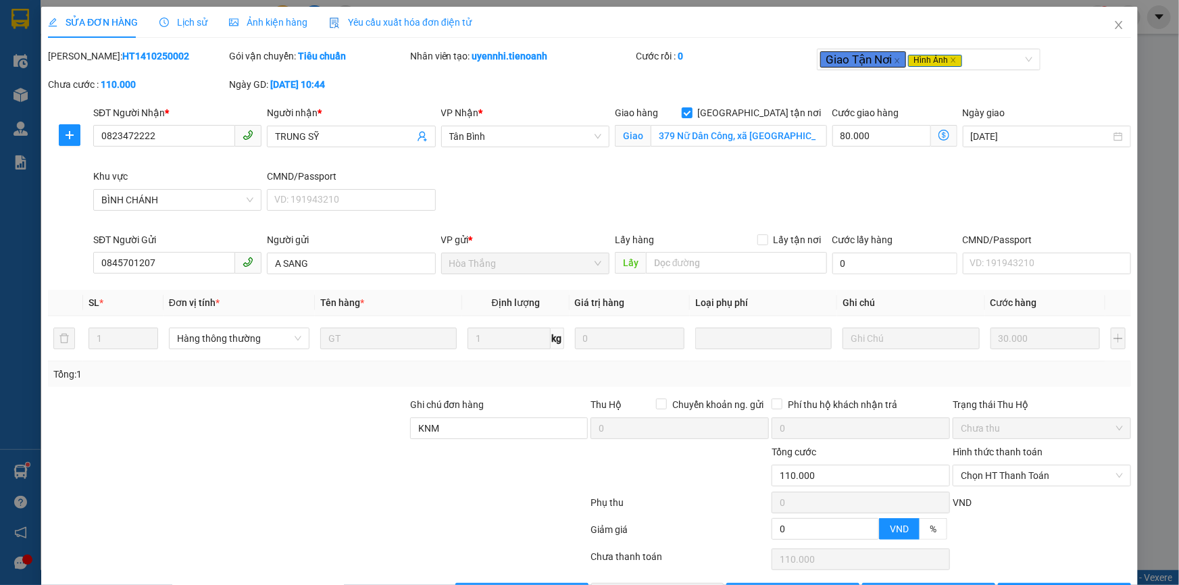
click at [251, 26] on span "Ảnh kiện hàng" at bounding box center [268, 22] width 78 height 11
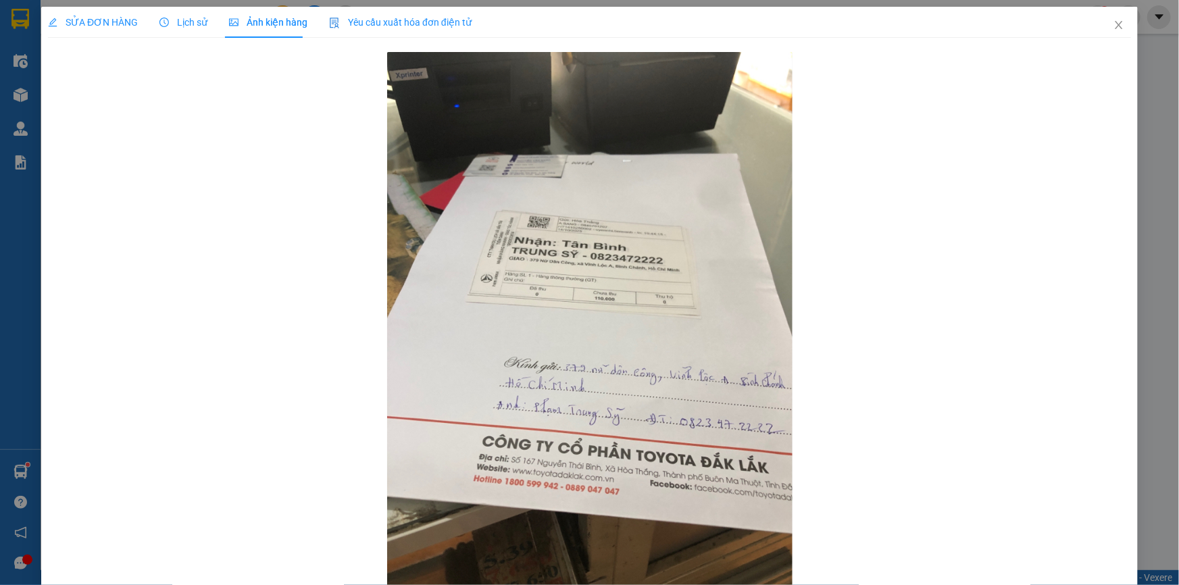
click at [90, 20] on span "SỬA ĐƠN HÀNG" at bounding box center [93, 22] width 90 height 11
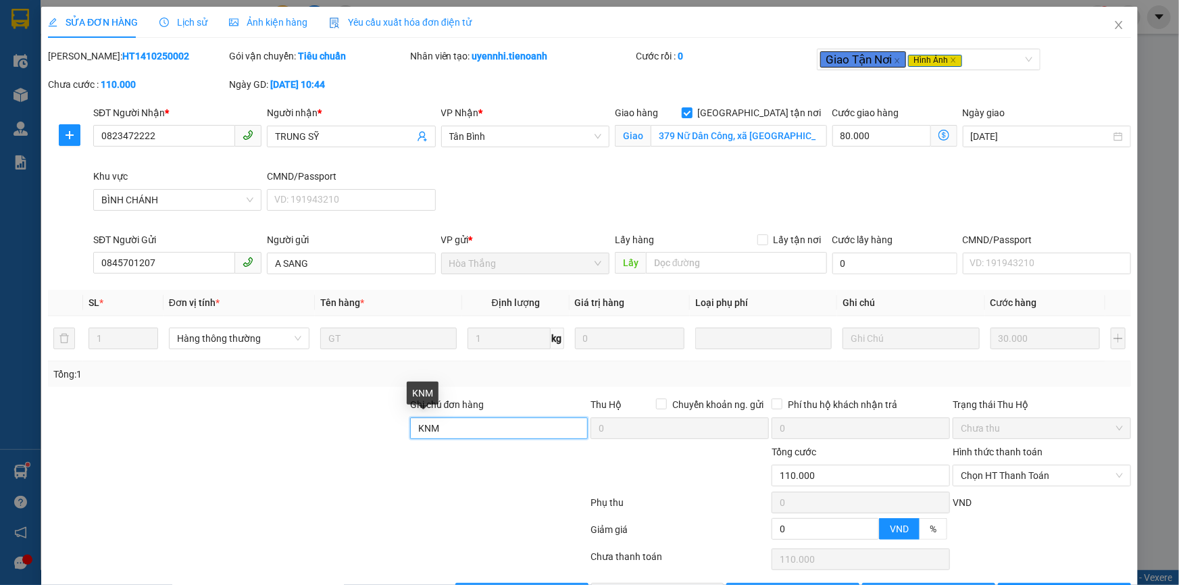
click at [459, 422] on input "KNM" at bounding box center [499, 429] width 178 height 22
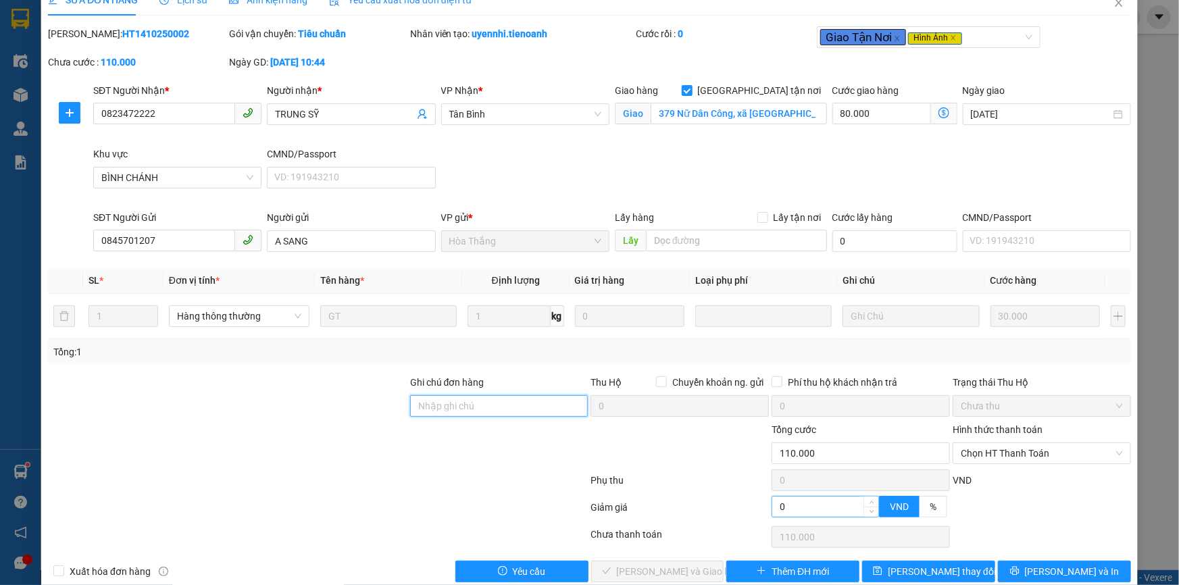
scroll to position [45, 0]
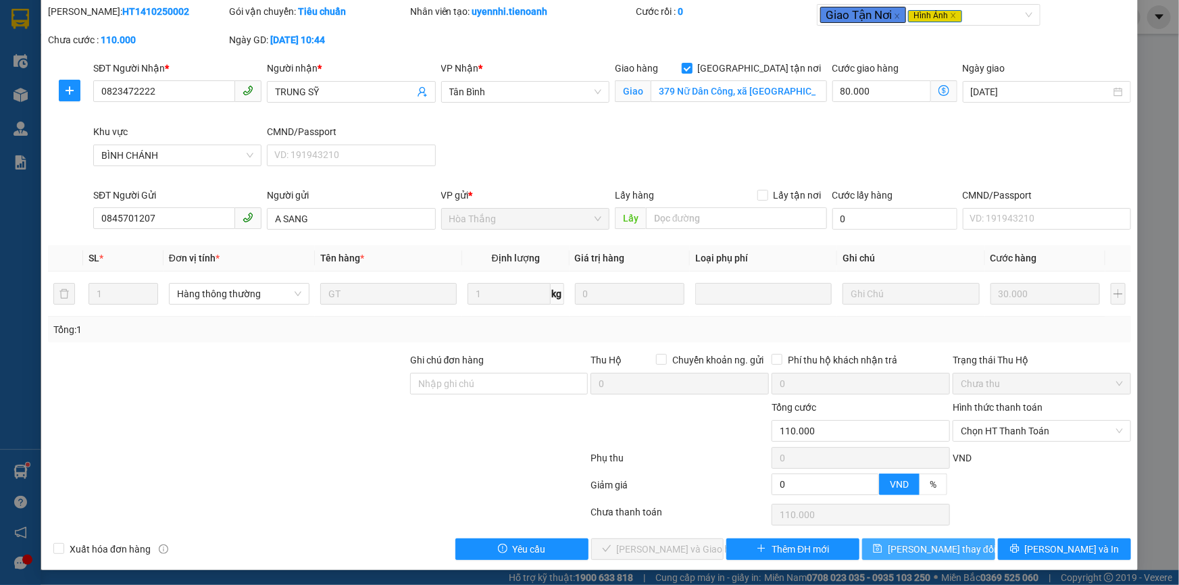
click at [882, 545] on button "[PERSON_NAME] thay đổi" at bounding box center [928, 550] width 133 height 22
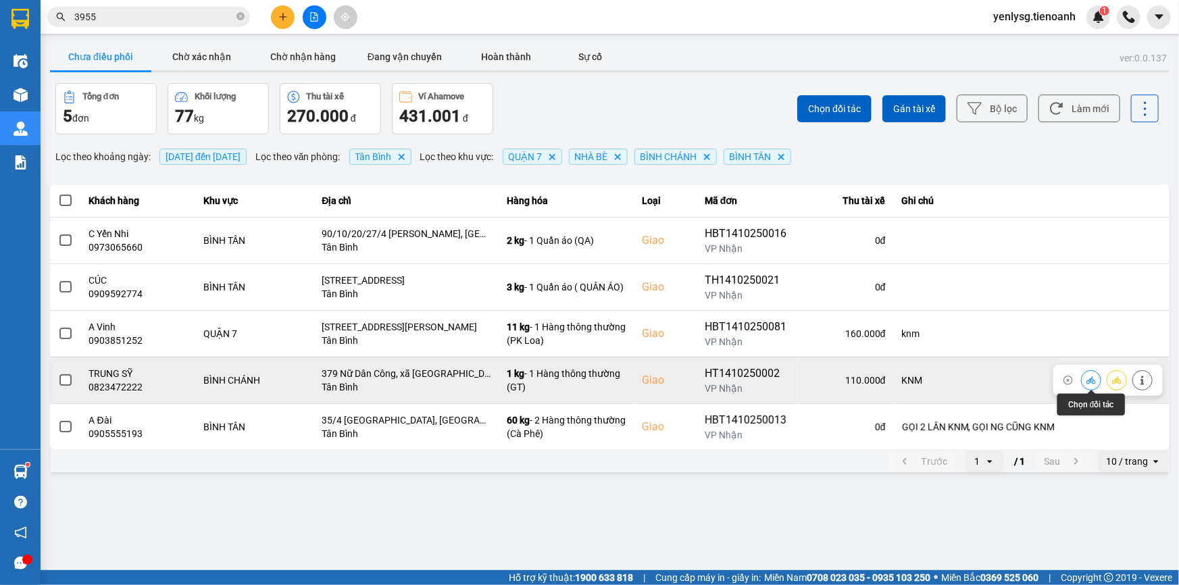
click at [1089, 382] on icon at bounding box center [1091, 379] width 9 height 7
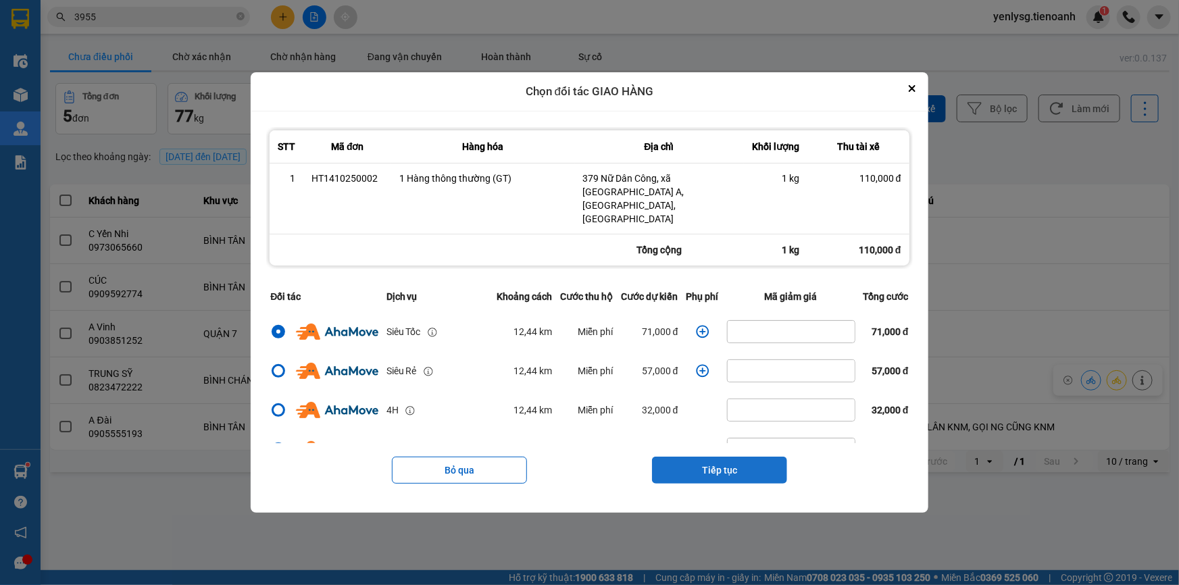
click at [726, 457] on button "Tiếp tục" at bounding box center [719, 470] width 135 height 27
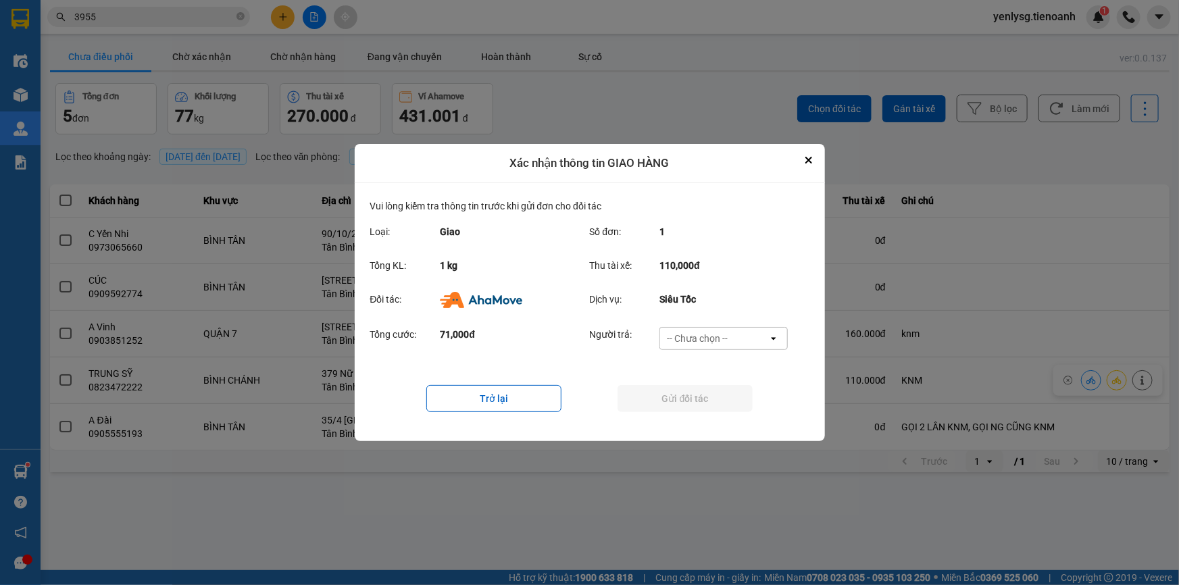
drag, startPoint x: 703, startPoint y: 328, endPoint x: 703, endPoint y: 345, distance: 17.6
click at [703, 341] on div "-- Chưa chọn --" at bounding box center [714, 339] width 108 height 22
click at [696, 407] on div "Ví Ahamove" at bounding box center [724, 416] width 128 height 24
click at [695, 407] on button "Gửi đối tác" at bounding box center [685, 398] width 135 height 27
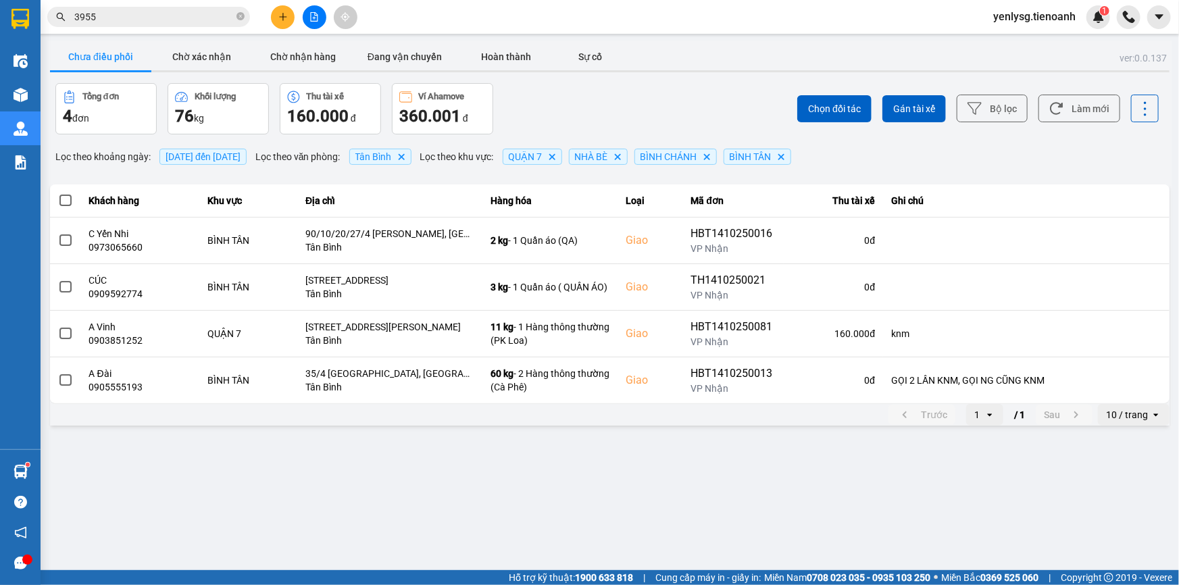
click at [643, 516] on main "ver: 0.0.137 Chưa điều phối Chờ xác nhận Chờ nhận hàng Đang vận chuyển Hoàn thà…" at bounding box center [589, 285] width 1179 height 570
click at [205, 16] on input "3955" at bounding box center [153, 16] width 159 height 15
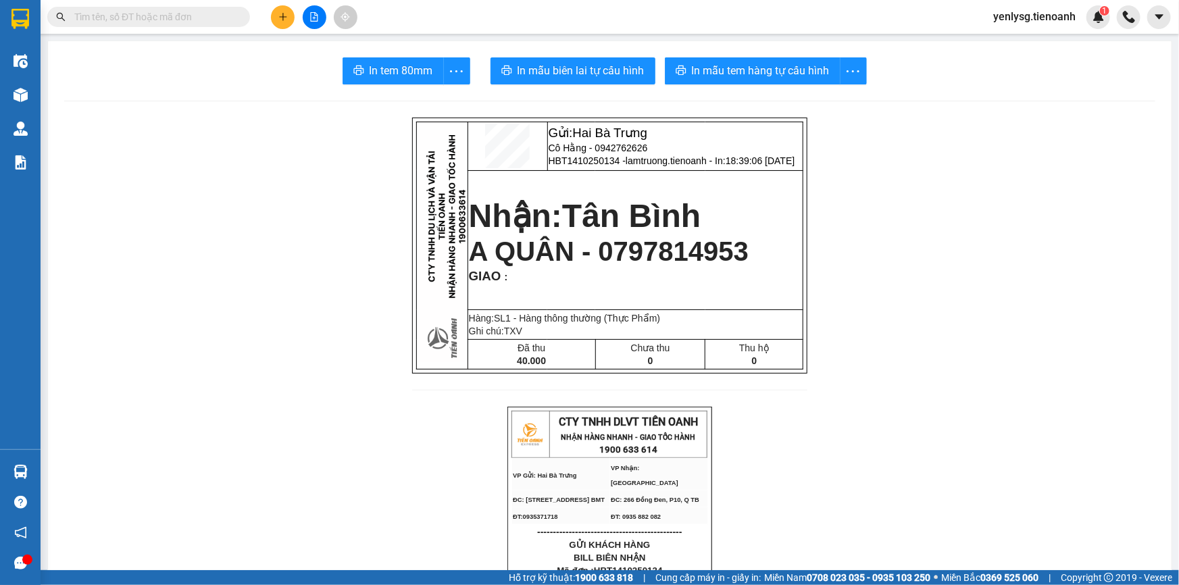
click at [737, 407] on div "Gửi: Hai Bà Trưng Cô Hằng - 0942762626 HBT1410250134 - lamtruong.tienoanh - In:…" at bounding box center [610, 262] width 396 height 289
click at [95, 11] on input "text" at bounding box center [153, 16] width 159 height 15
paste input "0889848888"
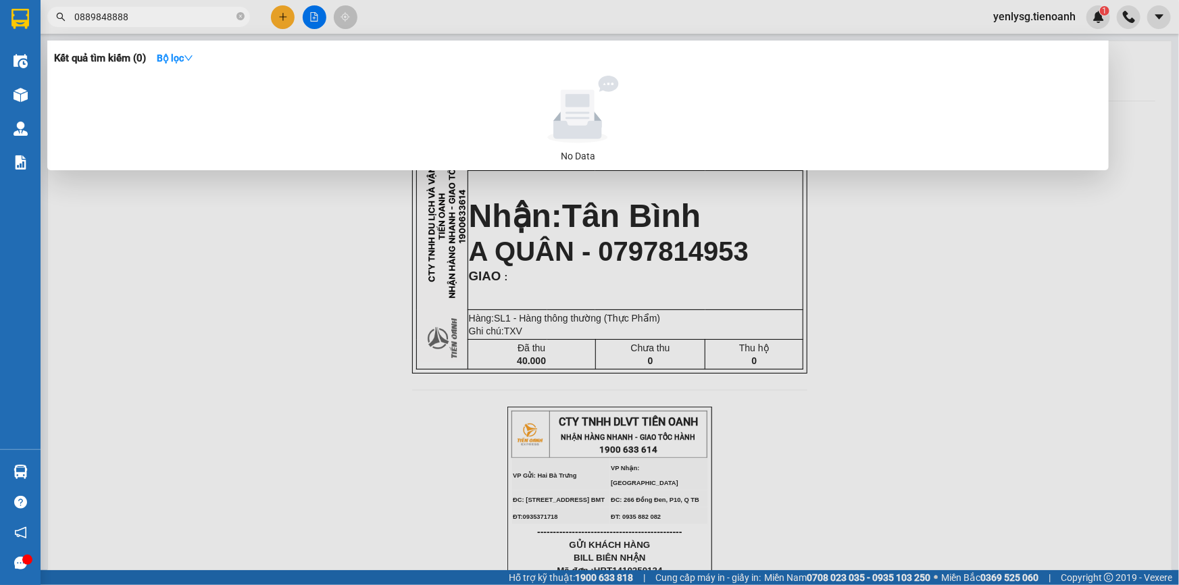
click at [163, 22] on input "0889848888" at bounding box center [153, 16] width 159 height 15
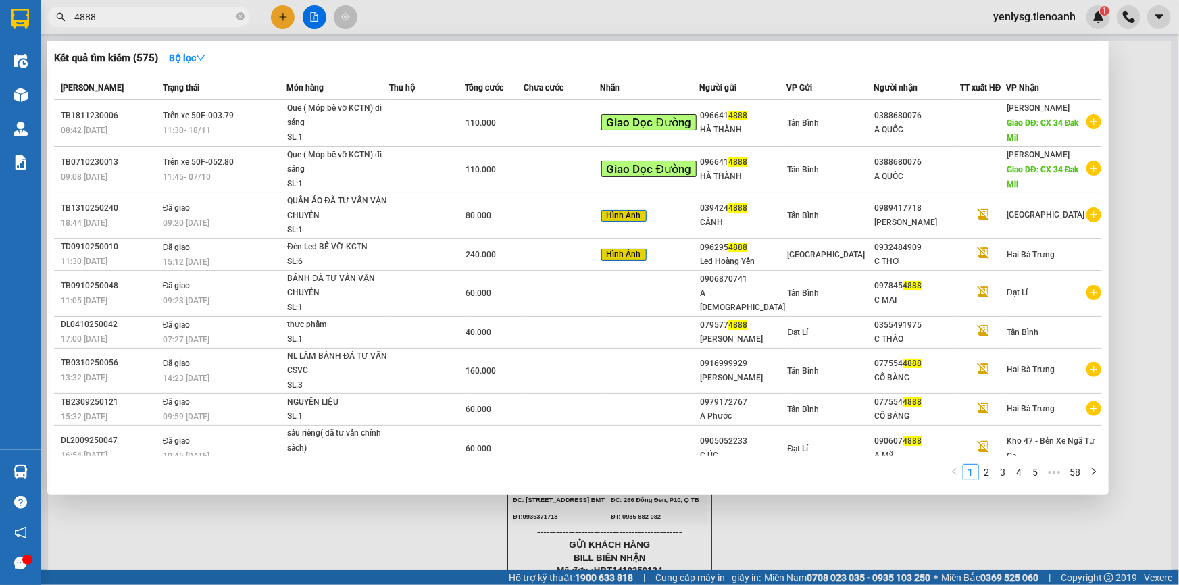
click at [128, 14] on input "4888" at bounding box center [153, 16] width 159 height 15
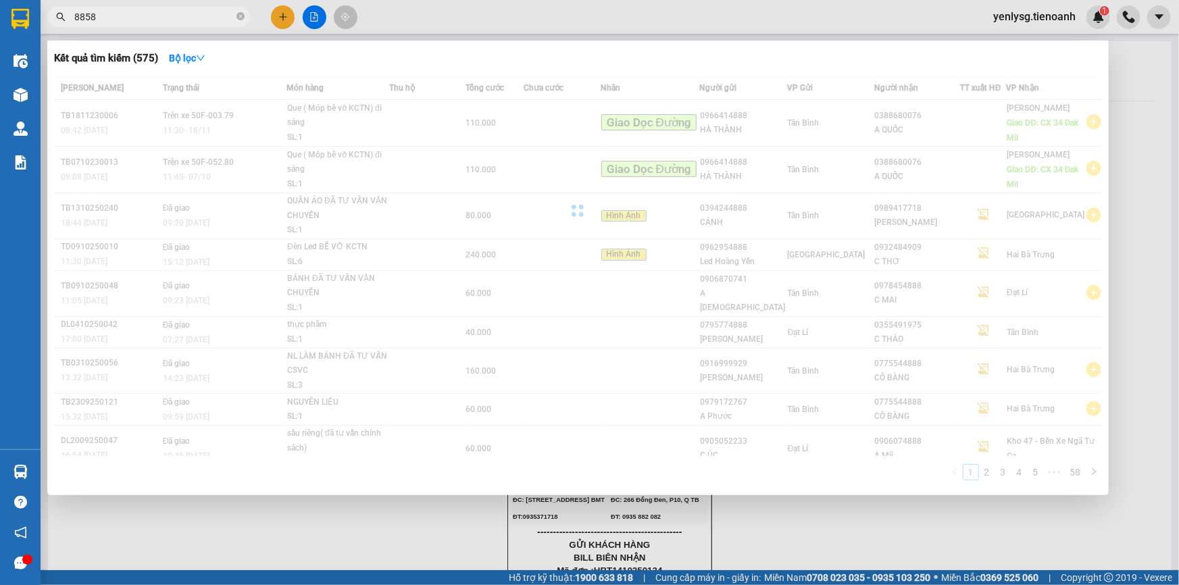
click at [128, 14] on input "8858" at bounding box center [153, 16] width 159 height 15
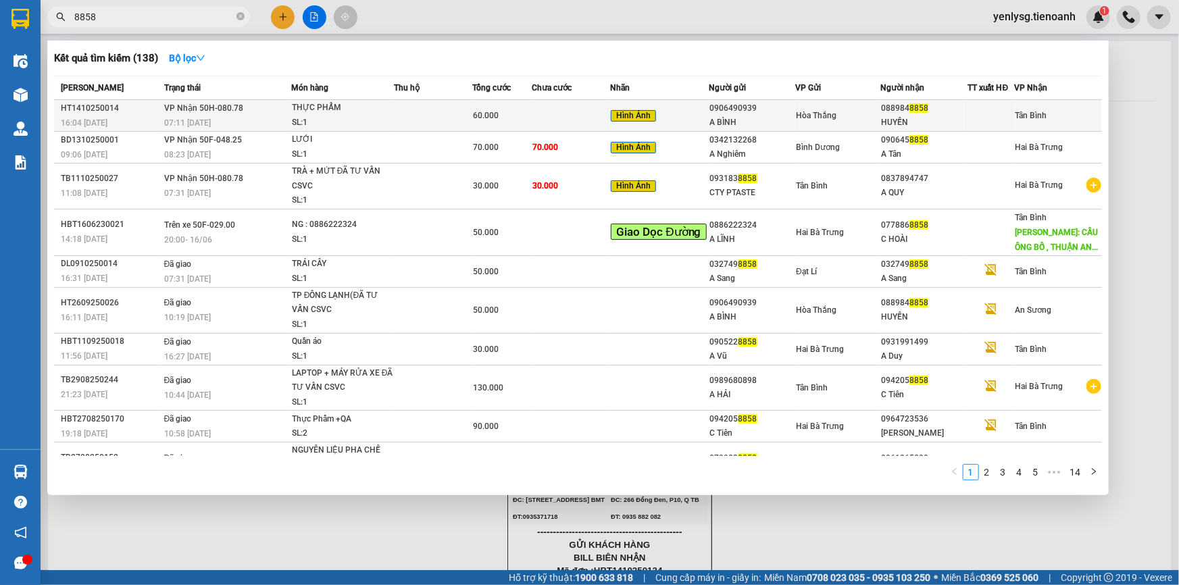
type input "8858"
click at [754, 120] on div "A BÌNH" at bounding box center [752, 123] width 85 height 14
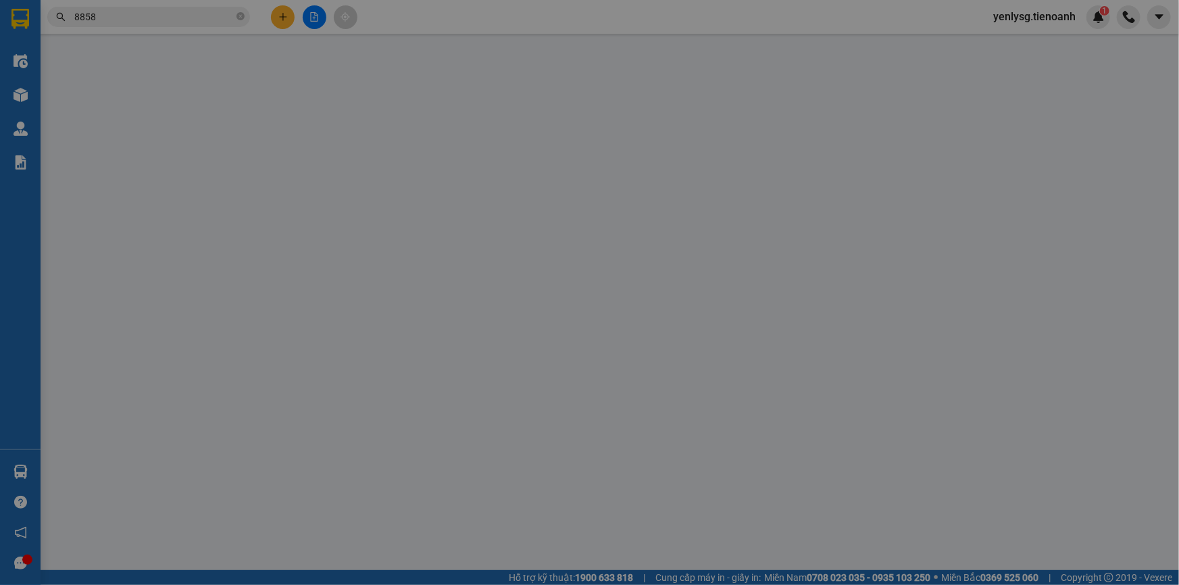
type input "0889848858"
type input "HUYỀN"
type input "0906490939"
type input "A BÌNH"
type input "0"
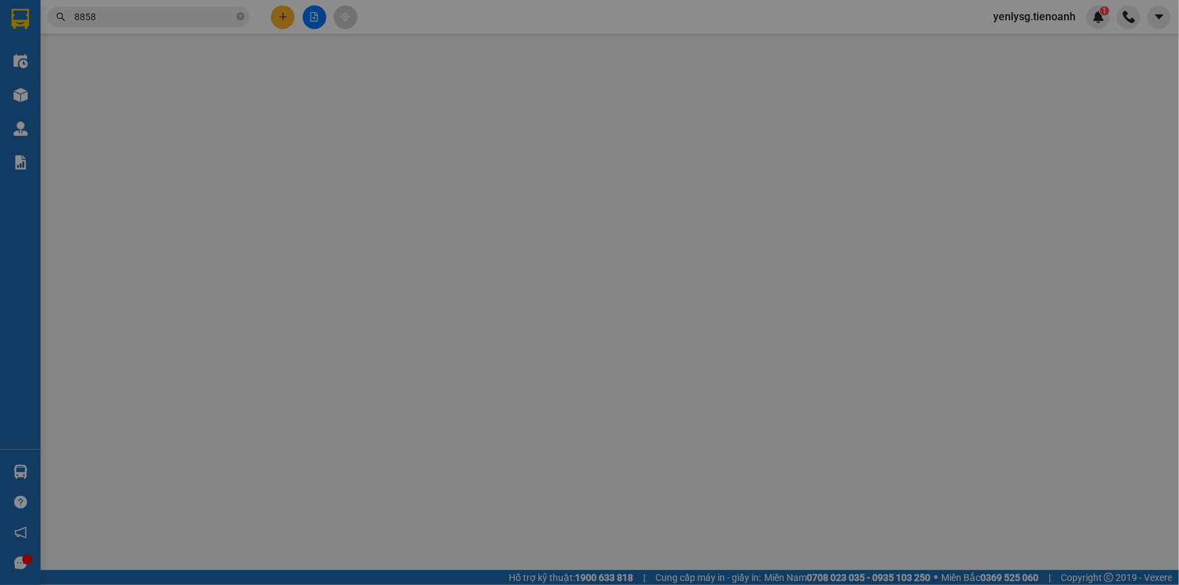
type input "60.000"
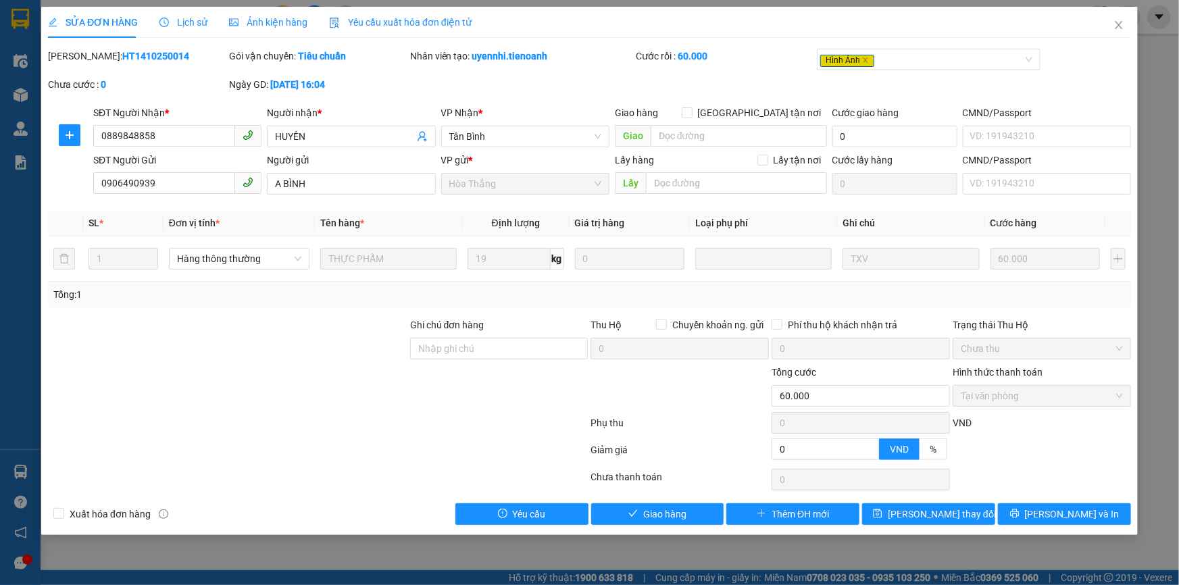
click at [695, 534] on div "SỬA ĐƠN HÀNG Lịch sử Ảnh kiện hàng Yêu cầu xuất hóa đơn điện tử Total Paid Fee …" at bounding box center [589, 271] width 1097 height 528
click at [689, 513] on button "Giao hàng" at bounding box center [657, 514] width 133 height 22
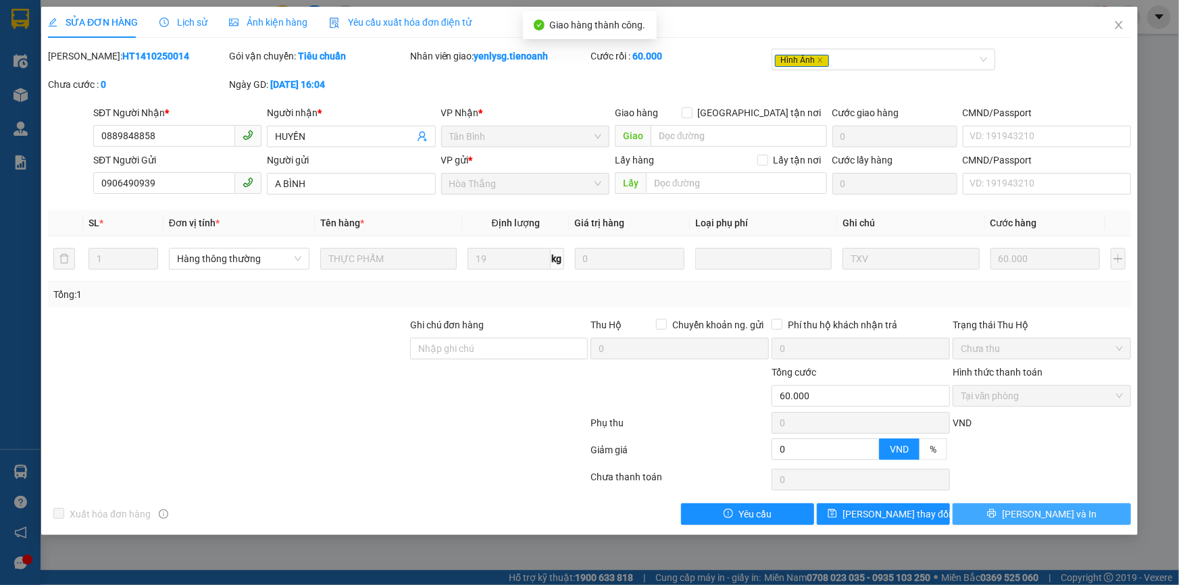
click at [1049, 509] on span "[PERSON_NAME] và In" at bounding box center [1049, 514] width 95 height 15
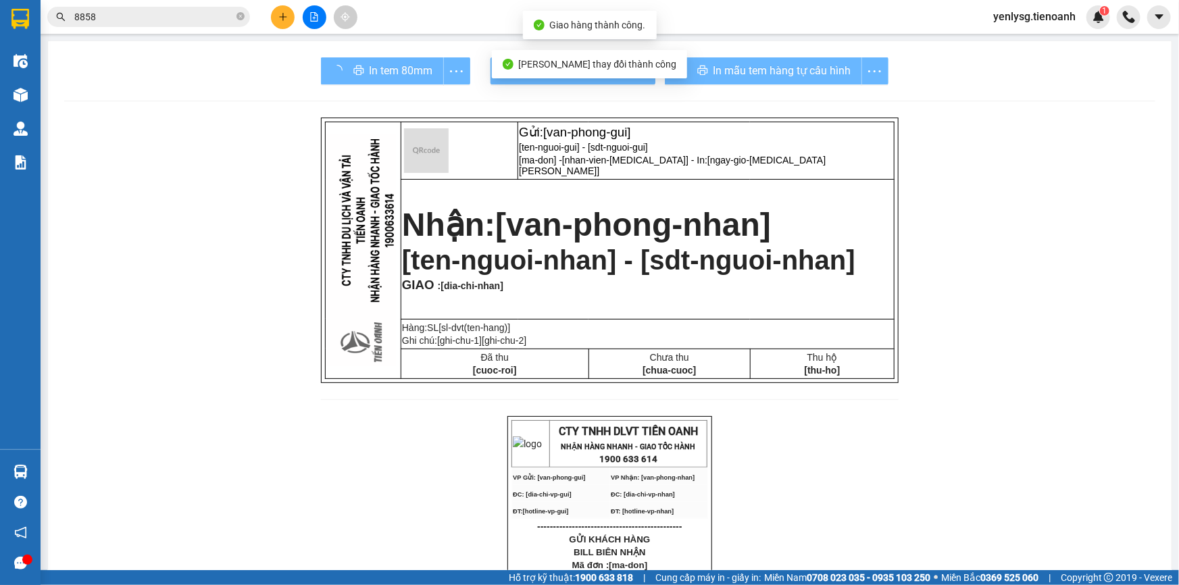
click at [347, 61] on div "In tem 80mm" at bounding box center [395, 70] width 149 height 27
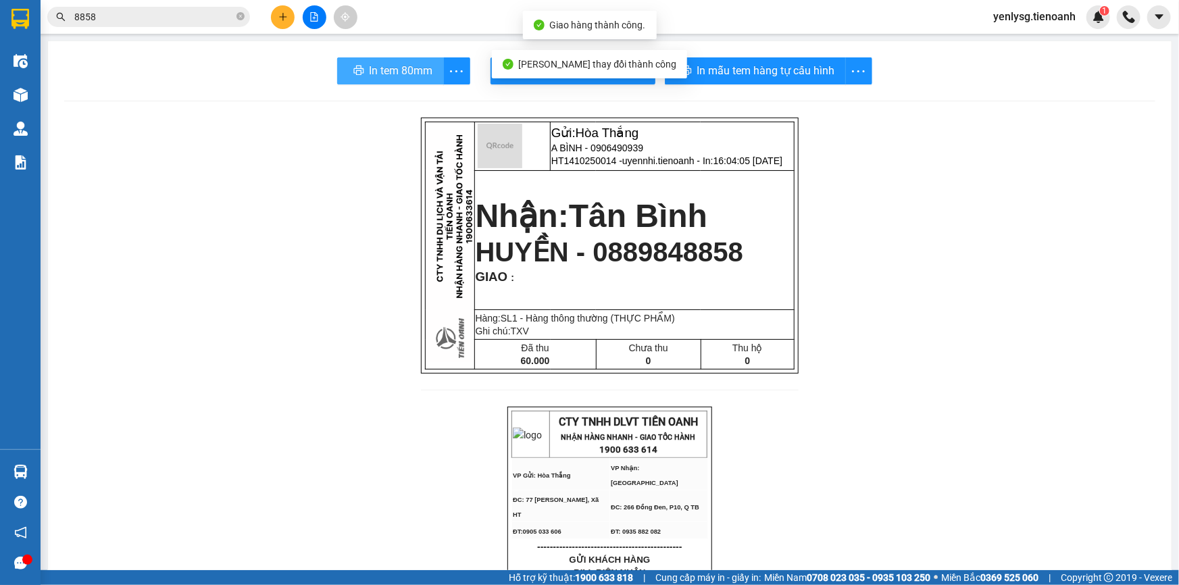
click at [348, 65] on button "In tem 80mm" at bounding box center [390, 70] width 107 height 27
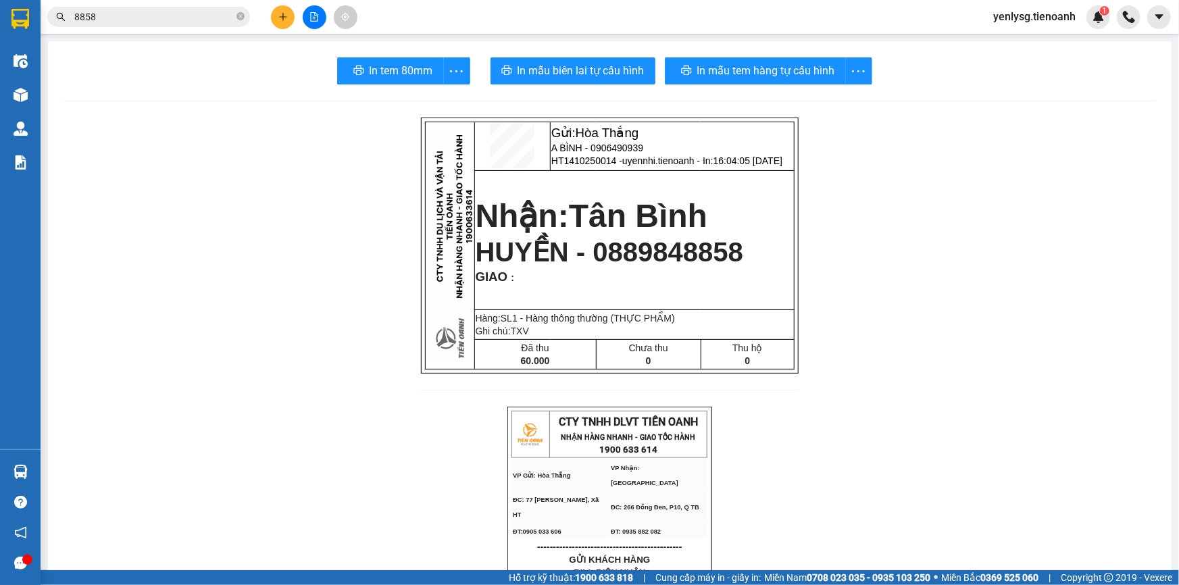
click at [150, 6] on div "Kết quả tìm kiếm ( 138 ) Bộ lọc Mã ĐH Trạng thái Món hàng Thu hộ Tổng cước Chưa…" at bounding box center [132, 17] width 264 height 24
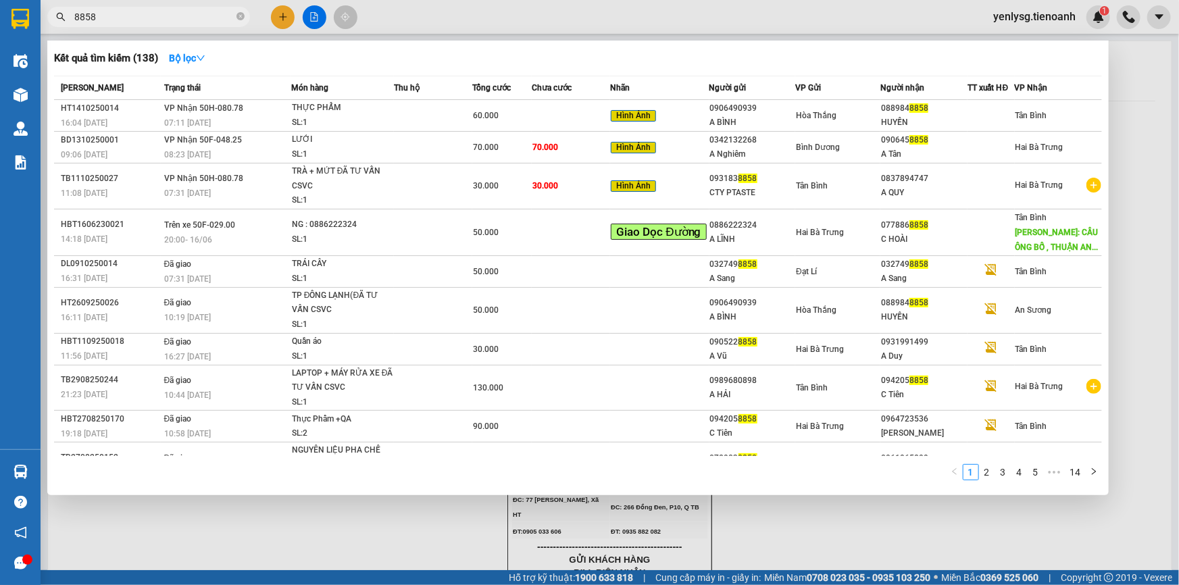
click at [149, 12] on input "8858" at bounding box center [153, 16] width 159 height 15
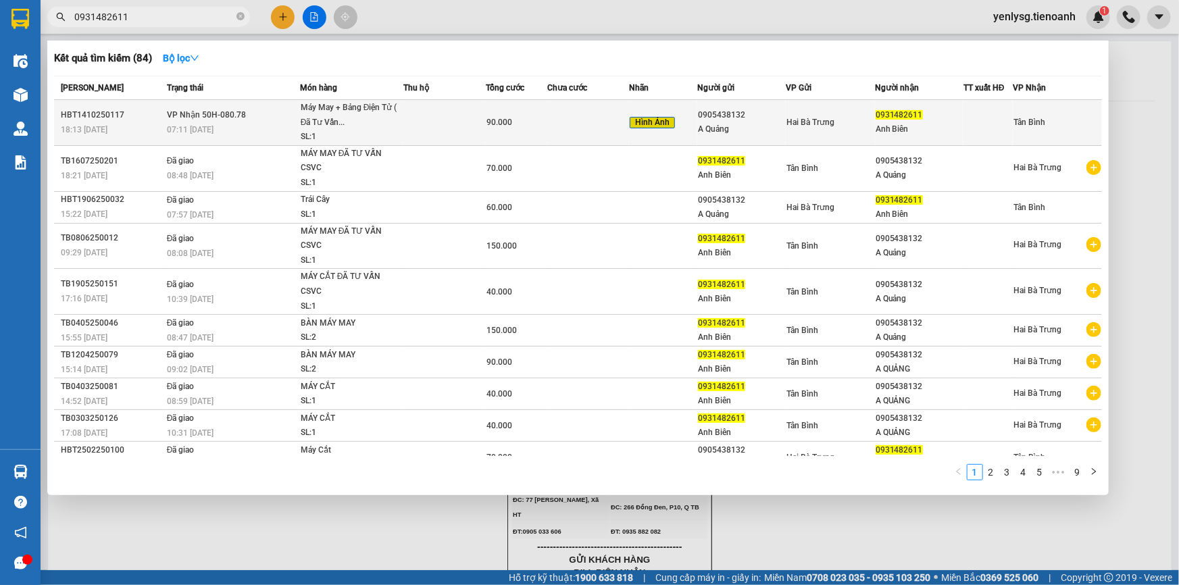
type input "0931482611"
click at [641, 126] on span "Hình Ảnh" at bounding box center [652, 123] width 45 height 12
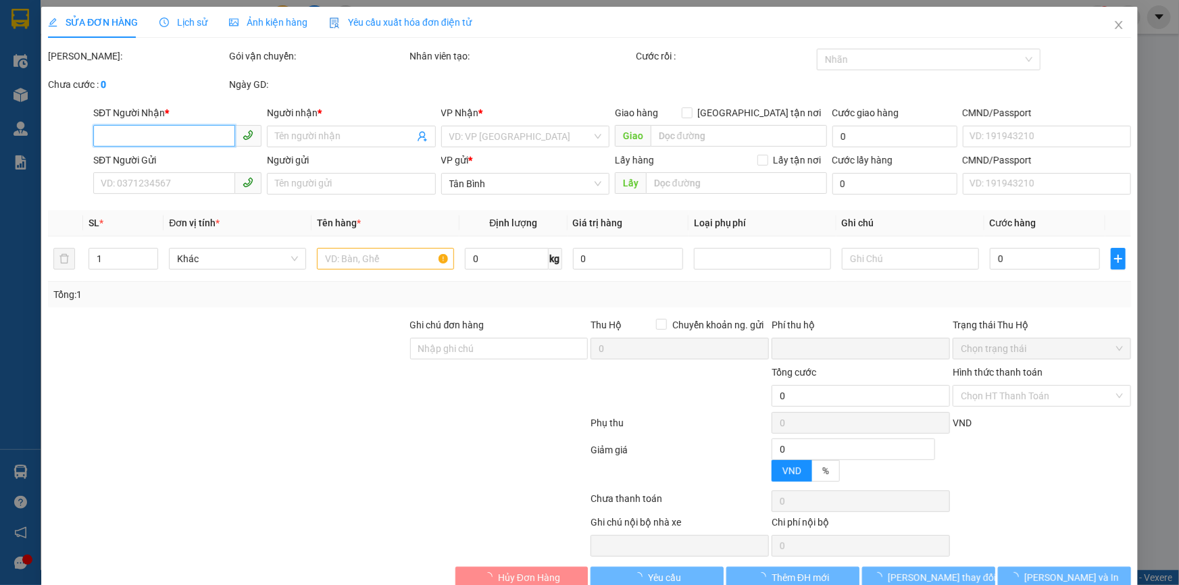
type input "0931482611"
type input "Anh Biên"
type input "0905438132"
type input "A Quảng"
type input "0"
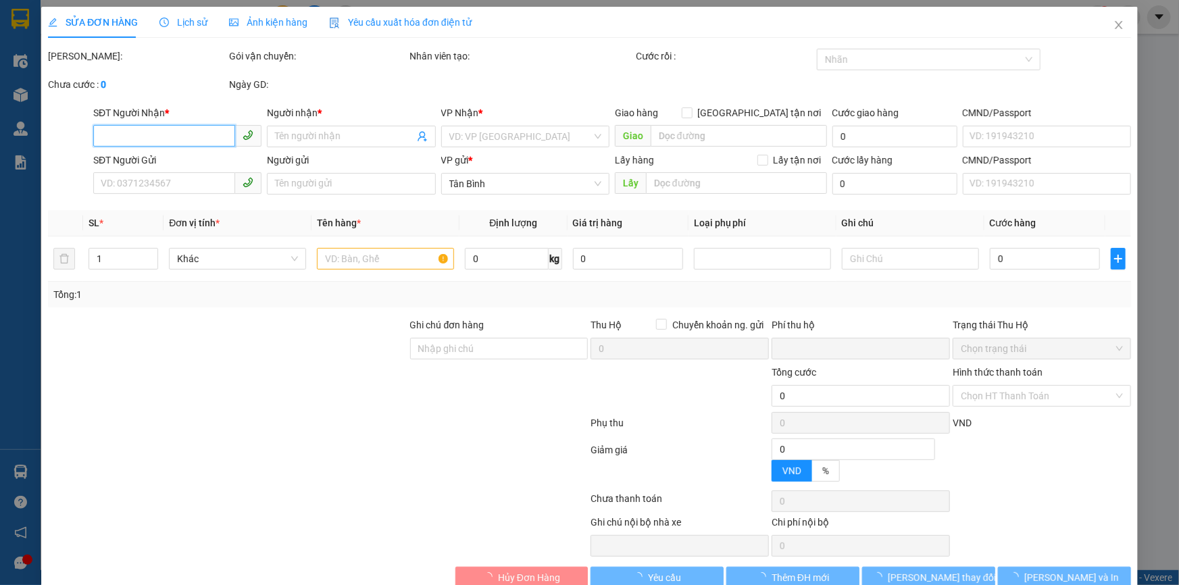
type input "90.000"
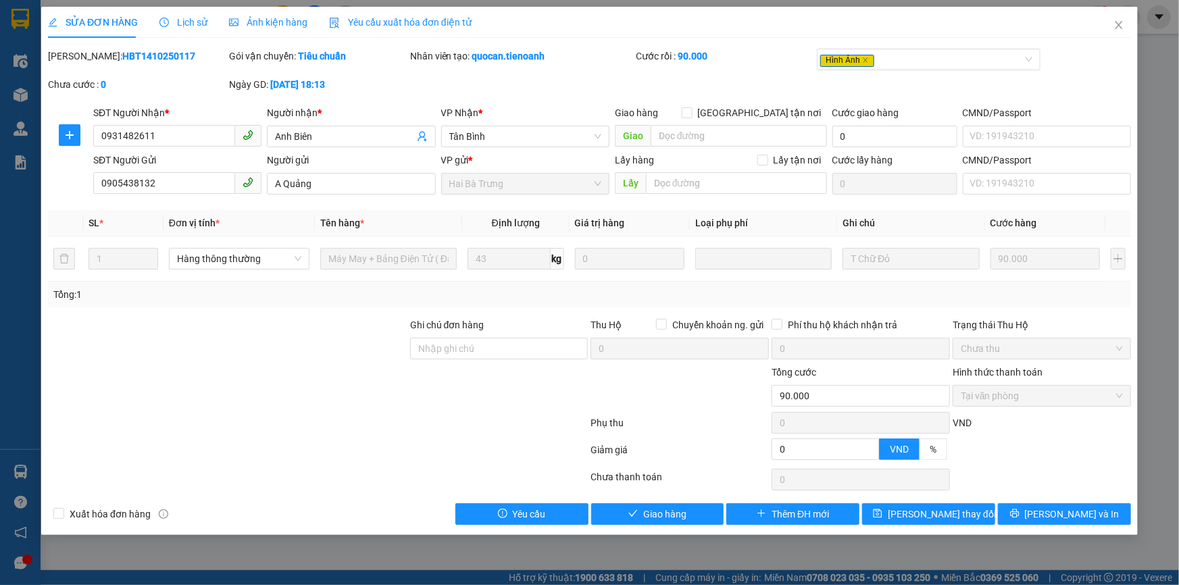
click at [666, 524] on div "SỬA ĐƠN HÀNG Lịch sử Ảnh kiện hàng Yêu cầu xuất hóa đơn điện tử Total Paid Fee …" at bounding box center [589, 271] width 1097 height 528
click at [696, 512] on button "Giao hàng" at bounding box center [657, 514] width 133 height 22
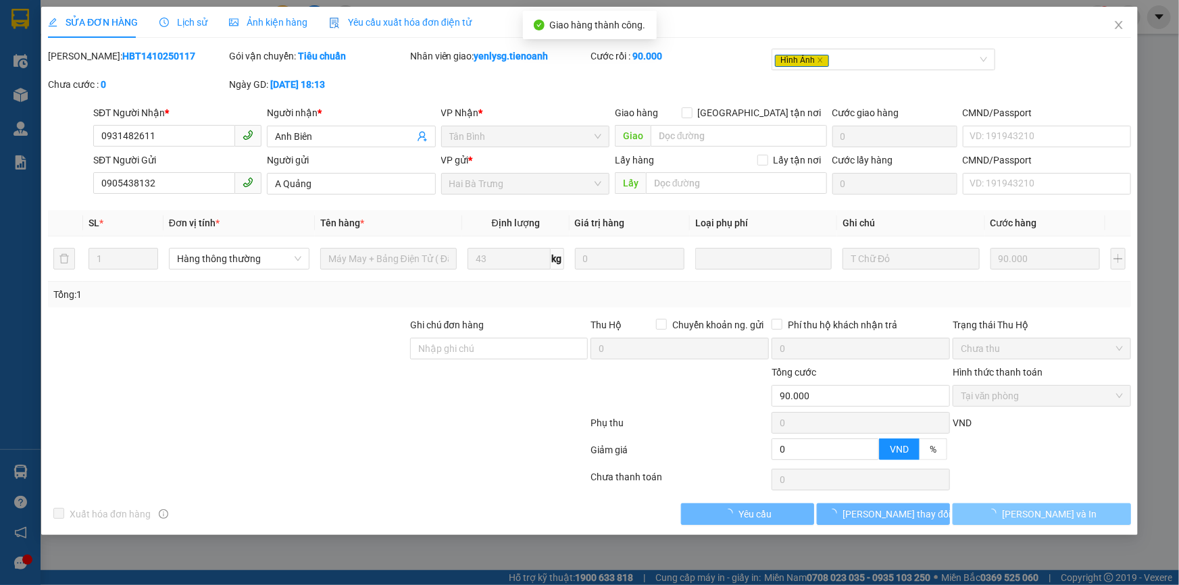
click at [1045, 517] on span "Lưu và In" at bounding box center [1049, 514] width 95 height 15
click at [1035, 514] on span "Lưu và In" at bounding box center [1049, 514] width 95 height 15
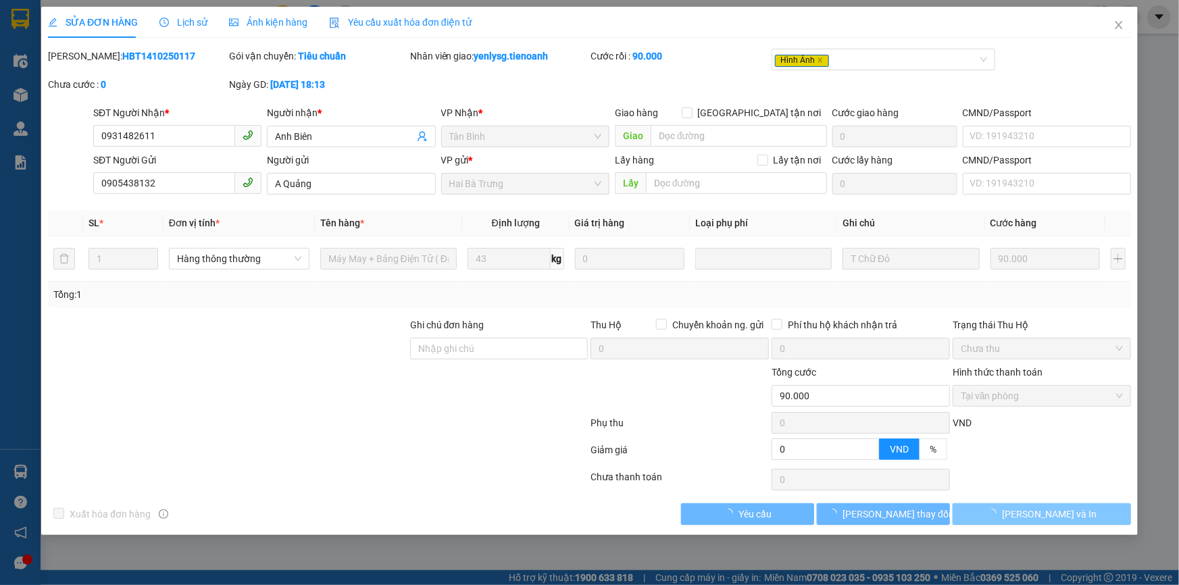
click at [1035, 514] on span "Lưu và In" at bounding box center [1049, 514] width 95 height 15
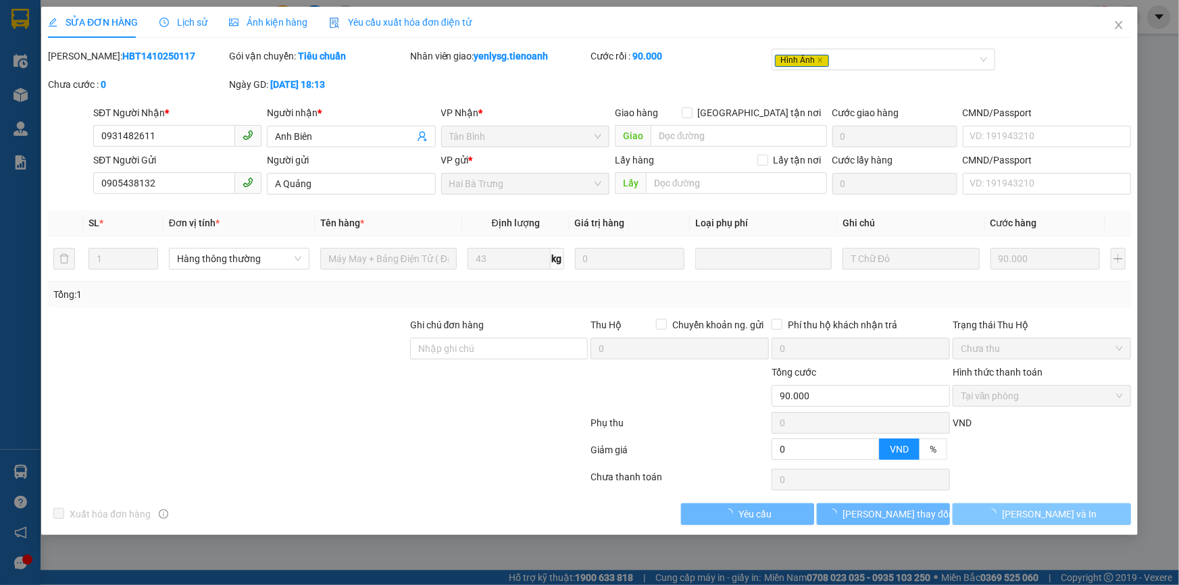
click at [1034, 514] on span "Lưu và In" at bounding box center [1049, 514] width 95 height 15
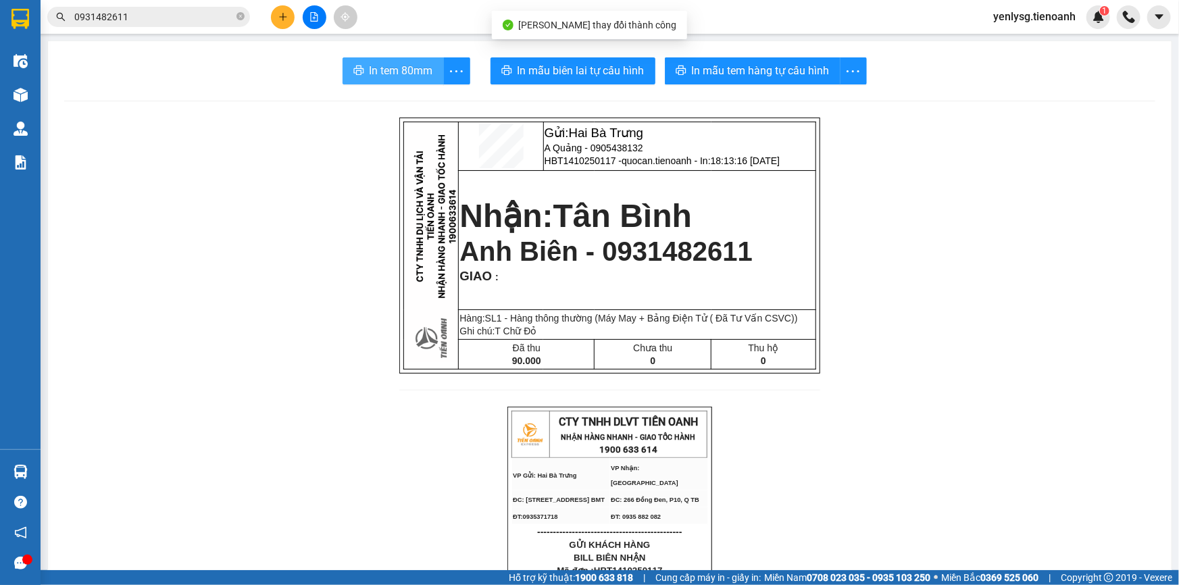
click at [370, 79] on span "In tem 80mm" at bounding box center [402, 70] width 64 height 17
click at [210, 18] on input "0931482611" at bounding box center [153, 16] width 159 height 15
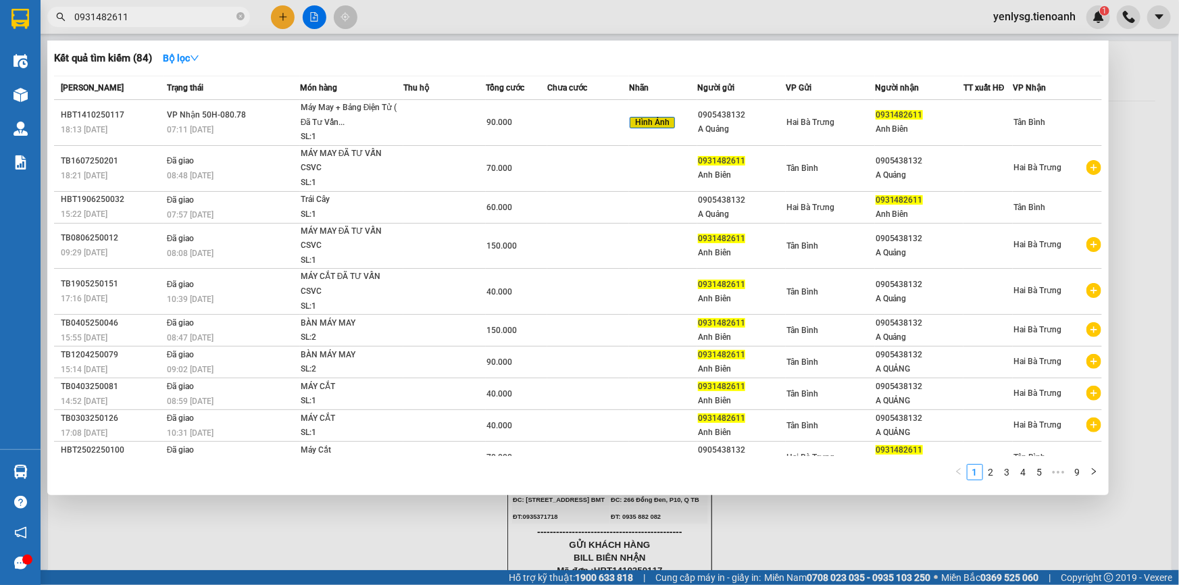
click at [210, 18] on input "0931482611" at bounding box center [153, 16] width 159 height 15
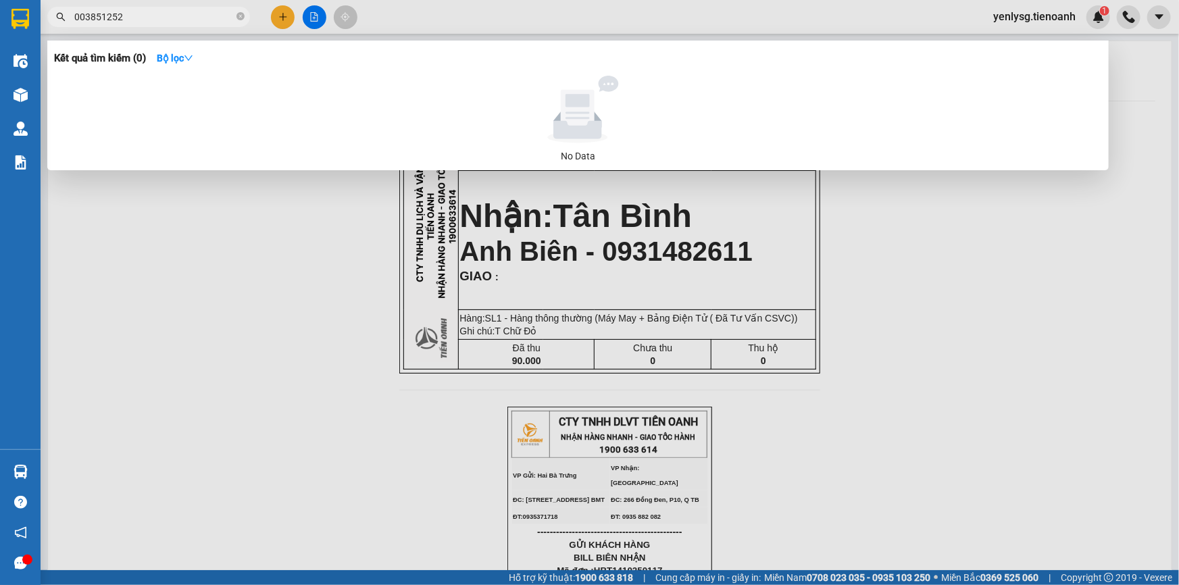
click at [83, 18] on input "003851252" at bounding box center [153, 16] width 159 height 15
click at [80, 19] on input "003851252" at bounding box center [153, 16] width 159 height 15
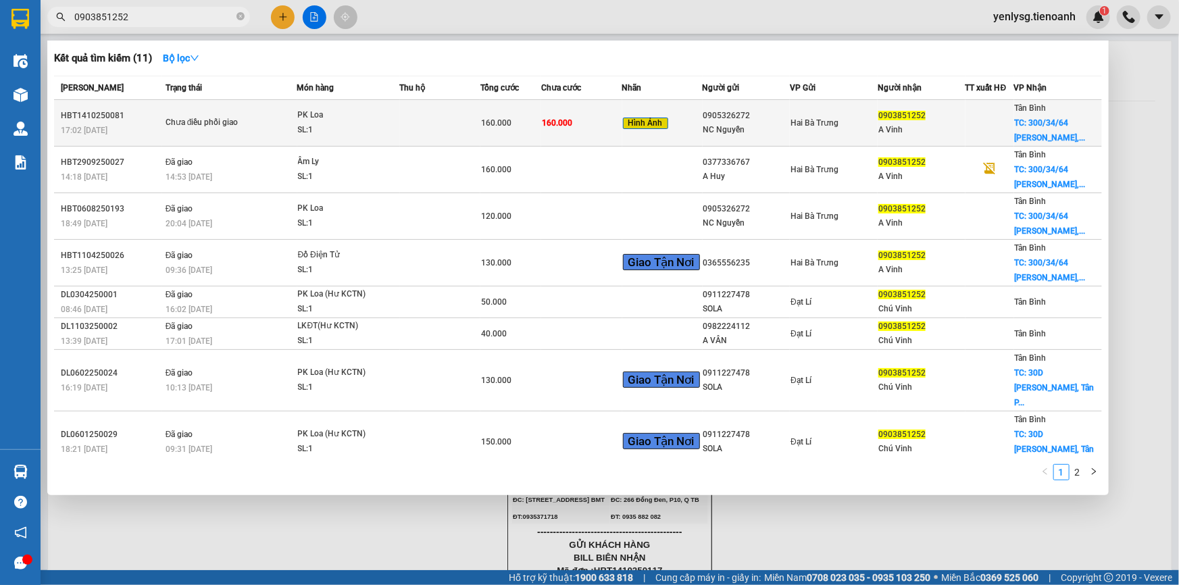
type input "0903851252"
click at [333, 132] on div "SL: 1" at bounding box center [348, 130] width 101 height 15
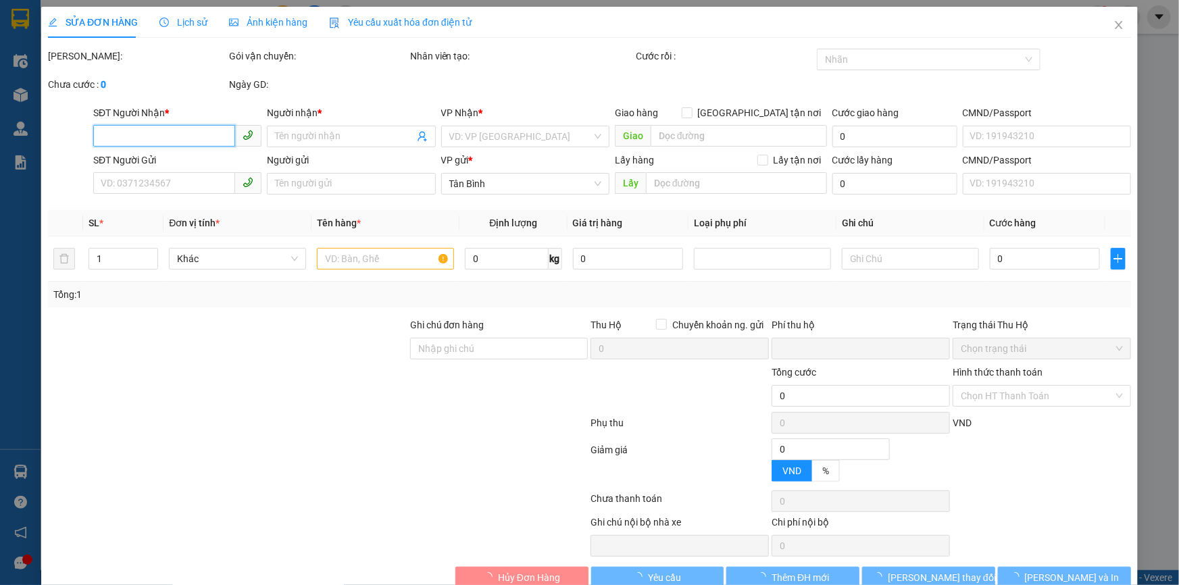
type input "0903851252"
type input "A Vinh"
checkbox input "true"
type input "300/34/64 Nguyễn Văn Linh, Bình Thuận, Quận 7"
type input "0905326272"
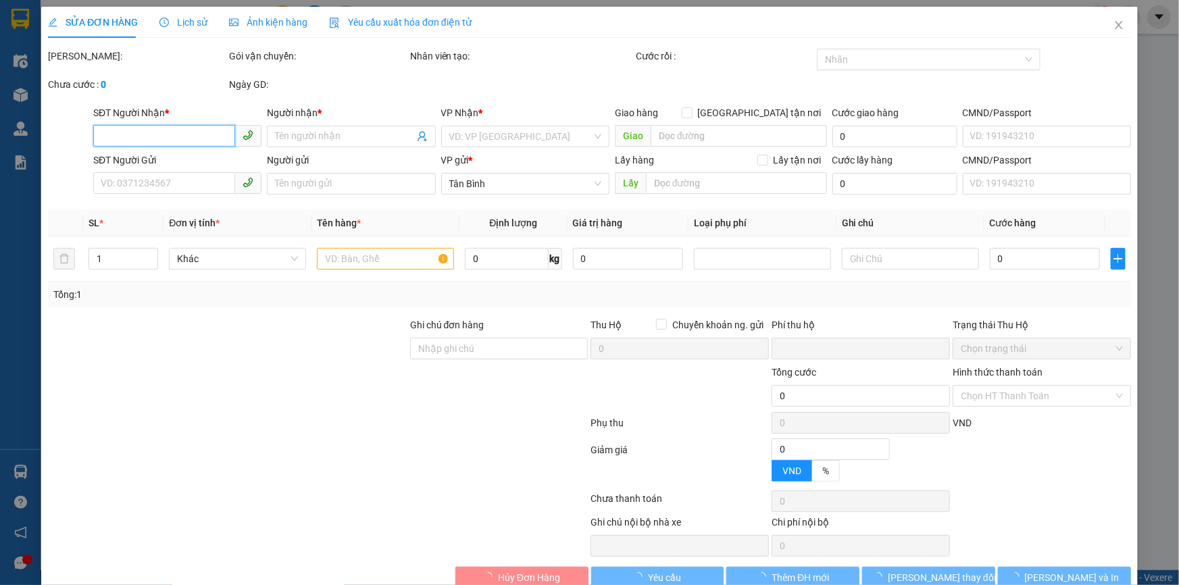
type input "NC Nguyễn"
type input "knm"
type input "0"
type input "160.000"
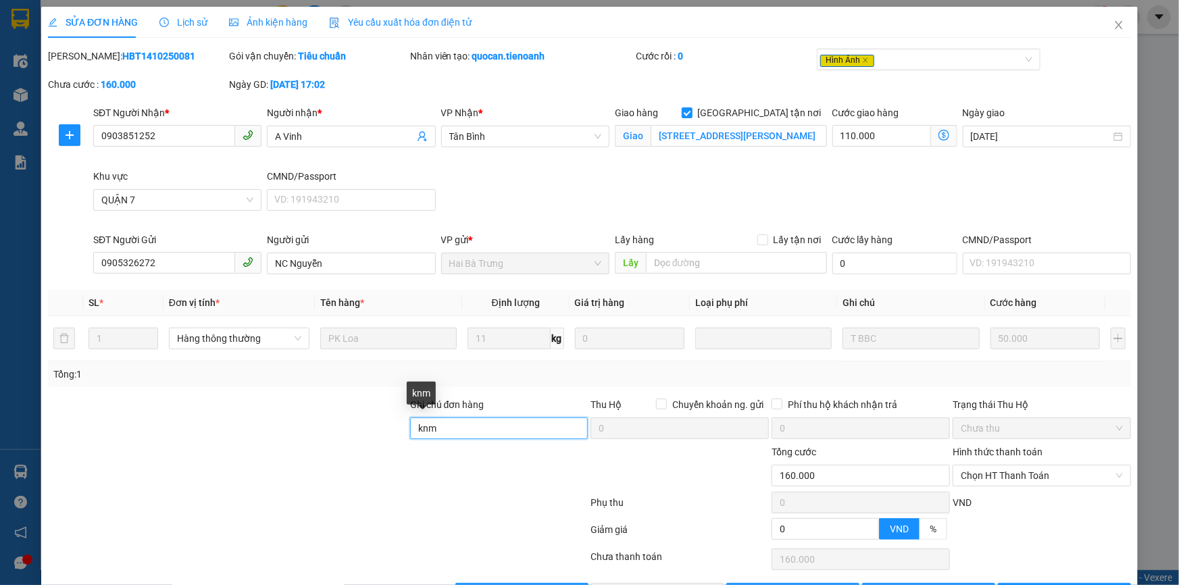
click at [451, 430] on input "knm" at bounding box center [499, 429] width 178 height 22
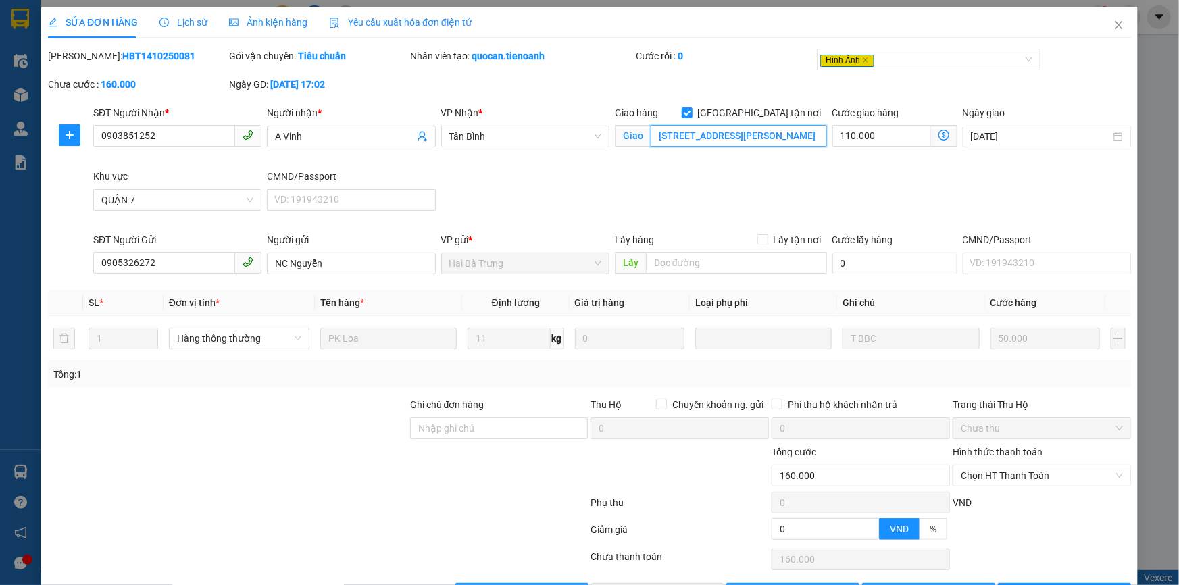
click at [722, 135] on input "300/34/64 Nguyễn Văn Linh, Bình Thuận, Quận 7" at bounding box center [739, 136] width 176 height 22
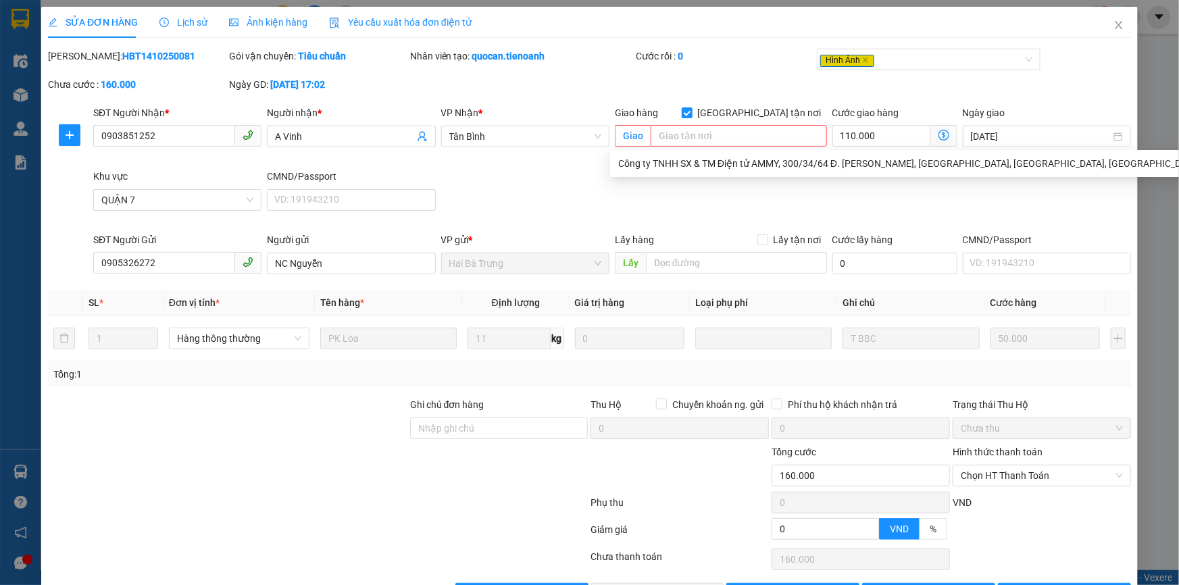
click at [931, 141] on span at bounding box center [944, 136] width 26 height 22
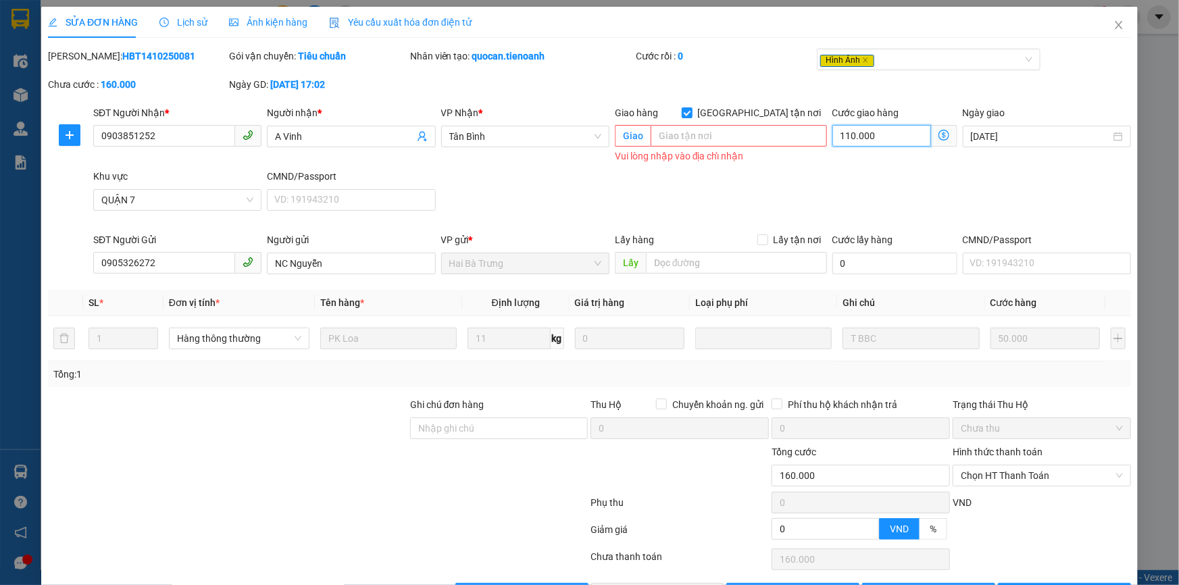
click at [914, 137] on input "110.000" at bounding box center [882, 136] width 99 height 22
type input "50.000"
type input "0"
click at [691, 114] on input "Giao tận nơi" at bounding box center [686, 111] width 9 height 9
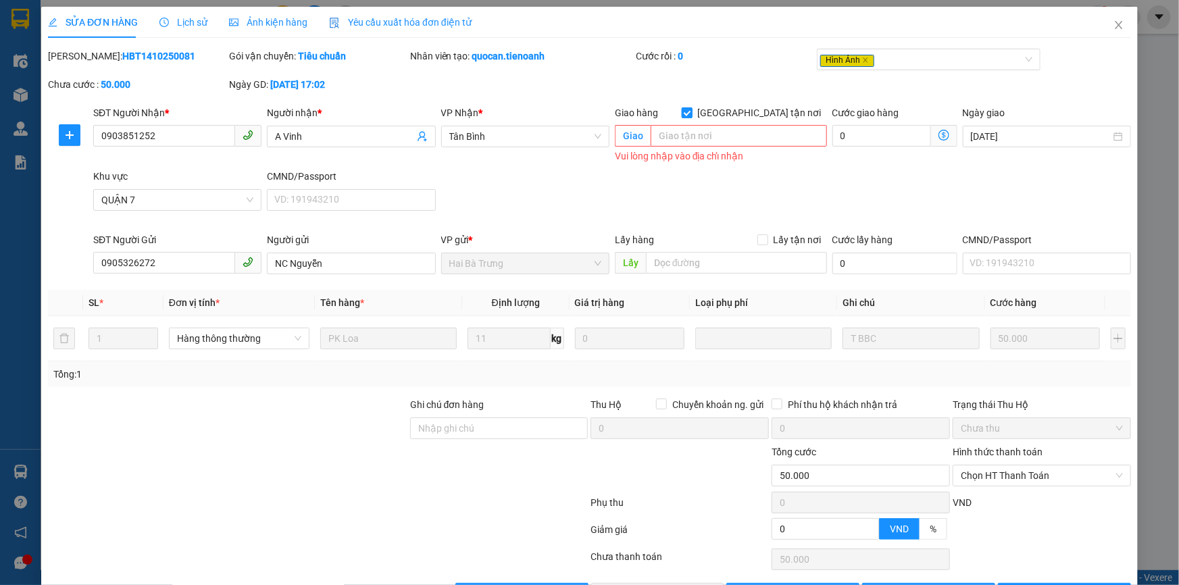
checkbox input "false"
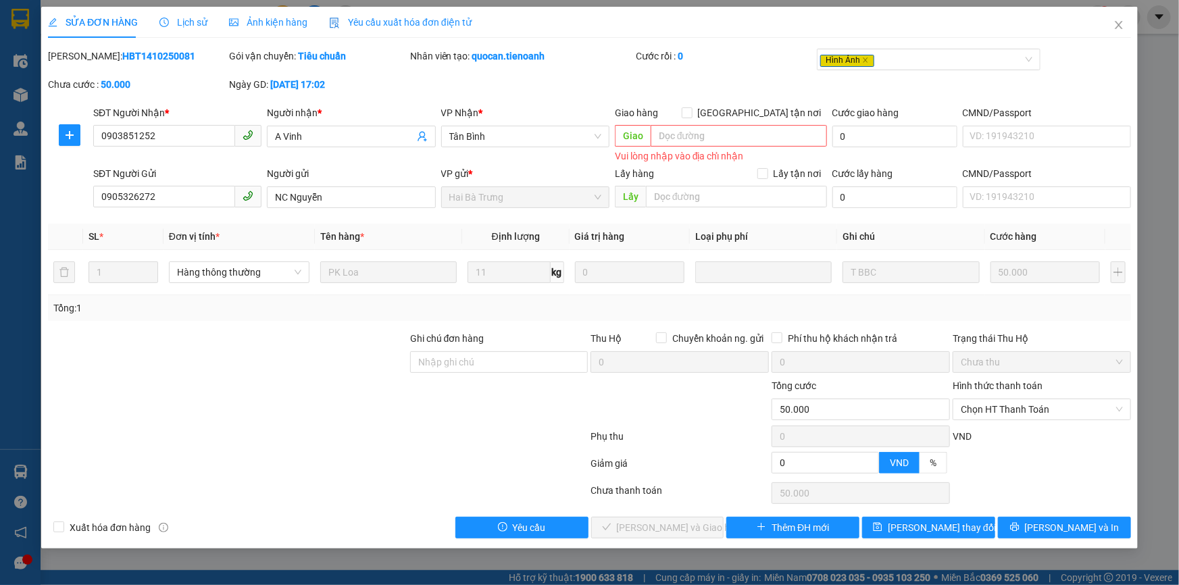
click at [749, 163] on div "Vui lòng nhập vào địa chỉ nhận" at bounding box center [721, 157] width 212 height 16
click at [1024, 462] on div at bounding box center [1041, 468] width 181 height 24
click at [937, 524] on span "Lưu thay đổi" at bounding box center [942, 527] width 108 height 15
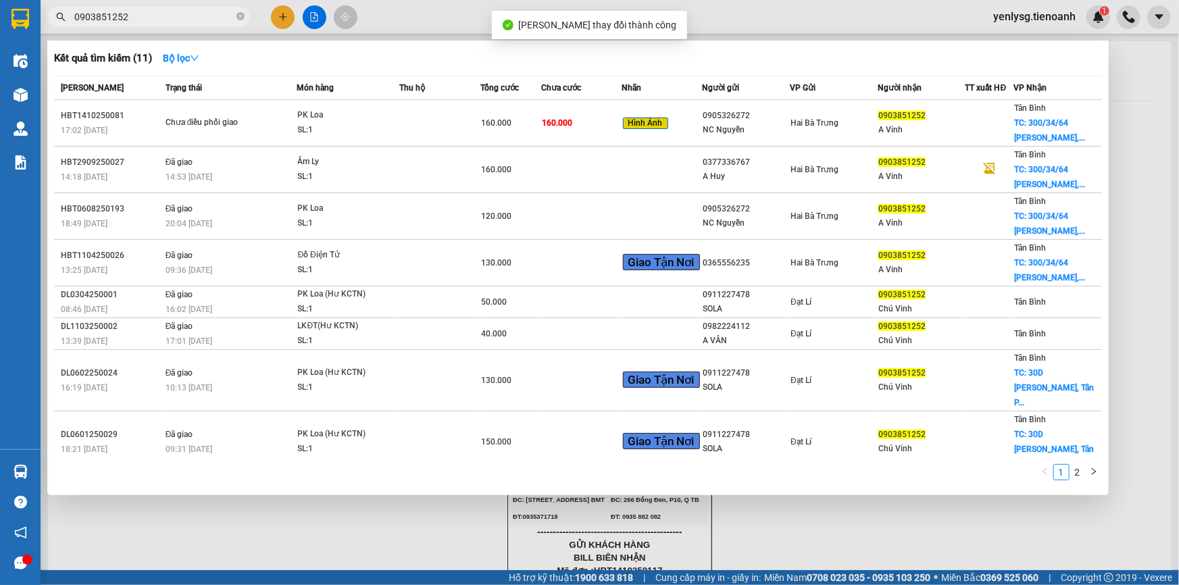
click at [196, 18] on input "0903851252" at bounding box center [153, 16] width 159 height 15
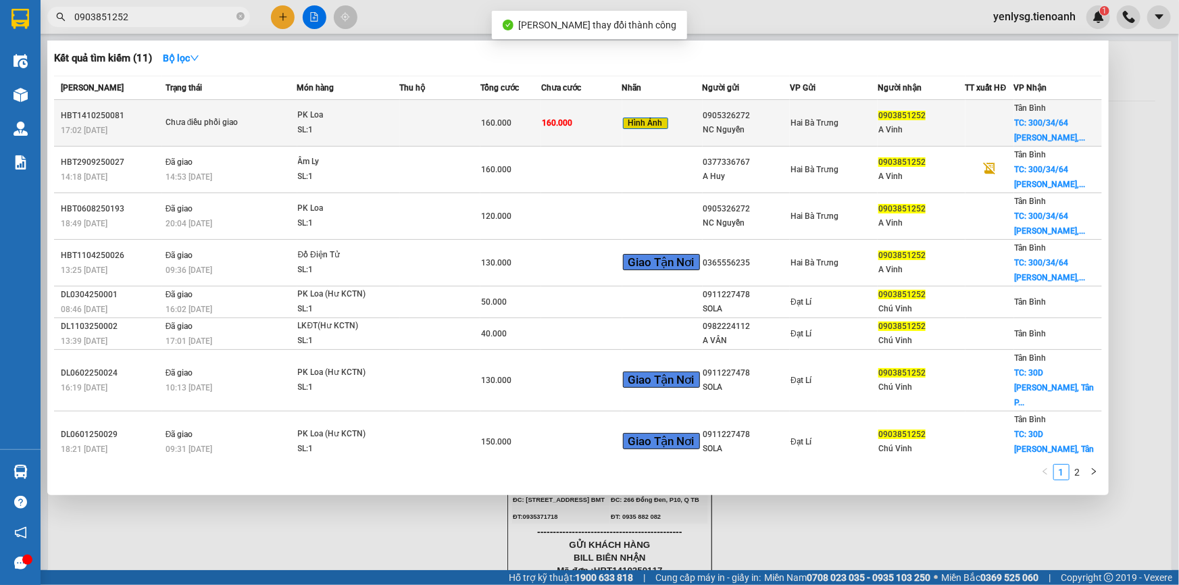
click at [341, 126] on div "SL: 1" at bounding box center [348, 130] width 101 height 15
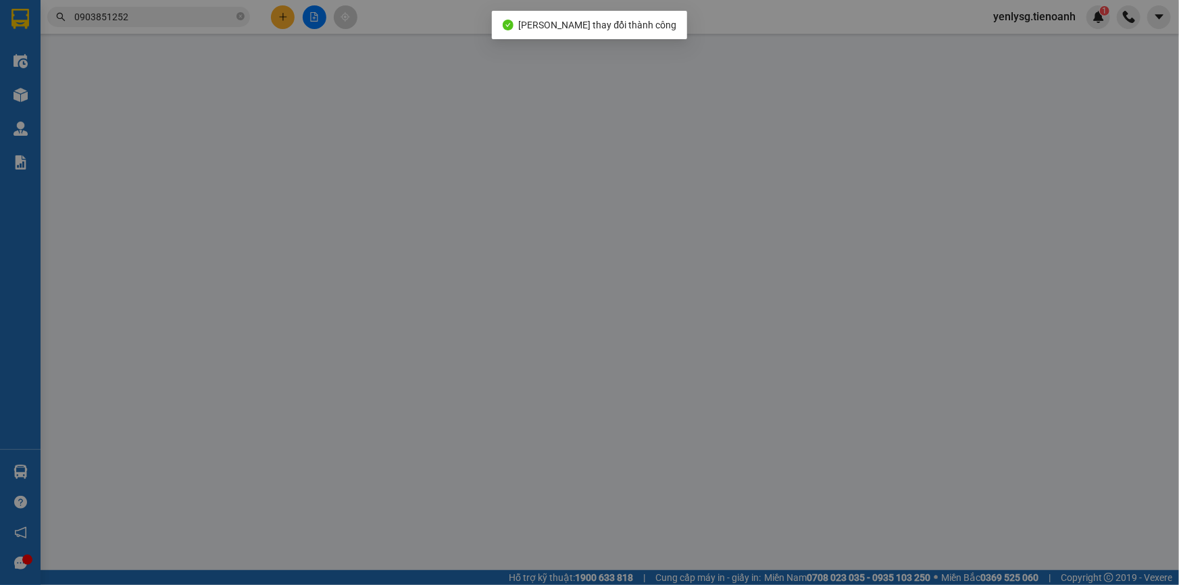
type input "0903851252"
type input "A Vinh"
type input "0905326272"
type input "NC Nguyễn"
type input "0"
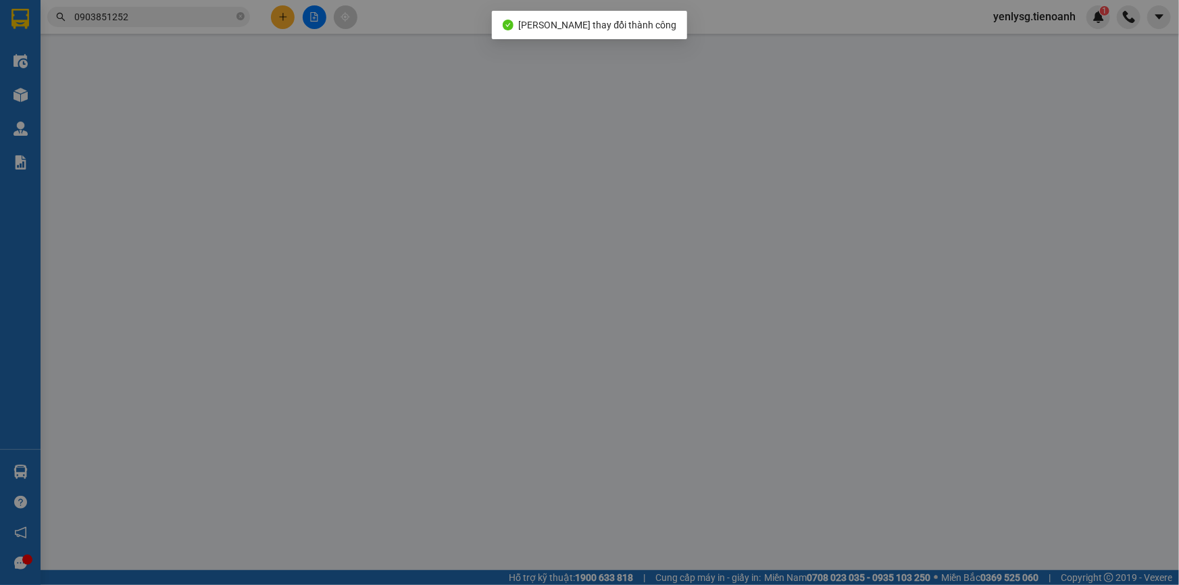
type input "50.000"
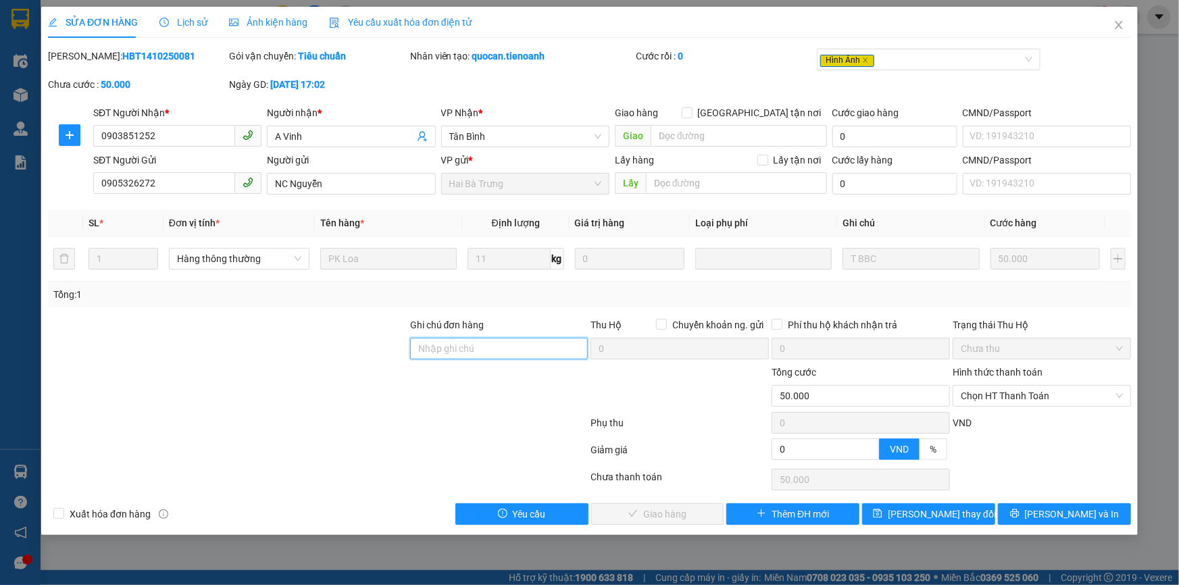
click at [447, 353] on input "Ghi chú đơn hàng" at bounding box center [499, 349] width 178 height 22
click at [506, 339] on input "KHẠCH TỰ" at bounding box center [499, 349] width 178 height 22
drag, startPoint x: 460, startPoint y: 349, endPoint x: 372, endPoint y: 345, distance: 87.3
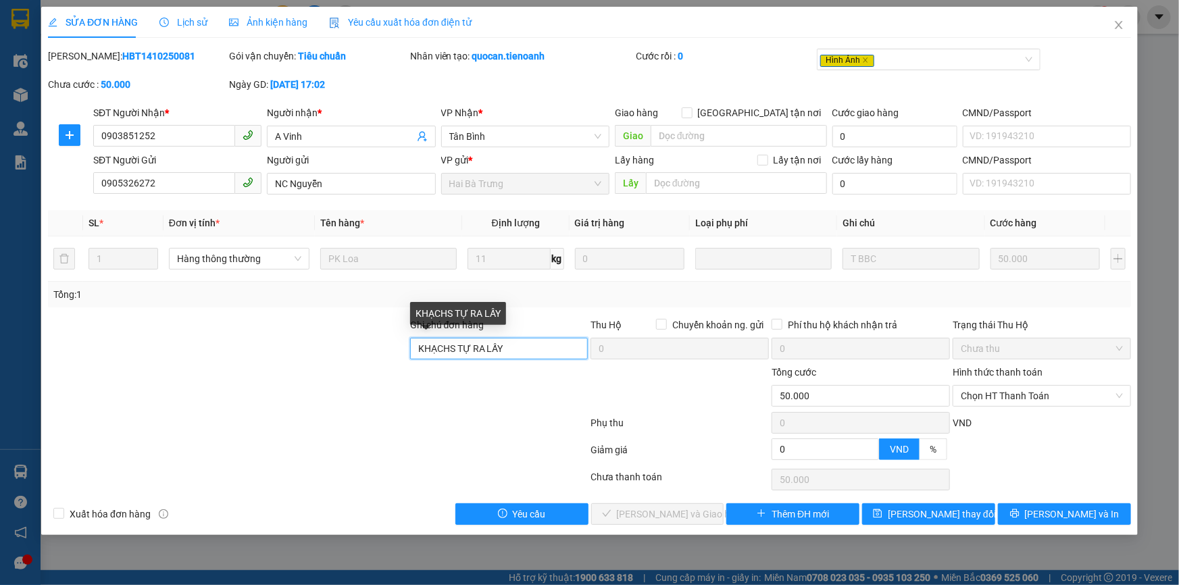
click at [373, 345] on div "Ghi chú đơn hàng KHẠCHS TỰ RA LẤY Thu Hộ Chuyển khoản ng. gửi 0 Phí thu hộ khác…" at bounding box center [590, 341] width 1086 height 47
type input "KHÁCH TỰ RA LẤY"
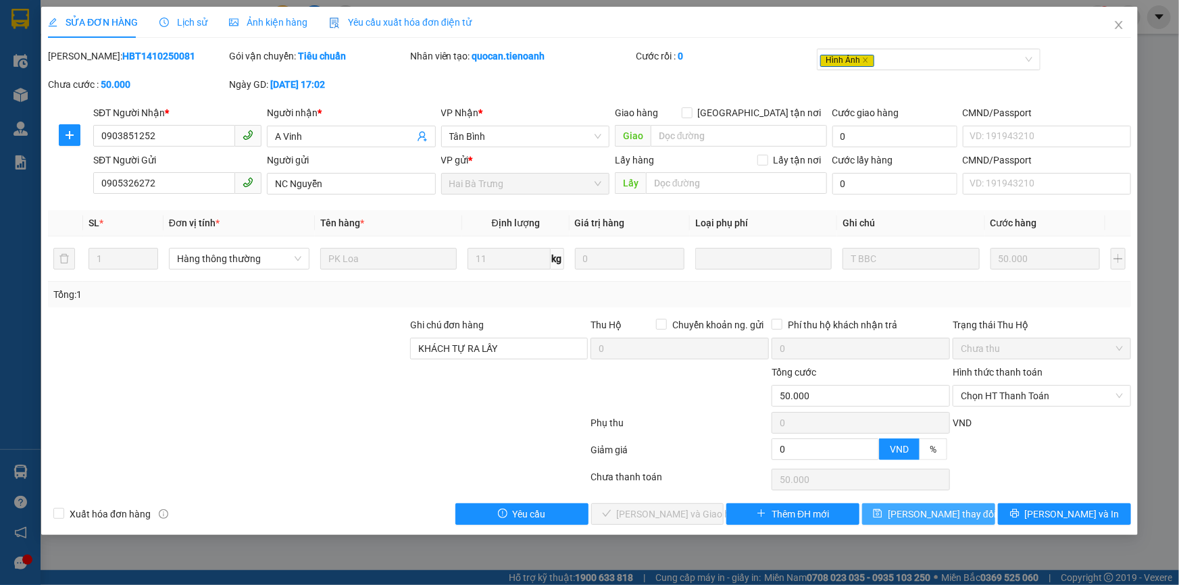
click at [890, 521] on button "Lưu thay đổi" at bounding box center [928, 514] width 133 height 22
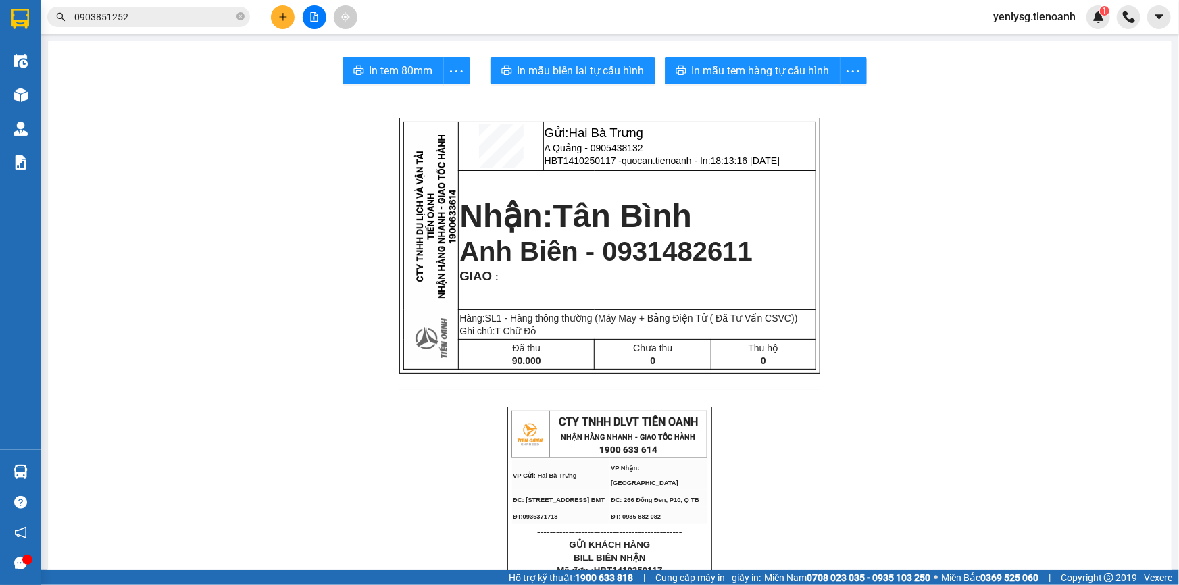
click at [1008, 19] on span "yenlysg.tienoanh" at bounding box center [1035, 16] width 104 height 17
click at [1016, 34] on span "Đăng xuất" at bounding box center [1041, 41] width 75 height 15
